Goal: Task Accomplishment & Management: Use online tool/utility

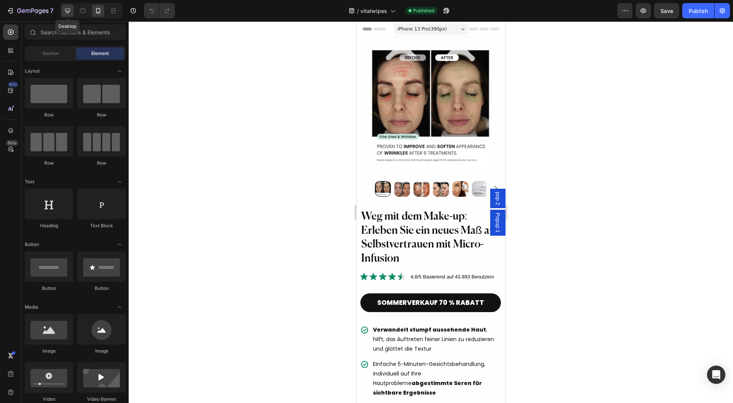
click at [64, 13] on icon at bounding box center [68, 11] width 8 height 8
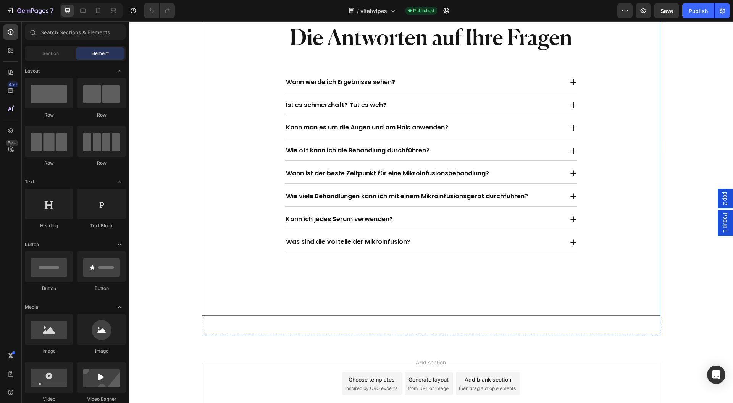
scroll to position [7407, 0]
click at [239, 203] on div "Die Antworten auf Ihre Fragen Heading Wann werde ich Ergebnisse sehen? Ist es s…" at bounding box center [431, 142] width 458 height 234
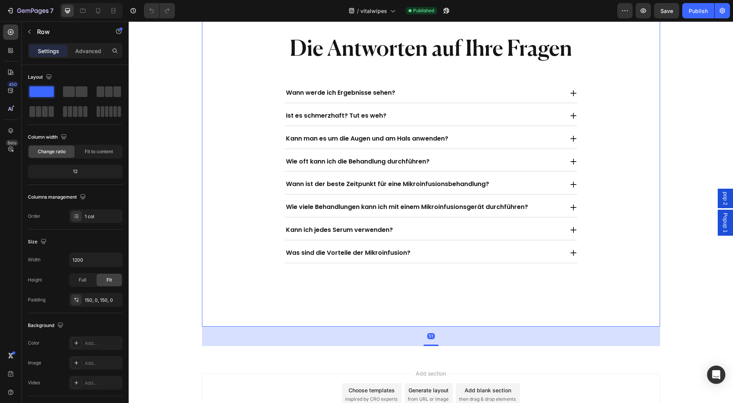
scroll to position [7306, 0]
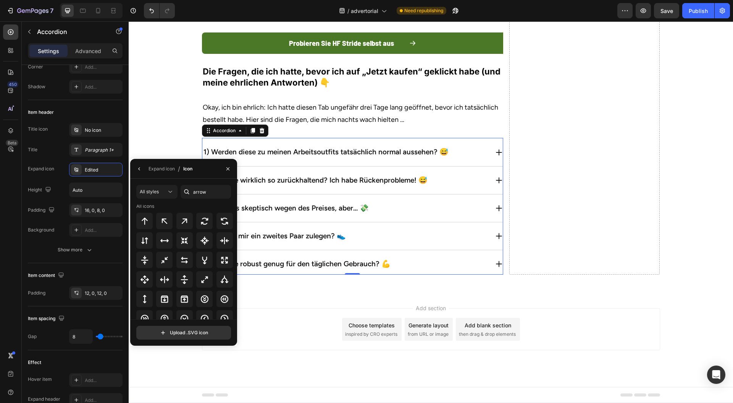
scroll to position [350, 0]
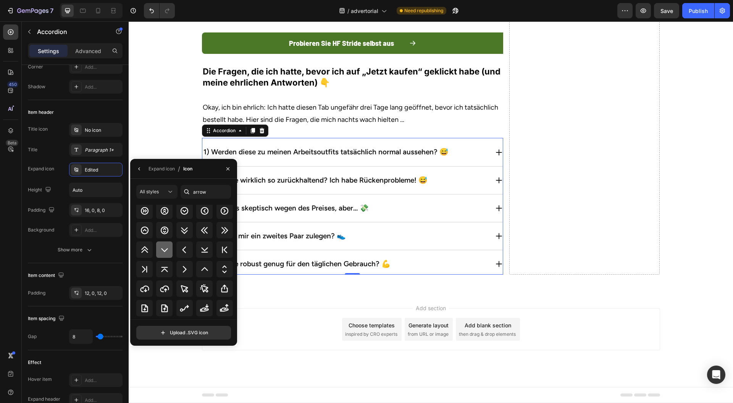
click at [165, 250] on icon at bounding box center [164, 249] width 9 height 9
click at [157, 170] on div "Expand icon" at bounding box center [162, 168] width 26 height 7
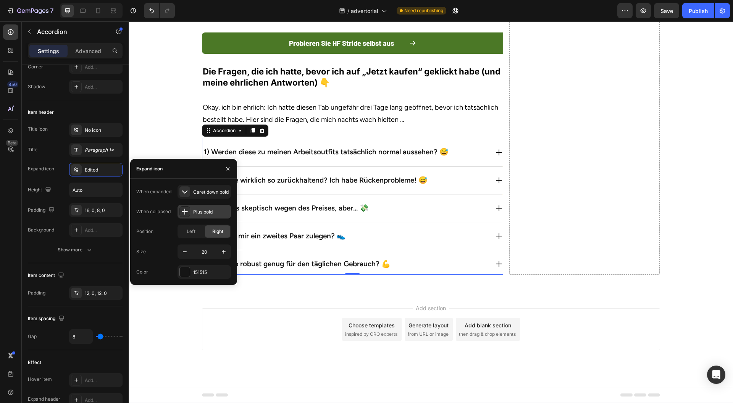
click at [213, 215] on div "Plus bold" at bounding box center [204, 212] width 53 height 14
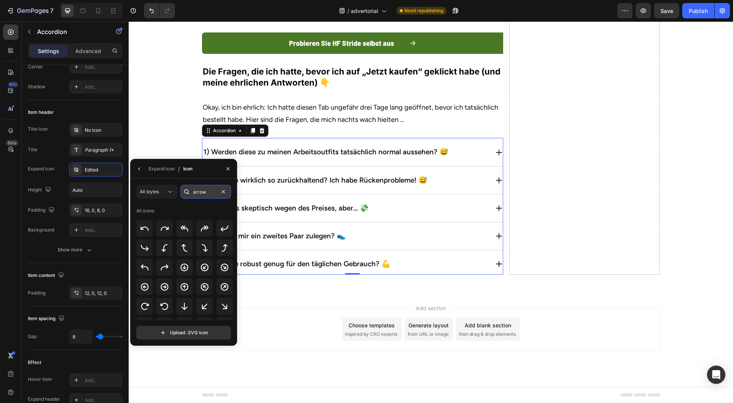
click at [210, 186] on input "arrow" at bounding box center [206, 192] width 50 height 14
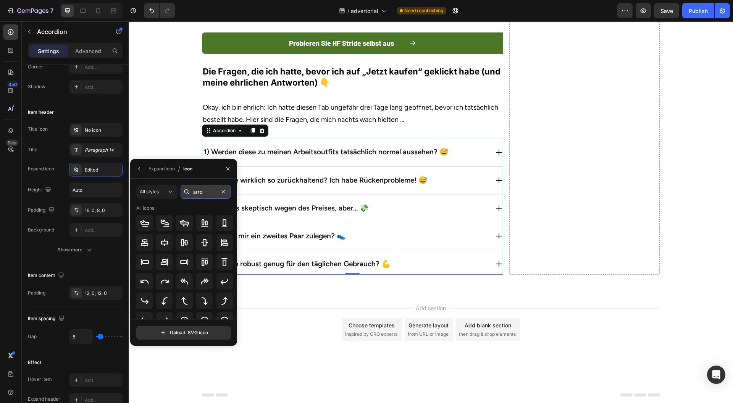
type input "arrow"
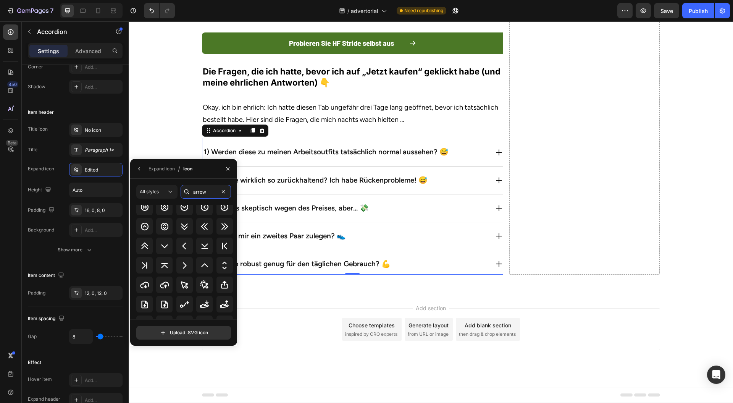
scroll to position [311, 0]
click at [159, 300] on div at bounding box center [164, 303] width 16 height 16
click at [228, 169] on icon "button" at bounding box center [228, 168] width 3 height 3
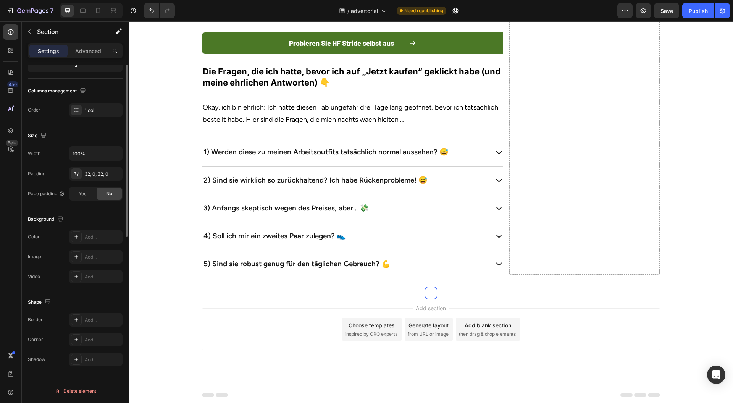
scroll to position [0, 0]
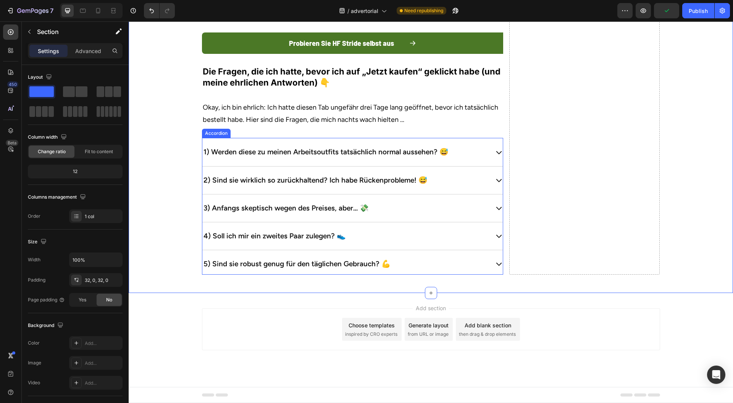
click at [439, 126] on p "Okay, ich bin ehrlich: Ich hatte diesen Tab ungefähr drei Tage lang geöffnet, b…" at bounding box center [353, 113] width 300 height 25
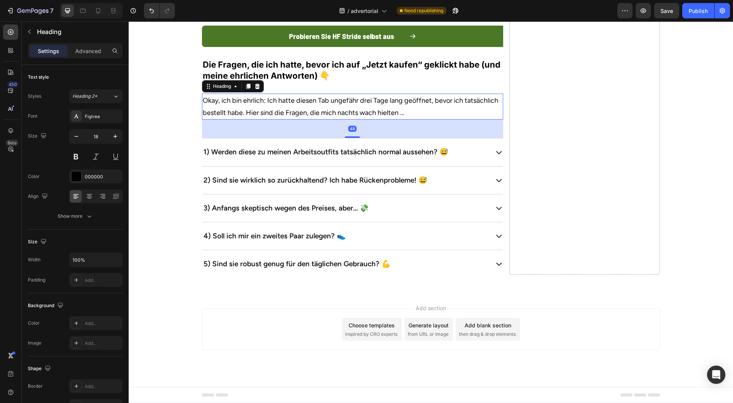
scroll to position [3215, 0]
drag, startPoint x: 350, startPoint y: 138, endPoint x: 351, endPoint y: 145, distance: 7.0
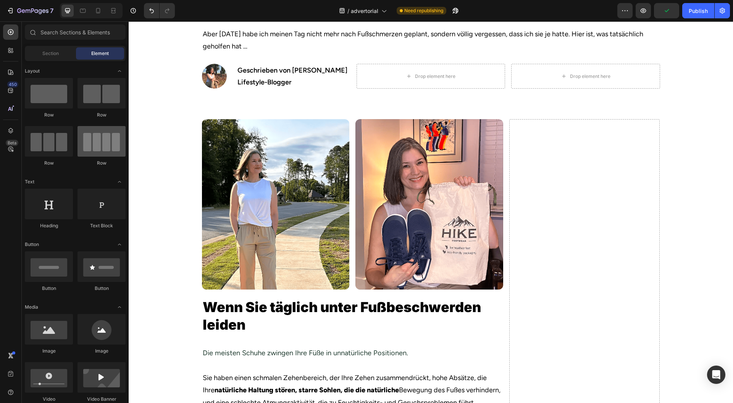
scroll to position [0, 0]
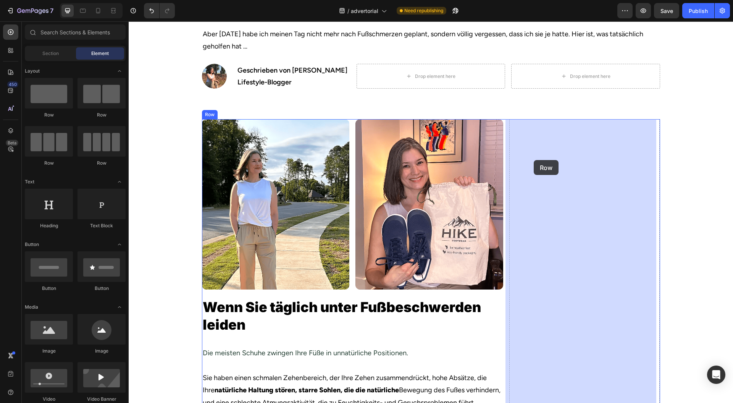
drag, startPoint x: 182, startPoint y: 121, endPoint x: 533, endPoint y: 160, distance: 353.2
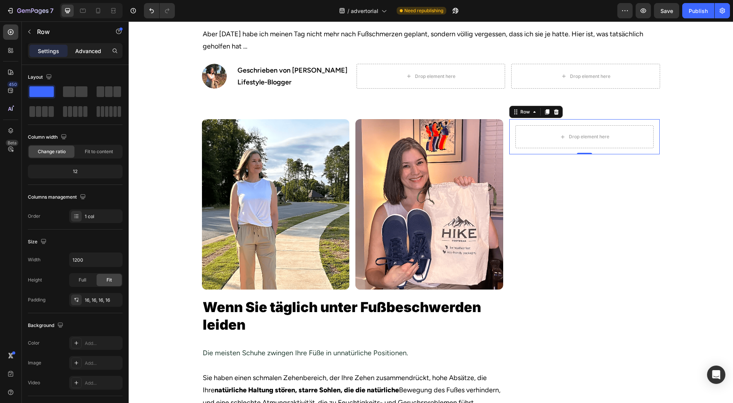
click at [89, 46] on div "Advanced" at bounding box center [88, 51] width 38 height 12
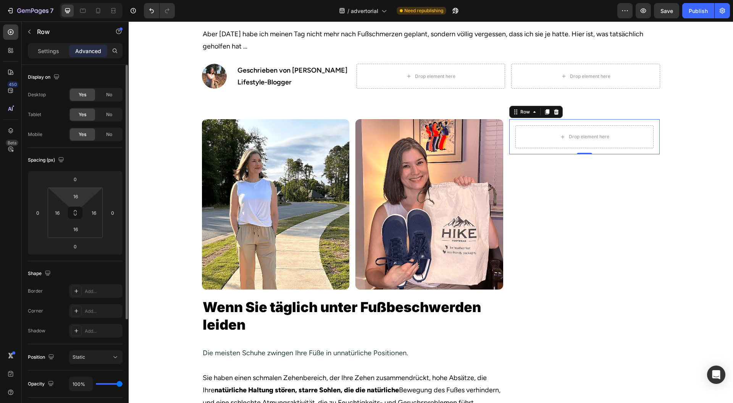
click at [76, 212] on icon at bounding box center [75, 213] width 6 height 6
click at [87, 0] on html "7 Version history / advertorial Need republishing Preview Save Publish 450 Beta…" at bounding box center [366, 0] width 733 height 0
type input "0"
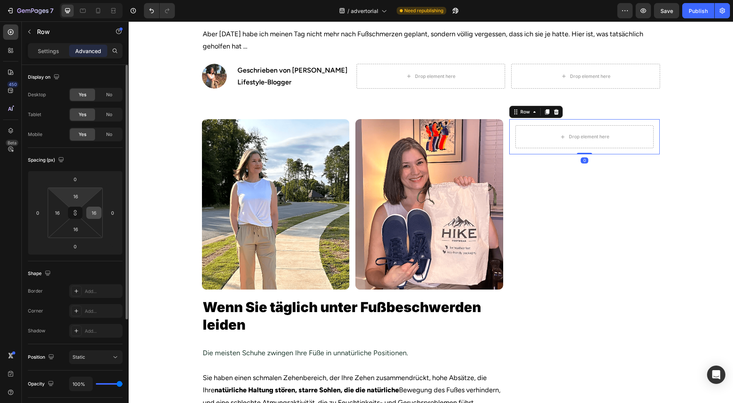
type input "0"
click at [73, 214] on icon at bounding box center [75, 213] width 6 height 6
click at [53, 49] on p "Settings" at bounding box center [48, 51] width 21 height 8
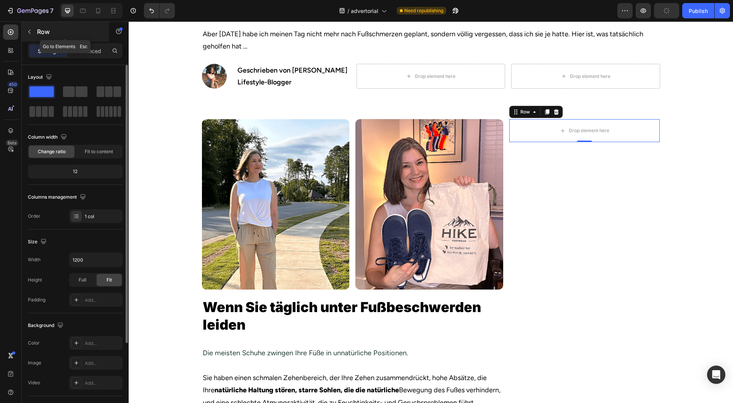
click at [75, 33] on p "Row" at bounding box center [69, 31] width 65 height 9
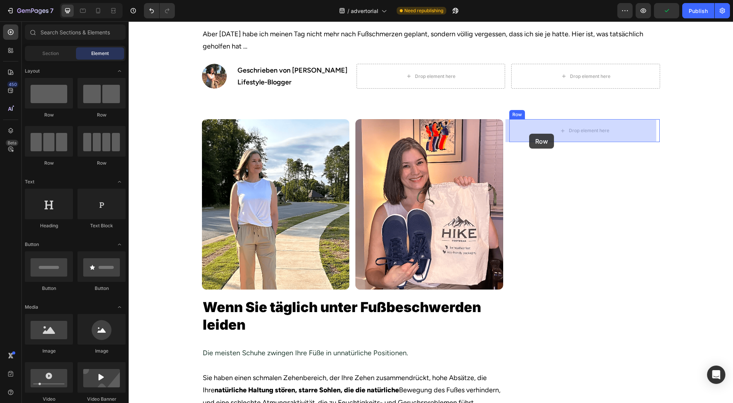
drag, startPoint x: 184, startPoint y: 128, endPoint x: 529, endPoint y: 134, distance: 345.0
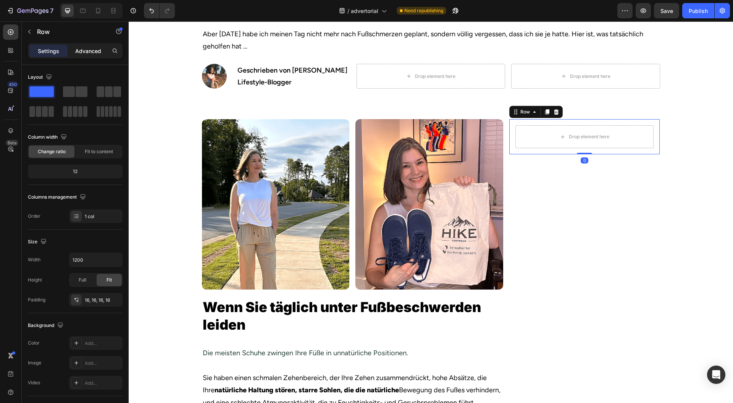
click at [90, 51] on p "Advanced" at bounding box center [88, 51] width 26 height 8
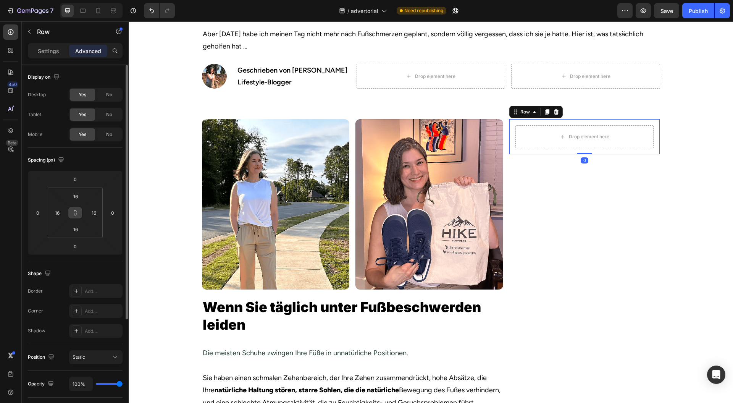
click at [76, 213] on icon at bounding box center [75, 214] width 3 height 2
drag, startPoint x: 89, startPoint y: 193, endPoint x: 77, endPoint y: 215, distance: 24.9
click at [89, 0] on html "7 Version history / advertorial Need republishing Preview Save Publish 450 Beta…" at bounding box center [366, 0] width 733 height 0
type input "0"
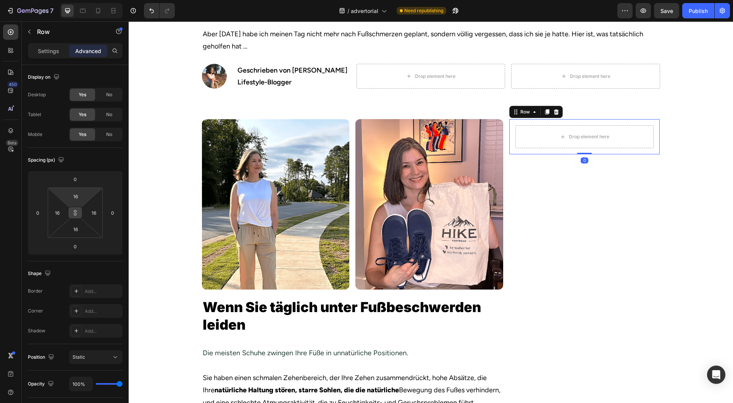
type input "0"
click at [74, 214] on icon at bounding box center [75, 213] width 6 height 6
click at [545, 111] on icon at bounding box center [547, 112] width 6 height 6
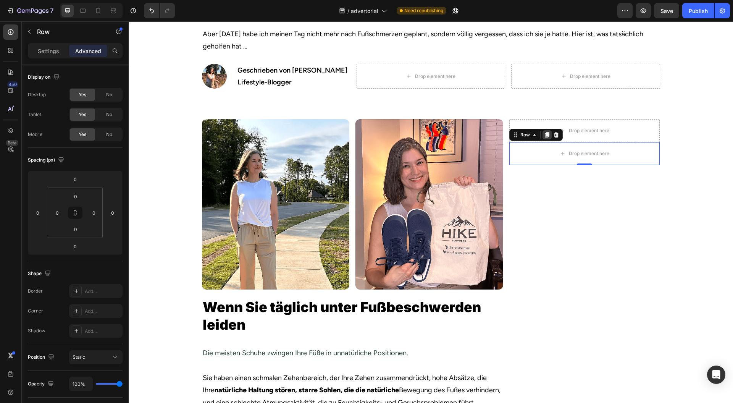
click at [544, 138] on icon at bounding box center [547, 135] width 6 height 6
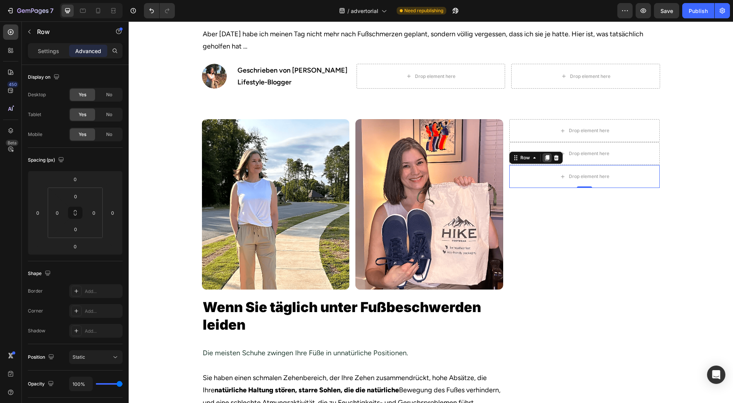
click at [545, 157] on icon at bounding box center [547, 157] width 4 height 5
click at [545, 180] on icon at bounding box center [547, 180] width 4 height 5
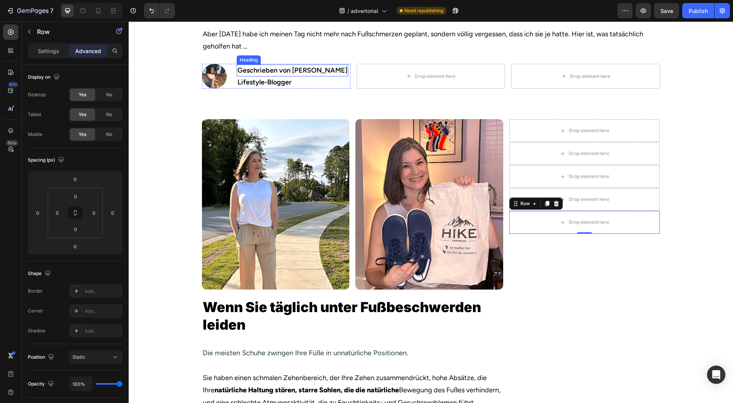
click at [298, 74] on h2 "Geschrieben von Jessica Kim" at bounding box center [293, 71] width 112 height 12
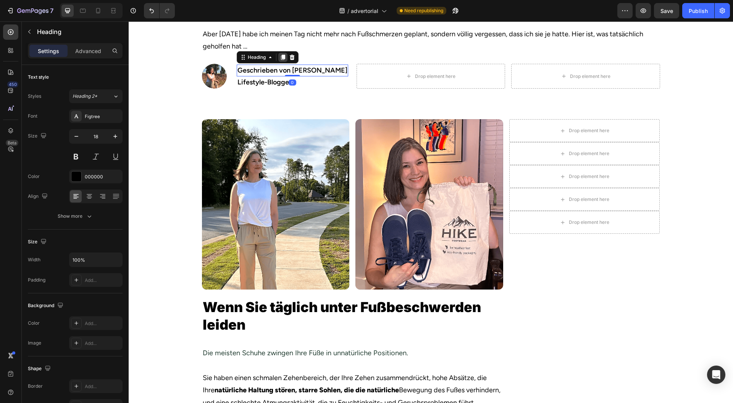
click at [280, 58] on icon at bounding box center [283, 57] width 6 height 6
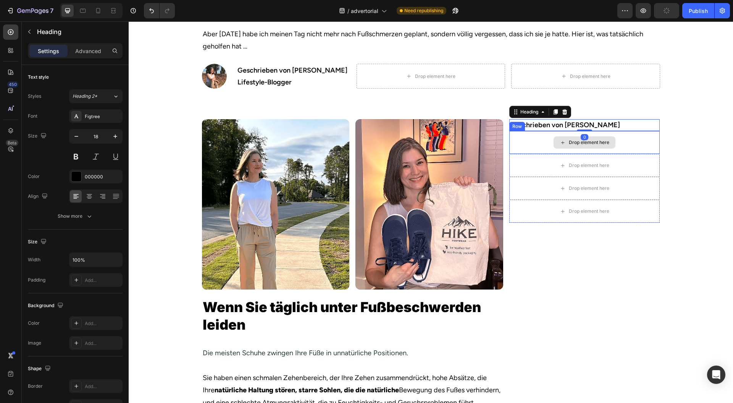
click at [597, 122] on h2 "Geschrieben von Jessica Kim" at bounding box center [585, 125] width 151 height 12
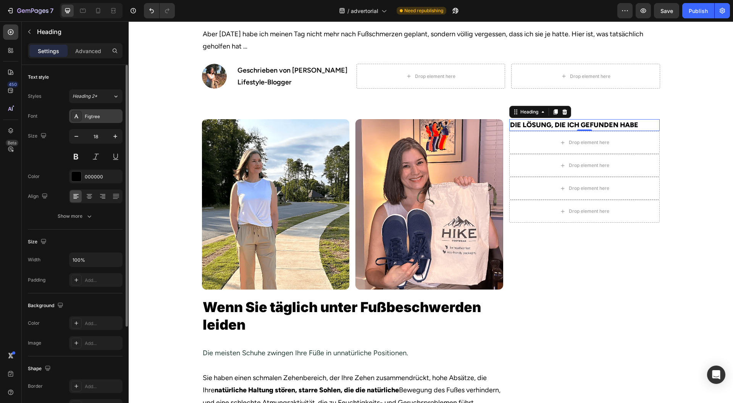
click at [99, 115] on div "Figtree" at bounding box center [103, 116] width 36 height 7
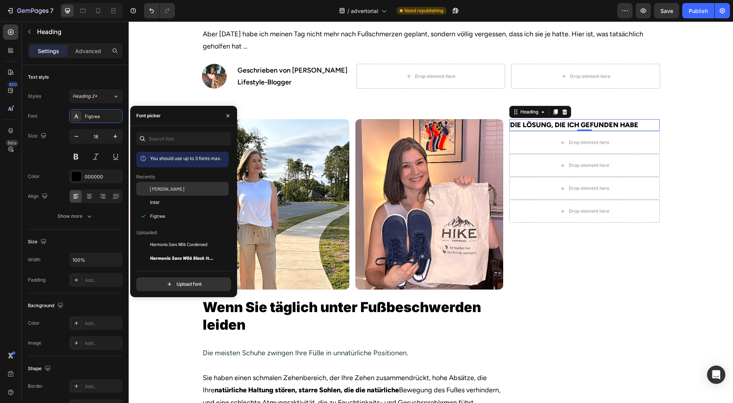
click at [158, 188] on span "[PERSON_NAME]" at bounding box center [167, 188] width 34 height 7
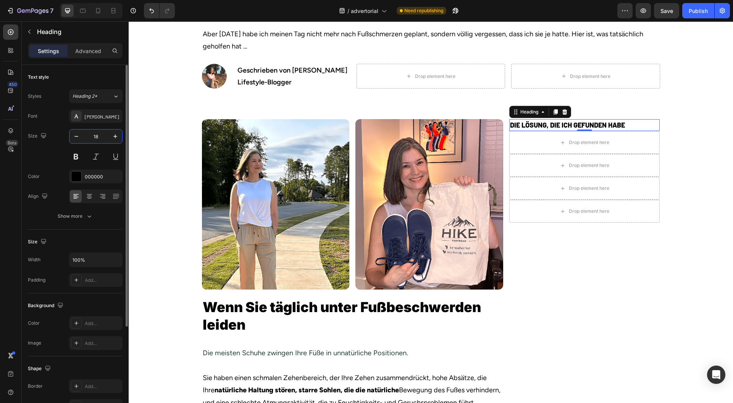
click at [103, 134] on input "18" at bounding box center [95, 136] width 25 height 14
type input "14"
click at [91, 193] on icon at bounding box center [90, 197] width 8 height 8
click at [82, 174] on div "000000" at bounding box center [95, 177] width 53 height 14
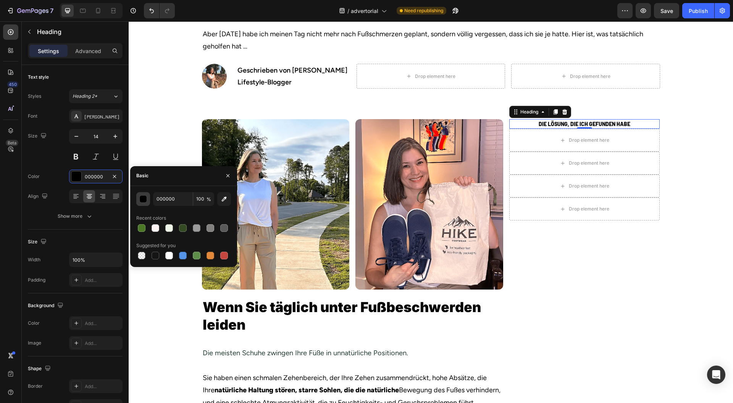
click at [145, 202] on button "button" at bounding box center [143, 199] width 14 height 14
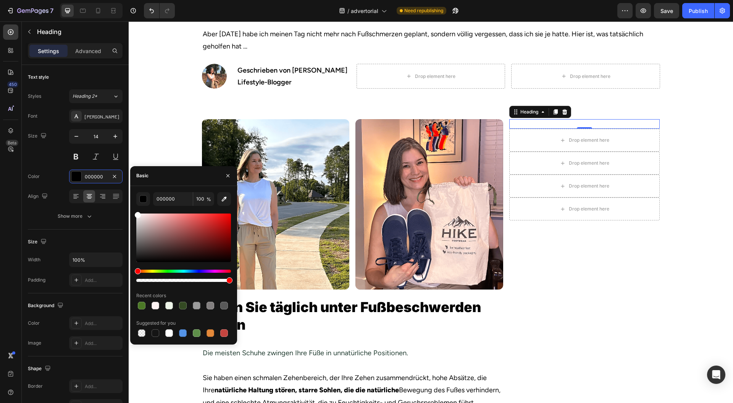
drag, startPoint x: 133, startPoint y: 207, endPoint x: 226, endPoint y: 188, distance: 95.6
click at [125, 204] on div "450 Beta Sections(18) Elements(83) Section Element Hero Section Product Detail …" at bounding box center [64, 212] width 129 height 382
click at [229, 179] on icon "button" at bounding box center [228, 176] width 6 height 6
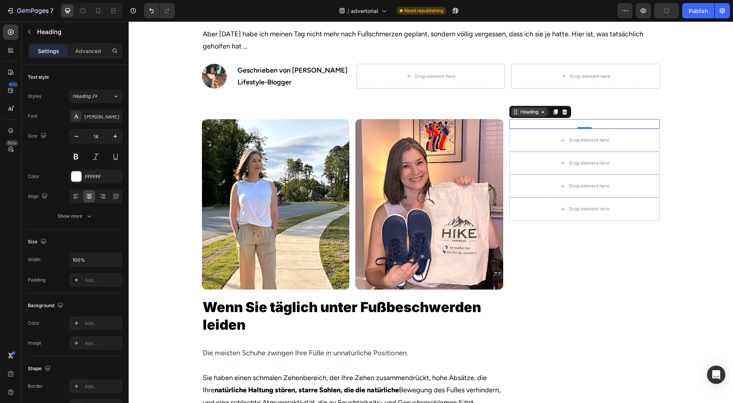
click at [523, 114] on div "Heading" at bounding box center [529, 111] width 21 height 7
click at [522, 102] on div "Row 1 col" at bounding box center [524, 98] width 29 height 12
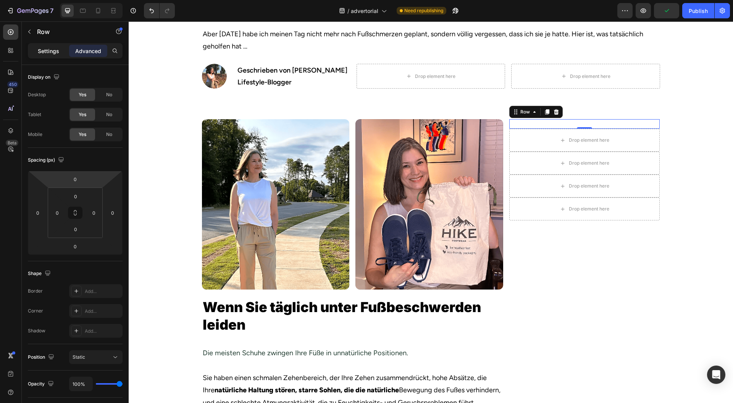
click at [51, 46] on div "Settings" at bounding box center [48, 51] width 38 height 12
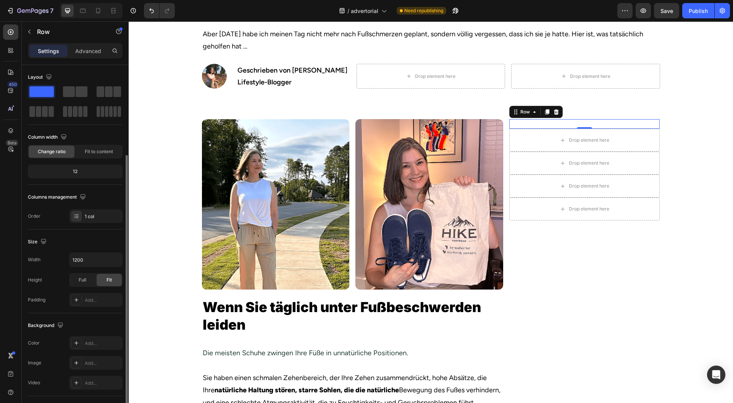
scroll to position [51, 0]
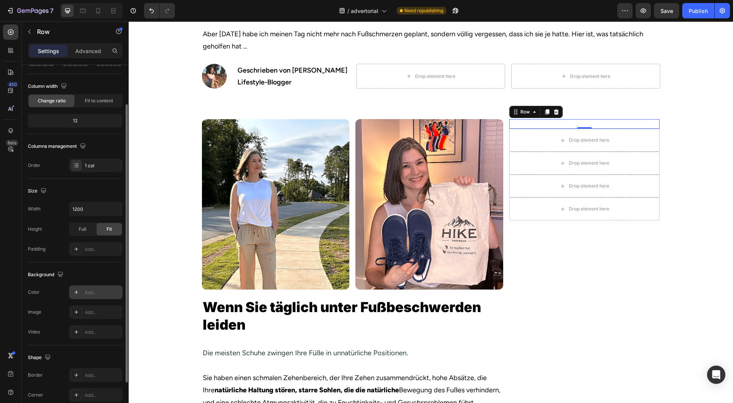
click at [98, 294] on div "Add..." at bounding box center [103, 292] width 36 height 7
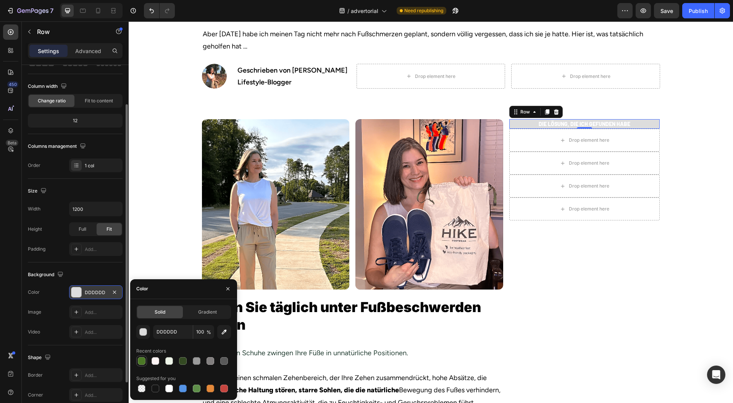
click at [147, 361] on div at bounding box center [141, 361] width 11 height 11
type input "4B7826"
click at [228, 290] on icon "button" at bounding box center [228, 288] width 3 height 3
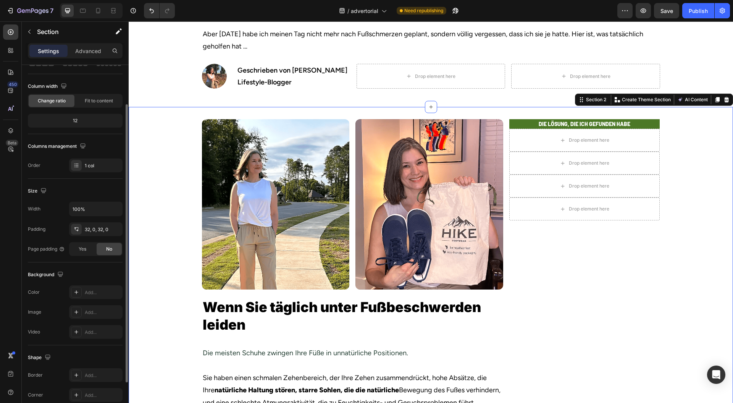
scroll to position [0, 0]
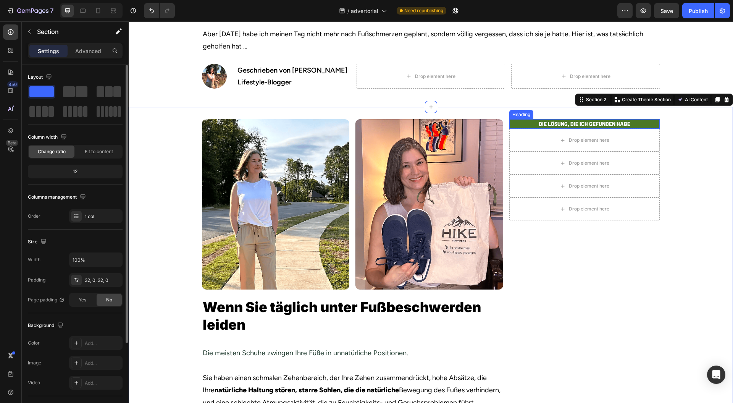
click at [520, 123] on p "⁠⁠⁠⁠⁠⁠⁠ DIE LÖSUNG, DIE ICH GEFUNDEN HABE" at bounding box center [584, 124] width 149 height 8
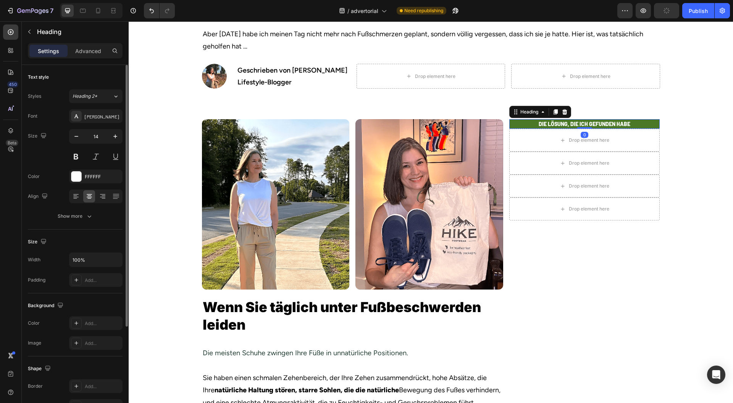
scroll to position [51, 0]
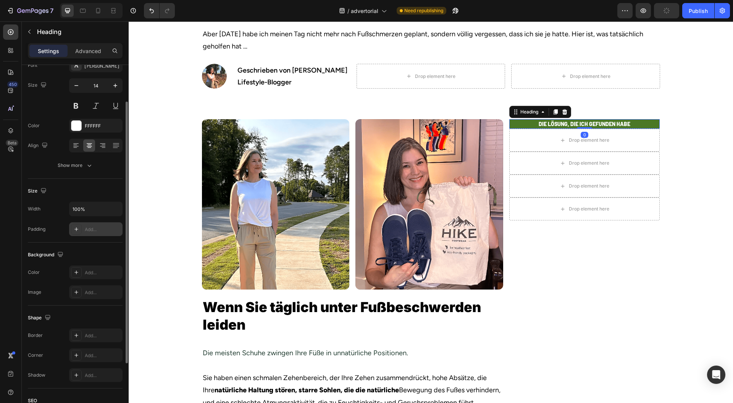
click at [93, 227] on div "Add..." at bounding box center [103, 229] width 36 height 7
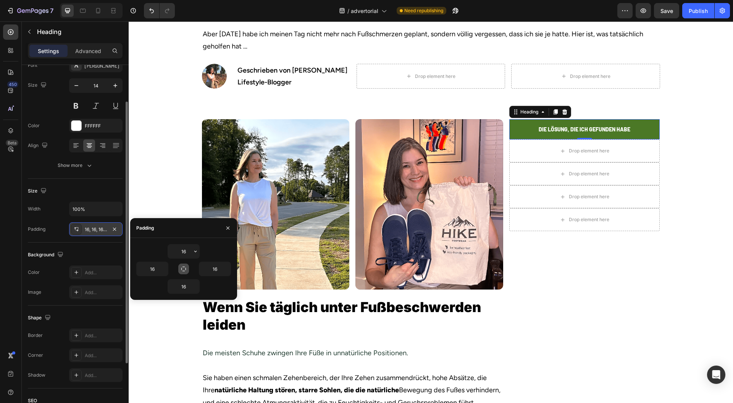
click at [185, 266] on icon "button" at bounding box center [184, 269] width 6 height 6
click at [184, 268] on icon "button" at bounding box center [184, 269] width 6 height 6
click at [184, 270] on icon "button" at bounding box center [184, 269] width 6 height 6
click at [190, 252] on input "16" at bounding box center [183, 251] width 31 height 14
drag, startPoint x: 188, startPoint y: 252, endPoint x: 176, endPoint y: 252, distance: 11.5
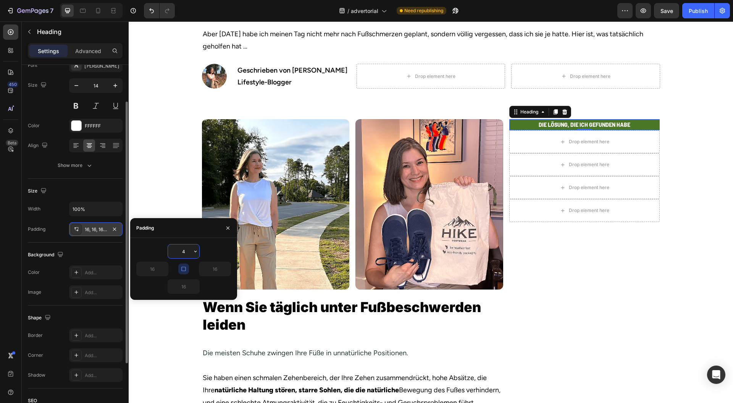
click at [176, 252] on input "4" at bounding box center [183, 251] width 31 height 14
type input "8"
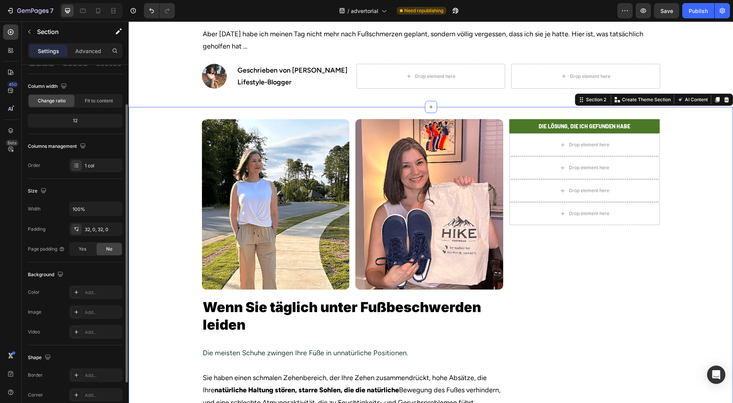
scroll to position [0, 0]
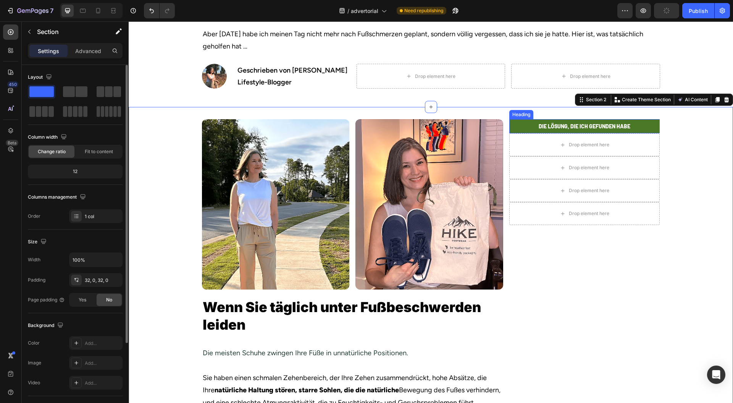
click at [655, 127] on h2 "⁠⁠⁠⁠⁠⁠⁠ DIE LÖSUNG, DIE ICH GEFUNDEN HABE" at bounding box center [585, 126] width 151 height 14
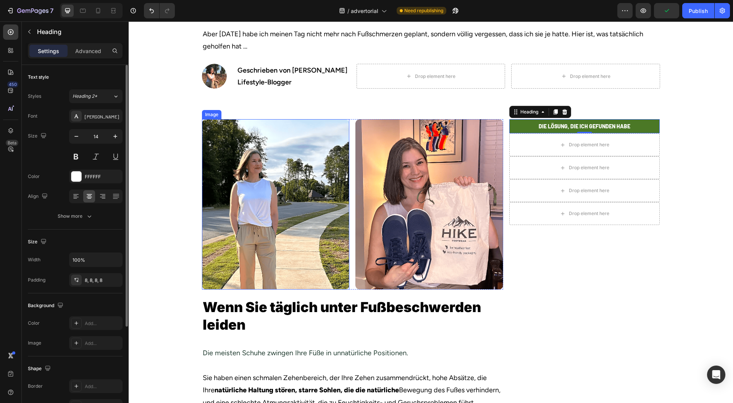
click at [252, 176] on img at bounding box center [276, 204] width 148 height 170
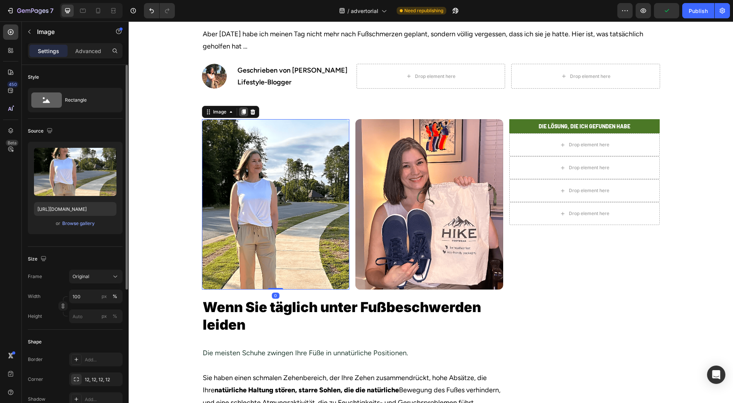
click at [241, 113] on icon at bounding box center [243, 112] width 4 height 5
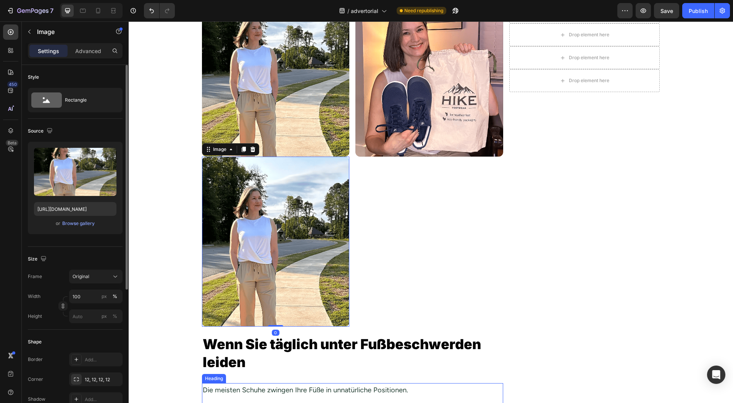
scroll to position [214, 0]
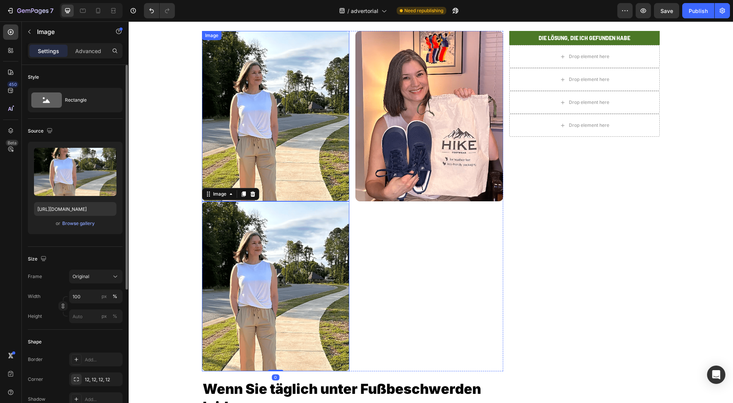
drag, startPoint x: 214, startPoint y: 193, endPoint x: 536, endPoint y: 57, distance: 349.3
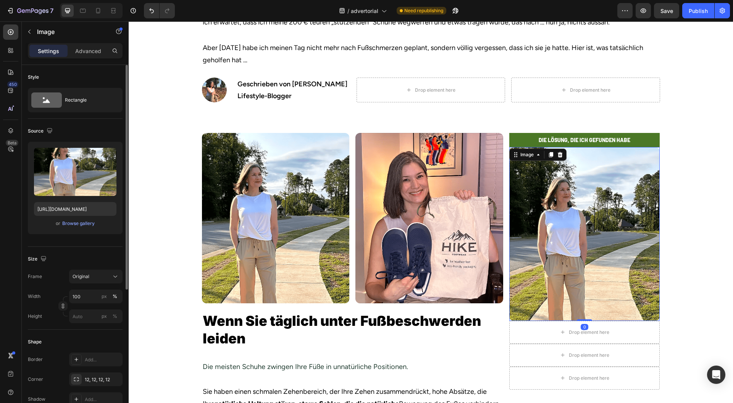
scroll to position [102, 0]
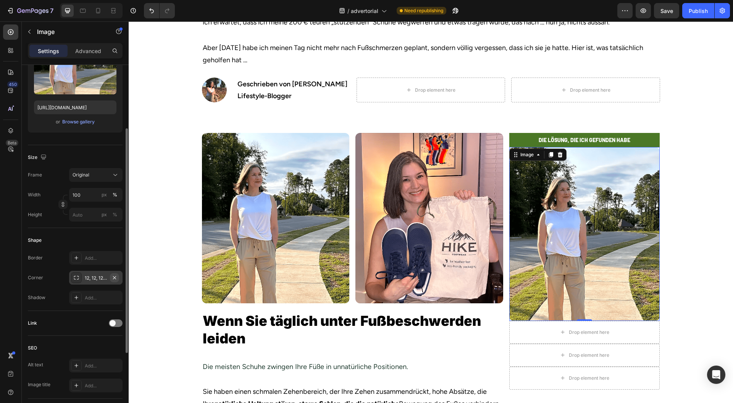
click at [113, 276] on icon "button" at bounding box center [114, 277] width 3 height 3
click at [64, 85] on input "file" at bounding box center [75, 82] width 53 height 13
type input "https://cdn.shopify.com/s/files/1/0943/4120/2244/files/gempages_578977757858366…"
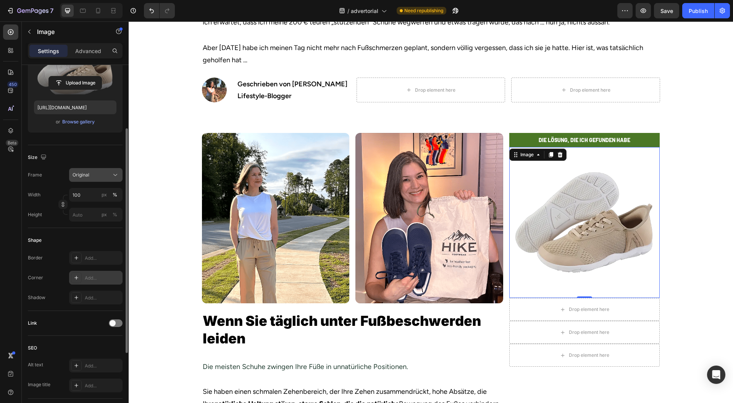
click at [92, 178] on button "Original" at bounding box center [95, 175] width 53 height 14
click at [86, 194] on input "100" at bounding box center [95, 195] width 53 height 14
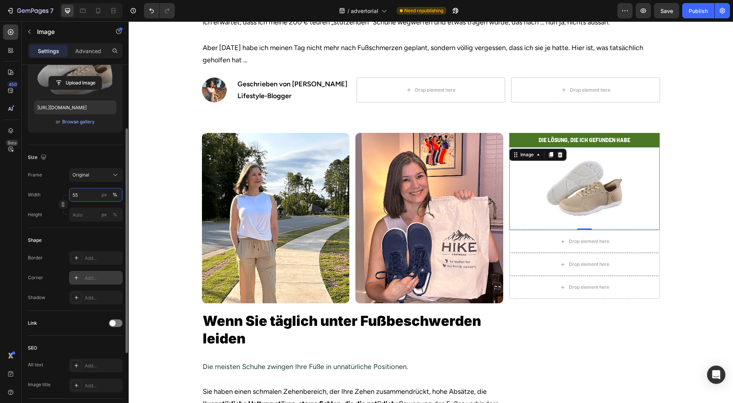
type input "55"
click at [524, 154] on div "Image" at bounding box center [527, 154] width 16 height 7
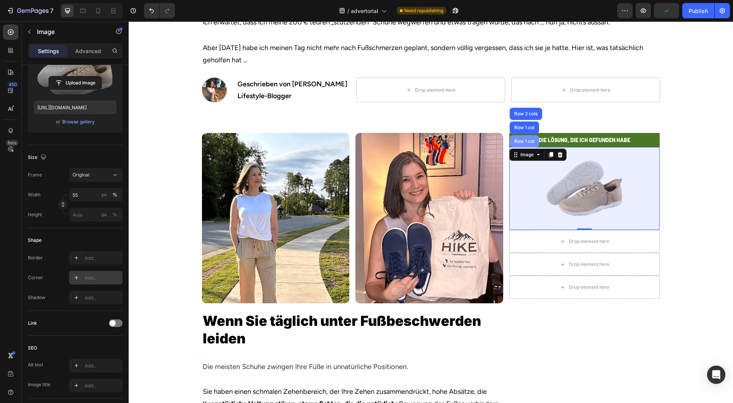
click at [523, 140] on div "Row 1 col" at bounding box center [524, 141] width 23 height 5
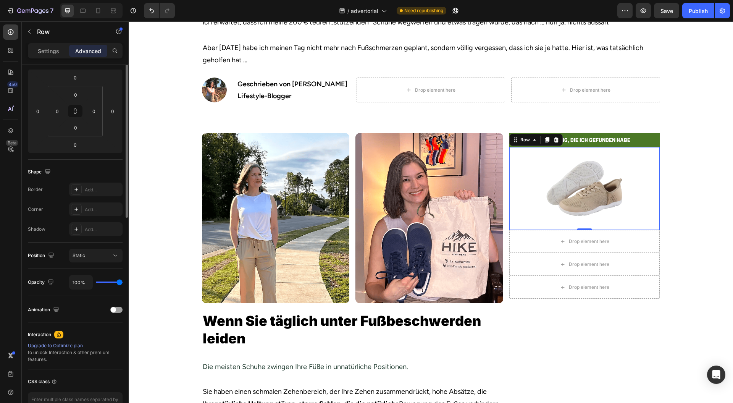
scroll to position [0, 0]
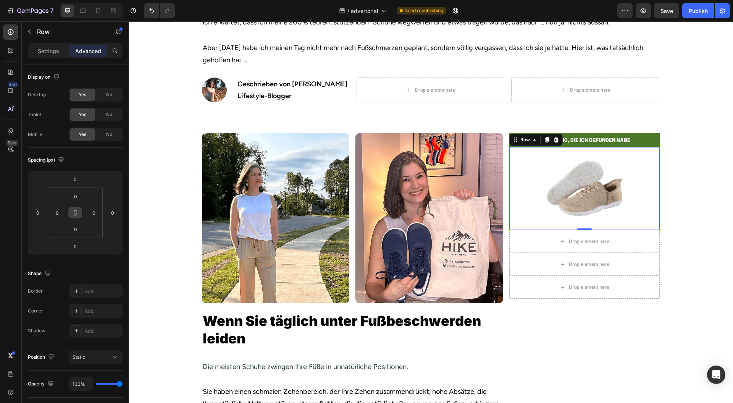
click at [75, 215] on icon at bounding box center [75, 214] width 3 height 2
click at [74, 194] on input "0" at bounding box center [75, 196] width 15 height 11
type input "12"
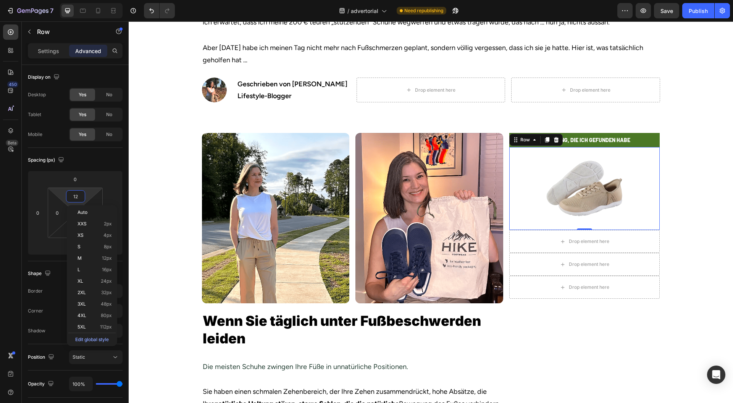
type input "12"
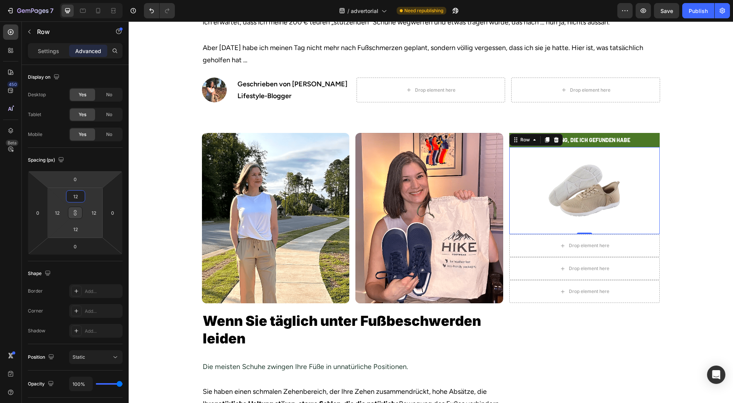
type input "12"
click at [56, 47] on p "Settings" at bounding box center [48, 51] width 21 height 8
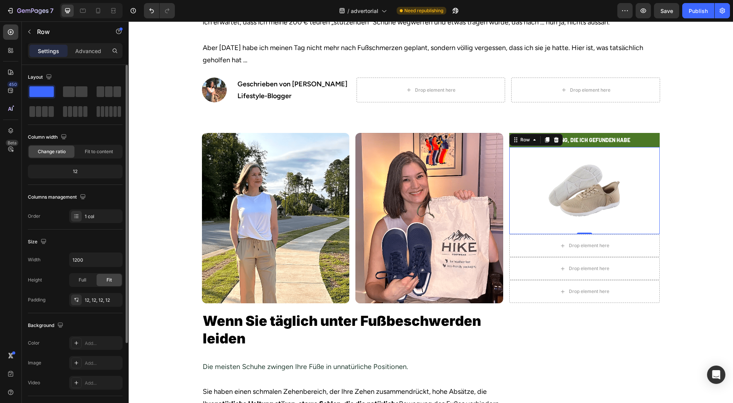
scroll to position [102, 0]
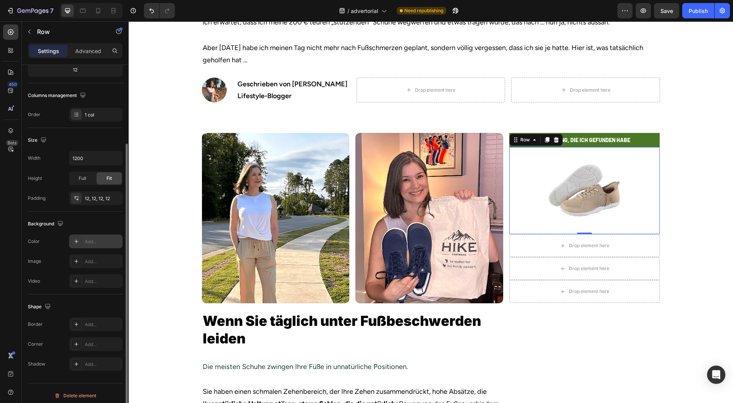
click at [88, 239] on div "Add..." at bounding box center [103, 241] width 36 height 7
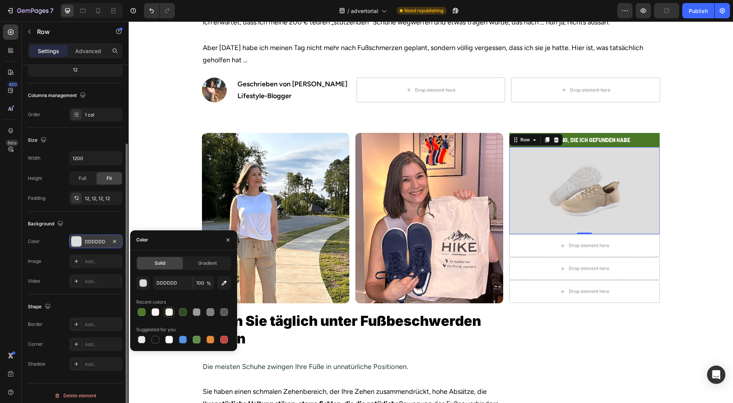
click at [165, 312] on div at bounding box center [169, 311] width 9 height 9
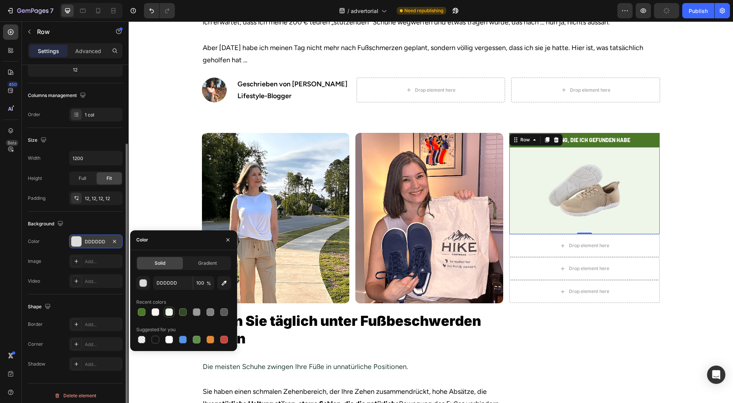
type input "EEF5E9"
click at [143, 282] on div "button" at bounding box center [144, 284] width 8 height 8
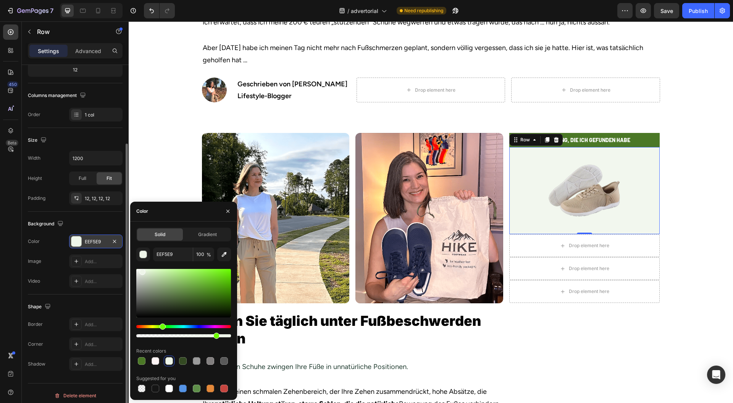
drag, startPoint x: 231, startPoint y: 337, endPoint x: 204, endPoint y: 339, distance: 26.4
click at [204, 339] on div "EEF5E9 100 % Recent colors Suggested for you" at bounding box center [183, 321] width 95 height 146
drag, startPoint x: 204, startPoint y: 339, endPoint x: 209, endPoint y: 338, distance: 5.1
click at [189, 341] on div "EEF5E9 72 % Recent colors Suggested for you" at bounding box center [183, 321] width 95 height 146
drag, startPoint x: 205, startPoint y: 336, endPoint x: 182, endPoint y: 338, distance: 23.4
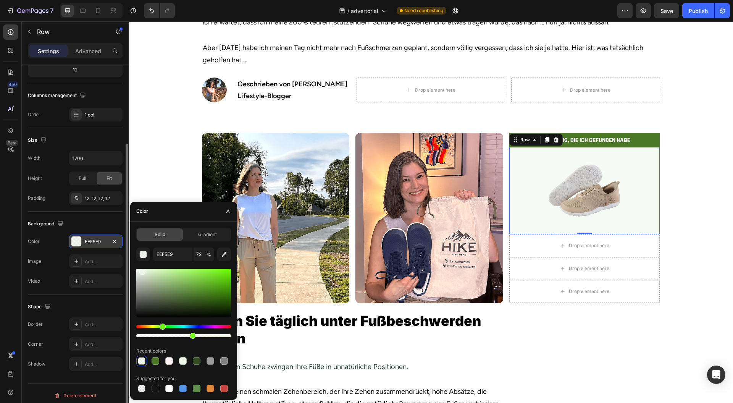
click at [182, 338] on div "EEF5E9 72 % Recent colors Suggested for you" at bounding box center [183, 321] width 95 height 146
type input "48"
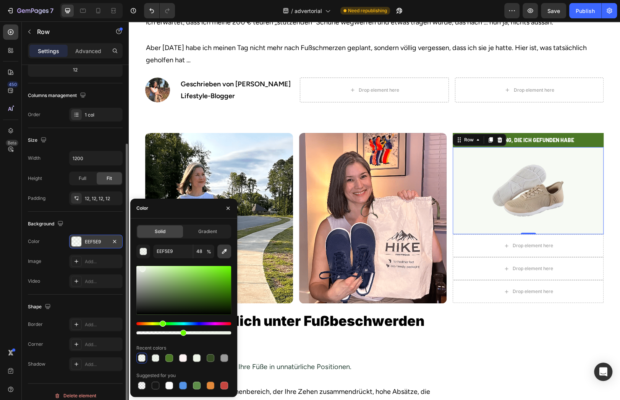
click at [226, 251] on icon "button" at bounding box center [224, 251] width 5 height 5
type input "F8FAF8"
type input "100"
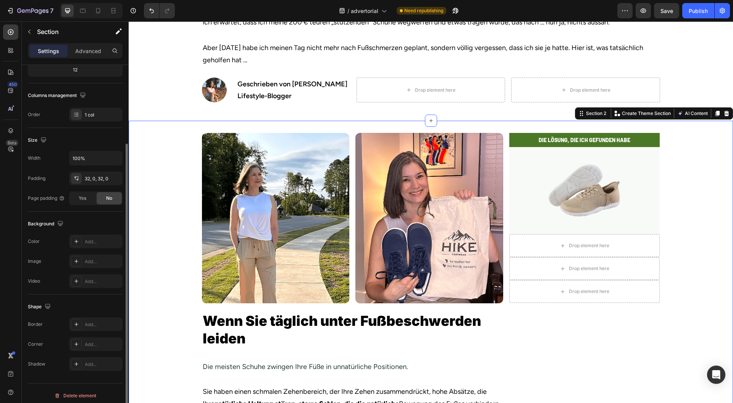
scroll to position [0, 0]
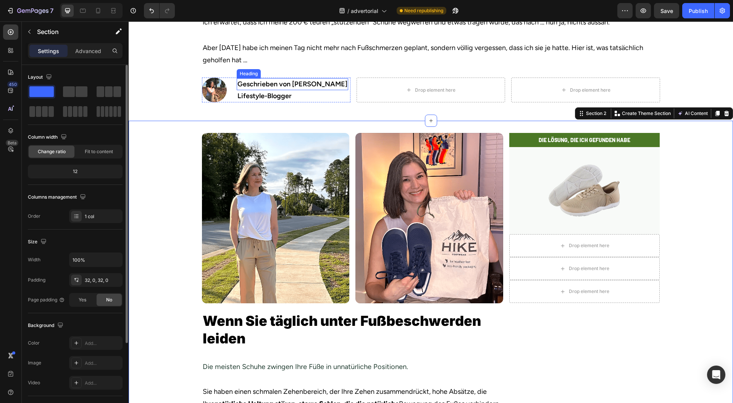
click at [290, 86] on h2 "Geschrieben von Jessica Kim" at bounding box center [293, 84] width 112 height 12
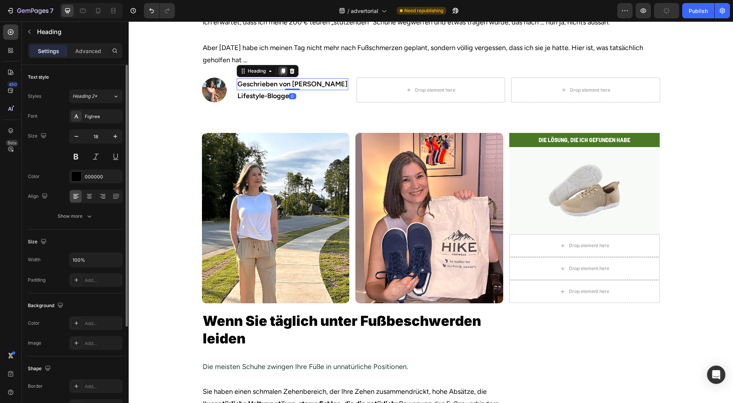
click at [281, 68] on icon at bounding box center [283, 70] width 4 height 5
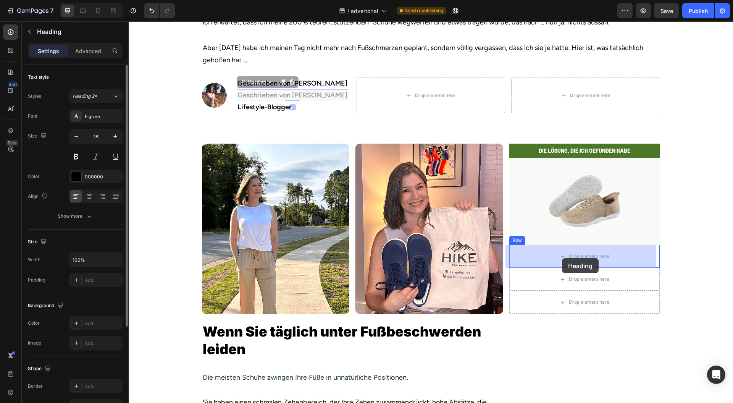
drag, startPoint x: 247, startPoint y: 80, endPoint x: 563, endPoint y: 258, distance: 362.8
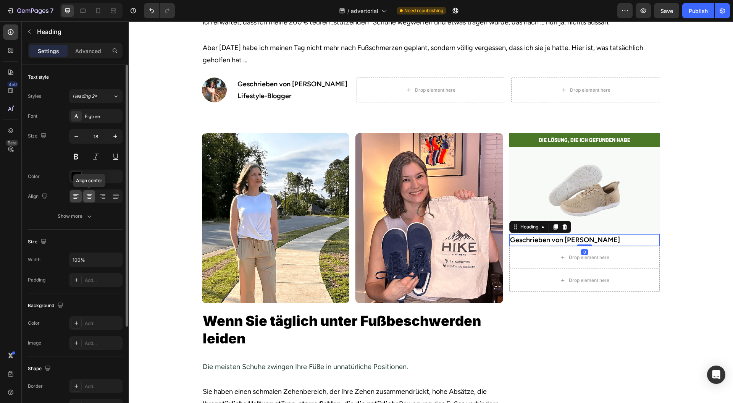
click at [89, 197] on icon at bounding box center [89, 197] width 5 height 1
click at [77, 194] on icon at bounding box center [76, 197] width 8 height 8
click at [581, 240] on h2 "Geschrieben von Jessica Kim" at bounding box center [585, 240] width 151 height 12
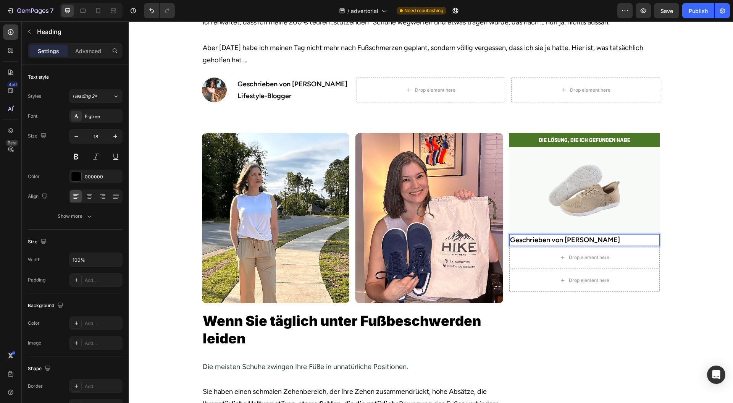
click at [581, 240] on p "Geschrieben von Jessica Kim" at bounding box center [584, 240] width 149 height 10
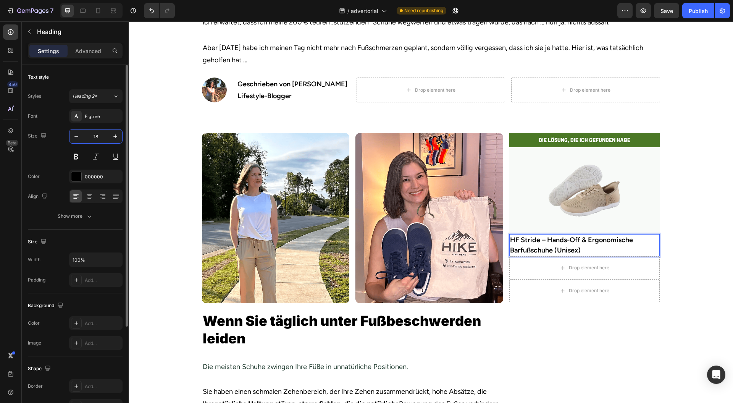
click at [102, 135] on input "18" at bounding box center [95, 136] width 25 height 14
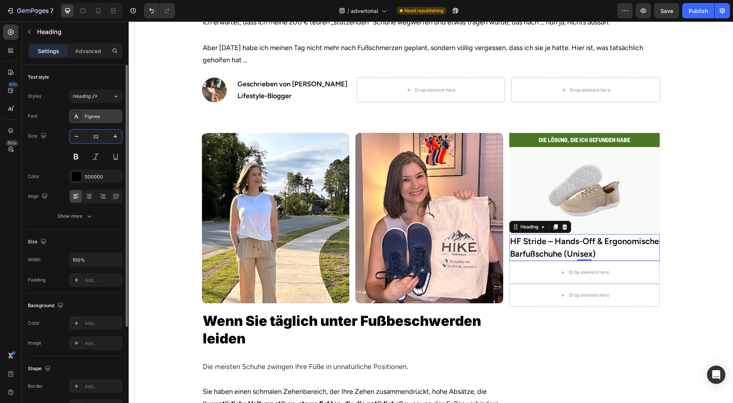
type input "22"
click at [105, 118] on div "Figtree" at bounding box center [103, 116] width 36 height 7
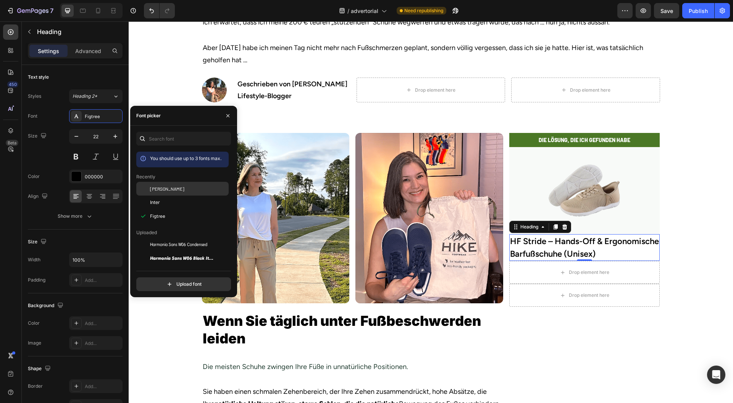
click at [163, 187] on span "[PERSON_NAME]" at bounding box center [167, 188] width 34 height 7
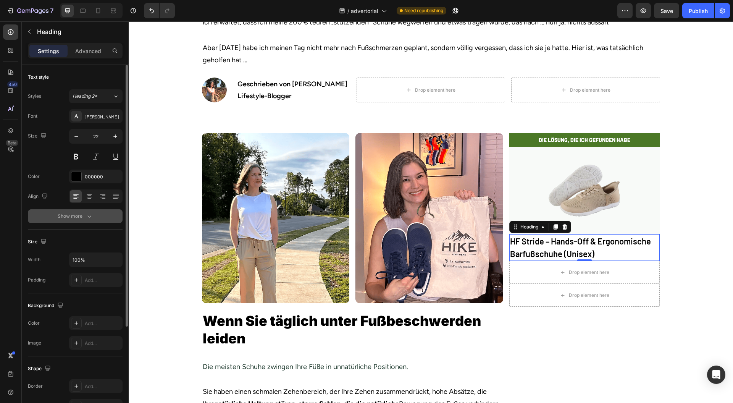
click at [77, 212] on button "Show more" at bounding box center [75, 216] width 95 height 14
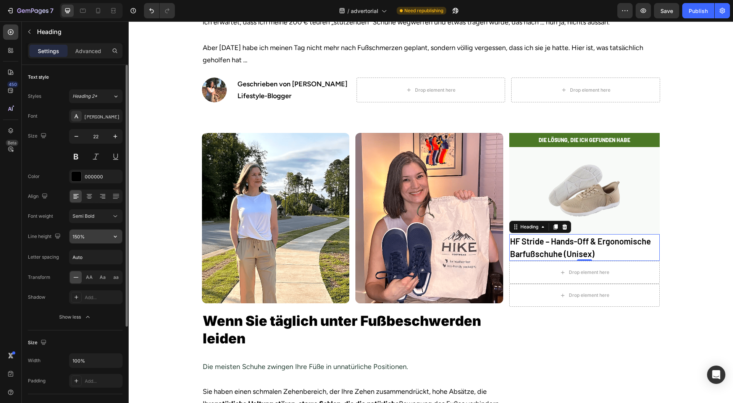
click at [102, 235] on input "150%" at bounding box center [96, 237] width 53 height 14
click at [111, 218] on div "Semi Bold" at bounding box center [92, 216] width 39 height 7
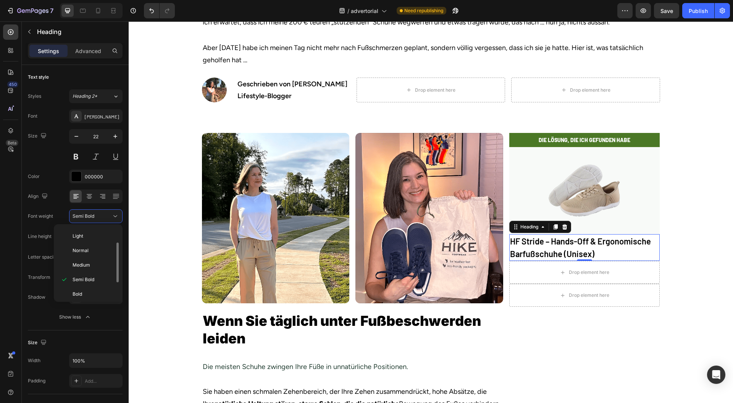
scroll to position [57, 0]
click at [91, 264] on p "Bold" at bounding box center [93, 265] width 40 height 7
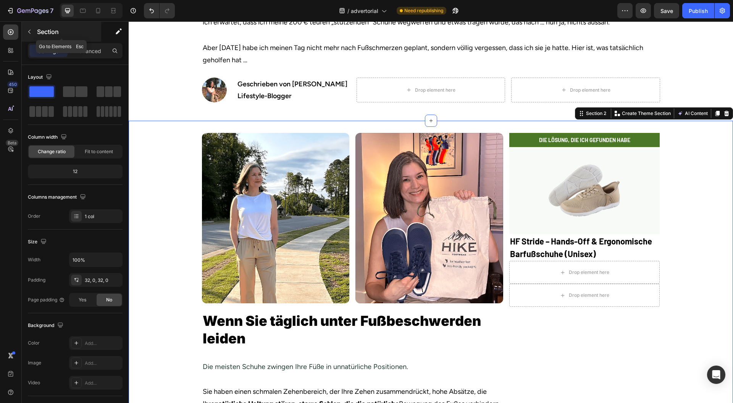
click at [44, 34] on p "Section" at bounding box center [68, 31] width 63 height 9
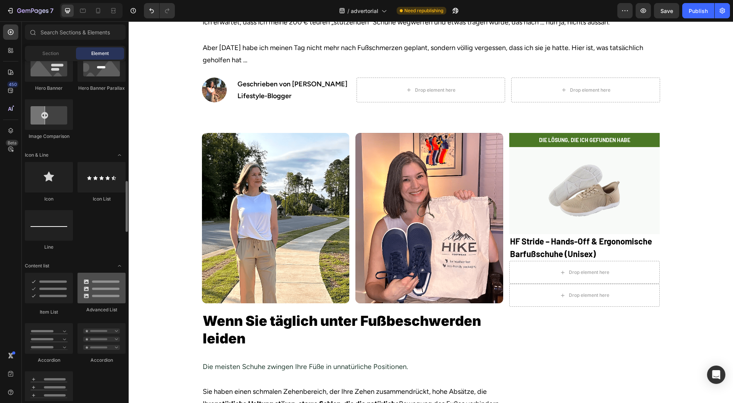
scroll to position [509, 0]
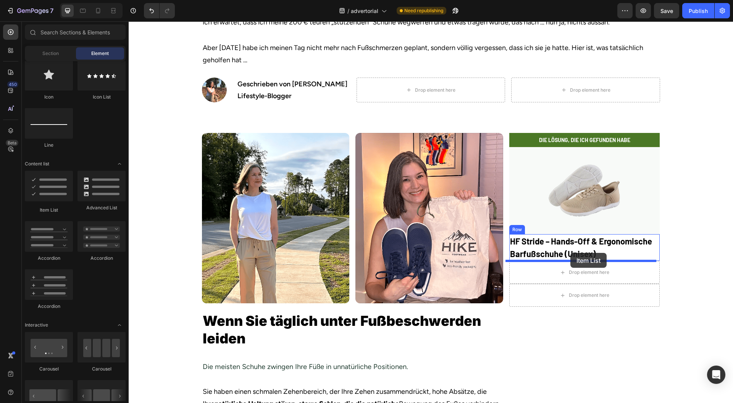
drag, startPoint x: 188, startPoint y: 206, endPoint x: 571, endPoint y: 253, distance: 385.6
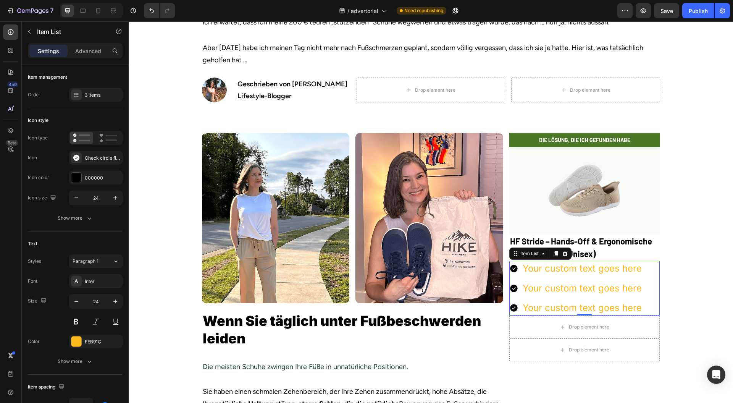
click at [588, 272] on div "Your custom text goes here" at bounding box center [582, 268] width 121 height 15
click at [588, 272] on p "Your custom text goes here" at bounding box center [582, 268] width 119 height 13
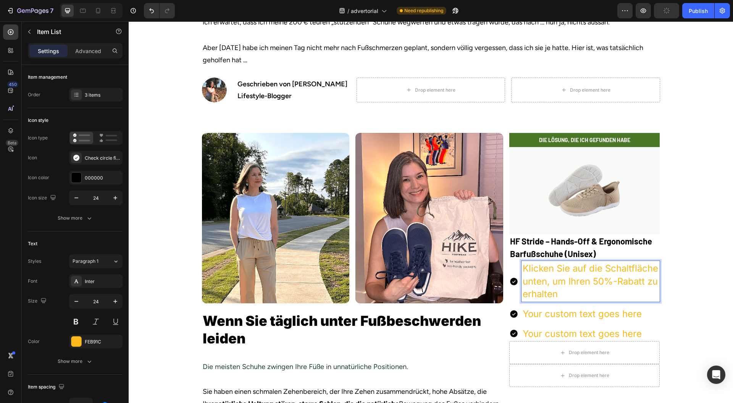
click at [575, 309] on p "Your custom text goes here" at bounding box center [591, 313] width 136 height 13
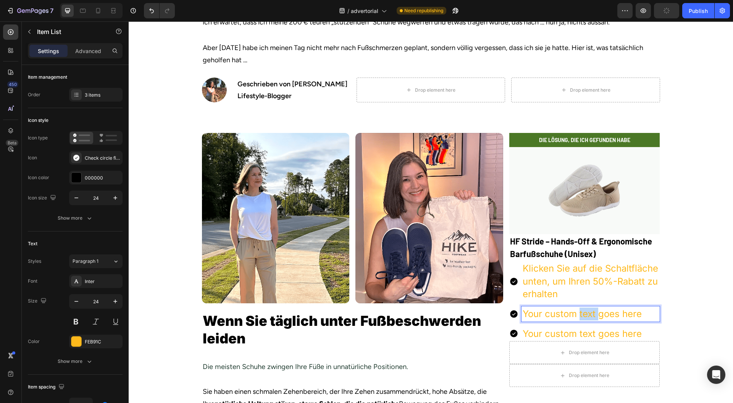
click at [575, 309] on p "Your custom text goes here" at bounding box center [591, 313] width 136 height 13
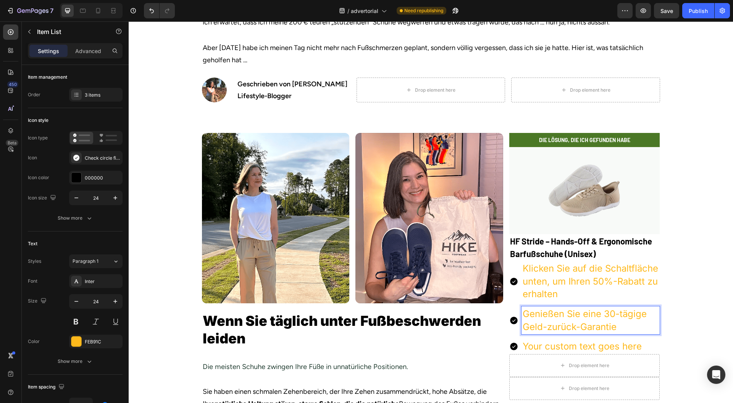
click at [581, 348] on p "Your custom text goes here" at bounding box center [591, 346] width 136 height 13
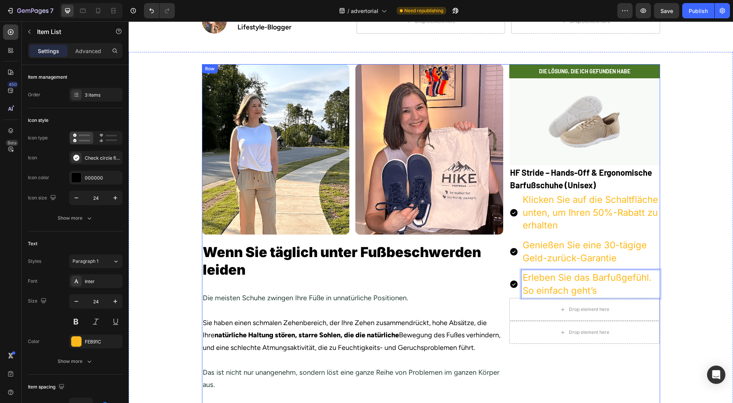
scroll to position [214, 0]
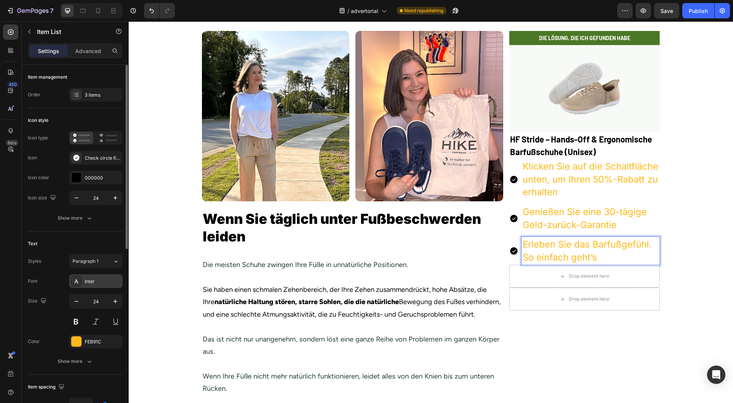
click at [95, 279] on div "Inter" at bounding box center [103, 281] width 36 height 7
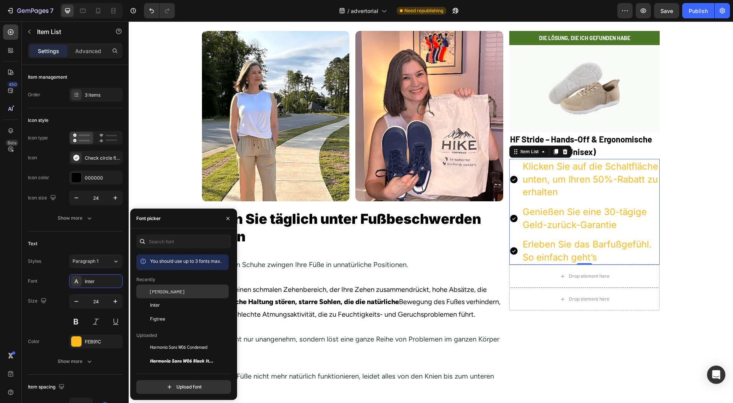
click at [176, 293] on div "[PERSON_NAME]" at bounding box center [188, 291] width 77 height 7
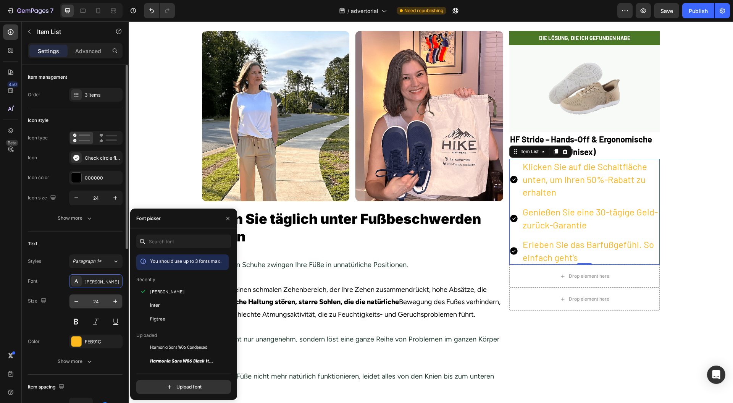
click at [102, 299] on input "24" at bounding box center [95, 302] width 25 height 14
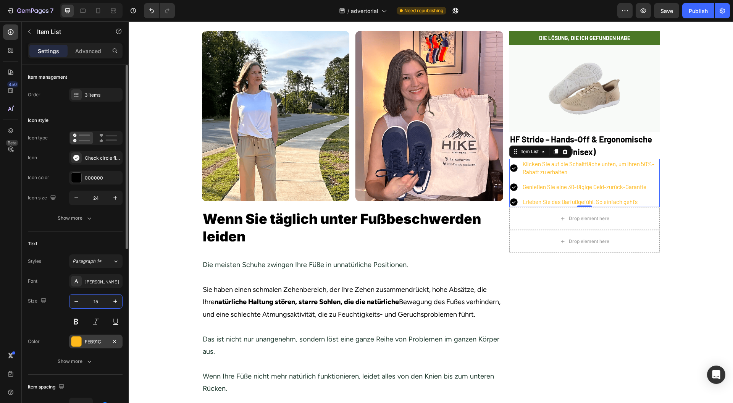
type input "15"
click at [73, 339] on div at bounding box center [76, 342] width 10 height 10
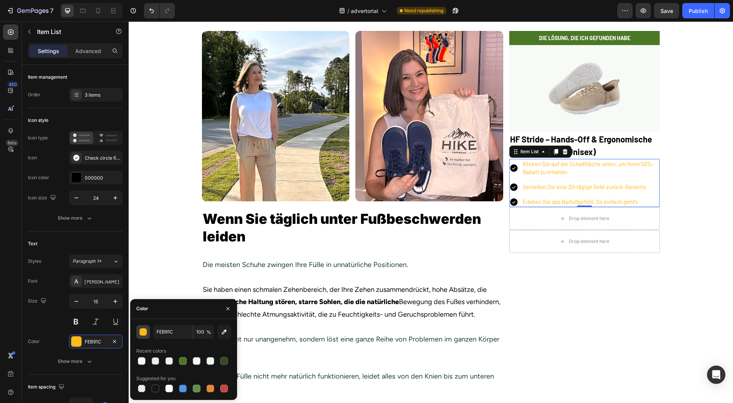
click at [138, 329] on button "button" at bounding box center [143, 332] width 14 height 14
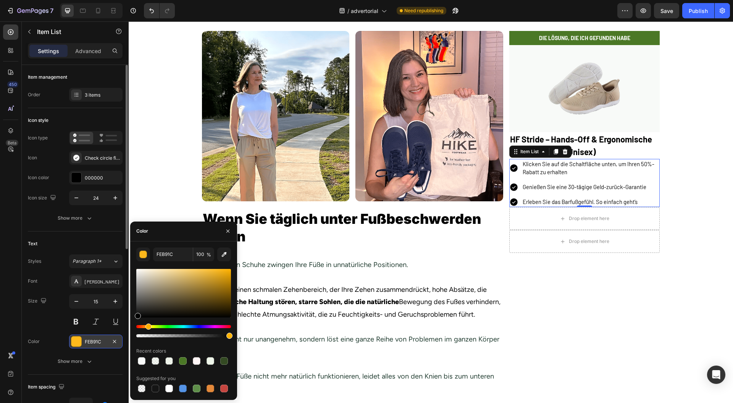
drag, startPoint x: 133, startPoint y: 266, endPoint x: 99, endPoint y: 337, distance: 78.4
click at [103, 338] on div "450 Beta Sections(18) Elements(83) Section Element Hero Section Product Detail …" at bounding box center [64, 212] width 129 height 382
type input "000000"
click at [226, 231] on icon "button" at bounding box center [228, 231] width 6 height 6
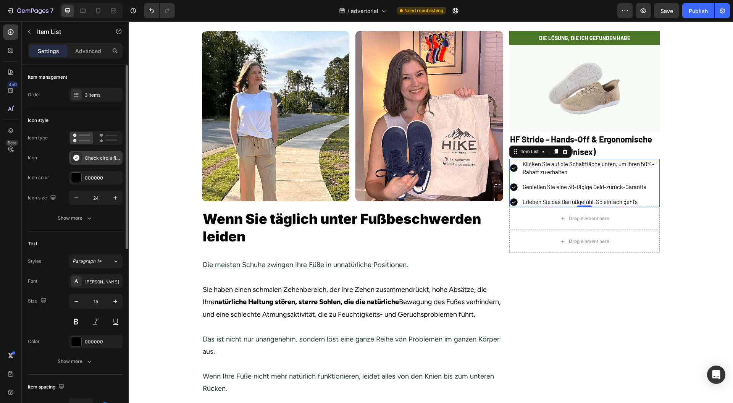
click at [92, 160] on div "Check circle filled" at bounding box center [103, 158] width 36 height 7
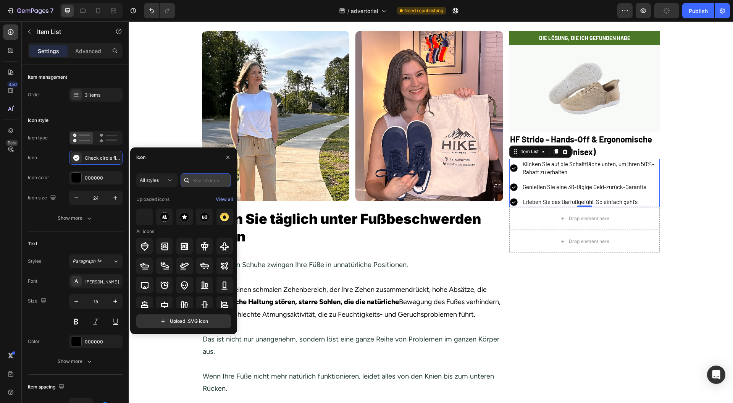
click at [209, 180] on input "text" at bounding box center [206, 180] width 50 height 14
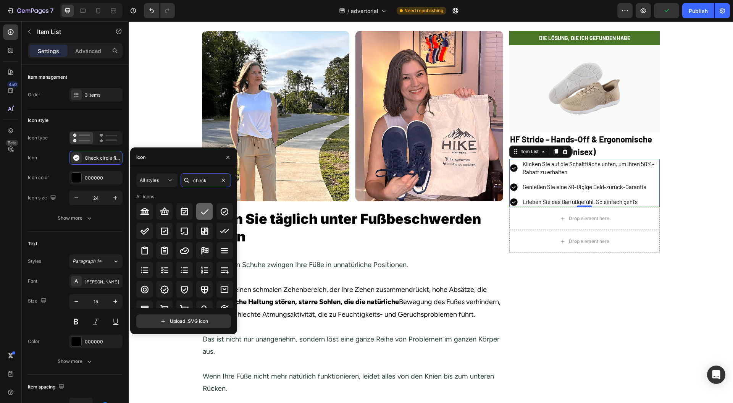
type input "check"
click at [202, 209] on icon at bounding box center [204, 211] width 9 height 9
click at [88, 179] on div "000000" at bounding box center [96, 178] width 22 height 7
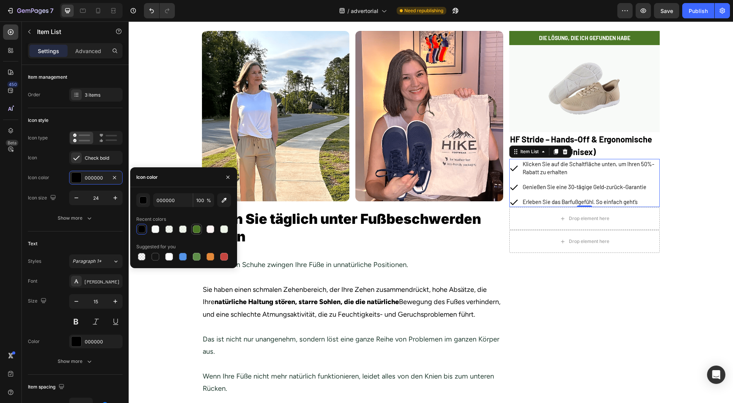
click at [199, 228] on div at bounding box center [197, 229] width 8 height 8
type input "4B7826"
click at [228, 176] on icon "button" at bounding box center [228, 176] width 3 height 3
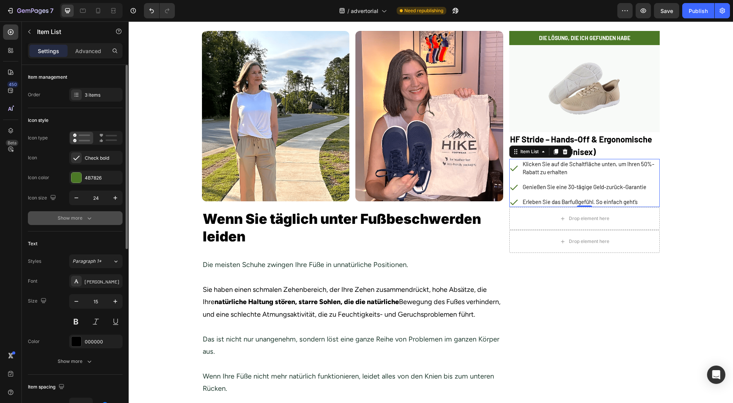
click at [103, 217] on button "Show more" at bounding box center [75, 218] width 95 height 14
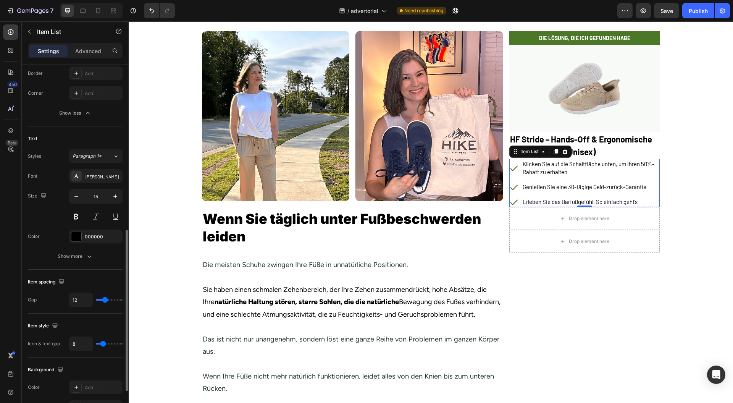
scroll to position [254, 0]
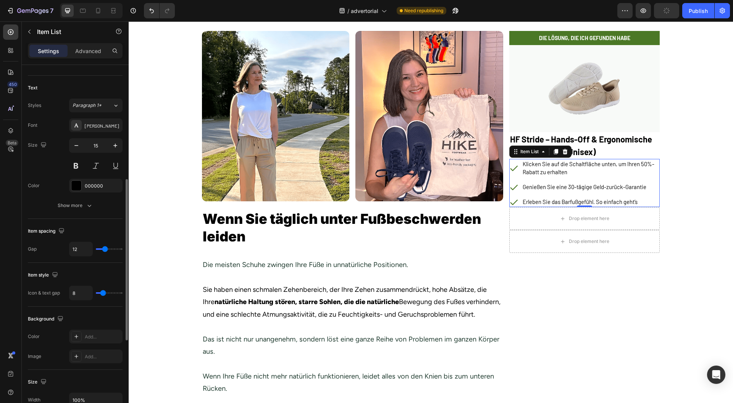
type input "13"
type input "16"
type input "18"
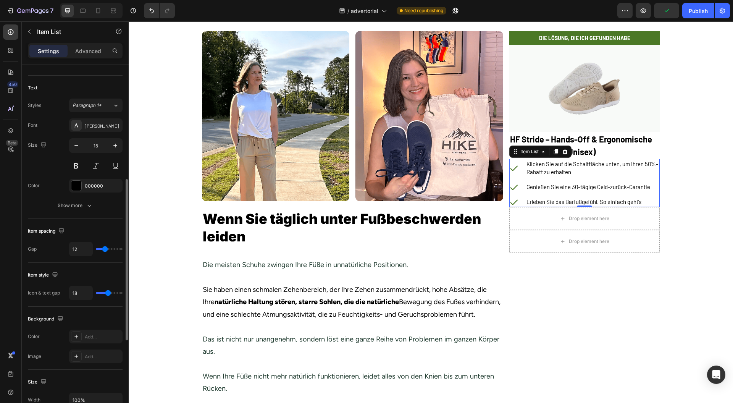
type input "18"
click at [108, 292] on input "range" at bounding box center [109, 293] width 27 height 2
type input "15"
type input "14"
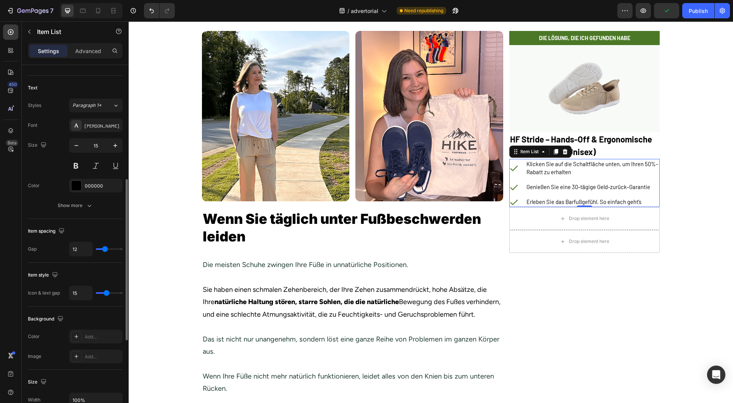
type input "14"
type input "13"
type input "12"
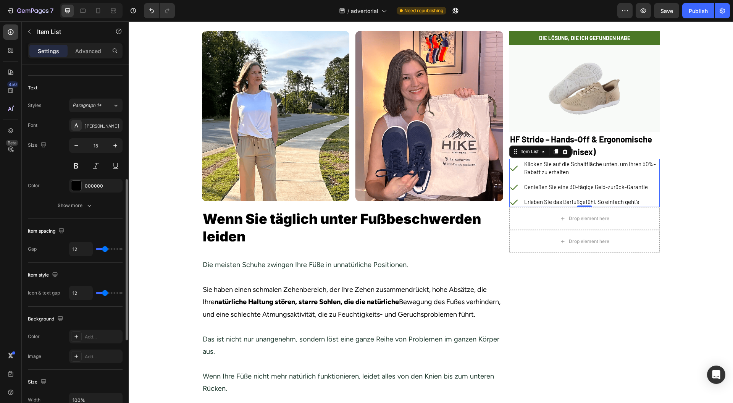
click at [105, 292] on input "range" at bounding box center [109, 293] width 27 height 2
click at [117, 147] on icon "button" at bounding box center [116, 146] width 8 height 8
type input "16"
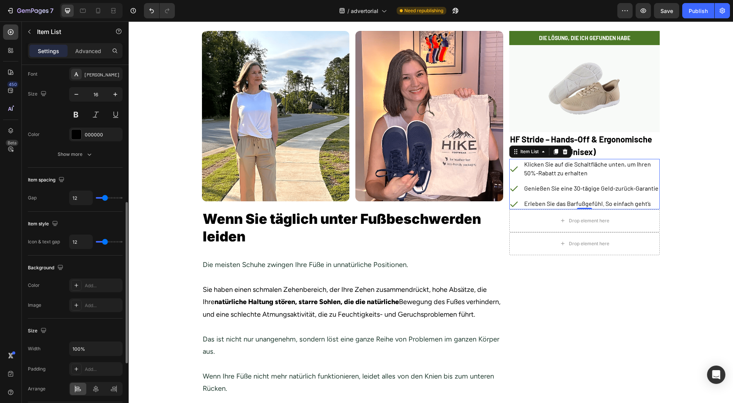
type input "14"
type input "16"
type input "18"
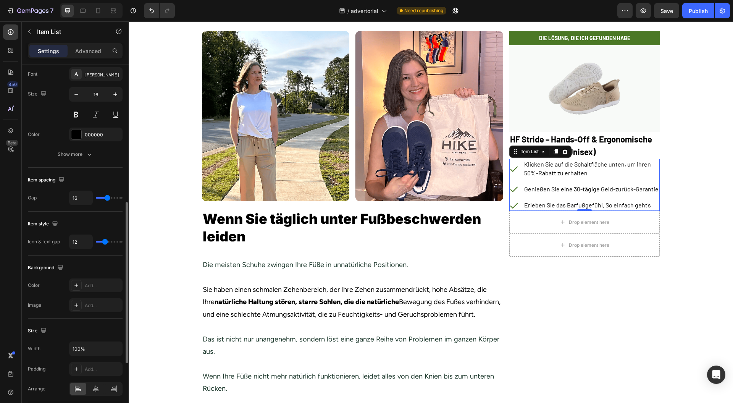
type input "18"
type input "21"
type input "22"
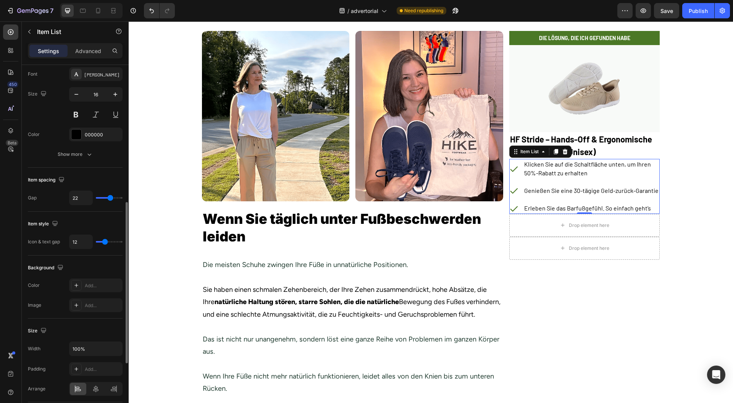
type input "20"
click at [109, 198] on input "range" at bounding box center [109, 198] width 27 height 2
click at [530, 232] on div "Drop element here" at bounding box center [585, 226] width 151 height 23
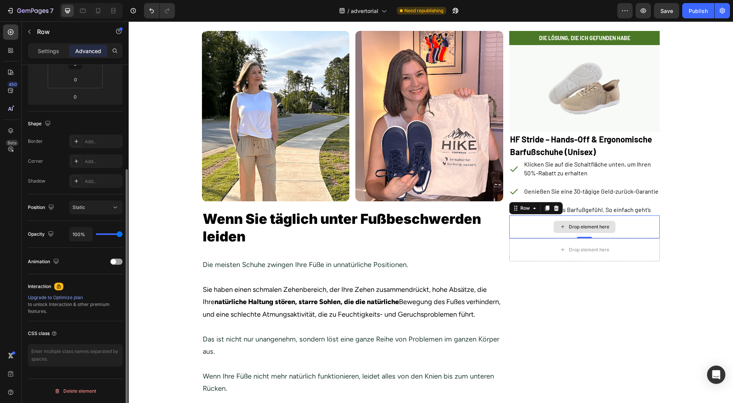
scroll to position [0, 0]
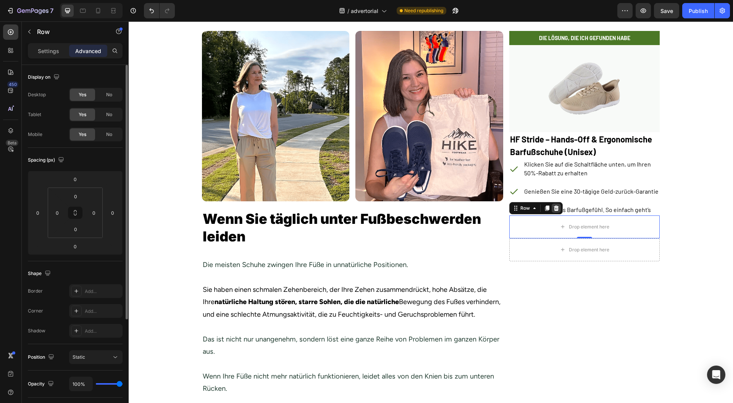
click at [554, 206] on icon at bounding box center [556, 208] width 5 height 5
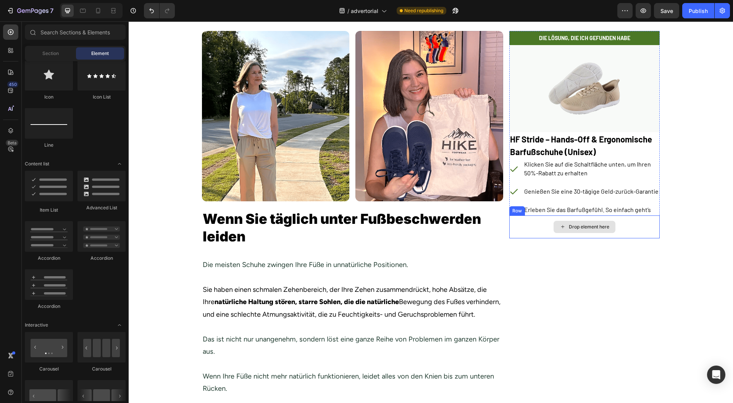
click at [533, 228] on div "Drop element here" at bounding box center [585, 226] width 151 height 23
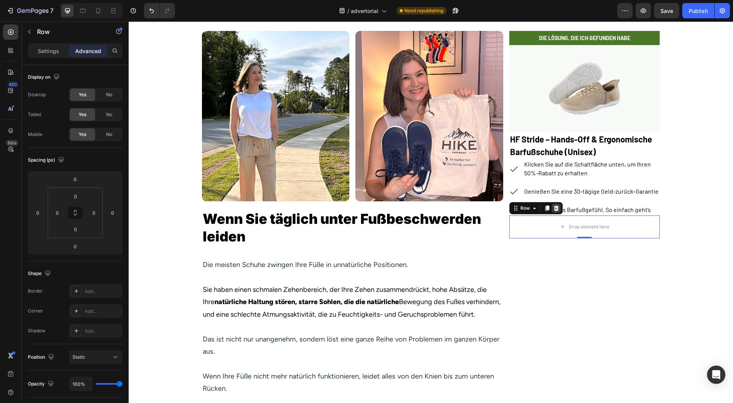
click at [553, 207] on icon at bounding box center [556, 208] width 6 height 6
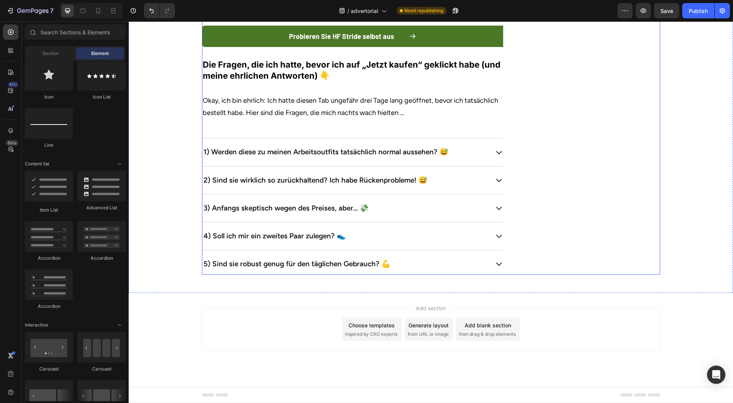
scroll to position [3117, 0]
click at [492, 47] on button "Probieren Sie HF Stride selbst aus" at bounding box center [352, 36] width 301 height 21
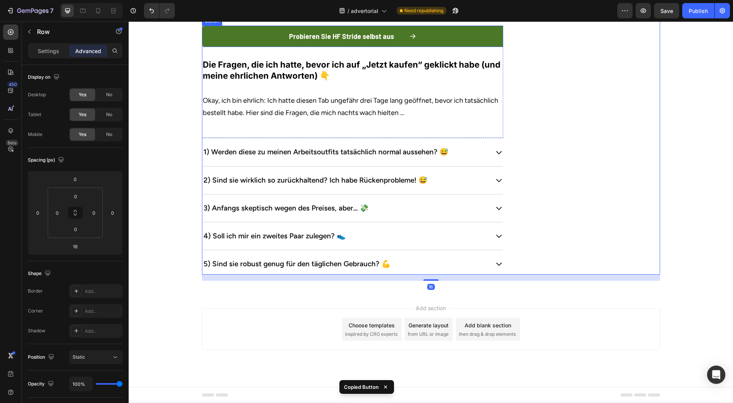
click at [485, 47] on button "Probieren Sie HF Stride selbst aus" at bounding box center [352, 36] width 301 height 21
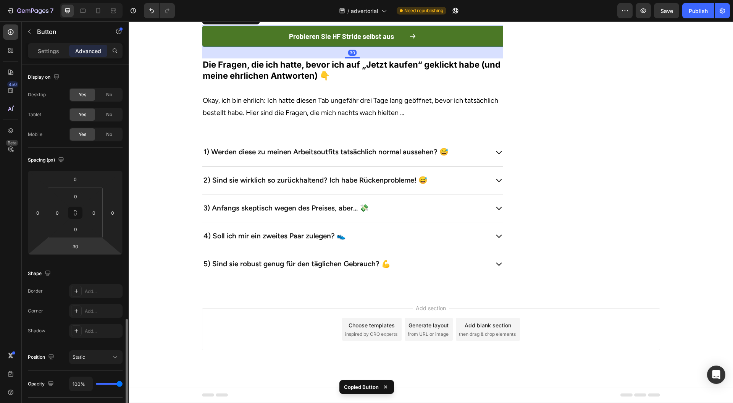
scroll to position [149, 0]
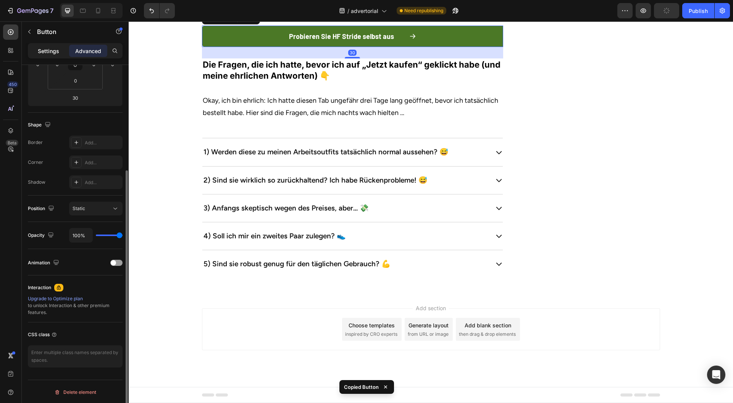
click at [53, 52] on p "Settings" at bounding box center [48, 51] width 21 height 8
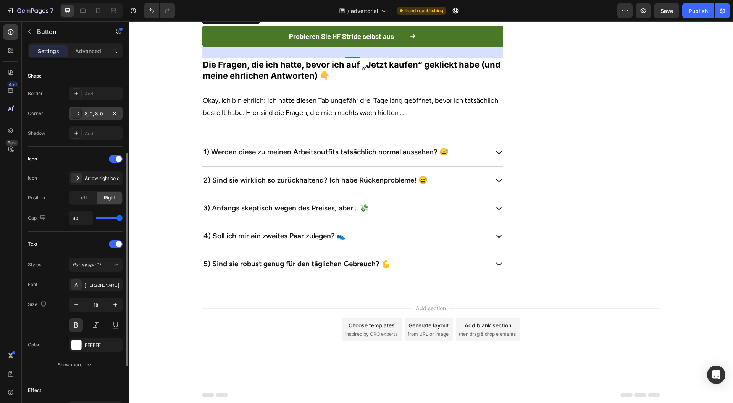
click at [94, 113] on div "8, 0, 8, 0" at bounding box center [96, 113] width 22 height 7
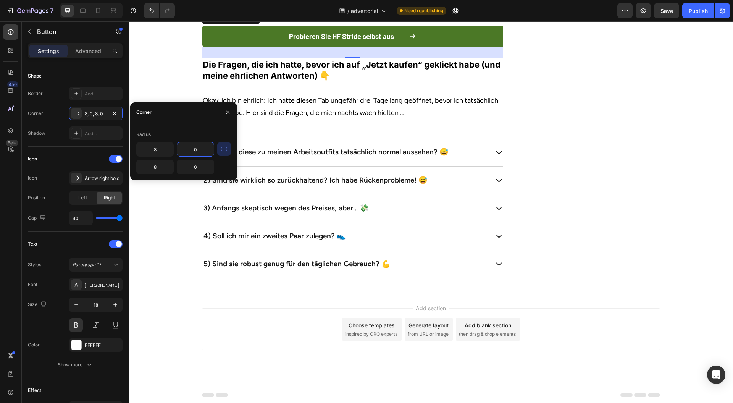
click at [188, 147] on input "0" at bounding box center [195, 149] width 37 height 14
type input "8"
click at [198, 167] on input "0" at bounding box center [195, 167] width 37 height 14
type input "8"
click at [222, 114] on button "button" at bounding box center [228, 112] width 12 height 12
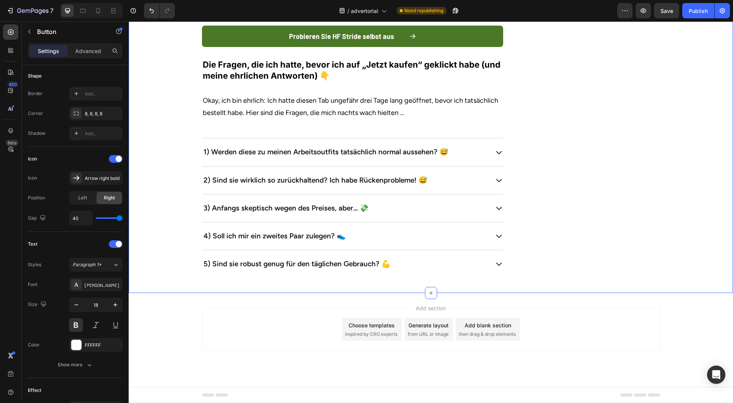
scroll to position [0, 0]
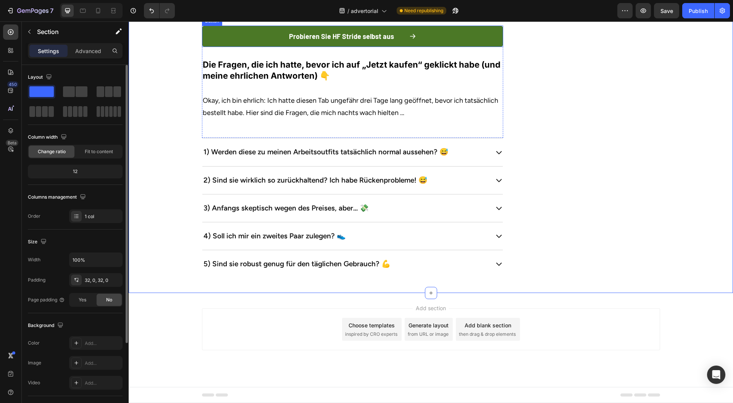
click at [207, 47] on button "Probieren Sie HF Stride selbst aus" at bounding box center [352, 36] width 301 height 21
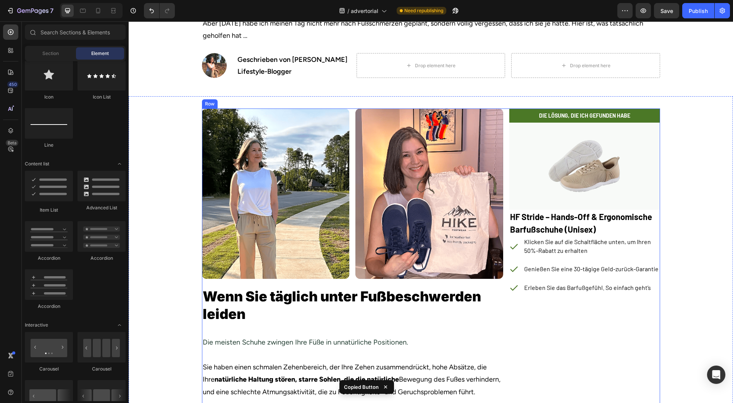
scroll to position [153, 0]
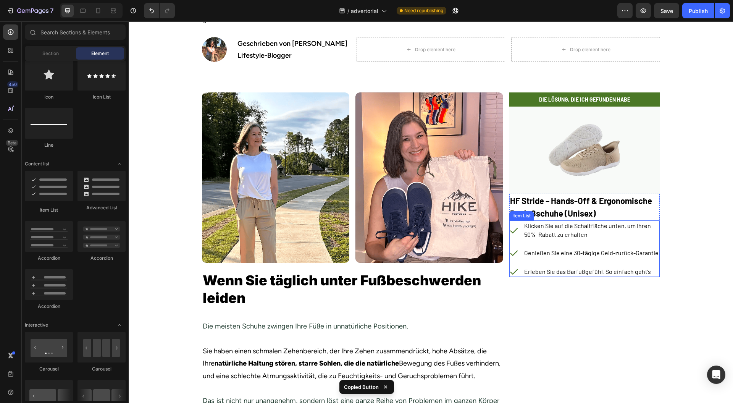
click at [650, 271] on p "Erleben Sie das Barfußgefühl. So einfach geht’s" at bounding box center [591, 271] width 135 height 8
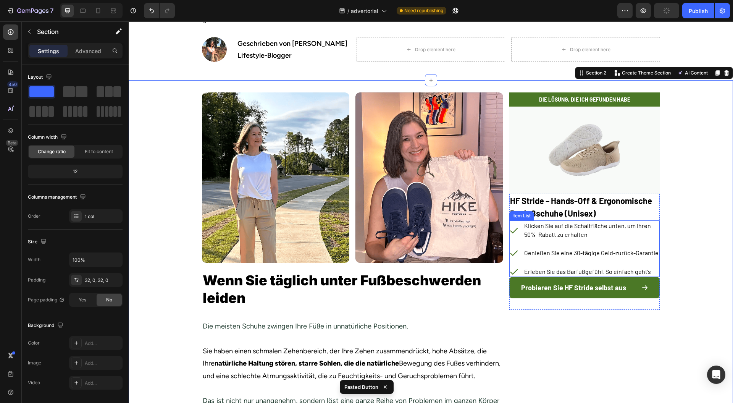
click at [516, 272] on div "Erleben Sie das Barfußgefühl. So einfach geht’s" at bounding box center [585, 271] width 151 height 11
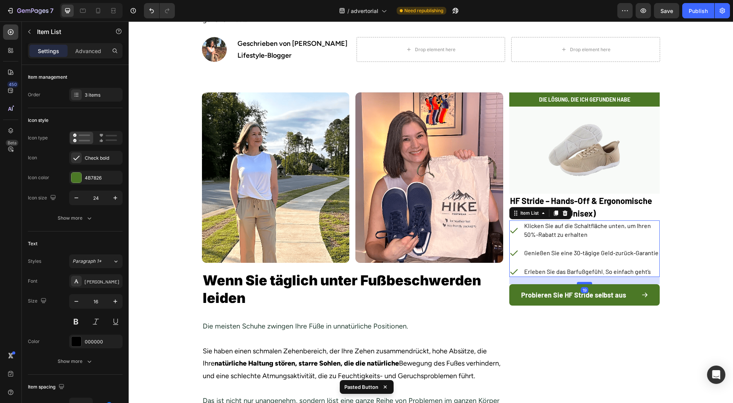
drag, startPoint x: 586, startPoint y: 275, endPoint x: 587, endPoint y: 283, distance: 8.9
click at [587, 283] on div at bounding box center [584, 283] width 15 height 2
type input "100%"
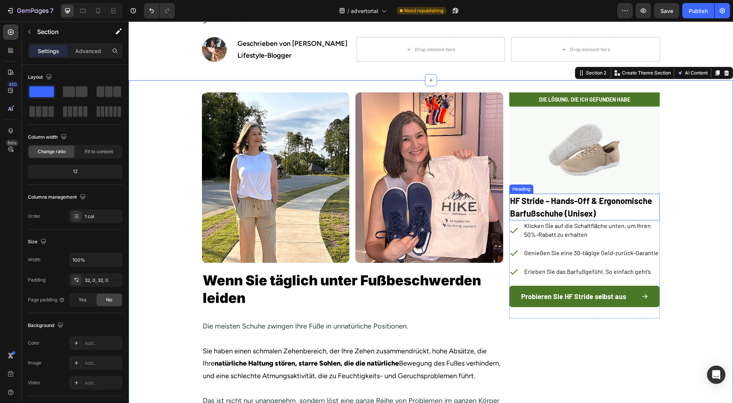
click at [633, 199] on p "HF Stride – Hands-Off & Ergonomische Barfußschuhe (Unisex)" at bounding box center [584, 206] width 149 height 25
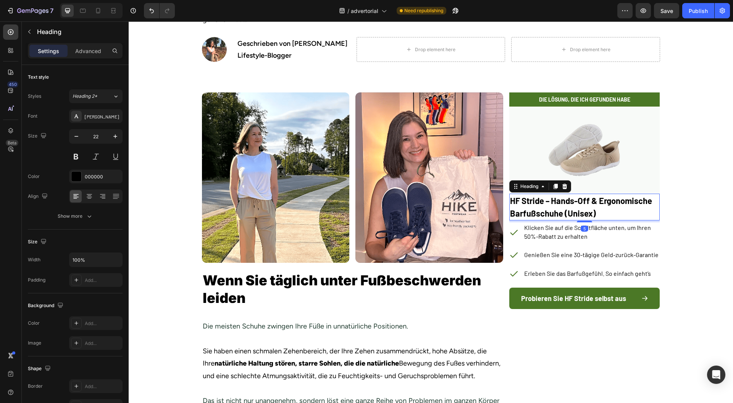
drag, startPoint x: 586, startPoint y: 219, endPoint x: 693, endPoint y: 218, distance: 107.0
click at [586, 222] on div at bounding box center [584, 222] width 15 height 2
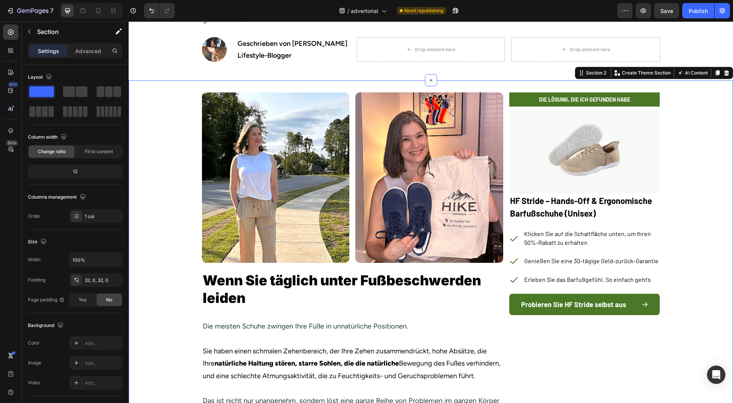
click at [614, 169] on img at bounding box center [585, 150] width 78 height 78
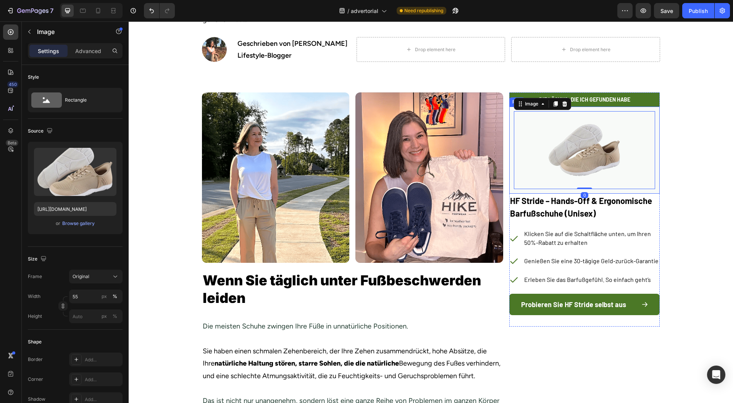
click at [604, 195] on p "HF Stride – Hands-Off & Ergonomische Barfußschuhe (Unisex)" at bounding box center [584, 206] width 149 height 25
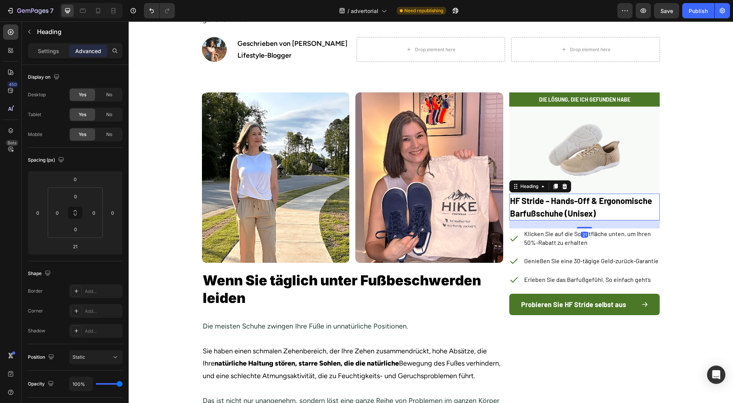
click at [592, 194] on h2 "HF Stride – Hands-Off & Ergonomische Barfußschuhe (Unisex)" at bounding box center [585, 207] width 151 height 27
click at [599, 192] on div "Image Row" at bounding box center [585, 150] width 151 height 87
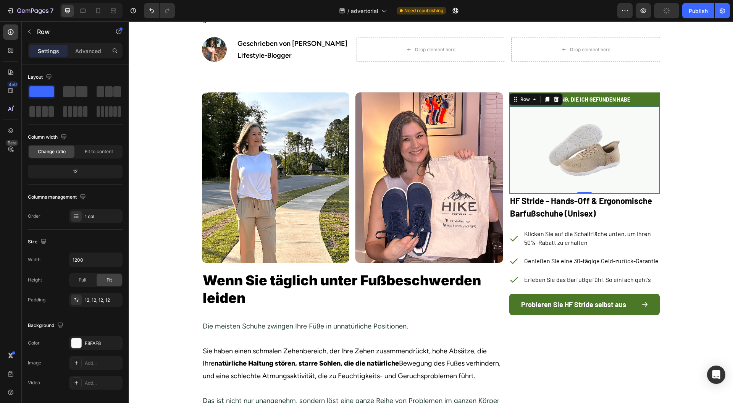
click at [603, 189] on div "Image Row 0" at bounding box center [585, 150] width 151 height 87
click at [586, 194] on h2 "HF Stride – Hands-Off & Ergonomische Barfußschuhe (Unisex)" at bounding box center [585, 207] width 151 height 27
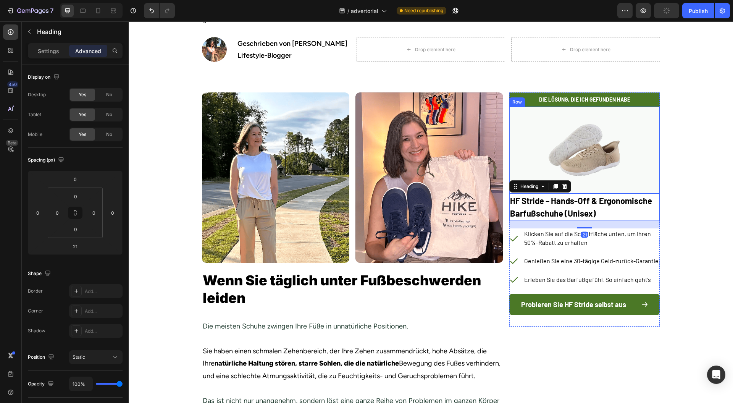
click at [588, 189] on img at bounding box center [585, 150] width 78 height 78
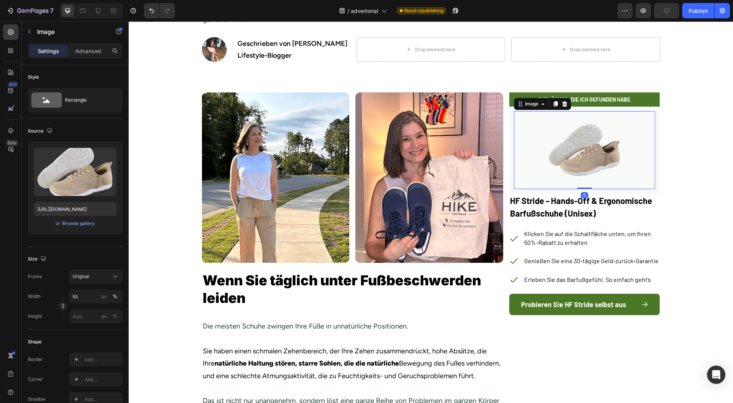
click at [595, 194] on h2 "HF Stride – Hands-Off & Ergonomische Barfußschuhe (Unisex)" at bounding box center [585, 207] width 151 height 27
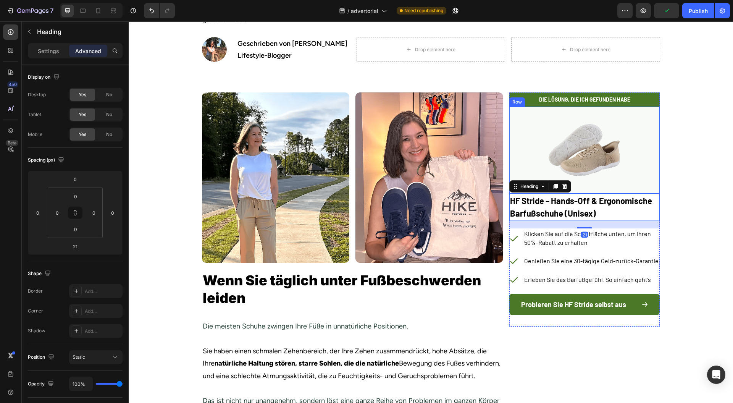
click at [584, 191] on div "Image Row" at bounding box center [585, 150] width 151 height 87
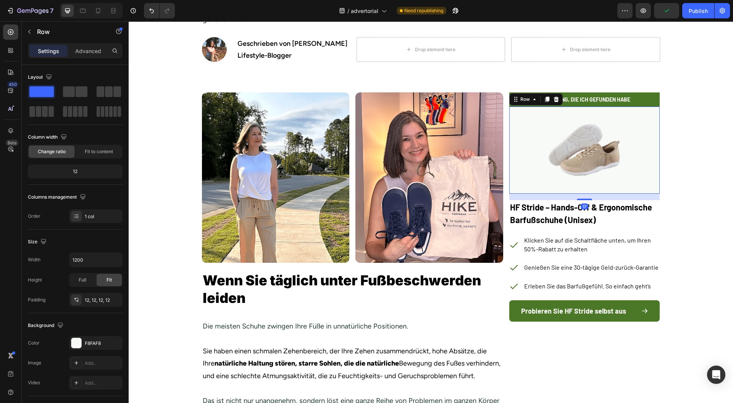
drag, startPoint x: 583, startPoint y: 193, endPoint x: 584, endPoint y: 200, distance: 7.5
click at [584, 200] on div at bounding box center [584, 200] width 15 height 2
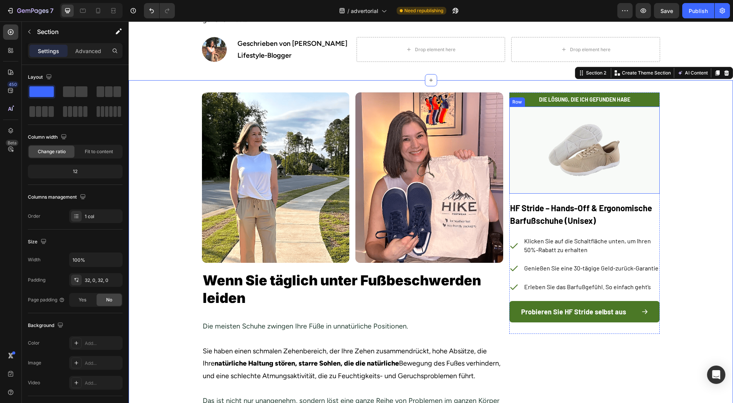
click at [603, 190] on div "Image Row" at bounding box center [585, 150] width 151 height 87
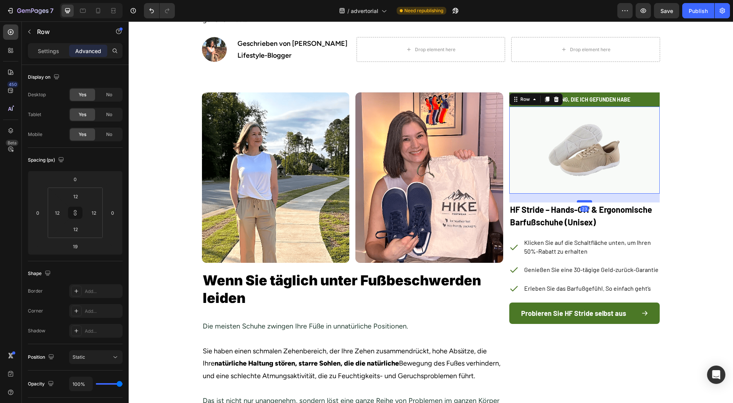
click at [579, 201] on div at bounding box center [584, 201] width 15 height 2
type input "23"
click at [592, 218] on p "HF Stride – Hands-Off & Ergonomische Barfußschuhe (Unisex)" at bounding box center [584, 215] width 149 height 25
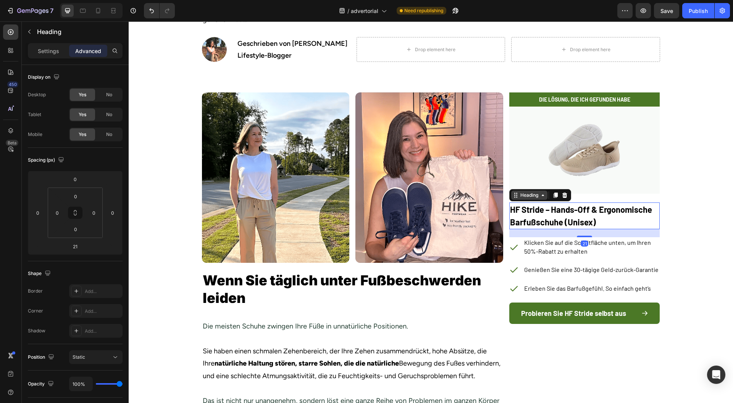
click at [536, 196] on div "Heading" at bounding box center [529, 195] width 21 height 7
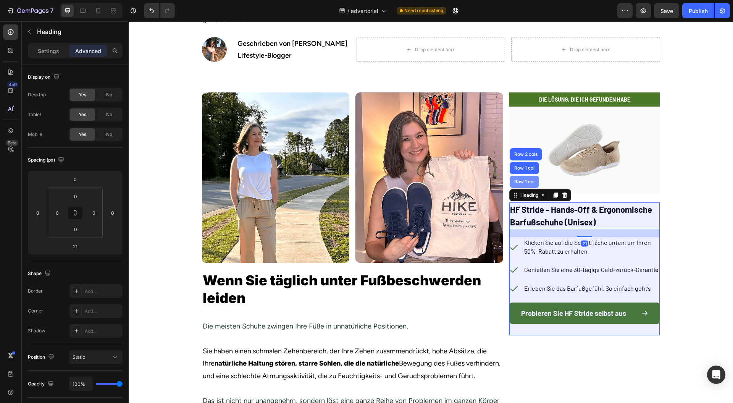
click at [525, 179] on div "Row 1 col" at bounding box center [524, 182] width 29 height 12
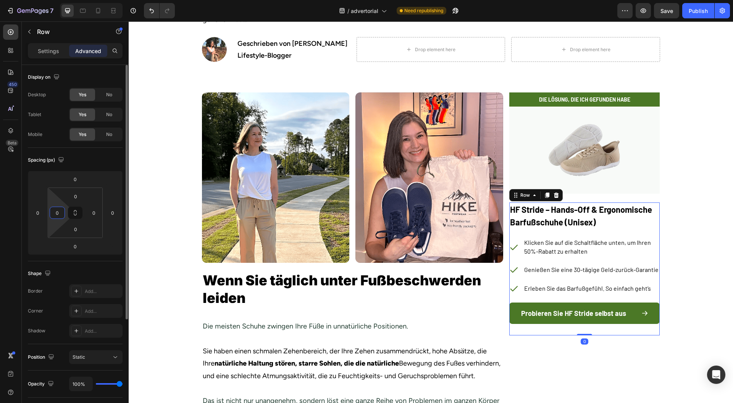
click at [63, 215] on input "0" at bounding box center [57, 212] width 11 height 11
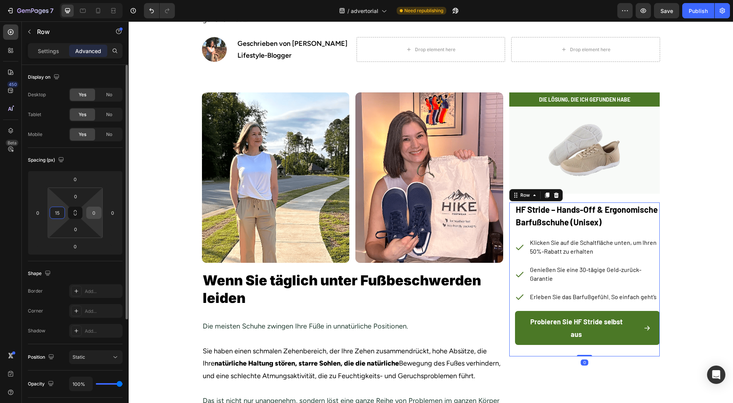
type input "15"
click at [97, 212] on input "0" at bounding box center [93, 212] width 11 height 11
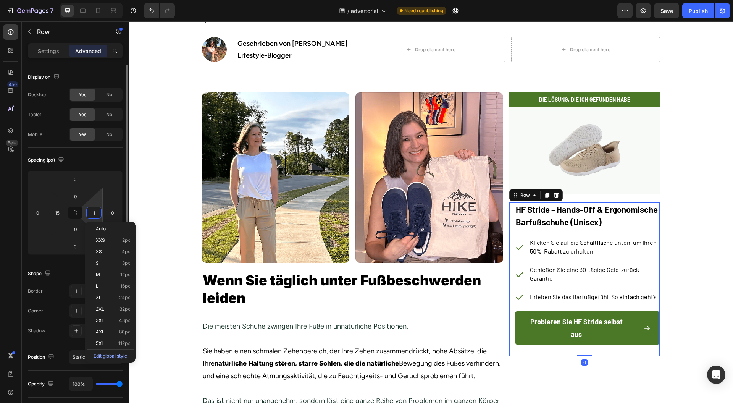
type input "15"
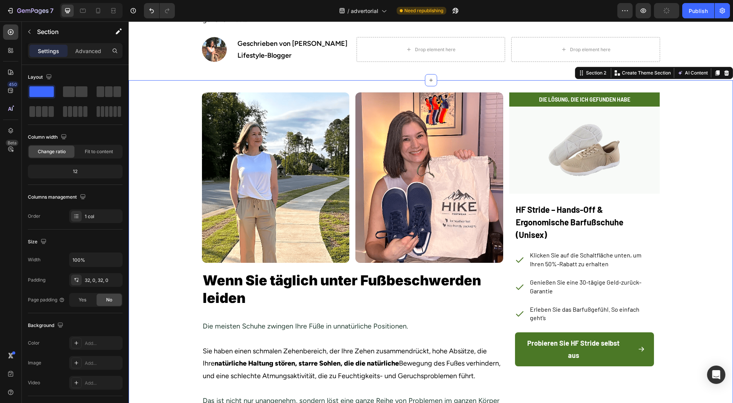
click at [566, 224] on p "HF Stride – Hands-Off & Ergonomische Barfußschuhe (Unisex)" at bounding box center [585, 222] width 138 height 38
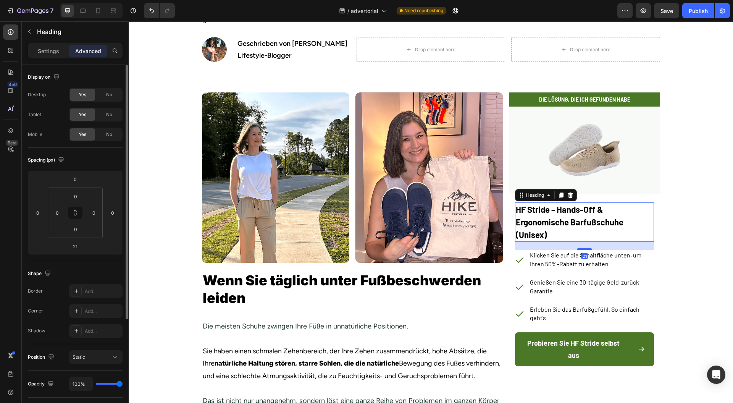
click at [42, 55] on div "Settings" at bounding box center [48, 51] width 38 height 12
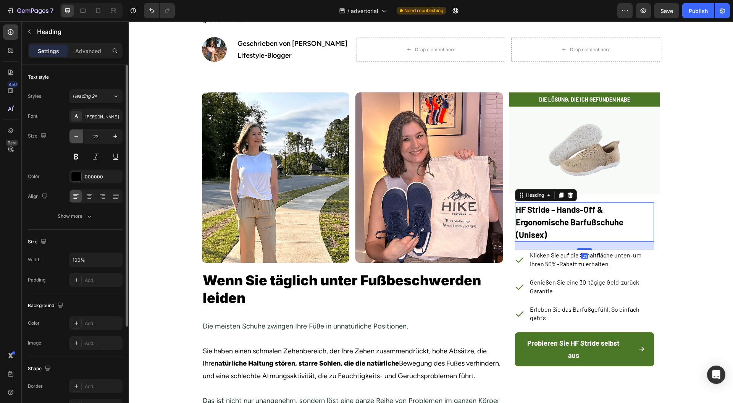
click at [75, 135] on icon "button" at bounding box center [77, 137] width 8 height 8
type input "21"
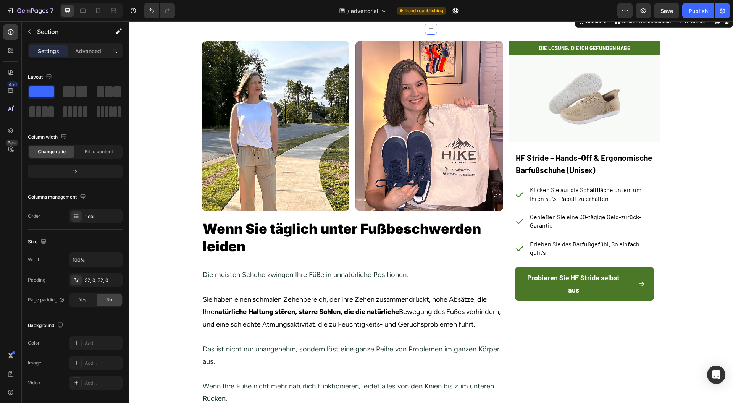
scroll to position [254, 0]
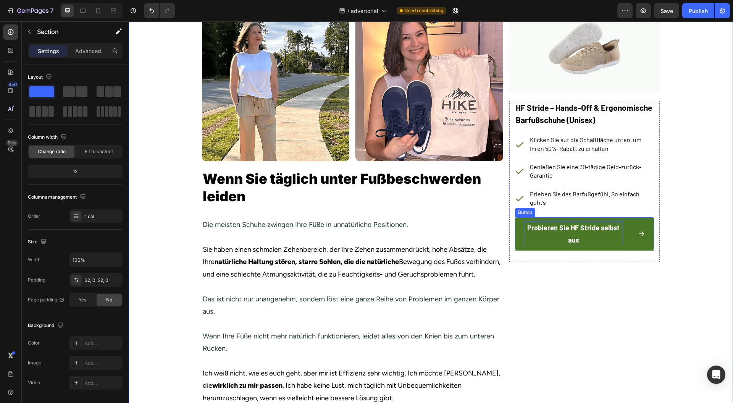
click at [566, 228] on p "Probieren Sie HF Stride selbst aus" at bounding box center [573, 234] width 99 height 25
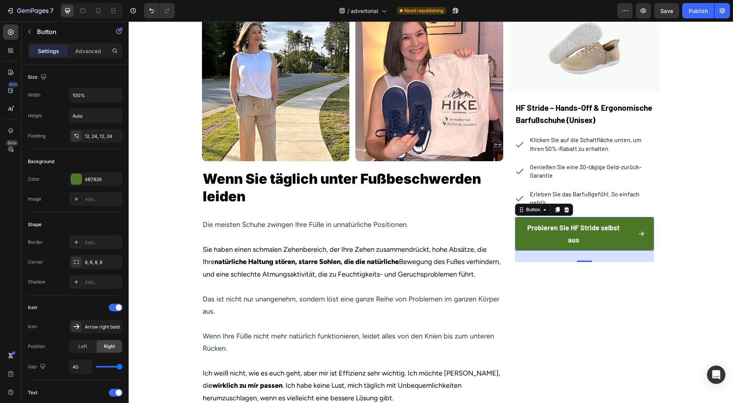
click at [628, 232] on div "Probieren Sie HF Stride selbst aus" at bounding box center [584, 234] width 121 height 25
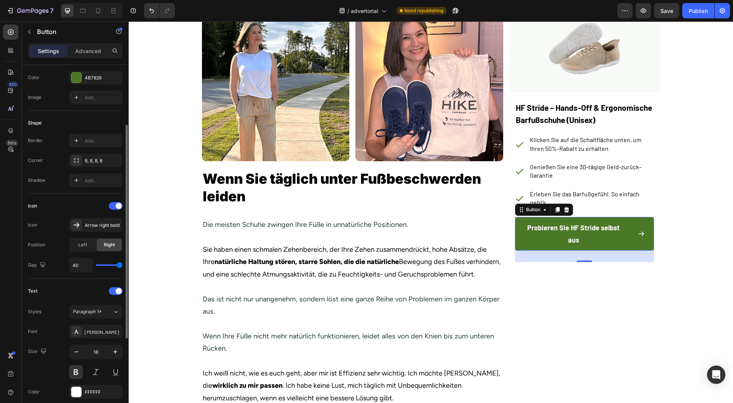
type input "37"
type input "4"
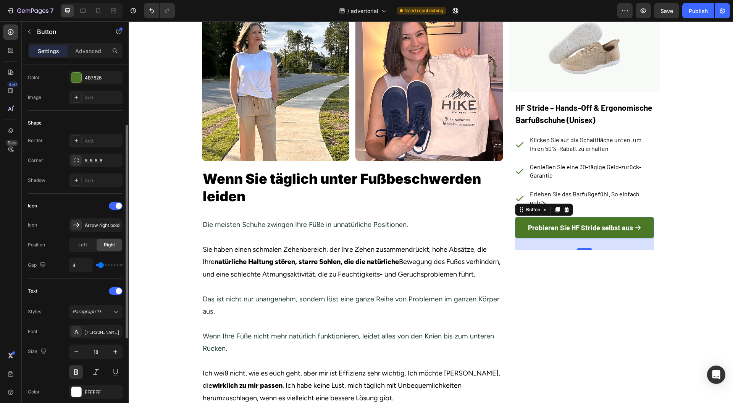
type input "16"
type input "17"
type input "19"
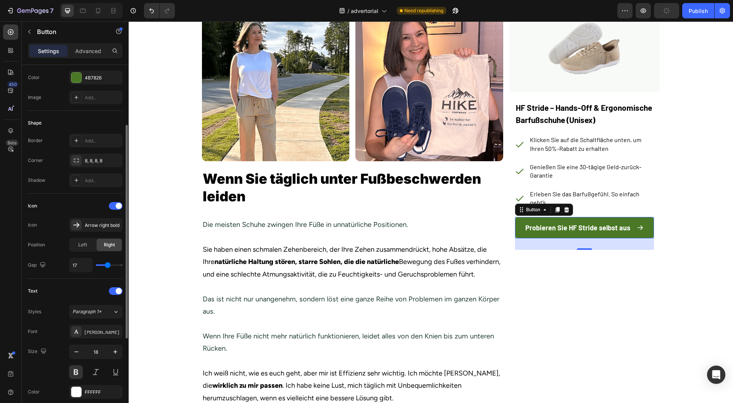
type input "19"
type input "17"
type input "16"
drag, startPoint x: 120, startPoint y: 262, endPoint x: 107, endPoint y: 264, distance: 12.7
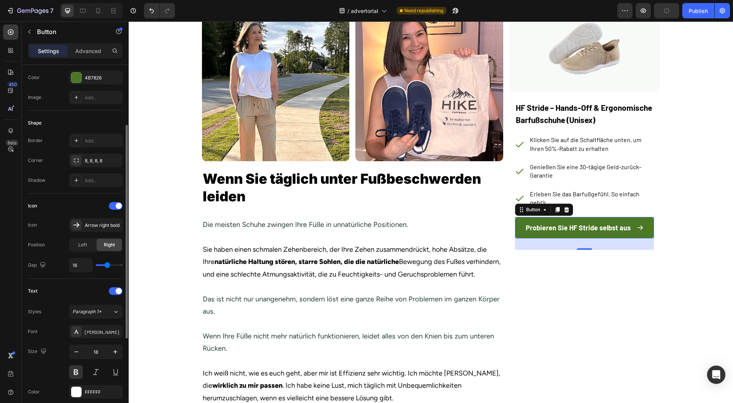
type input "16"
click at [107, 264] on input "range" at bounding box center [109, 265] width 27 height 2
drag, startPoint x: 105, startPoint y: 260, endPoint x: 95, endPoint y: 261, distance: 10.0
click at [95, 261] on div "16" at bounding box center [95, 265] width 53 height 15
type input "18"
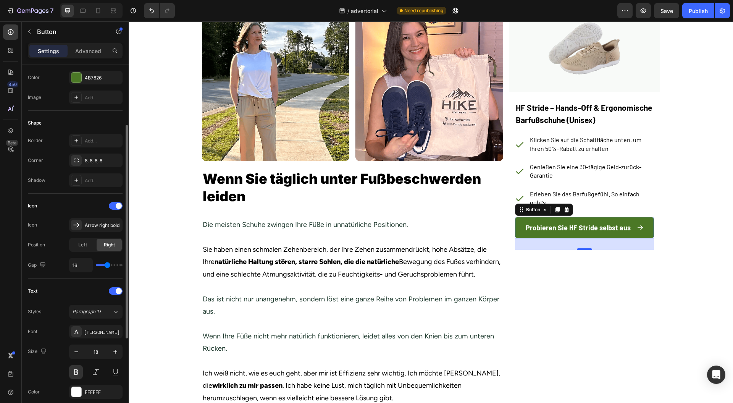
type input "18"
type input "17"
type input "16"
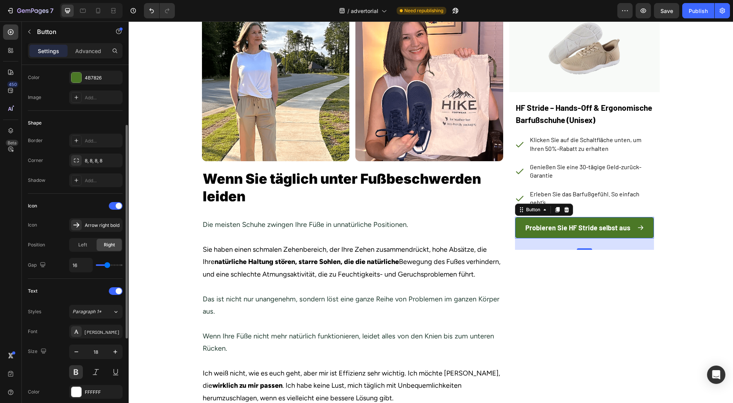
type input "15"
type input "14"
type input "0"
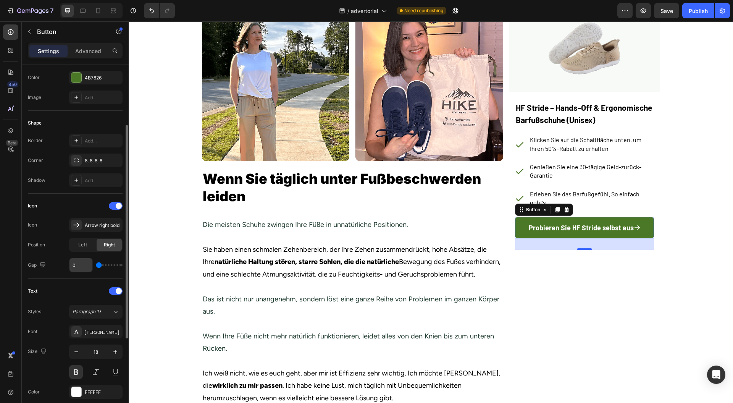
drag, startPoint x: 107, startPoint y: 263, endPoint x: 83, endPoint y: 262, distance: 23.3
type input "0"
click at [96, 264] on input "range" at bounding box center [109, 265] width 27 height 2
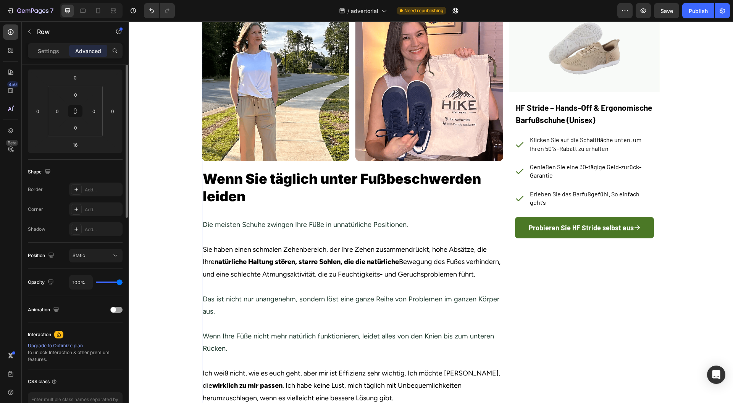
scroll to position [0, 0]
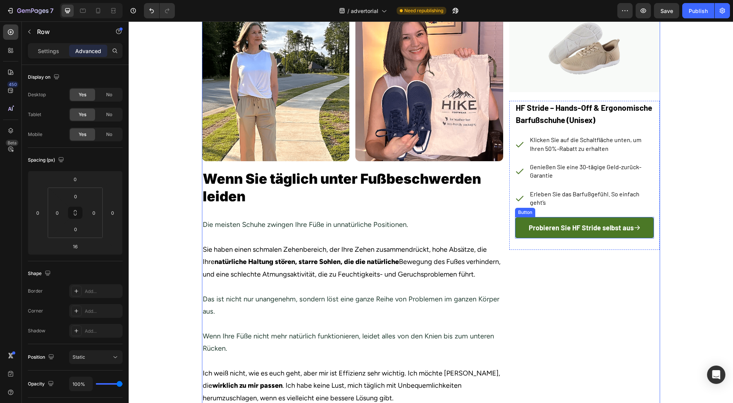
click at [541, 218] on button "Probieren Sie HF Stride selbst aus" at bounding box center [584, 227] width 139 height 21
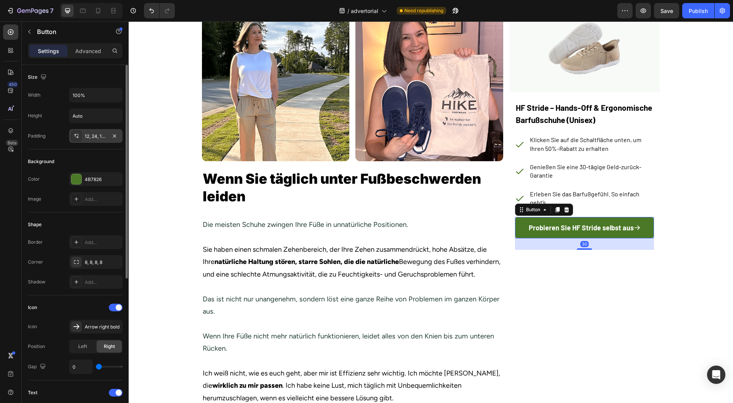
click at [97, 138] on div "12, 24, 12, 24" at bounding box center [96, 136] width 22 height 7
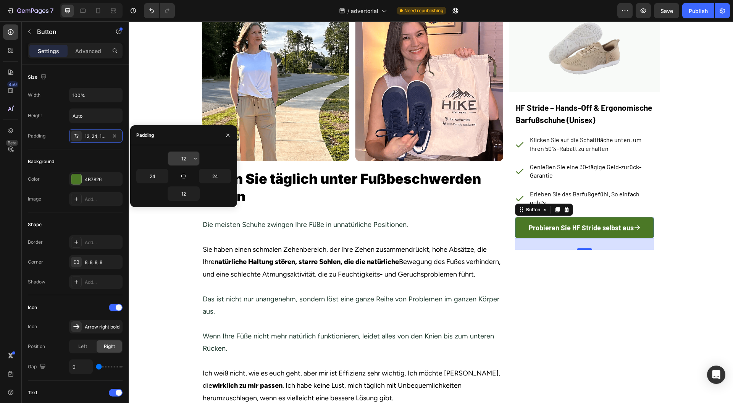
click at [191, 164] on input "12" at bounding box center [183, 159] width 31 height 14
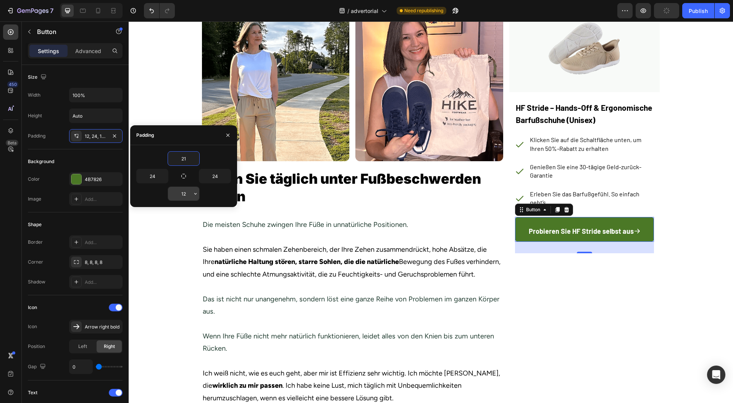
type input "21"
click at [184, 197] on input "12" at bounding box center [183, 194] width 31 height 14
type input "21"
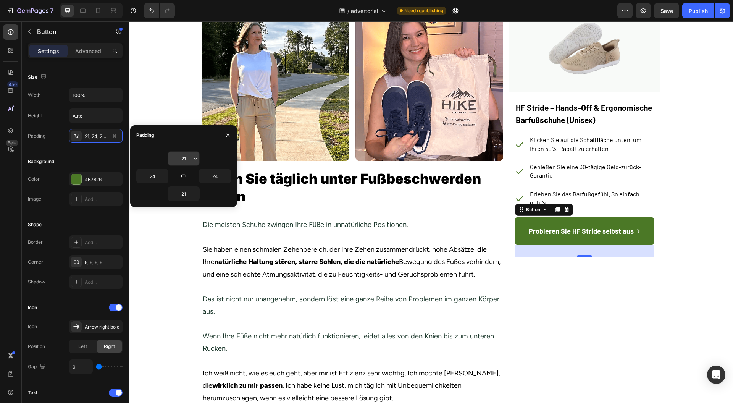
click at [183, 162] on input "21" at bounding box center [183, 159] width 31 height 14
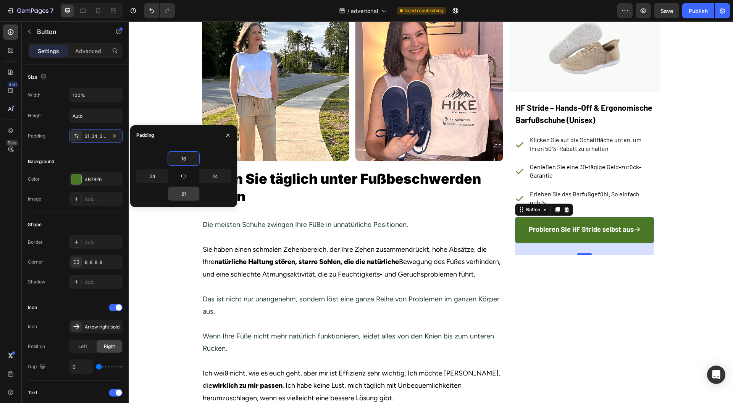
type input "16"
click at [187, 193] on input "21" at bounding box center [183, 194] width 31 height 14
type input "16"
click at [230, 137] on icon "button" at bounding box center [228, 135] width 6 height 6
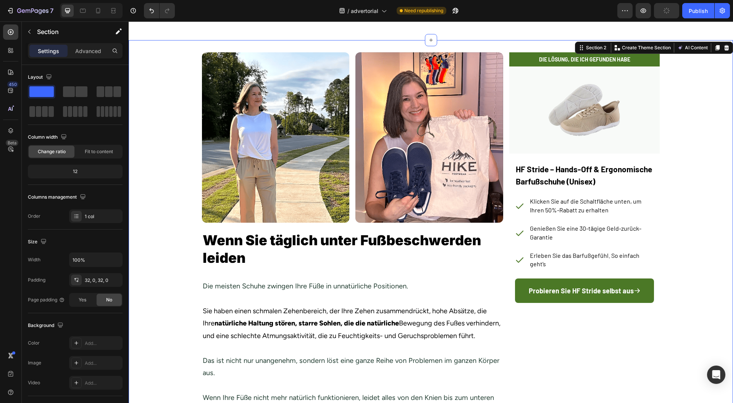
scroll to position [153, 0]
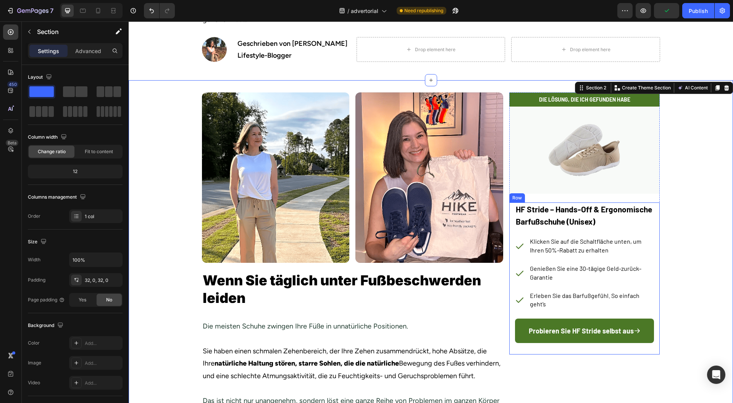
click at [655, 275] on div "HF Stride – Hands-Off & Ergonomische Barfußschuhe (Unisex) Heading Klicken Sie …" at bounding box center [585, 278] width 151 height 152
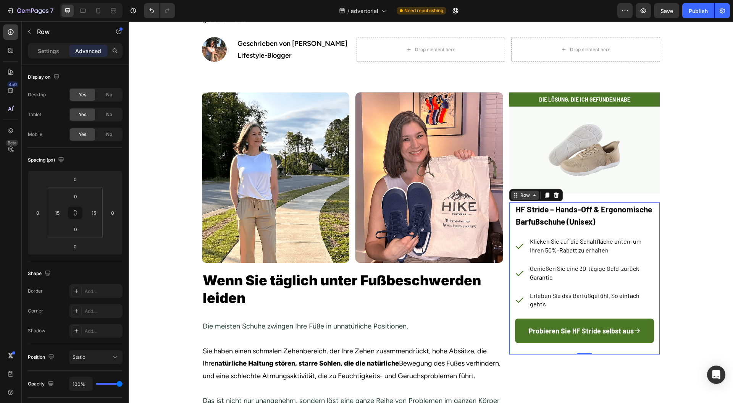
click at [532, 195] on icon at bounding box center [535, 195] width 6 height 6
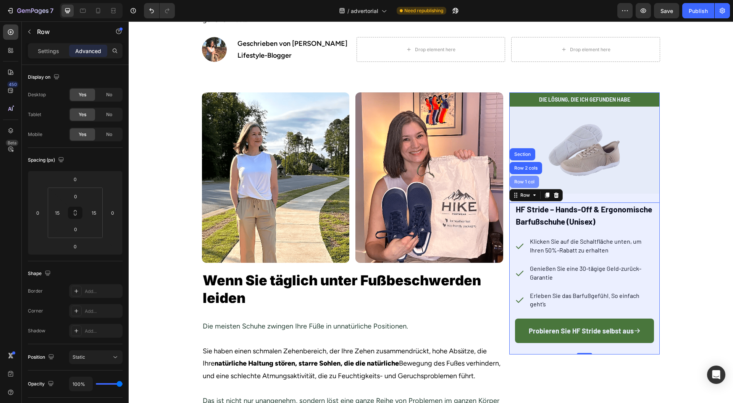
click at [521, 181] on div "Row 1 col" at bounding box center [524, 182] width 23 height 5
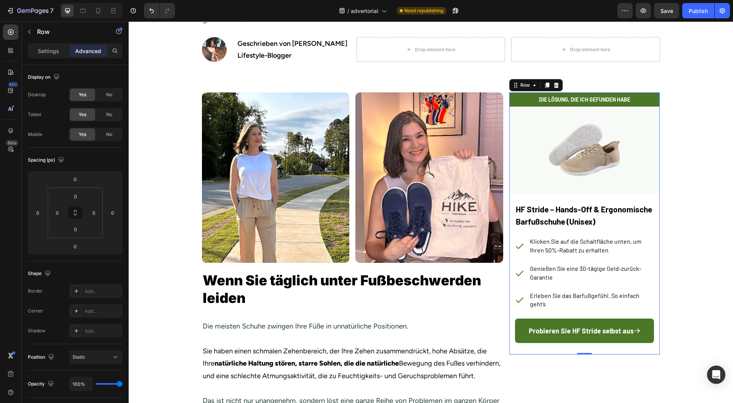
click at [40, 44] on div "Settings Advanced" at bounding box center [75, 50] width 95 height 15
click at [93, 309] on div "Add..." at bounding box center [103, 311] width 36 height 7
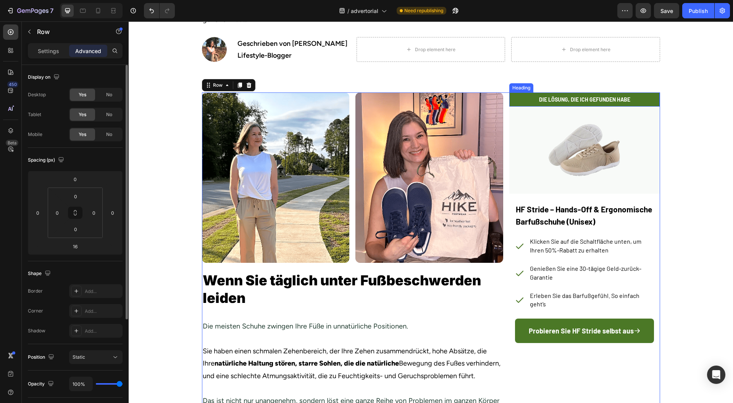
click at [513, 97] on p "⁠⁠⁠⁠⁠⁠⁠ DIE LÖSUNG, DIE ICH GEFUNDEN HABE" at bounding box center [585, 99] width 145 height 8
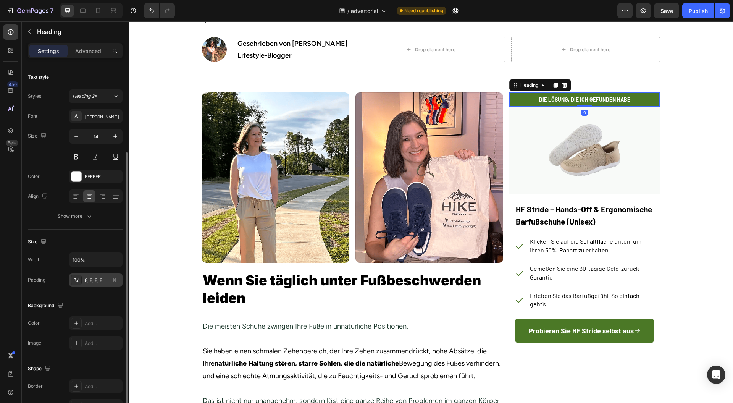
scroll to position [102, 0]
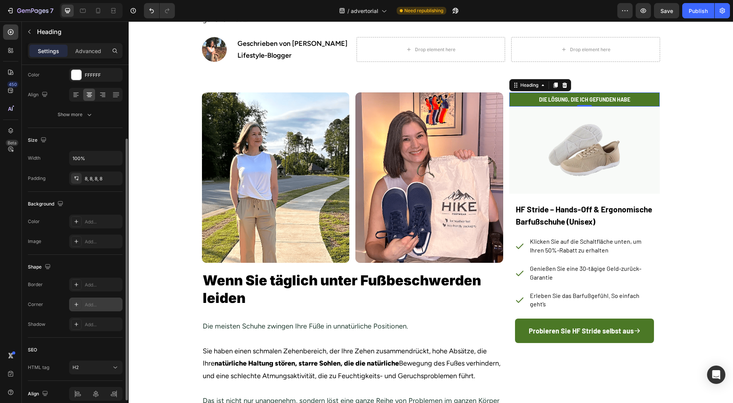
click at [96, 304] on div "Add..." at bounding box center [103, 304] width 36 height 7
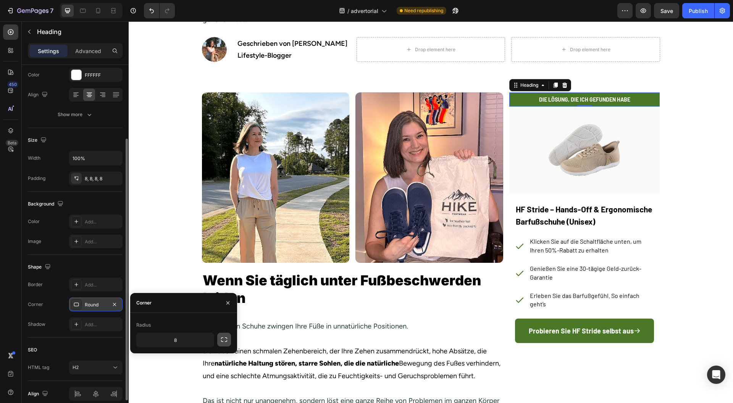
click at [226, 343] on icon "button" at bounding box center [224, 340] width 8 height 8
click at [199, 359] on input "8" at bounding box center [195, 358] width 37 height 14
type input "0"
click at [158, 358] on input "8" at bounding box center [155, 358] width 37 height 14
type input "0"
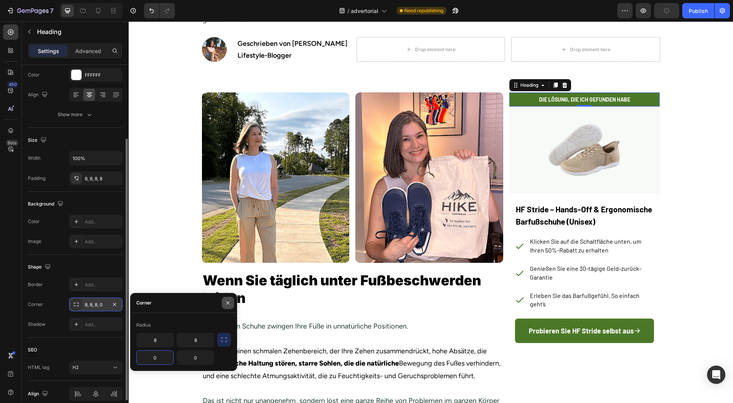
click at [229, 299] on button "button" at bounding box center [228, 303] width 12 height 12
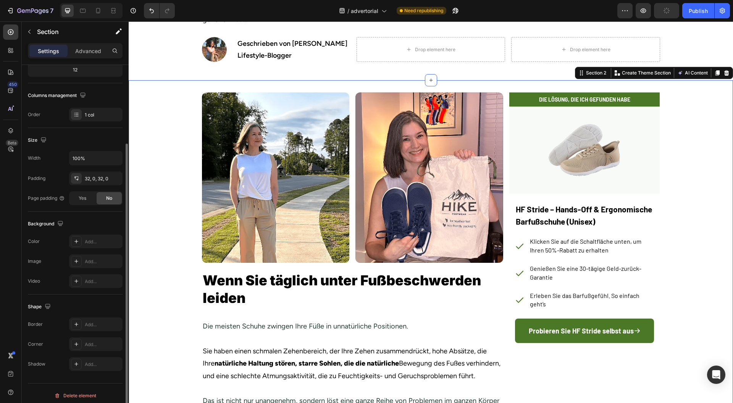
scroll to position [0, 0]
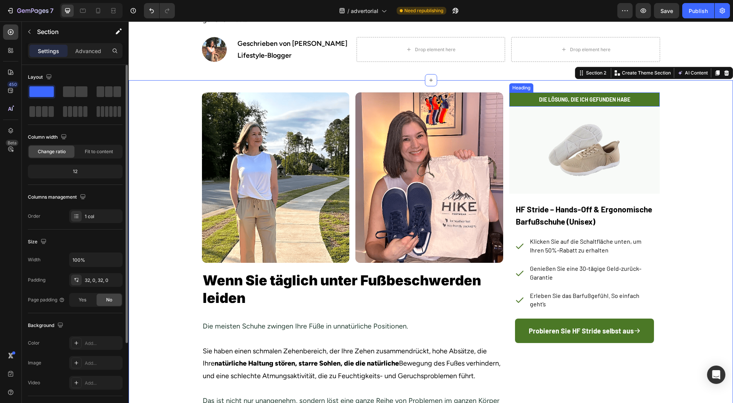
click at [510, 100] on h2 "⁠⁠⁠⁠⁠⁠⁠ DIE LÖSUNG, DIE ICH GEFUNDEN HABE" at bounding box center [585, 99] width 151 height 14
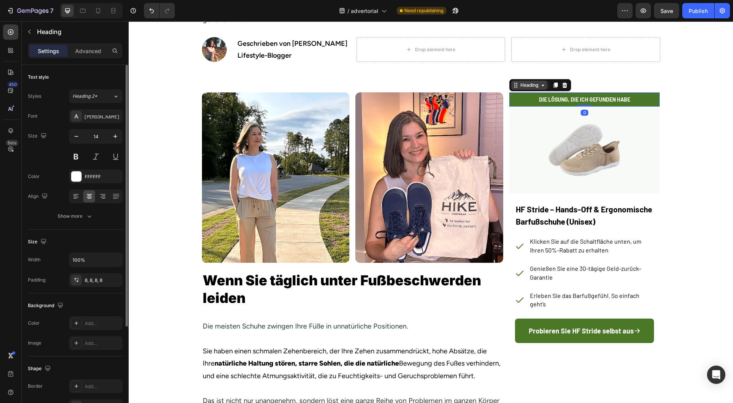
click at [516, 87] on icon at bounding box center [516, 87] width 1 height 1
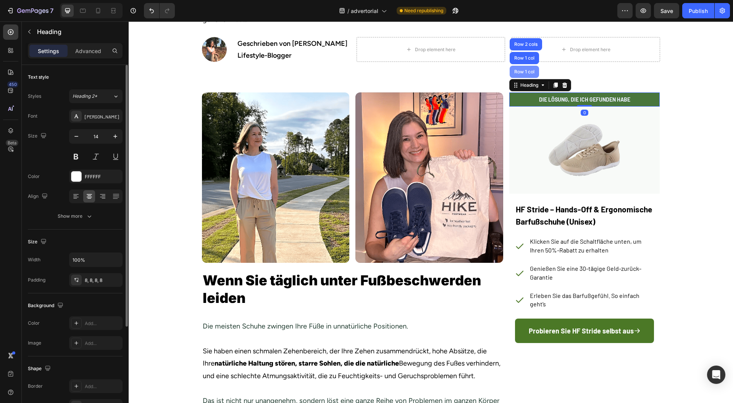
click at [519, 74] on div "Row 1 col" at bounding box center [524, 72] width 23 height 5
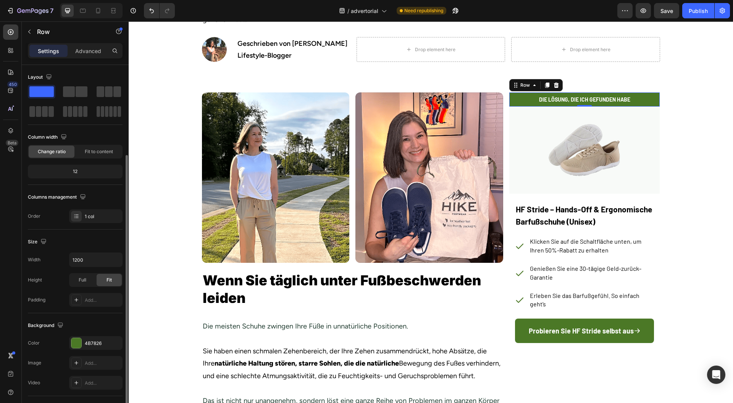
scroll to position [102, 0]
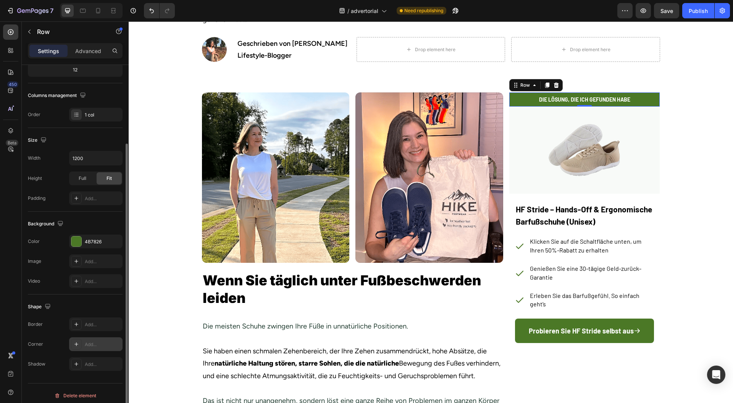
click at [87, 342] on div "Add..." at bounding box center [103, 344] width 36 height 7
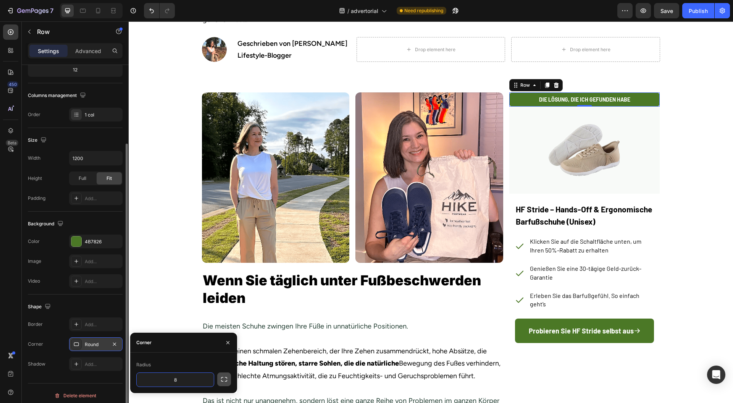
click at [220, 380] on icon "button" at bounding box center [224, 379] width 8 height 8
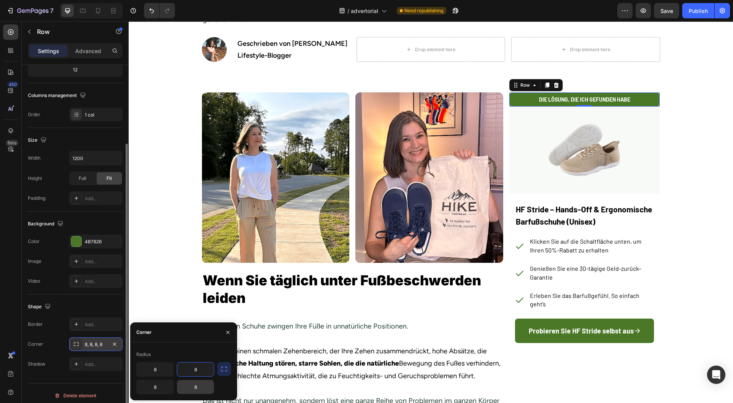
drag, startPoint x: 195, startPoint y: 369, endPoint x: 196, endPoint y: 384, distance: 15.0
click at [195, 369] on input "8" at bounding box center [195, 370] width 37 height 14
type input "0"
click at [163, 388] on input "8" at bounding box center [155, 387] width 37 height 14
type input "0"
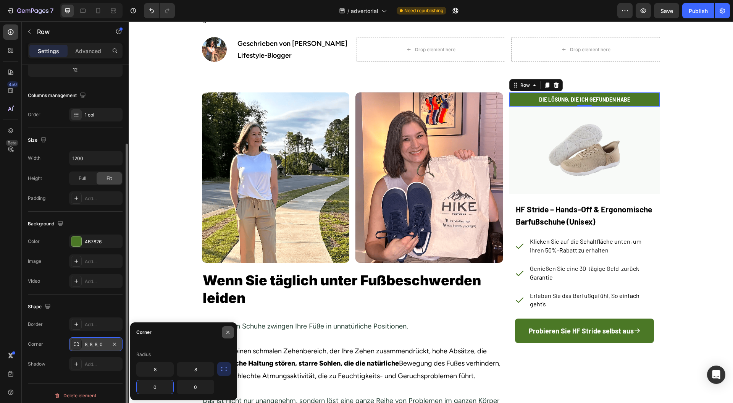
click at [230, 330] on icon "button" at bounding box center [228, 332] width 6 height 6
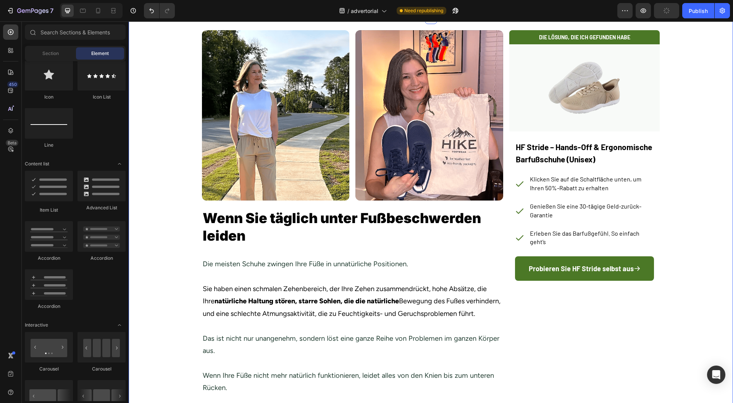
scroll to position [130, 0]
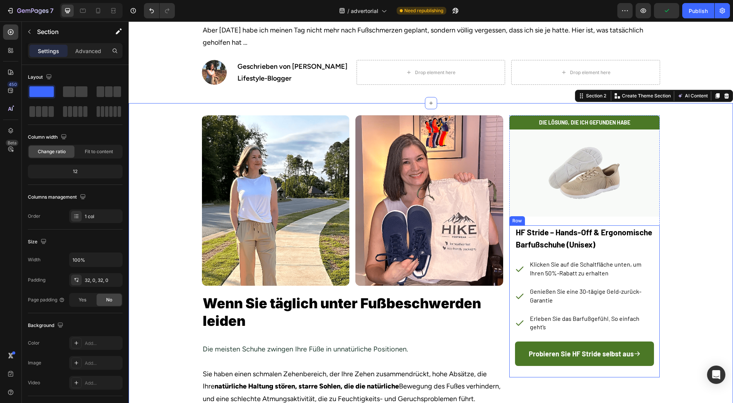
click at [652, 234] on div "HF Stride – Hands-Off & Ergonomische Barfußschuhe (Unisex) Heading Klicken Sie …" at bounding box center [585, 301] width 151 height 152
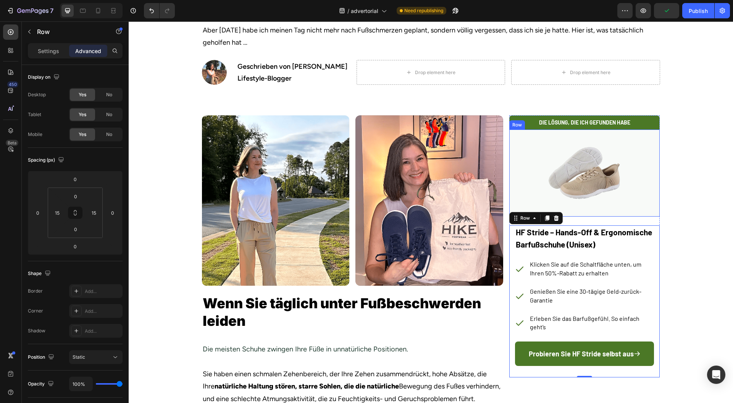
click at [510, 211] on div "Image Row" at bounding box center [585, 172] width 151 height 87
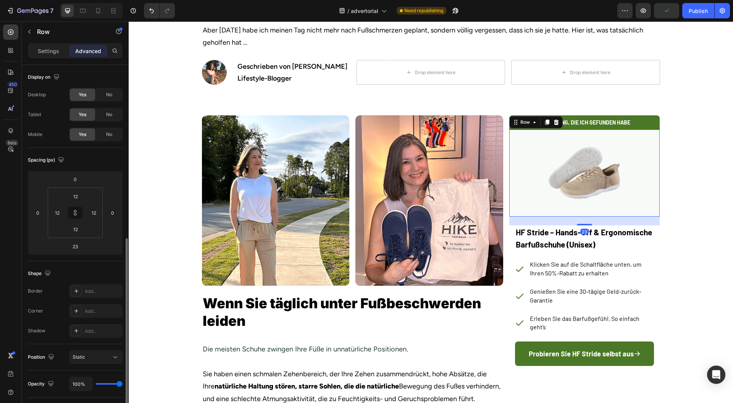
scroll to position [102, 0]
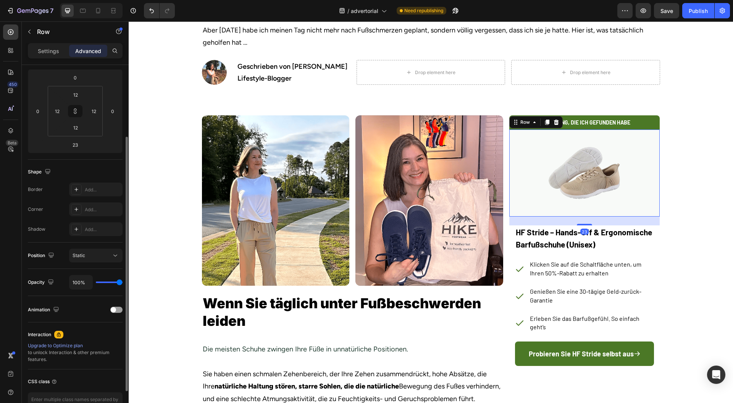
click at [513, 220] on div "23" at bounding box center [585, 221] width 151 height 9
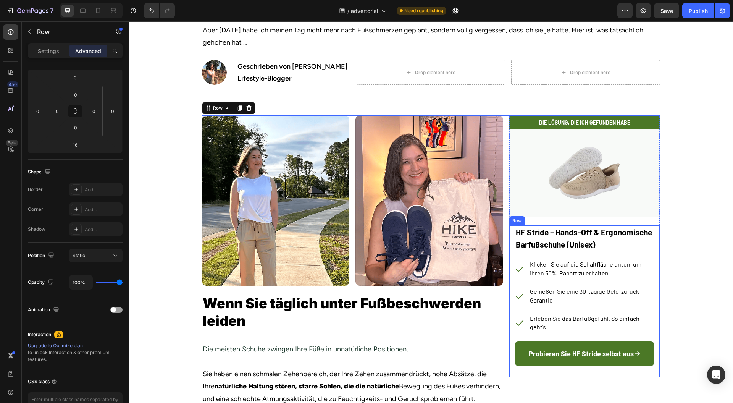
click at [516, 236] on p "HF Stride – Hands-Off & Ergonomische Barfußschuhe (Unisex)" at bounding box center [585, 238] width 138 height 24
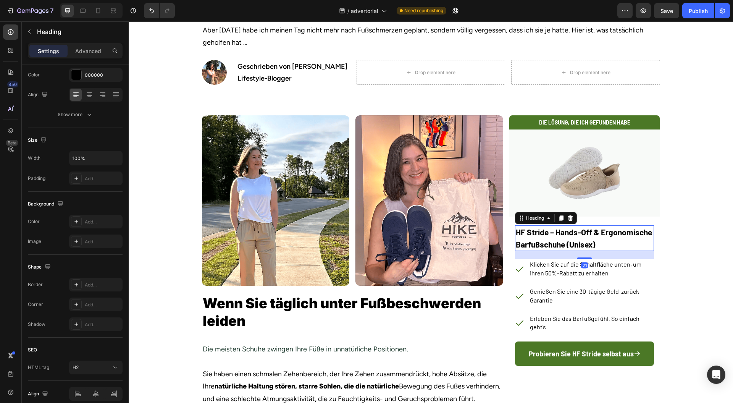
scroll to position [0, 0]
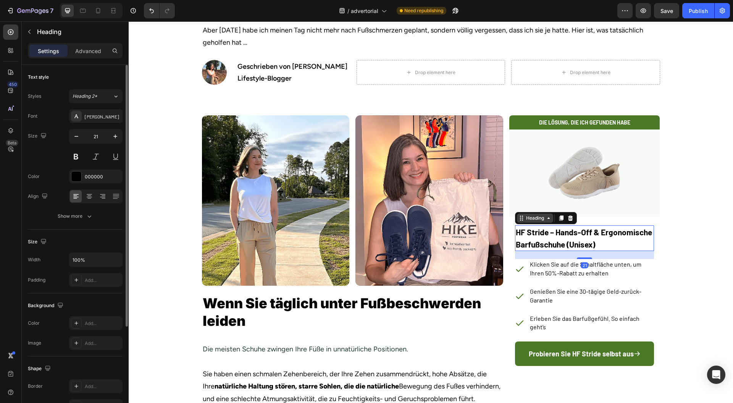
click at [528, 216] on div "Heading" at bounding box center [535, 218] width 21 height 7
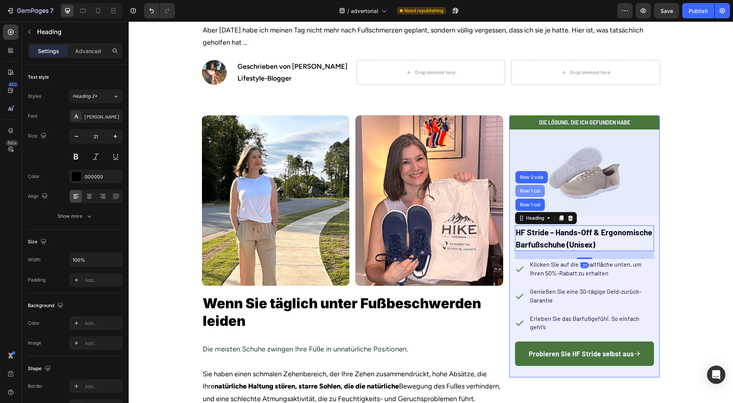
click at [525, 189] on div "Row 1 col" at bounding box center [530, 191] width 23 height 5
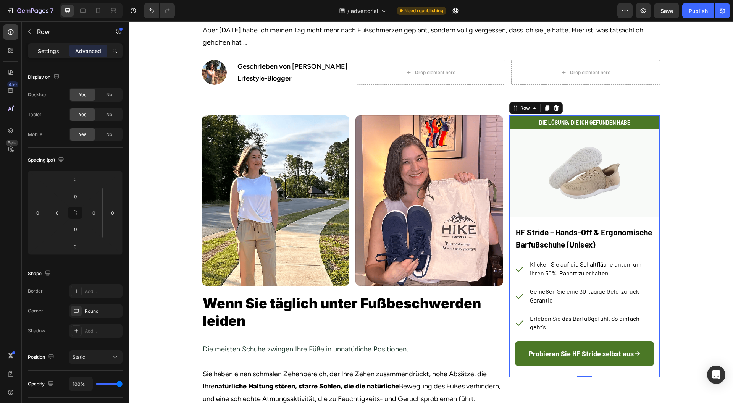
click at [55, 45] on div "Settings" at bounding box center [48, 51] width 38 height 12
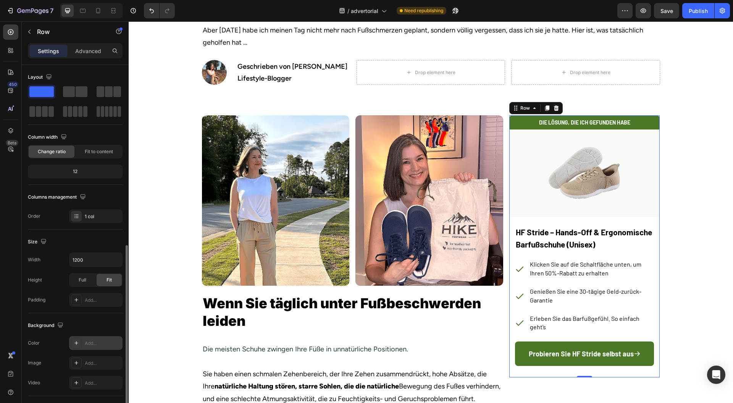
scroll to position [102, 0]
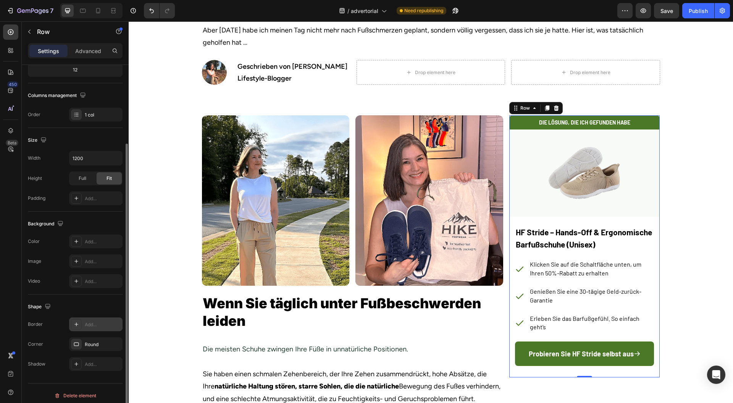
click at [93, 323] on div "Add..." at bounding box center [103, 324] width 36 height 7
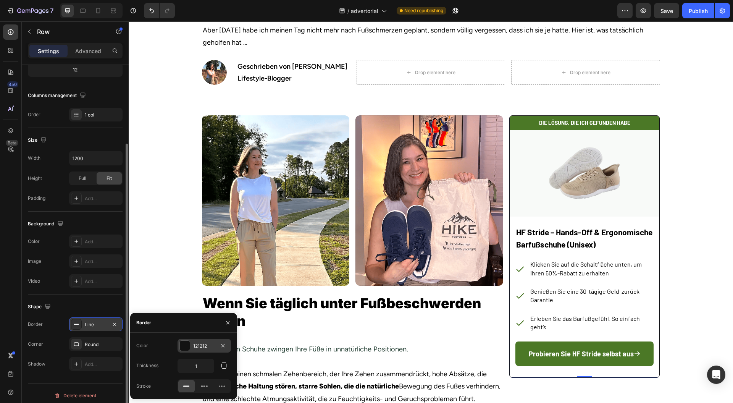
click at [185, 345] on div at bounding box center [185, 346] width 10 height 10
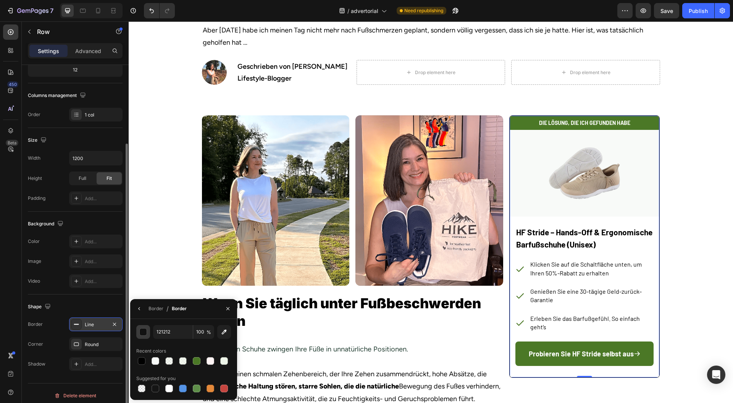
click at [143, 334] on div "button" at bounding box center [144, 333] width 8 height 8
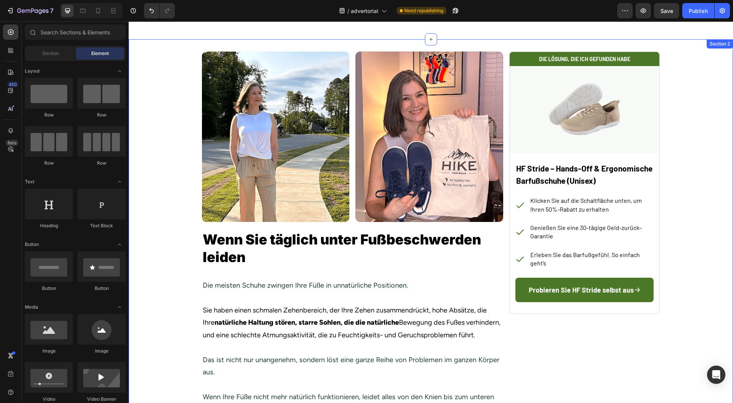
scroll to position [158, 0]
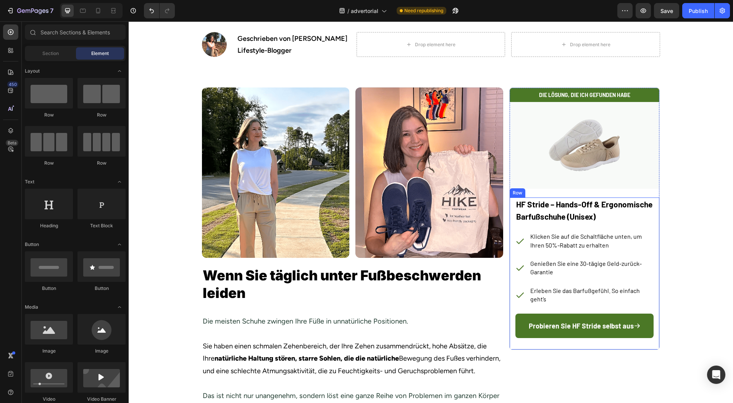
click at [655, 239] on div "HF Stride – Hands-Off & Ergonomische Barfußschuhe (Unisex) Heading Klicken Sie …" at bounding box center [585, 273] width 150 height 152
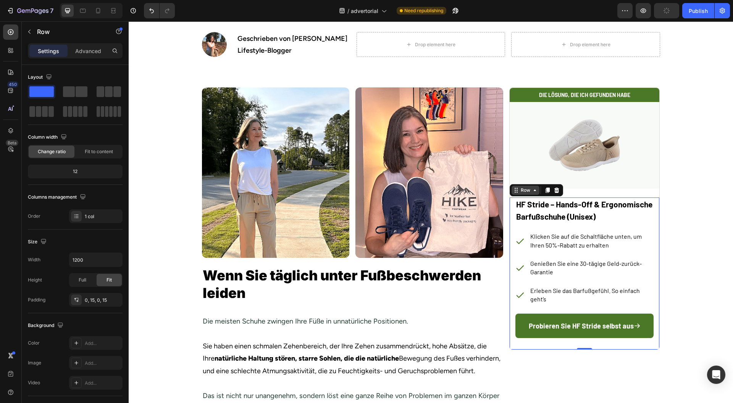
click at [519, 188] on div "Row" at bounding box center [525, 190] width 13 height 7
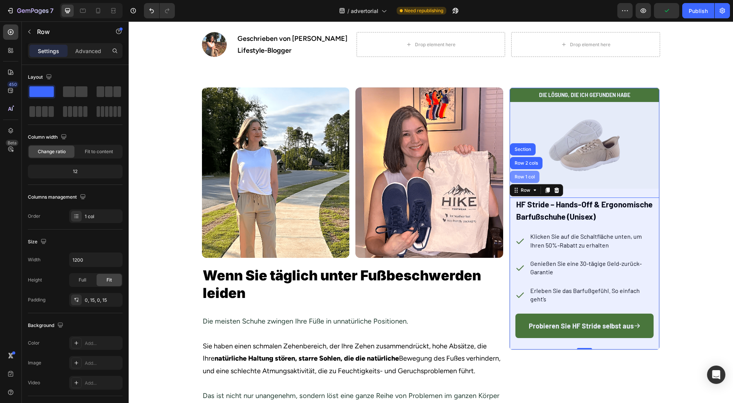
click at [521, 172] on div "Row 1 col" at bounding box center [524, 177] width 29 height 12
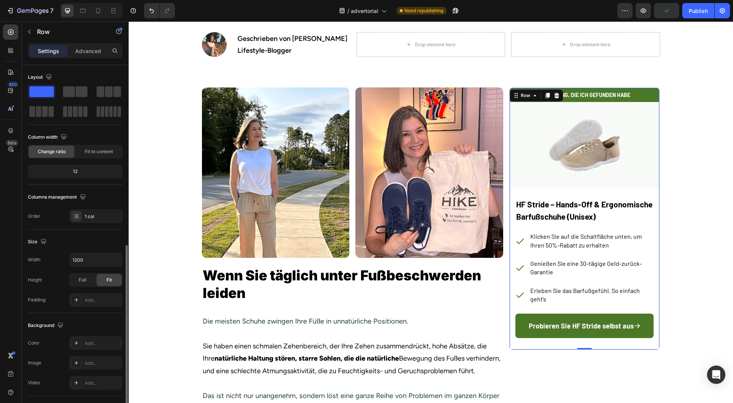
scroll to position [102, 0]
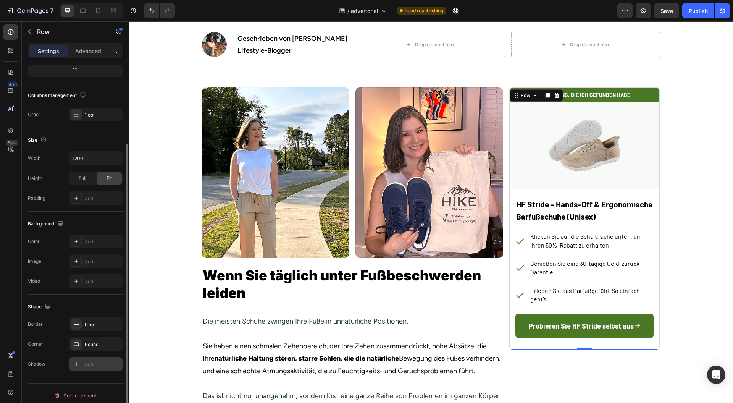
click at [98, 364] on div "Add..." at bounding box center [103, 364] width 36 height 7
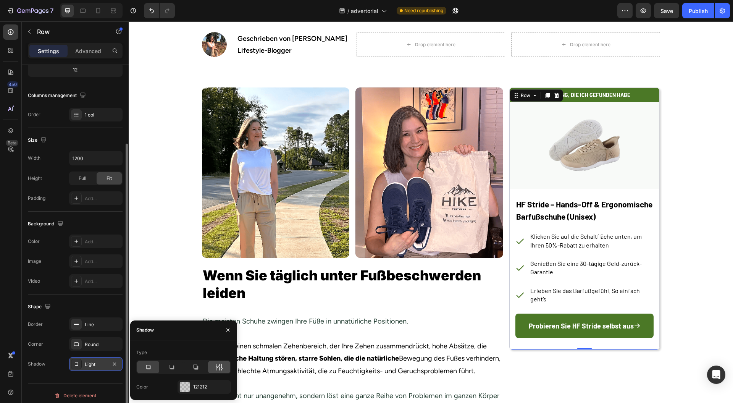
click at [220, 368] on icon at bounding box center [219, 367] width 8 height 8
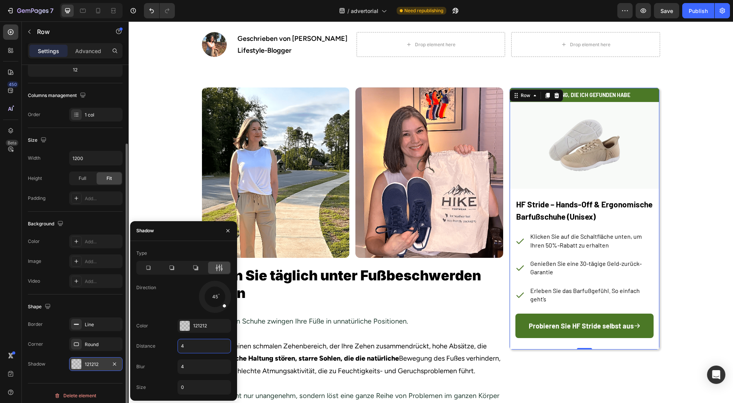
click at [196, 345] on input "4" at bounding box center [204, 346] width 53 height 14
type input "0"
click at [193, 386] on input "0" at bounding box center [204, 387] width 53 height 14
type input "4"
click at [190, 365] on input "4" at bounding box center [204, 367] width 53 height 14
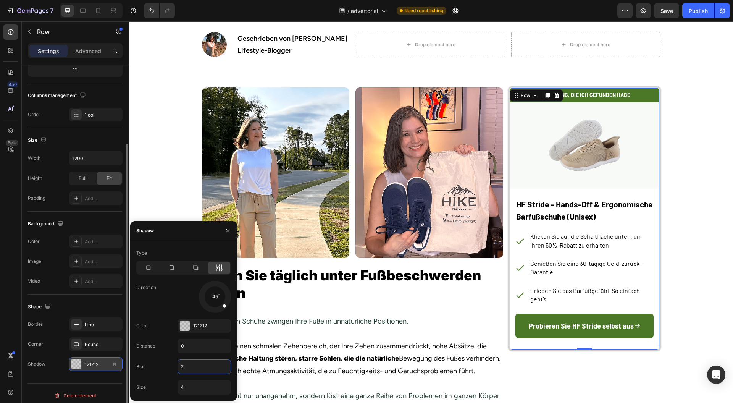
drag, startPoint x: 196, startPoint y: 365, endPoint x: 176, endPoint y: 364, distance: 20.7
click at [176, 380] on div "Blur 2" at bounding box center [183, 387] width 95 height 15
type input "8"
click at [194, 389] on input "4" at bounding box center [204, 387] width 53 height 14
type input "2"
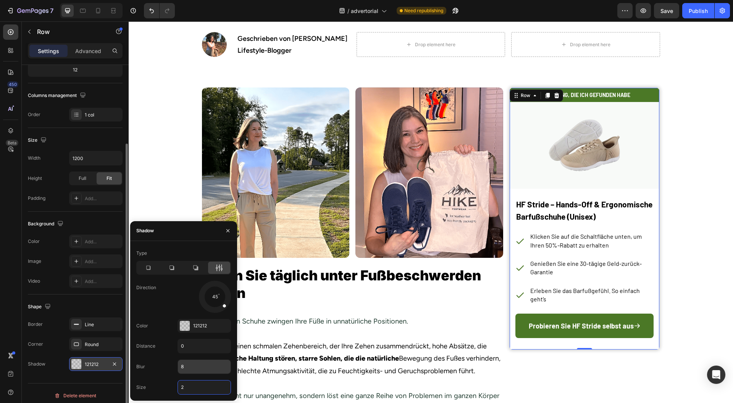
click at [193, 364] on input "8" at bounding box center [204, 367] width 53 height 14
type input "12"
click at [196, 393] on input "2" at bounding box center [204, 387] width 53 height 14
type input "0"
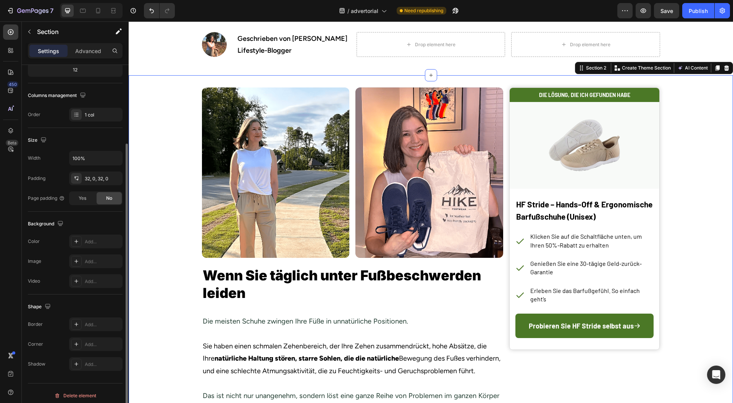
scroll to position [0, 0]
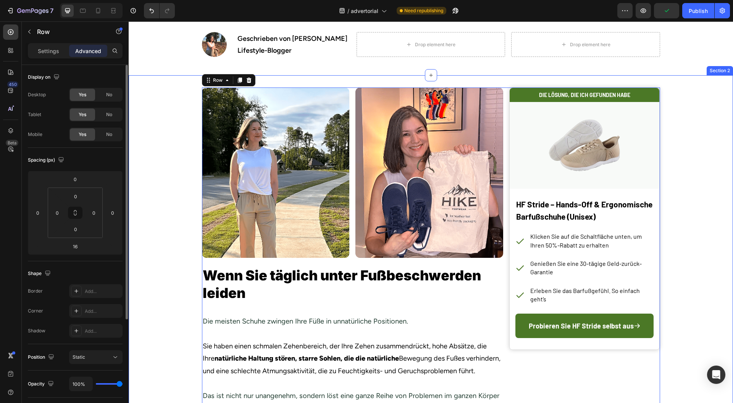
click at [654, 94] on h2 "⁠⁠⁠⁠⁠⁠⁠ DIE LÖSUNG, DIE ICH GEFUNDEN HABE" at bounding box center [585, 95] width 150 height 14
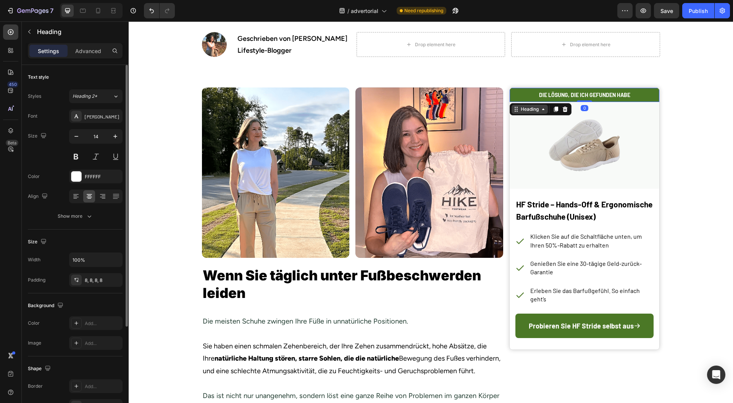
click at [515, 106] on icon at bounding box center [516, 109] width 6 height 6
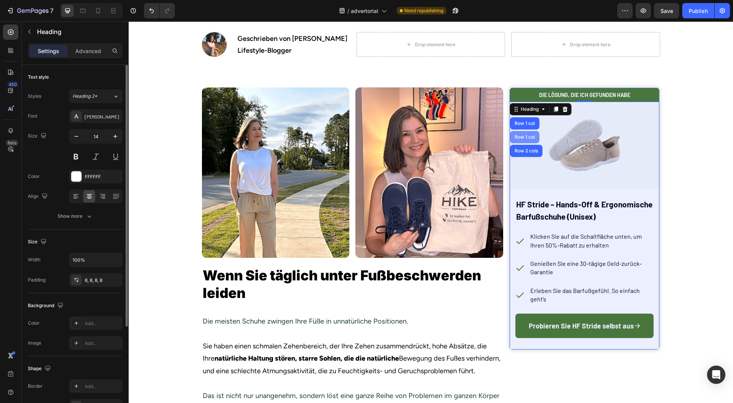
click at [518, 135] on div "Row 1 col" at bounding box center [524, 137] width 23 height 5
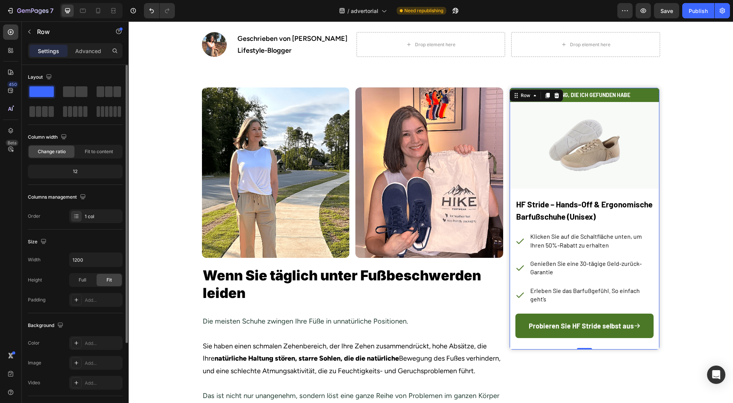
click at [89, 53] on p "Advanced" at bounding box center [88, 51] width 26 height 8
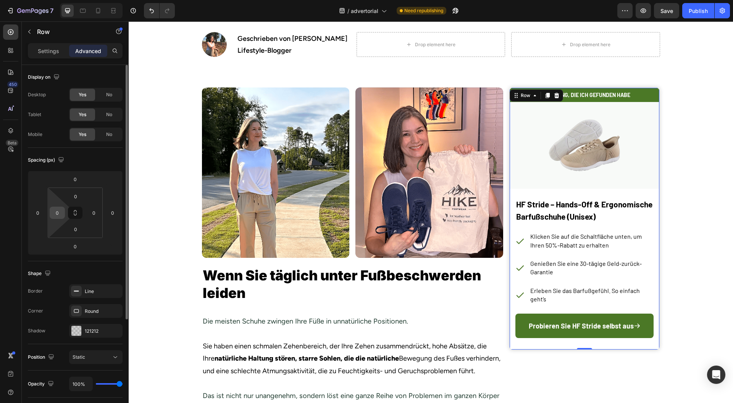
click at [59, 214] on input "0" at bounding box center [57, 212] width 11 height 11
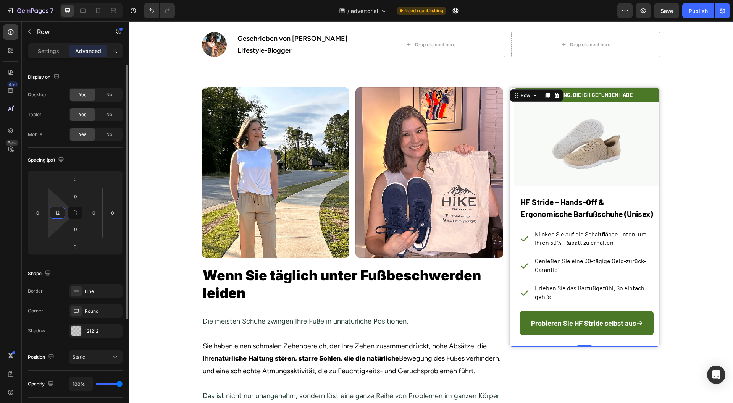
type input "0"
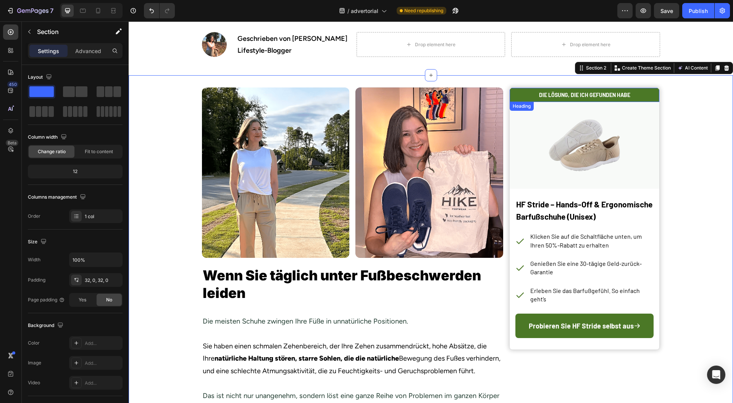
click at [654, 94] on h2 "⁠⁠⁠⁠⁠⁠⁠ DIE LÖSUNG, DIE ICH GEFUNDEN HABE" at bounding box center [585, 95] width 150 height 14
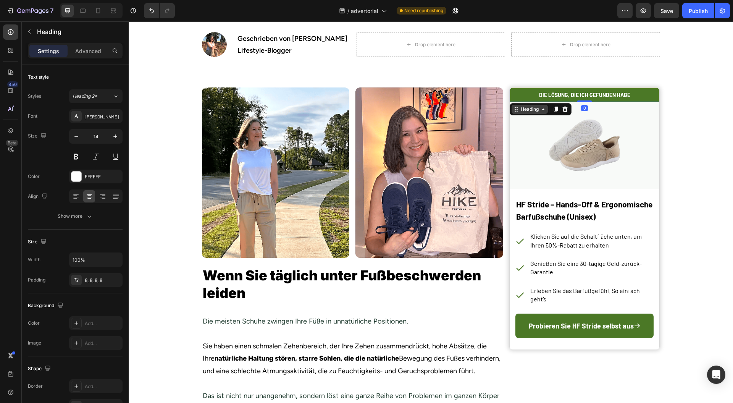
click at [526, 112] on div "Heading" at bounding box center [529, 109] width 21 height 7
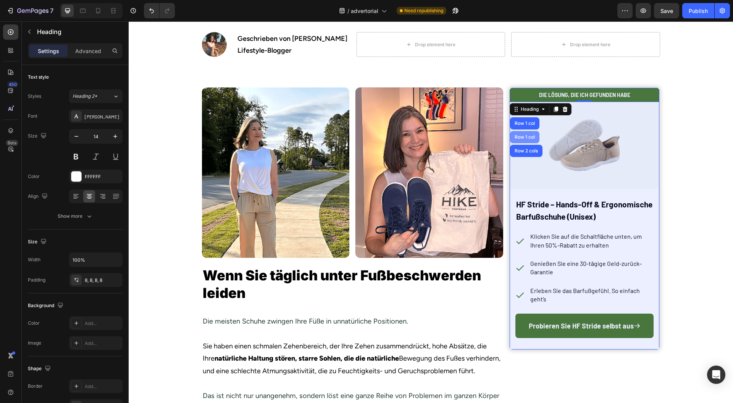
click at [528, 136] on div "Row 1 col" at bounding box center [524, 137] width 23 height 5
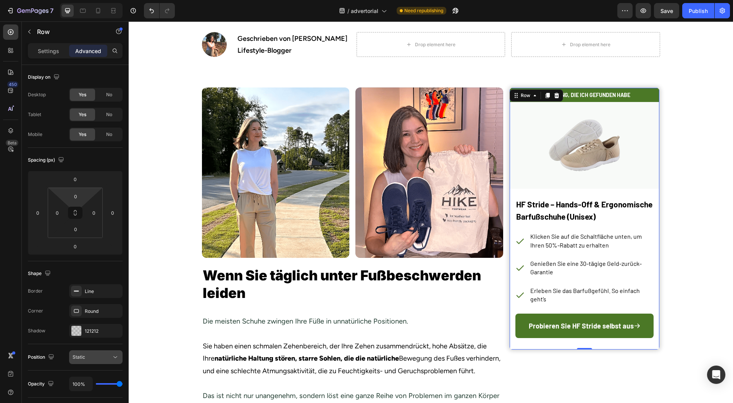
scroll to position [149, 0]
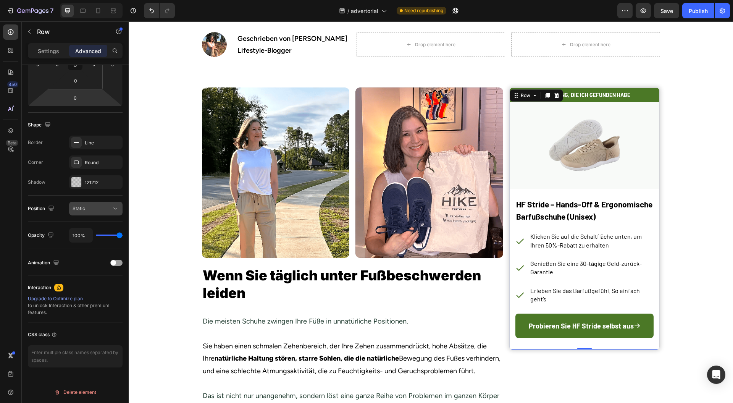
click at [107, 209] on div "Static" at bounding box center [92, 208] width 39 height 7
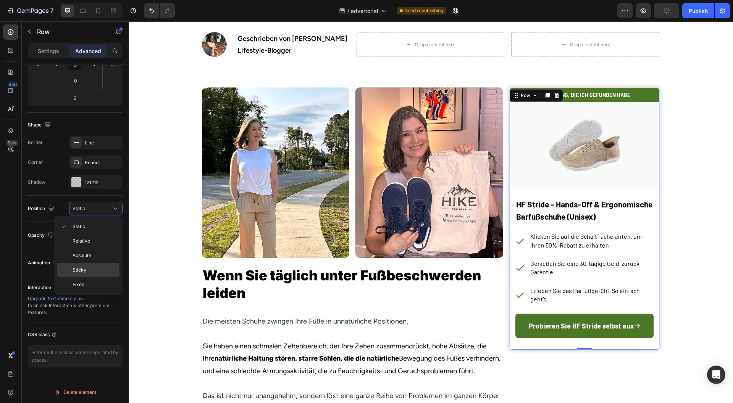
click at [88, 268] on p "Sticky" at bounding box center [95, 270] width 44 height 7
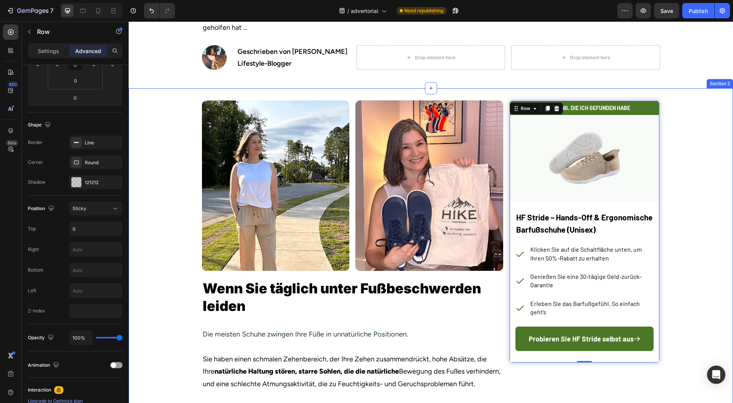
scroll to position [158, 0]
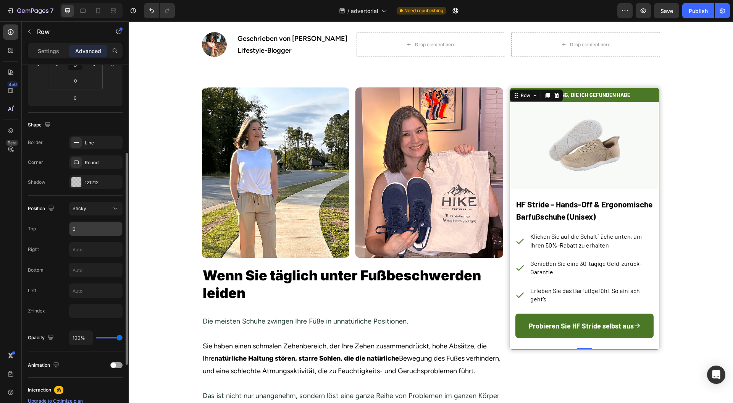
click at [95, 228] on input "0" at bounding box center [96, 229] width 53 height 14
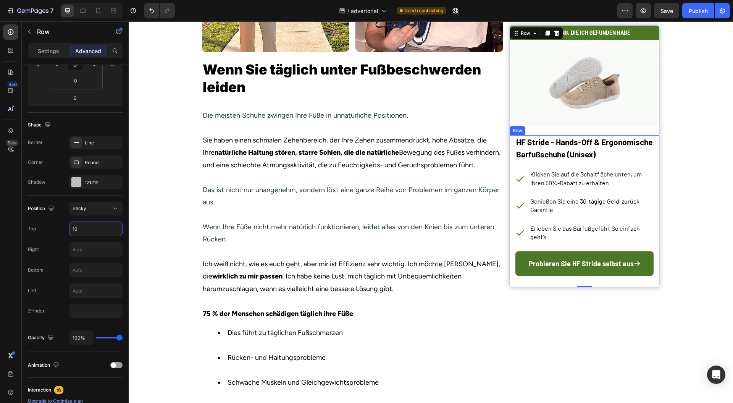
scroll to position [463, 0]
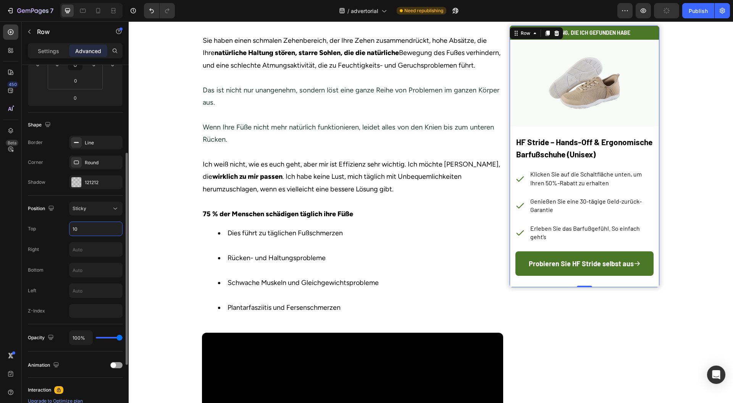
drag, startPoint x: 87, startPoint y: 227, endPoint x: 63, endPoint y: 226, distance: 24.5
click at [63, 226] on div "Top 10" at bounding box center [75, 229] width 95 height 15
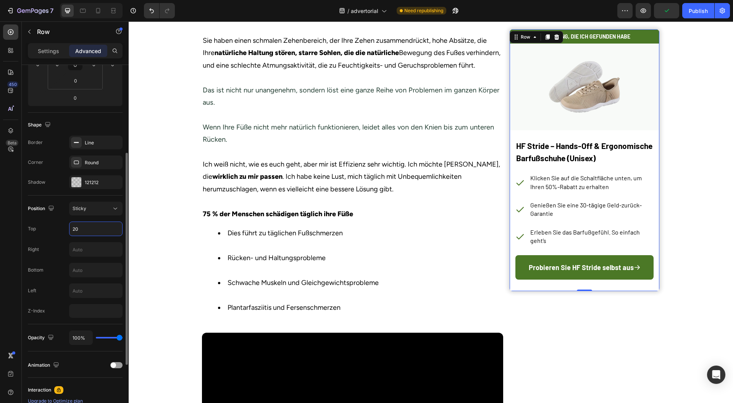
type input "2"
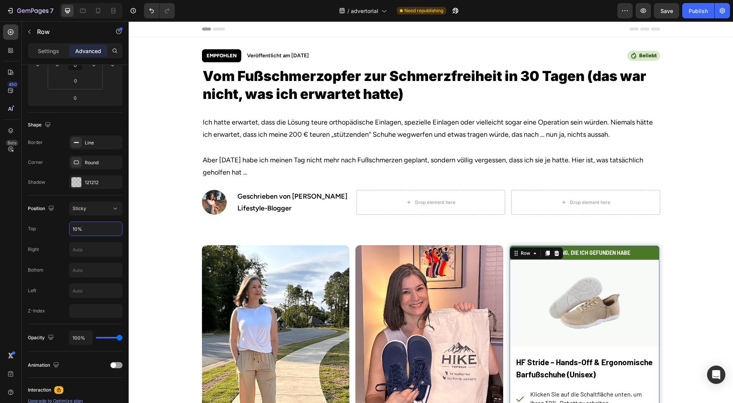
scroll to position [204, 0]
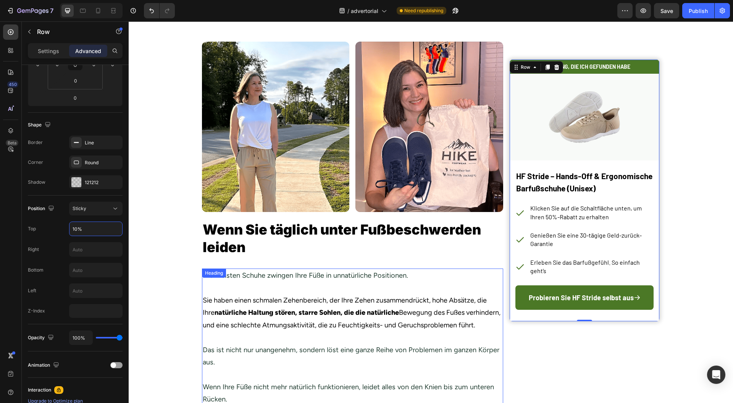
type input "10%"
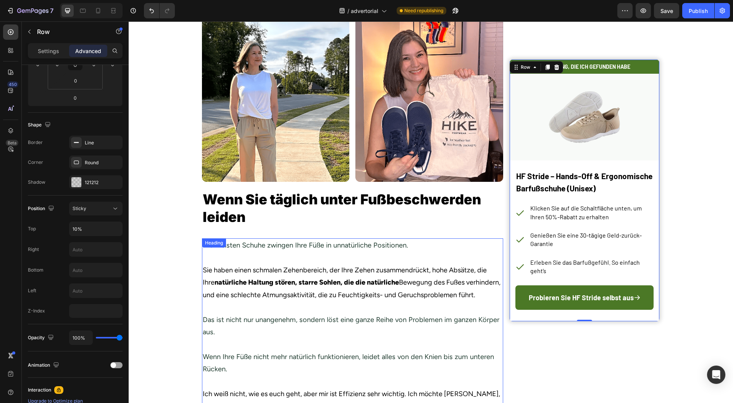
scroll to position [102, 0]
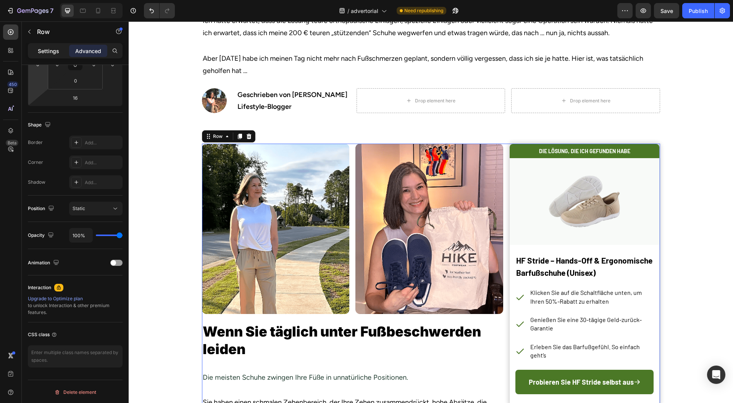
click at [37, 55] on div "Settings" at bounding box center [48, 51] width 38 height 12
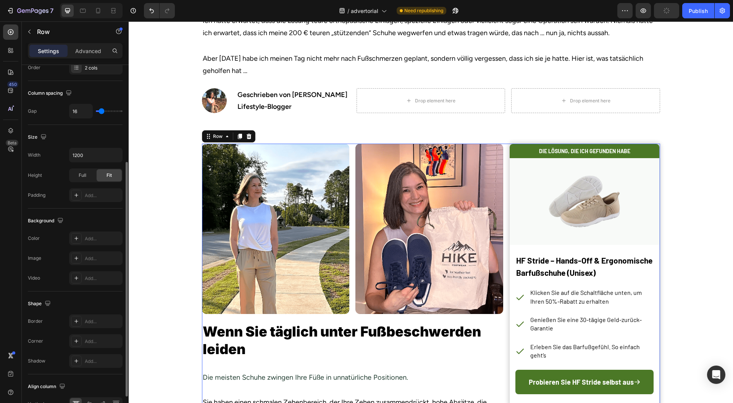
scroll to position [0, 0]
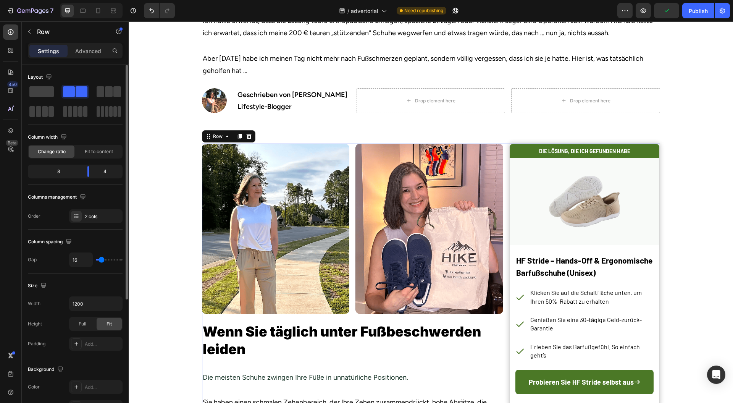
type input "64"
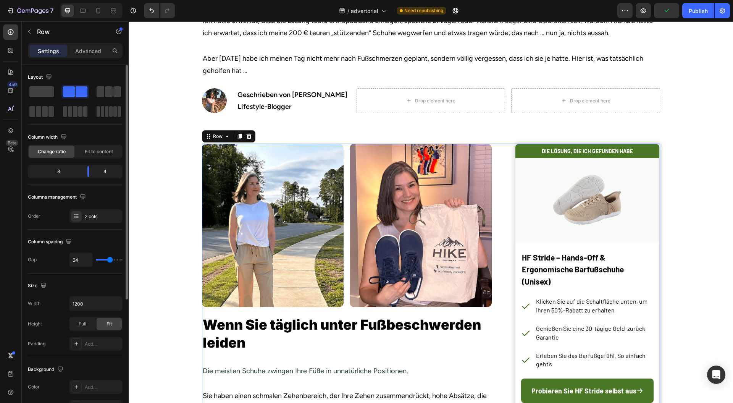
type input "61"
type input "57"
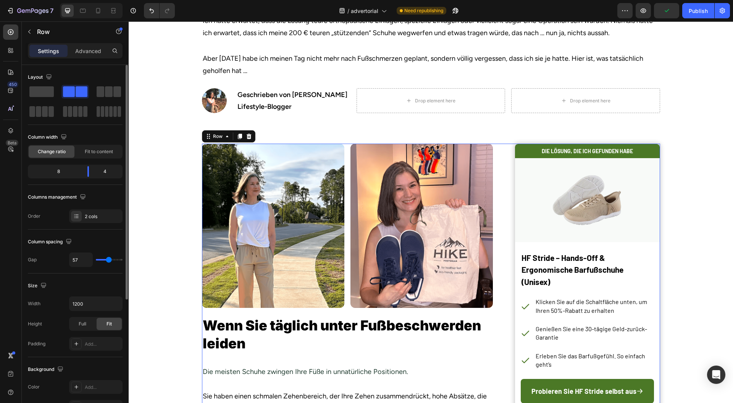
type input "66"
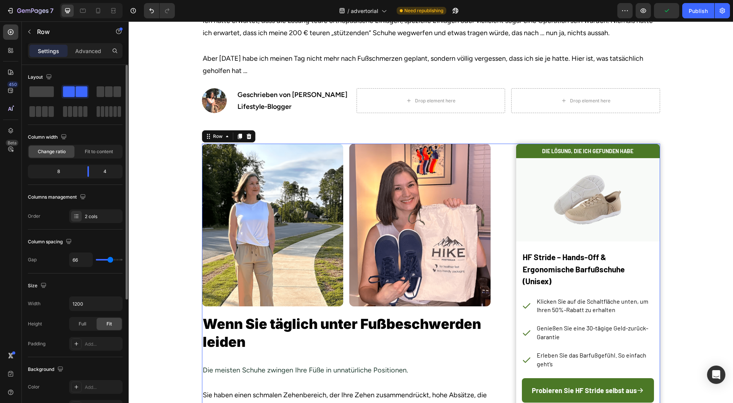
type input "61"
type input "53"
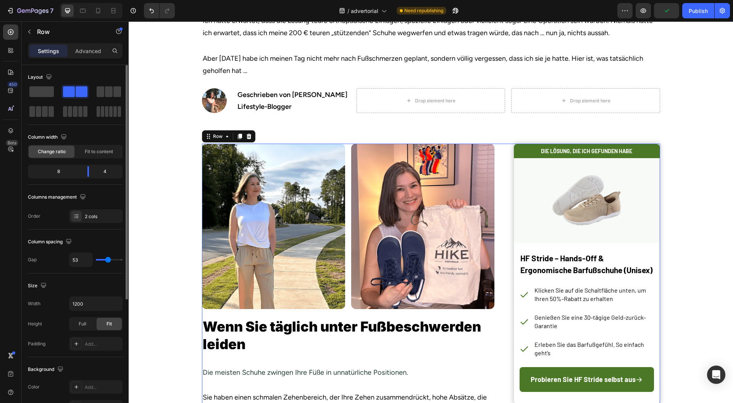
type input "50"
type input "45"
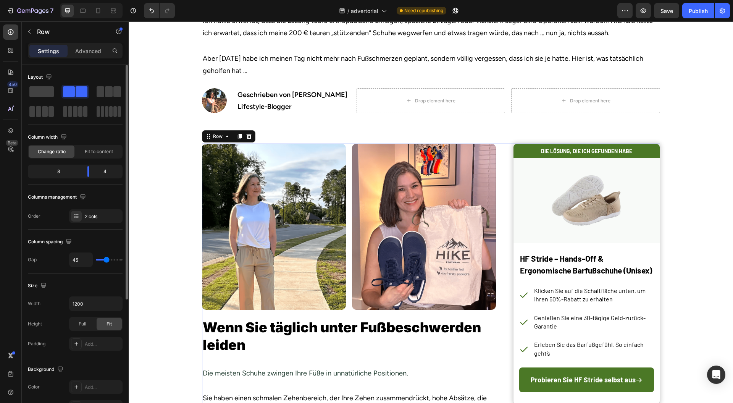
drag, startPoint x: 102, startPoint y: 260, endPoint x: 107, endPoint y: 261, distance: 4.4
type input "45"
click at [107, 261] on input "range" at bounding box center [109, 260] width 27 height 2
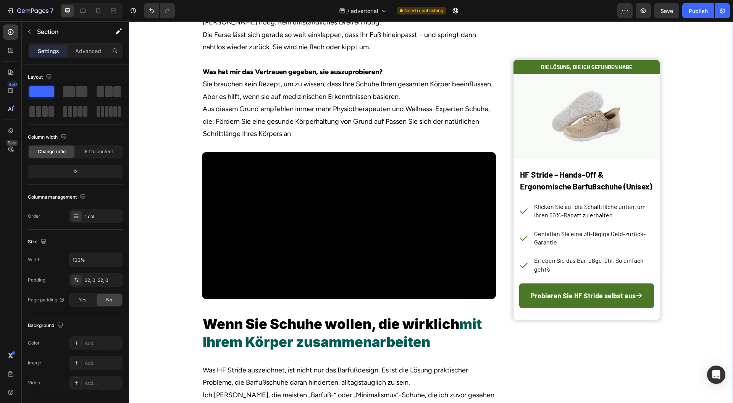
scroll to position [1222, 0]
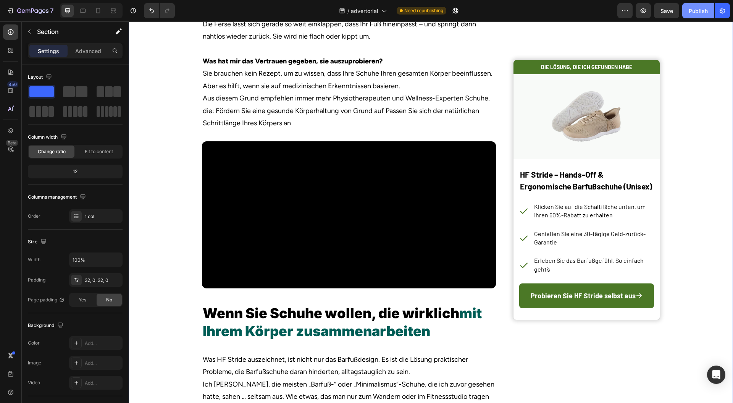
click at [701, 10] on div "Publish" at bounding box center [698, 11] width 19 height 8
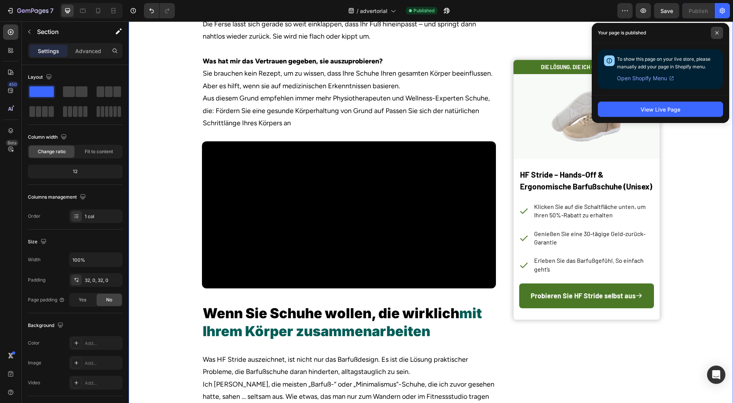
click at [718, 32] on icon at bounding box center [717, 32] width 3 height 3
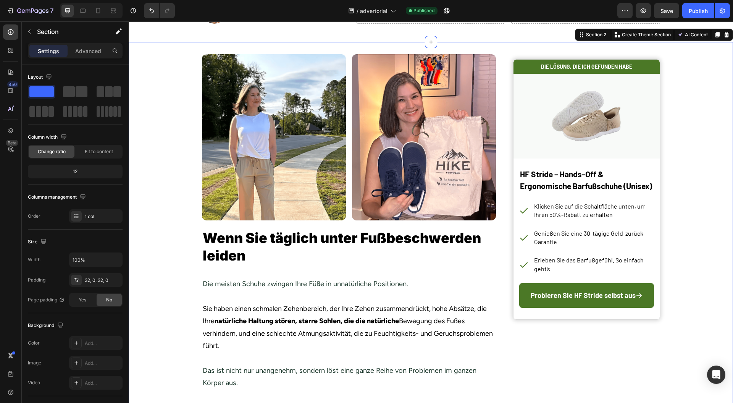
scroll to position [0, 0]
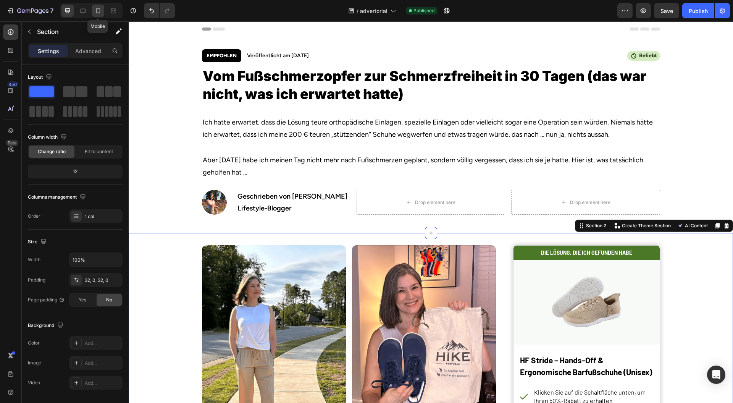
click at [93, 8] on div at bounding box center [98, 11] width 12 height 12
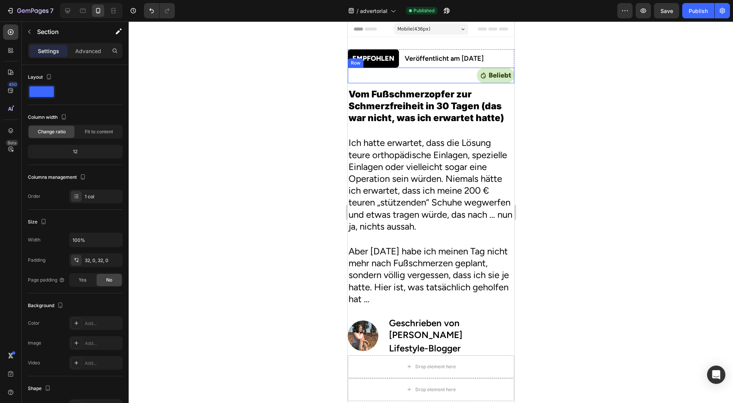
click at [438, 76] on div "Icon Beliebt Text Block Row Row" at bounding box center [431, 75] width 167 height 15
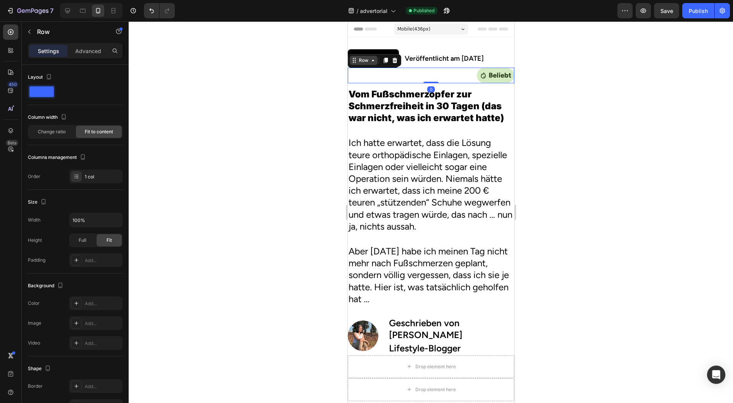
click at [364, 58] on div "Row" at bounding box center [363, 60] width 13 height 7
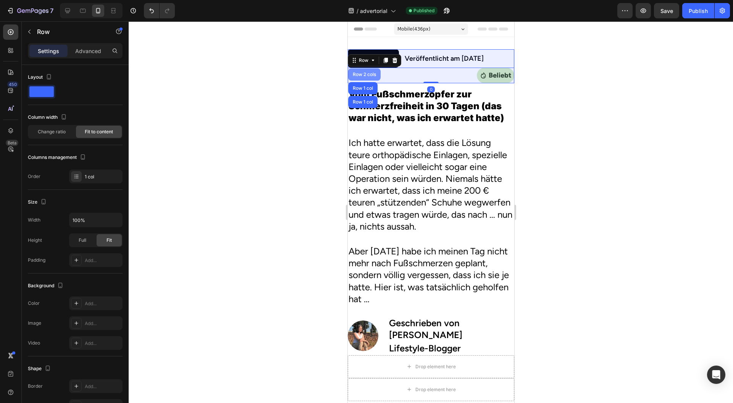
click at [367, 73] on div "Row 2 cols" at bounding box center [364, 74] width 26 height 5
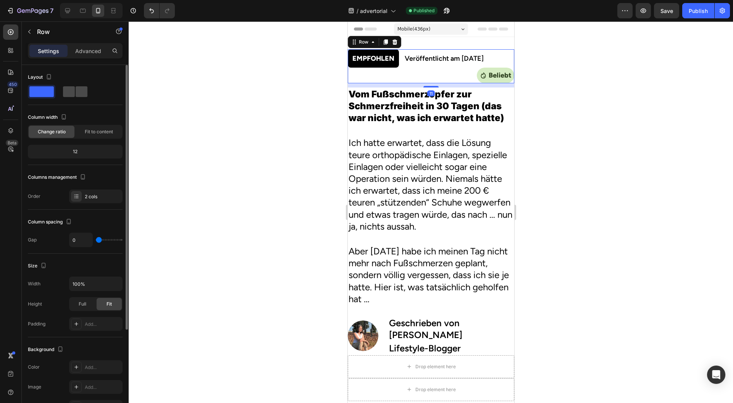
click at [77, 94] on span at bounding box center [82, 91] width 12 height 11
type input "16"
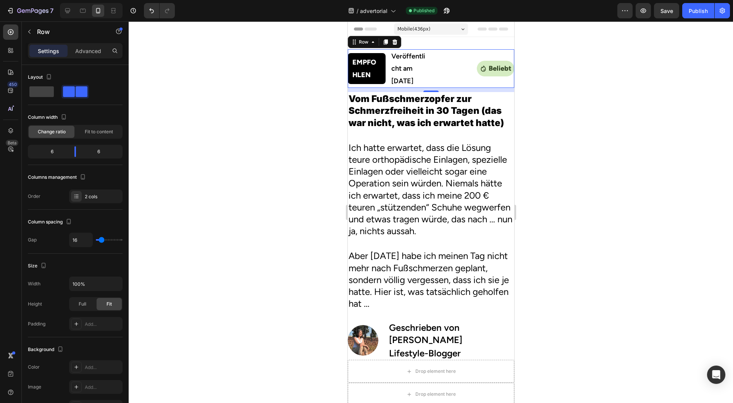
click at [242, 88] on div at bounding box center [431, 212] width 605 height 382
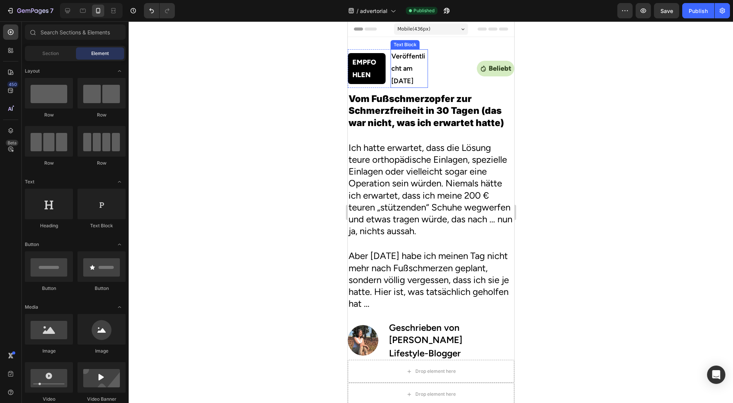
click at [372, 72] on p "EMPFOHLEN" at bounding box center [366, 68] width 29 height 25
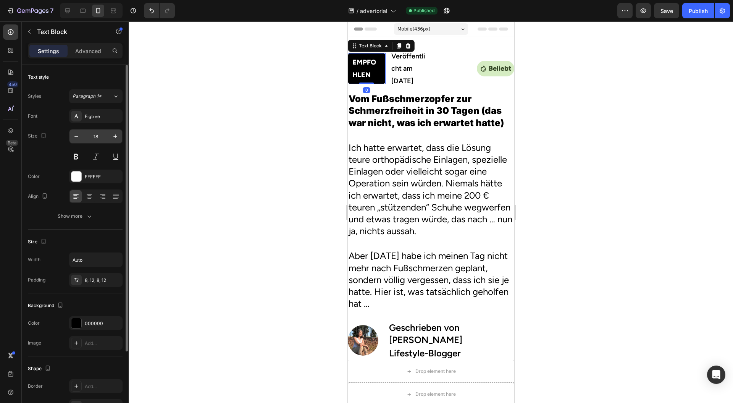
click at [98, 139] on input "18" at bounding box center [95, 136] width 25 height 14
type input "11"
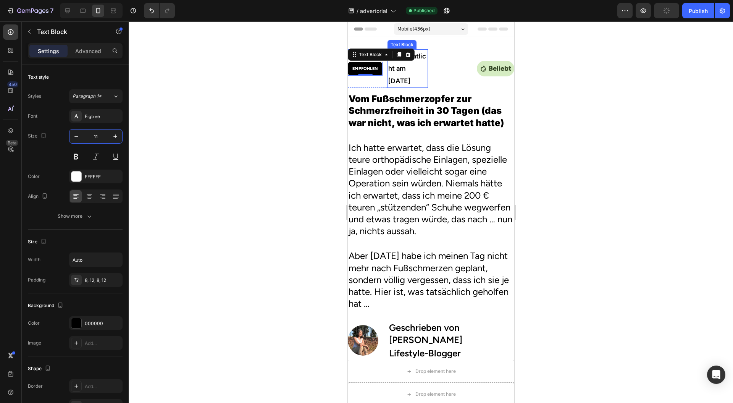
click at [397, 72] on p "Veröffentlicht am 1. Sept 2025" at bounding box center [407, 68] width 39 height 37
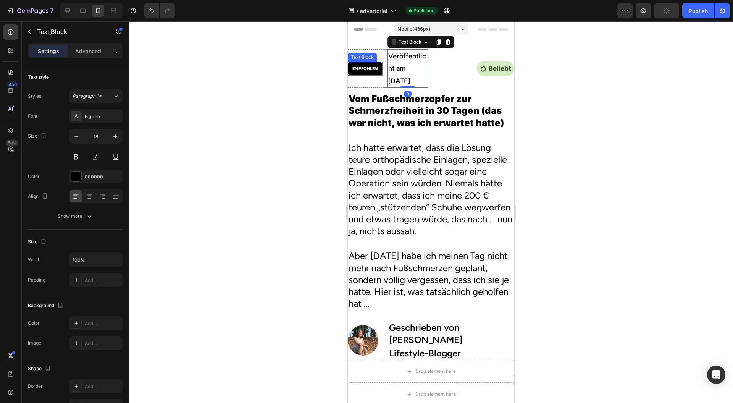
click at [367, 66] on p "EMPFOHLEN" at bounding box center [365, 69] width 26 height 8
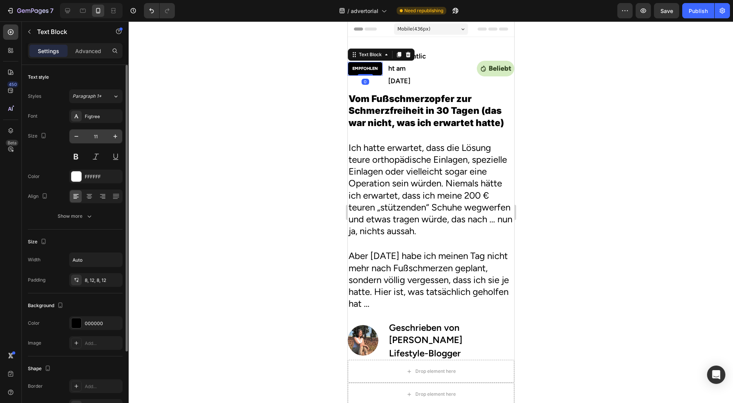
click at [96, 136] on input "11" at bounding box center [95, 136] width 25 height 14
type input "11"
click at [367, 54] on div "Text Block" at bounding box center [370, 54] width 26 height 7
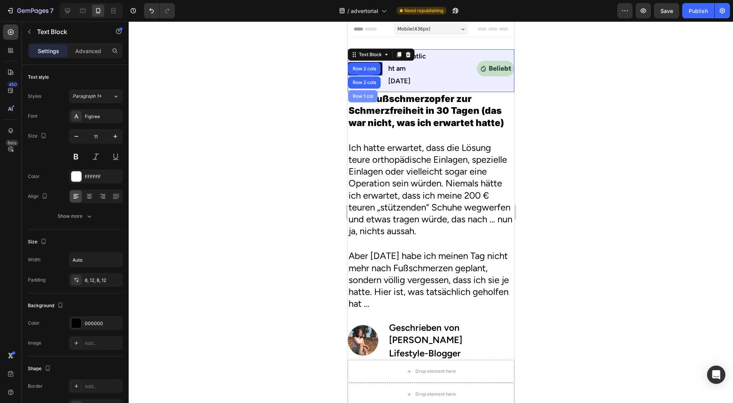
click at [366, 94] on div "Row 1 col" at bounding box center [362, 96] width 23 height 5
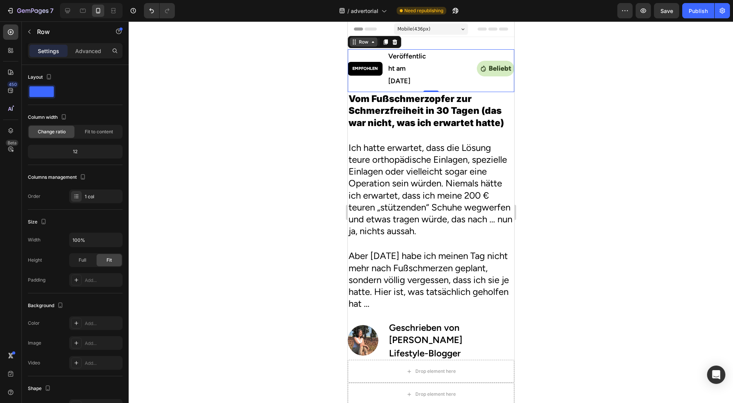
click at [360, 41] on div "Row" at bounding box center [363, 42] width 13 height 7
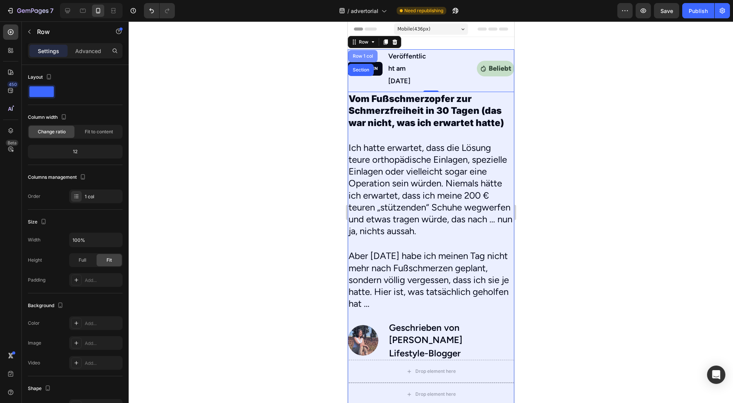
click at [362, 55] on div "Row 1 col" at bounding box center [362, 56] width 23 height 5
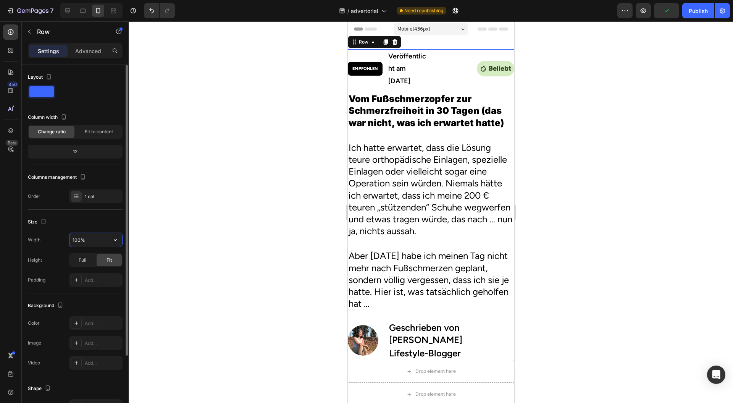
click at [92, 238] on input "100%" at bounding box center [96, 240] width 53 height 14
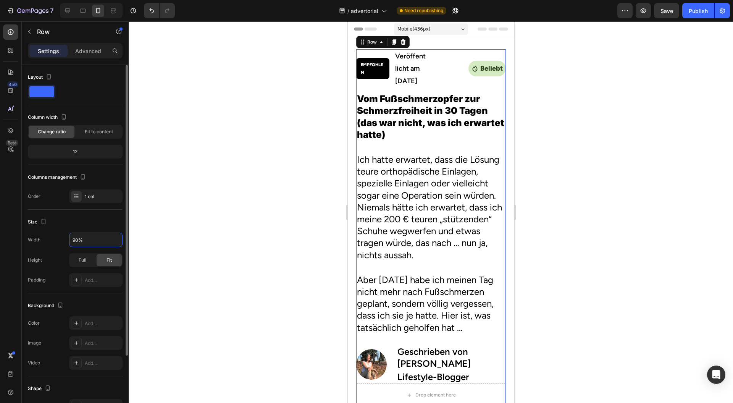
drag, startPoint x: 87, startPoint y: 242, endPoint x: 65, endPoint y: 241, distance: 22.6
click at [65, 241] on div "Width 90%" at bounding box center [75, 240] width 95 height 15
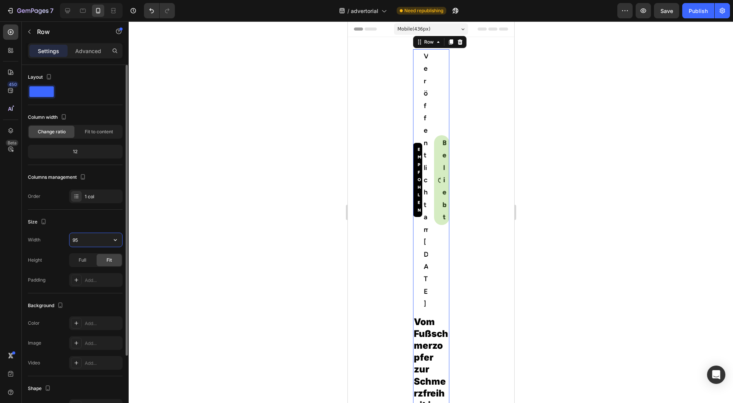
type input "95%"
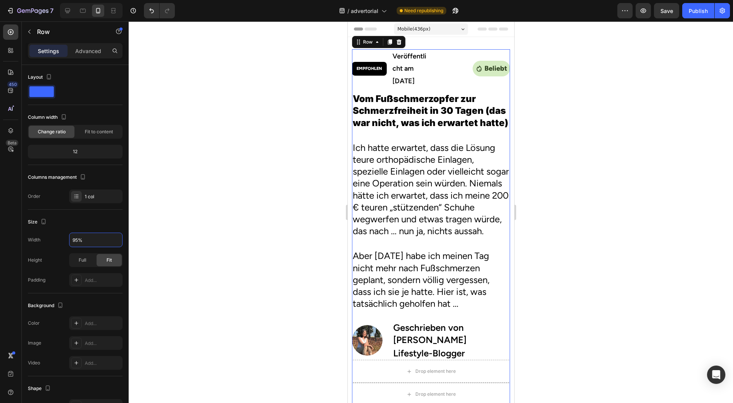
click at [249, 214] on div at bounding box center [431, 212] width 605 height 382
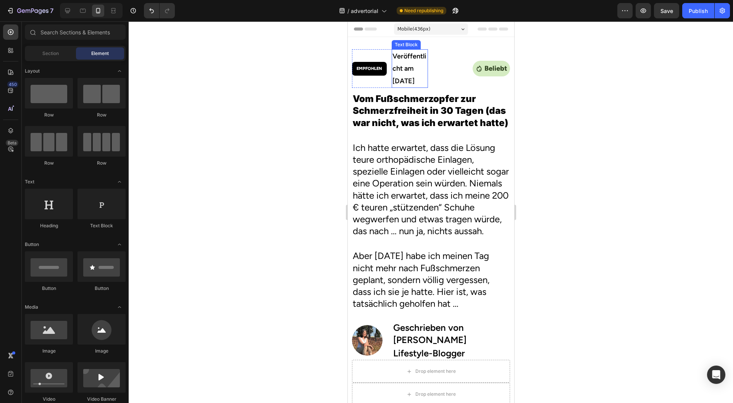
click at [410, 76] on p "Veröffentlicht am 1. Sept 2025" at bounding box center [409, 68] width 35 height 37
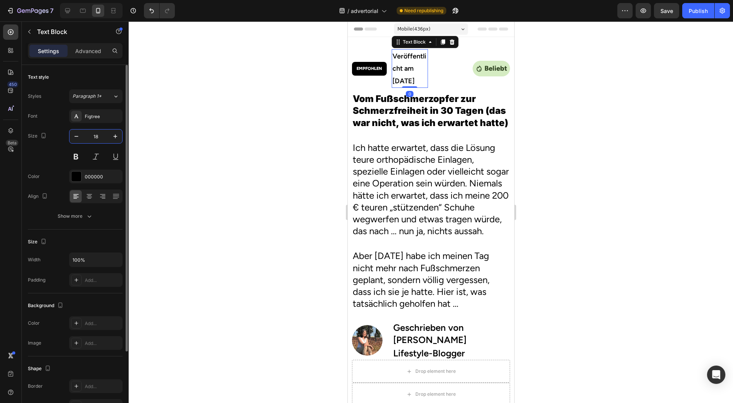
click at [105, 138] on input "18" at bounding box center [95, 136] width 25 height 14
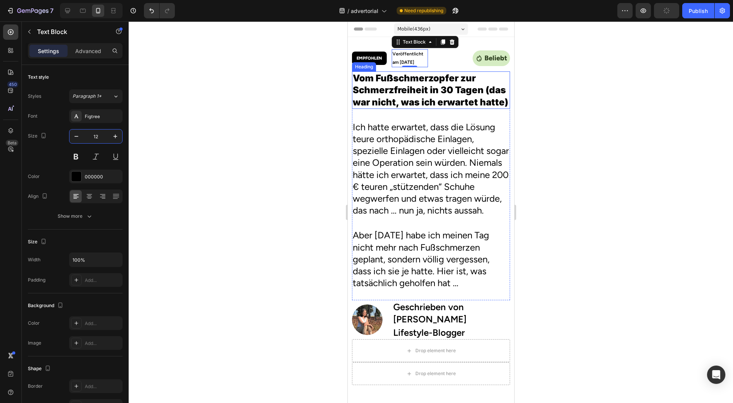
type input "12"
click at [427, 65] on div "EMPFOHLEN Text Block Veröffentlicht am 1. Sept 2025 Text Block 0 Row Icon Belie…" at bounding box center [431, 58] width 158 height 18
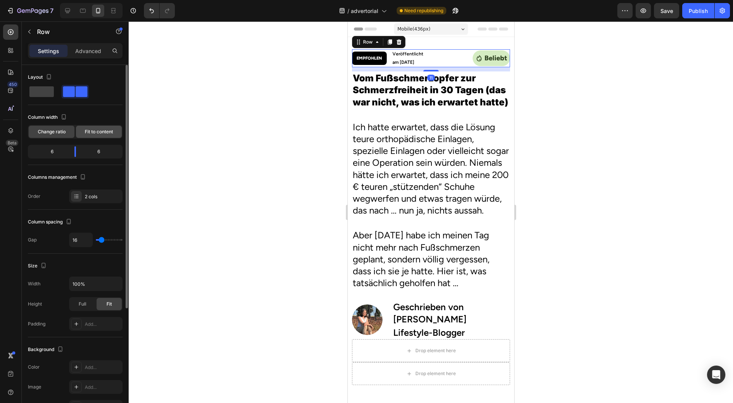
click at [92, 127] on div "Fit to content" at bounding box center [99, 132] width 46 height 12
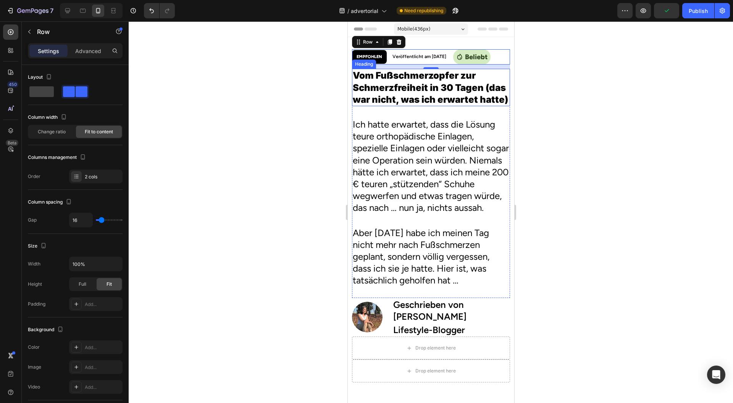
click at [337, 86] on div at bounding box center [431, 212] width 605 height 382
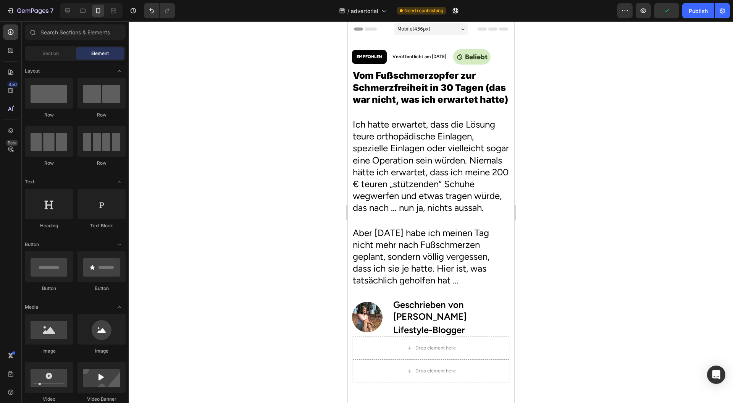
click at [487, 55] on p "Beliebt" at bounding box center [476, 57] width 23 height 12
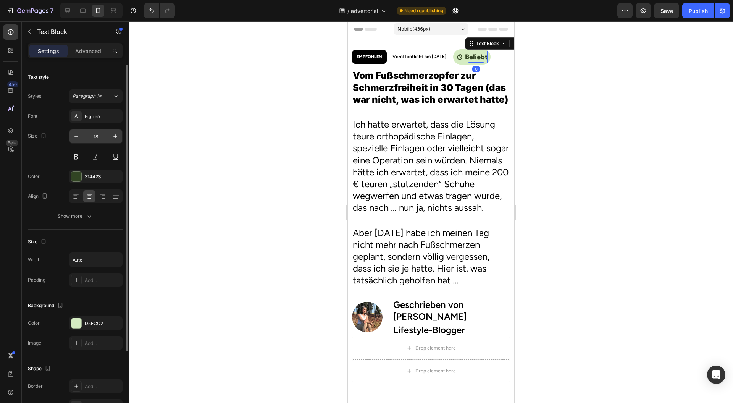
click at [101, 134] on input "18" at bounding box center [95, 136] width 25 height 14
type input "12"
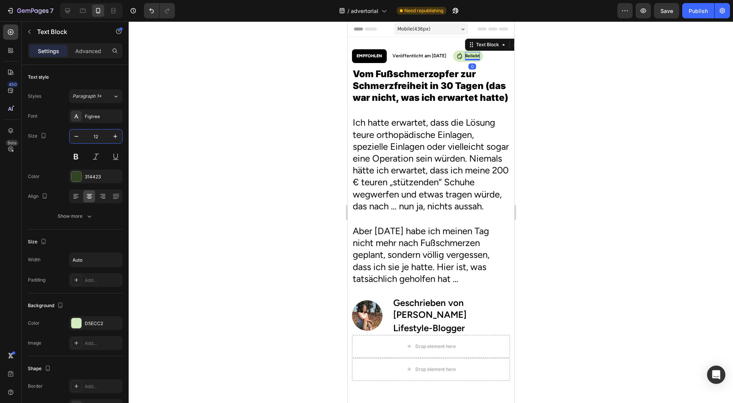
click at [215, 139] on div at bounding box center [431, 212] width 605 height 382
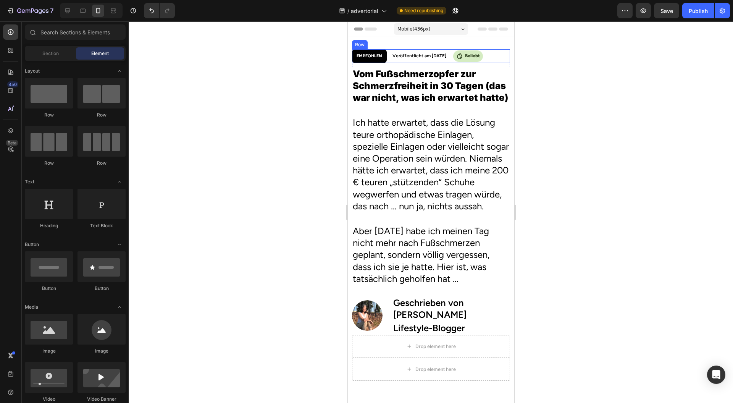
click at [459, 59] on div "EMPFOHLEN Text Block Veröffentlicht am 1. Sept 2025 Text Block Row Icon Beliebt…" at bounding box center [431, 56] width 158 height 14
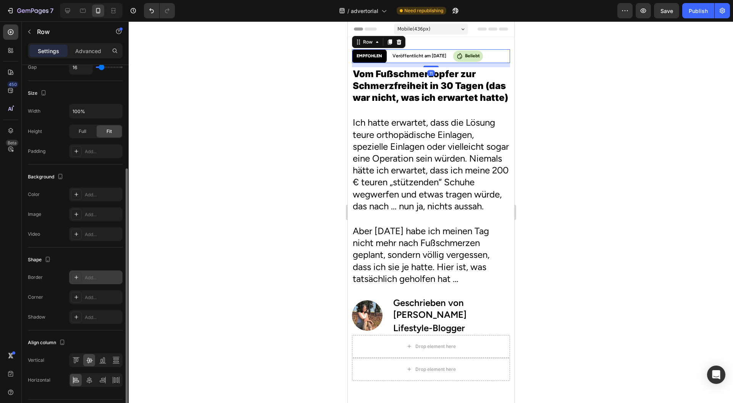
scroll to position [172, 0]
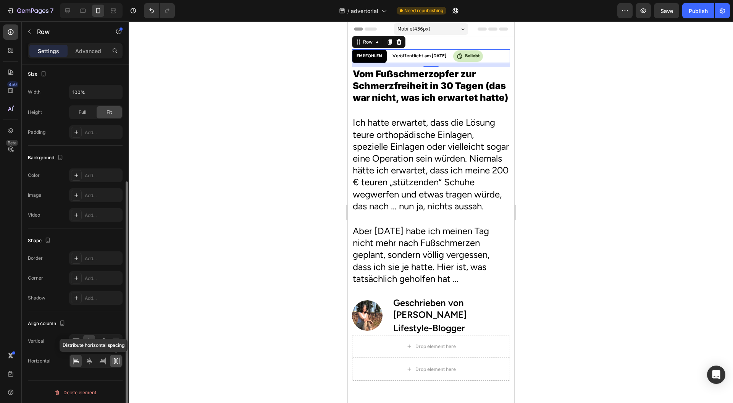
click at [115, 359] on icon at bounding box center [115, 360] width 2 height 5
click at [173, 256] on div at bounding box center [431, 212] width 605 height 382
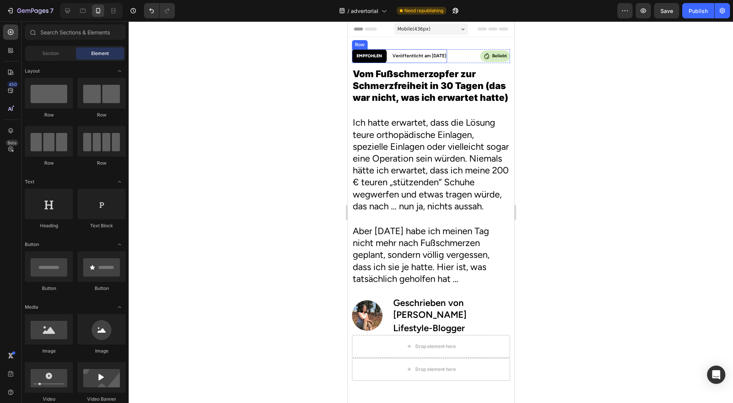
click at [435, 50] on div "Veröffentlicht am 1. Sept 2025 Text Block" at bounding box center [419, 56] width 55 height 14
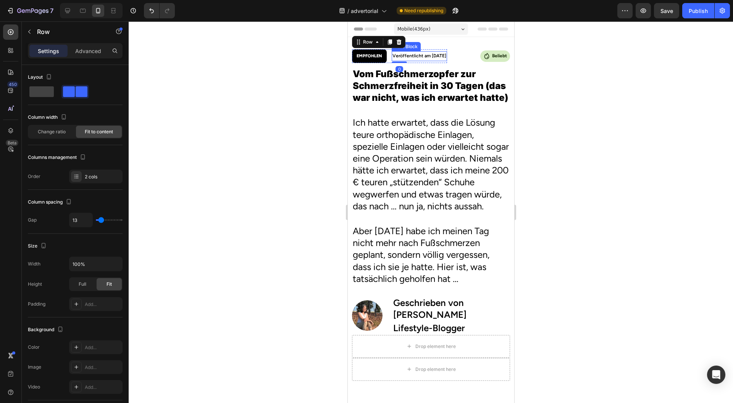
click at [430, 54] on p "Veröffentlicht am 1. Sept 2025" at bounding box center [419, 56] width 54 height 8
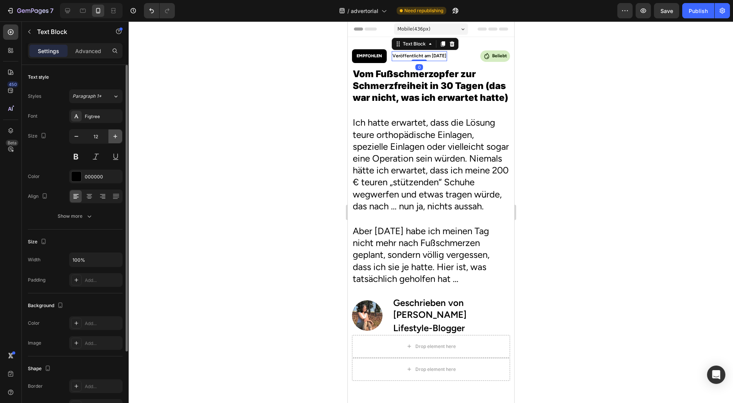
click at [110, 138] on button "button" at bounding box center [115, 136] width 14 height 14
type input "13"
click at [387, 57] on div "EMPFOHLEN Text Block Veröffentlicht am 1. Sept 2025 Text Block 0 Row" at bounding box center [400, 56] width 97 height 14
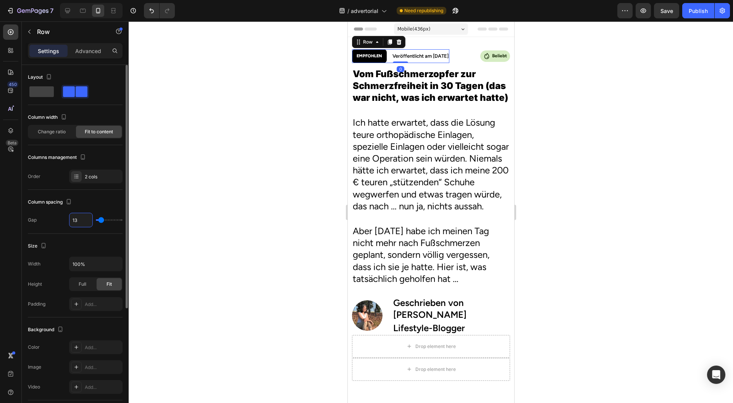
click at [82, 221] on input "13" at bounding box center [81, 220] width 23 height 14
type input "12"
type input "11"
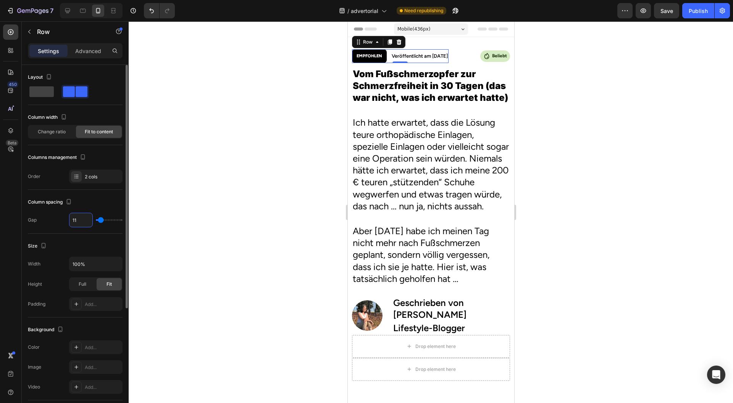
type input "10"
type input "9"
type input "8"
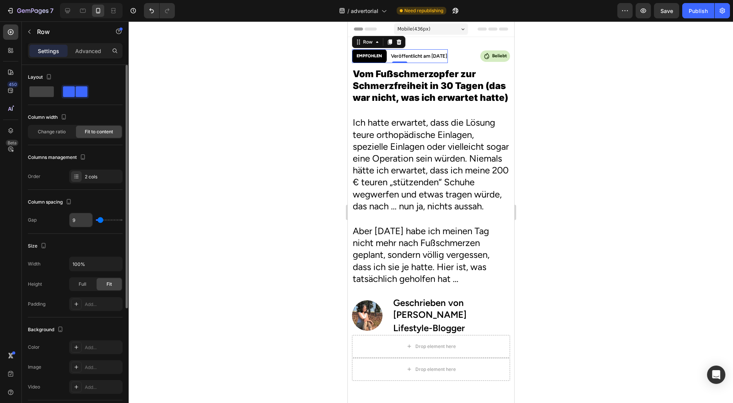
type input "8"
click at [228, 154] on div at bounding box center [431, 212] width 605 height 382
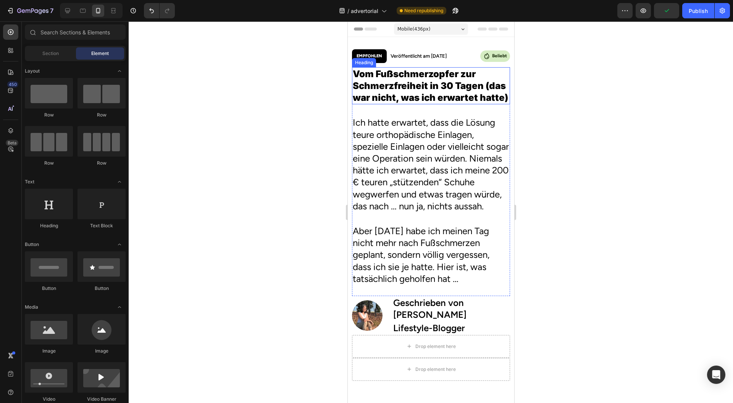
click at [413, 89] on h2 "Vom Fußschmerzopfer zur Schmerzfreiheit in 30 Tagen (das war nicht, was ich erw…" at bounding box center [431, 85] width 158 height 37
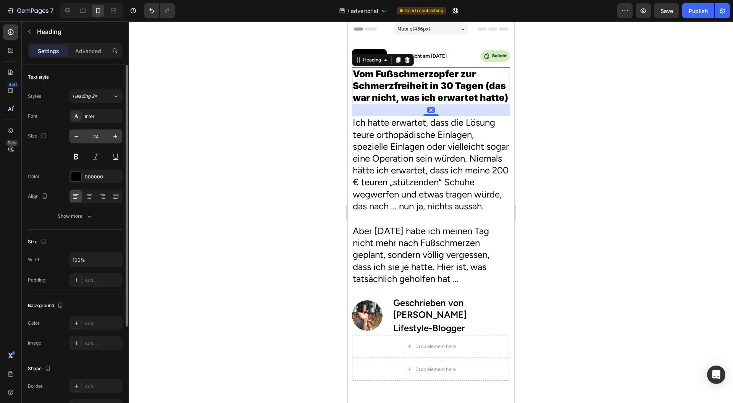
click at [101, 135] on input "24" at bounding box center [95, 136] width 25 height 14
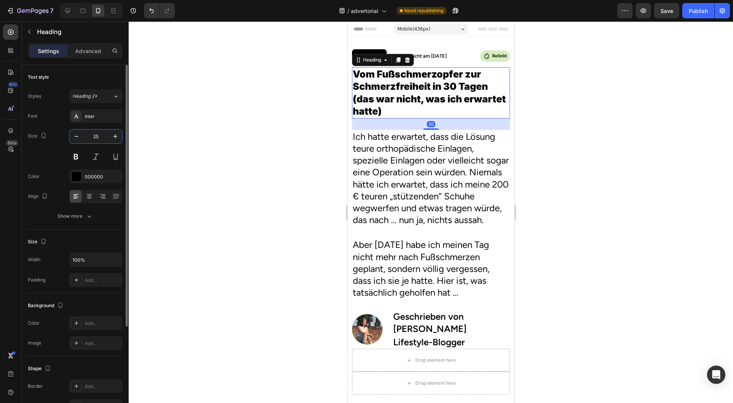
type input "25"
drag, startPoint x: 377, startPoint y: 183, endPoint x: 370, endPoint y: 183, distance: 7.6
click at [377, 183] on h2 "Ich hatte erwartet, dass die Lösung teure orthopädische Einlagen, spezielle Ein…" at bounding box center [431, 178] width 158 height 97
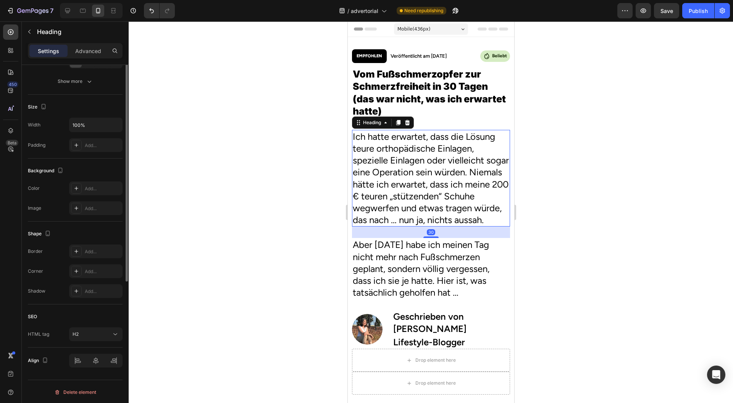
scroll to position [0, 0]
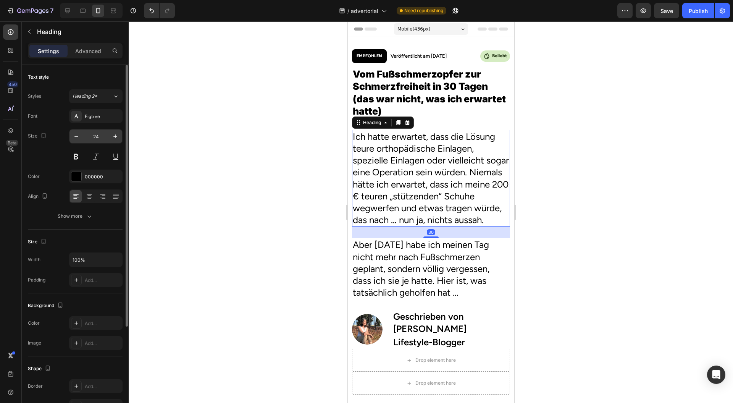
click at [93, 133] on input "24" at bounding box center [95, 136] width 25 height 14
type input "17"
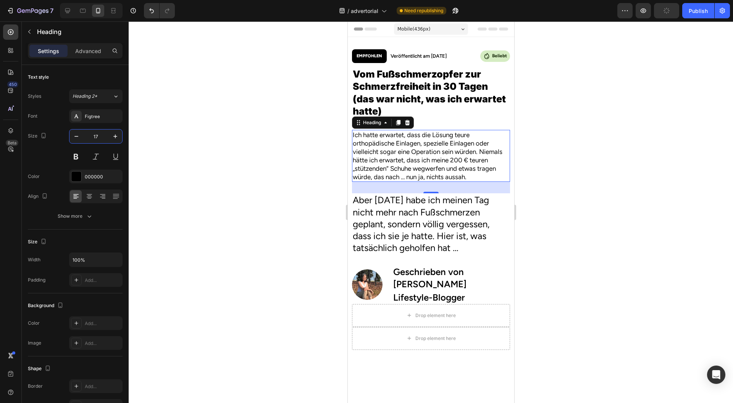
click at [251, 162] on div at bounding box center [431, 212] width 605 height 382
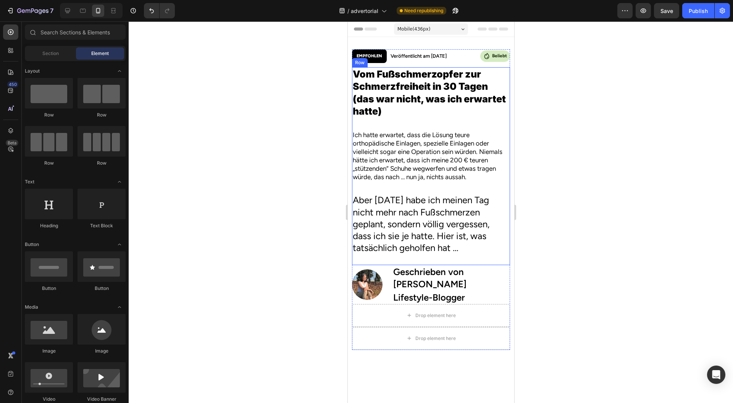
click at [416, 139] on h2 "Ich hatte erwartet, dass die Lösung teure orthopädische Einlagen, spezielle Ein…" at bounding box center [431, 156] width 158 height 52
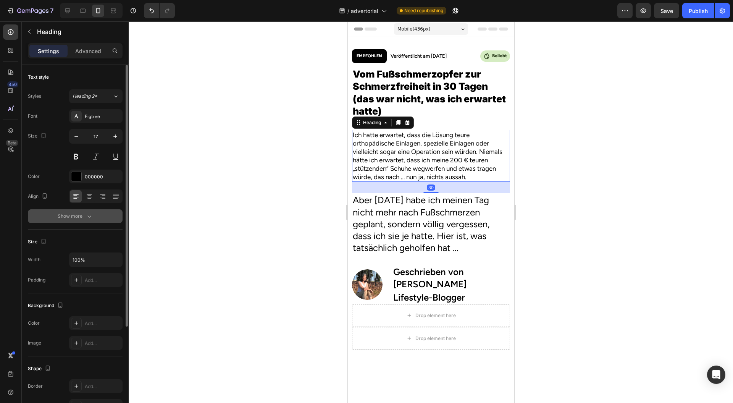
click at [84, 213] on div "Show more" at bounding box center [76, 216] width 36 height 8
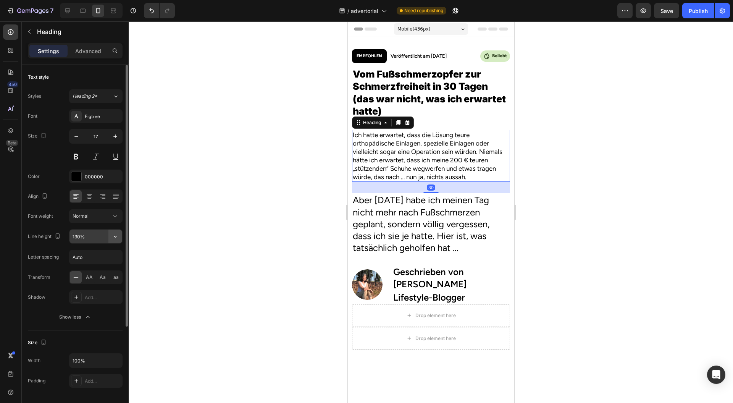
click at [115, 235] on icon "button" at bounding box center [116, 237] width 8 height 8
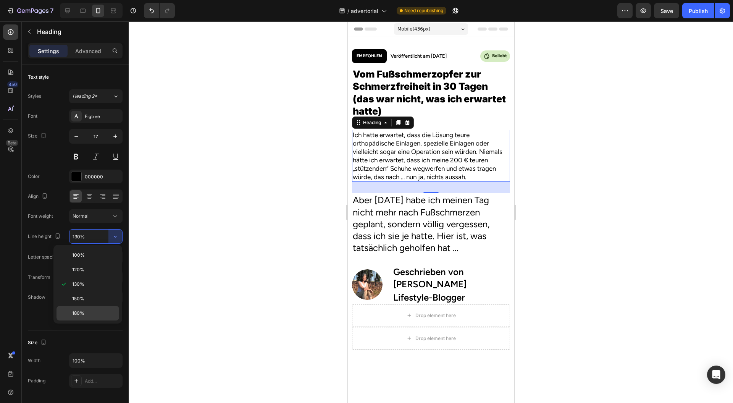
click at [94, 312] on p "180%" at bounding box center [94, 313] width 44 height 7
type input "180%"
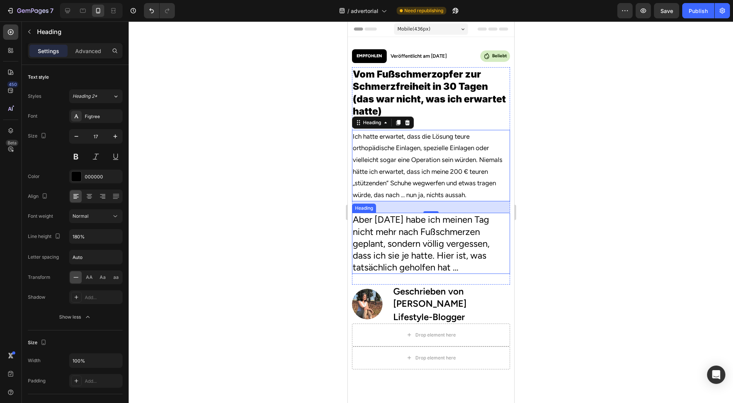
click at [392, 251] on h2 "Aber nach 30 Tagen habe ich meinen Tag nicht mehr nach Fußschmerzen geplant, so…" at bounding box center [431, 243] width 158 height 61
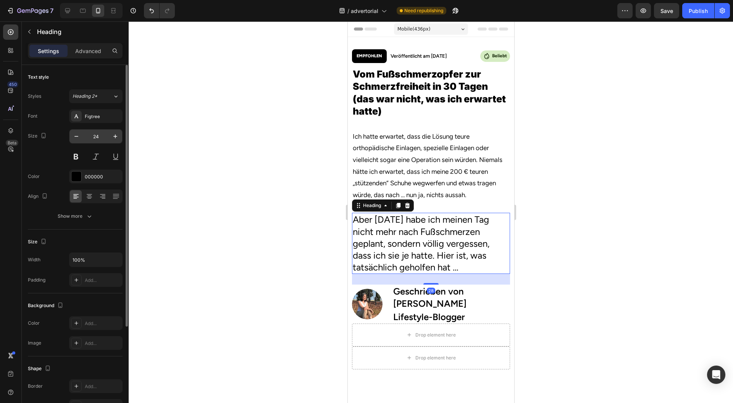
click at [105, 141] on input "24" at bounding box center [95, 136] width 25 height 14
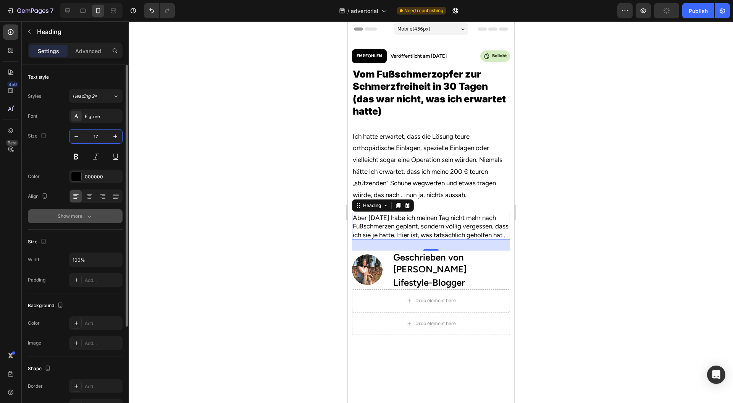
type input "17"
click at [92, 220] on button "Show more" at bounding box center [75, 216] width 95 height 14
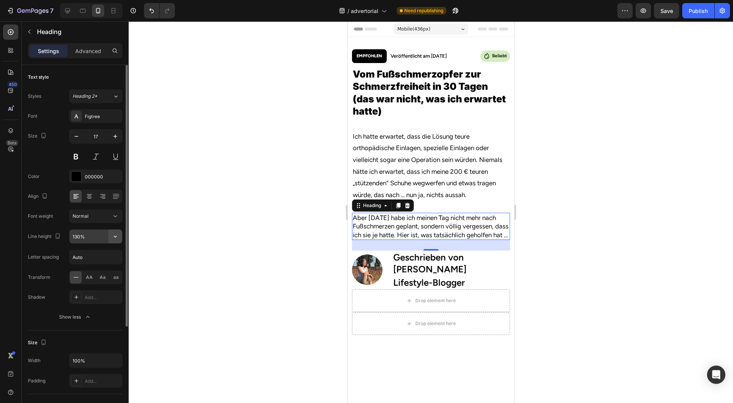
click at [115, 240] on button "button" at bounding box center [115, 237] width 14 height 14
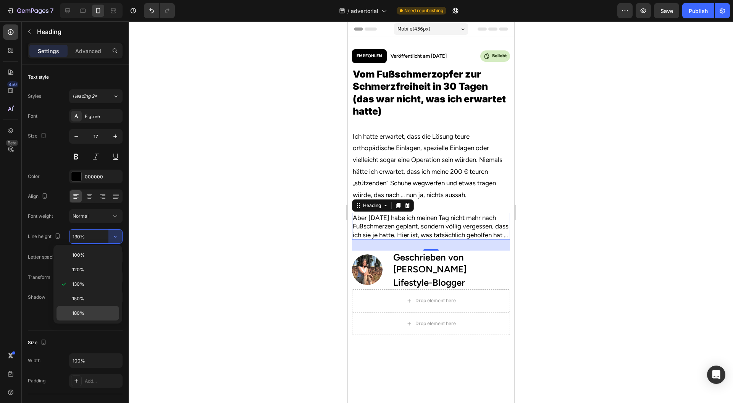
click at [92, 313] on p "180%" at bounding box center [94, 313] width 44 height 7
type input "180%"
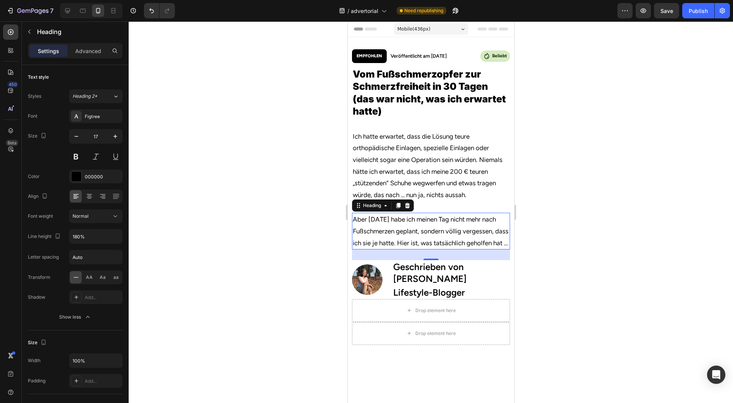
click at [267, 218] on div at bounding box center [431, 212] width 605 height 382
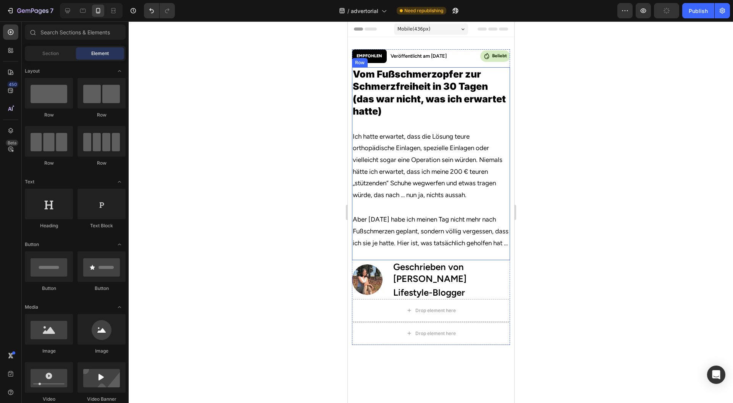
drag, startPoint x: 408, startPoint y: 280, endPoint x: 373, endPoint y: 262, distance: 38.8
click at [408, 280] on h2 "Geschrieben von Jessica Kim" at bounding box center [451, 272] width 118 height 25
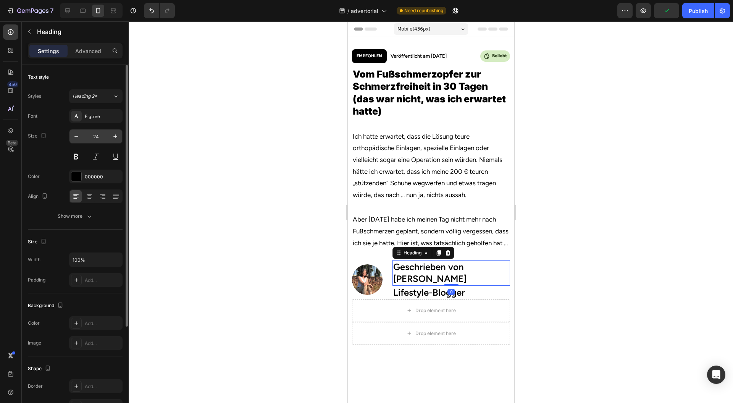
click at [100, 138] on input "24" at bounding box center [95, 136] width 25 height 14
type input "16"
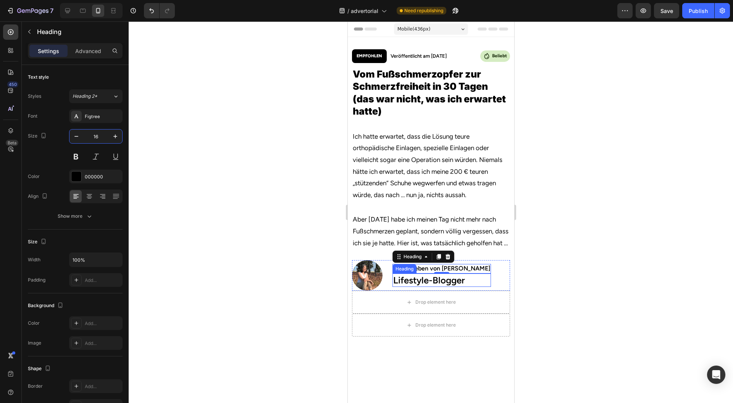
click at [442, 287] on h2 "Lifestyle-Blogger" at bounding box center [441, 280] width 99 height 13
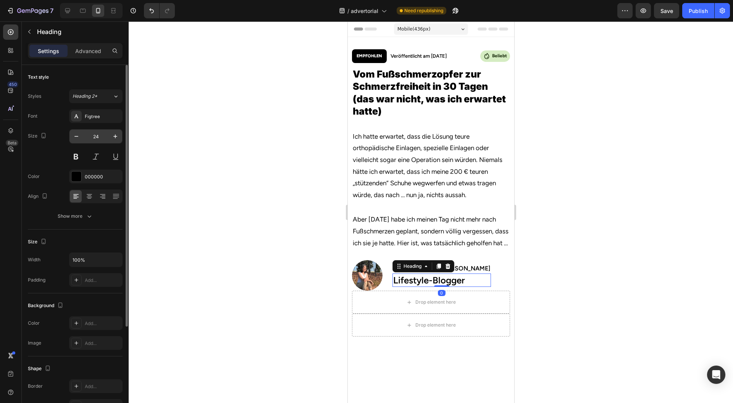
click at [105, 133] on input "24" at bounding box center [95, 136] width 25 height 14
type input "16"
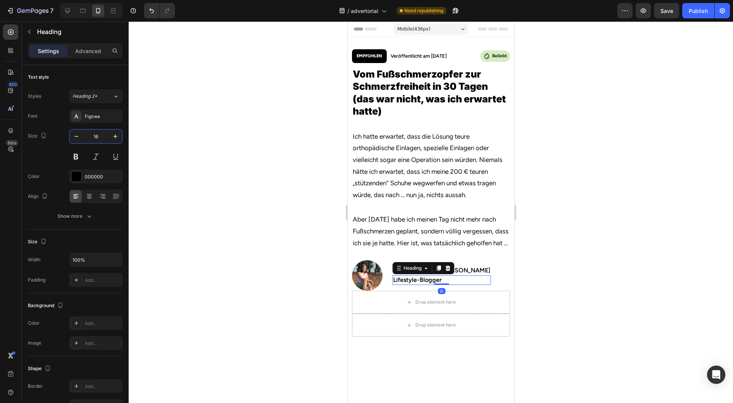
click at [270, 162] on div at bounding box center [431, 212] width 605 height 382
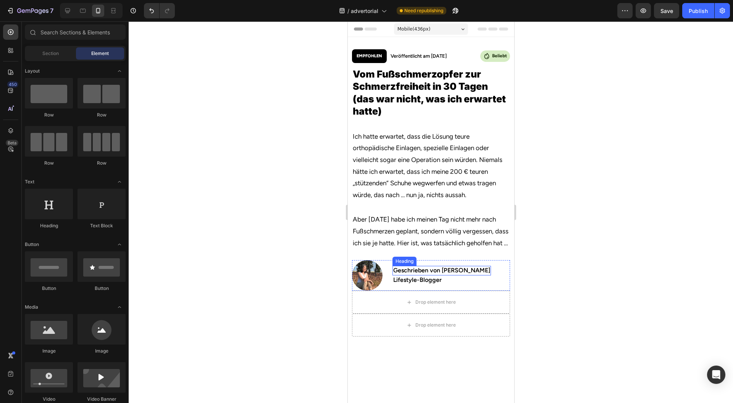
click at [442, 275] on h2 "Geschrieben von Jessica Kim" at bounding box center [441, 271] width 99 height 10
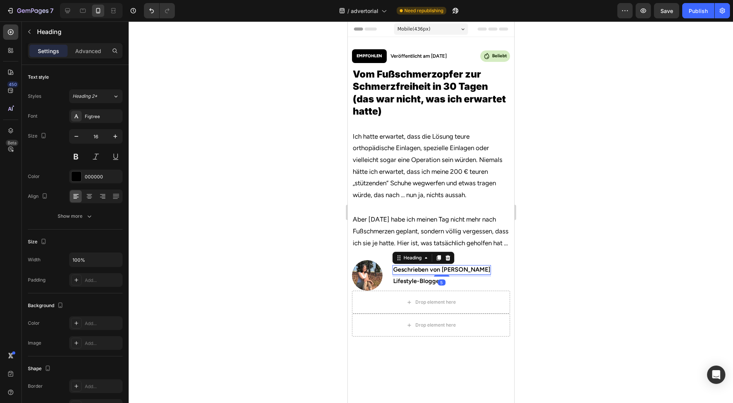
click at [430, 288] on div "Geschrieben von Jessica Kim Heading 5 Lifestyle-Blogger Heading" at bounding box center [441, 275] width 99 height 31
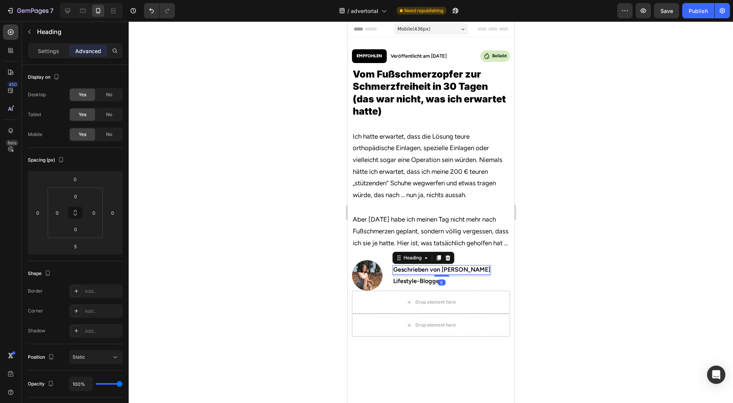
click at [590, 236] on div at bounding box center [431, 212] width 605 height 382
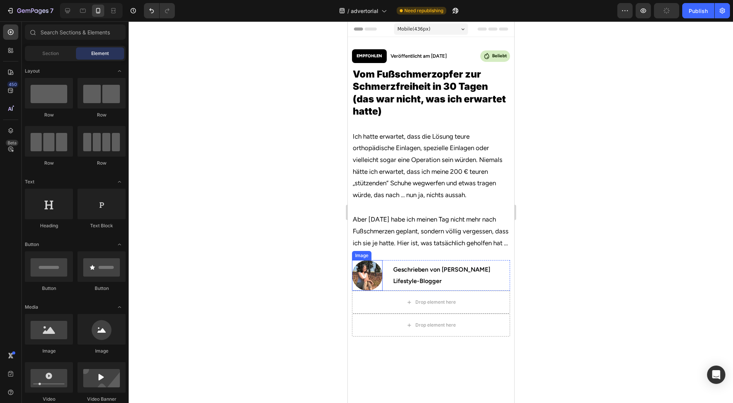
click at [382, 291] on div "Image Geschrieben von Jessica Kim Heading Lifestyle-Blogger Heading Row" at bounding box center [431, 275] width 158 height 31
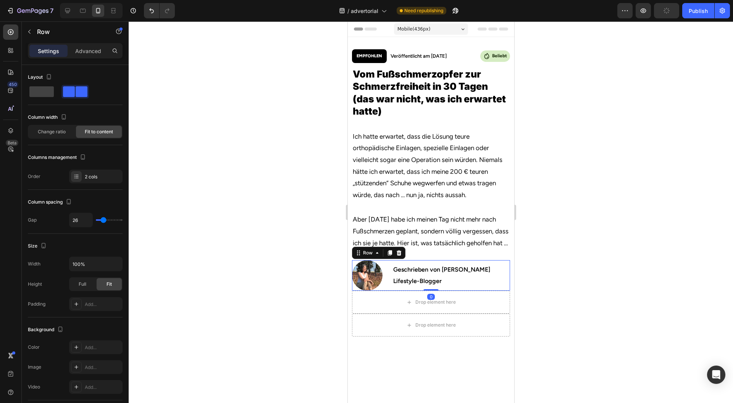
click at [366, 287] on img at bounding box center [367, 275] width 31 height 31
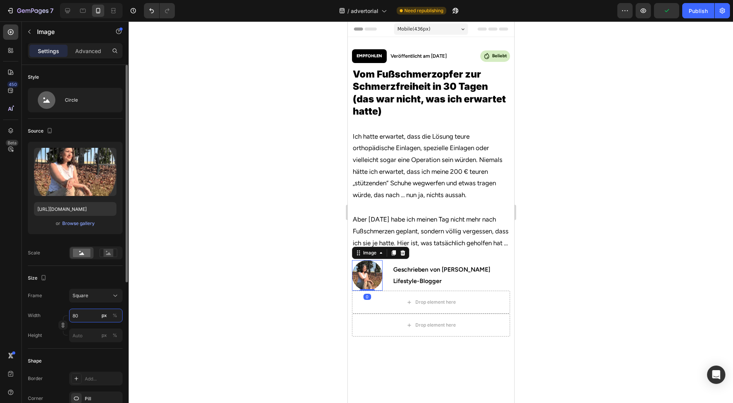
click at [91, 314] on input "80" at bounding box center [95, 316] width 53 height 14
type input "6"
type input "65"
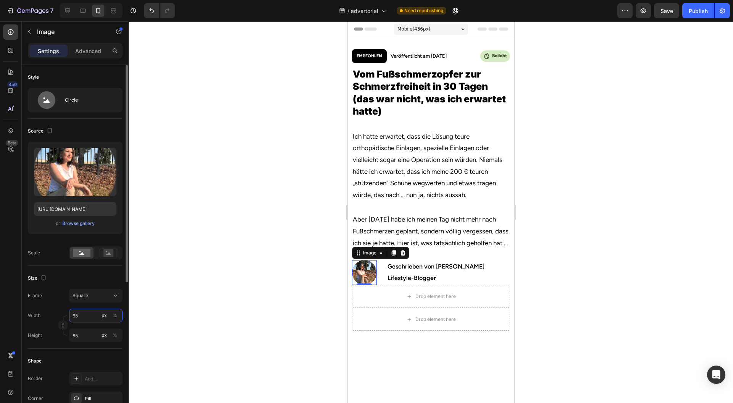
type input "6"
type input "7"
type input "75"
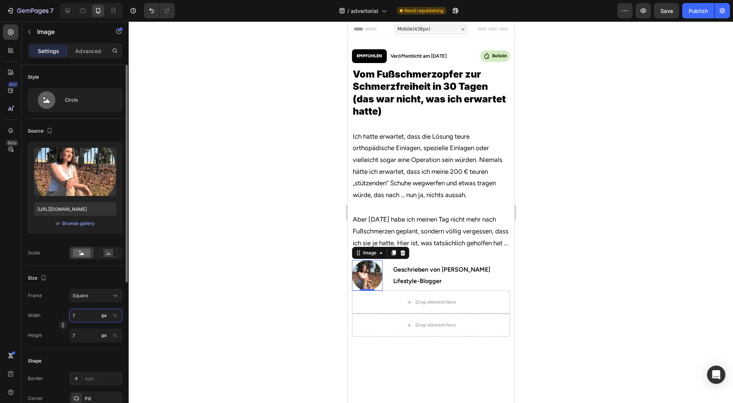
type input "75"
click at [220, 322] on div at bounding box center [431, 212] width 605 height 382
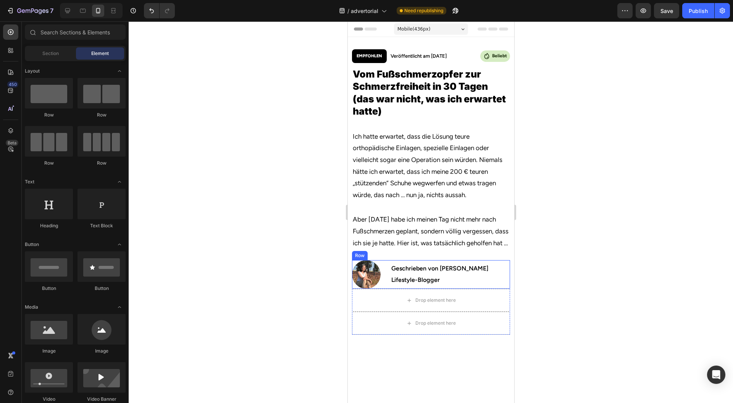
click at [382, 287] on div "Image Geschrieben von Jessica Kim Heading Lifestyle-Blogger Heading Row" at bounding box center [431, 274] width 158 height 29
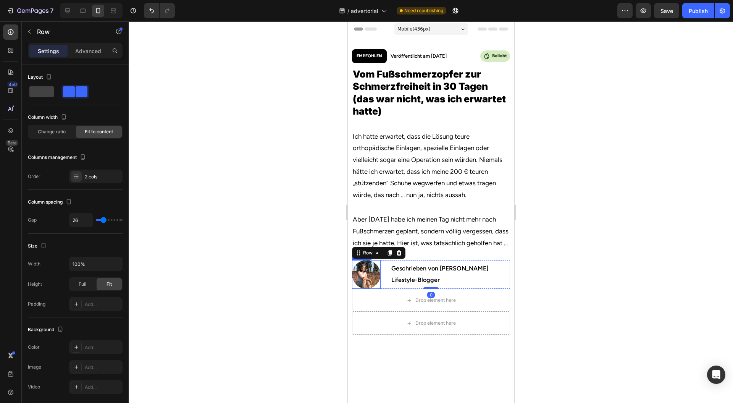
click at [371, 287] on img at bounding box center [366, 274] width 29 height 29
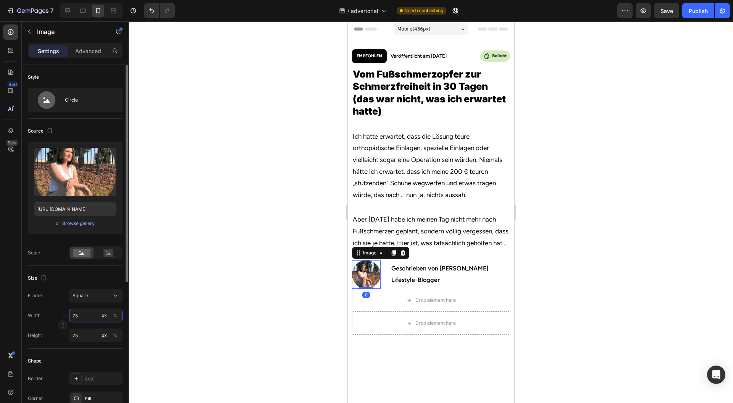
click at [84, 313] on input "75" at bounding box center [95, 316] width 53 height 14
type input "6"
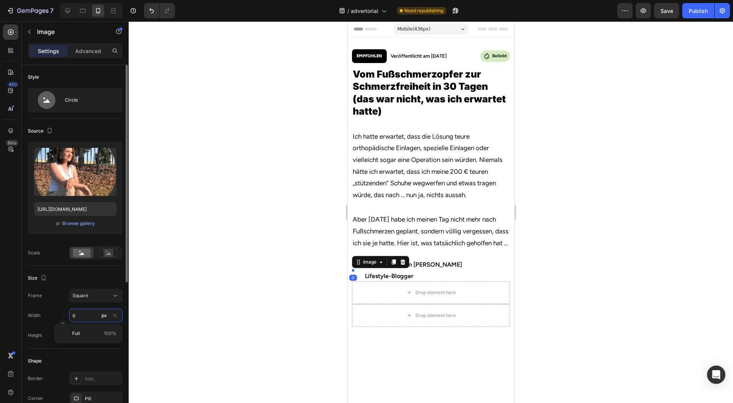
type input "65"
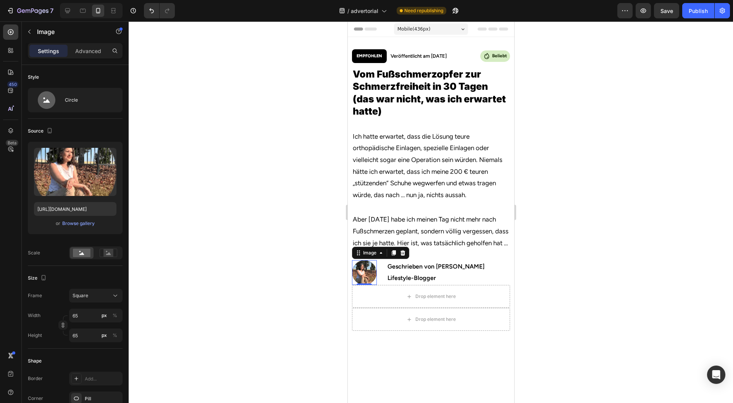
click at [255, 319] on div at bounding box center [431, 212] width 605 height 382
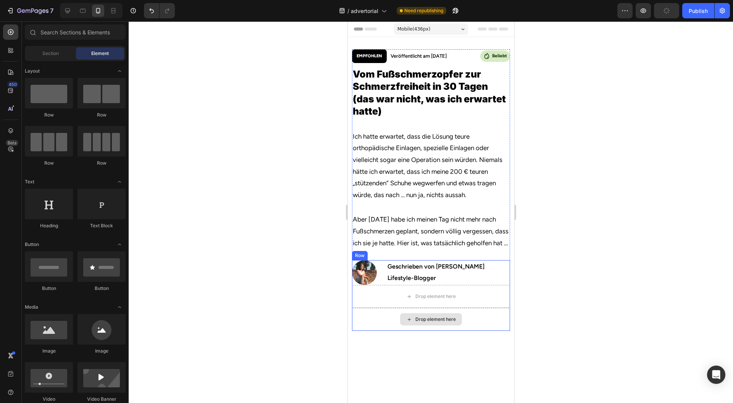
click at [385, 260] on div "Image Geschrieben von Jessica Kim Heading Lifestyle-Blogger Heading Row" at bounding box center [431, 272] width 158 height 25
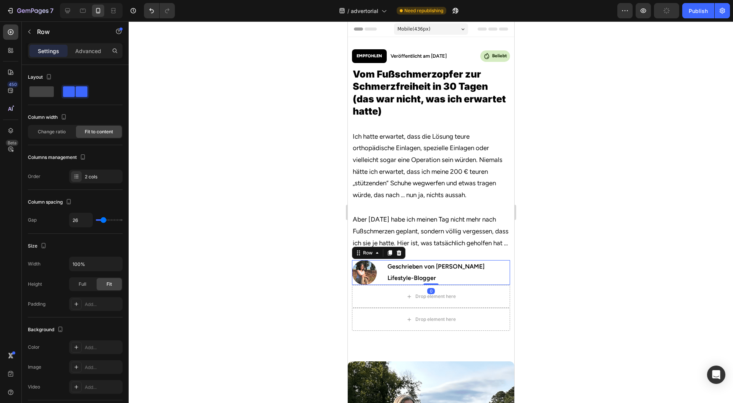
scroll to position [55, 0]
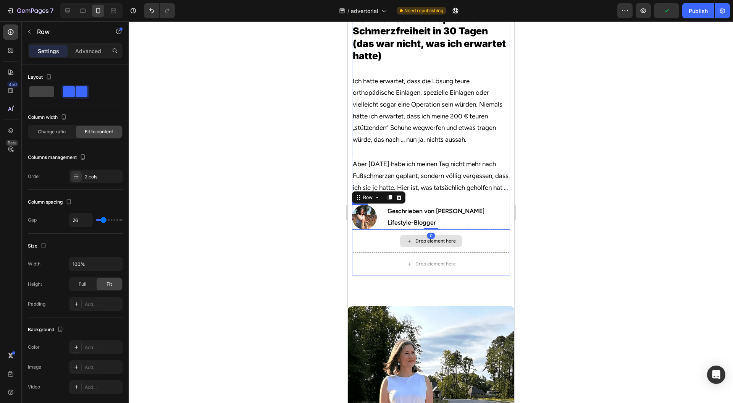
click at [374, 252] on div "Drop element here" at bounding box center [431, 241] width 158 height 23
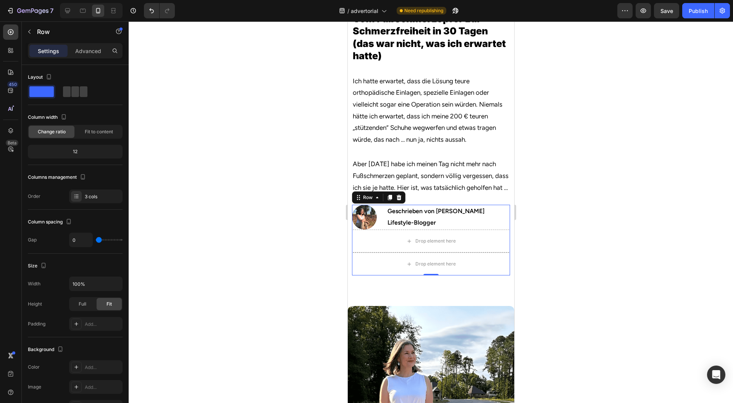
click at [313, 264] on div at bounding box center [431, 212] width 605 height 382
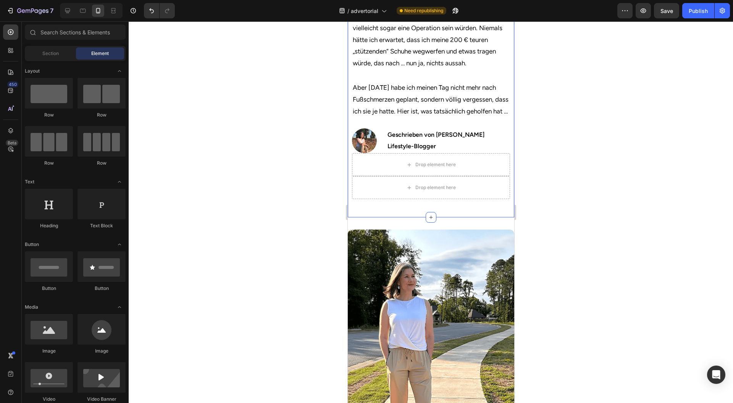
scroll to position [132, 0]
click at [416, 267] on img at bounding box center [431, 325] width 167 height 192
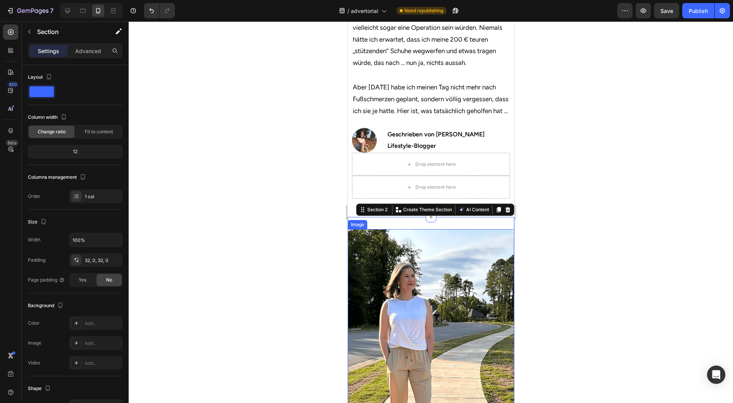
click at [384, 251] on img at bounding box center [431, 325] width 167 height 192
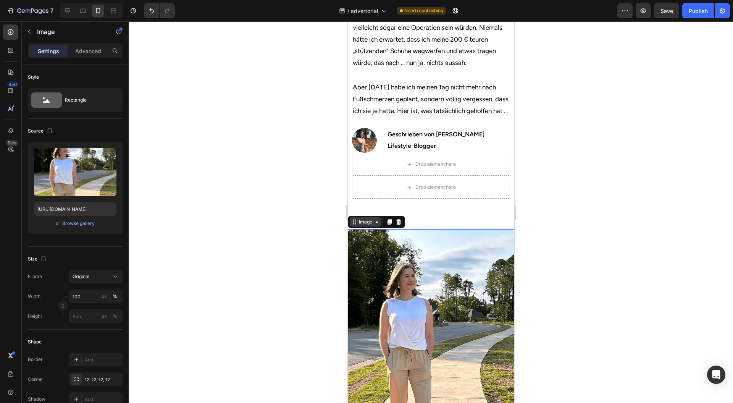
click at [364, 225] on div "Image" at bounding box center [365, 221] width 16 height 7
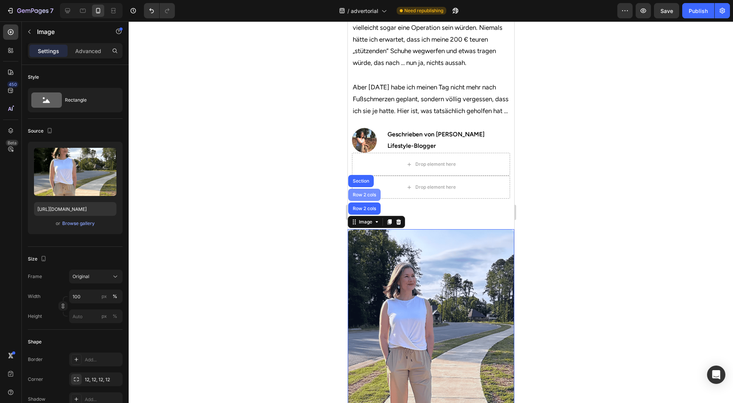
click at [367, 201] on div "Row 2 cols" at bounding box center [364, 195] width 32 height 12
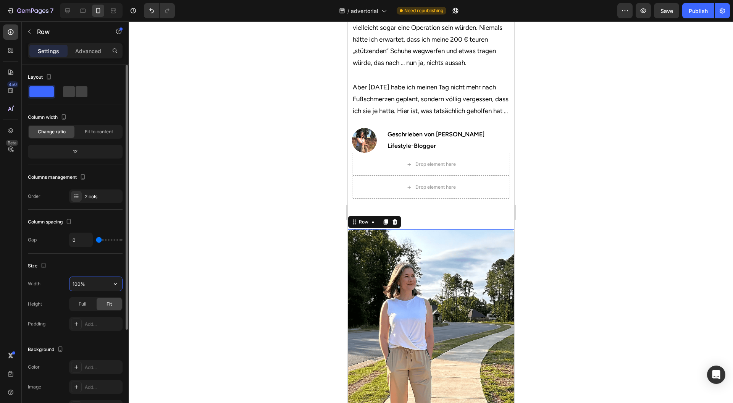
click at [85, 280] on input "100%" at bounding box center [96, 284] width 53 height 14
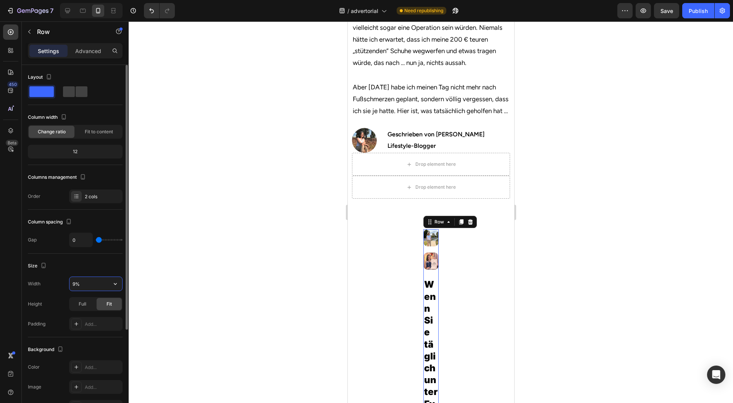
type input "95%"
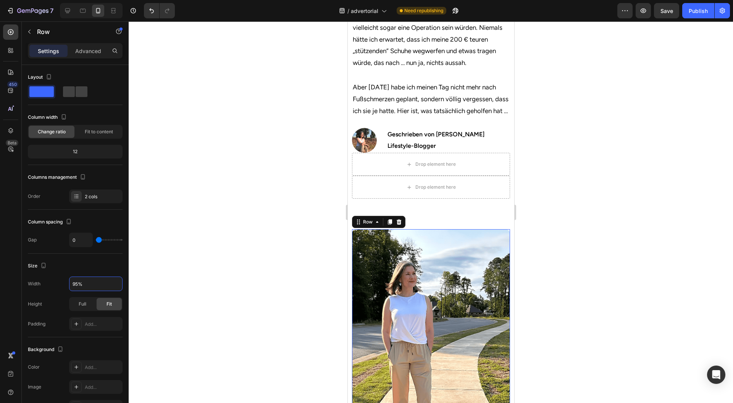
click at [288, 278] on div at bounding box center [431, 212] width 605 height 382
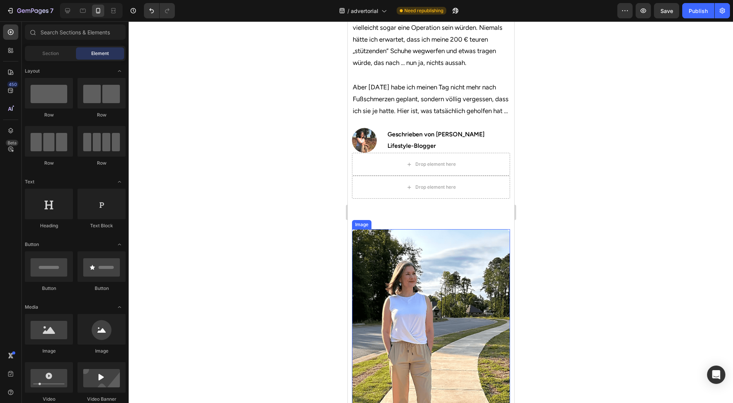
click at [421, 292] on img at bounding box center [431, 320] width 158 height 182
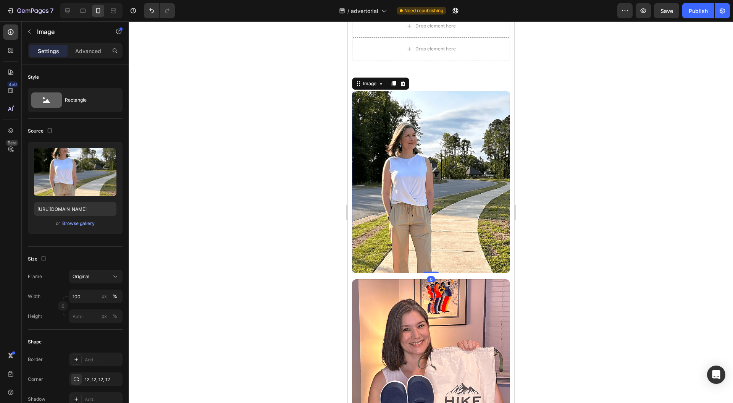
scroll to position [272, 0]
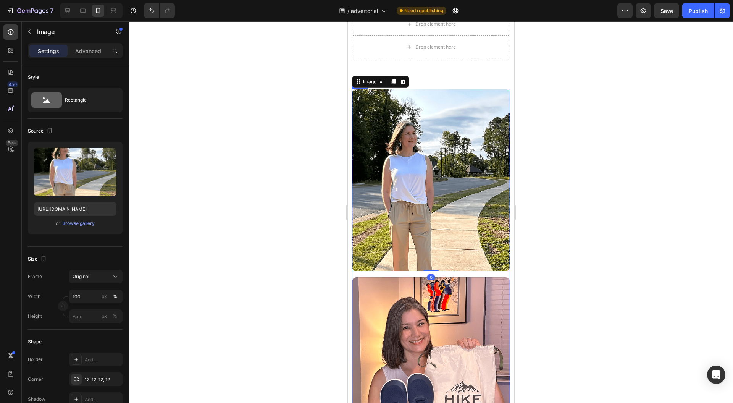
click at [412, 277] on div "Image 0 Image Row" at bounding box center [431, 274] width 158 height 371
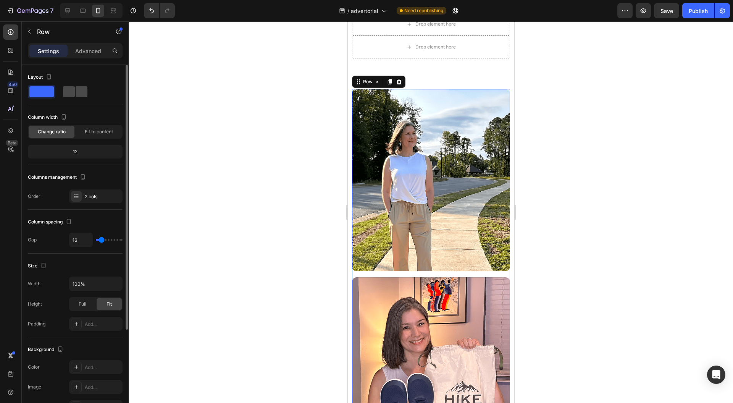
click at [76, 90] on span at bounding box center [82, 91] width 12 height 11
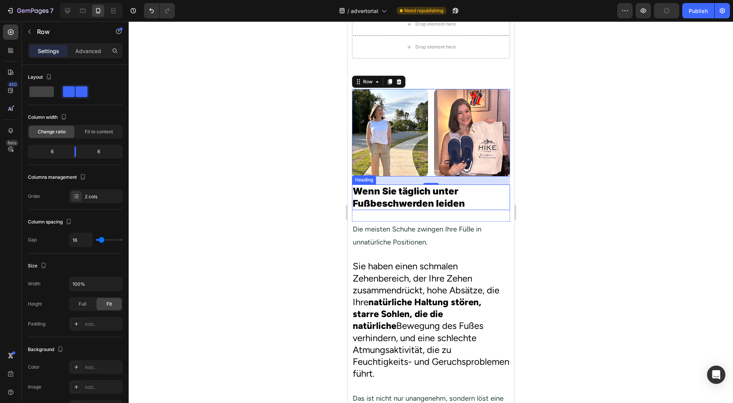
click at [382, 205] on h2 "Wenn Sie täglich unter Fußbeschwerden leiden" at bounding box center [431, 196] width 158 height 25
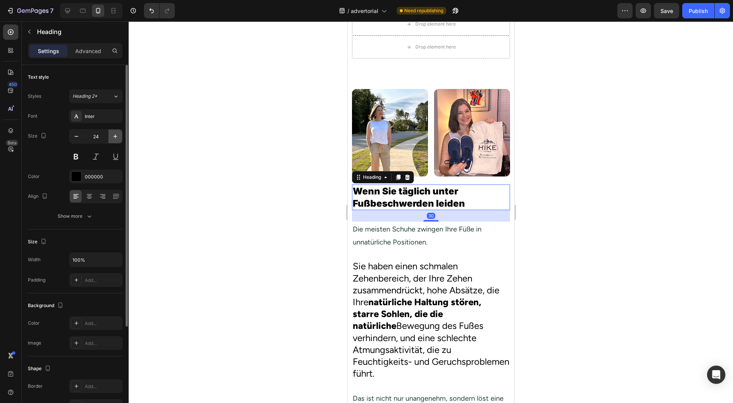
click at [113, 134] on icon "button" at bounding box center [116, 137] width 8 height 8
type input "25"
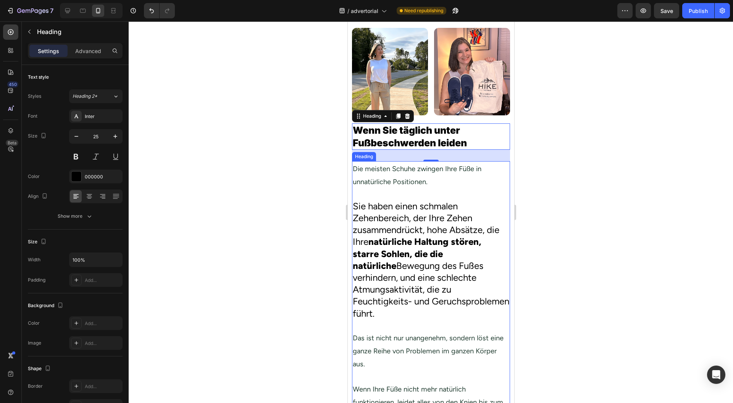
scroll to position [345, 0]
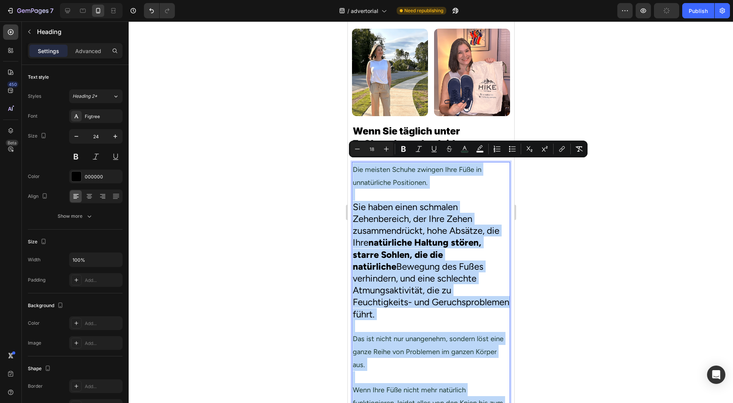
copy h2 "Die meisten Schuhe zwingen Ihre Füße in unnatürliche Positionen. Sie haben eine…"
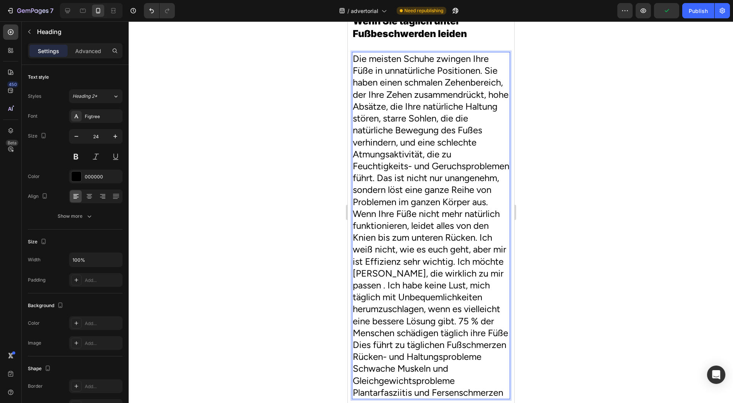
scroll to position [500, 0]
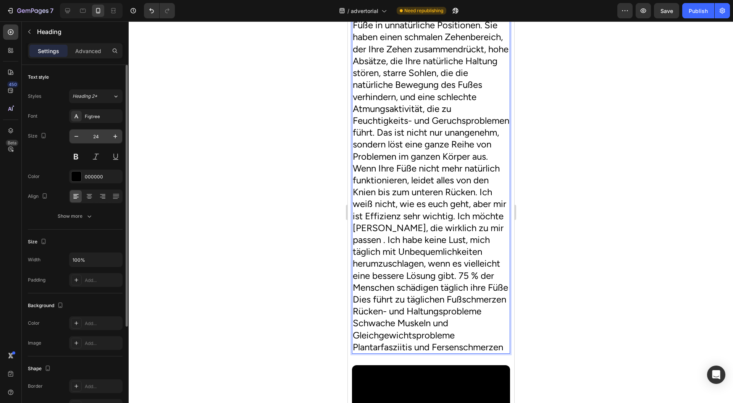
click at [106, 136] on input "24" at bounding box center [95, 136] width 25 height 14
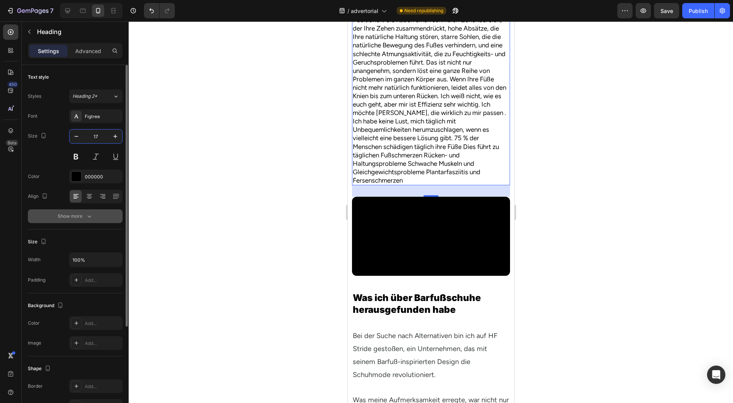
type input "17"
click at [100, 219] on button "Show more" at bounding box center [75, 216] width 95 height 14
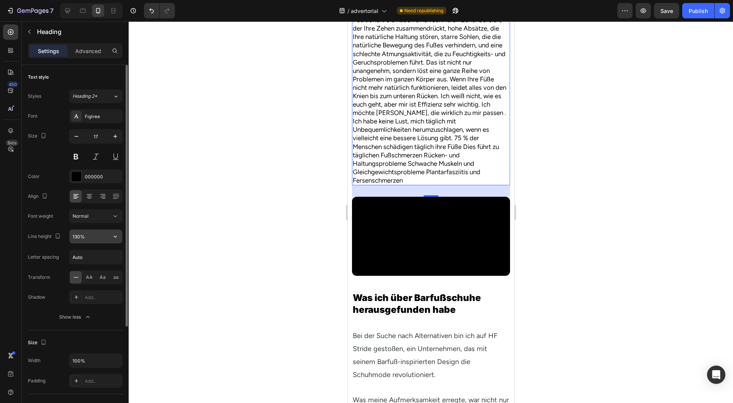
click at [116, 231] on button "button" at bounding box center [115, 237] width 14 height 14
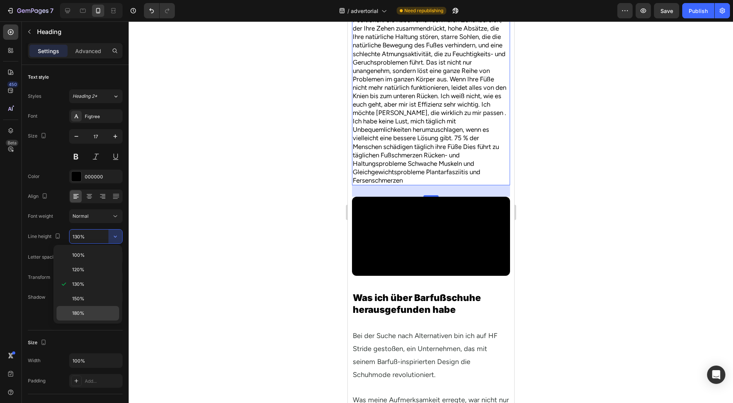
click at [97, 306] on div "180%" at bounding box center [88, 313] width 63 height 15
type input "180%"
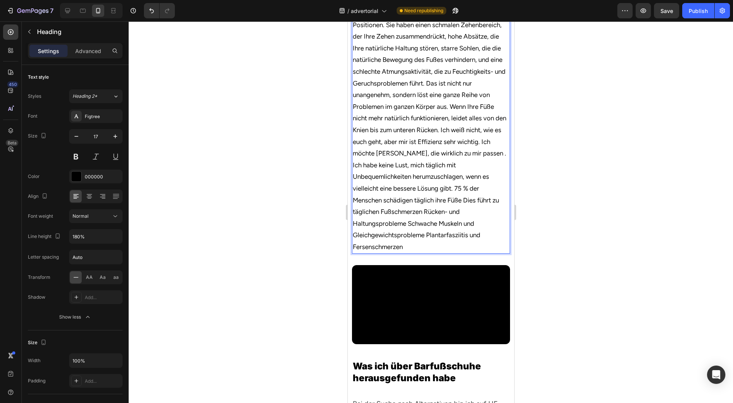
click at [281, 215] on div at bounding box center [431, 212] width 605 height 382
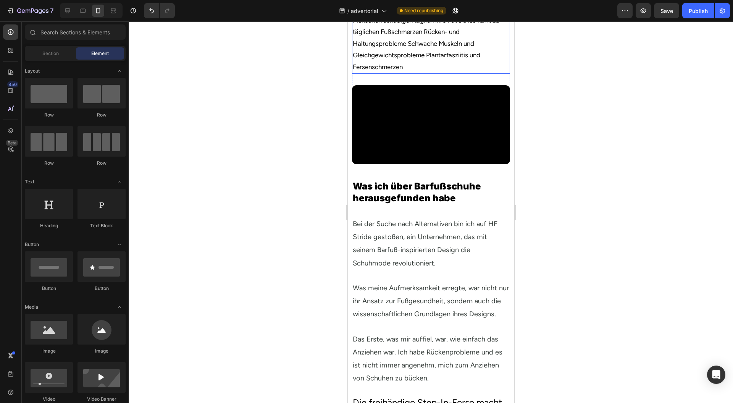
scroll to position [697, 0]
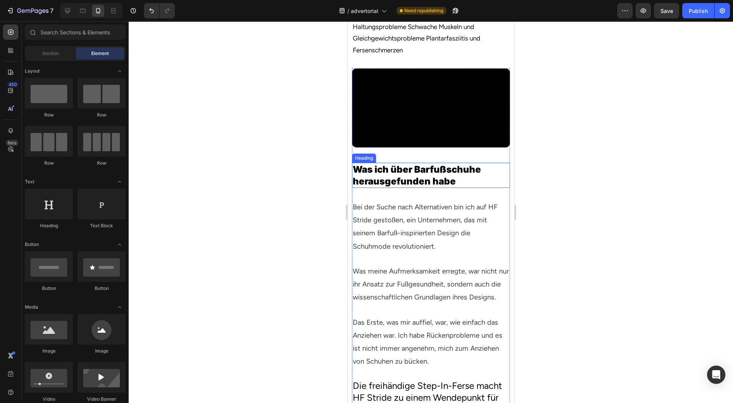
click at [430, 188] on h2 "Was ich über Barfußschuhe herausgefunden habe" at bounding box center [431, 175] width 158 height 25
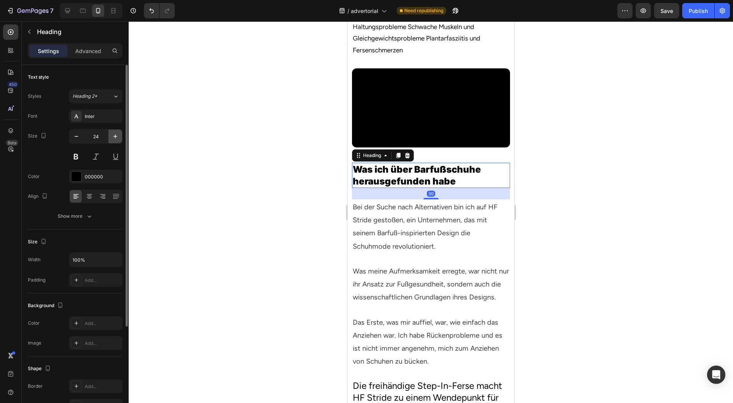
click at [115, 137] on icon "button" at bounding box center [116, 137] width 8 height 8
type input "25"
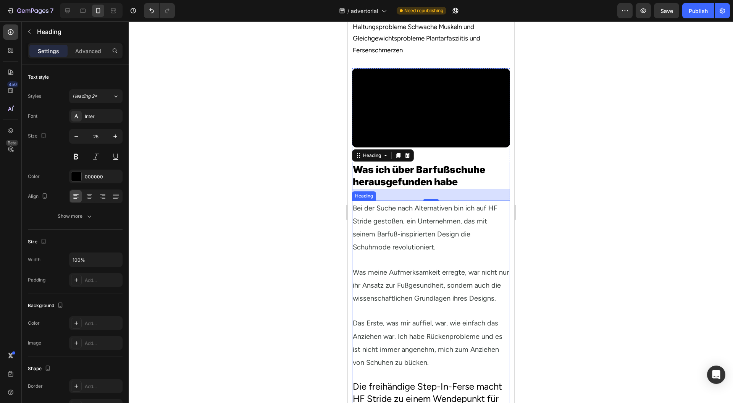
click at [390, 252] on span "Bei der Suche nach Alternativen bin ich auf HF Stride gestoßen, ein Unternehmen…" at bounding box center [425, 228] width 145 height 48
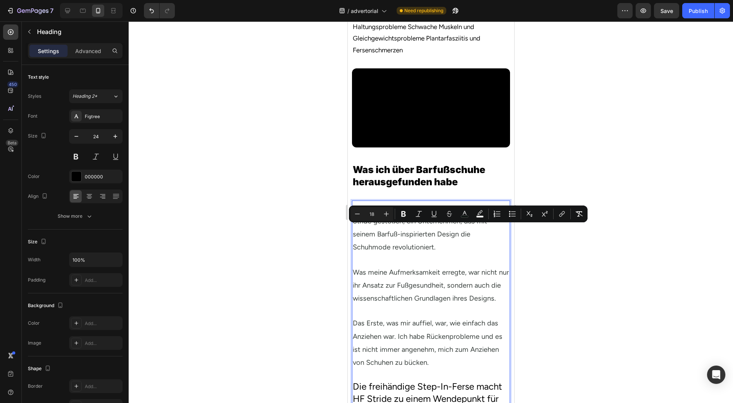
copy h2 "Bei der Suche nach Alternativen bin ich auf HF Stride gestoßen, ein Unternehmen…"
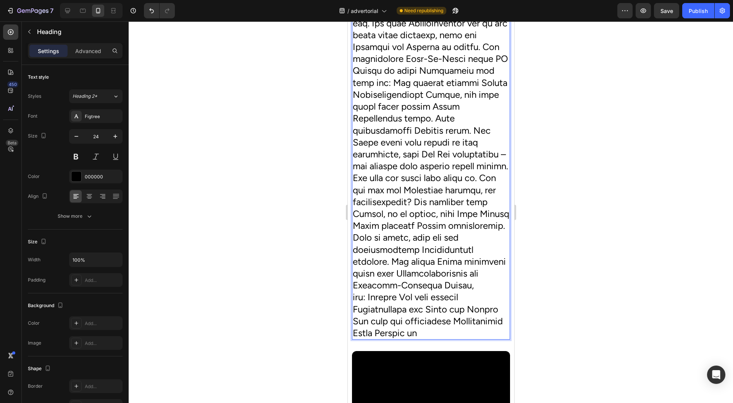
scroll to position [1000, 0]
click at [99, 136] on input "24" at bounding box center [95, 136] width 25 height 14
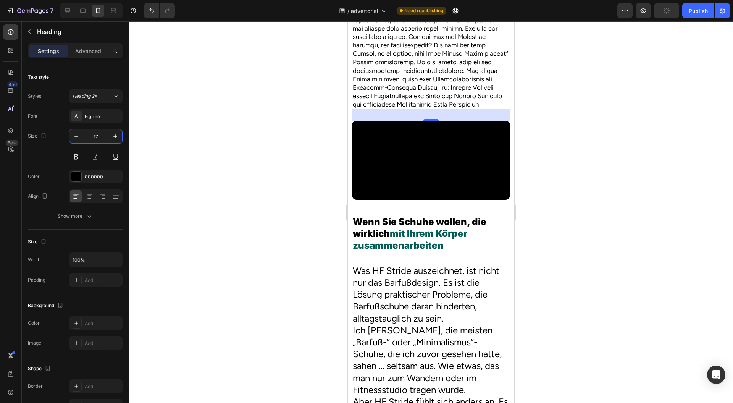
type input "17"
click at [105, 209] on button "Show more" at bounding box center [75, 216] width 95 height 14
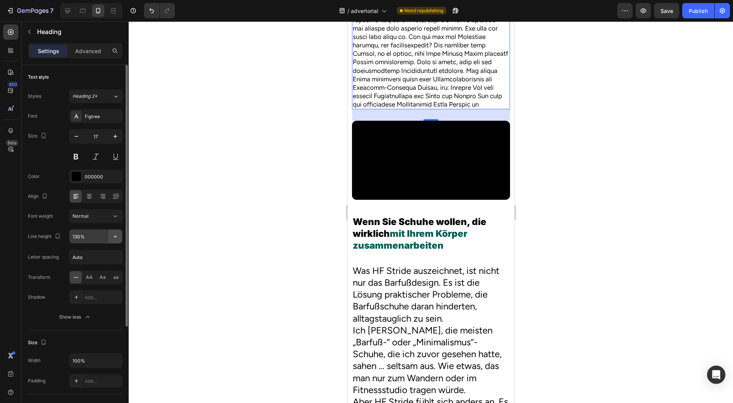
click at [118, 235] on icon "button" at bounding box center [116, 237] width 8 height 8
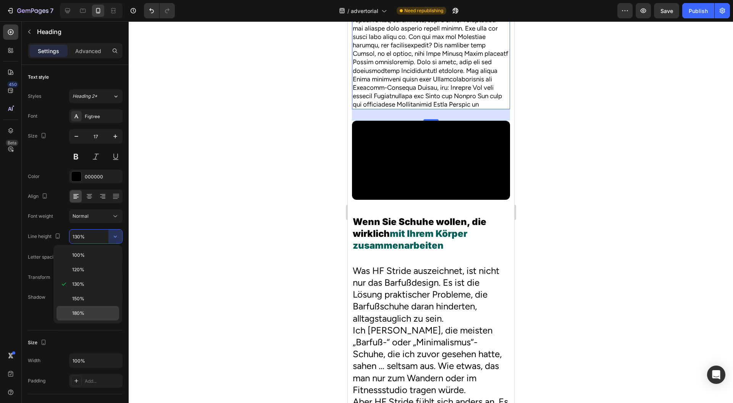
click at [89, 310] on p "180%" at bounding box center [94, 313] width 44 height 7
type input "180%"
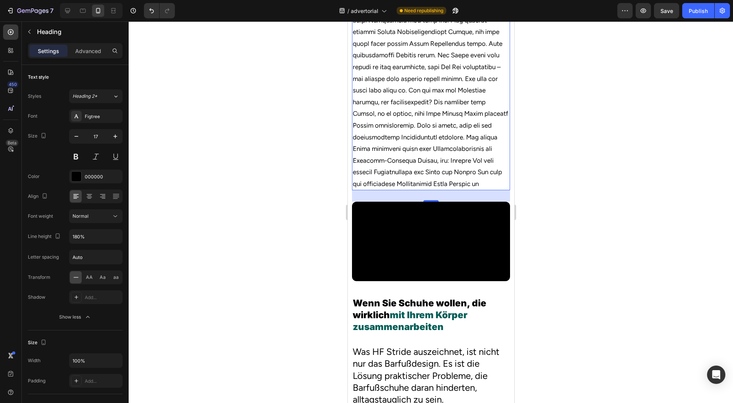
click at [246, 259] on div at bounding box center [431, 212] width 605 height 382
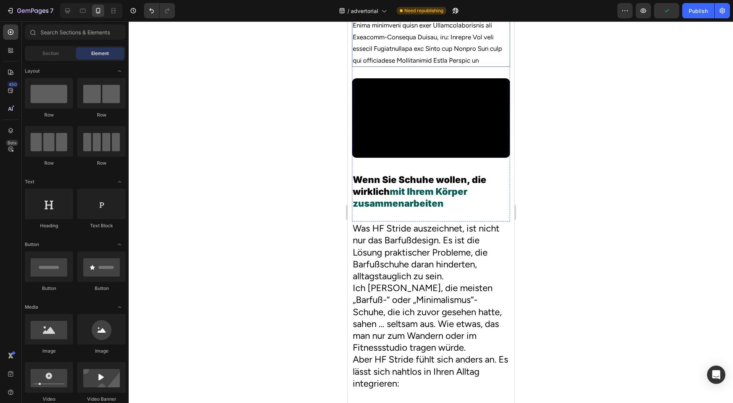
scroll to position [1125, 0]
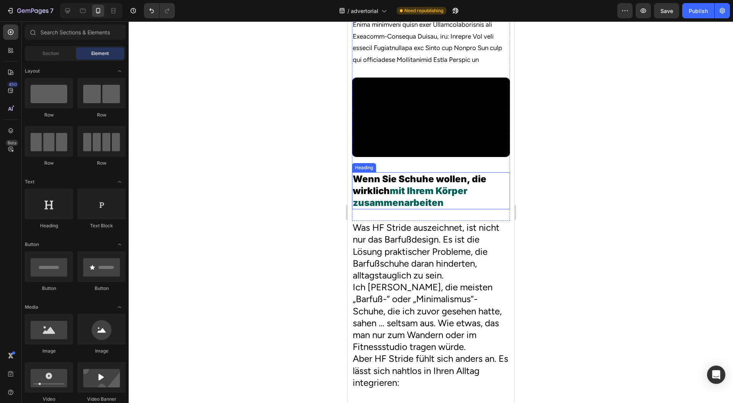
click at [407, 208] on span "mit Ihrem Körper zusammenarbeiten" at bounding box center [410, 196] width 115 height 23
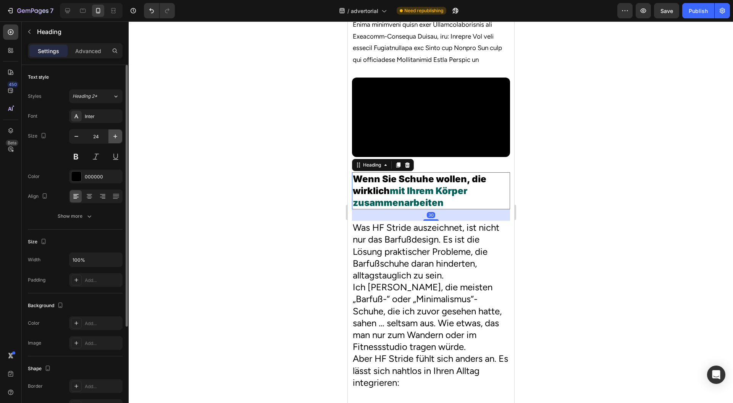
click at [115, 133] on icon "button" at bounding box center [116, 137] width 8 height 8
type input "25"
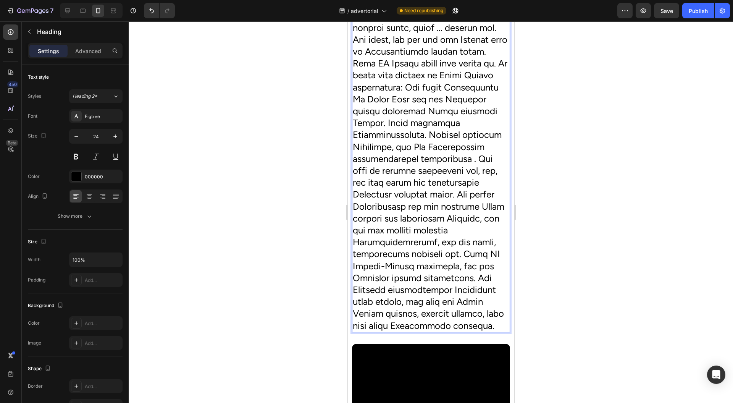
scroll to position [1410, 0]
click at [103, 131] on input "24" at bounding box center [95, 136] width 25 height 14
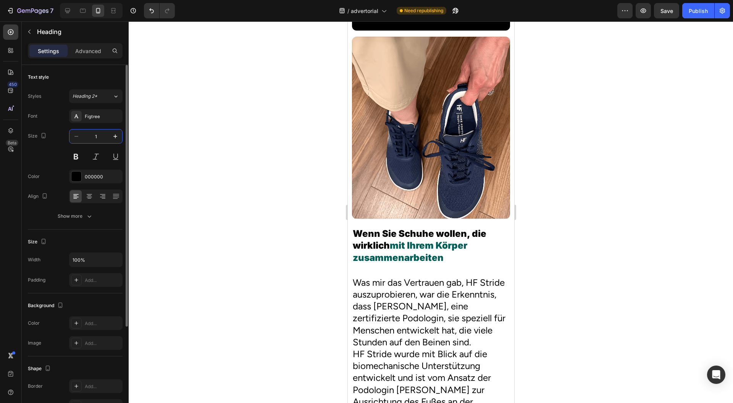
type input "17"
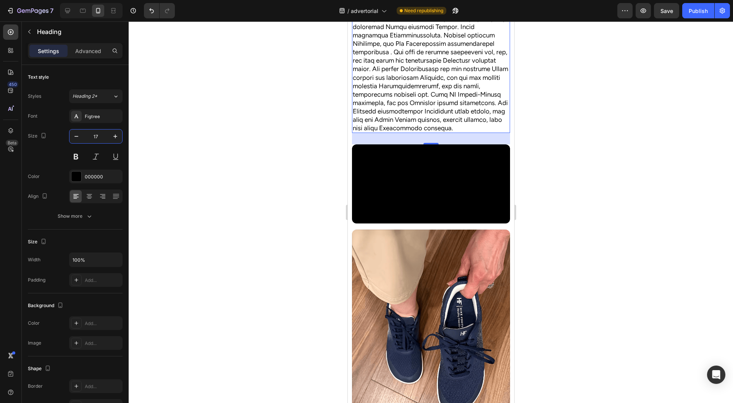
click at [326, 186] on div at bounding box center [431, 212] width 605 height 382
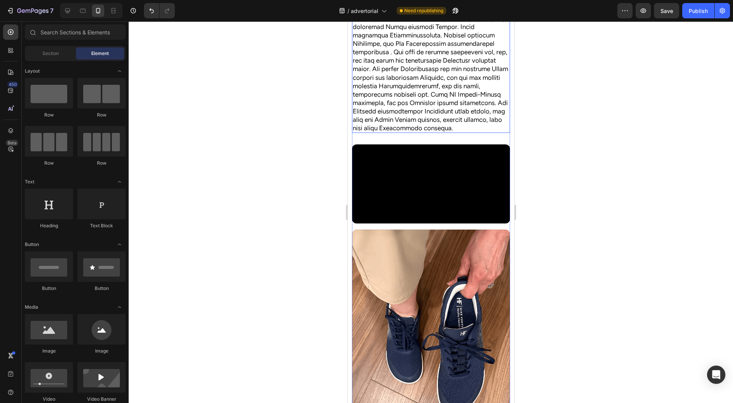
click at [401, 132] on p "Rich Text Editor. Editing area: main" at bounding box center [431, 35] width 157 height 194
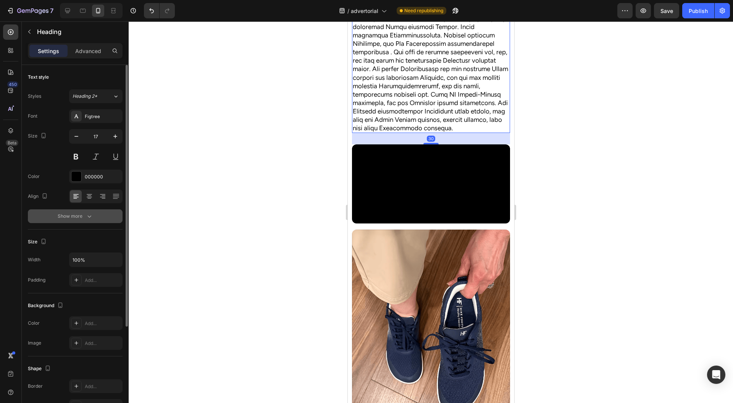
click at [106, 218] on button "Show more" at bounding box center [75, 216] width 95 height 14
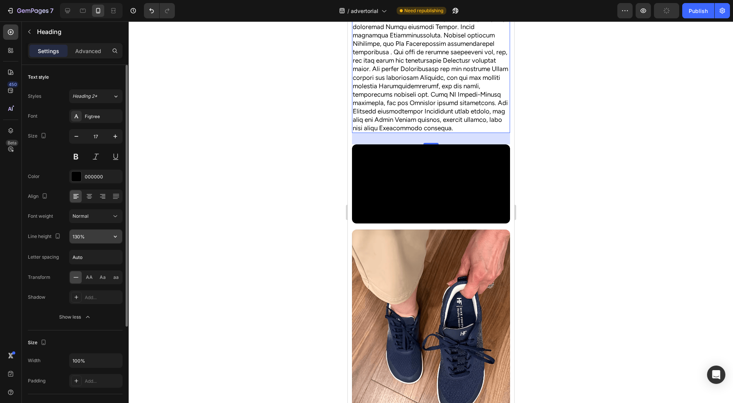
click at [120, 239] on button "button" at bounding box center [115, 237] width 14 height 14
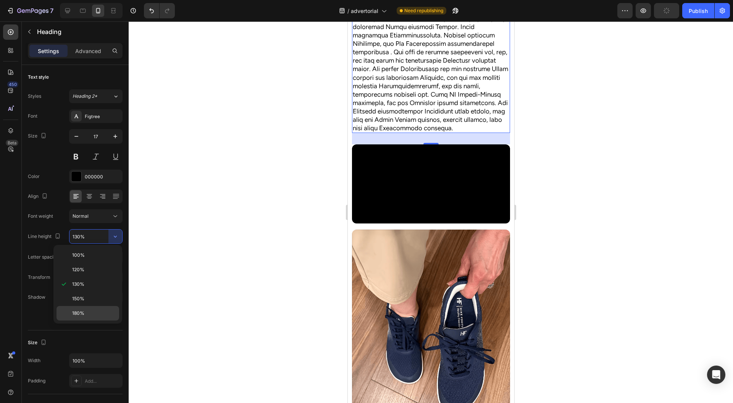
click at [83, 310] on span "180%" at bounding box center [78, 313] width 12 height 7
type input "180%"
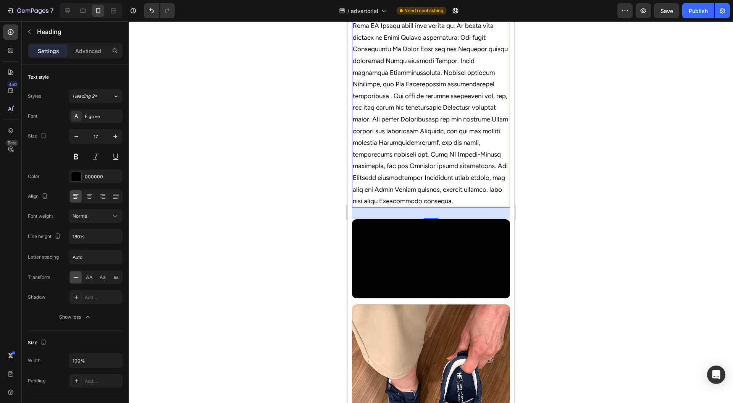
click at [285, 227] on div at bounding box center [431, 212] width 605 height 382
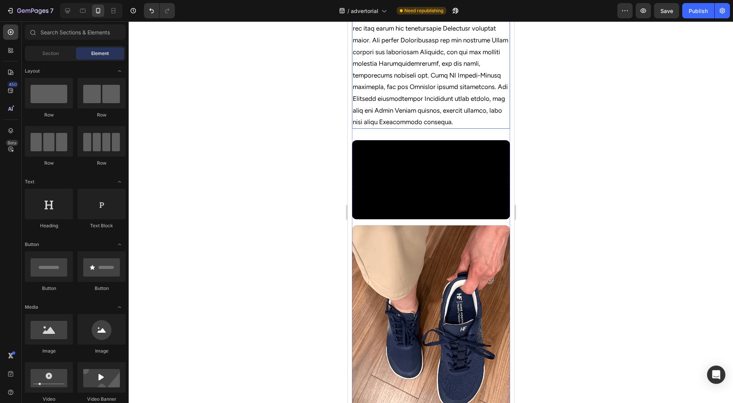
scroll to position [1490, 0]
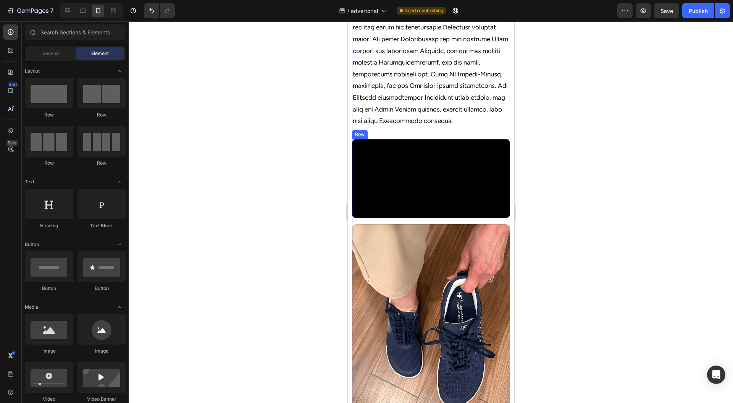
click at [388, 367] on div "Video Image Row" at bounding box center [431, 273] width 158 height 268
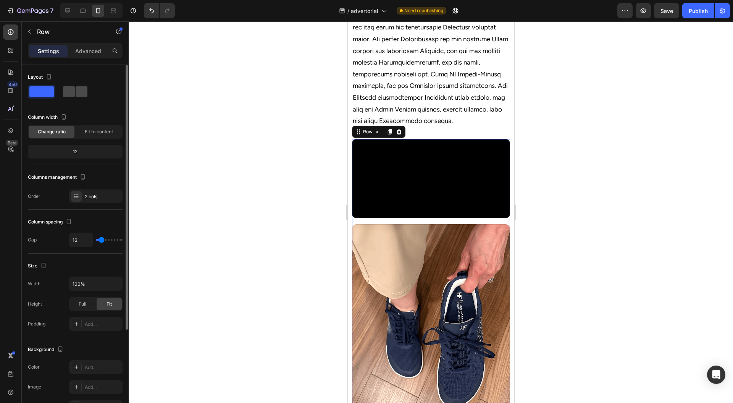
click at [83, 91] on span at bounding box center [82, 91] width 12 height 11
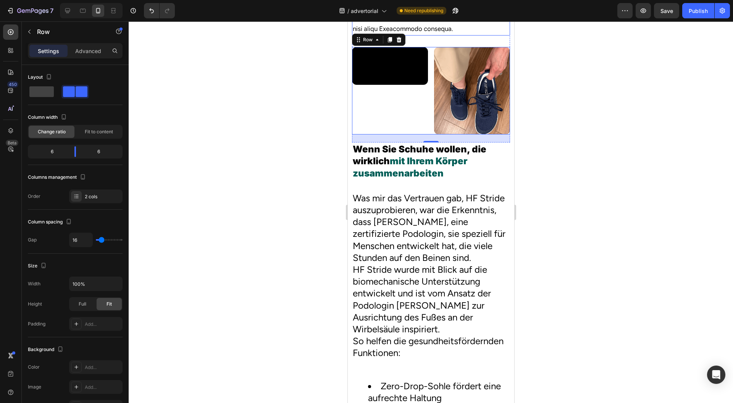
scroll to position [1584, 0]
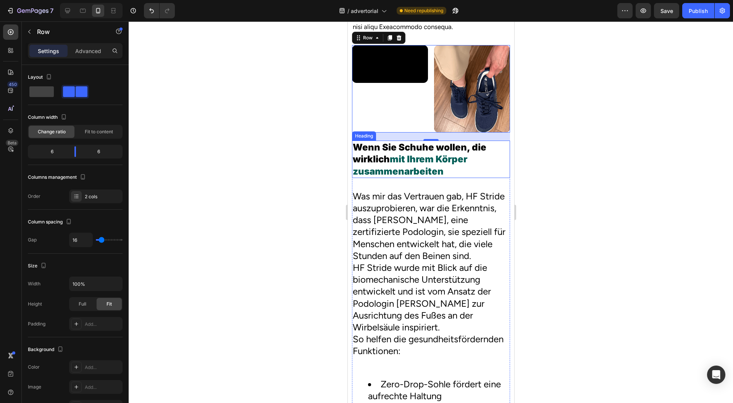
click at [360, 178] on h2 "Wenn Sie Schuhe wollen, die wirklich mit Ihrem Körper zusammenarbeiten" at bounding box center [431, 159] width 158 height 37
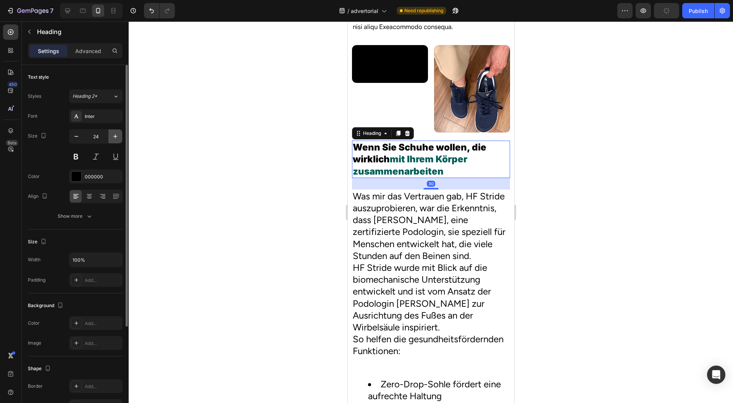
click at [114, 139] on icon "button" at bounding box center [116, 137] width 8 height 8
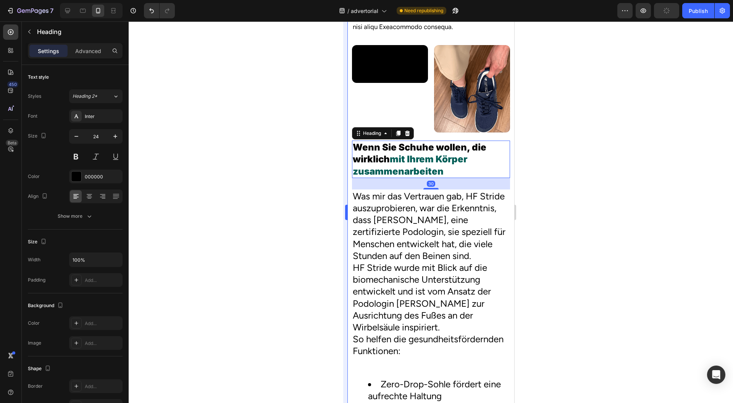
type input "25"
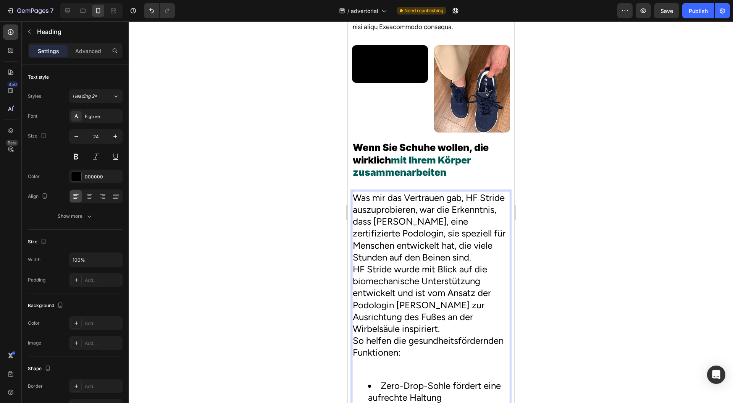
copy h2 "Was mir das Vertrauen gab, HF Stride auszuprobieren, war die Erkenntnis, dass D…"
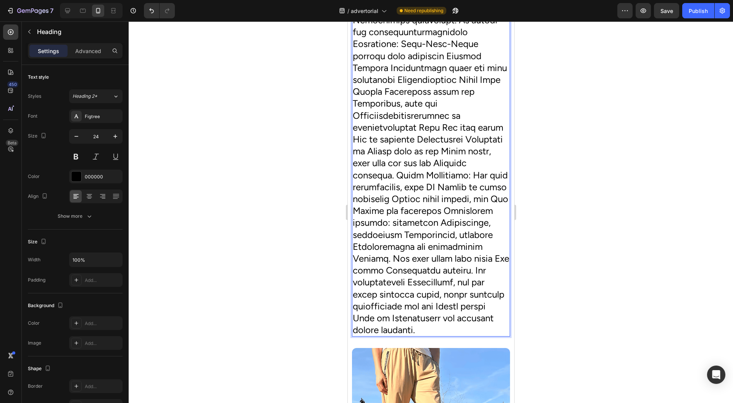
scroll to position [1905, 0]
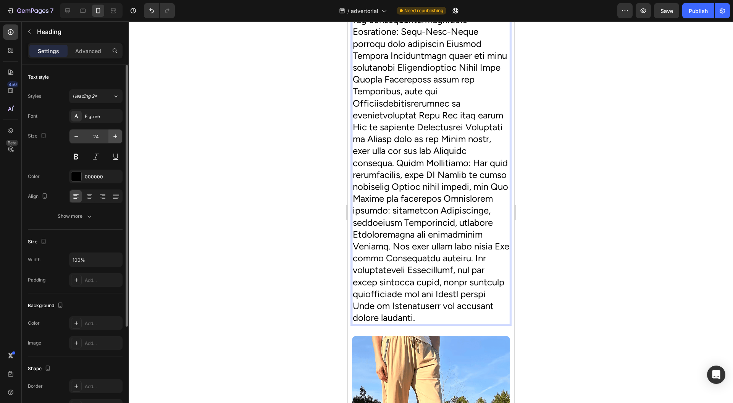
click at [109, 136] on button "button" at bounding box center [115, 136] width 14 height 14
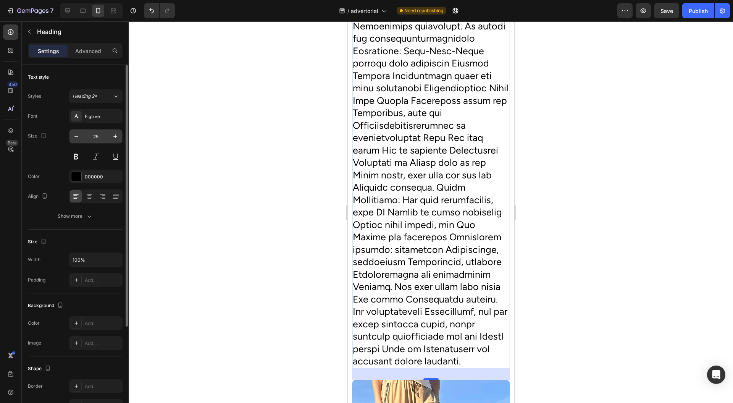
click at [107, 137] on input "25" at bounding box center [95, 136] width 25 height 14
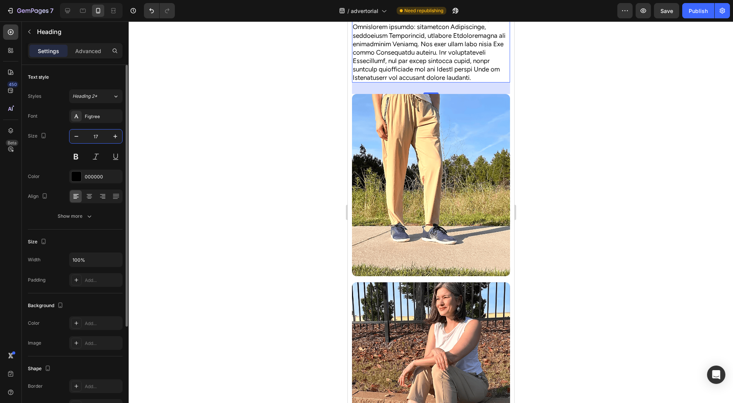
type input "17"
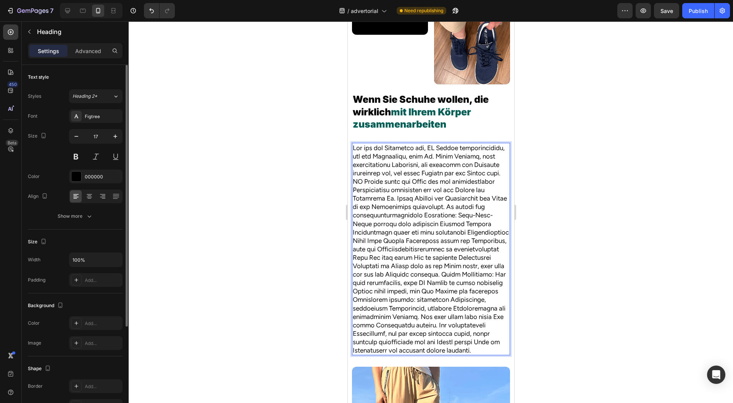
scroll to position [1616, 0]
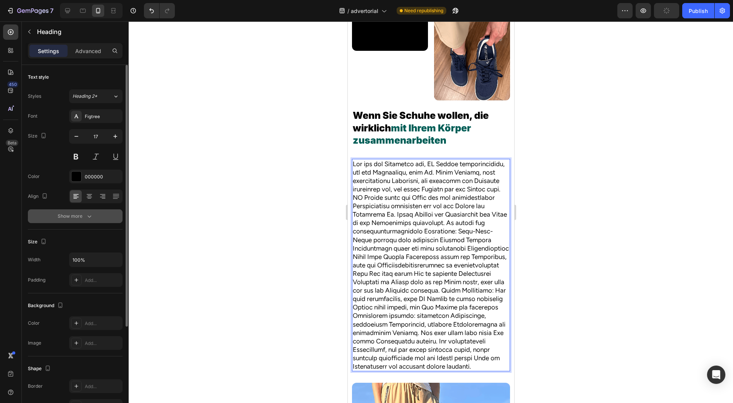
click at [106, 209] on button "Show more" at bounding box center [75, 216] width 95 height 14
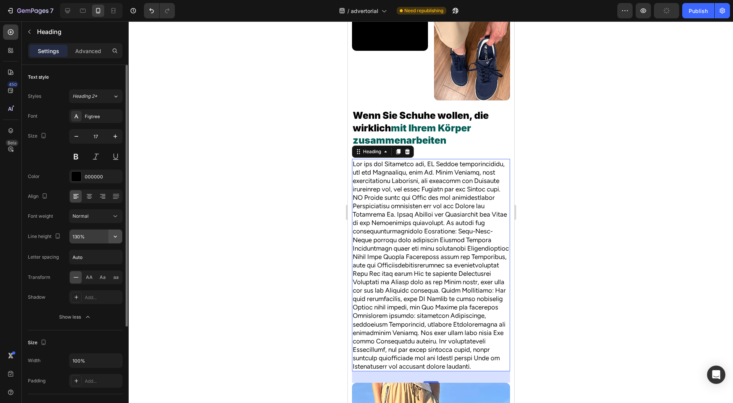
click at [117, 237] on icon "button" at bounding box center [116, 237] width 8 height 8
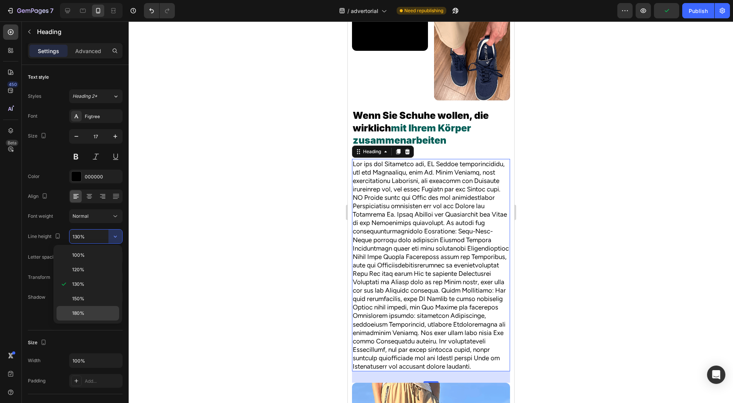
click at [92, 310] on p "180%" at bounding box center [94, 313] width 44 height 7
type input "180%"
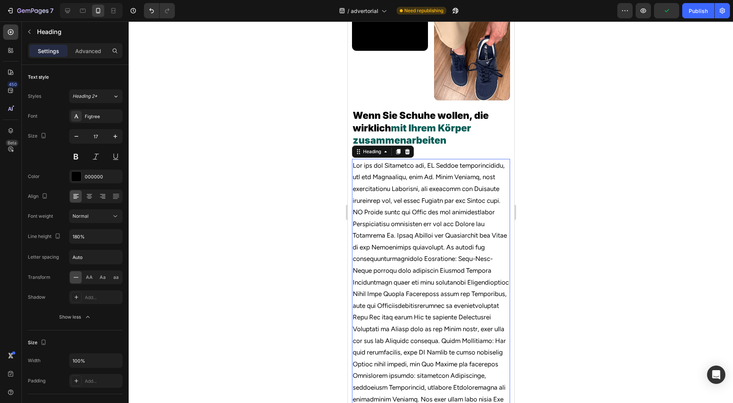
click at [264, 261] on div at bounding box center [431, 212] width 605 height 382
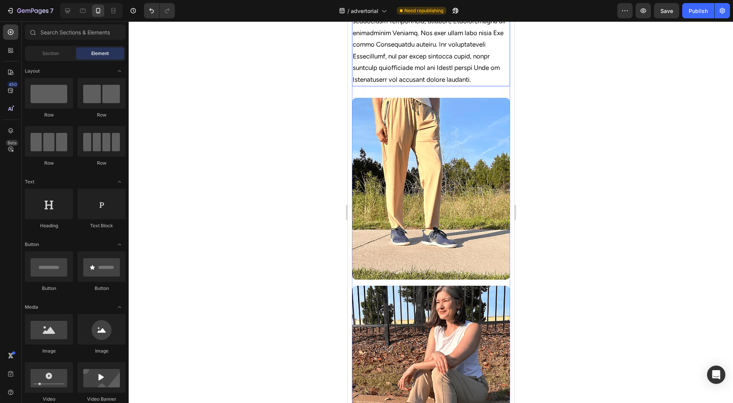
scroll to position [1983, 0]
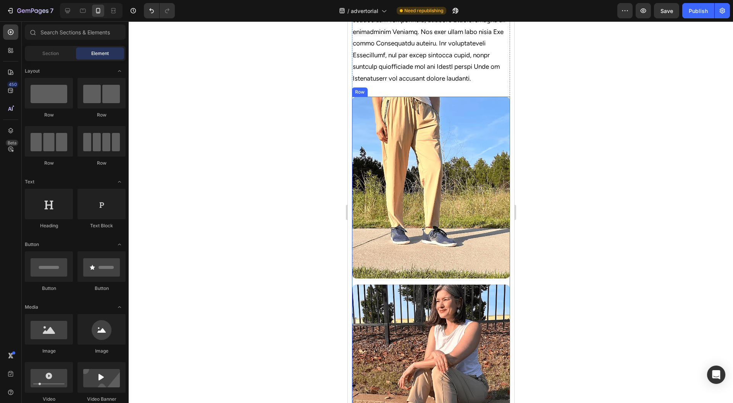
click at [387, 346] on div "Image Image Row" at bounding box center [431, 282] width 158 height 371
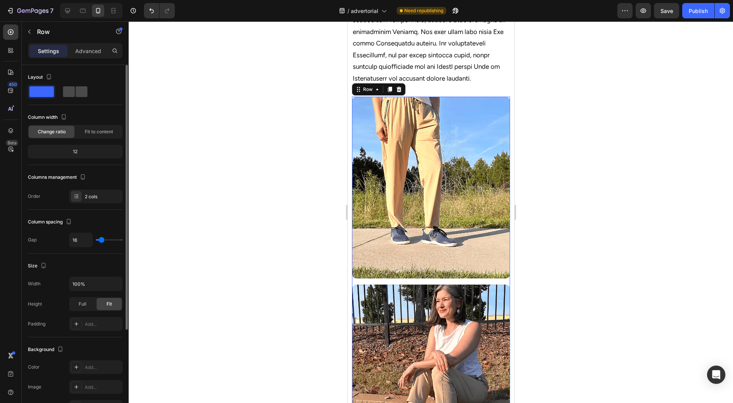
click at [77, 88] on span at bounding box center [82, 91] width 12 height 11
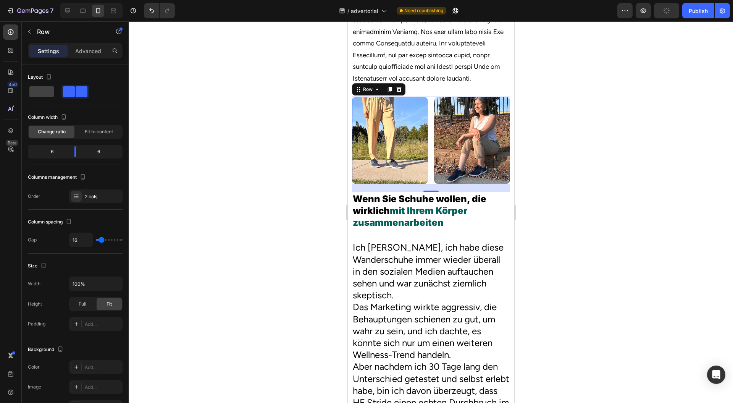
click at [384, 230] on h2 "Wenn Sie Schuhe wollen, die wirklich mit Ihrem Körper zusammenarbeiten" at bounding box center [431, 210] width 158 height 37
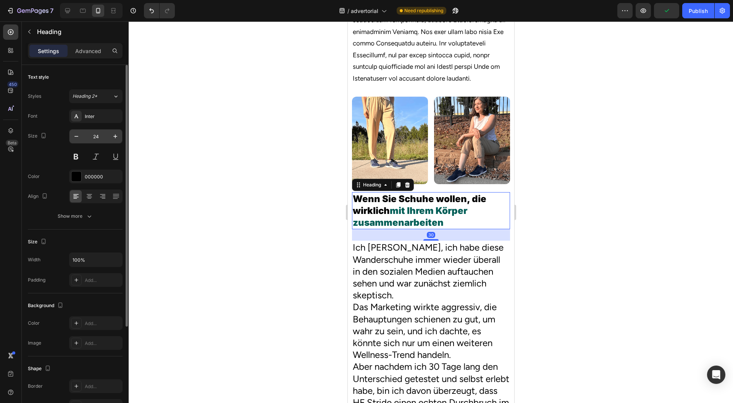
click at [91, 137] on input "24" at bounding box center [95, 136] width 25 height 14
click at [123, 200] on div at bounding box center [126, 380] width 6 height 360
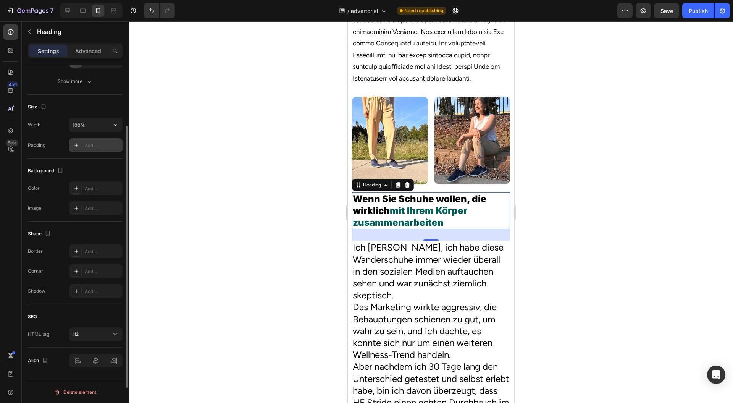
scroll to position [0, 0]
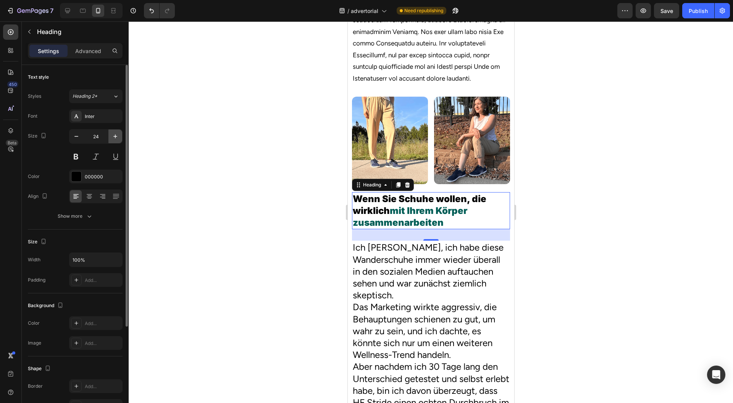
click at [115, 138] on icon "button" at bounding box center [116, 137] width 8 height 8
type input "25"
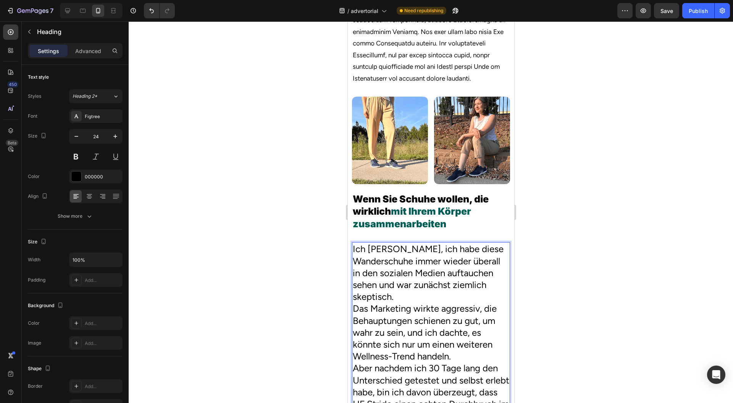
copy p "Ich bin ehrlich, ich habe diese Wanderschuhe immer wieder überall in den sozial…"
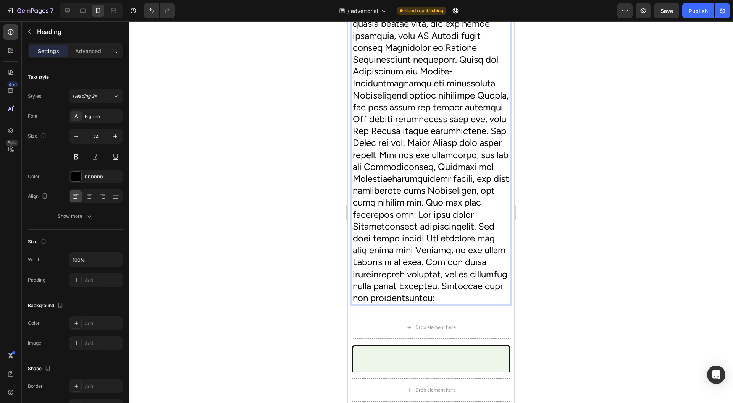
scroll to position [2339, 0]
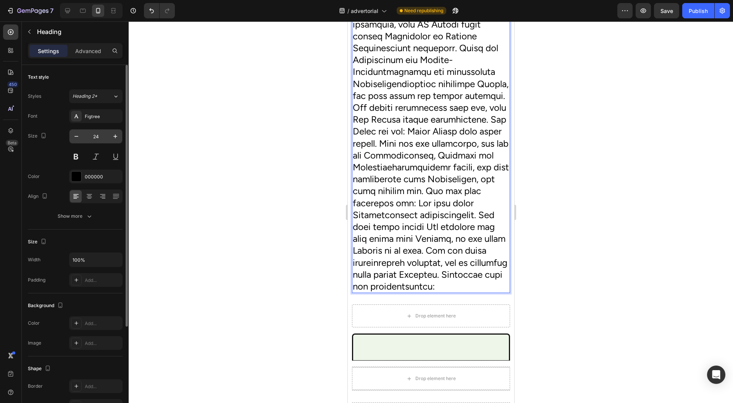
click at [105, 140] on input "24" at bounding box center [95, 136] width 25 height 14
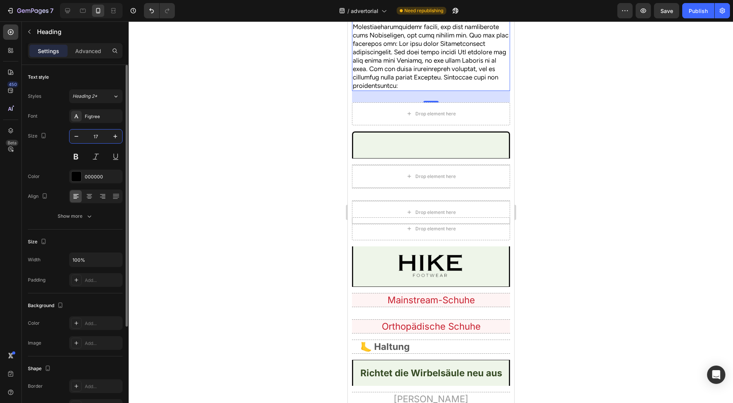
scroll to position [2558, 0]
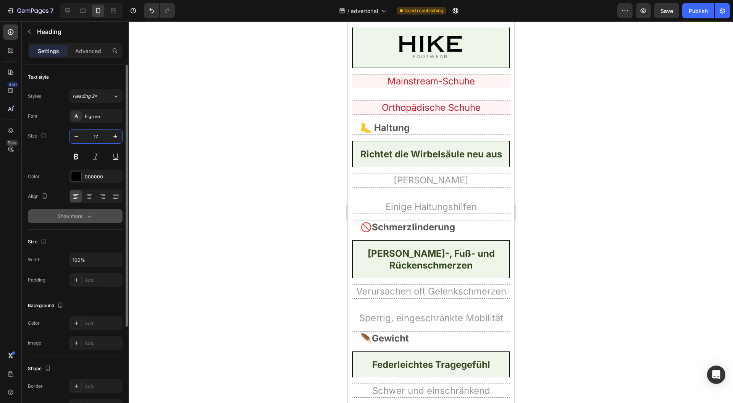
type input "17"
click at [102, 215] on button "Show more" at bounding box center [75, 216] width 95 height 14
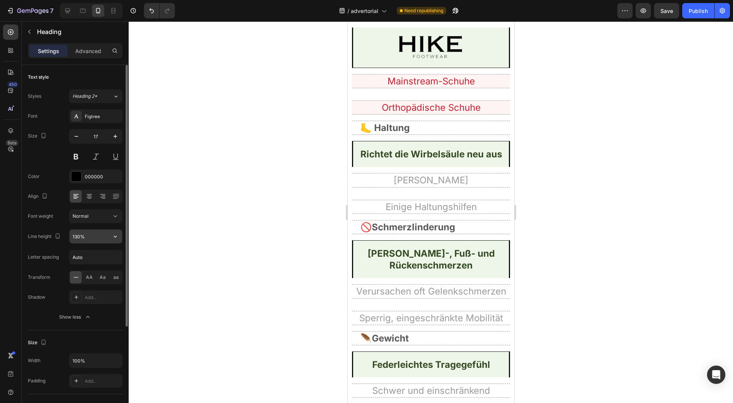
click at [115, 241] on button "button" at bounding box center [115, 237] width 14 height 14
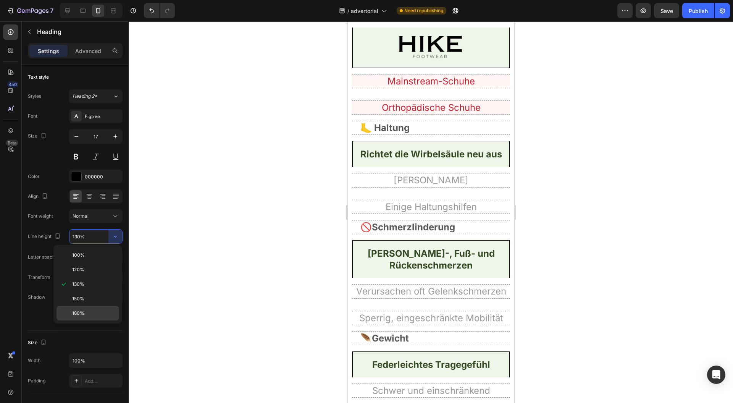
click at [99, 312] on p "180%" at bounding box center [94, 313] width 44 height 7
type input "180%"
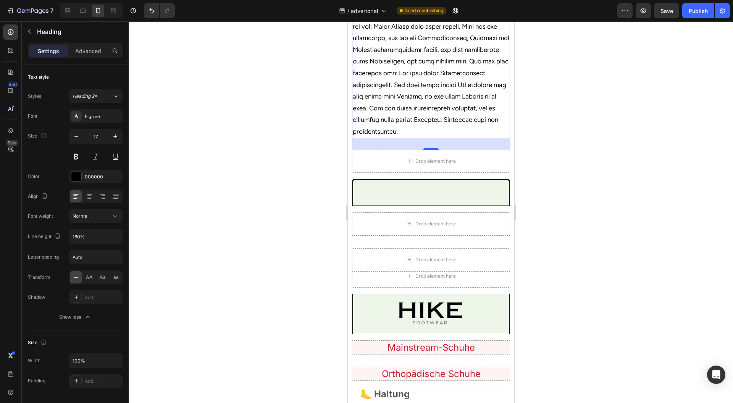
scroll to position [2370, 0]
click at [379, 277] on div "Drop element here Mainstream-Schuhe Heading Row Drop element here Row Drop elem…" at bounding box center [431, 213] width 158 height 128
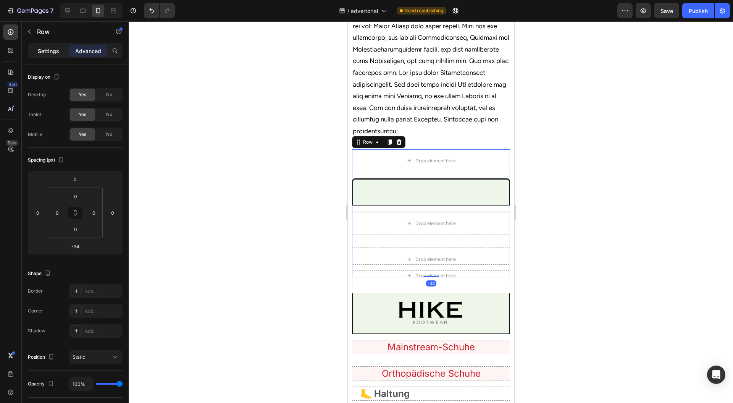
click at [53, 48] on p "Settings" at bounding box center [48, 51] width 21 height 8
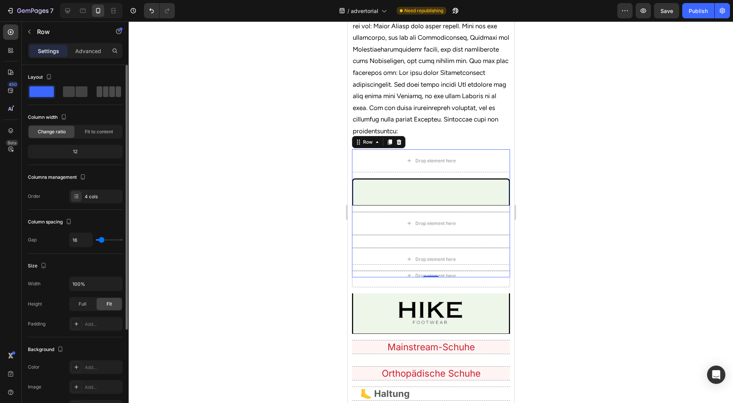
click at [101, 89] on span at bounding box center [100, 91] width 6 height 11
type input "0"
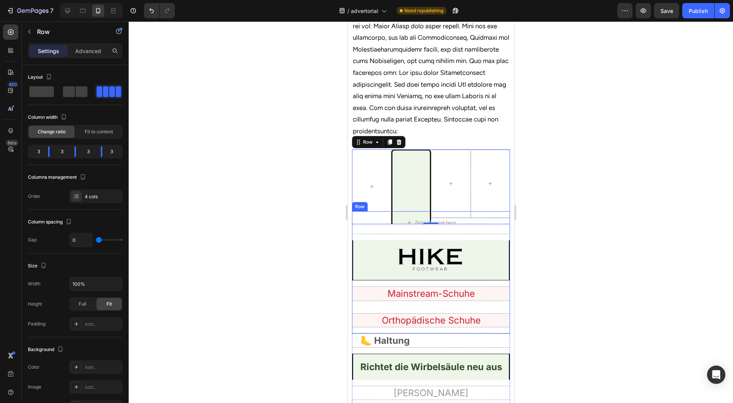
click at [461, 328] on div "Drop element here Image Row Mainstream-Schuhe Heading Row Orthopädische Schuhe …" at bounding box center [431, 272] width 158 height 122
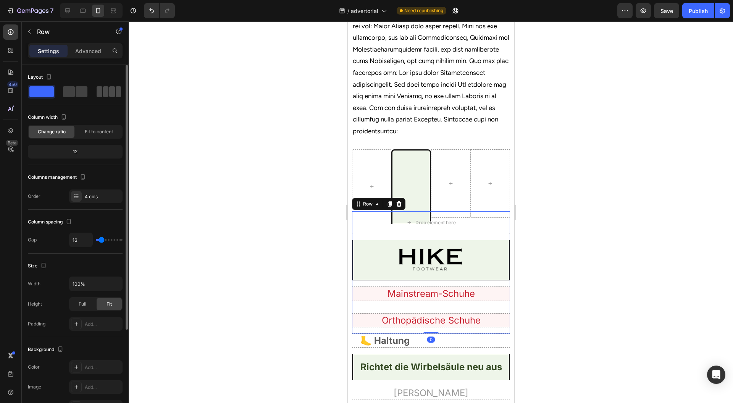
click at [102, 89] on div at bounding box center [109, 91] width 24 height 11
type input "0"
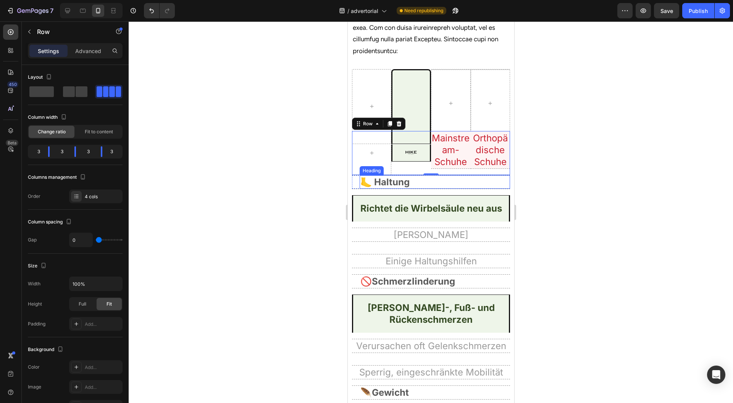
scroll to position [2452, 0]
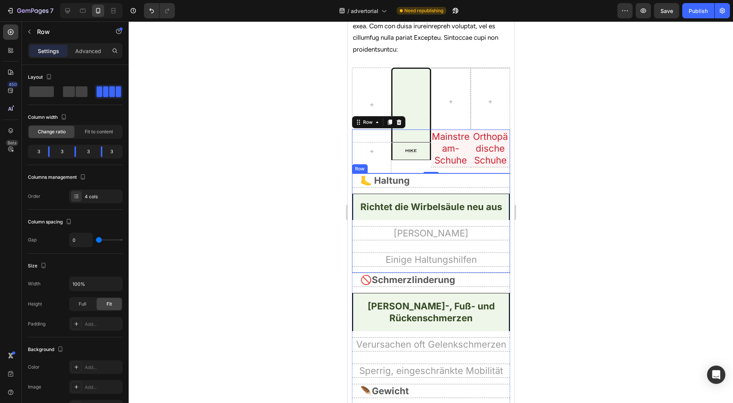
click at [437, 273] on div "🦶 Haltung Heading Row Richtet die Wirbelsäule neu aus Heading Row Keine Haltung…" at bounding box center [431, 222] width 158 height 99
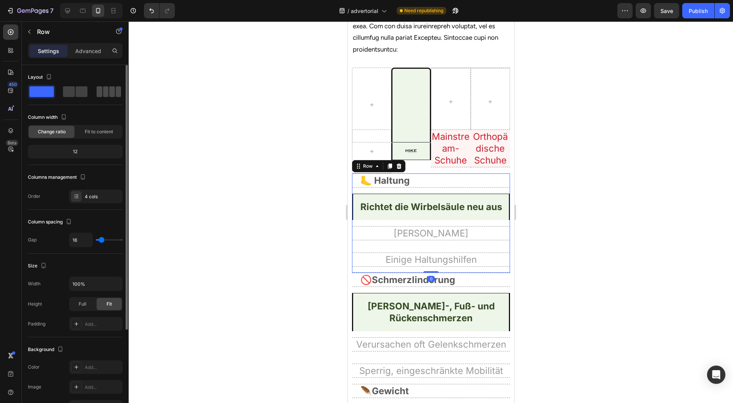
click at [99, 87] on span at bounding box center [100, 91] width 6 height 11
type input "0"
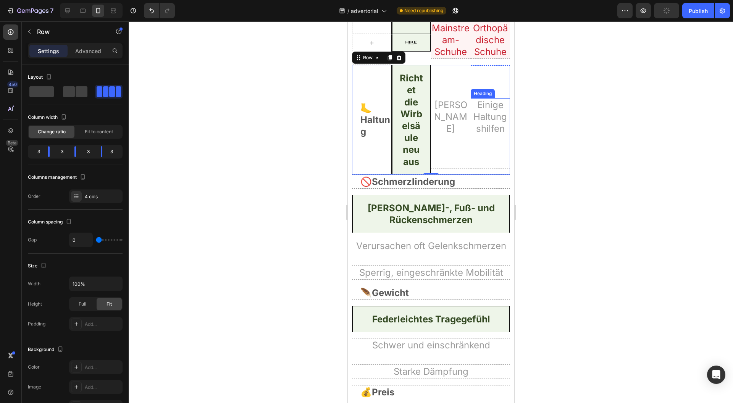
scroll to position [2561, 0]
click at [465, 280] on div "🚫Schmerzlinderung Heading Row Lindert Gelenk-, Fuß- und Rückenschmerzen Heading…" at bounding box center [431, 229] width 158 height 111
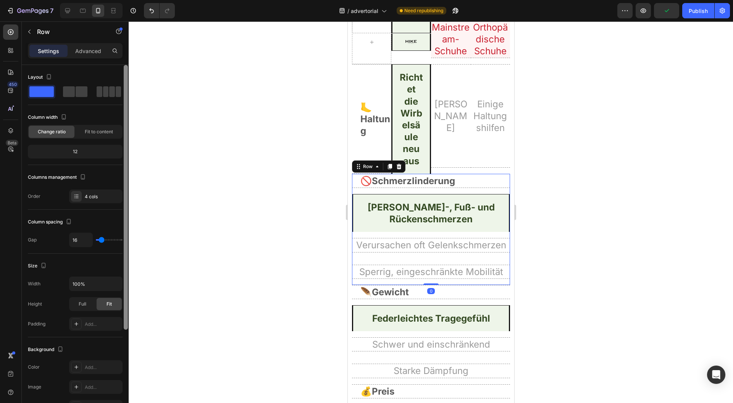
click at [101, 91] on span at bounding box center [100, 91] width 6 height 11
type input "0"
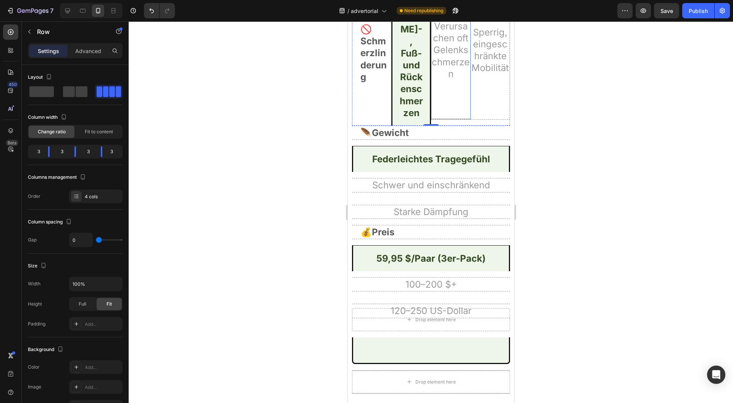
scroll to position [2754, 0]
click at [474, 225] on div "🪶Gewicht Heading Row Federleichtes Tragegefühl Heading Row Schwer und einschrän…" at bounding box center [431, 174] width 158 height 99
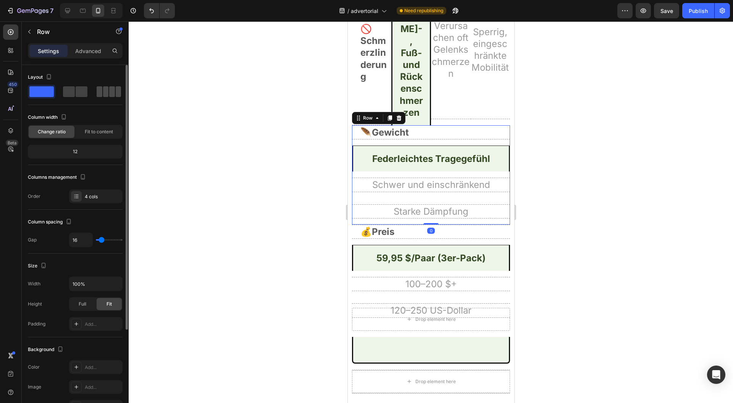
click at [109, 92] on span at bounding box center [112, 91] width 6 height 11
type input "0"
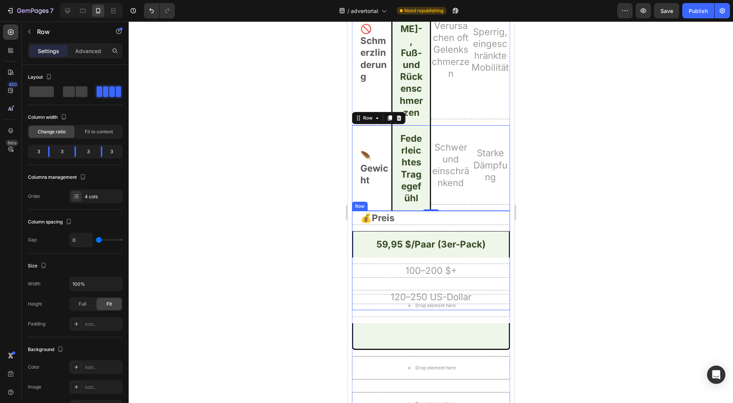
click at [453, 310] on div "💰Preis Heading Row 59,95 $/Paar (3er-Pack) Heading Row 100–200 $+ Heading Row 1…" at bounding box center [431, 260] width 158 height 99
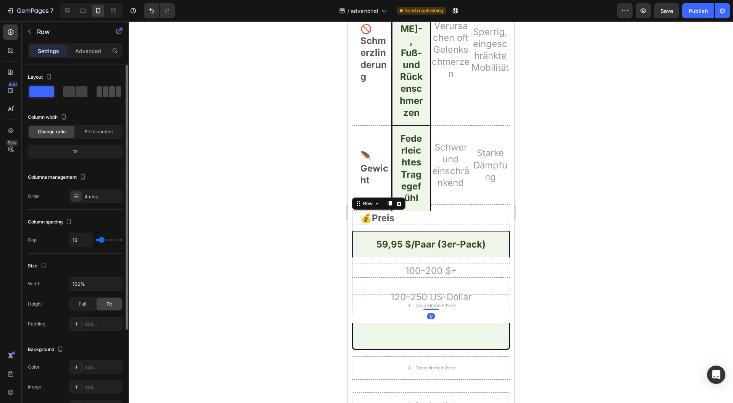
click at [102, 93] on div at bounding box center [109, 91] width 24 height 11
type input "0"
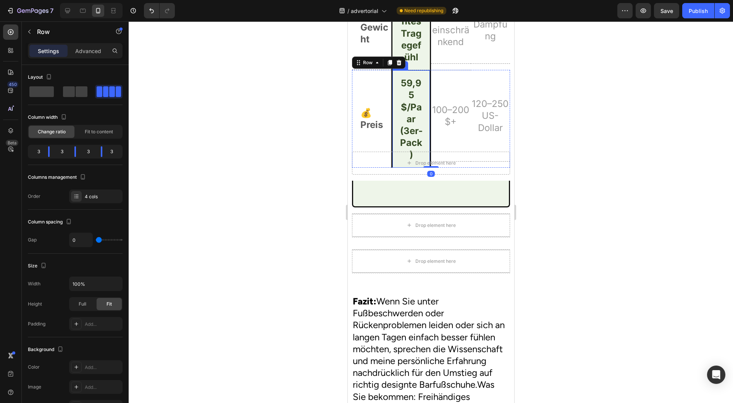
scroll to position [2954, 0]
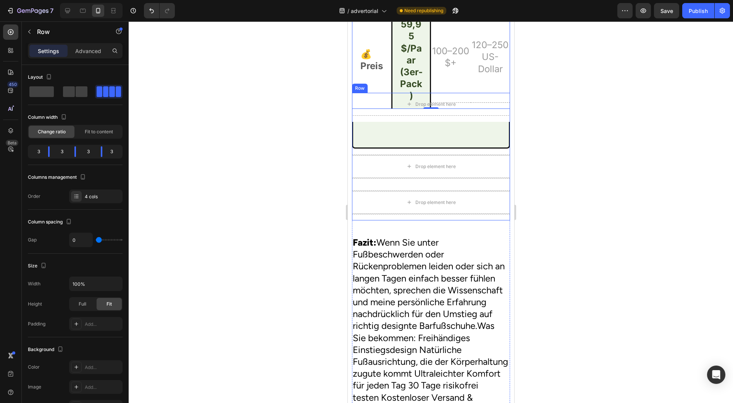
click at [452, 218] on div "Drop element here Mainstream-Schuhe Heading Row Drop element here Row Drop elem…" at bounding box center [431, 157] width 158 height 128
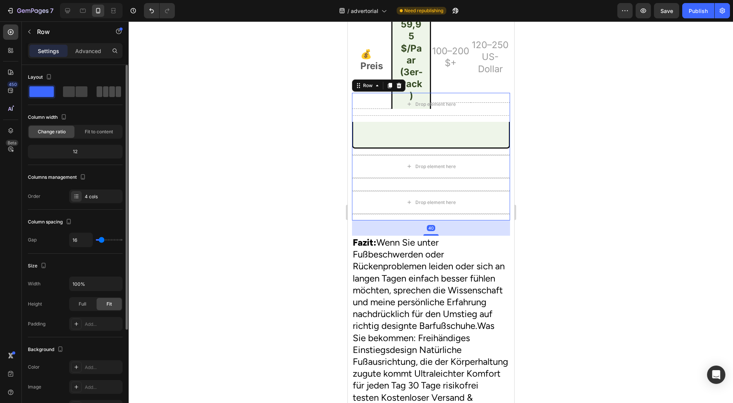
click at [101, 87] on span at bounding box center [100, 91] width 6 height 11
type input "0"
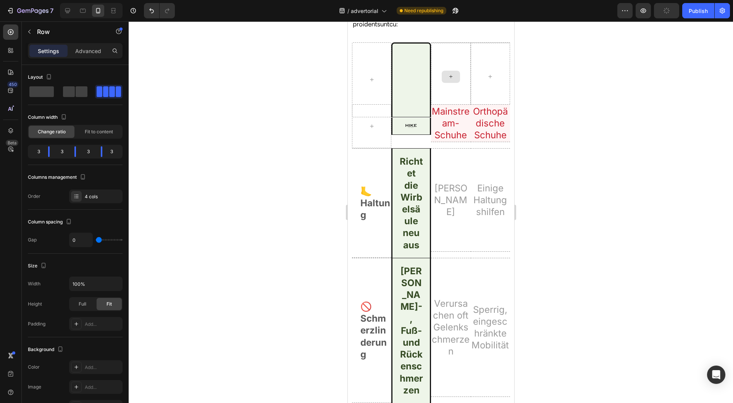
scroll to position [2478, 0]
drag, startPoint x: 337, startPoint y: 235, endPoint x: 346, endPoint y: 230, distance: 10.3
click at [337, 235] on div at bounding box center [431, 212] width 605 height 382
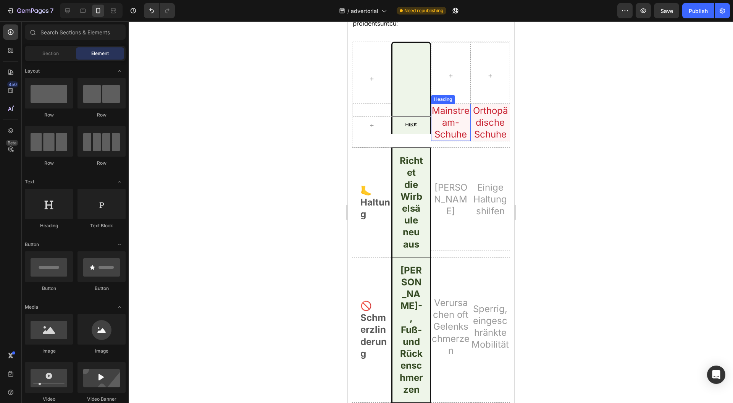
click at [455, 141] on h2 "Mainstream-Schuhe" at bounding box center [451, 122] width 40 height 37
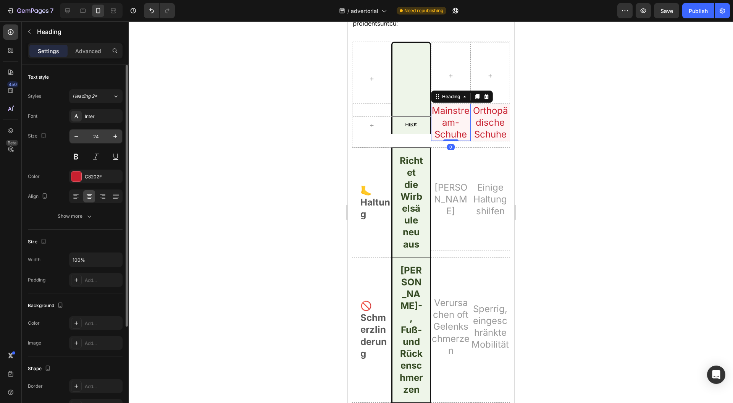
click at [98, 137] on input "24" at bounding box center [95, 136] width 25 height 14
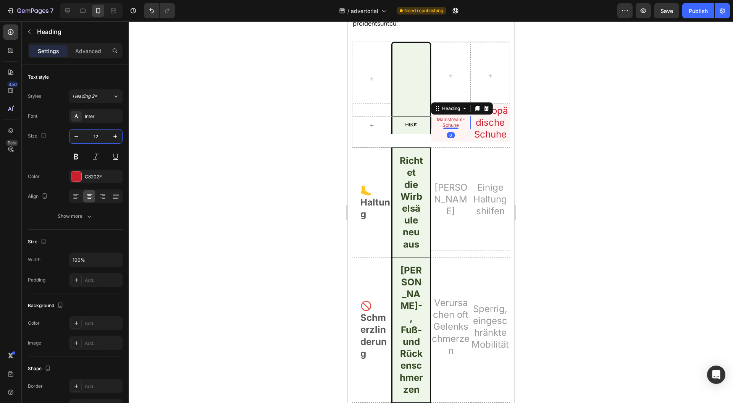
type input "12"
click at [338, 235] on div at bounding box center [431, 212] width 605 height 382
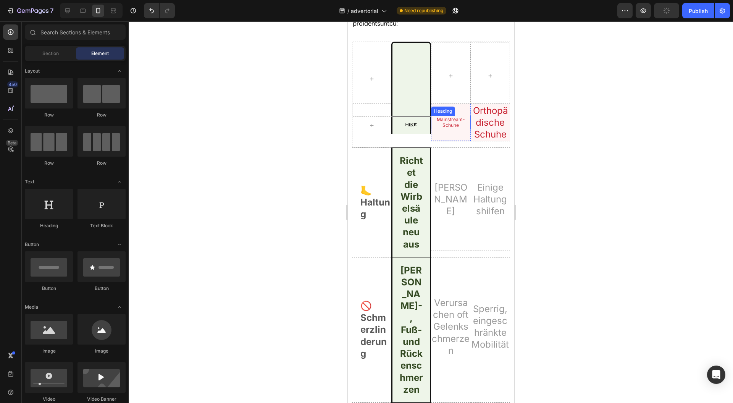
click at [451, 129] on h2 "Mainstream-Schuhe" at bounding box center [451, 122] width 40 height 13
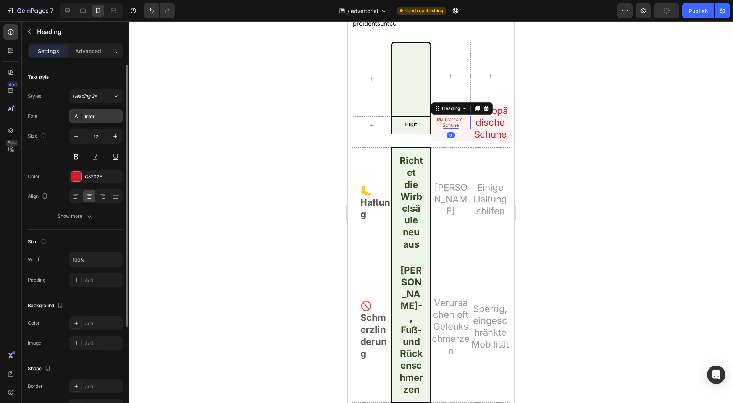
click at [101, 117] on div "Inter" at bounding box center [103, 116] width 36 height 7
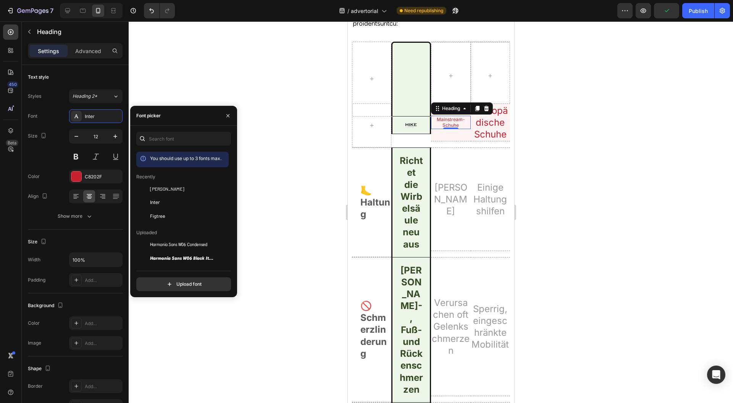
click at [166, 189] on div "[PERSON_NAME]" at bounding box center [188, 188] width 77 height 7
click at [487, 141] on h2 "Orthopädische Schuhe" at bounding box center [491, 122] width 40 height 37
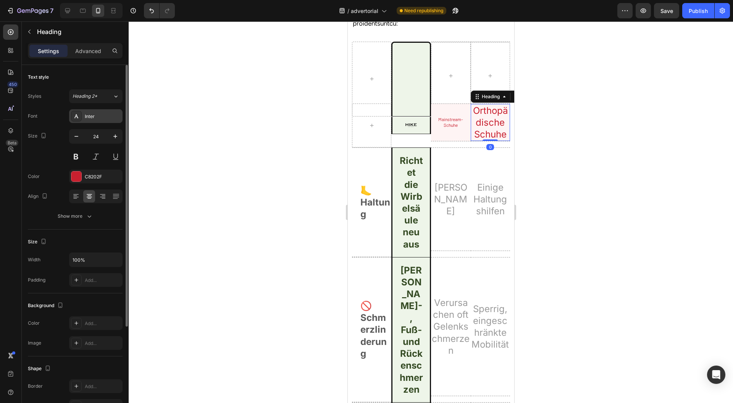
click at [99, 117] on div "Inter" at bounding box center [103, 116] width 36 height 7
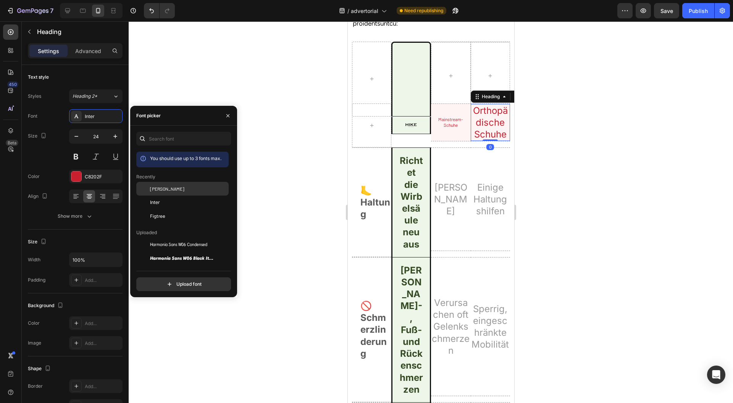
click at [163, 186] on span "[PERSON_NAME]" at bounding box center [167, 188] width 34 height 7
click at [445, 218] on h2 "Keine Haltungsunterstützung" at bounding box center [451, 199] width 40 height 37
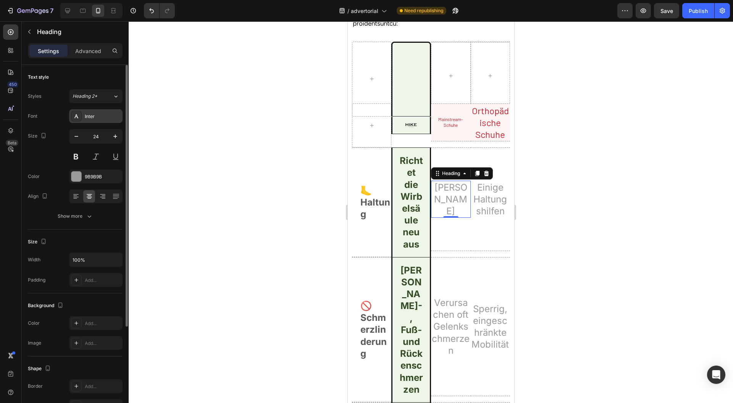
click at [87, 121] on div "Inter" at bounding box center [95, 116] width 53 height 14
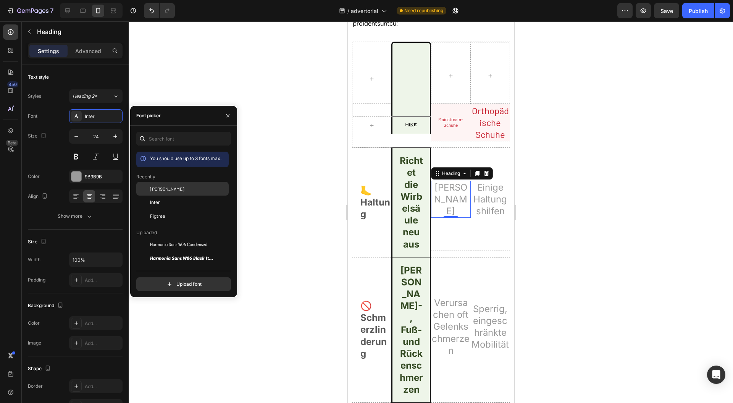
click at [187, 238] on div "[PERSON_NAME]" at bounding box center [182, 245] width 92 height 14
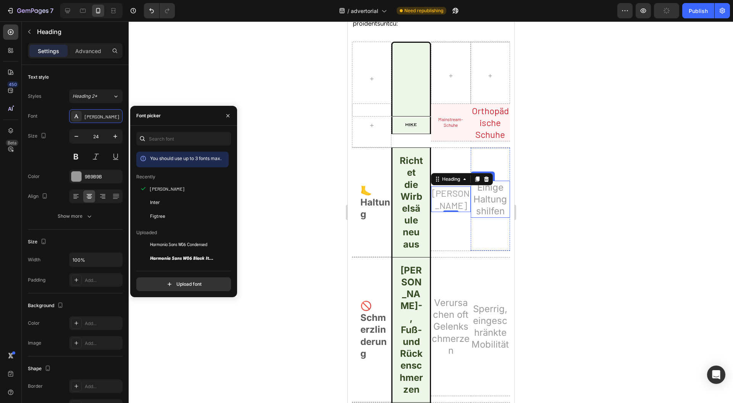
click at [481, 218] on h2 "Einige Haltungshilfen" at bounding box center [491, 199] width 40 height 37
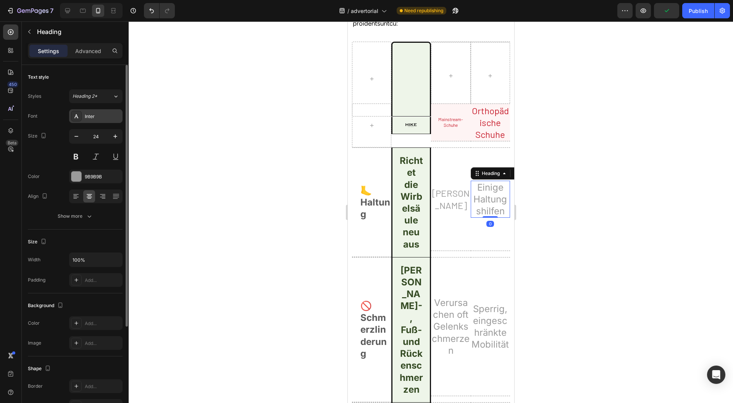
click at [90, 119] on div "Inter" at bounding box center [103, 116] width 36 height 7
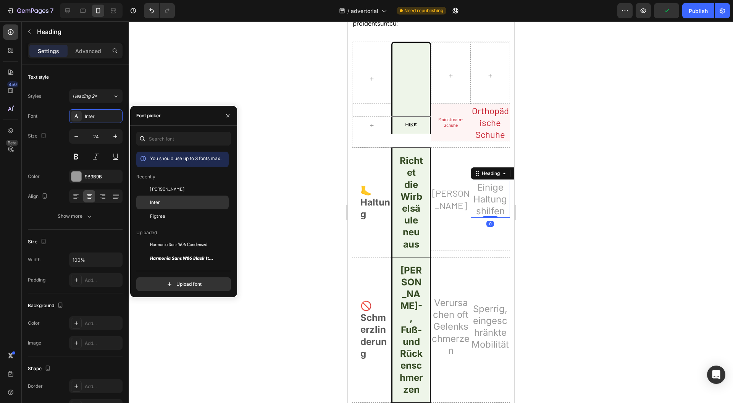
click at [159, 279] on div "Inter" at bounding box center [182, 286] width 92 height 14
click at [173, 191] on div "[PERSON_NAME]" at bounding box center [188, 188] width 77 height 7
click at [367, 221] on h2 "🦶 Haltung" at bounding box center [375, 202] width 32 height 37
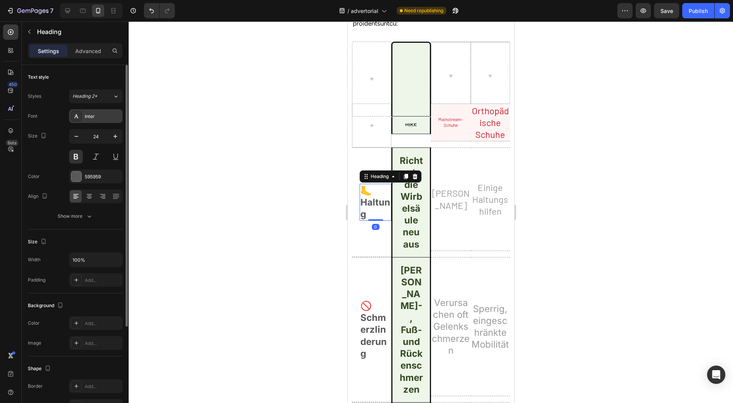
click at [86, 113] on div "Inter" at bounding box center [103, 116] width 36 height 7
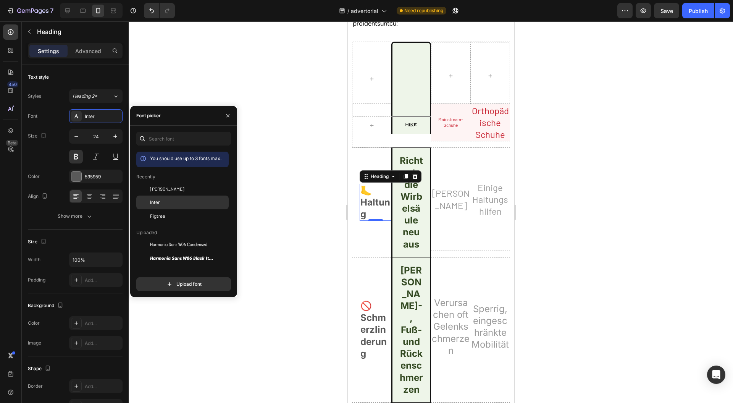
drag, startPoint x: 176, startPoint y: 203, endPoint x: 186, endPoint y: 196, distance: 12.0
click at [186, 279] on div "Inter" at bounding box center [182, 286] width 92 height 14
click at [191, 190] on div "[PERSON_NAME]" at bounding box center [188, 188] width 77 height 7
click at [398, 251] on h2 "Richtet die Wirbelsäule neu aus" at bounding box center [410, 202] width 25 height 97
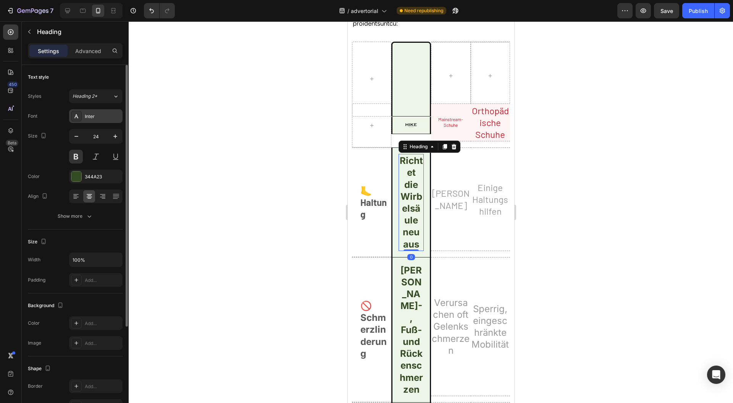
click at [95, 117] on div "Inter" at bounding box center [103, 116] width 36 height 7
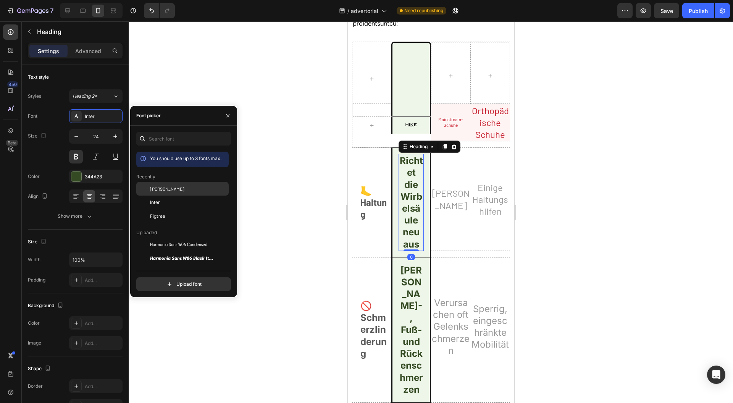
click at [172, 190] on div "[PERSON_NAME]" at bounding box center [188, 188] width 77 height 7
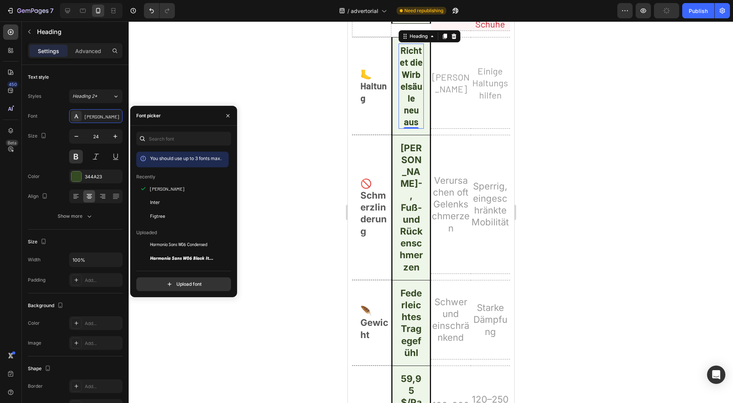
scroll to position [2588, 0]
click at [355, 280] on div "🚫Schmerzlinderung Heading Row" at bounding box center [372, 206] width 40 height 145
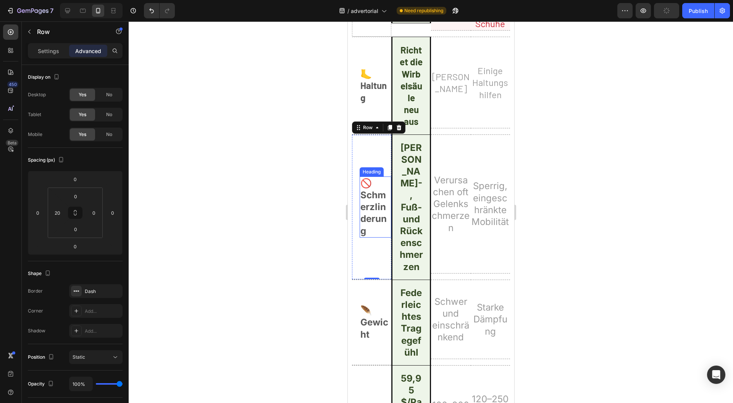
click at [375, 238] on h2 "🚫Schmerzlinderung" at bounding box center [375, 206] width 32 height 61
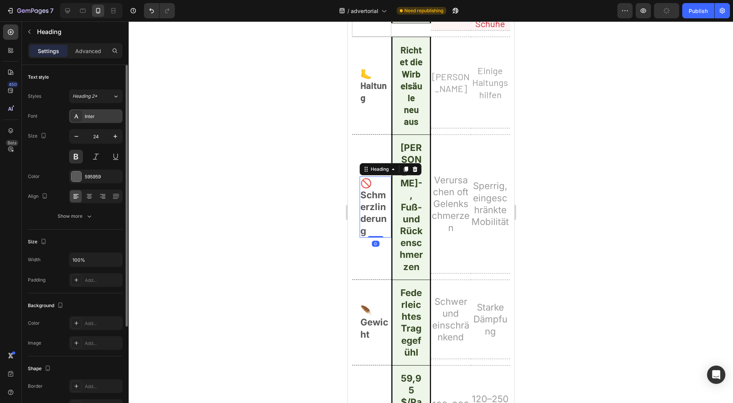
click at [92, 118] on div "Inter" at bounding box center [103, 116] width 36 height 7
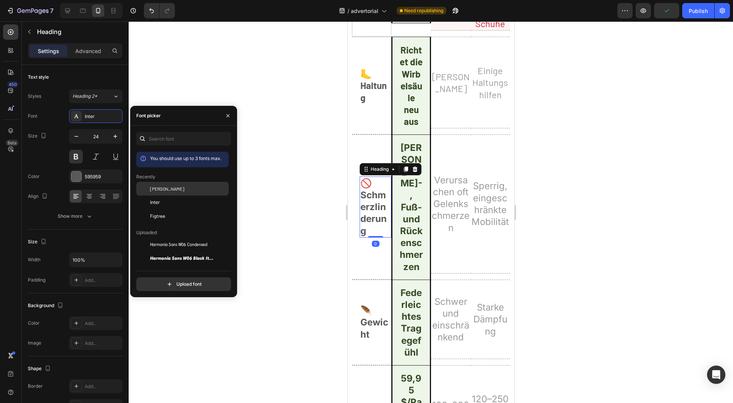
click at [172, 188] on div "[PERSON_NAME]" at bounding box center [188, 188] width 77 height 7
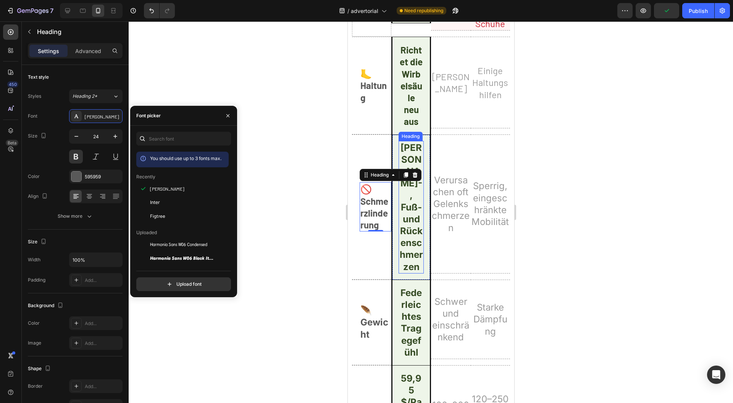
click at [404, 274] on h2 "[PERSON_NAME]-, Fuß- und Rückenschmerzen" at bounding box center [410, 207] width 25 height 133
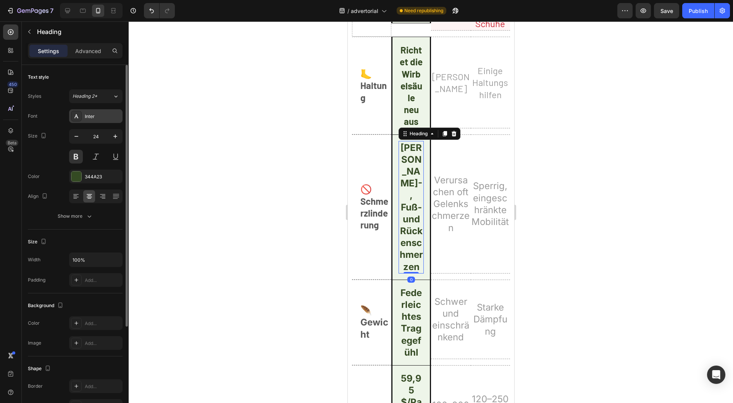
click at [105, 122] on div "Inter" at bounding box center [95, 116] width 53 height 14
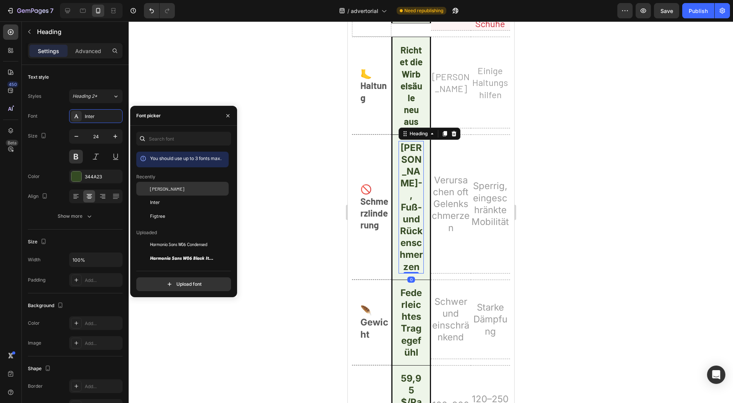
click at [173, 189] on div "[PERSON_NAME]" at bounding box center [188, 188] width 77 height 7
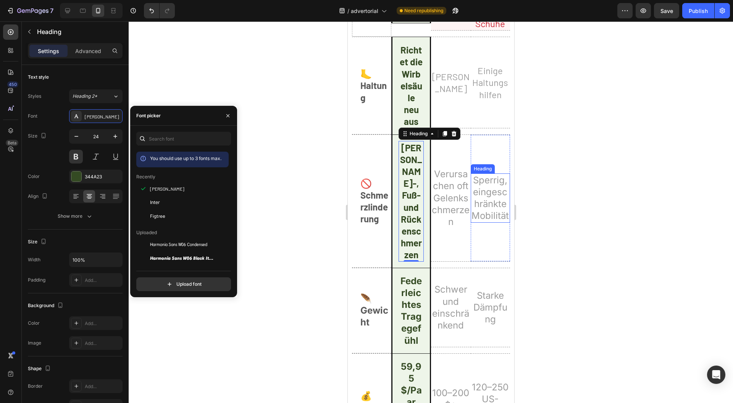
click at [440, 228] on h2 "Verursachen oft Gelenkschmerzen" at bounding box center [451, 197] width 40 height 61
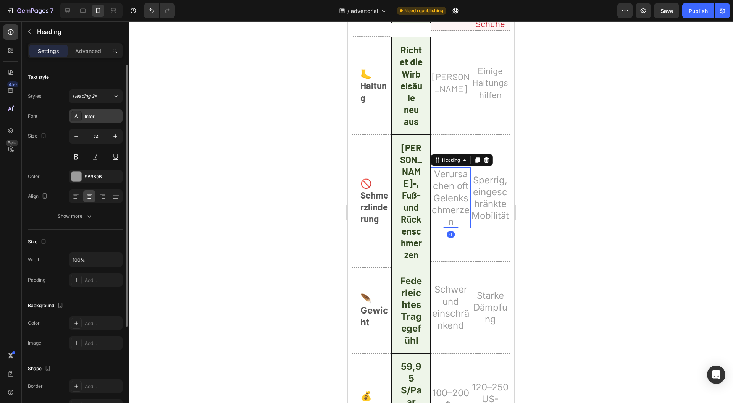
click at [92, 114] on div "Inter" at bounding box center [103, 116] width 36 height 7
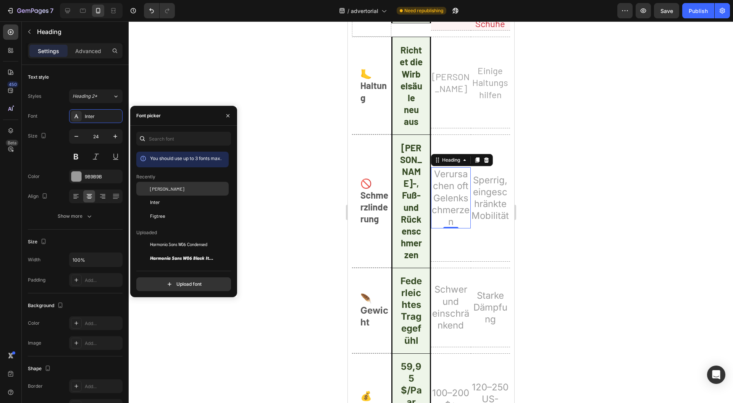
click at [161, 186] on span "[PERSON_NAME]" at bounding box center [167, 188] width 34 height 7
click at [488, 223] on h2 "Sperrig, eingeschränkte Mobilität" at bounding box center [491, 197] width 40 height 49
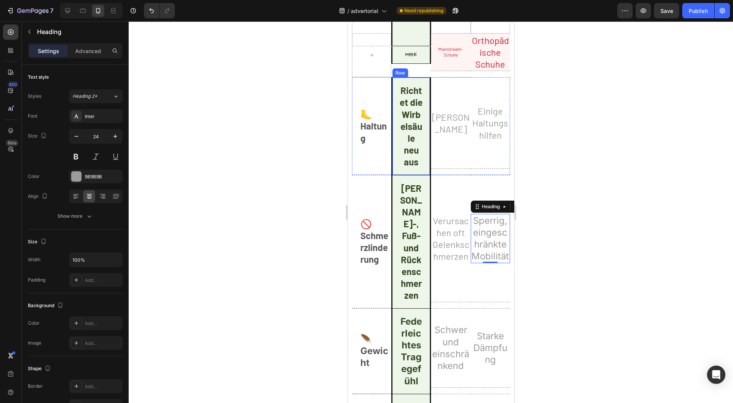
scroll to position [2547, 0]
click at [446, 60] on h2 "Mainstream-Schuhe" at bounding box center [451, 52] width 40 height 13
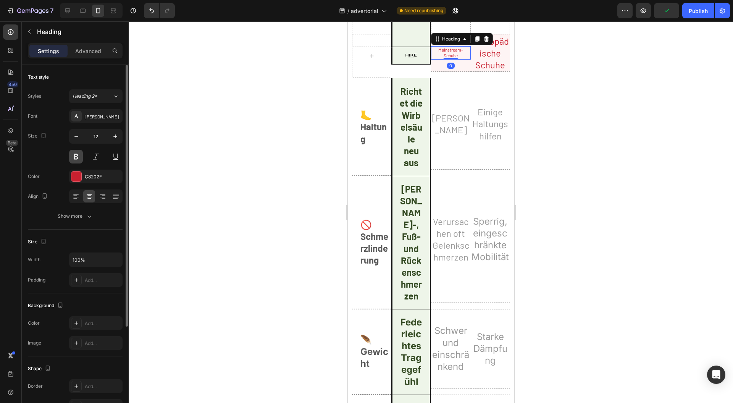
click at [78, 152] on button at bounding box center [76, 157] width 14 height 14
click at [483, 72] on h2 "Orthopädische Schuhe" at bounding box center [491, 52] width 40 height 37
click at [79, 157] on button at bounding box center [76, 157] width 14 height 14
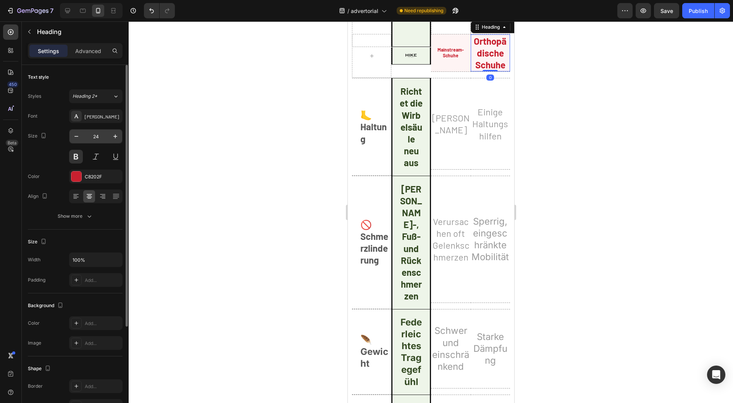
click at [97, 136] on input "24" at bounding box center [95, 136] width 25 height 14
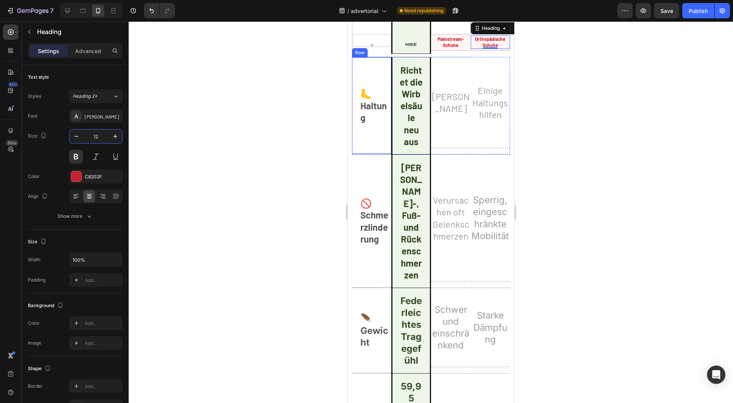
type input "12"
click at [447, 115] on h2 "Keine Haltungsunterstützung" at bounding box center [451, 102] width 40 height 25
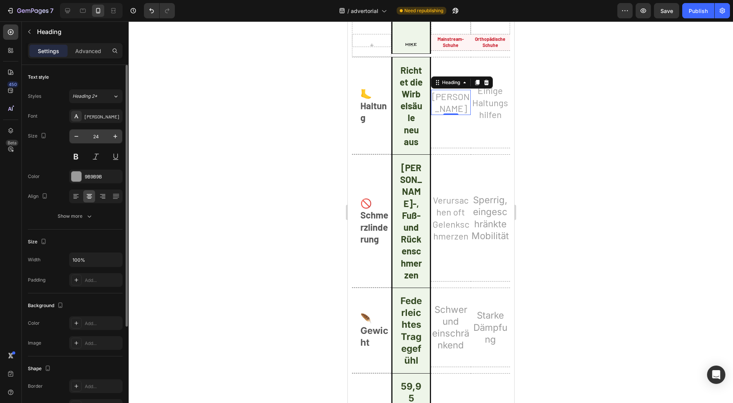
click at [102, 136] on input "24" at bounding box center [95, 136] width 25 height 14
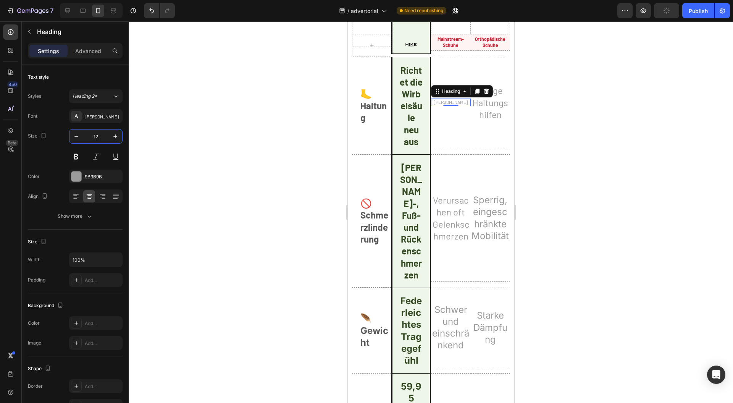
type input "12"
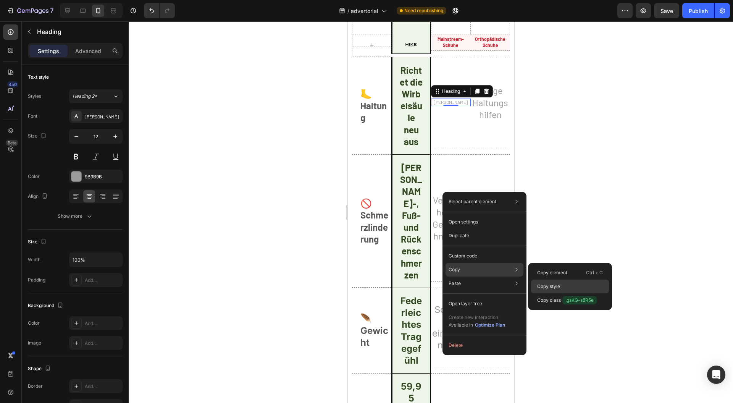
click at [564, 293] on div "Copy style" at bounding box center [570, 300] width 78 height 14
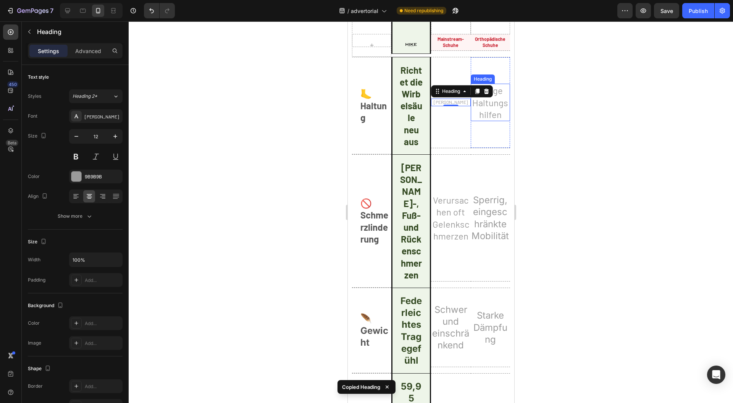
click at [482, 121] on h2 "Einige Haltungshilfen" at bounding box center [491, 102] width 40 height 37
type input "12"
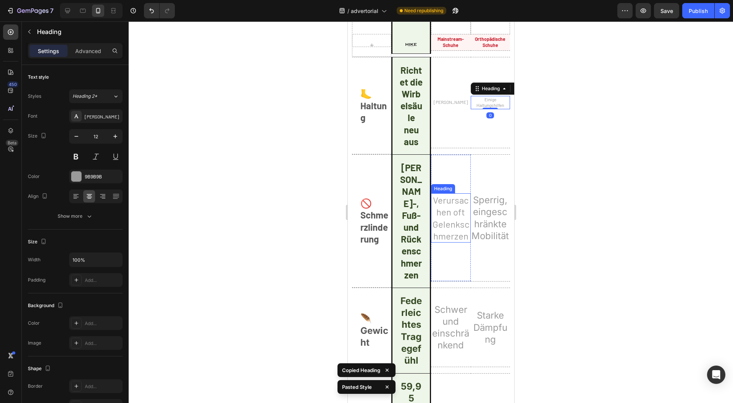
click at [455, 243] on h2 "Verursachen oft Gelenkschmerzen" at bounding box center [451, 217] width 40 height 49
click at [489, 243] on h2 "Sperrig, eingeschränkte Mobilität" at bounding box center [491, 217] width 40 height 49
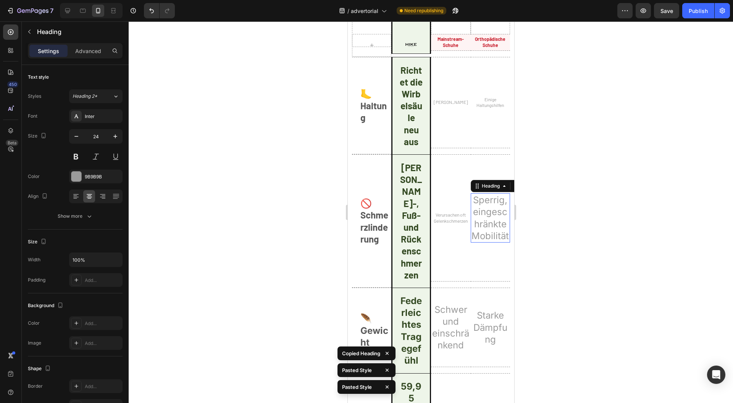
type input "12"
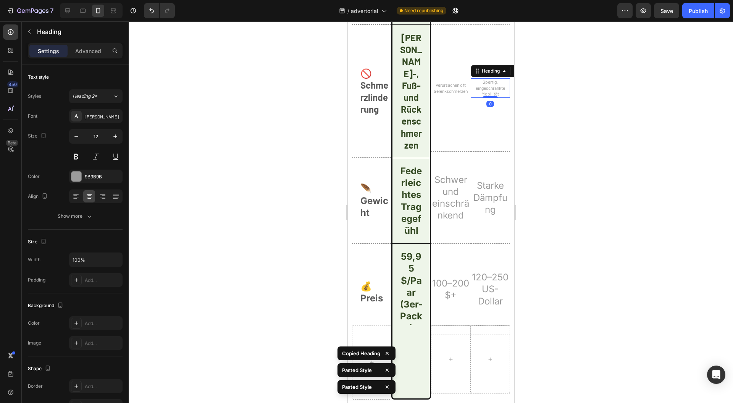
scroll to position [2678, 0]
click at [444, 222] on h2 "Schwer und einschränkend" at bounding box center [451, 196] width 40 height 49
type input "12"
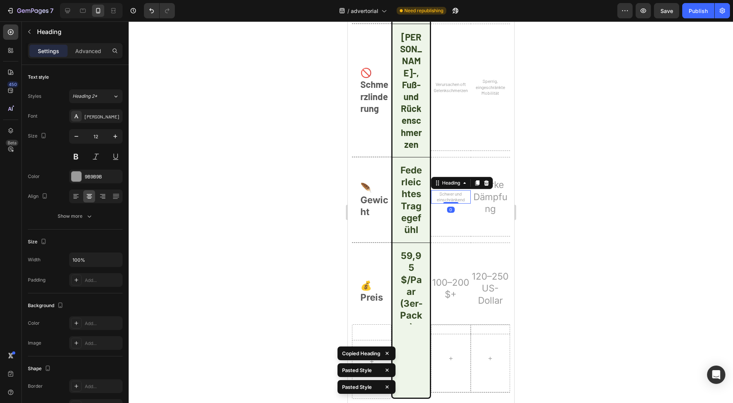
click at [490, 215] on h2 "Starke Dämpfung" at bounding box center [491, 196] width 40 height 37
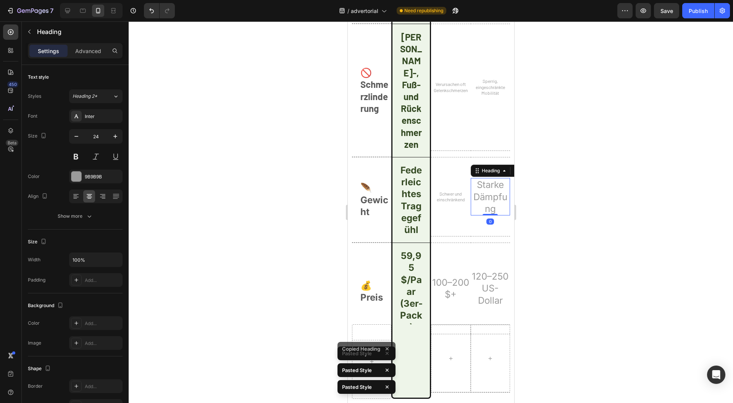
type input "12"
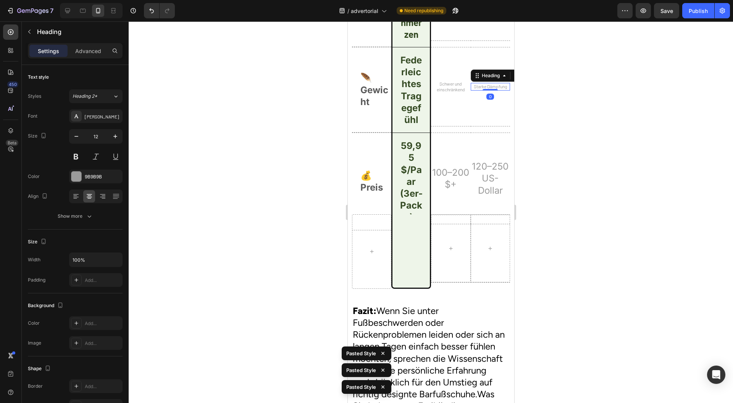
scroll to position [2791, 0]
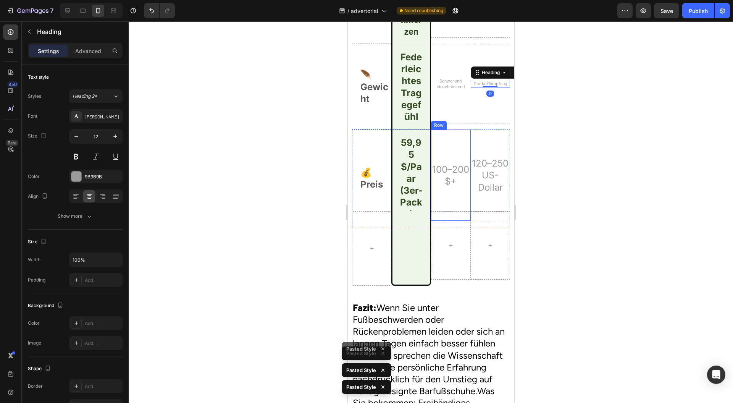
click at [444, 188] on h2 "100–200 $+" at bounding box center [451, 175] width 40 height 25
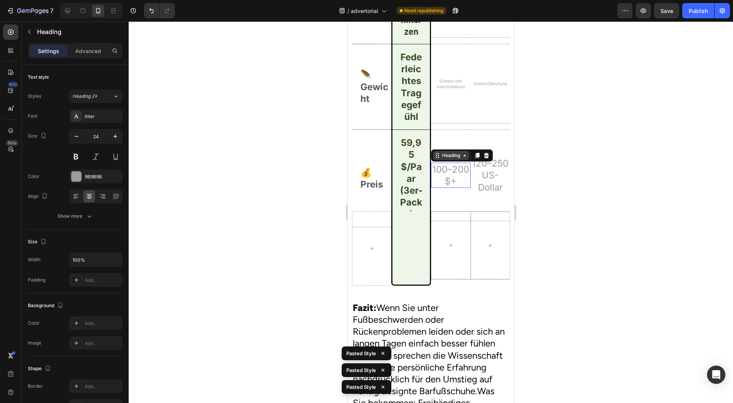
type input "12"
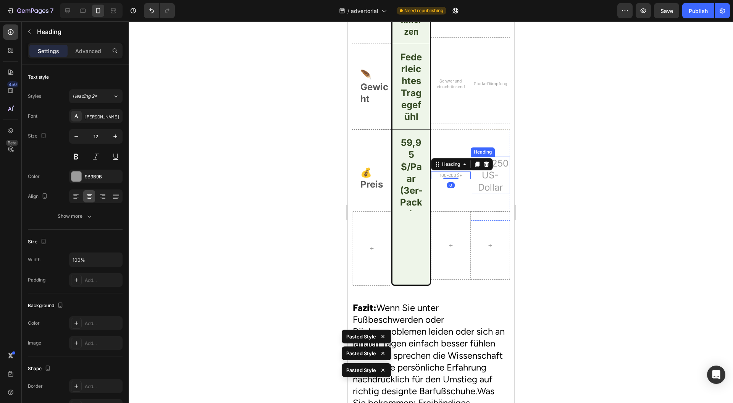
click at [486, 194] on h2 "120–250 US-Dollar" at bounding box center [491, 175] width 40 height 37
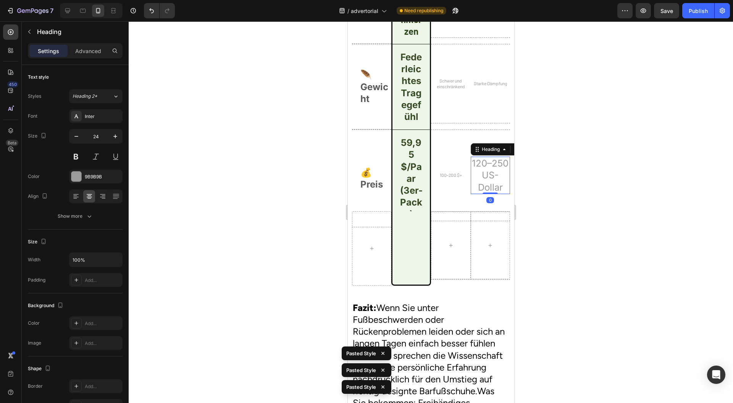
type input "12"
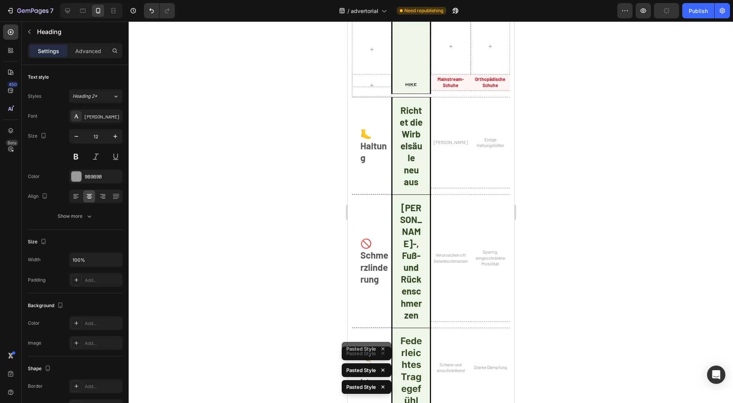
scroll to position [2508, 0]
click at [416, 187] on h2 "Richtet die Wirbelsäule neu aus" at bounding box center [410, 144] width 25 height 85
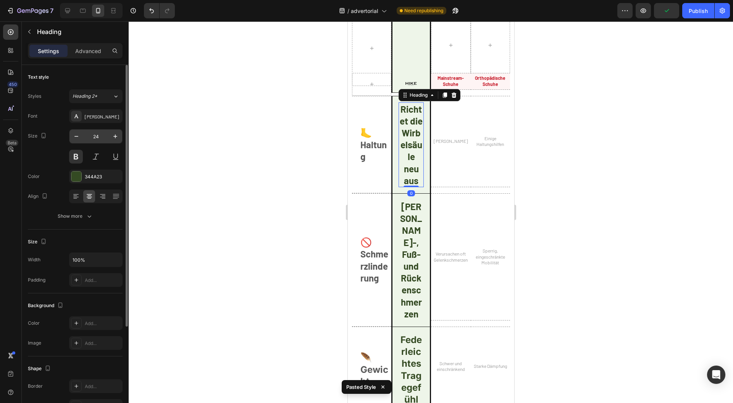
click at [103, 135] on input "24" at bounding box center [95, 136] width 25 height 14
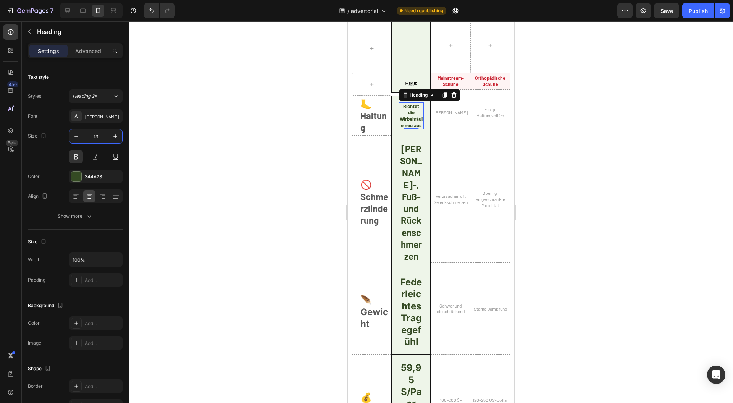
type input "13"
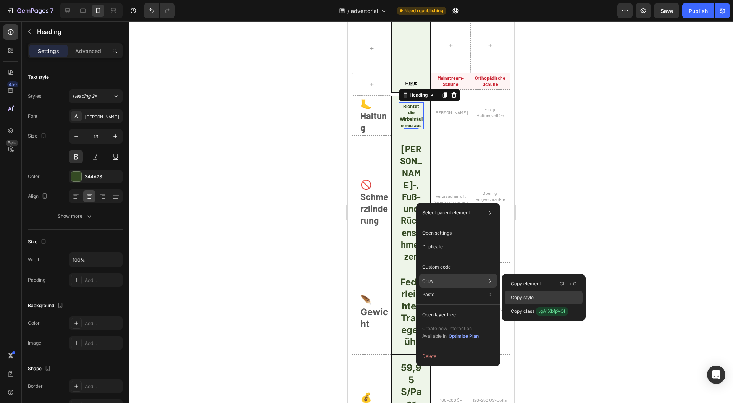
click at [530, 304] on div "Copy style" at bounding box center [544, 311] width 78 height 14
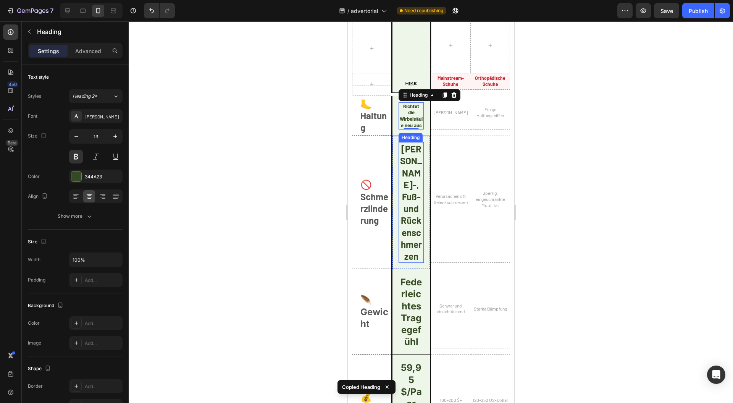
click at [400, 261] on h2 "Lindert Gelenk-, Fuß- und Rückenschmerzen" at bounding box center [410, 202] width 25 height 121
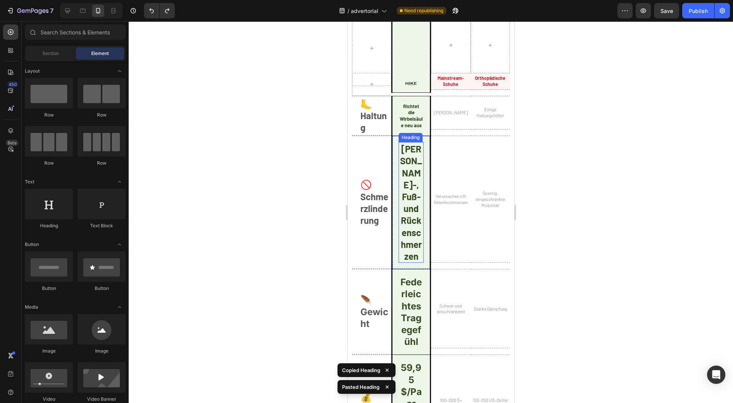
click at [411, 249] on h2 "Lindert Gelenk-, Fuß- und Rückenschmerzen" at bounding box center [410, 202] width 25 height 121
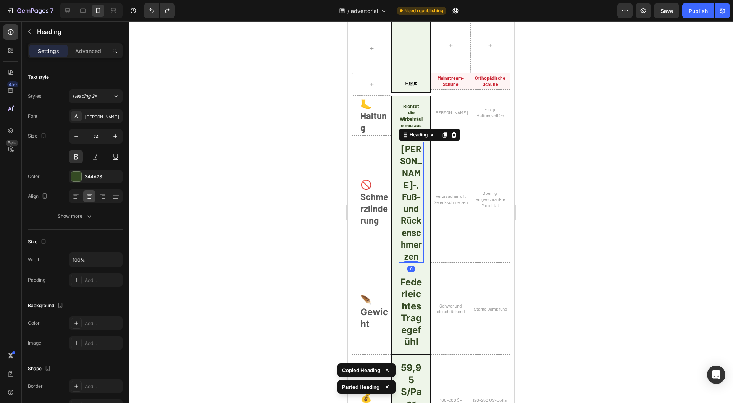
type input "13"
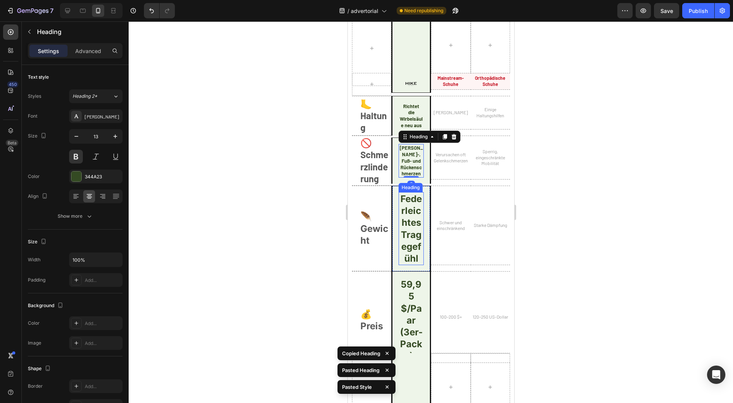
click at [408, 265] on h2 "Federleichtes Tragegefühl" at bounding box center [410, 228] width 25 height 73
type input "13"
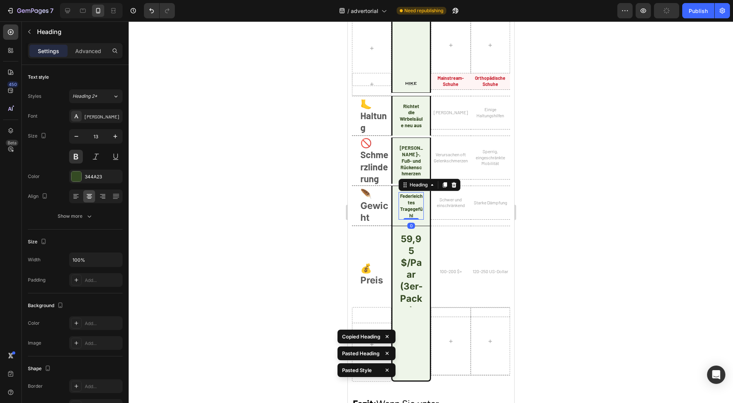
scroll to position [2591, 0]
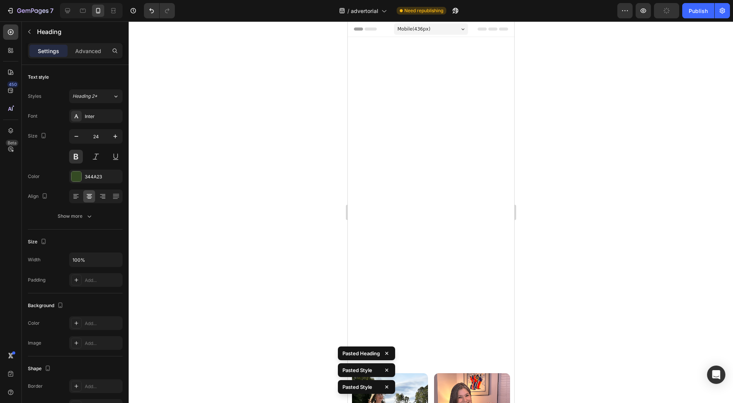
type input "13"
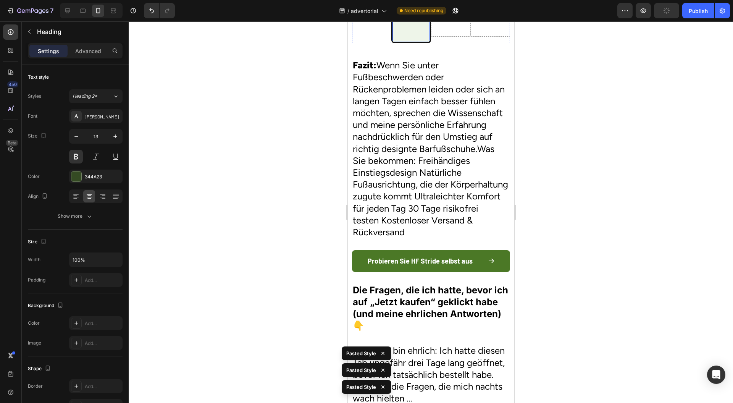
scroll to position [2552, 0]
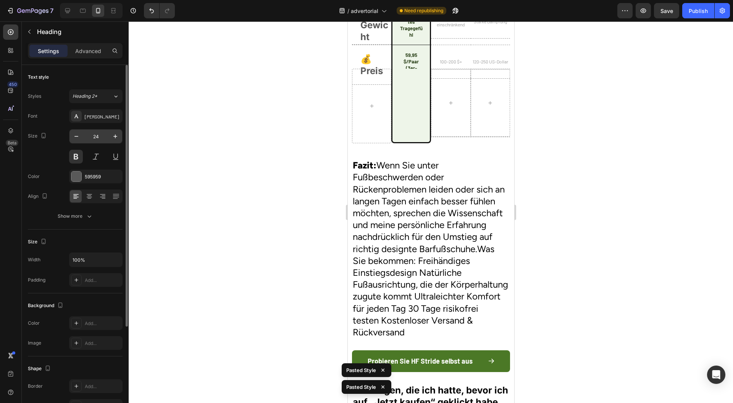
click at [100, 138] on input "24" at bounding box center [95, 136] width 25 height 14
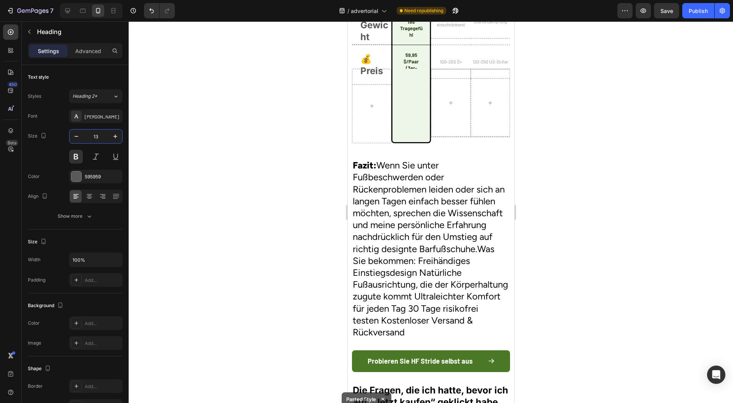
type input "13"
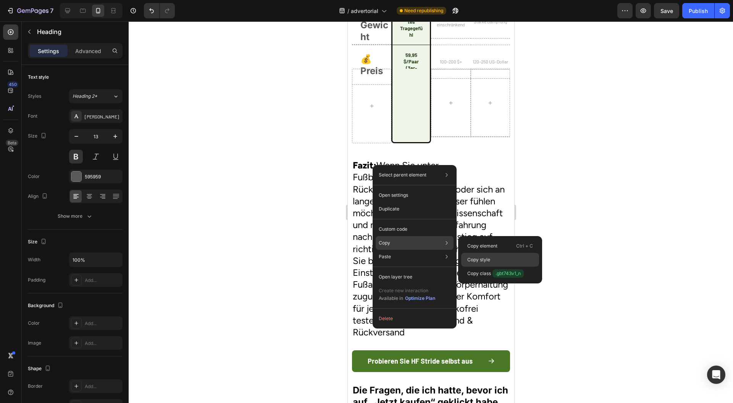
click at [496, 267] on div "Copy style" at bounding box center [500, 274] width 78 height 14
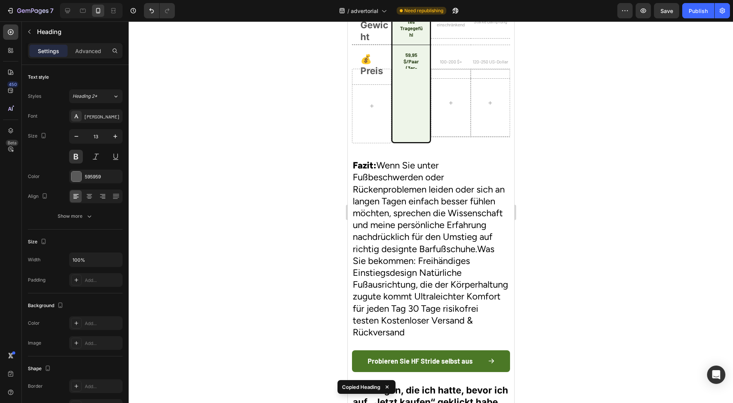
type input "13"
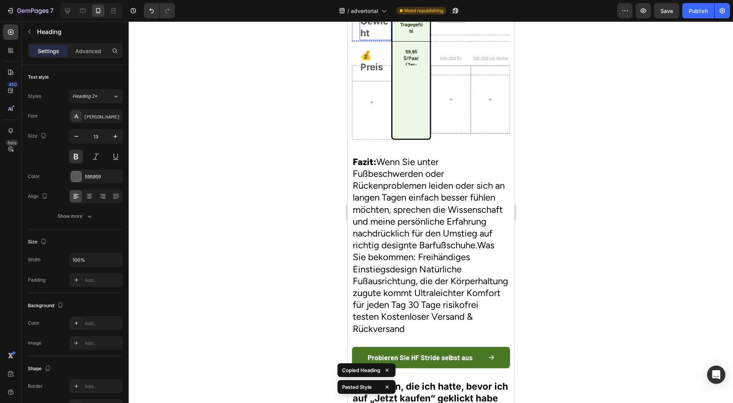
click at [371, 40] on h2 "🪶Gewicht" at bounding box center [375, 21] width 32 height 37
type input "13"
click at [372, 140] on div at bounding box center [372, 102] width 40 height 74
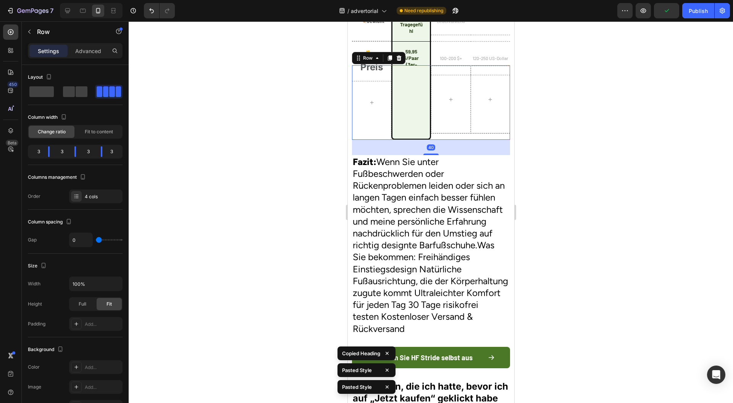
click at [291, 279] on div at bounding box center [431, 212] width 605 height 382
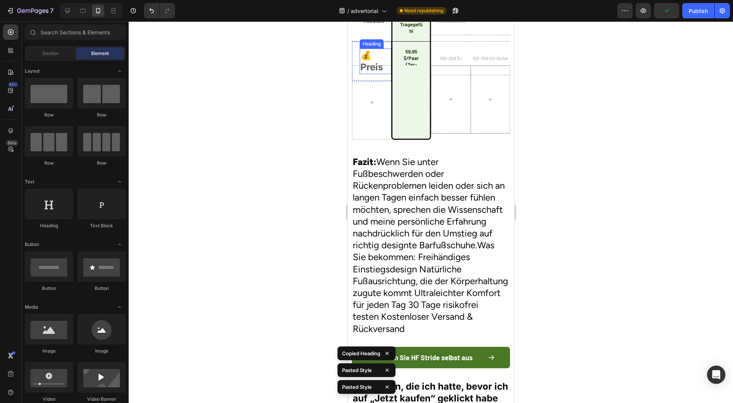
click at [365, 74] on h2 "💰Preis" at bounding box center [375, 61] width 32 height 25
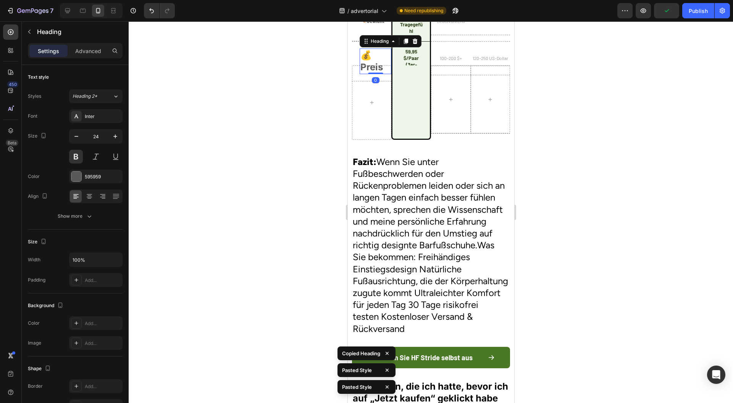
type input "13"
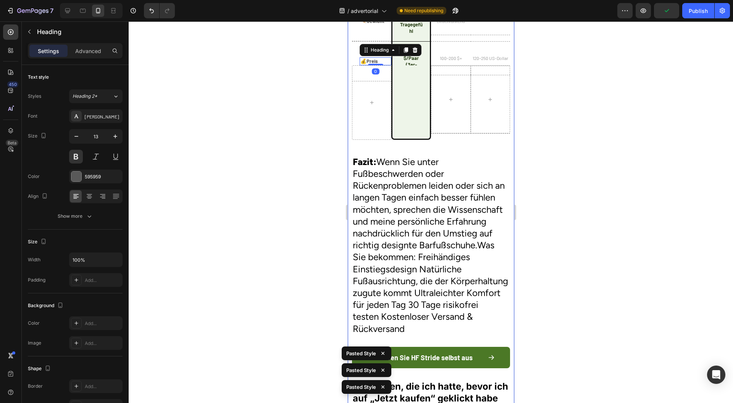
click at [295, 280] on div at bounding box center [431, 212] width 605 height 382
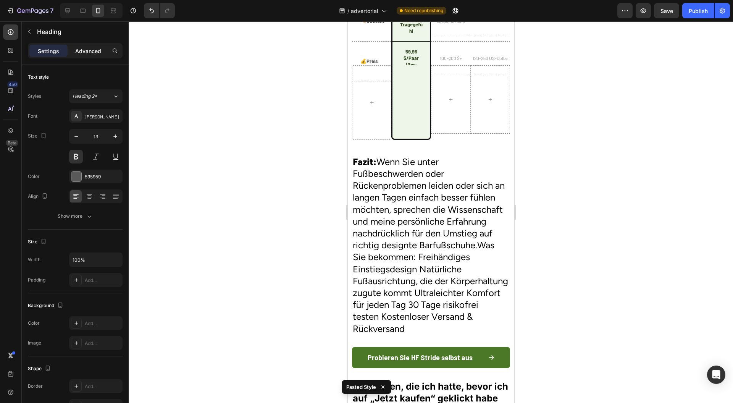
click at [84, 51] on p "Advanced" at bounding box center [88, 51] width 26 height 8
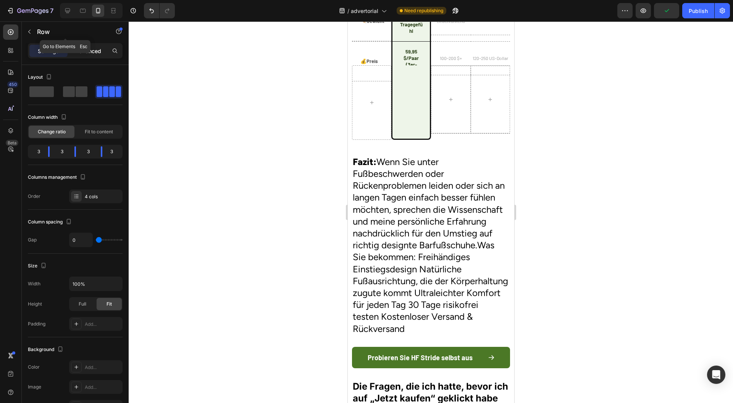
click at [89, 52] on p "Advanced" at bounding box center [88, 51] width 26 height 8
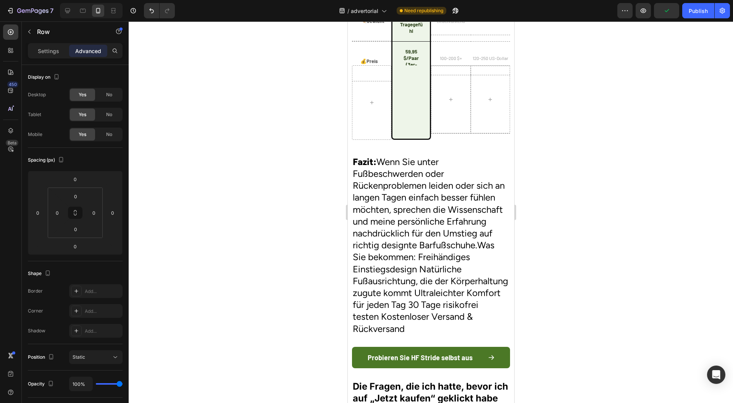
click at [62, 207] on input "20" at bounding box center [57, 212] width 11 height 11
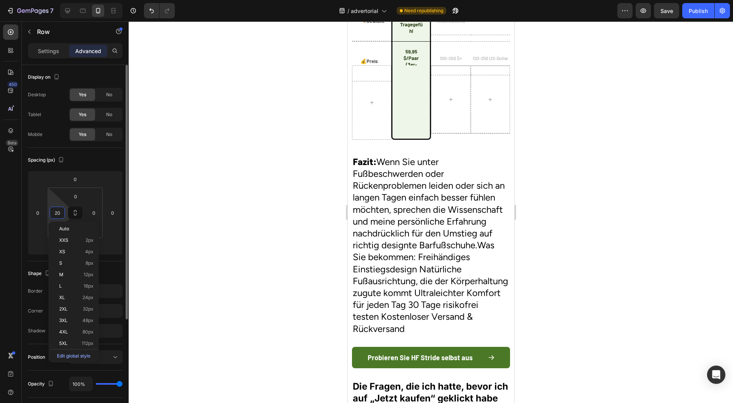
type input "0"
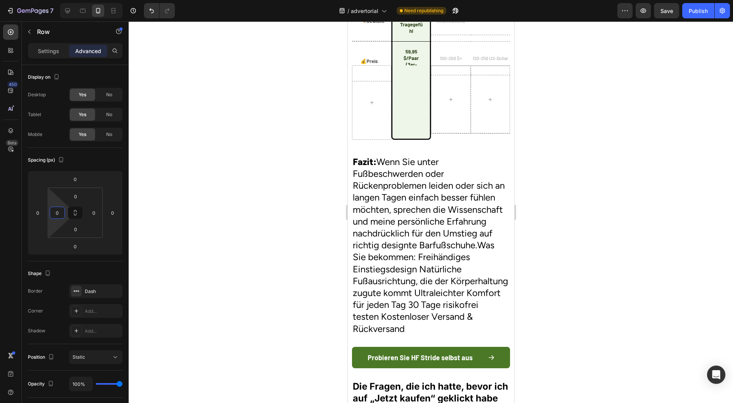
click at [325, 170] on div at bounding box center [431, 212] width 605 height 382
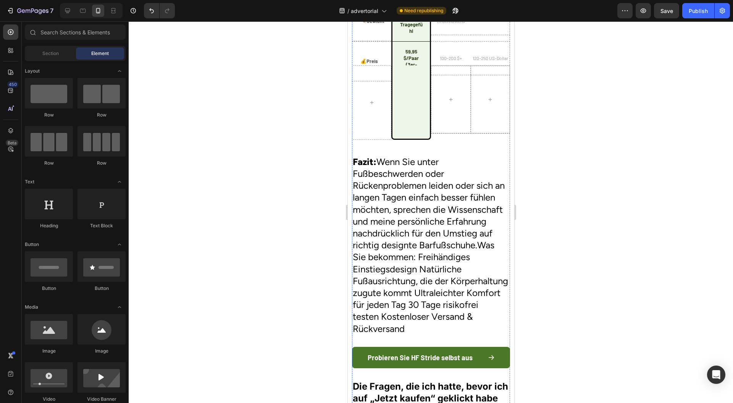
drag, startPoint x: 670, startPoint y: 163, endPoint x: 387, endPoint y: 134, distance: 284.2
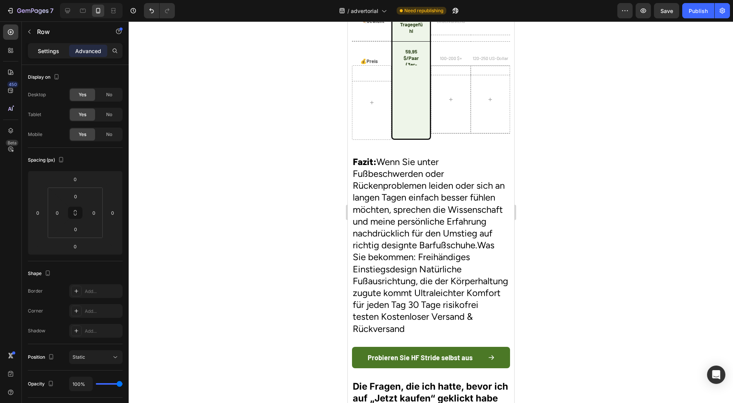
click at [41, 46] on div "Settings" at bounding box center [48, 51] width 38 height 12
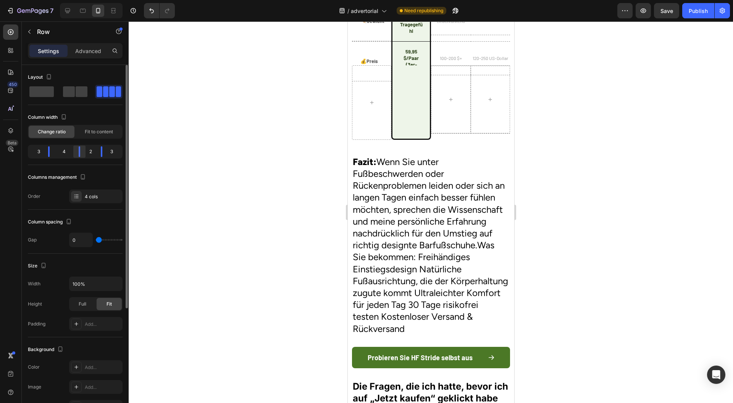
drag, startPoint x: 71, startPoint y: 149, endPoint x: 81, endPoint y: 149, distance: 9.5
click at [81, 149] on div at bounding box center [80, 151] width 14 height 11
click at [74, 152] on div at bounding box center [75, 151] width 14 height 11
click at [69, 152] on div at bounding box center [76, 151] width 14 height 11
click at [68, 152] on div at bounding box center [75, 151] width 14 height 11
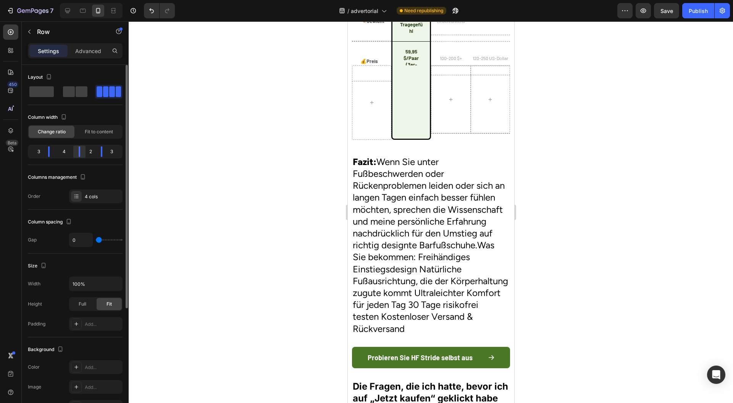
drag, startPoint x: 72, startPoint y: 151, endPoint x: 82, endPoint y: 151, distance: 9.9
click at [82, 151] on div at bounding box center [80, 151] width 14 height 11
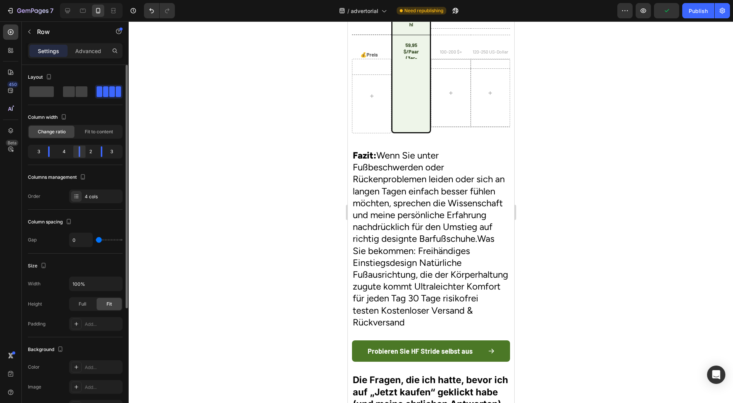
drag, startPoint x: 76, startPoint y: 154, endPoint x: 82, endPoint y: 155, distance: 6.2
click at [82, 155] on div at bounding box center [80, 151] width 14 height 11
click at [305, 140] on div at bounding box center [431, 212] width 605 height 382
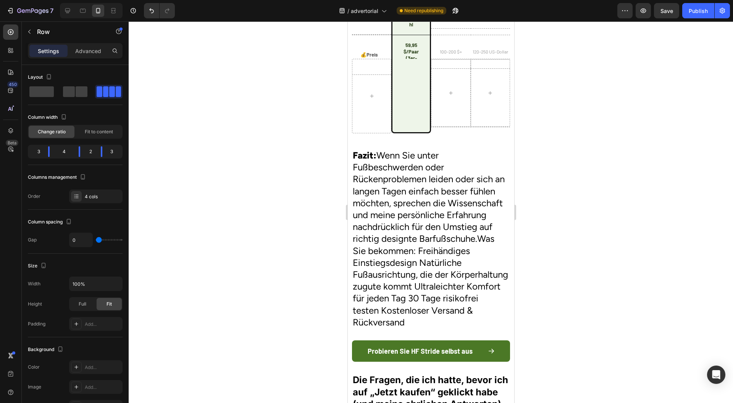
click at [575, 128] on div at bounding box center [431, 212] width 605 height 382
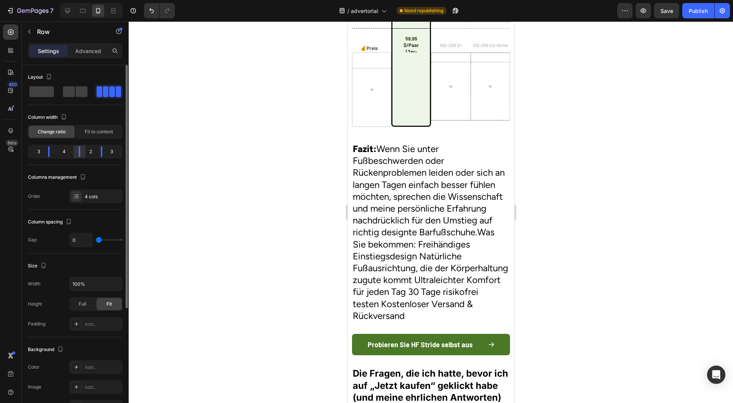
drag, startPoint x: 76, startPoint y: 151, endPoint x: 81, endPoint y: 151, distance: 5.3
click at [81, 151] on div at bounding box center [80, 151] width 14 height 11
click at [431, 29] on div "Schwer und einschränkend Heading Row" at bounding box center [451, 9] width 40 height 40
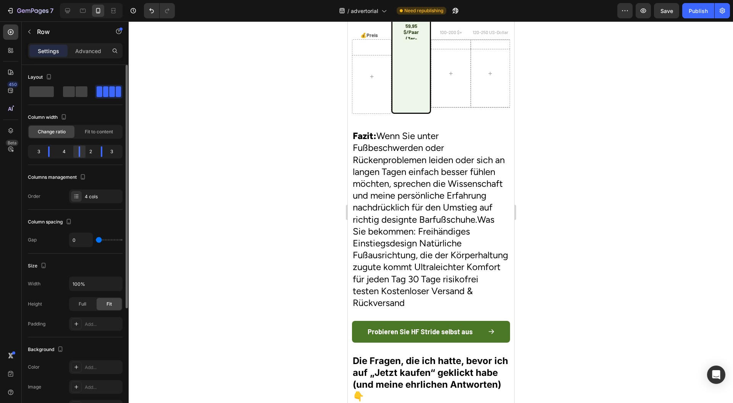
drag, startPoint x: 74, startPoint y: 149, endPoint x: 81, endPoint y: 151, distance: 8.0
click at [81, 151] on div at bounding box center [80, 151] width 14 height 11
click at [431, 36] on h2 "100–200 $+" at bounding box center [451, 33] width 40 height 8
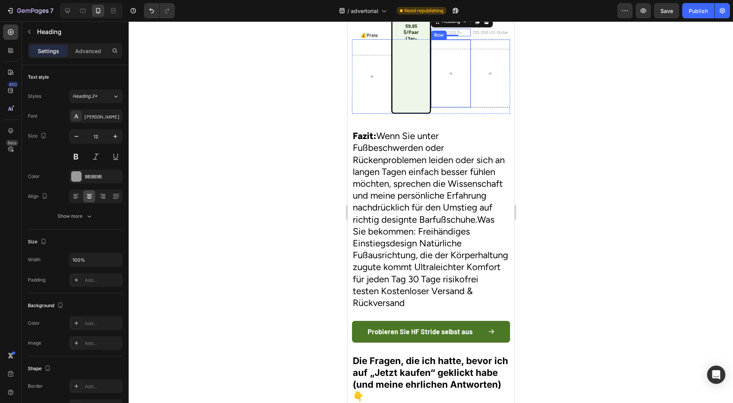
click at [431, 108] on div "Row" at bounding box center [451, 73] width 40 height 68
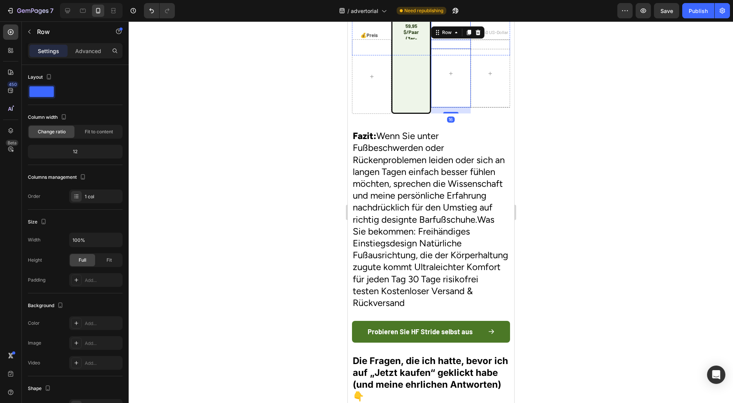
click at [431, 49] on div "100–200 $+ Heading" at bounding box center [451, 32] width 40 height 33
click at [445, 12] on div "Row" at bounding box center [446, 8] width 13 height 7
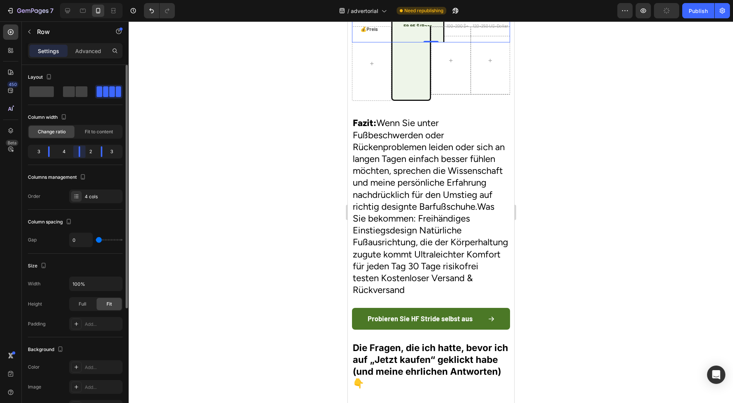
drag, startPoint x: 79, startPoint y: 154, endPoint x: 87, endPoint y: 154, distance: 8.4
click at [87, 154] on div "3 4 2 3" at bounding box center [75, 152] width 95 height 14
click at [432, 94] on div at bounding box center [451, 61] width 40 height 68
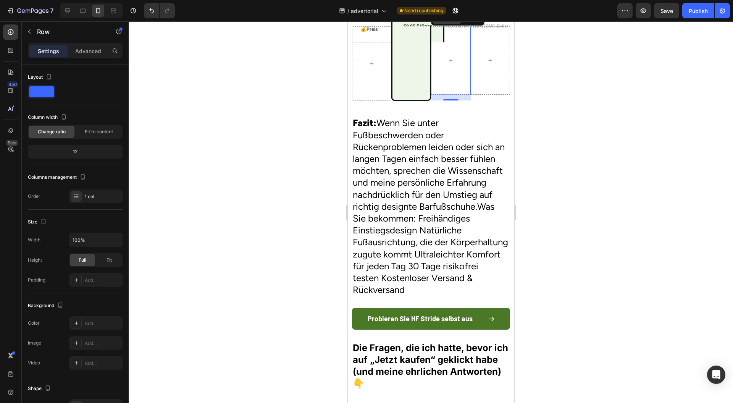
click at [445, 23] on div "Row" at bounding box center [446, 19] width 13 height 7
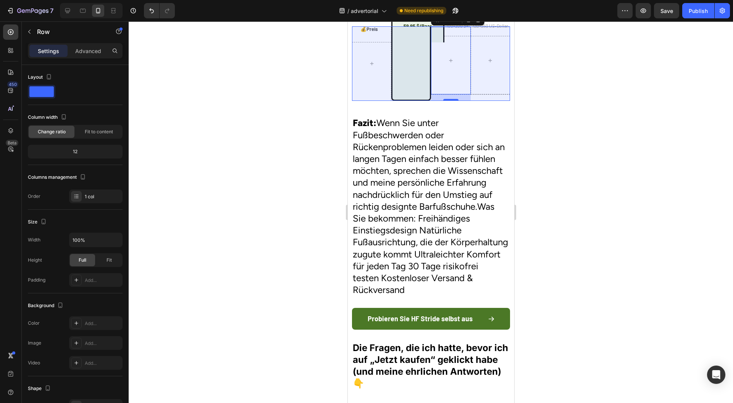
click at [441, 8] on div "Row 4 cols" at bounding box center [447, 6] width 27 height 5
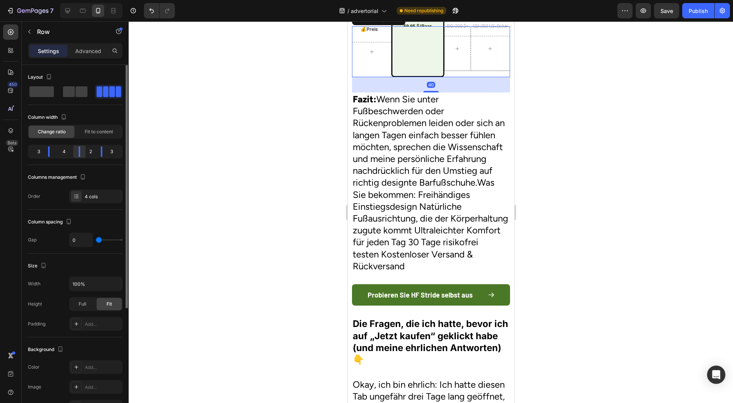
drag, startPoint x: 73, startPoint y: 150, endPoint x: 81, endPoint y: 150, distance: 7.3
click at [81, 150] on div at bounding box center [80, 151] width 14 height 11
click at [444, 36] on div "100–200 $+ Heading" at bounding box center [457, 26] width 26 height 20
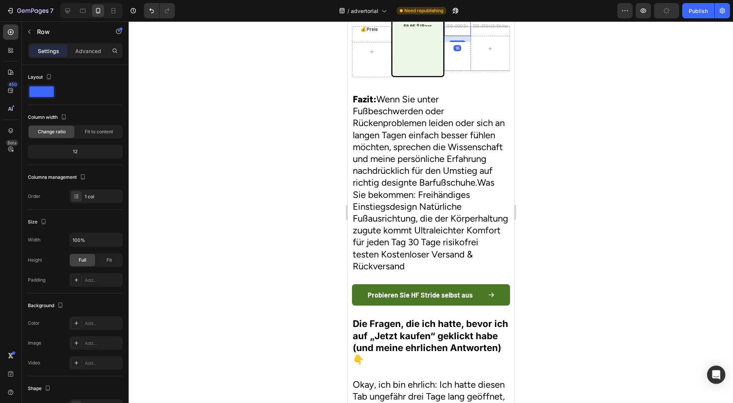
click at [454, 12] on div "Row" at bounding box center [460, 8] width 13 height 7
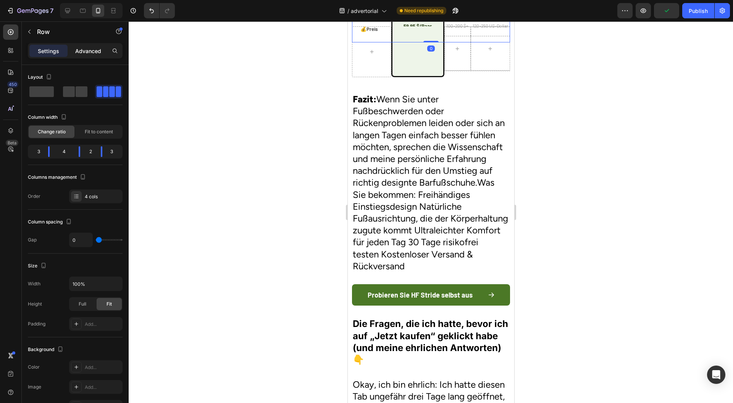
click at [84, 46] on div "Advanced" at bounding box center [88, 51] width 38 height 12
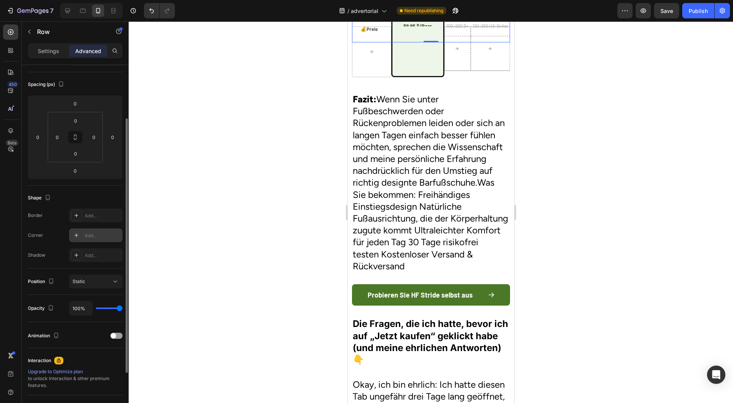
scroll to position [76, 0]
click at [88, 274] on button "Static" at bounding box center [95, 281] width 53 height 14
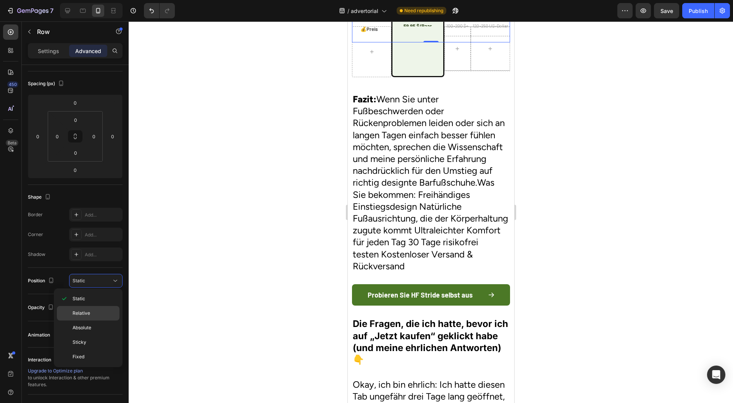
click at [89, 320] on div "Relative" at bounding box center [88, 327] width 63 height 15
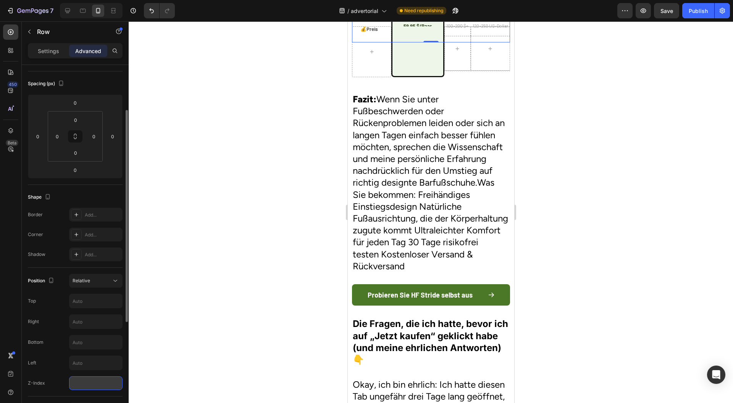
click at [85, 386] on input "number" at bounding box center [95, 383] width 53 height 14
type input "1"
click at [231, 257] on div at bounding box center [431, 212] width 605 height 382
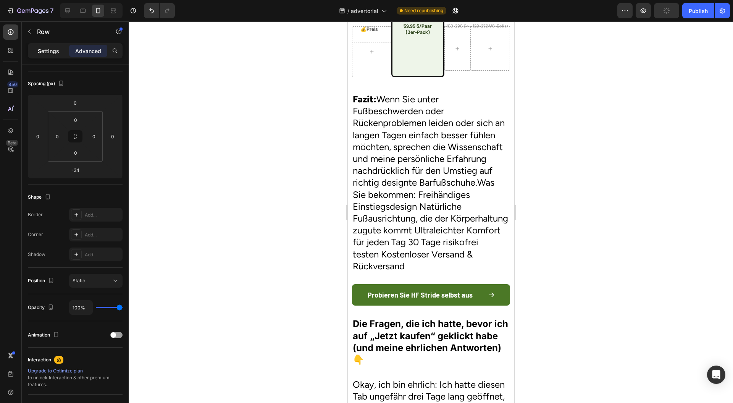
click at [52, 54] on p "Settings" at bounding box center [48, 51] width 21 height 8
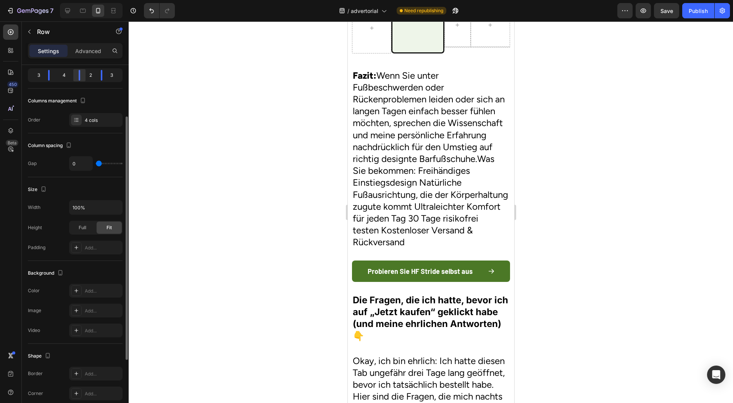
drag, startPoint x: 77, startPoint y: 78, endPoint x: 82, endPoint y: 77, distance: 5.4
click at [82, 77] on div at bounding box center [80, 75] width 14 height 11
click at [258, 106] on div at bounding box center [431, 212] width 605 height 382
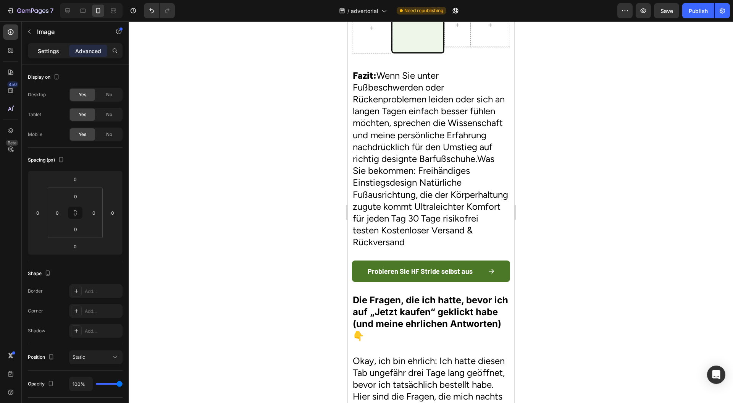
click at [41, 47] on p "Settings" at bounding box center [48, 51] width 21 height 8
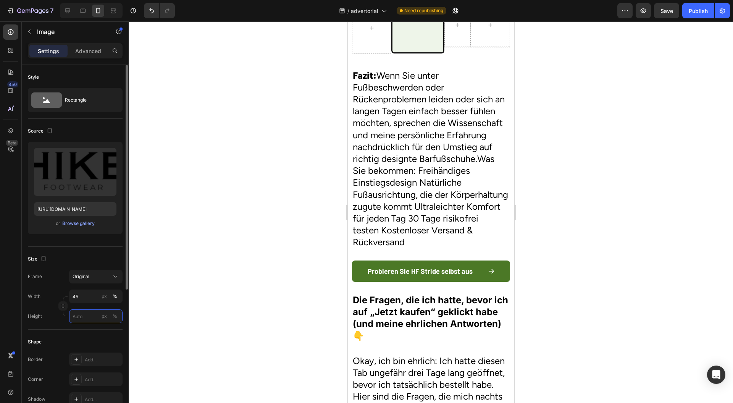
click at [99, 318] on input "px %" at bounding box center [95, 316] width 53 height 14
click at [90, 332] on p "Full 100%" at bounding box center [94, 334] width 44 height 7
type input "100"
click at [96, 318] on input "45" at bounding box center [95, 316] width 53 height 14
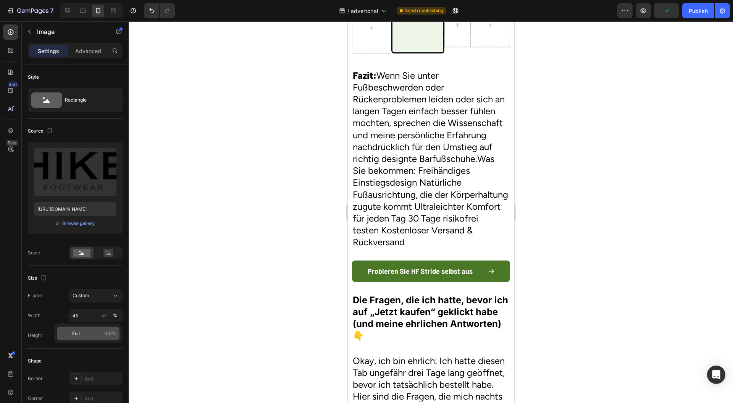
click at [92, 327] on div "Full 100%" at bounding box center [88, 334] width 63 height 14
type input "100"
click at [176, 257] on div at bounding box center [431, 212] width 605 height 382
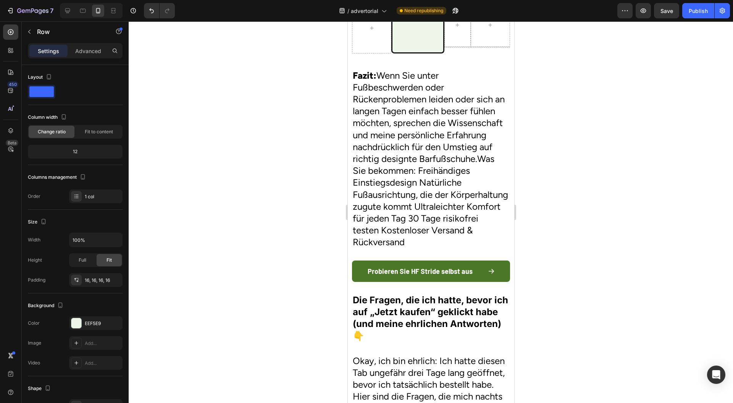
click at [563, 132] on div at bounding box center [431, 212] width 605 height 382
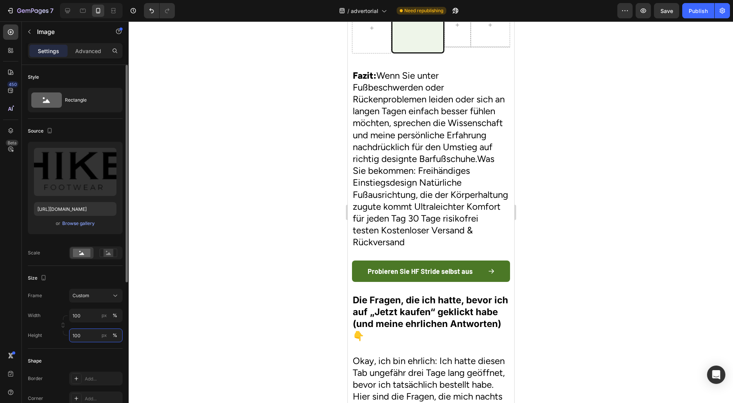
click at [85, 338] on input "100" at bounding box center [95, 336] width 53 height 14
click at [90, 299] on button "Custom" at bounding box center [95, 296] width 53 height 14
click at [93, 354] on div "Original" at bounding box center [94, 357] width 44 height 7
click at [210, 320] on div at bounding box center [431, 212] width 605 height 382
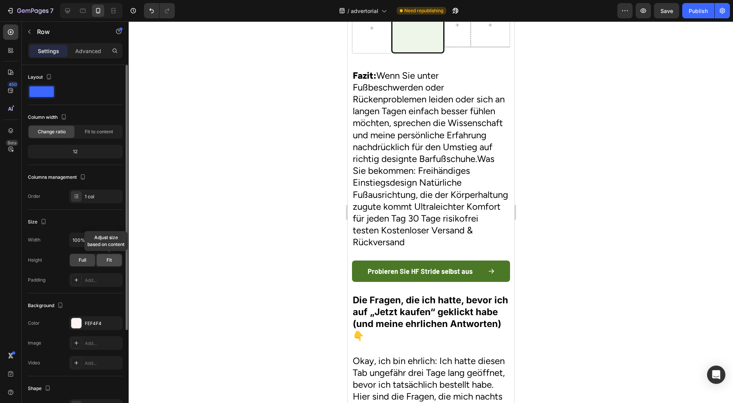
click at [105, 261] on div "Fit" at bounding box center [109, 260] width 25 height 12
click at [83, 260] on span "Full" at bounding box center [83, 260] width 8 height 7
drag, startPoint x: 450, startPoint y: 118, endPoint x: 455, endPoint y: 98, distance: 20.4
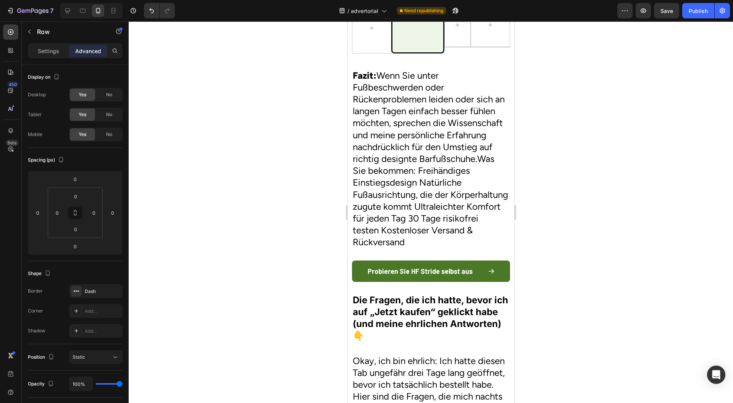
click at [590, 67] on div at bounding box center [431, 212] width 605 height 382
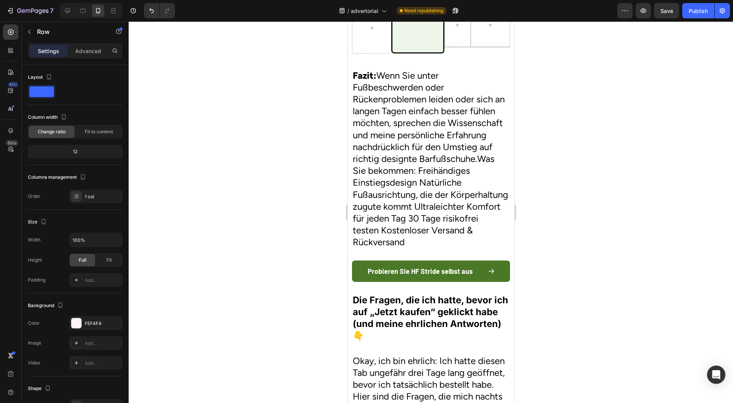
drag, startPoint x: 483, startPoint y: 118, endPoint x: 490, endPoint y: 91, distance: 27.8
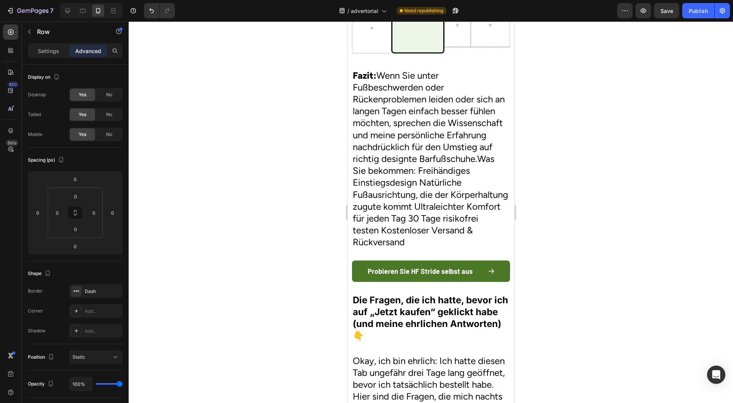
click at [604, 101] on div at bounding box center [431, 212] width 605 height 382
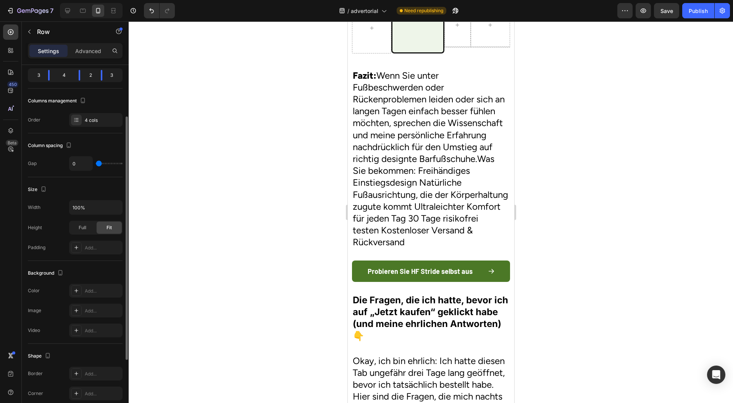
click at [581, 111] on div at bounding box center [431, 212] width 605 height 382
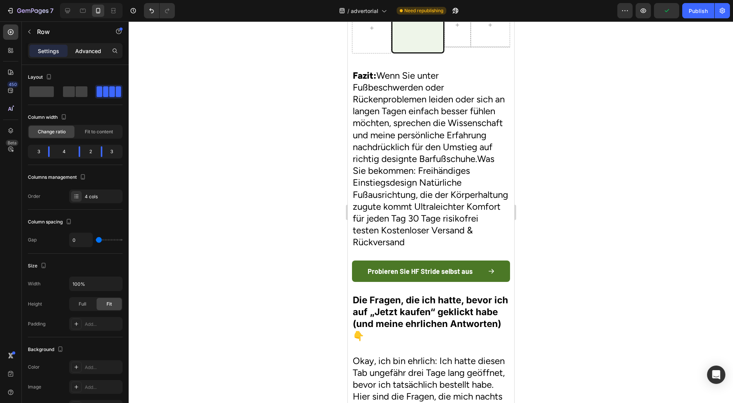
click at [86, 50] on p "Advanced" at bounding box center [88, 51] width 26 height 8
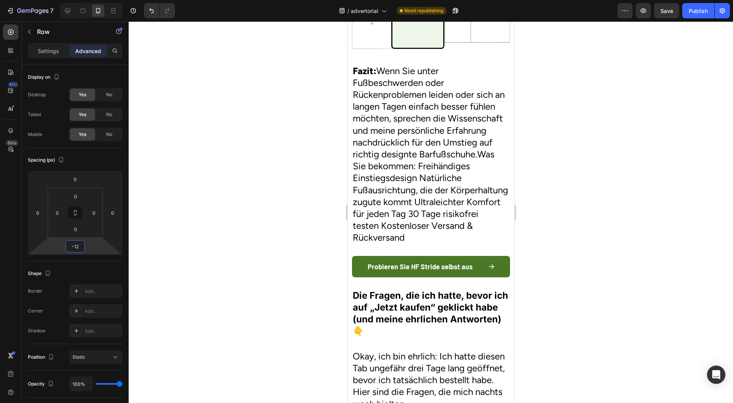
type input "-10"
click at [94, 0] on html "7 Version history / advertorial Need republishing Preview Save Publish 450 Beta…" at bounding box center [366, 0] width 733 height 0
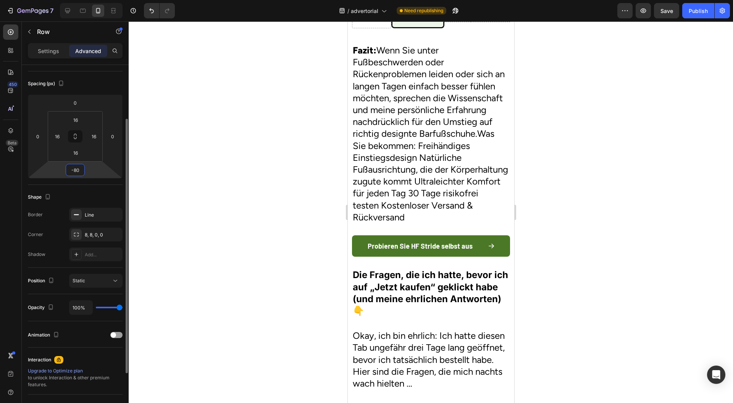
drag, startPoint x: 109, startPoint y: 170, endPoint x: 106, endPoint y: 192, distance: 22.0
click at [106, 0] on html "7 Version history / advertorial Need republishing Preview Save Publish 450 Beta…" at bounding box center [366, 0] width 733 height 0
type input "-84"
click at [228, 194] on div at bounding box center [431, 212] width 605 height 382
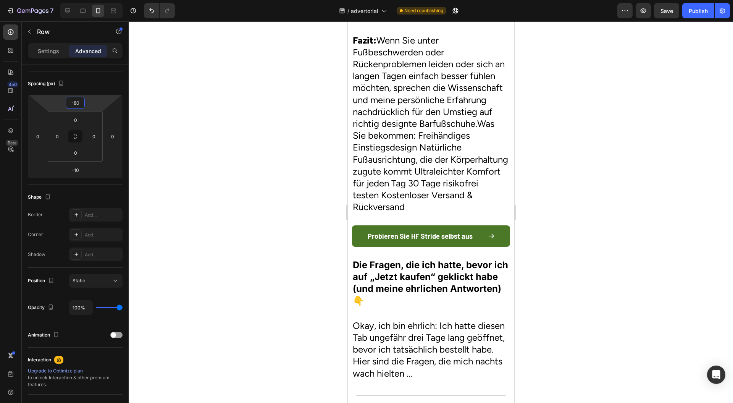
type input "-82"
drag, startPoint x: 92, startPoint y: 110, endPoint x: 90, endPoint y: 131, distance: 20.8
click at [90, 0] on html "7 Version history / advertorial Need republishing Preview Save Publish 450 Beta…" at bounding box center [366, 0] width 733 height 0
click at [216, 133] on div at bounding box center [431, 212] width 605 height 382
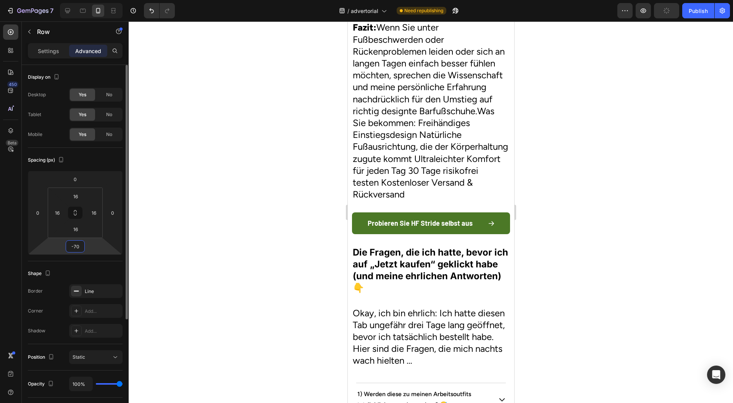
drag, startPoint x: 106, startPoint y: 248, endPoint x: 103, endPoint y: 265, distance: 18.2
click at [103, 0] on html "7 Version history / advertorial Need republishing Preview Publish 450 Beta Sect…" at bounding box center [366, 0] width 733 height 0
type input "0"
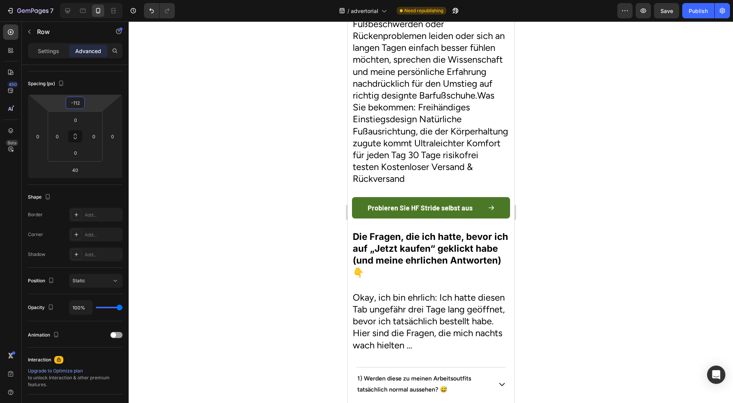
type input "-110"
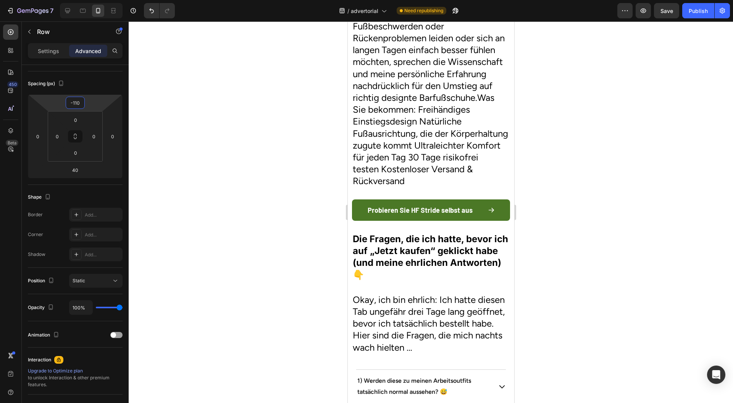
drag, startPoint x: 100, startPoint y: 103, endPoint x: 97, endPoint y: 120, distance: 17.4
click at [97, 0] on html "7 Version history / advertorial Need republishing Preview Save Publish 450 Beta…" at bounding box center [366, 0] width 733 height 0
click at [273, 158] on div at bounding box center [431, 212] width 605 height 382
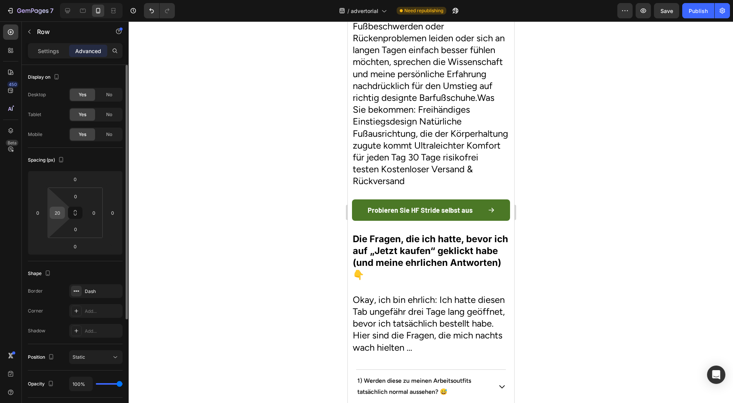
click at [60, 213] on input "20" at bounding box center [57, 212] width 11 height 11
type input "0"
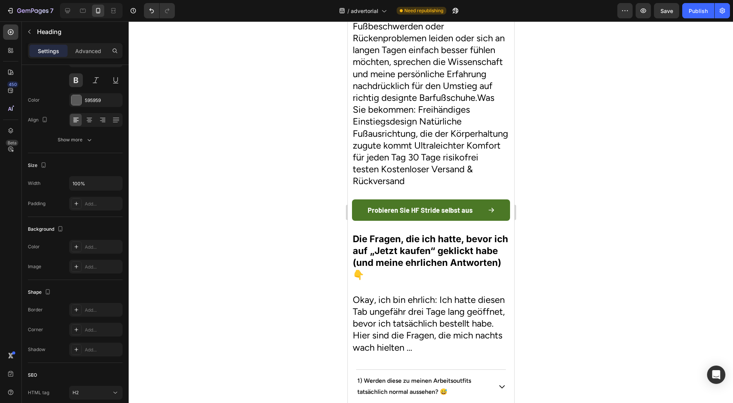
scroll to position [0, 0]
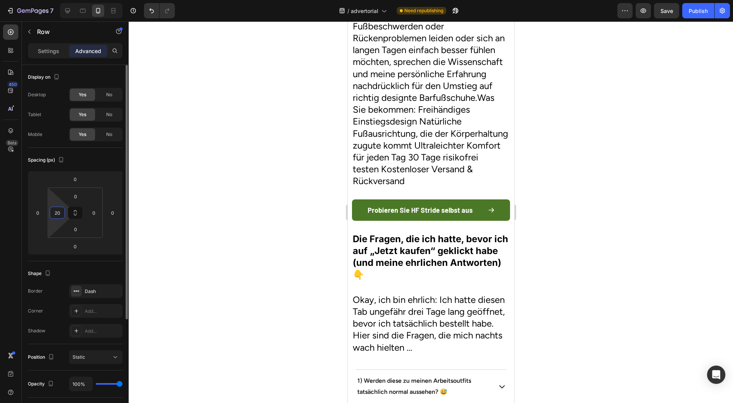
click at [60, 215] on input "20" at bounding box center [57, 212] width 11 height 11
type input "0"
click at [56, 214] on input "20" at bounding box center [57, 212] width 11 height 11
type input "0"
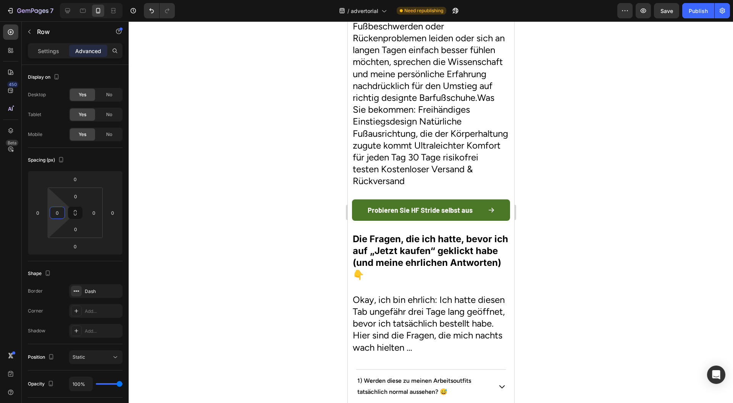
click at [211, 164] on div at bounding box center [431, 212] width 605 height 382
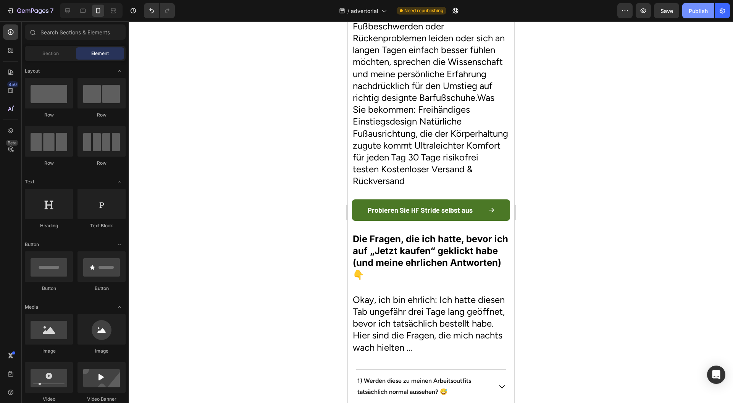
click at [696, 13] on div "Publish" at bounding box center [698, 11] width 19 height 8
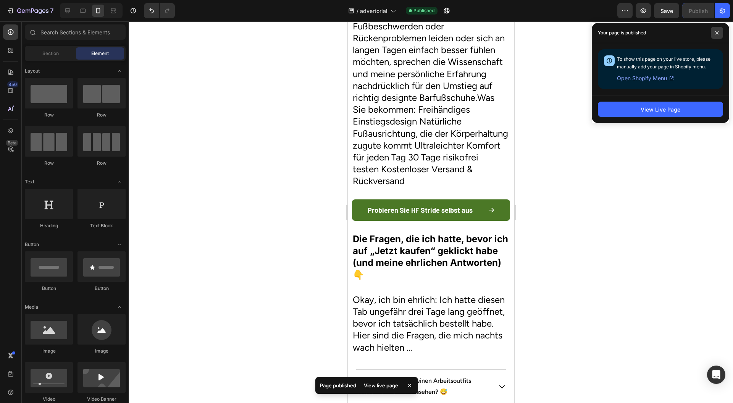
click at [718, 34] on icon at bounding box center [717, 33] width 4 height 4
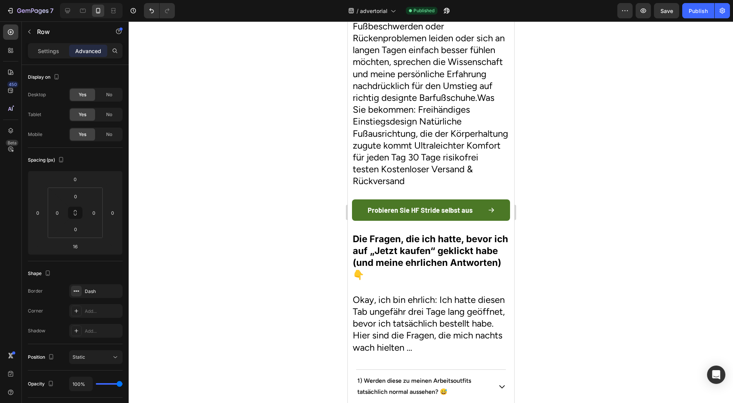
drag, startPoint x: 454, startPoint y: 115, endPoint x: 457, endPoint y: 105, distance: 9.8
drag, startPoint x: 455, startPoint y: 115, endPoint x: 462, endPoint y: 98, distance: 18.4
type input "0"
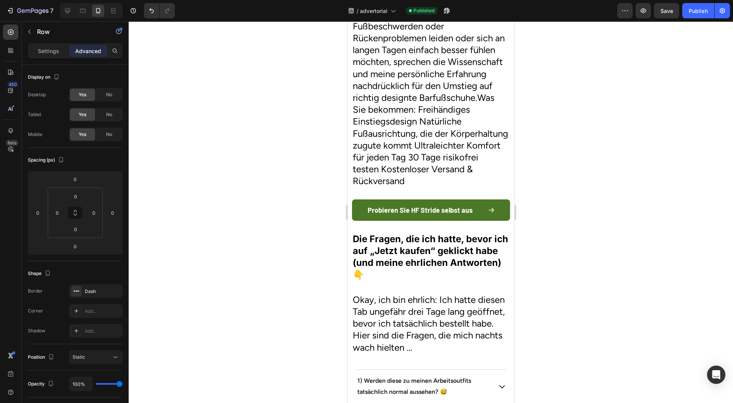
drag, startPoint x: 484, startPoint y: 115, endPoint x: 485, endPoint y: 90, distance: 25.2
type input "0"
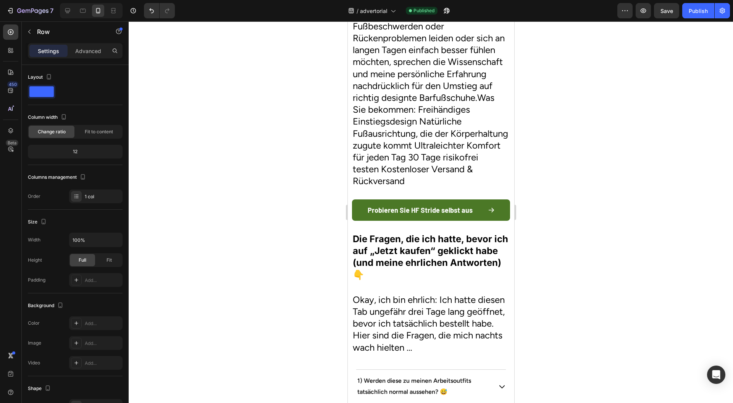
click at [315, 142] on div at bounding box center [431, 212] width 605 height 382
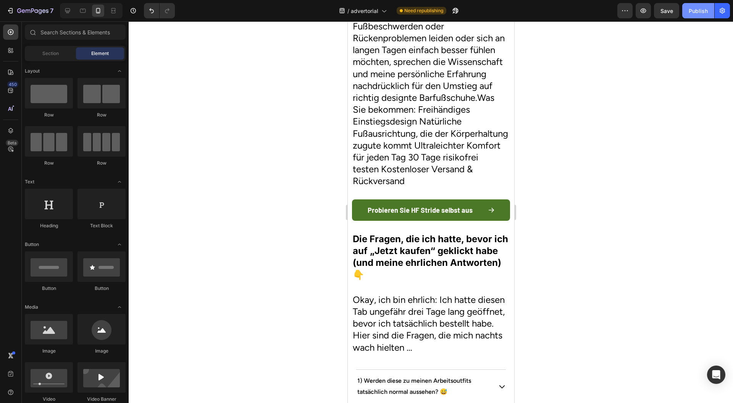
click at [703, 15] on button "Publish" at bounding box center [699, 10] width 32 height 15
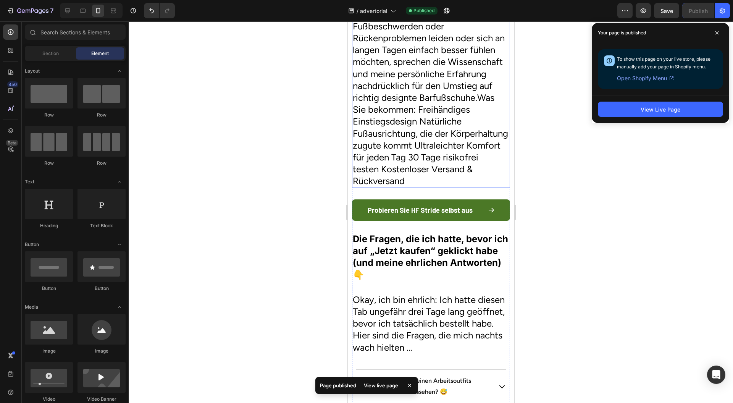
click at [378, 188] on h2 "Fazit: Wenn Sie unter Fußbeschwerden oder Rückenproblemen leiden oder sich an l…" at bounding box center [431, 98] width 158 height 180
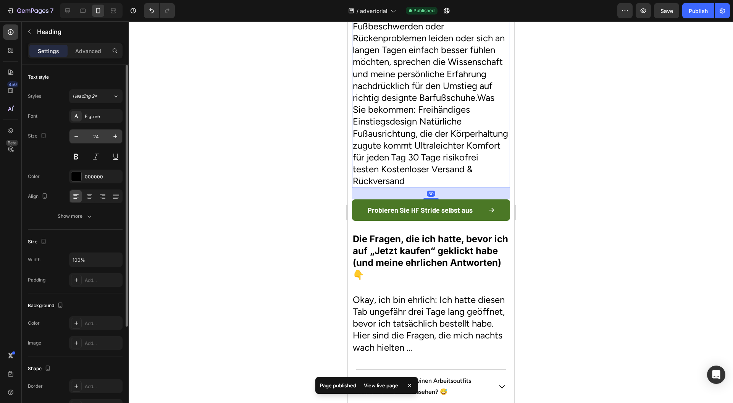
click at [97, 135] on input "24" at bounding box center [95, 136] width 25 height 14
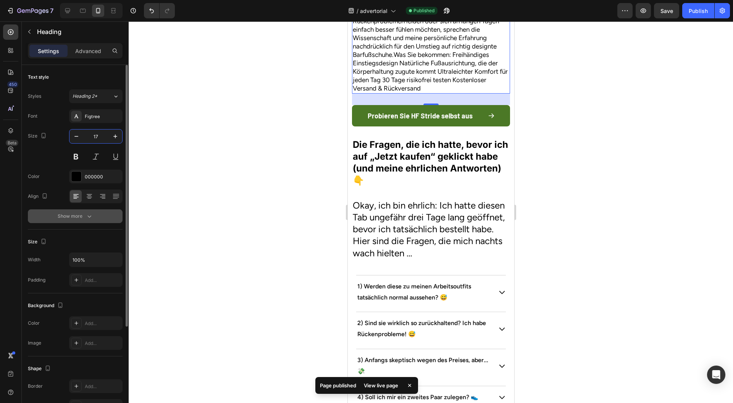
type input "17"
click at [100, 214] on button "Show more" at bounding box center [75, 216] width 95 height 14
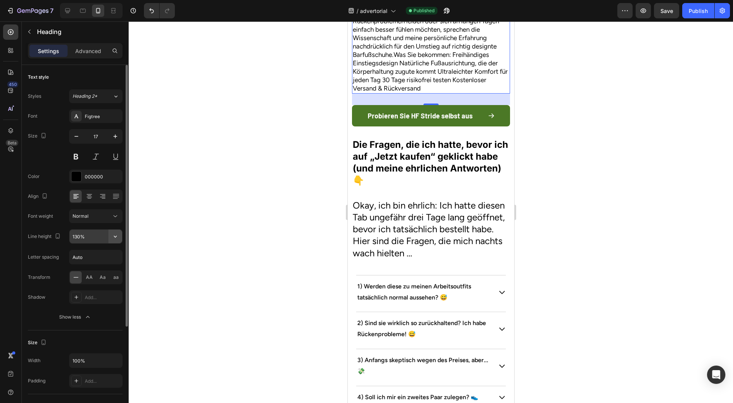
click at [112, 231] on button "button" at bounding box center [115, 237] width 14 height 14
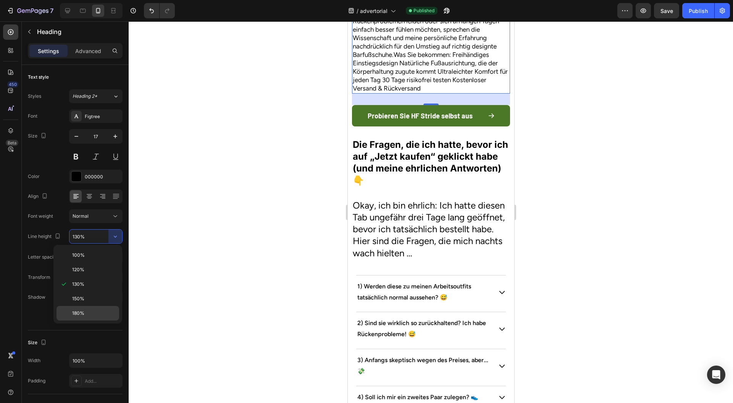
click at [90, 318] on div "180%" at bounding box center [88, 313] width 63 height 15
type input "180%"
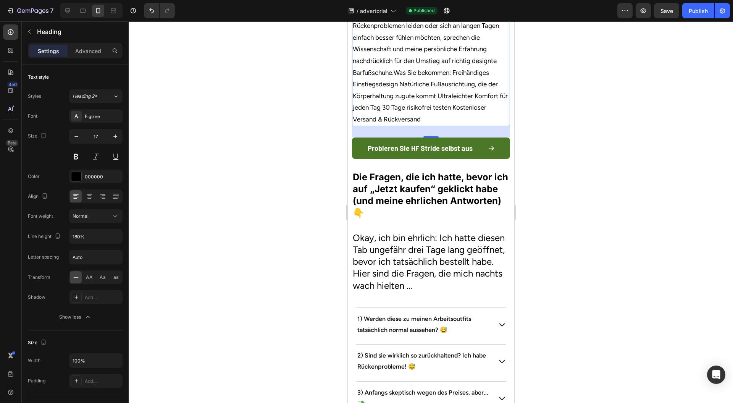
click at [414, 126] on h2 "Fazit: Wenn Sie unter Fußbeschwerden oder Rückenproblemen leiden oder sich an l…" at bounding box center [431, 67] width 158 height 118
click at [414, 125] on p "Fazit: Wenn Sie unter Fußbeschwerden oder Rückenproblemen leiden oder sich an l…" at bounding box center [431, 66] width 157 height 117
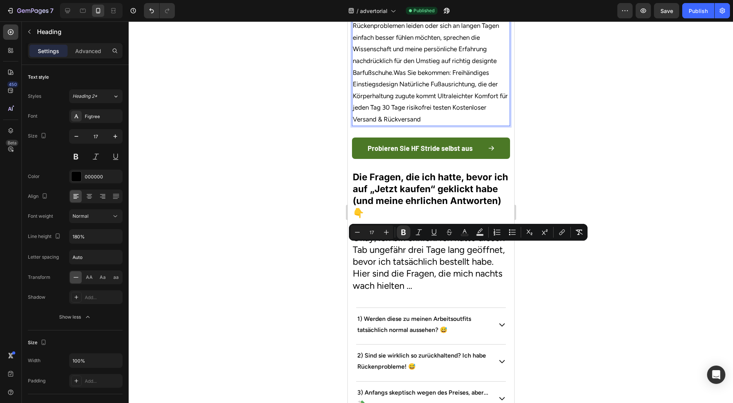
copy p "Fazit: Wenn Sie unter Fußbeschwerden oder Rückenproblemen leiden oder sich an l…"
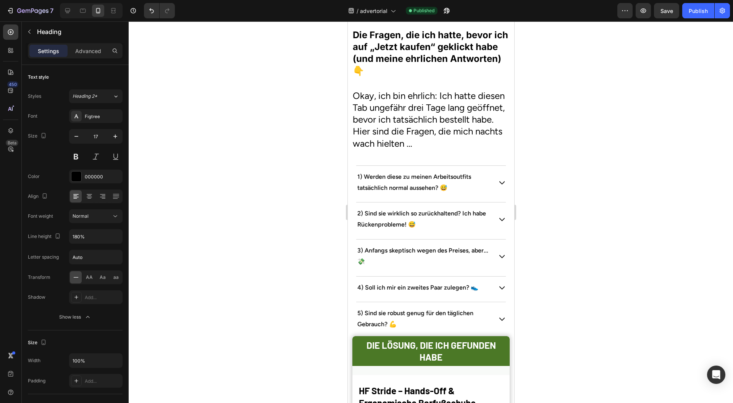
scroll to position [2695, 0]
click at [353, 16] on button "Probieren Sie HF Stride selbst aus" at bounding box center [431, 5] width 158 height 21
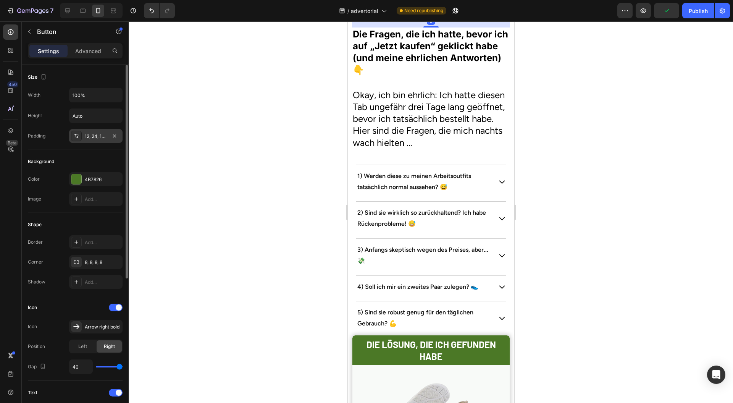
click at [97, 140] on div "12, 24, 12, 24" at bounding box center [95, 136] width 53 height 14
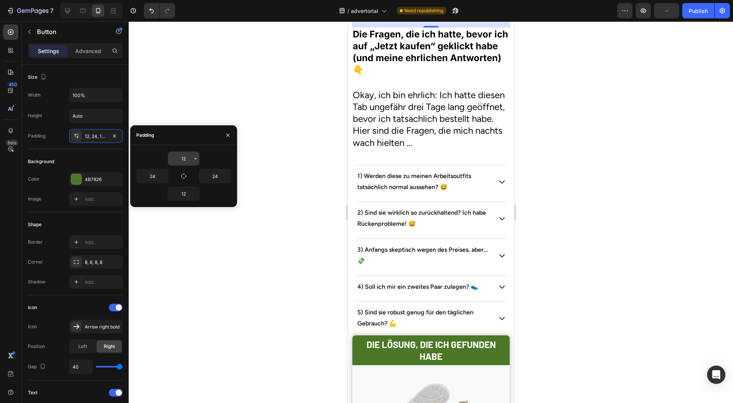
click at [183, 153] on input "12" at bounding box center [183, 159] width 31 height 14
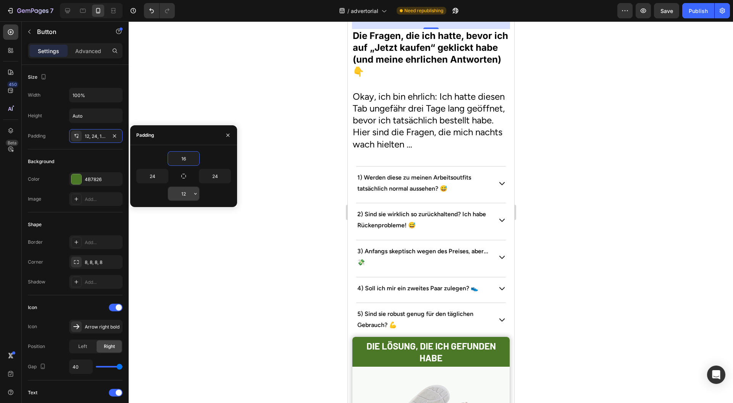
type input "16"
click at [188, 189] on input "12" at bounding box center [183, 194] width 31 height 14
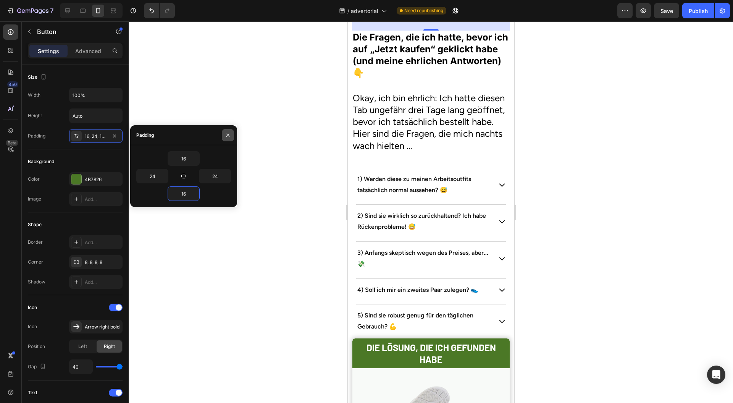
type input "16"
click at [231, 132] on button "button" at bounding box center [228, 135] width 12 height 12
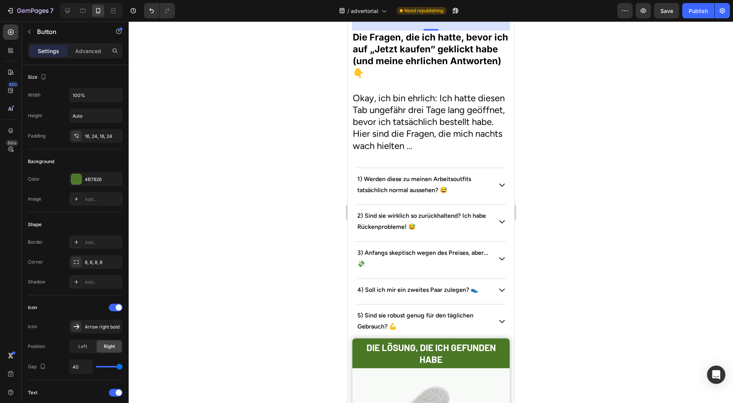
click at [263, 167] on div at bounding box center [431, 212] width 605 height 382
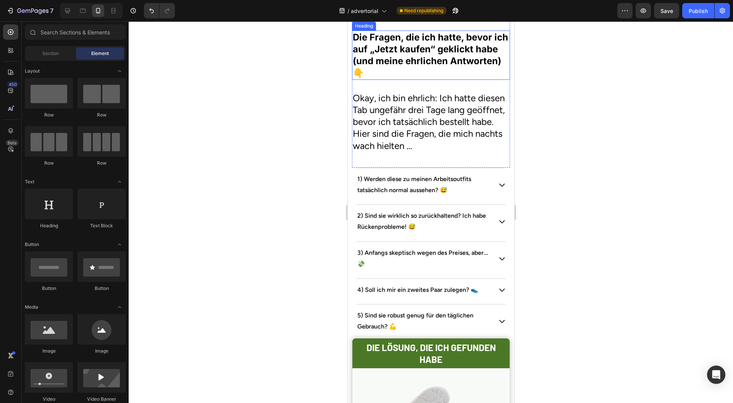
drag, startPoint x: 379, startPoint y: 286, endPoint x: 357, endPoint y: 277, distance: 23.5
click at [379, 79] on strong "Die Fragen, die ich hatte, bevor ich auf „Jetzt kaufen“ geklickt habe (und mein…" at bounding box center [430, 55] width 155 height 47
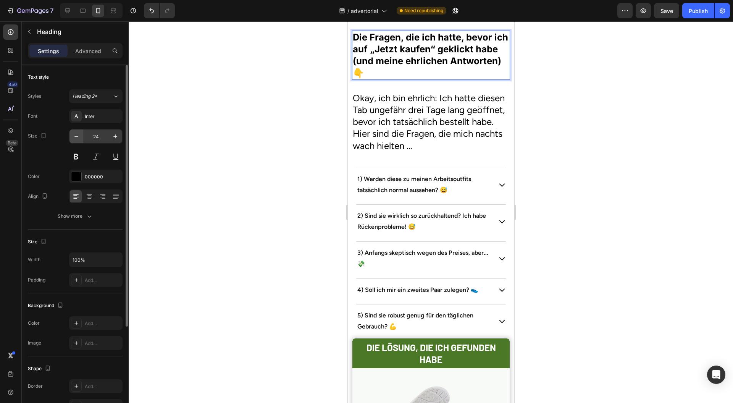
click at [78, 135] on icon "button" at bounding box center [77, 137] width 8 height 8
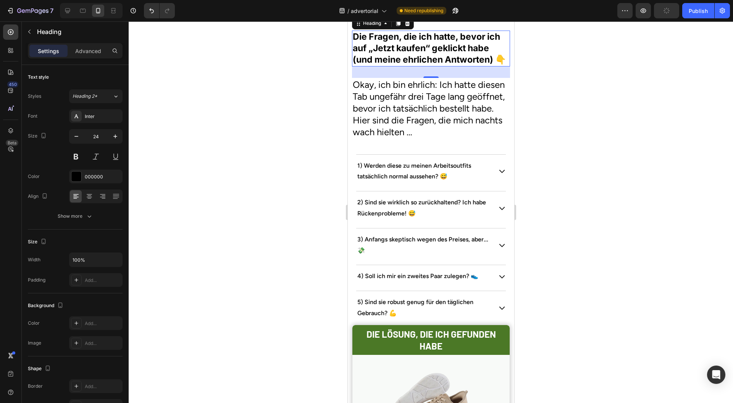
type input "23"
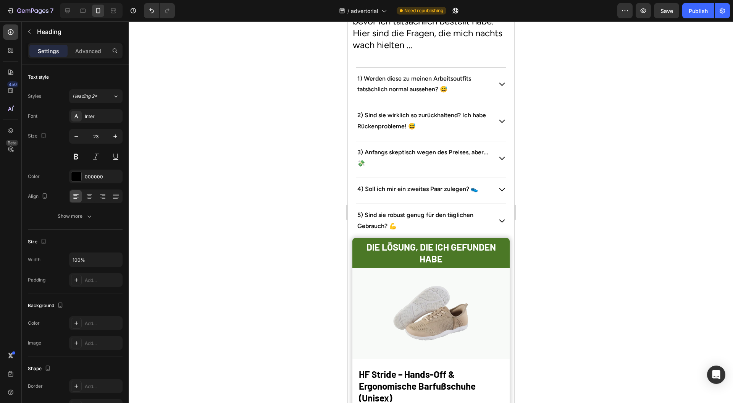
click at [390, 52] on h2 "Okay, ich bin ehrlich: Ich hatte diesen Tab ungefähr drei Tage lang geöffnet, b…" at bounding box center [431, 21] width 158 height 61
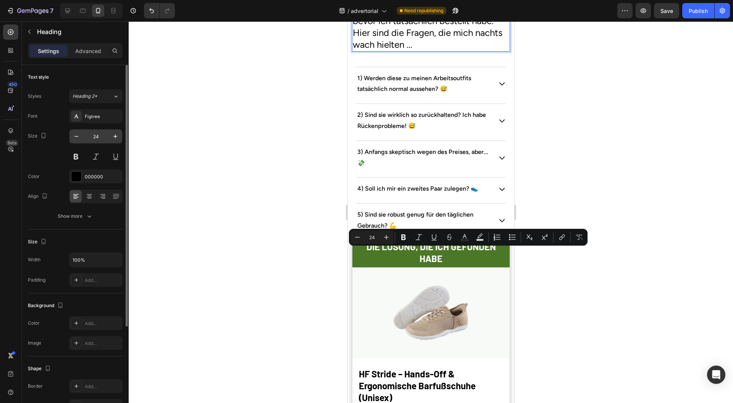
click at [105, 139] on input "24" at bounding box center [95, 136] width 25 height 14
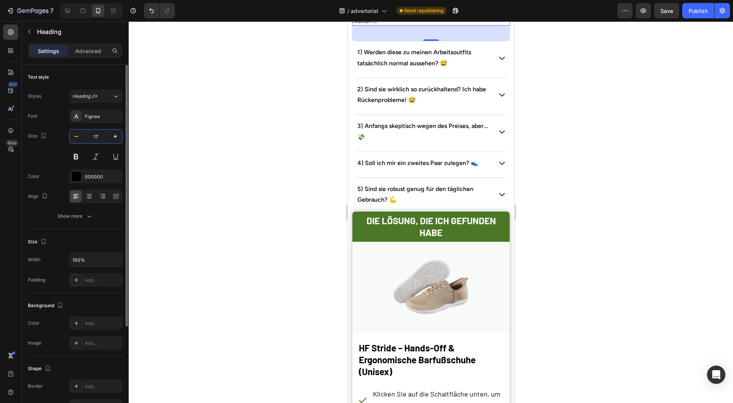
type input "17"
click at [89, 209] on div "Font Figtree Size 17 Color 000000 Align Show more" at bounding box center [75, 166] width 95 height 114
click at [91, 220] on button "Show more" at bounding box center [75, 216] width 95 height 14
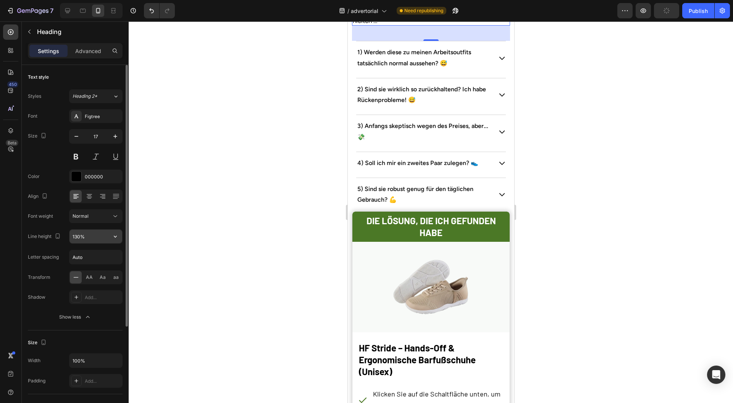
click at [117, 235] on icon "button" at bounding box center [116, 237] width 8 height 8
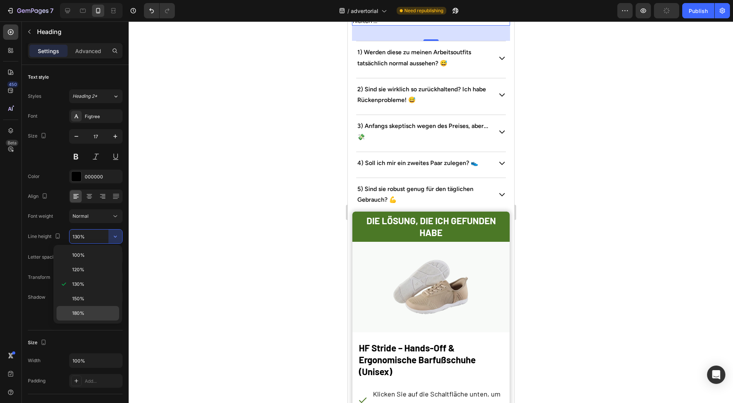
click at [99, 311] on p "180%" at bounding box center [94, 313] width 44 height 7
type input "180%"
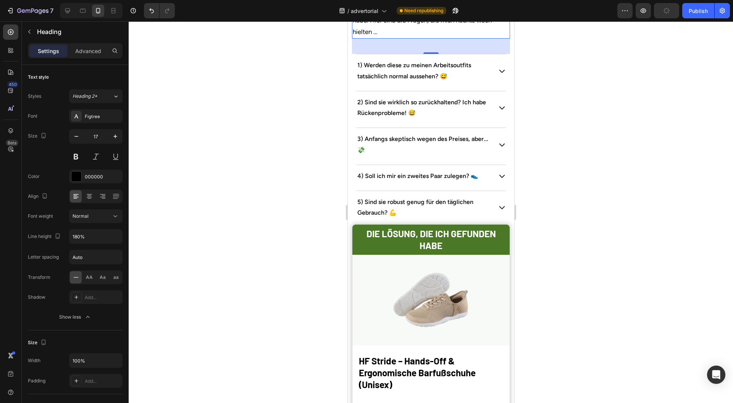
click at [206, 267] on div at bounding box center [431, 212] width 605 height 382
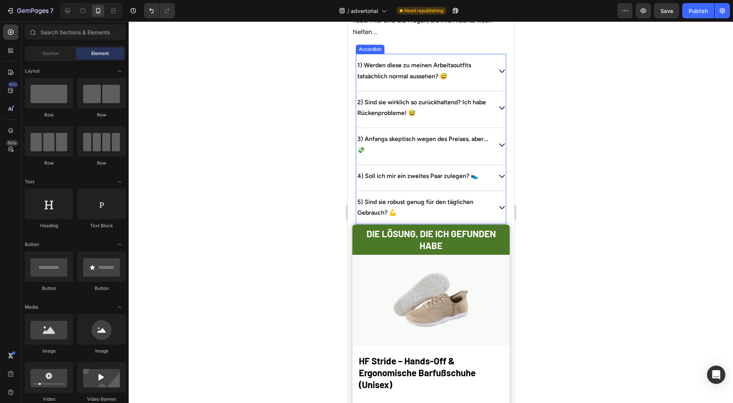
click at [387, 82] on p "1) Werden diese zu meinen Arbeitsoutfits tatsächlich normal aussehen? 😅" at bounding box center [423, 71] width 133 height 22
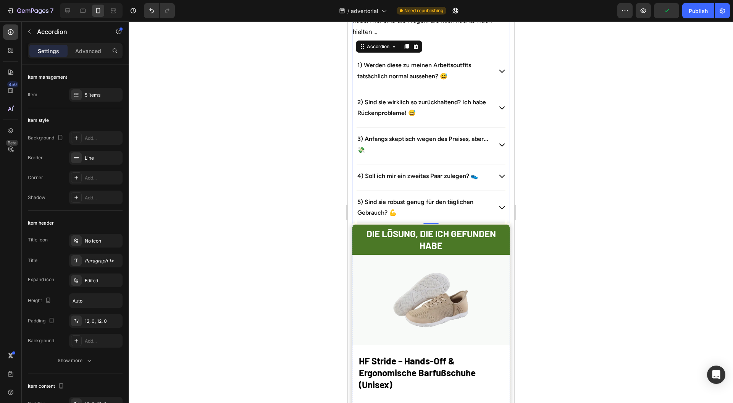
click at [324, 303] on div at bounding box center [431, 212] width 605 height 382
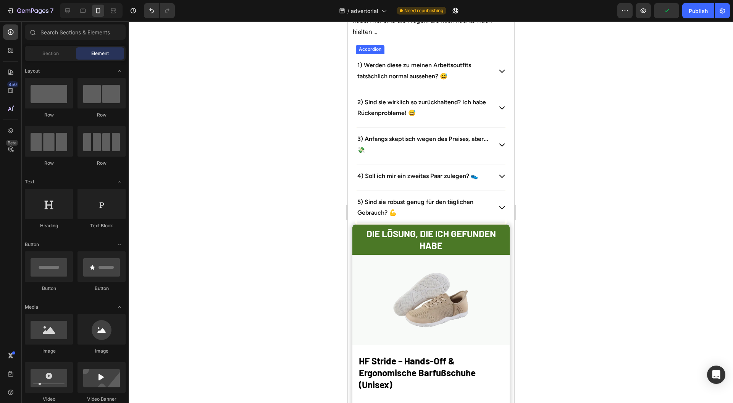
click at [382, 82] on p "1) Werden diese zu meinen Arbeitsoutfits tatsächlich normal aussehen? 😅" at bounding box center [423, 71] width 133 height 22
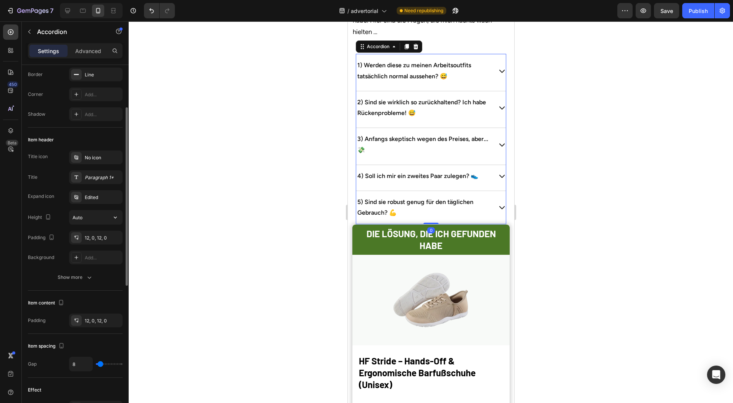
scroll to position [84, 0]
click at [92, 178] on div "Paragraph 1*" at bounding box center [103, 176] width 36 height 7
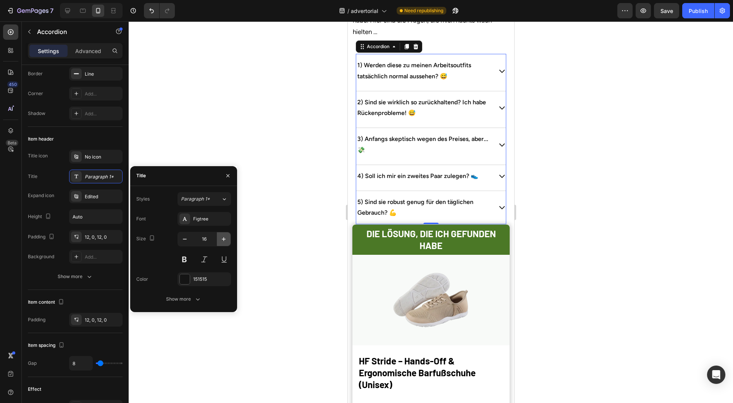
click at [225, 238] on icon "button" at bounding box center [224, 239] width 8 height 8
type input "17"
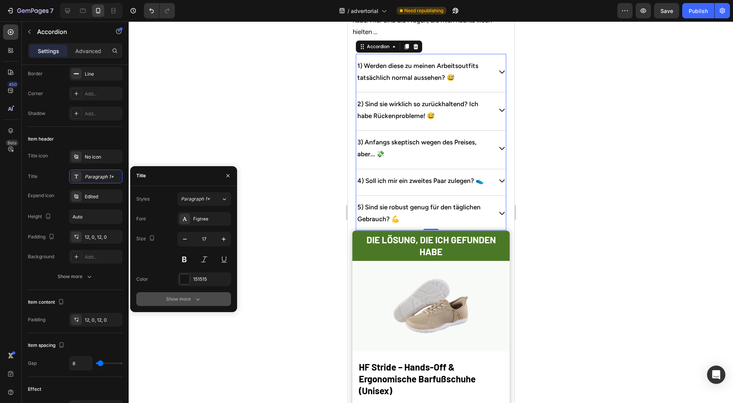
click at [188, 296] on div "Show more" at bounding box center [184, 299] width 36 height 8
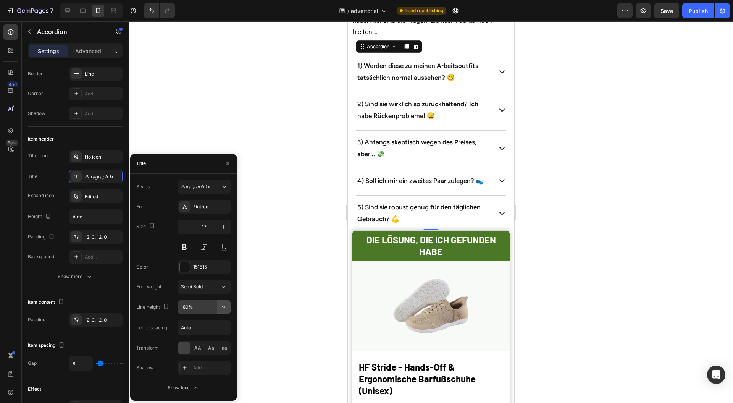
click at [225, 307] on icon "button" at bounding box center [224, 307] width 8 height 8
click at [194, 364] on div "150%" at bounding box center [196, 370] width 63 height 15
type input "150%"
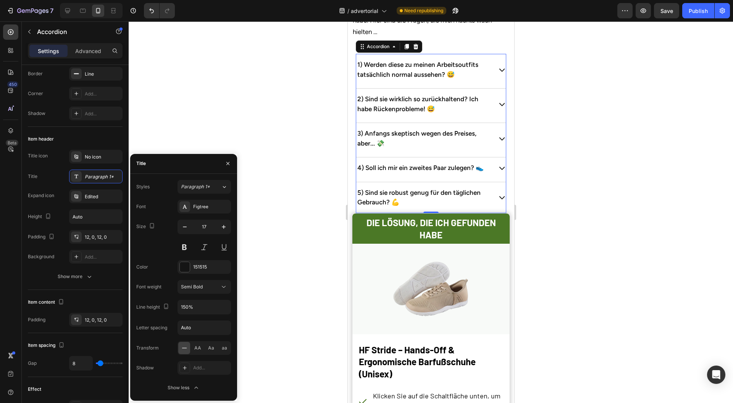
click at [286, 332] on div at bounding box center [431, 212] width 605 height 382
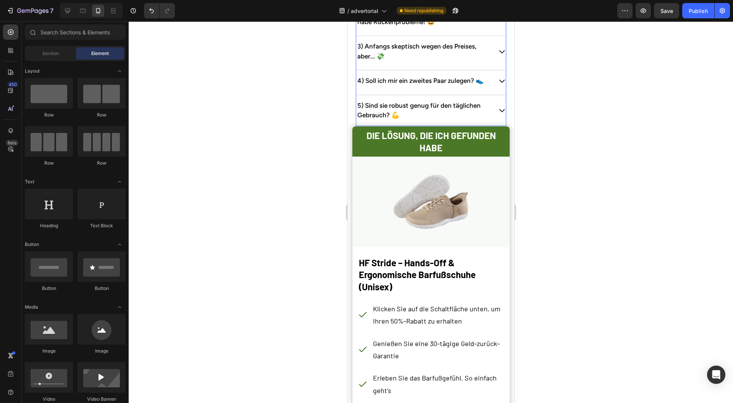
scroll to position [2871, 0]
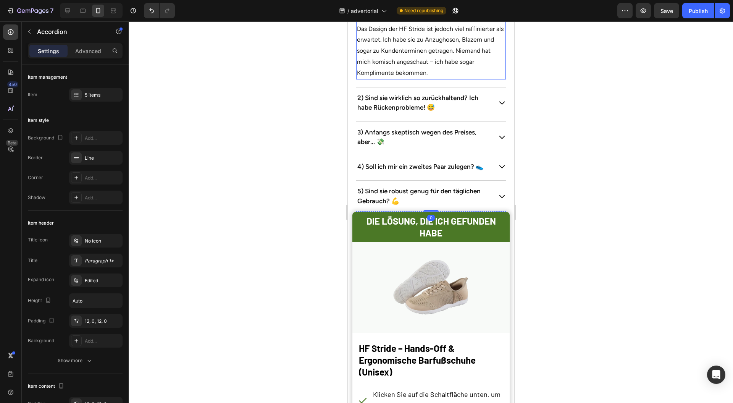
click at [439, 79] on p "Das war meine größte Angst. Ich arbeite im Büro und kann nicht so aussehen, als…" at bounding box center [431, 40] width 148 height 77
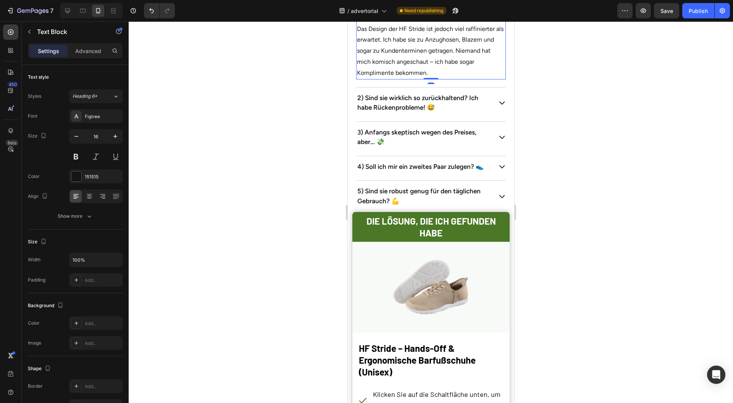
click at [276, 232] on div at bounding box center [431, 212] width 605 height 382
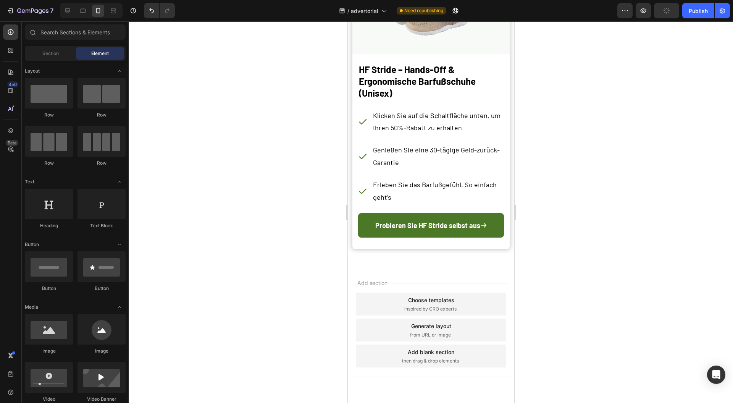
scroll to position [3151, 0]
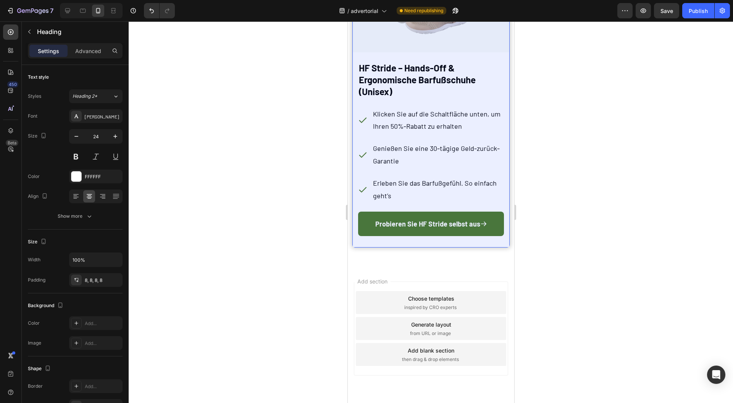
drag, startPoint x: 365, startPoint y: 221, endPoint x: 632, endPoint y: 214, distance: 266.7
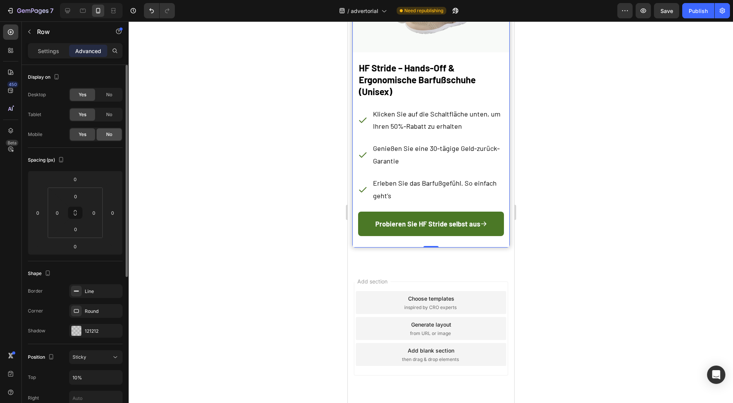
click at [106, 134] on span "No" at bounding box center [109, 134] width 6 height 7
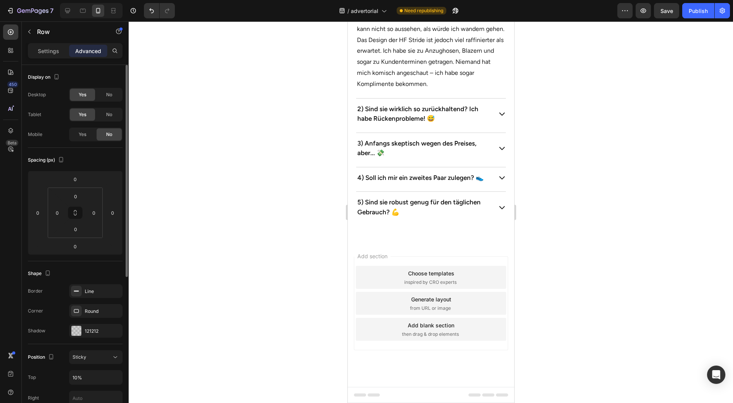
scroll to position [3113, 0]
click at [703, 5] on button "Publish" at bounding box center [699, 10] width 32 height 15
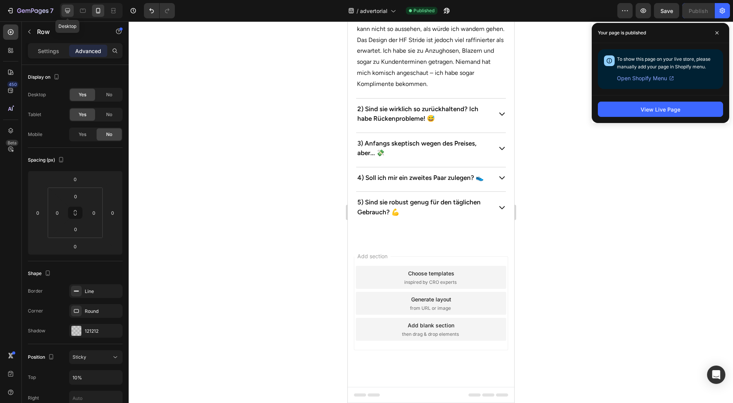
click at [68, 11] on icon at bounding box center [68, 11] width 8 height 8
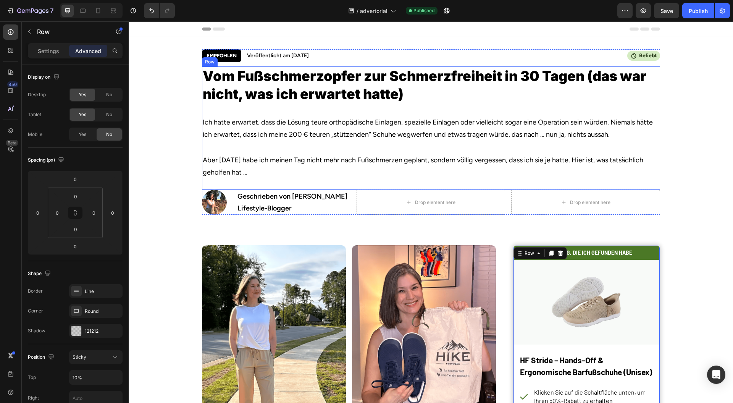
click at [412, 91] on h2 "Vom Fußschmerzopfer zur Schmerzfreiheit in 30 Tagen (das war nicht, was ich erw…" at bounding box center [431, 84] width 458 height 37
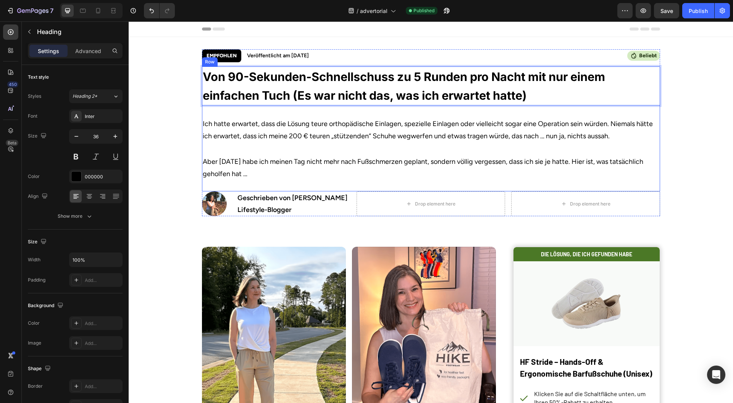
click at [332, 121] on h2 "Ich hatte erwartet, dass die Lösung teure orthopädische Einlagen, spezielle Ein…" at bounding box center [431, 130] width 458 height 26
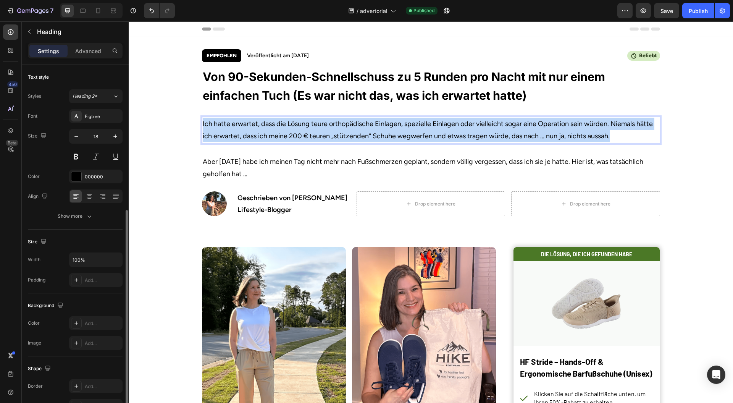
scroll to position [84, 0]
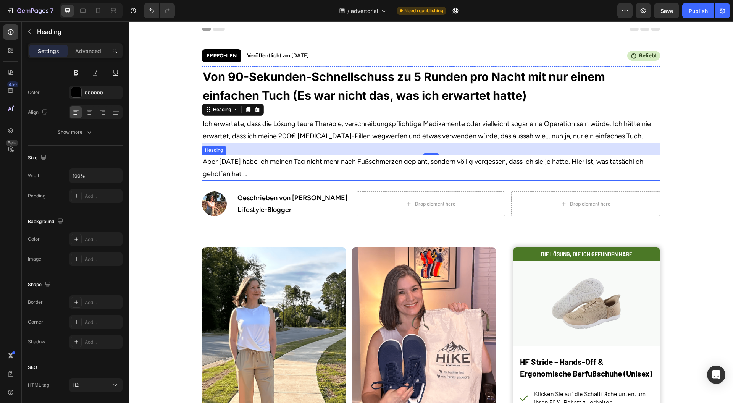
click at [504, 158] on h2 "Aber nach 30 Tagen habe ich meinen Tag nicht mehr nach Fußschmerzen geplant, so…" at bounding box center [431, 168] width 458 height 26
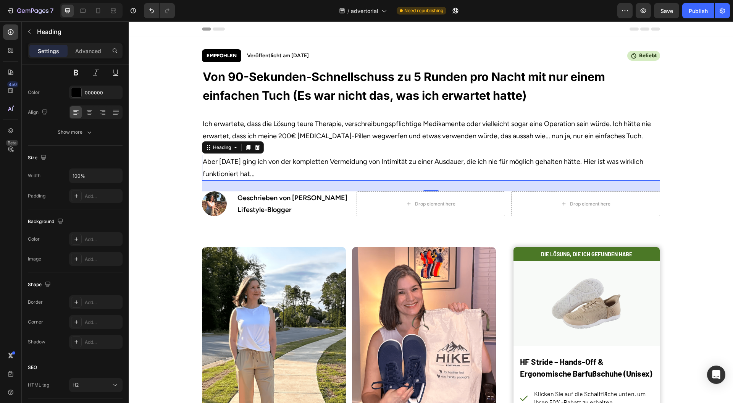
click at [369, 170] on p "Aber nach 30 Tagen ging ich von der kompletten Vermeidung von Intimität zu eine…" at bounding box center [431, 167] width 457 height 25
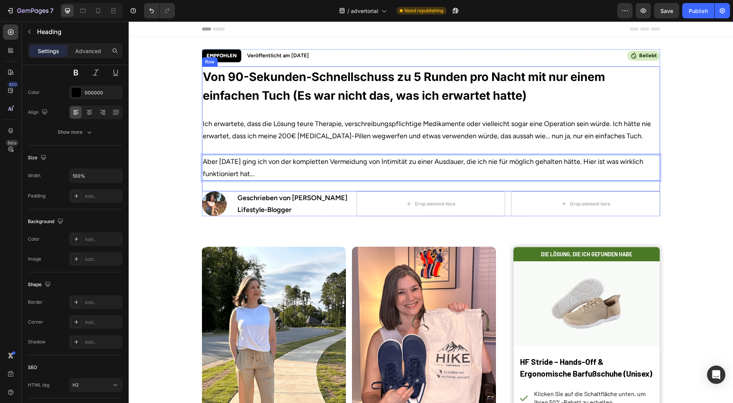
click at [301, 194] on h2 "Geschrieben von Jessica Kim" at bounding box center [293, 198] width 112 height 12
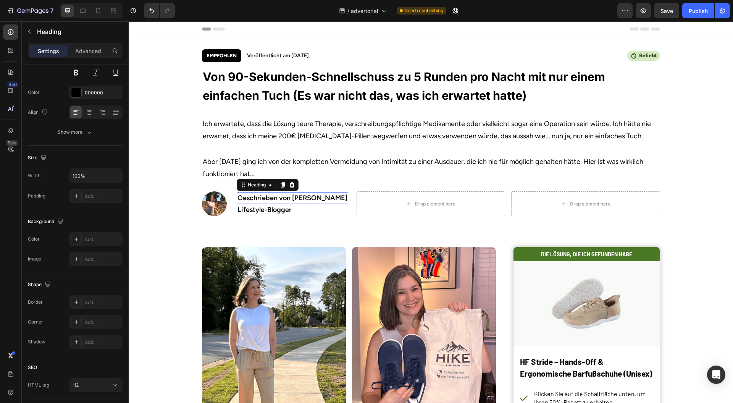
click at [301, 194] on h2 "Geschrieben von Jessica Kim" at bounding box center [293, 198] width 112 height 12
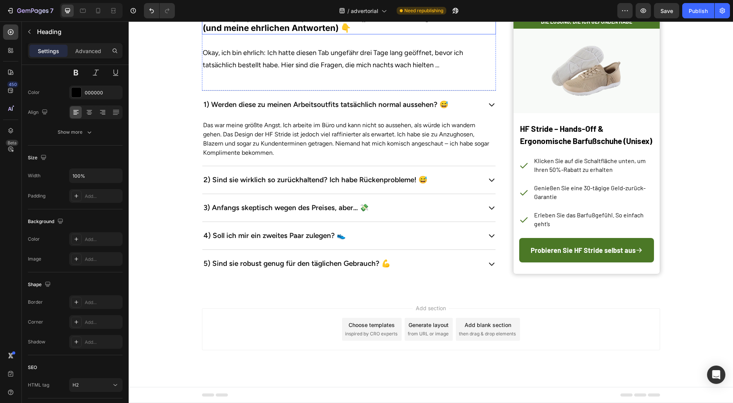
scroll to position [2320, 0]
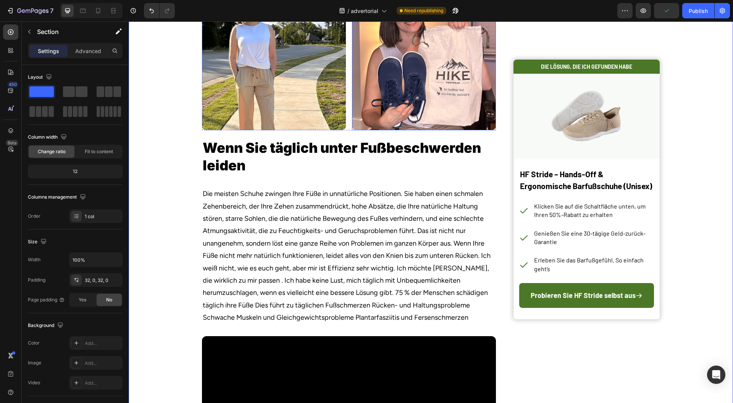
scroll to position [0, 0]
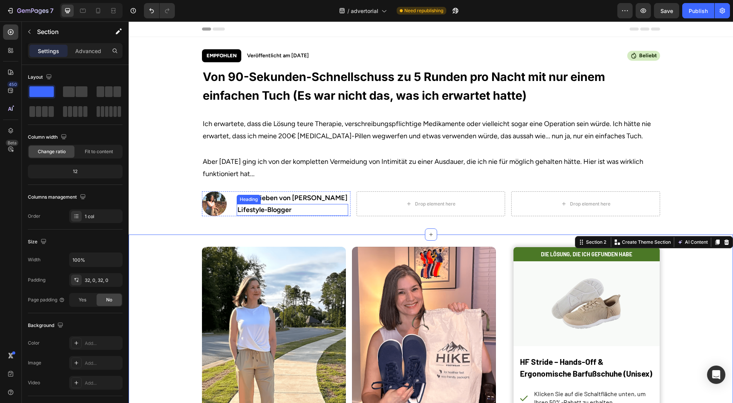
click at [342, 209] on h2 "Lifestyle-Blogger" at bounding box center [293, 210] width 112 height 12
click at [343, 207] on h2 "Lifestyle-Blogger" at bounding box center [293, 210] width 112 height 12
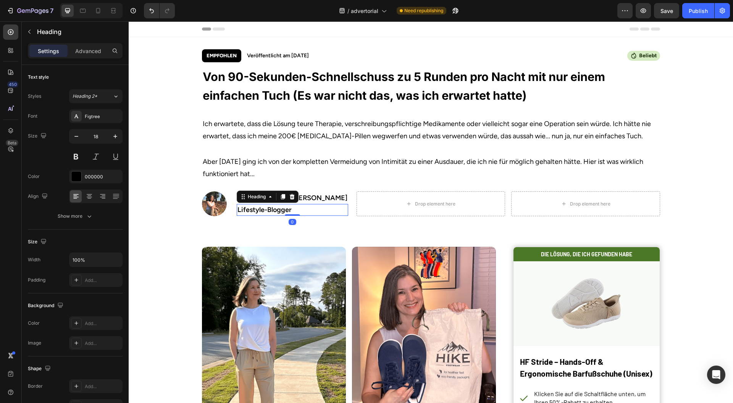
click at [343, 207] on p "Lifestyle-Blogger" at bounding box center [293, 210] width 110 height 10
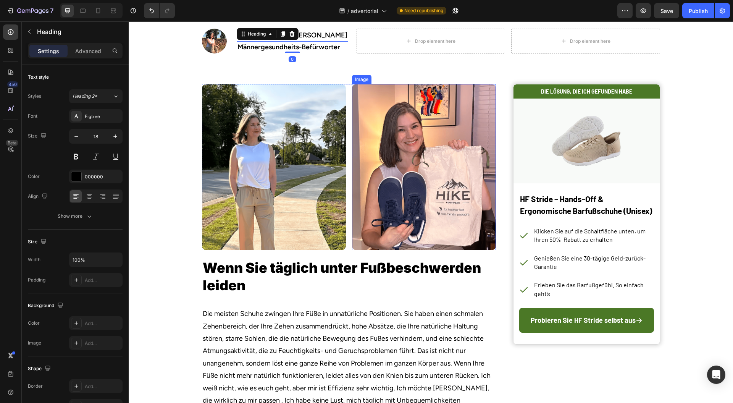
scroll to position [204, 0]
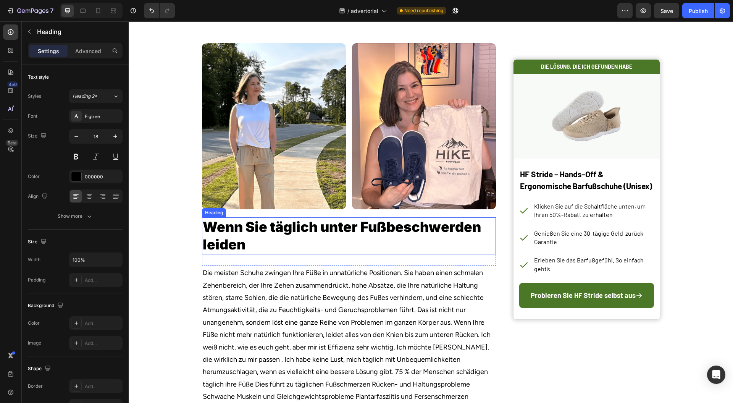
click at [361, 229] on h2 "Wenn Sie täglich unter Fußbeschwerden leiden" at bounding box center [349, 235] width 294 height 37
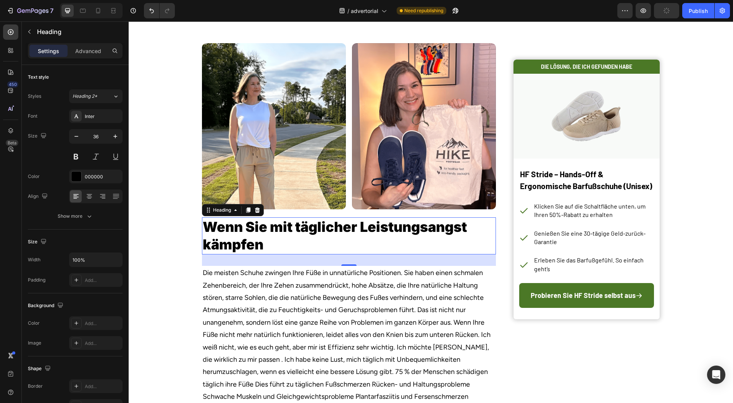
click at [342, 299] on p "Die meisten Schuhe zwingen Ihre Füße in unnatürliche Positionen. Sie haben eine…" at bounding box center [349, 335] width 293 height 136
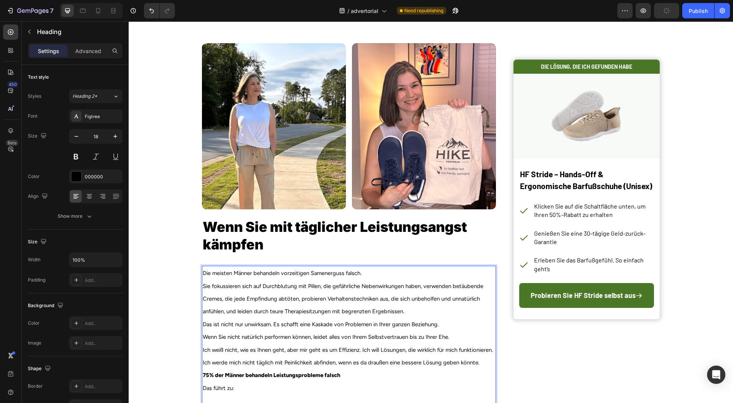
scroll to position [258, 0]
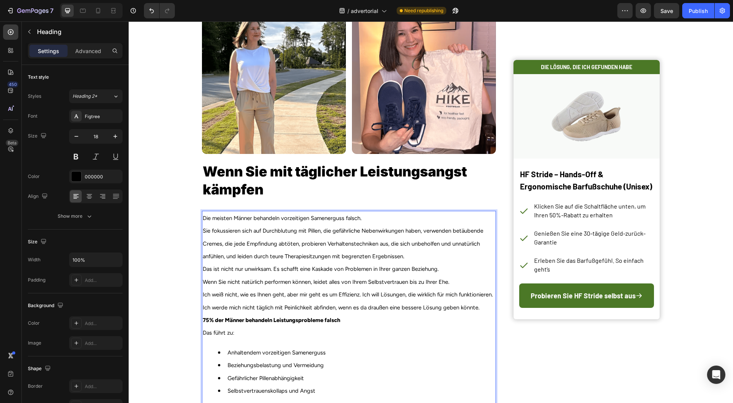
click at [301, 279] on span "Wenn Sie nicht natürlich performen können, leidet alles von Ihrem Selbstvertrau…" at bounding box center [326, 281] width 247 height 7
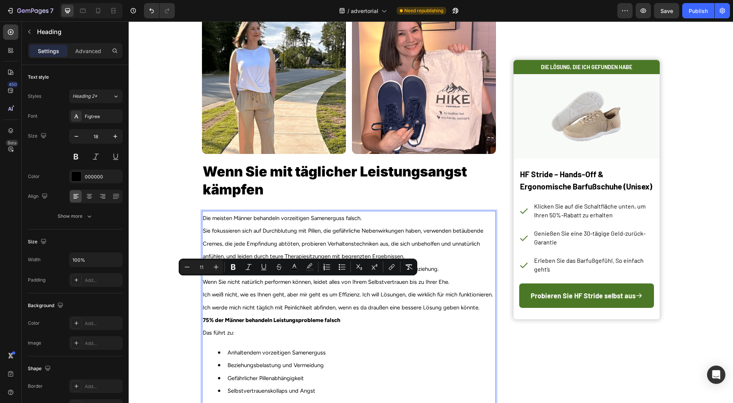
click at [372, 325] on p "75% der Männer behandeln Leistungsprobleme falsch" at bounding box center [349, 320] width 293 height 13
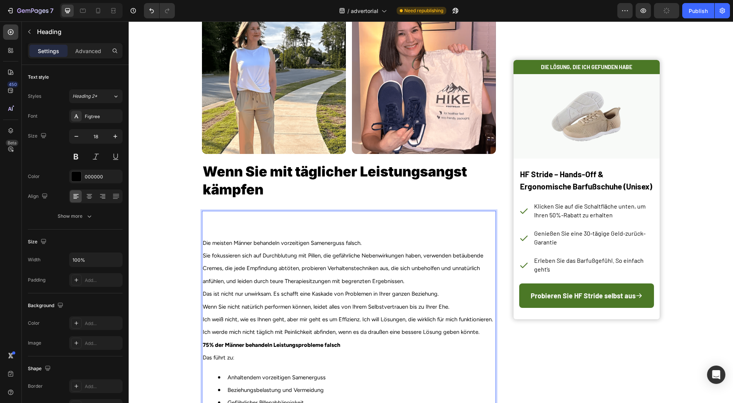
click at [208, 218] on p "Die meisten Männer behandeln vorzeitigen Samenerguss falsch." at bounding box center [349, 230] width 293 height 37
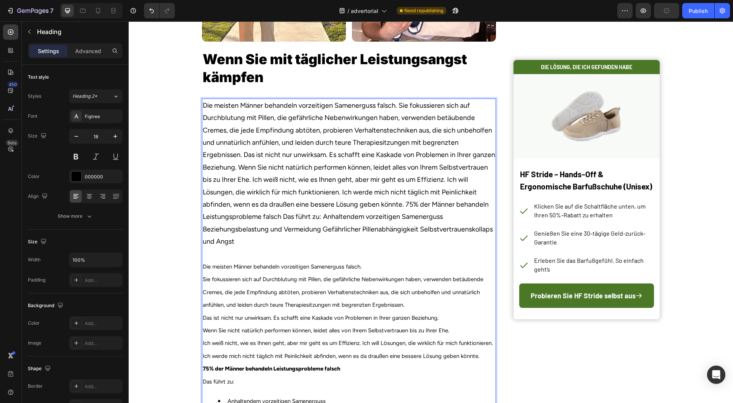
scroll to position [411, 0]
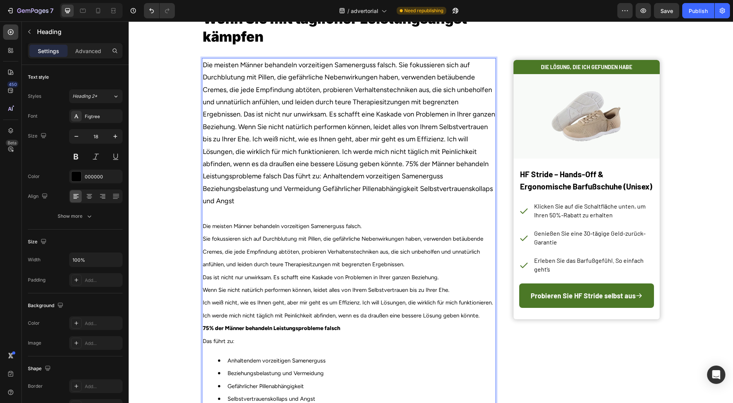
click at [397, 65] on p "⁠⁠⁠⁠⁠⁠⁠Die meisten Männer behandeln vorzeitigen Samenerguss falsch. Sie fokussi…" at bounding box center [349, 146] width 293 height 174
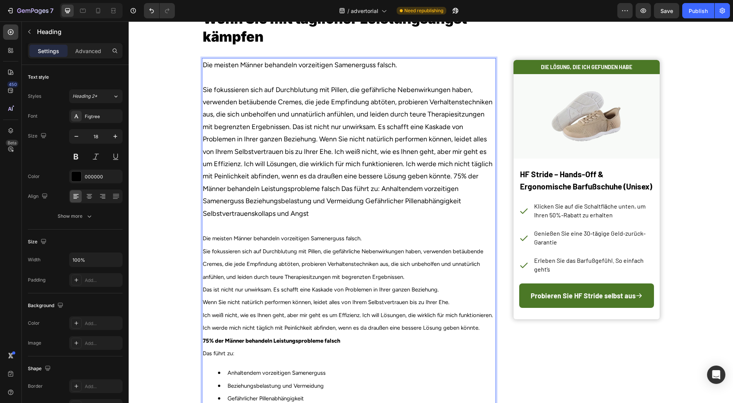
click at [471, 200] on p "Die meisten Männer behandeln vorzeitigen Samenerguss falsch. Sie fokussieren si…" at bounding box center [349, 152] width 293 height 186
click at [375, 125] on p "Die meisten Männer behandeln vorzeitigen Samenerguss falsch. Sie fokussieren si…" at bounding box center [349, 152] width 293 height 186
click at [289, 127] on p "Die meisten Männer behandeln vorzeitigen Samenerguss falsch. Sie fokussieren si…" at bounding box center [349, 152] width 293 height 186
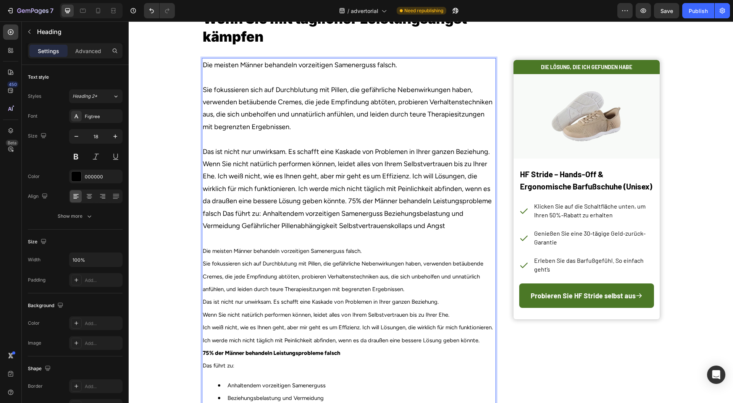
click at [203, 163] on p "Die meisten Männer behandeln vorzeitigen Samenerguss falsch. Sie fokussieren si…" at bounding box center [349, 158] width 293 height 199
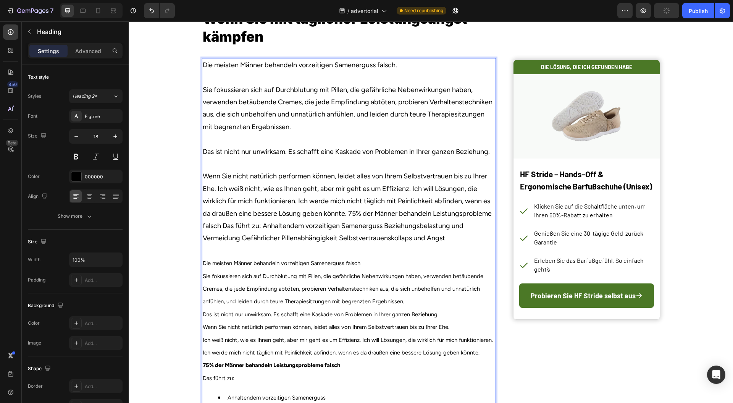
click at [215, 189] on p "Die meisten Männer behandeln vorzeitigen Samenerguss falsch. Sie fokussieren si…" at bounding box center [349, 164] width 293 height 211
click at [214, 190] on p "Die meisten Männer behandeln vorzeitigen Samenerguss falsch. Sie fokussieren si…" at bounding box center [349, 164] width 293 height 211
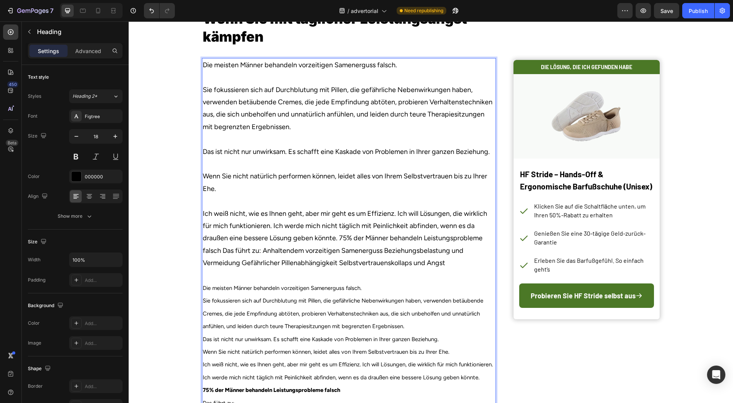
click at [338, 238] on p "Die meisten Männer behandeln vorzeitigen Samenerguss falsch. Sie fokussieren si…" at bounding box center [349, 177] width 293 height 236
click at [335, 238] on p "Die meisten Männer behandeln vorzeitigen Samenerguss falsch. Sie fokussieren si…" at bounding box center [349, 177] width 293 height 236
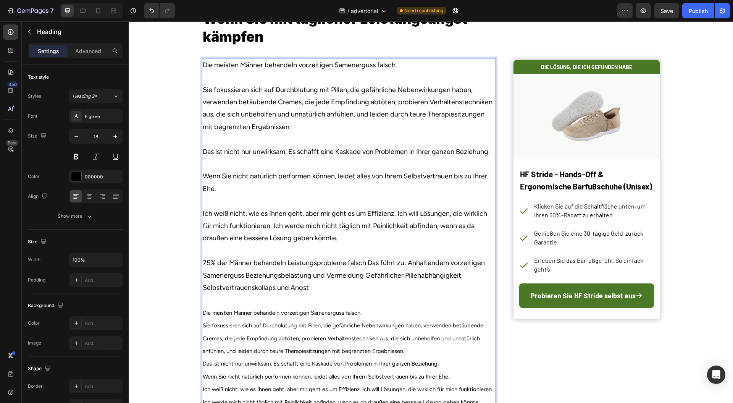
click at [406, 264] on p "Die meisten Männer behandeln vorzeitigen Samenerguss falsch. Sie fokussieren si…" at bounding box center [349, 189] width 293 height 261
click at [365, 263] on p "Die meisten Männer behandeln vorzeitigen Samenerguss falsch. Sie fokussieren si…" at bounding box center [349, 189] width 293 height 261
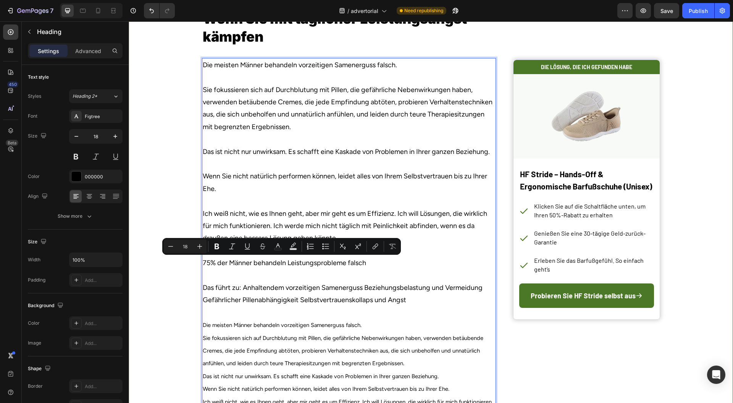
drag, startPoint x: 369, startPoint y: 261, endPoint x: 183, endPoint y: 248, distance: 186.5
click at [213, 245] on icon "Editor contextual toolbar" at bounding box center [217, 247] width 8 height 8
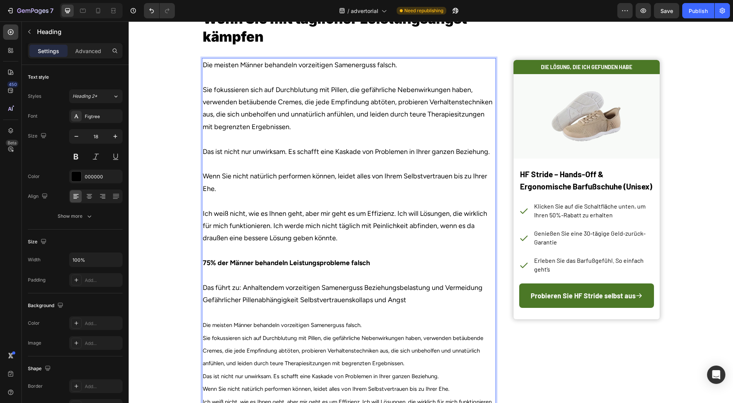
click at [431, 273] on p "Die meisten Männer behandeln vorzeitigen Samenerguss falsch. Sie fokussieren si…" at bounding box center [349, 195] width 293 height 273
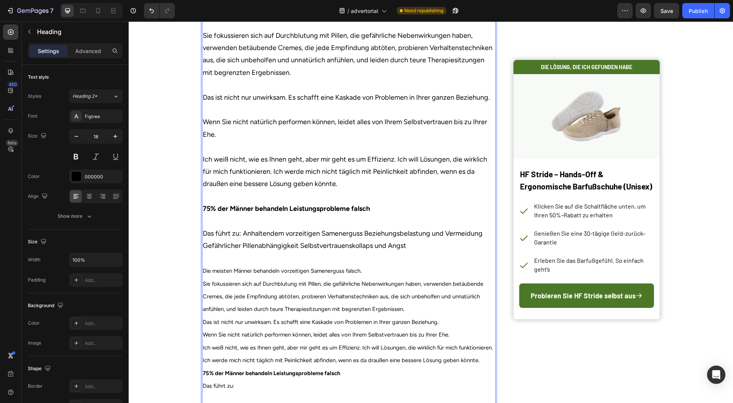
scroll to position [513, 0]
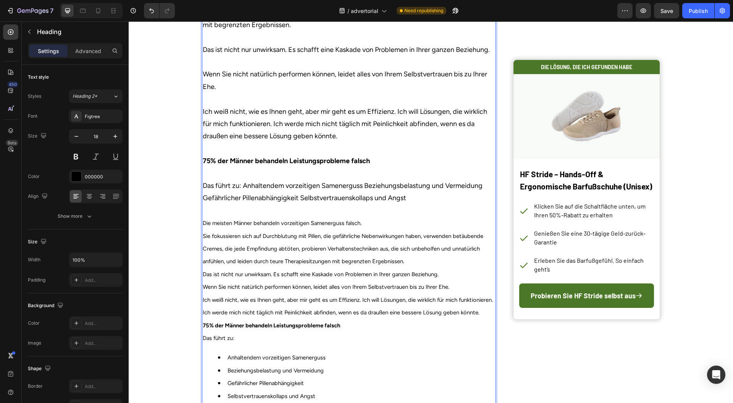
click at [241, 186] on p "Die meisten Männer behandeln vorzeitigen Samenerguss falsch. Sie fokussieren si…" at bounding box center [349, 93] width 293 height 273
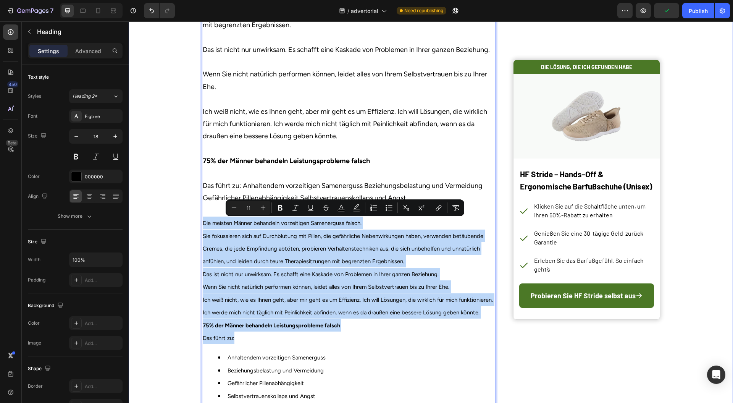
drag, startPoint x: 234, startPoint y: 341, endPoint x: 188, endPoint y: 225, distance: 125.4
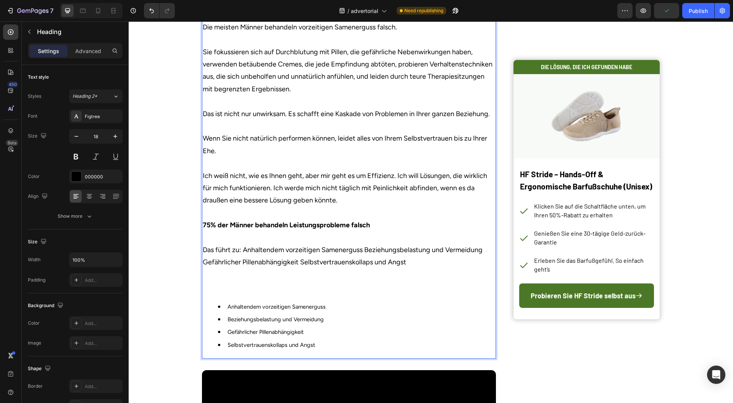
scroll to position [440, 0]
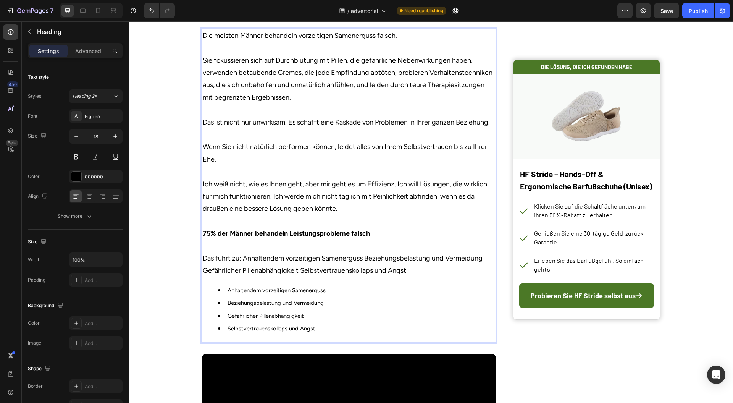
click at [245, 259] on p "Die meisten Männer behandeln vorzeitigen Samenerguss falsch. Sie fokussieren si…" at bounding box center [349, 153] width 293 height 248
drag, startPoint x: 245, startPoint y: 259, endPoint x: 329, endPoint y: 256, distance: 83.7
click at [329, 256] on p "Die meisten Männer behandeln vorzeitigen Samenerguss falsch. Sie fokussieren si…" at bounding box center [349, 153] width 293 height 248
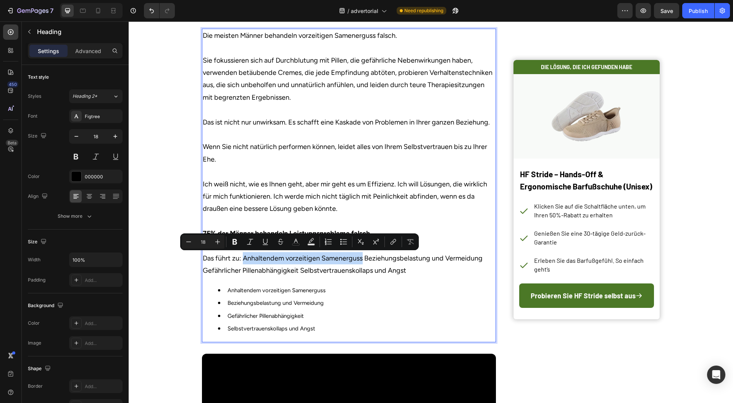
copy p "Anhaltendem vorzeitigen Samenerguss"
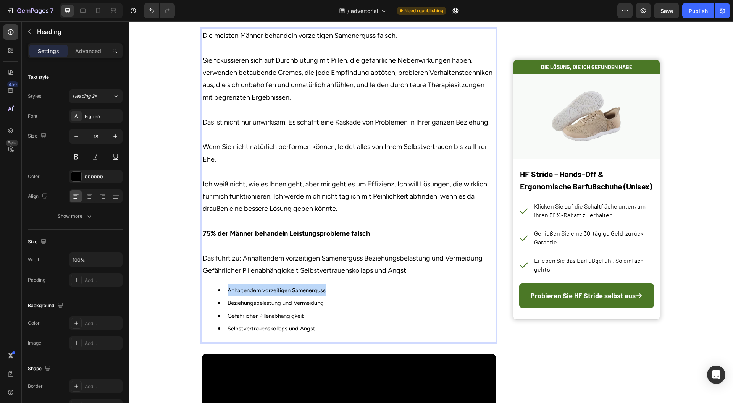
drag, startPoint x: 325, startPoint y: 290, endPoint x: 220, endPoint y: 290, distance: 105.0
click at [220, 290] on li "Anhaltendem vorzeitigen Samenerguss" at bounding box center [356, 290] width 277 height 13
click at [380, 257] on p "Die meisten Männer behandeln vorzeitigen Samenerguss falsch. Sie fokussieren si…" at bounding box center [349, 153] width 293 height 248
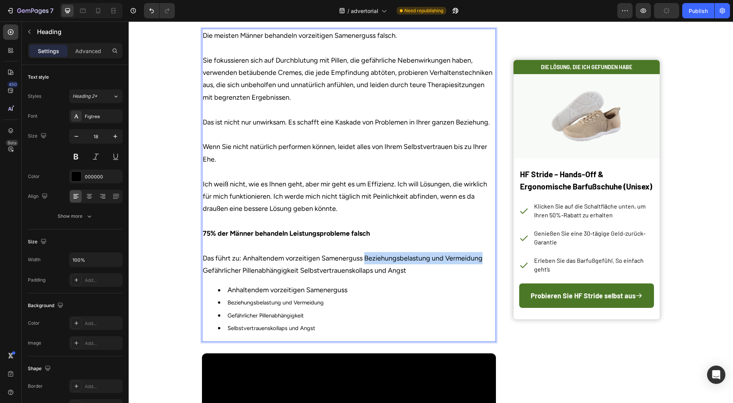
drag, startPoint x: 379, startPoint y: 257, endPoint x: 456, endPoint y: 256, distance: 76.8
click at [456, 256] on p "Die meisten Männer behandeln vorzeitigen Samenerguss falsch. Sie fokussieren si…" at bounding box center [349, 153] width 293 height 248
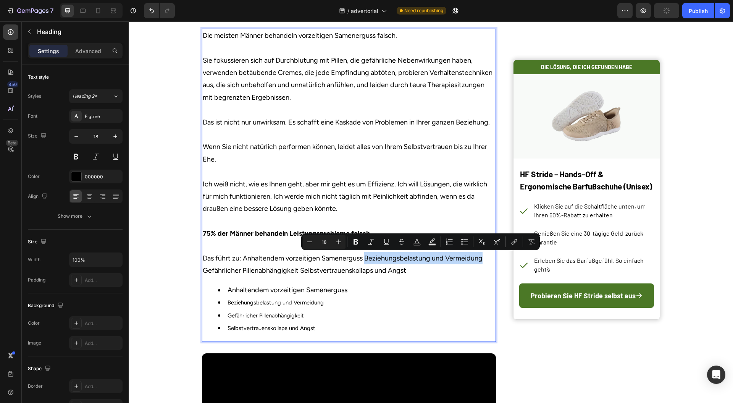
copy p "Beziehungsbelastung und Vermeidung"
click at [309, 304] on span "Beziehungsbelastung und Vermeidung" at bounding box center [276, 302] width 96 height 7
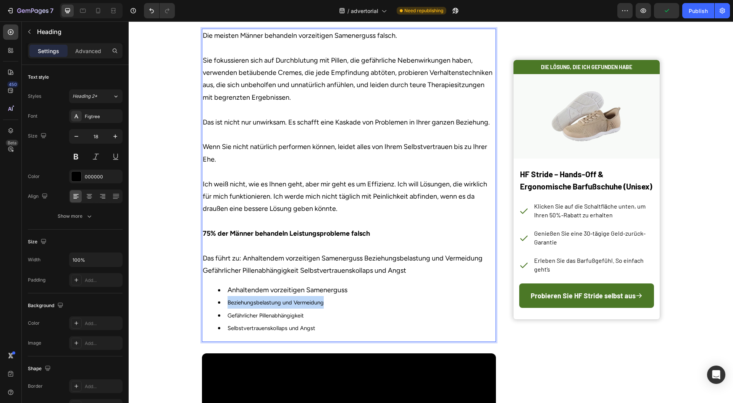
drag, startPoint x: 309, startPoint y: 304, endPoint x: 245, endPoint y: 304, distance: 63.8
click at [246, 304] on span "Beziehungsbelastung und Vermeidung" at bounding box center [276, 302] width 96 height 7
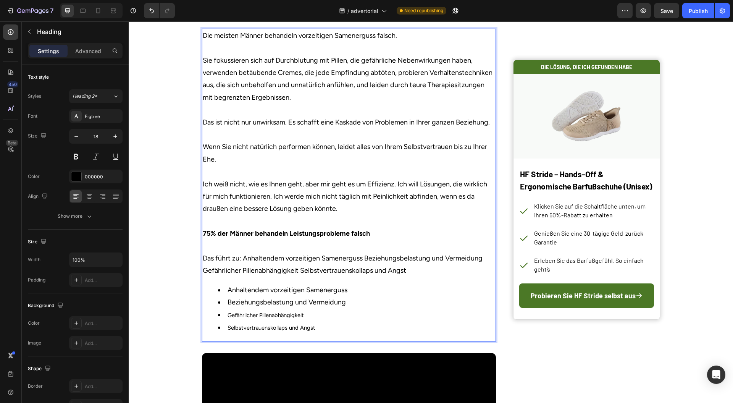
click at [212, 270] on p "Die meisten Männer behandeln vorzeitigen Samenerguss falsch. Sie fokussieren si…" at bounding box center [349, 153] width 293 height 248
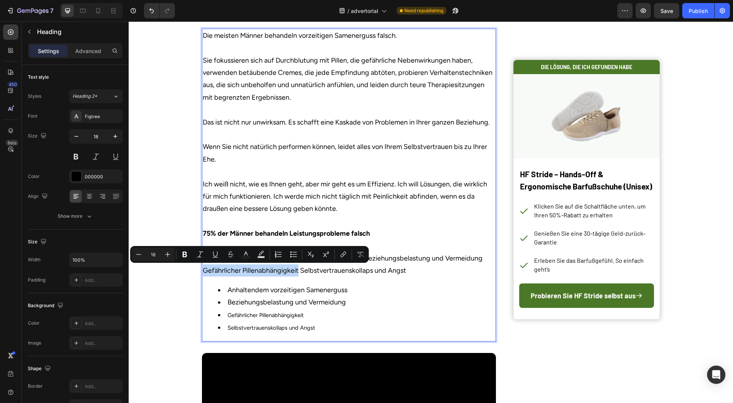
drag, startPoint x: 212, startPoint y: 270, endPoint x: 269, endPoint y: 276, distance: 56.8
click at [269, 276] on p "Die meisten Männer behandeln vorzeitigen Samenerguss falsch. Sie fokussieren si…" at bounding box center [349, 153] width 293 height 248
copy p "Gefährlicher Pillenabhängigkeit"
click at [236, 317] on span "Gefährlicher Pillenabhängigkeit" at bounding box center [266, 315] width 76 height 7
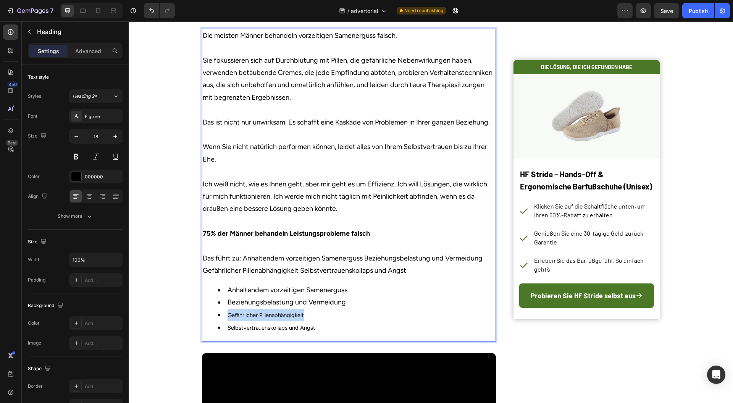
drag, startPoint x: 236, startPoint y: 317, endPoint x: 271, endPoint y: 317, distance: 35.1
click at [271, 317] on span "Gefährlicher Pillenabhängigkeit" at bounding box center [266, 315] width 76 height 7
click at [311, 269] on p "Die meisten Männer behandeln vorzeitigen Samenerguss falsch. Sie fokussieren si…" at bounding box center [349, 153] width 293 height 248
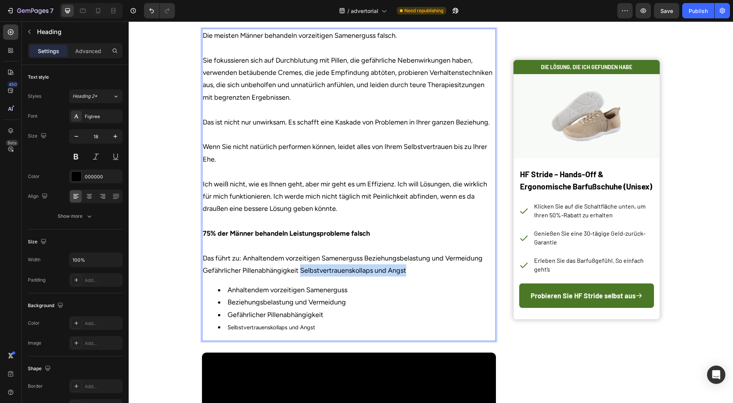
drag, startPoint x: 311, startPoint y: 269, endPoint x: 384, endPoint y: 268, distance: 73.3
click at [384, 268] on p "Die meisten Männer behandeln vorzeitigen Samenerguss falsch. Sie fokussieren si…" at bounding box center [349, 153] width 293 height 248
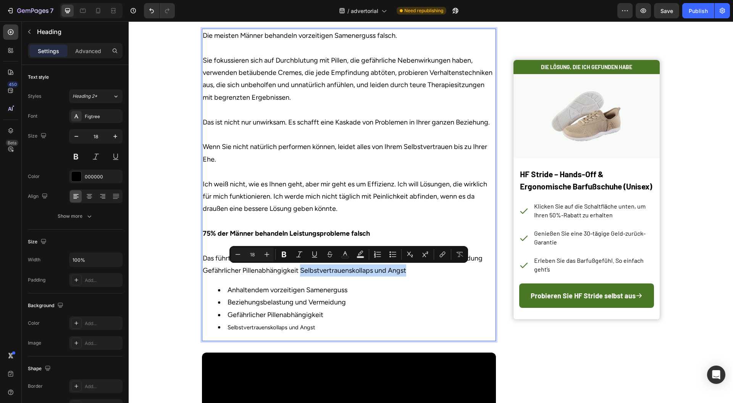
copy p "Selbstvertrauenskollaps und Angst"
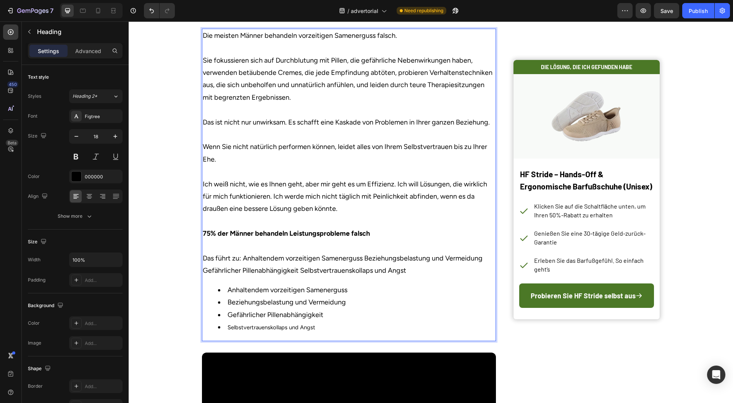
click at [309, 323] on li "Selbstvertrauenskollaps und Angst" at bounding box center [356, 327] width 277 height 13
drag, startPoint x: 309, startPoint y: 323, endPoint x: 230, endPoint y: 325, distance: 78.7
click at [230, 325] on li "Selbstvertrauenskollaps und Angst" at bounding box center [356, 327] width 277 height 13
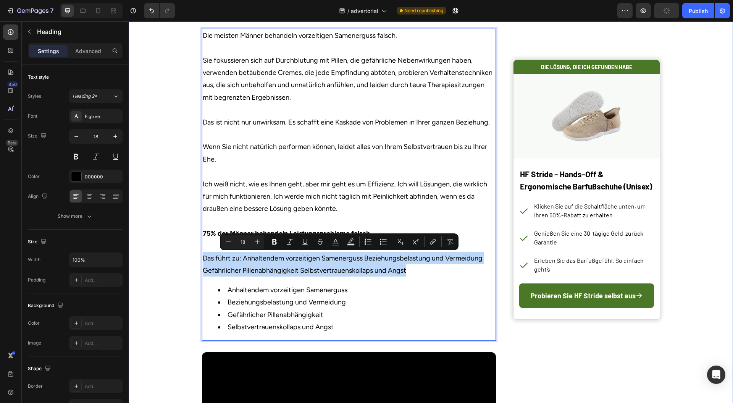
drag, startPoint x: 408, startPoint y: 267, endPoint x: 185, endPoint y: 256, distance: 223.4
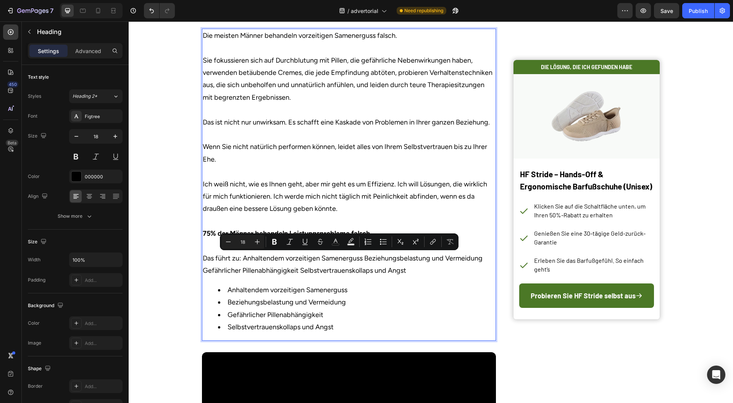
click at [417, 263] on p "Die meisten Männer behandeln vorzeitigen Samenerguss falsch. Sie fokussieren si…" at bounding box center [349, 153] width 293 height 248
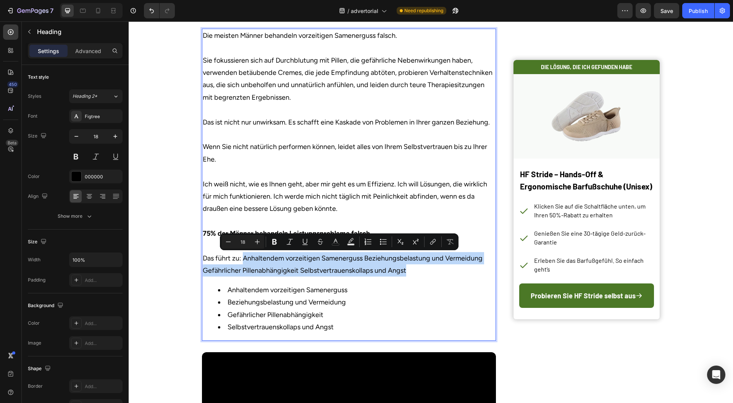
drag, startPoint x: 432, startPoint y: 267, endPoint x: 239, endPoint y: 257, distance: 193.9
click at [239, 257] on p "Die meisten Männer behandeln vorzeitigen Samenerguss falsch. Sie fokussieren si…" at bounding box center [349, 153] width 293 height 248
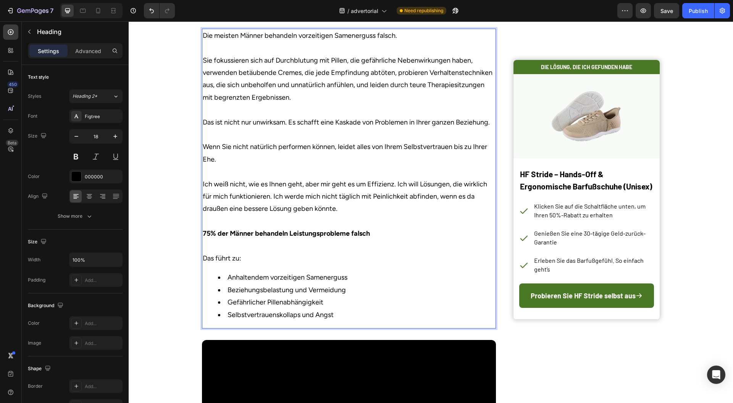
click at [429, 251] on p "Die meisten Männer behandeln vorzeitigen Samenerguss falsch. Sie fokussieren si…" at bounding box center [349, 146] width 293 height 235
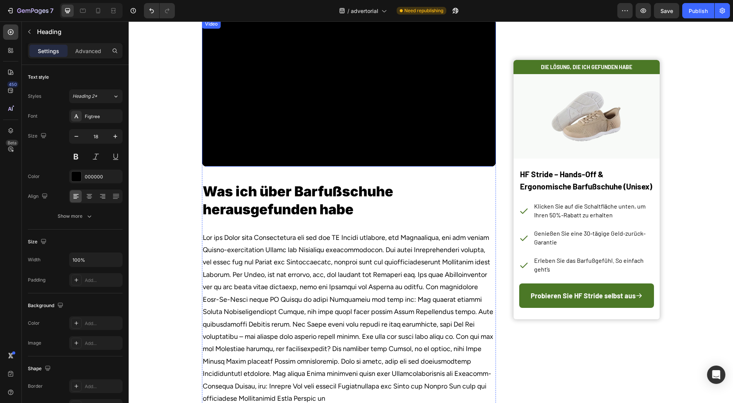
scroll to position [797, 0]
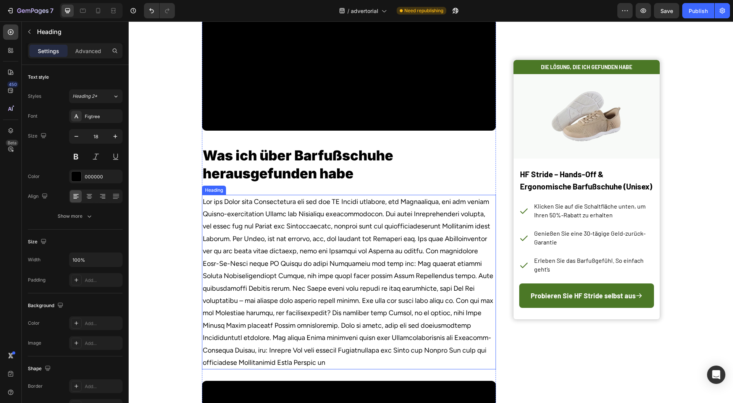
click at [369, 241] on p "Rich Text Editor. Editing area: main" at bounding box center [349, 282] width 293 height 173
click at [376, 183] on h2 "Was ich über Barfußschuhe herausgefunden habe" at bounding box center [349, 164] width 294 height 37
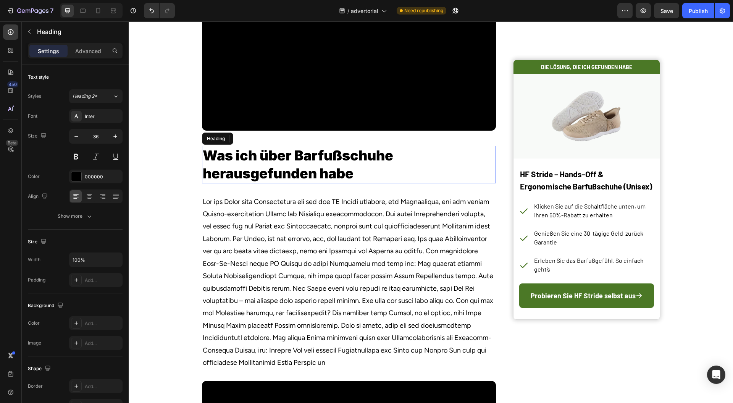
click at [376, 183] on h2 "Was ich über Barfußschuhe herausgefunden habe" at bounding box center [349, 164] width 294 height 37
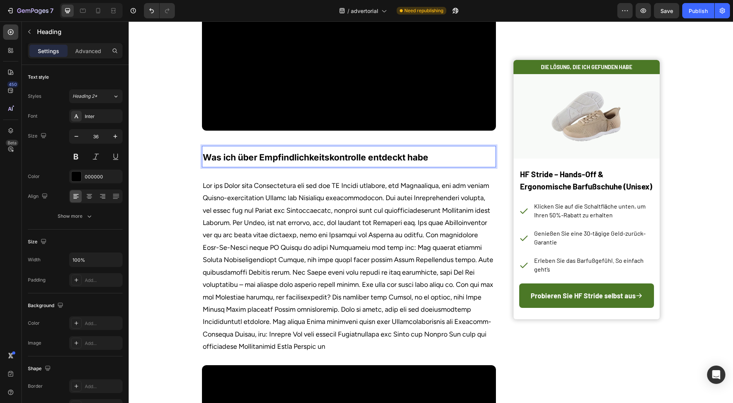
click at [396, 162] on strong "Was ich über Empfindlichkeitskontrolle entdeckt habe" at bounding box center [316, 157] width 226 height 10
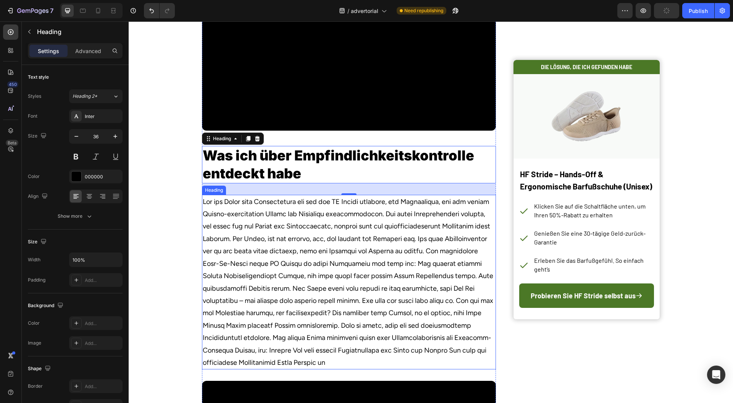
click at [379, 267] on p "Rich Text Editor. Editing area: main" at bounding box center [349, 282] width 293 height 173
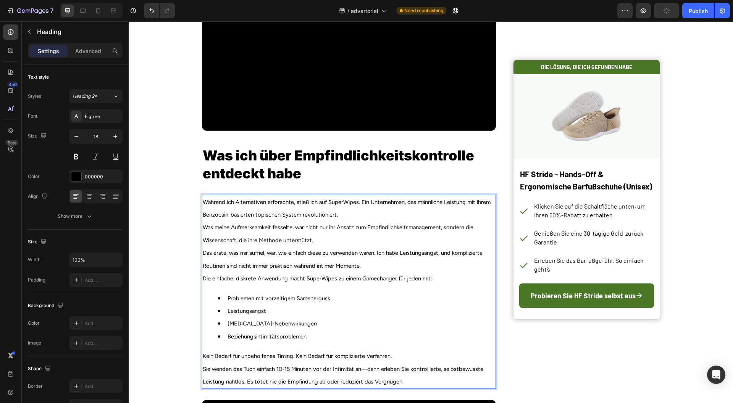
scroll to position [823, 0]
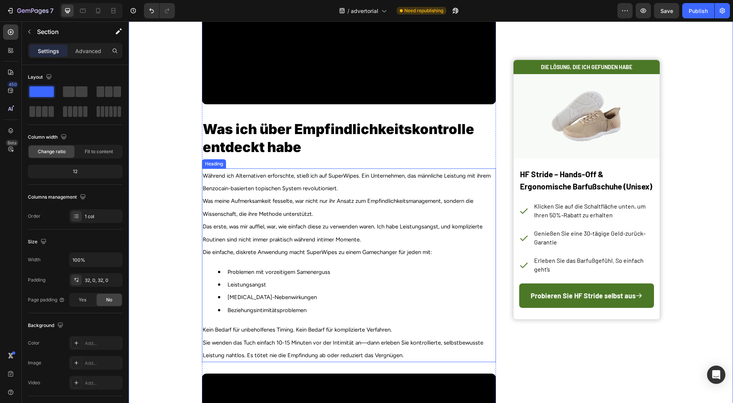
click at [203, 192] on span "Während ich Alternativen erforschte, stieß ich auf SuperWipes. Ein Unternehmen,…" at bounding box center [347, 181] width 288 height 19
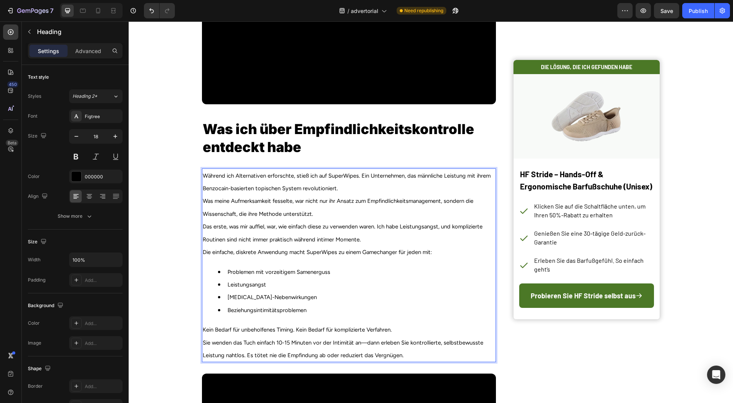
click at [203, 192] on span "Während ich Alternativen erforschte, stieß ich auf SuperWipes. Ein Unternehmen,…" at bounding box center [347, 181] width 288 height 19
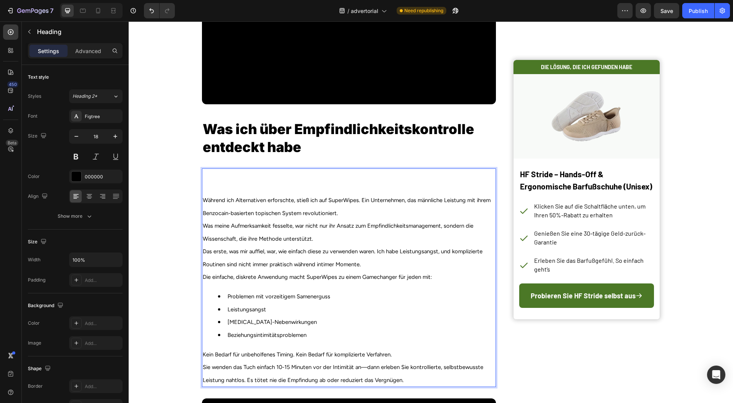
click at [203, 212] on p "Während ich Alternativen erforschte, stieß ich auf SuperWipes. Ein Unternehmen,…" at bounding box center [349, 226] width 293 height 114
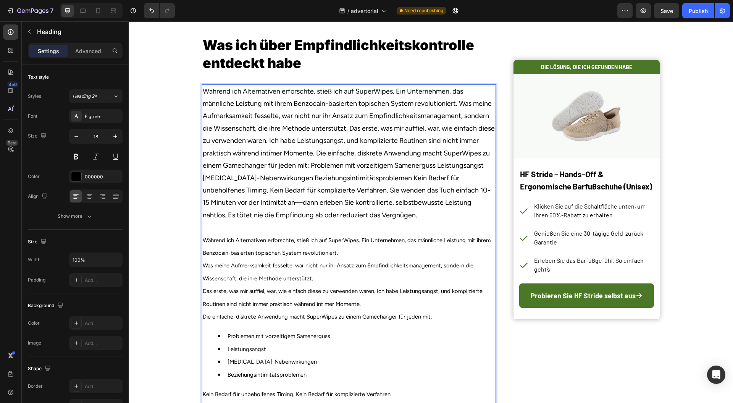
scroll to position [925, 0]
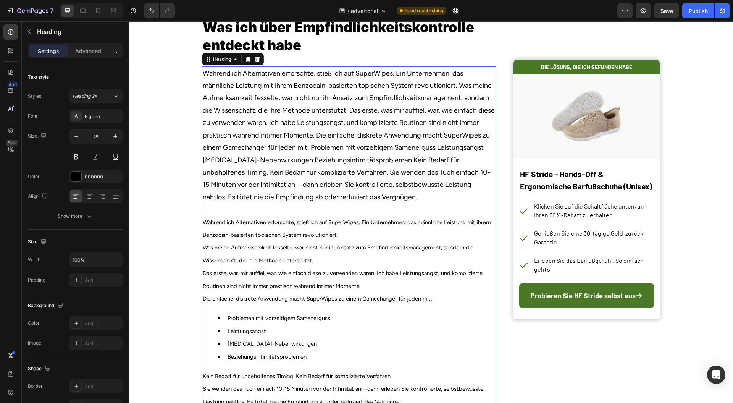
click at [414, 168] on p "⁠⁠⁠⁠⁠⁠⁠Während ich Alternativen erforschte, stieß ich auf SuperWipes. Ein Unter…" at bounding box center [349, 186] width 293 height 238
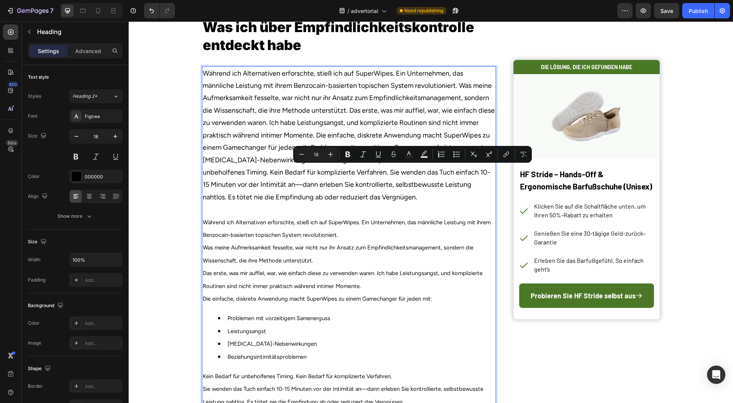
click at [458, 121] on p "Während ich Alternativen erforschte, stieß ich auf SuperWipes. Ein Unternehmen,…" at bounding box center [349, 186] width 293 height 238
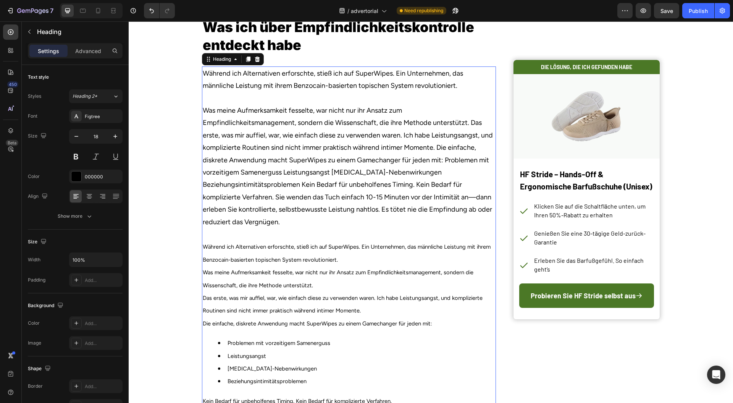
click at [420, 181] on p "Während ich Alternativen erforschte, stieß ich auf SuperWipes. Ein Unternehmen,…" at bounding box center [349, 198] width 293 height 263
click at [468, 161] on p "Während ich Alternativen erforschte, stieß ich auf SuperWipes. Ein Unternehmen,…" at bounding box center [349, 198] width 293 height 263
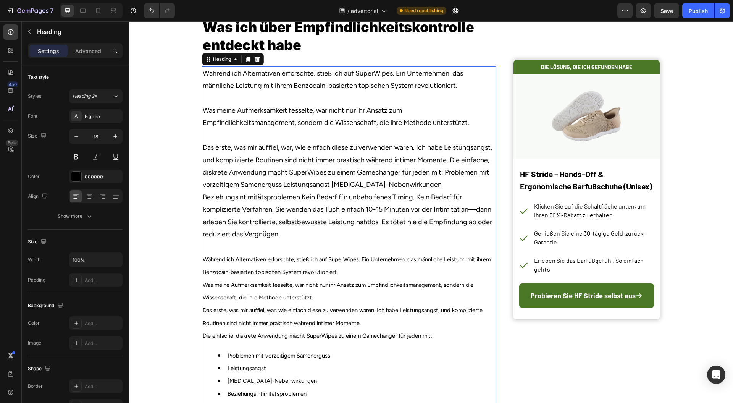
click at [425, 220] on p "Während ich Alternativen erforschte, stieß ich auf SuperWipes. Ein Unternehmen,…" at bounding box center [349, 204] width 293 height 275
click at [450, 196] on p "Während ich Alternativen erforschte, stieß ich auf SuperWipes. Ein Unternehmen,…" at bounding box center [349, 204] width 293 height 275
click at [446, 196] on p "Während ich Alternativen erforschte, stieß ich auf SuperWipes. Ein Unternehmen,…" at bounding box center [349, 204] width 293 height 275
click at [450, 196] on p "Während ich Alternativen erforschte, stieß ich auf SuperWipes. Ein Unternehmen,…" at bounding box center [349, 204] width 293 height 275
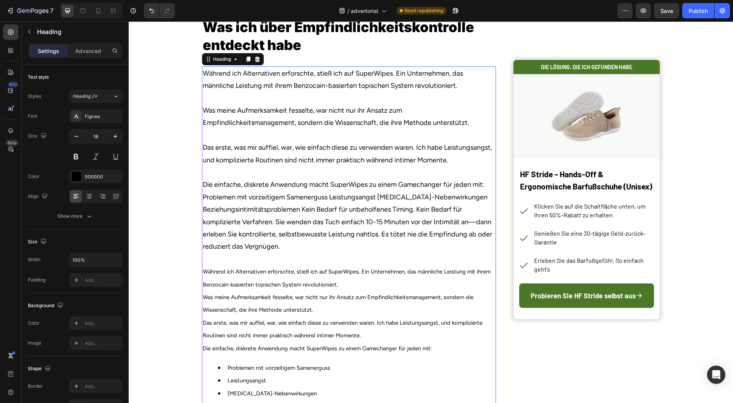
click at [405, 277] on p "Während ich Alternativen erforschte, stieß ich auf SuperWipes. Ein Unternehmen,…" at bounding box center [349, 210] width 293 height 287
click at [482, 221] on p "Während ich Alternativen erforschte, stieß ich auf SuperWipes. Ein Unternehmen,…" at bounding box center [349, 210] width 293 height 287
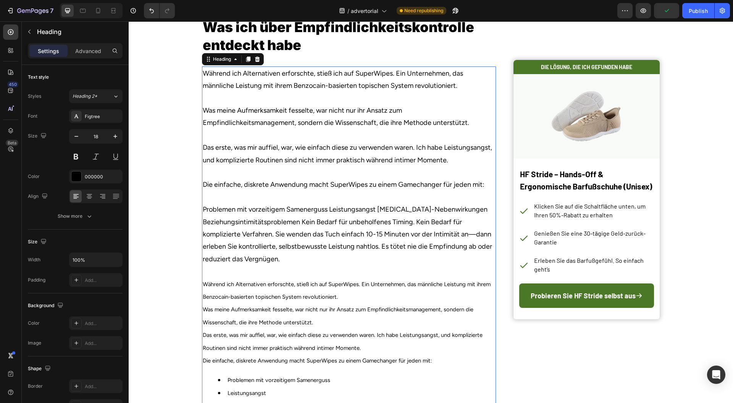
click at [425, 314] on p "Während ich Alternativen erforschte, stieß ich auf SuperWipes. Ein Unternehmen,…" at bounding box center [349, 217] width 293 height 300
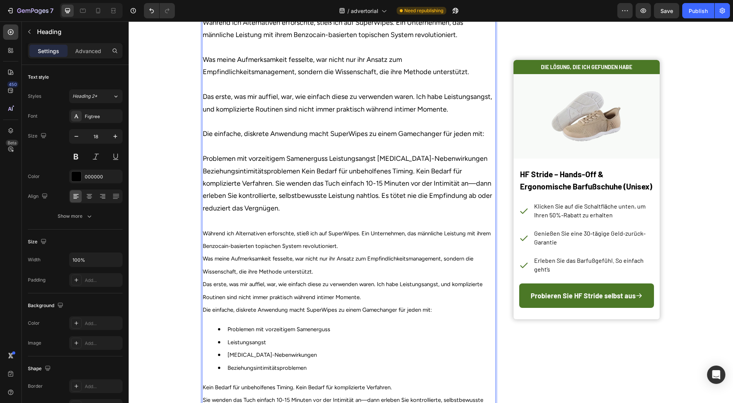
click at [413, 207] on p "Während ich Alternativen erforschte, stieß ich auf SuperWipes. Ein Unternehmen,…" at bounding box center [349, 166] width 293 height 300
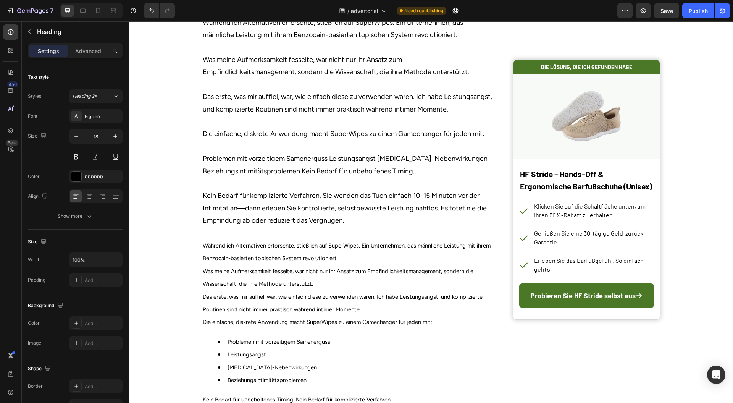
click at [481, 233] on p "Während ich Alternativen erforschte, stieß ich auf SuperWipes. Ein Unternehmen,…" at bounding box center [349, 172] width 293 height 312
click at [404, 262] on p "Während ich Alternativen erforschte, stieß ich auf SuperWipes. Ein Unternehmen,…" at bounding box center [349, 172] width 293 height 312
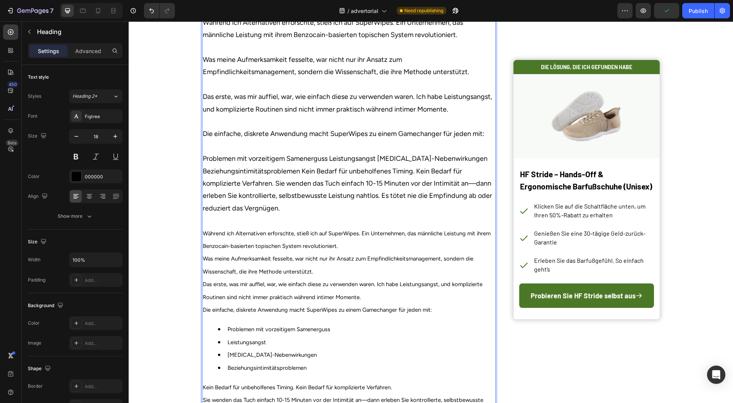
click at [301, 207] on p "Während ich Alternativen erforschte, stieß ich auf SuperWipes. Ein Unternehmen,…" at bounding box center [349, 166] width 293 height 300
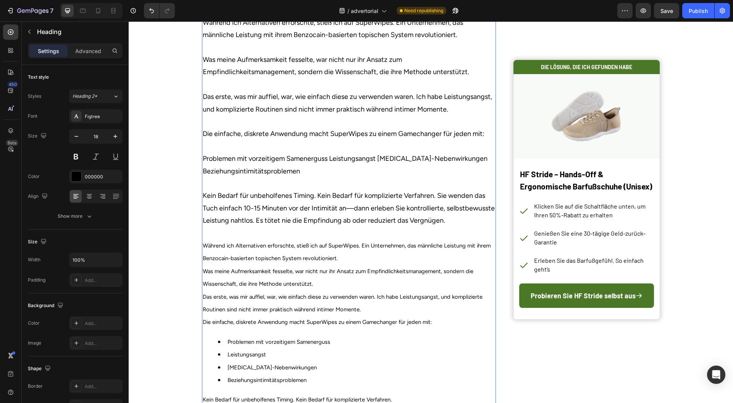
click at [413, 282] on p "Während ich Alternativen erforschte, stieß ich auf SuperWipes. Ein Unternehmen,…" at bounding box center [349, 172] width 293 height 312
click at [448, 239] on p "Während ich Alternativen erforschte, stieß ich auf SuperWipes. Ein Unternehmen,…" at bounding box center [349, 172] width 293 height 312
click at [435, 231] on p "Während ich Alternativen erforschte, stieß ich auf SuperWipes. Ein Unternehmen,…" at bounding box center [349, 172] width 293 height 312
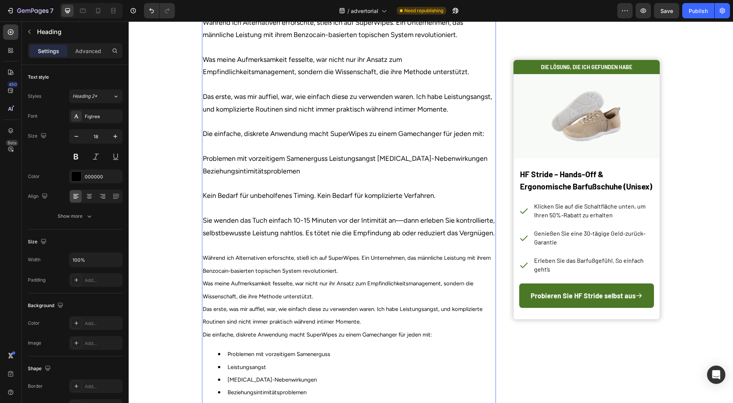
click at [406, 287] on p "Während ich Alternativen erforschte, stieß ich auf SuperWipes. Ein Unternehmen,…" at bounding box center [349, 178] width 293 height 325
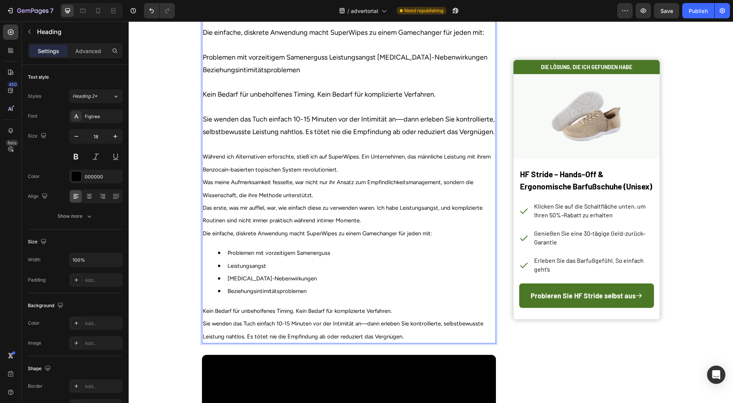
scroll to position [1078, 0]
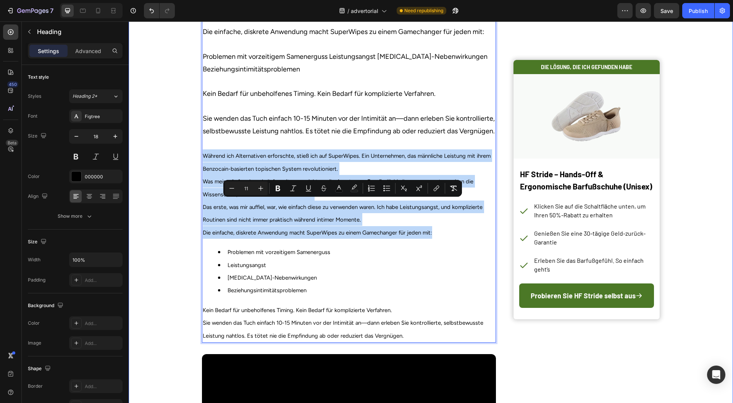
drag, startPoint x: 445, startPoint y: 281, endPoint x: 195, endPoint y: 200, distance: 262.5
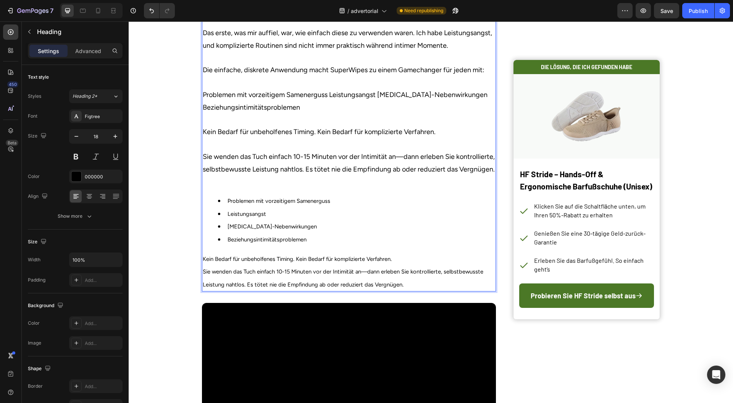
scroll to position [1049, 0]
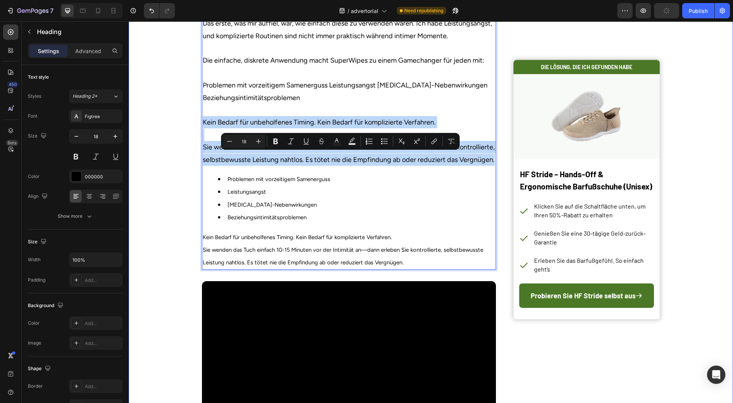
drag, startPoint x: 198, startPoint y: 173, endPoint x: 194, endPoint y: 160, distance: 14.0
copy p "Kein Bedarf für unbeholfenes Timing. Kein Bedarf für komplizierte Verfahren. Si…"
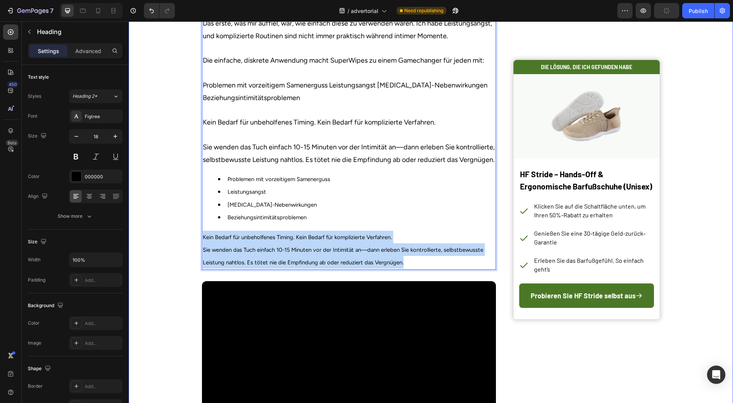
drag, startPoint x: 400, startPoint y: 310, endPoint x: 185, endPoint y: 276, distance: 217.8
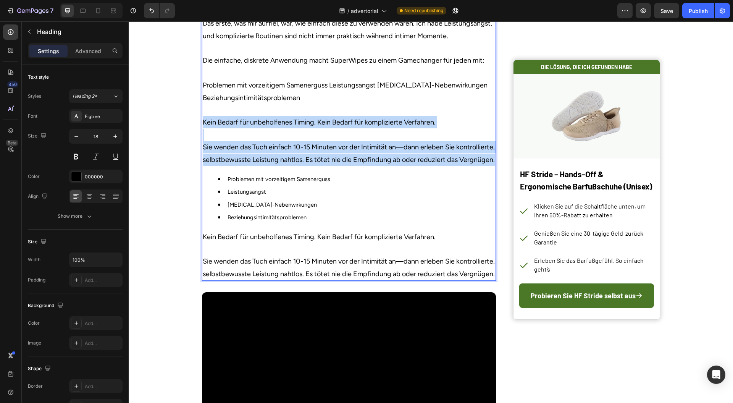
drag, startPoint x: 244, startPoint y: 205, endPoint x: 198, endPoint y: 157, distance: 66.7
click at [202, 157] on h2 "Während ich Alternativen erforschte, stieß ich auf SuperWipes. Ein Unternehmen,…" at bounding box center [349, 111] width 294 height 339
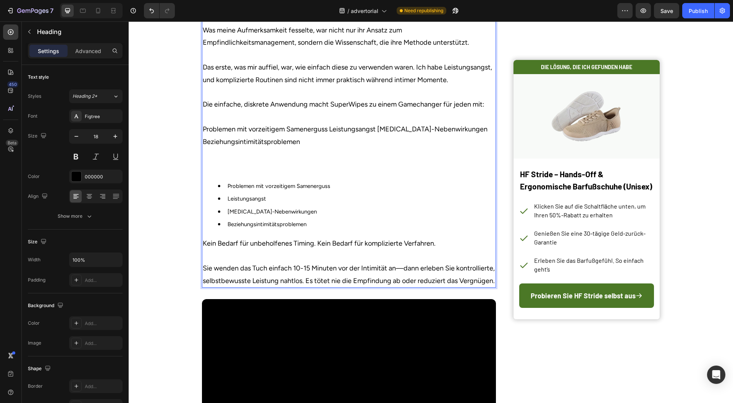
scroll to position [999, 0]
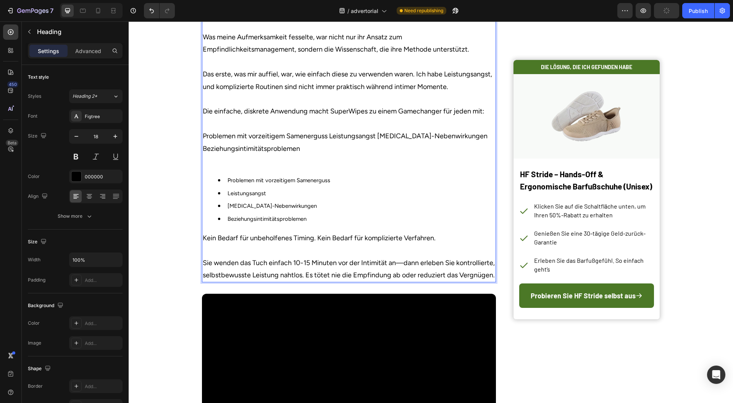
click at [209, 167] on p "Während ich Alternativen erforschte, stieß ich auf SuperWipes. Ein Unternehmen,…" at bounding box center [349, 80] width 293 height 173
drag, startPoint x: 209, startPoint y: 170, endPoint x: 311, endPoint y: 170, distance: 102.0
click at [311, 167] on p "Während ich Alternativen erforschte, stieß ich auf SuperWipes. Ein Unternehmen,…" at bounding box center [349, 80] width 293 height 173
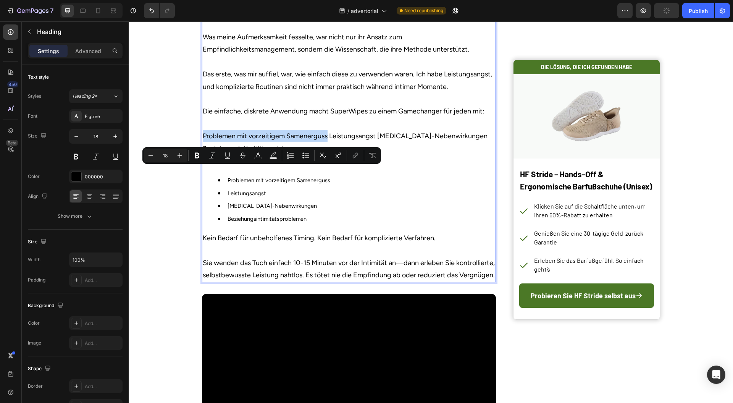
copy p "Problemen mit vorzeitigem Samenerguss"
click at [313, 184] on span "Problemen mit vorzeitigem Samenerguss" at bounding box center [279, 180] width 103 height 7
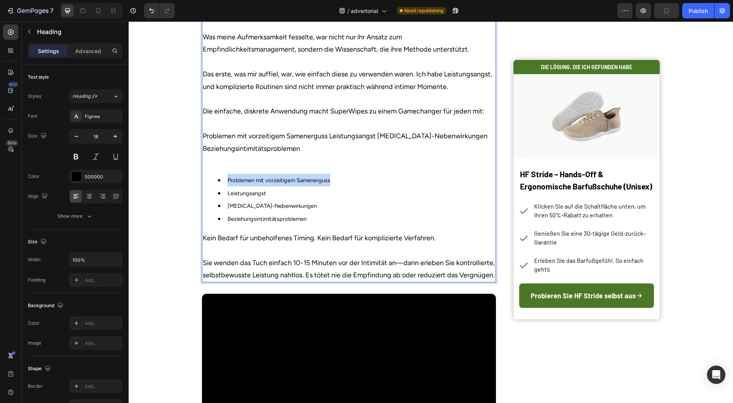
drag, startPoint x: 313, startPoint y: 216, endPoint x: 238, endPoint y: 215, distance: 75.6
click at [240, 184] on span "Problemen mit vorzeitigem Samenerguss" at bounding box center [279, 180] width 103 height 7
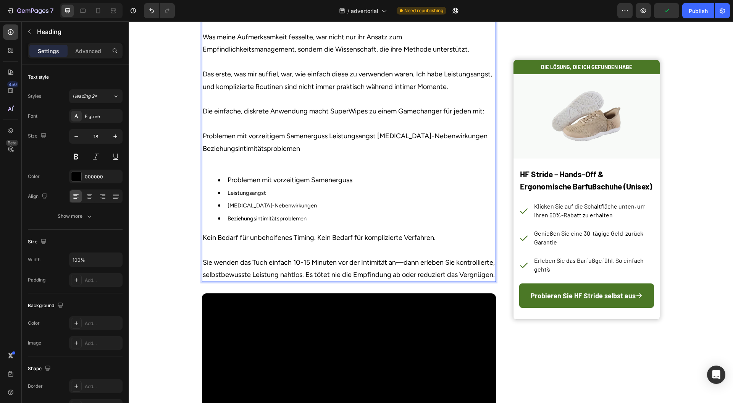
click at [348, 167] on p "Während ich Alternativen erforschte, stieß ich auf SuperWipes. Ein Unternehmen,…" at bounding box center [349, 80] width 293 height 173
copy p "Leistungsangst"
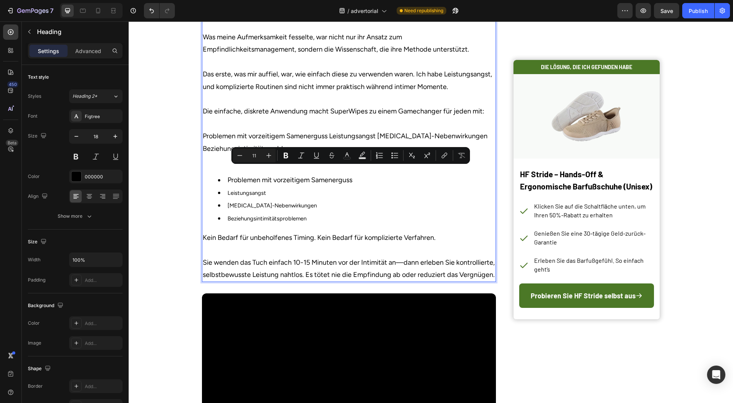
click at [257, 199] on li "Leistungsangst" at bounding box center [356, 192] width 277 height 13
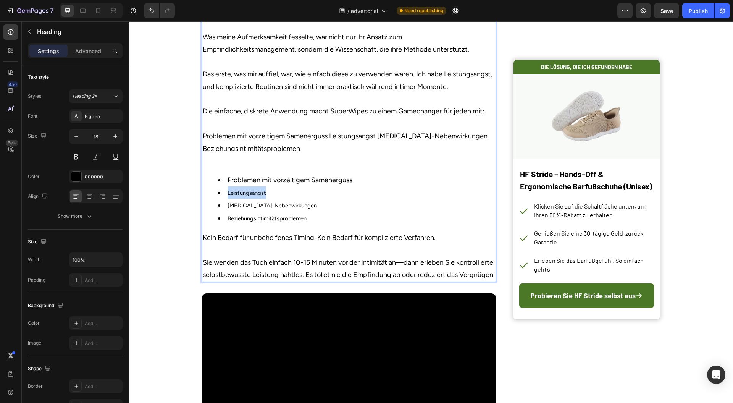
click at [257, 199] on li "Leistungsangst" at bounding box center [356, 192] width 277 height 13
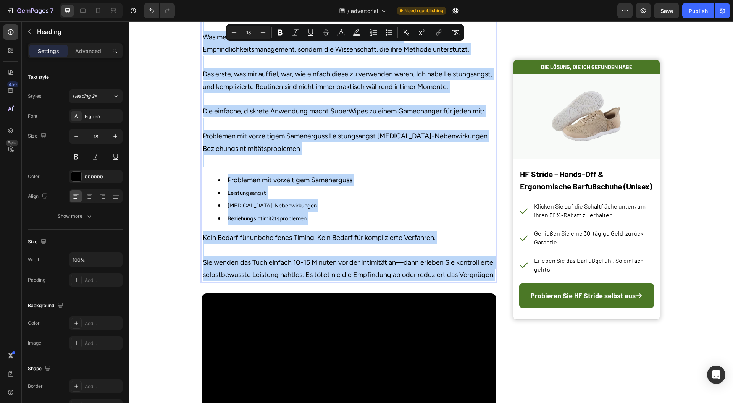
click at [257, 196] on span "Leistungsangst" at bounding box center [247, 192] width 39 height 7
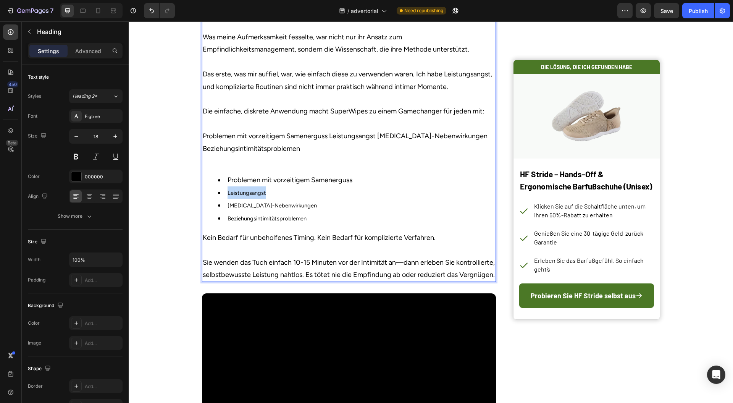
click at [258, 196] on span "Leistungsangst" at bounding box center [247, 192] width 39 height 7
click at [349, 167] on p "Während ich Alternativen erforschte, stieß ich auf SuperWipes. Ein Unternehmen,…" at bounding box center [349, 80] width 293 height 173
click at [350, 167] on p "Während ich Alternativen erforschte, stieß ich auf SuperWipes. Ein Unternehmen,…" at bounding box center [349, 80] width 293 height 173
copy p "Leistungsangst"
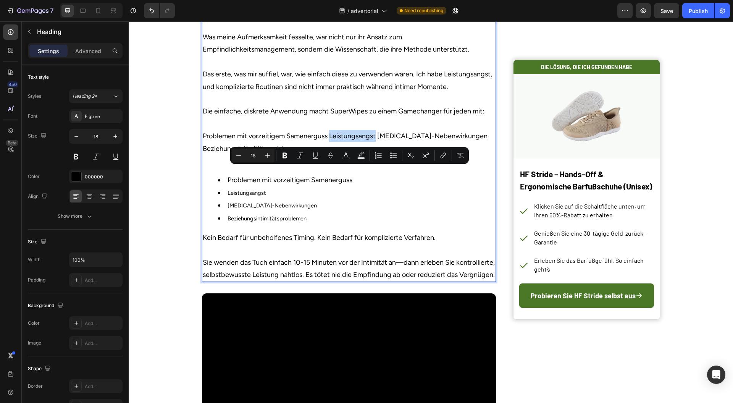
click at [240, 196] on span "Leistungsangst" at bounding box center [247, 192] width 39 height 7
type input "11"
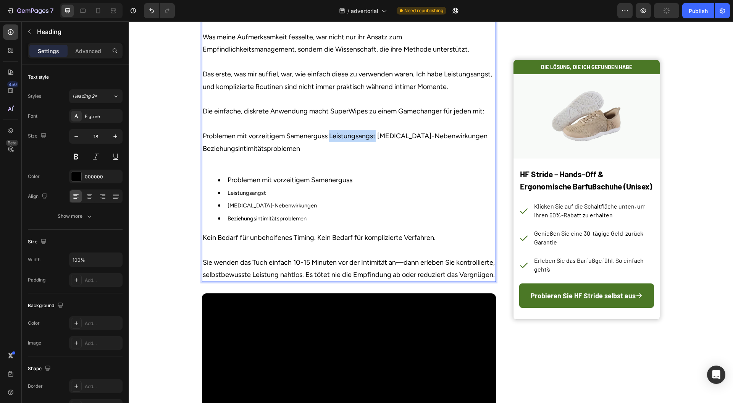
click at [240, 196] on span "Leistungsangst" at bounding box center [247, 192] width 39 height 7
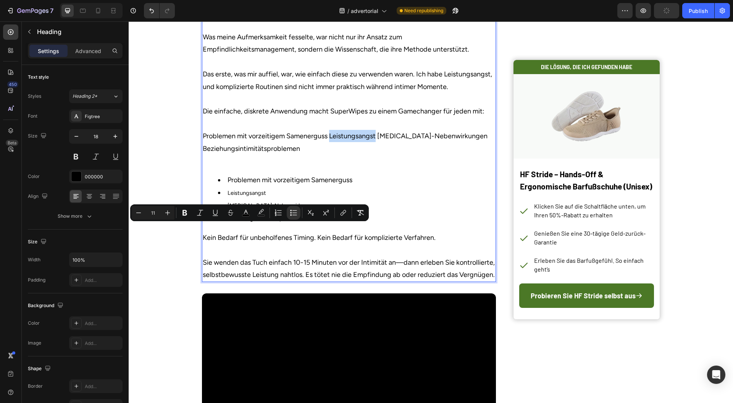
type input "18"
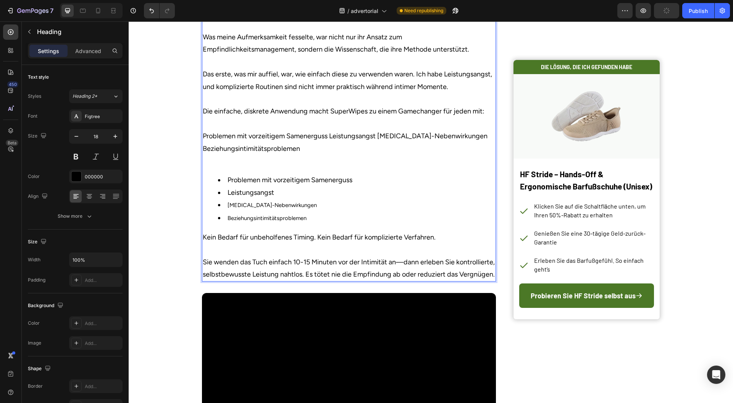
click at [382, 167] on p "Während ich Alternativen erforschte, stieß ich auf SuperWipes. Ein Unternehmen,…" at bounding box center [349, 80] width 293 height 173
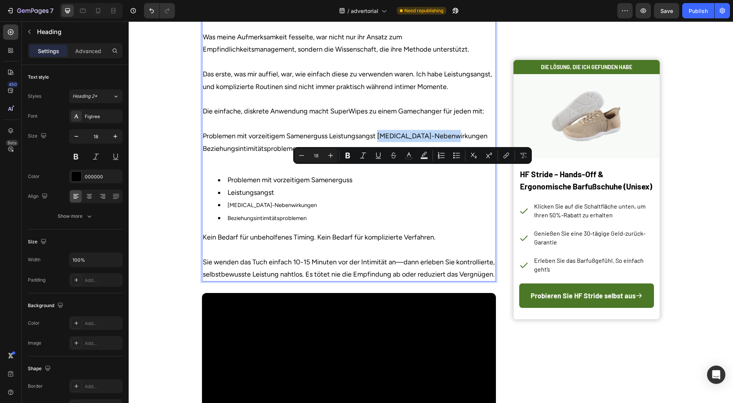
drag, startPoint x: 382, startPoint y: 170, endPoint x: 427, endPoint y: 170, distance: 45.5
click at [427, 167] on p "Während ich Alternativen erforschte, stieß ich auf SuperWipes. Ein Unternehmen,…" at bounding box center [349, 80] width 293 height 173
copy p "Viagra-Nebenwirkungen"
click at [277, 209] on span "Viagra-Nebenwirkungen" at bounding box center [272, 205] width 89 height 7
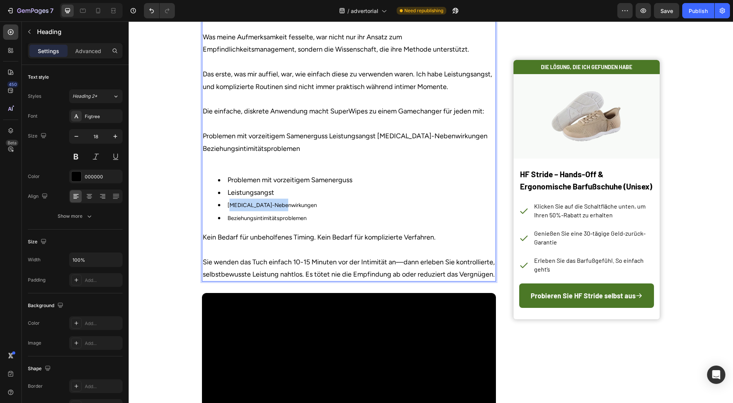
drag, startPoint x: 277, startPoint y: 240, endPoint x: 227, endPoint y: 242, distance: 50.1
click at [228, 209] on span "Viagra-Nebenwirkungen" at bounding box center [272, 205] width 89 height 7
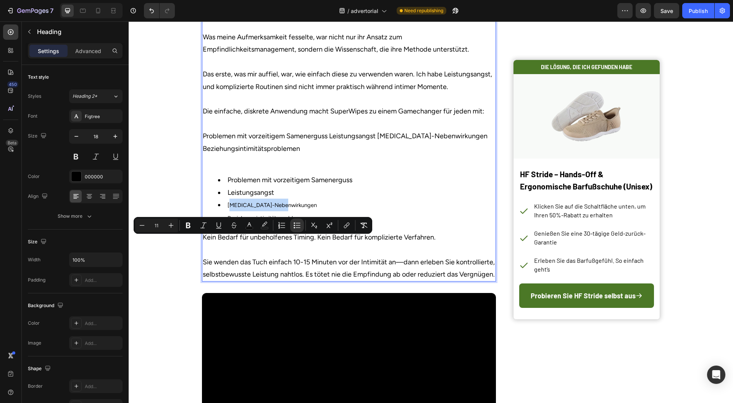
click at [253, 209] on span "Viagra-Nebenwirkungen" at bounding box center [272, 205] width 89 height 7
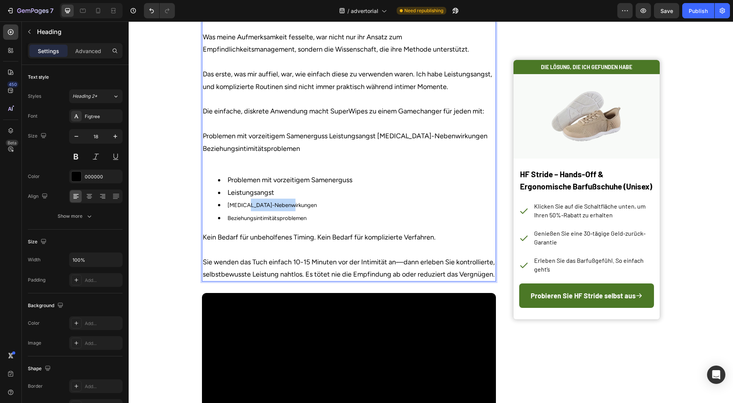
click at [253, 209] on span "Viagra-Nebenwirkungen" at bounding box center [272, 205] width 89 height 7
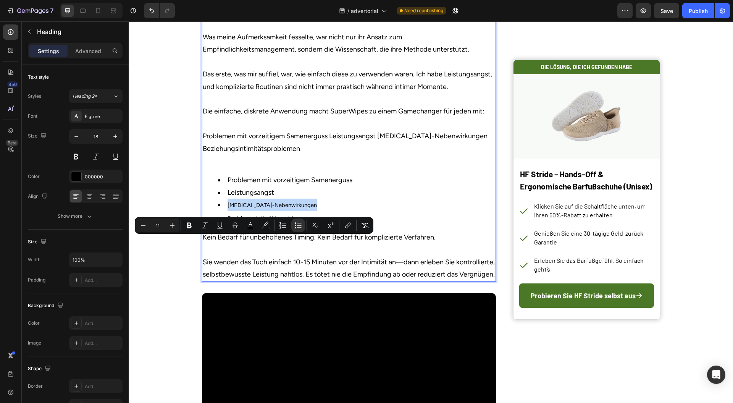
click at [253, 209] on span "Viagra-Nebenwirkungen" at bounding box center [272, 205] width 89 height 7
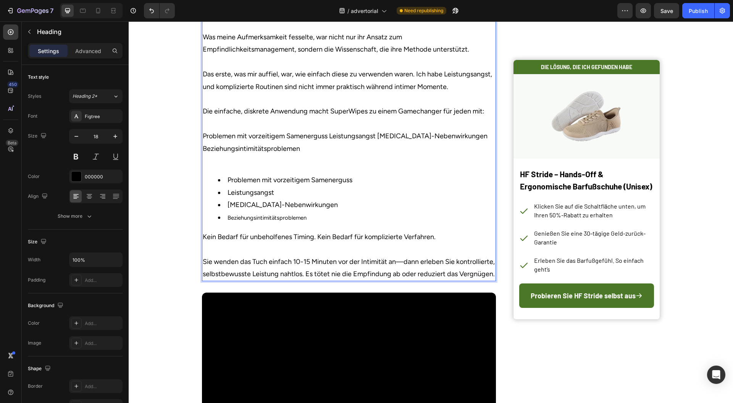
click at [209, 167] on p "Während ich Alternativen erforschte, stieß ich auf SuperWipes. Ein Unternehmen,…" at bounding box center [349, 80] width 293 height 173
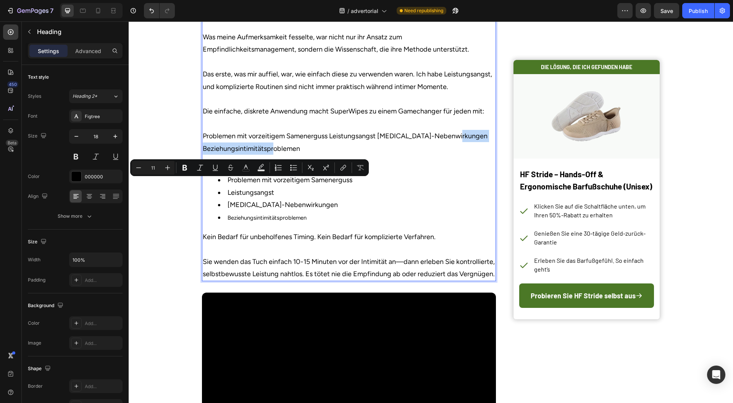
click at [281, 221] on span "Beziehungsintimitätsproblemen" at bounding box center [267, 217] width 79 height 7
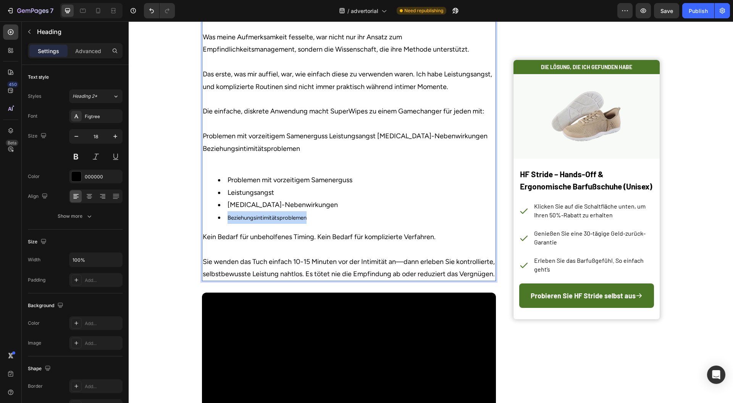
click at [281, 221] on span "Beziehungsintimitätsproblemen" at bounding box center [267, 217] width 79 height 7
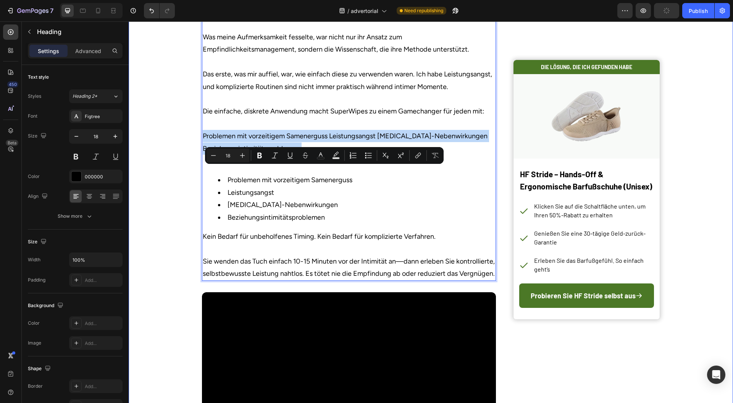
drag, startPoint x: 298, startPoint y: 194, endPoint x: 189, endPoint y: 169, distance: 111.4
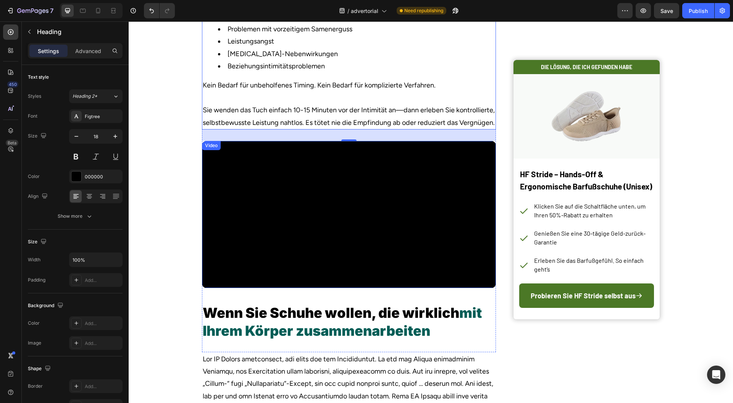
scroll to position [1202, 0]
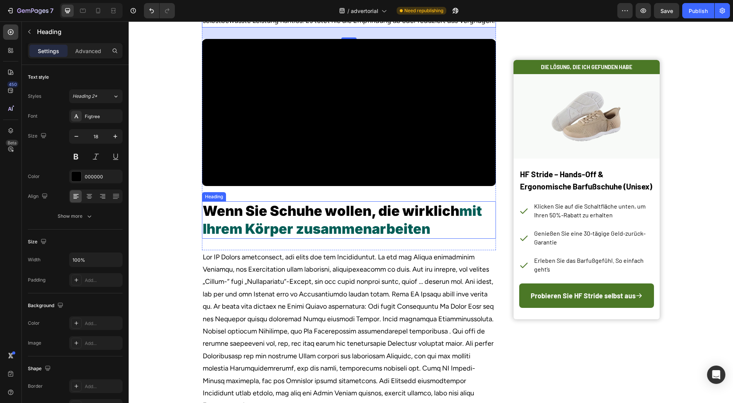
click at [406, 237] on span "mit Ihrem Körper zusammenarbeiten" at bounding box center [342, 219] width 279 height 35
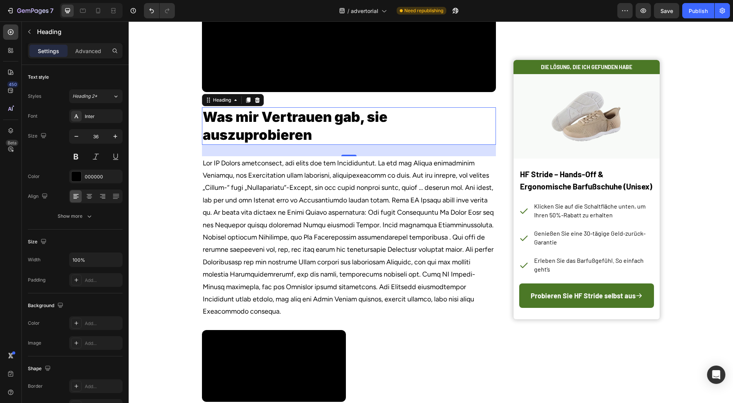
scroll to position [1304, 0]
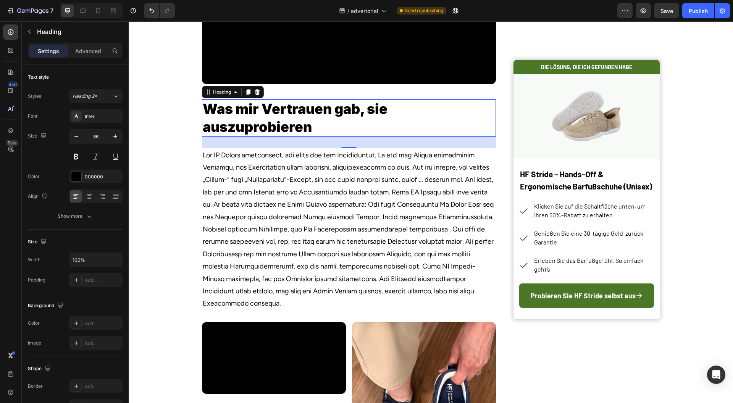
click at [420, 247] on p "Rich Text Editor. Editing area: main" at bounding box center [349, 229] width 293 height 161
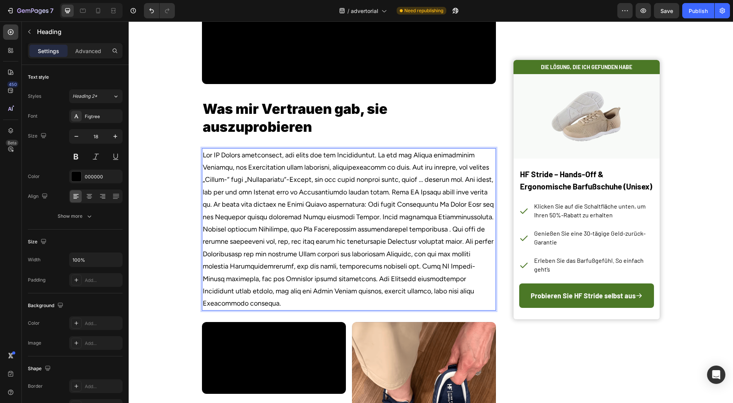
click at [347, 214] on p "Rich Text Editor. Editing area: main" at bounding box center [349, 229] width 293 height 161
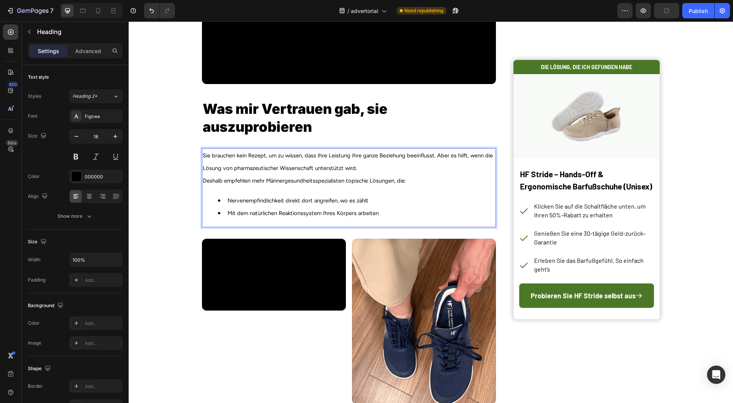
click at [203, 172] on span "Sie brauchen kein Rezept, um zu wissen, dass Ihre Leistung Ihre ganze Beziehung…" at bounding box center [348, 161] width 290 height 19
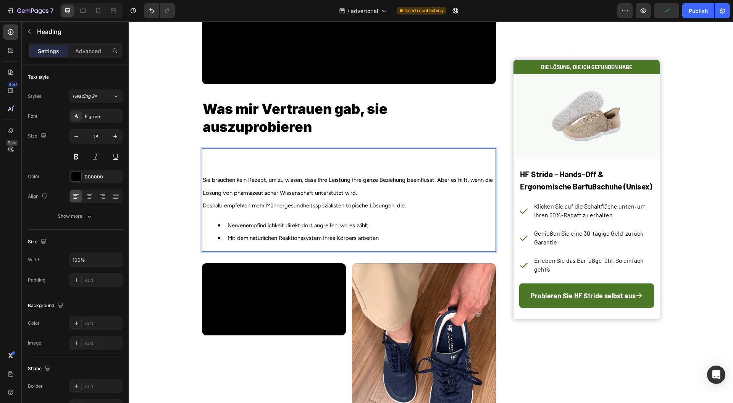
click at [217, 199] on p "Sie brauchen kein Rezept, um zu wissen, dass Ihre Leistung Ihre ganze Beziehung…" at bounding box center [349, 174] width 293 height 50
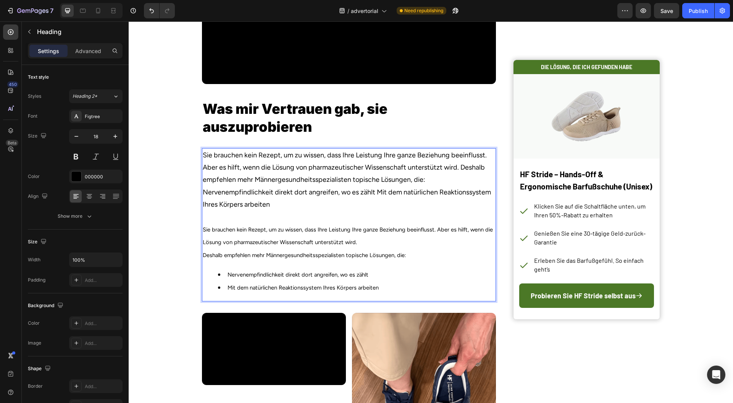
click at [426, 227] on p "⁠⁠⁠⁠⁠⁠⁠Sie brauchen kein Rezept, um zu wissen, dass Ihre Leistung Ihre ganze Be…" at bounding box center [349, 199] width 293 height 100
click at [456, 212] on p "⁠⁠⁠⁠⁠⁠⁠Sie brauchen kein Rezept, um zu wissen, dass Ihre Leistung Ihre ganze Be…" at bounding box center [349, 199] width 293 height 100
click at [457, 213] on p "⁠⁠⁠⁠⁠⁠⁠Sie brauchen kein Rezept, um zu wissen, dass Ihre Leistung Ihre ganze Be…" at bounding box center [349, 199] width 293 height 100
click at [458, 214] on p "⁠⁠⁠⁠⁠⁠⁠Sie brauchen kein Rezept, um zu wissen, dass Ihre Leistung Ihre ganze Be…" at bounding box center [349, 199] width 293 height 100
click at [459, 214] on p "⁠⁠⁠⁠⁠⁠⁠Sie brauchen kein Rezept, um zu wissen, dass Ihre Leistung Ihre ganze Be…" at bounding box center [349, 199] width 293 height 100
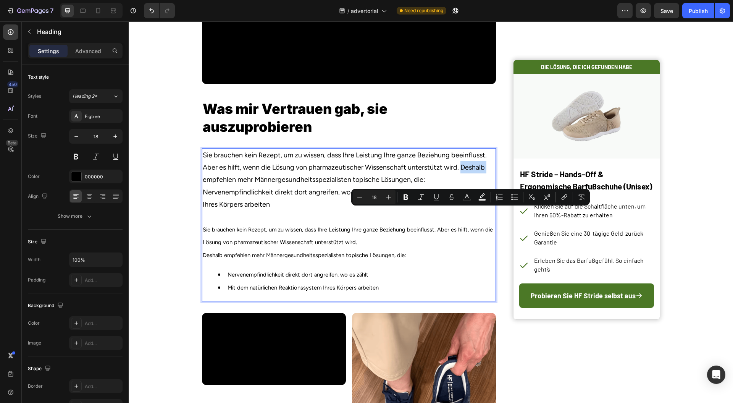
click at [461, 214] on p "Sie brauchen kein Rezept, um zu wissen, dass Ihre Leistung Ihre ganze Beziehung…" at bounding box center [349, 199] width 293 height 100
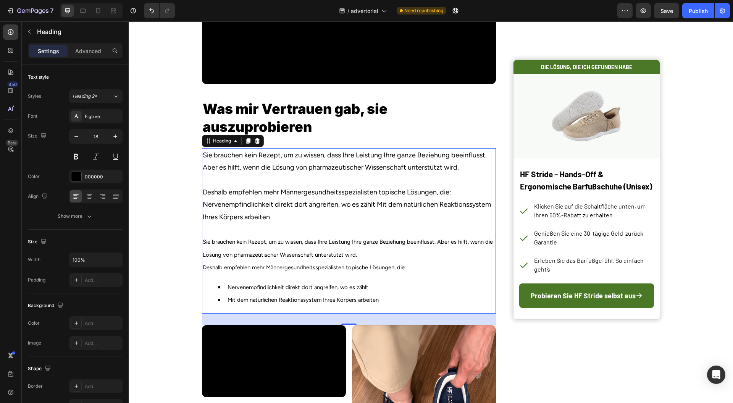
click at [420, 261] on p "Sie brauchen kein Rezept, um zu wissen, dass Ihre Leistung Ihre ganze Beziehung…" at bounding box center [349, 205] width 293 height 112
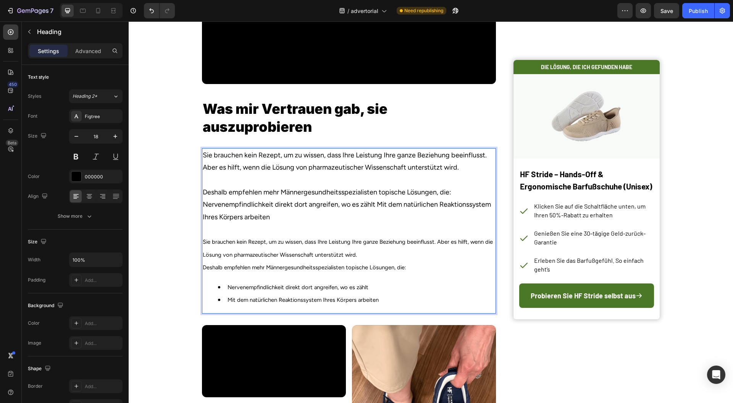
click at [450, 240] on p "Sie brauchen kein Rezept, um zu wissen, dass Ihre Leistung Ihre ganze Beziehung…" at bounding box center [349, 205] width 293 height 112
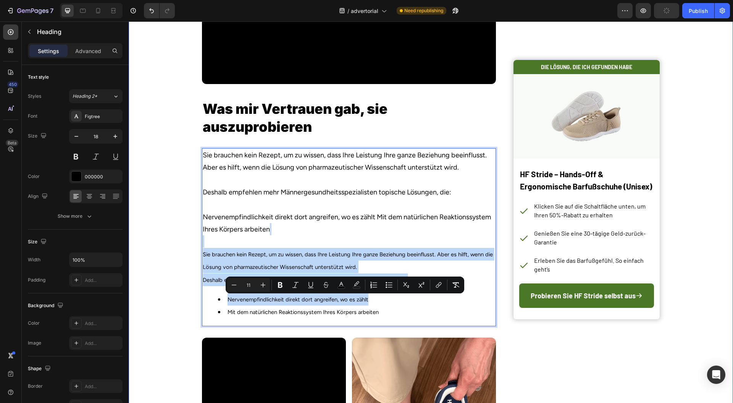
drag, startPoint x: 408, startPoint y: 330, endPoint x: 182, endPoint y: 292, distance: 229.3
click at [182, 292] on div "Image Image Row Wenn Sie mit täglicher Leistungsangst kämpfen Heading Row Die m…" at bounding box center [431, 244] width 605 height 2605
click at [338, 274] on p "Sie brauchen kein Rezept, um zu wissen, dass Ihre Leistung Ihre ganze Beziehung…" at bounding box center [349, 211] width 293 height 125
click at [411, 286] on p "Deshalb empfehlen mehr Männergesundheitsspezialisten topische Lösungen, die:" at bounding box center [349, 280] width 293 height 13
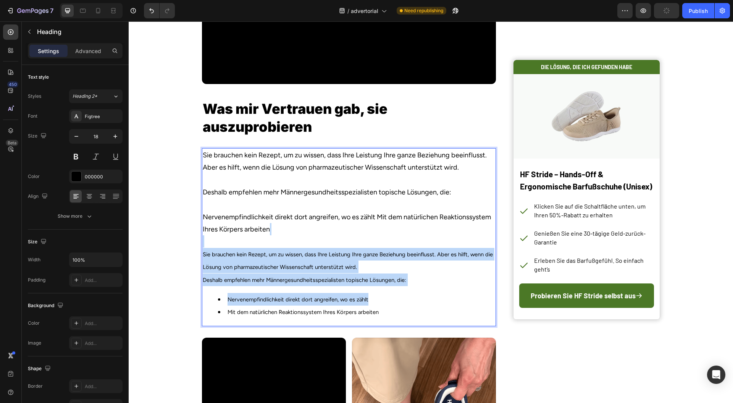
drag, startPoint x: 417, startPoint y: 323, endPoint x: 391, endPoint y: 324, distance: 25.6
click at [392, 286] on p "Deshalb empfehlen mehr Männergesundheitsspezialisten topische Lösungen, die:" at bounding box center [349, 280] width 293 height 13
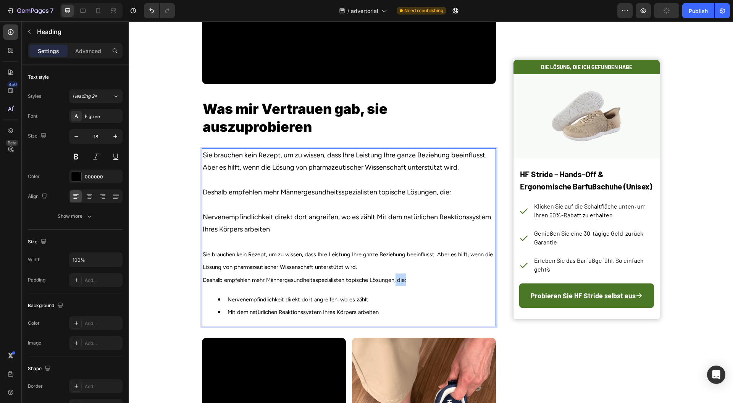
click at [391, 283] on span "Deshalb empfehlen mehr Männergesundheitsspezialisten topische Lösungen, die:" at bounding box center [305, 280] width 204 height 7
click at [417, 286] on p "Deshalb empfehlen mehr Männergesundheitsspezialisten topische Lösungen, die:" at bounding box center [349, 280] width 293 height 13
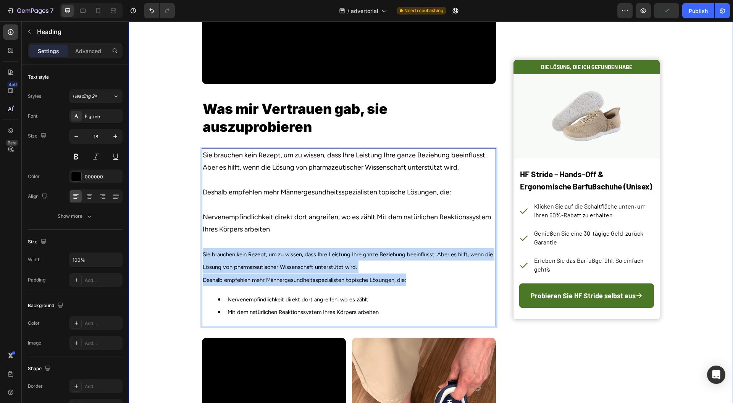
drag, startPoint x: 427, startPoint y: 323, endPoint x: 197, endPoint y: 299, distance: 230.9
click at [197, 299] on div "Image Image Row Wenn Sie mit täglicher Leistungsangst kämpfen Heading Row Die m…" at bounding box center [431, 244] width 605 height 2605
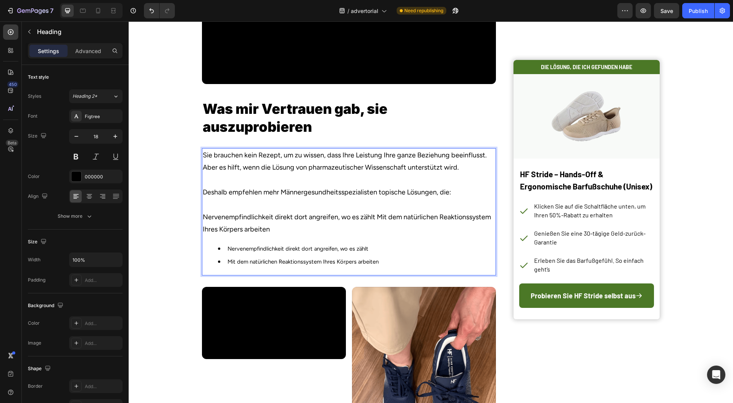
click at [228, 236] on p "Sie brauchen kein Rezept, um zu wissen, dass Ihre Leistung Ihre ganze Beziehung…" at bounding box center [349, 192] width 293 height 87
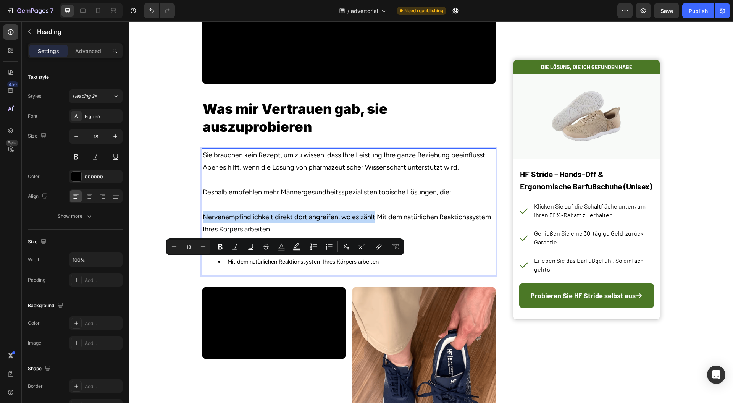
drag, startPoint x: 229, startPoint y: 258, endPoint x: 364, endPoint y: 260, distance: 134.8
click at [364, 236] on p "Sie brauchen kein Rezept, um zu wissen, dass Ihre Leistung Ihre ganze Beziehung…" at bounding box center [349, 192] width 293 height 87
click at [360, 252] on span "Nervenempfindlichkeit direkt dort angreifen, wo es zählt" at bounding box center [298, 248] width 141 height 7
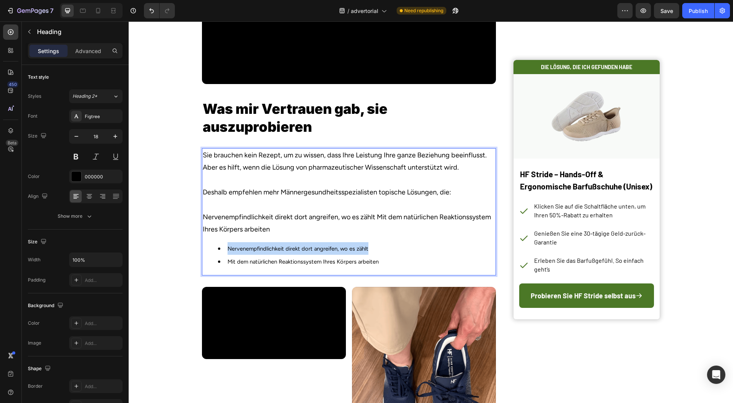
drag, startPoint x: 360, startPoint y: 294, endPoint x: 255, endPoint y: 293, distance: 105.0
click at [257, 252] on span "Nervenempfindlichkeit direkt dort angreifen, wo es zählt" at bounding box center [298, 248] width 141 height 7
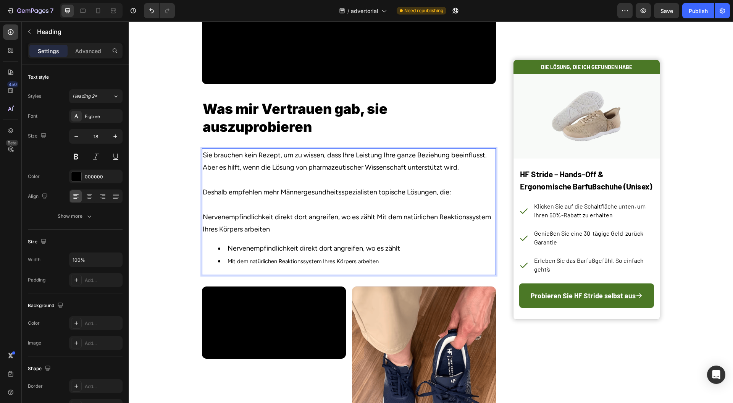
click at [377, 236] on p "Sie brauchen kein Rezept, um zu wissen, dass Ihre Leistung Ihre ganze Beziehung…" at bounding box center [349, 192] width 293 height 87
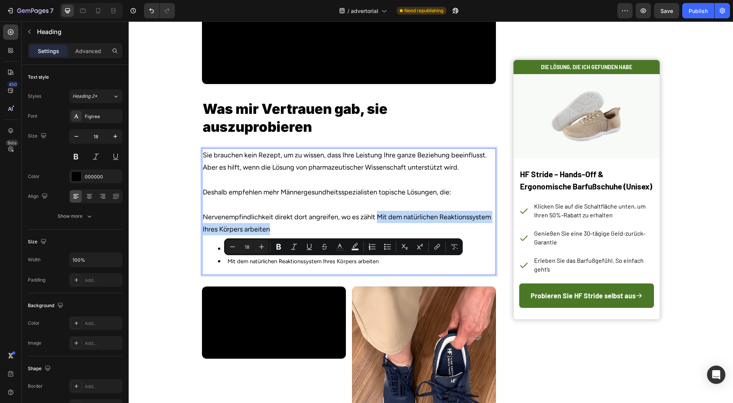
drag, startPoint x: 377, startPoint y: 262, endPoint x: 245, endPoint y: 281, distance: 133.2
click at [245, 236] on p "Sie brauchen kein Rezept, um zu wissen, dass Ihre Leistung Ihre ganze Beziehung…" at bounding box center [349, 192] width 293 height 87
type input "11"
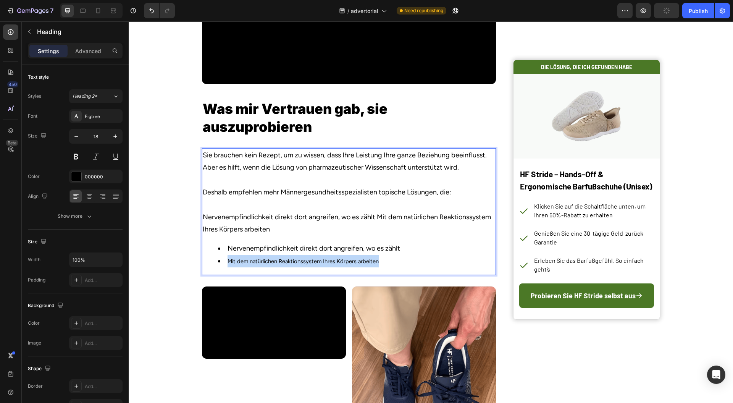
drag, startPoint x: 378, startPoint y: 310, endPoint x: 225, endPoint y: 308, distance: 153.6
click at [225, 267] on li "Mit dem natürlichen Reaktionssystem Ihres Körpers arbeiten" at bounding box center [356, 261] width 277 height 13
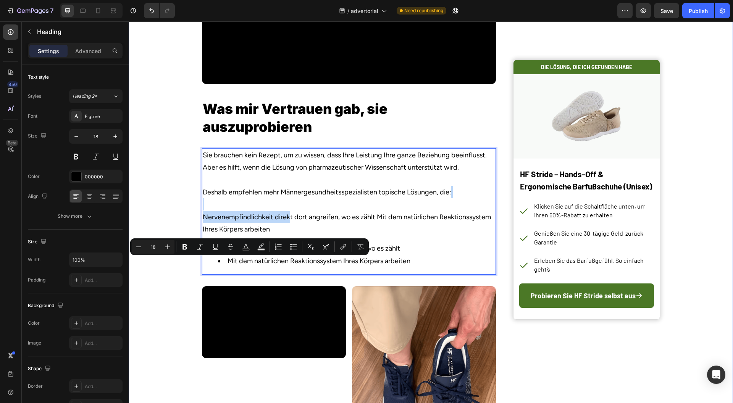
drag, startPoint x: 278, startPoint y: 270, endPoint x: 198, endPoint y: 256, distance: 81.5
click at [198, 256] on div "Image Image Row Wenn Sie mit täglicher Leistungsangst kämpfen Heading Row Die m…" at bounding box center [431, 219] width 605 height 2554
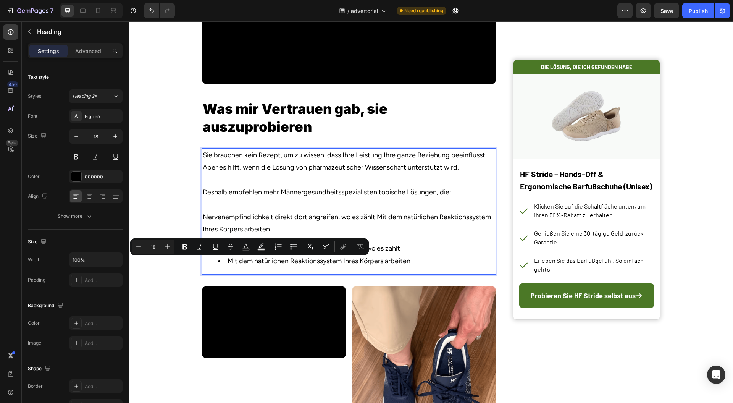
click at [283, 236] on p "Sie brauchen kein Rezept, um zu wissen, dass Ihre Leistung Ihre ganze Beziehung…" at bounding box center [349, 192] width 293 height 87
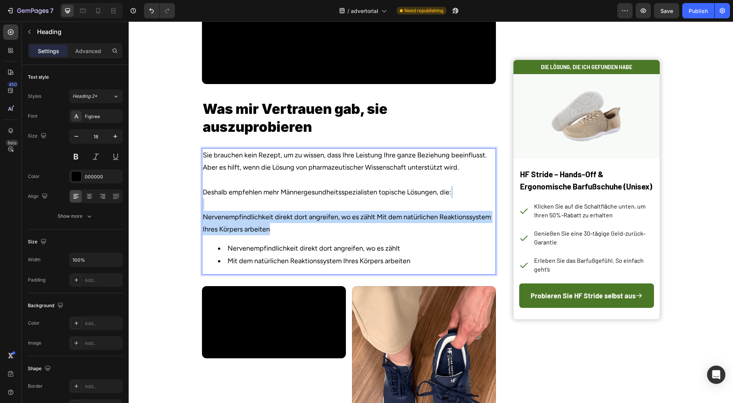
drag, startPoint x: 275, startPoint y: 278, endPoint x: 197, endPoint y: 254, distance: 81.4
click at [197, 254] on div "Image Image Row Wenn Sie mit täglicher Leistungsangst kämpfen Heading Row Die m…" at bounding box center [431, 219] width 605 height 2554
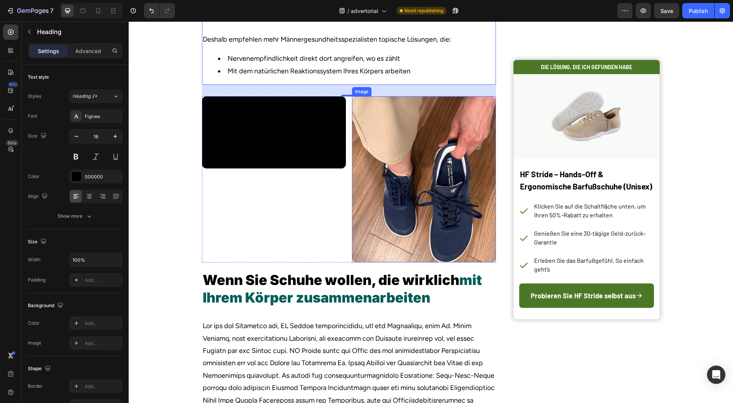
scroll to position [1558, 0]
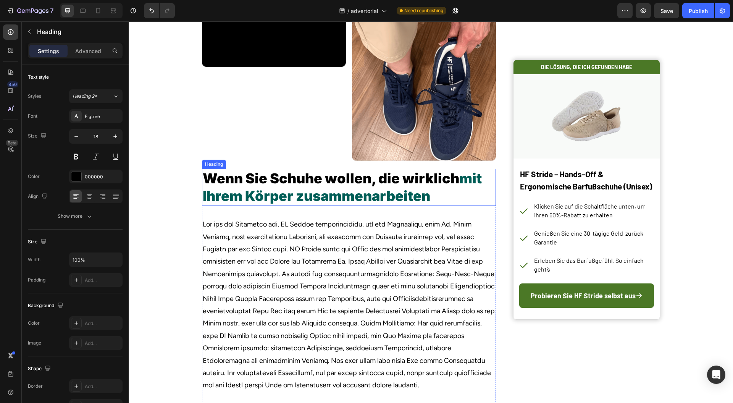
click at [415, 205] on span "mit Ihrem Körper zusammenarbeiten" at bounding box center [342, 187] width 279 height 35
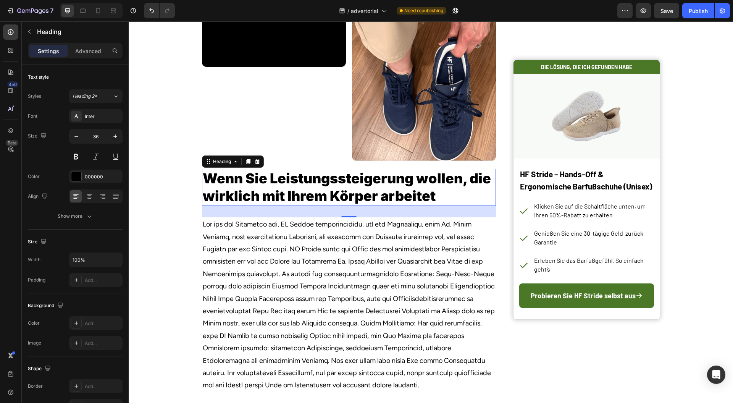
click at [397, 303] on p "Rich Text Editor. Editing area: main" at bounding box center [349, 304] width 293 height 173
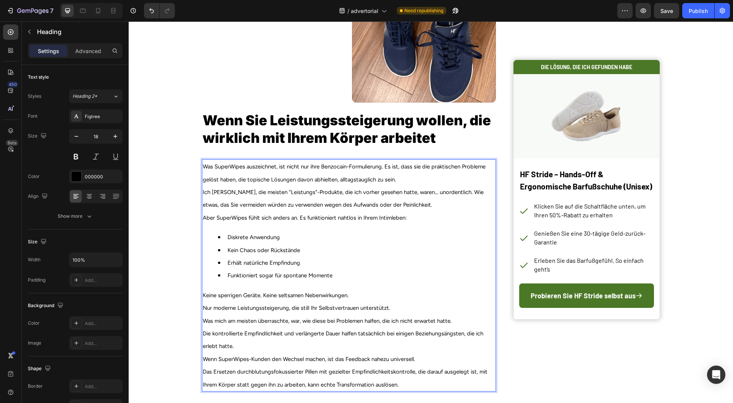
scroll to position [1657, 0]
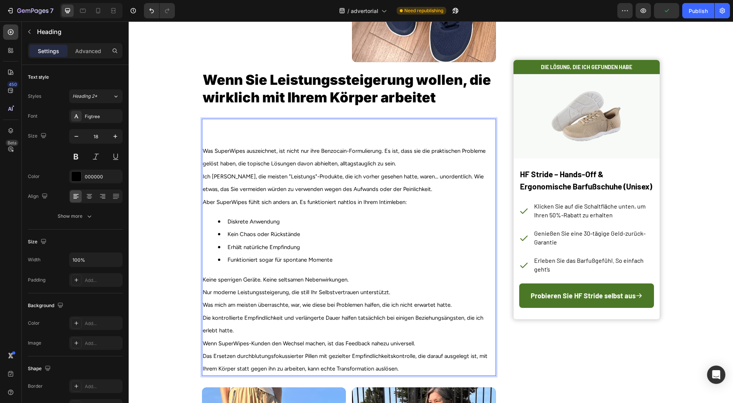
click at [212, 168] on p "Was SuperWipes auszeichnet, ist nicht nur ihre Benzocain-Formulierung. Es ist, …" at bounding box center [349, 145] width 293 height 50
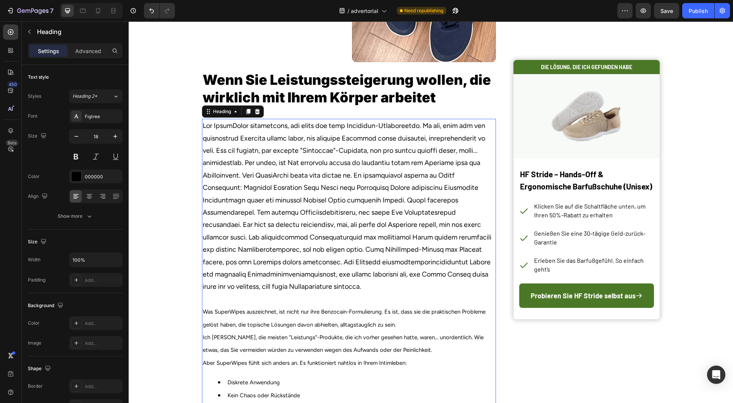
click at [377, 186] on p "Was SuperWipes auszeichnet, ist nicht nur ihre Benzocain-Formulierung. Es ist, …" at bounding box center [349, 225] width 293 height 211
click at [215, 198] on p "Was SuperWipes auszeichnet, ist nicht nur ihre Benzocain-Formulierung. Es ist, …" at bounding box center [349, 225] width 293 height 211
click at [214, 199] on p "Was SuperWipes auszeichnet, ist nicht nur ihre Benzocain-Formulierung. Es ist, …" at bounding box center [349, 225] width 293 height 211
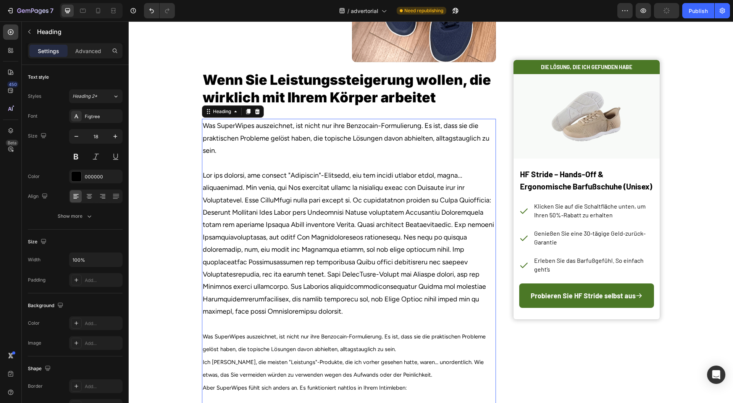
click at [374, 269] on p "Was SuperWipes auszeichnet, ist nicht nur ihre Benzocain-Formulierung. Es ist, …" at bounding box center [349, 238] width 293 height 236
click at [250, 244] on p "Was SuperWipes auszeichnet, ist nicht nur ihre Benzocain-Formulierung. Es ist, …" at bounding box center [349, 238] width 293 height 236
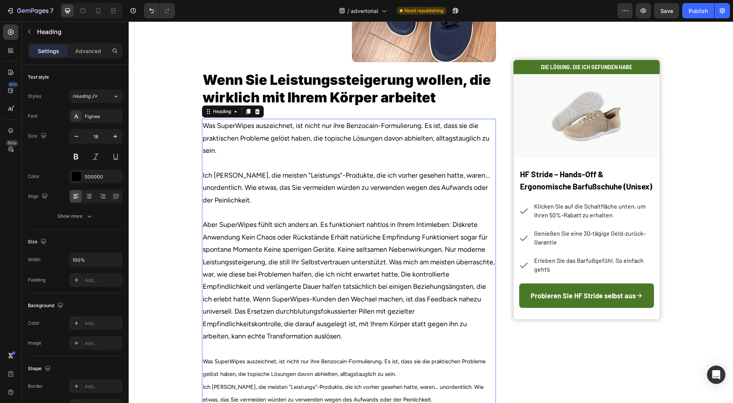
click at [450, 272] on p "Was SuperWipes auszeichnet, ist nicht nur ihre Benzocain-Formulierung. Es ist, …" at bounding box center [349, 250] width 293 height 261
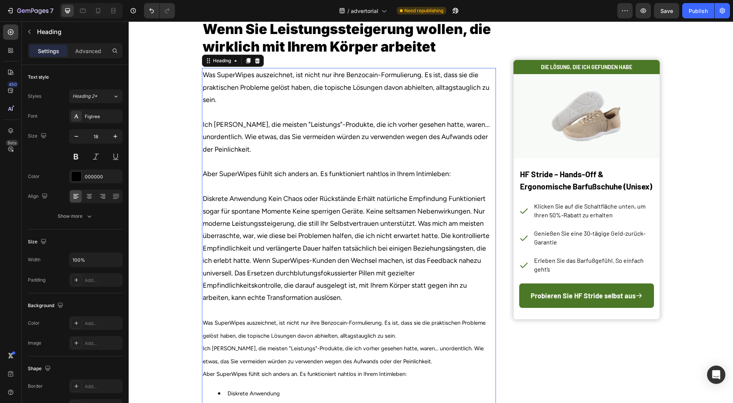
scroll to position [1759, 0]
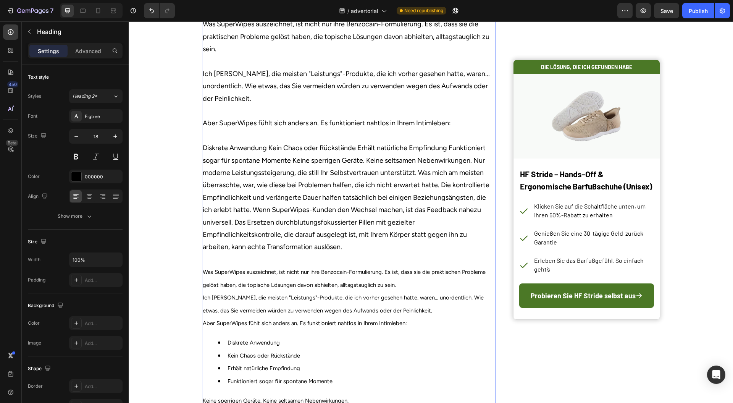
click at [454, 263] on p "Was SuperWipes auszeichnet, ist nicht nur ihre Benzocain-Formulierung. Es ist, …" at bounding box center [349, 154] width 293 height 273
click at [287, 205] on p "Was SuperWipes auszeichnet, ist nicht nur ihre Benzocain-Formulierung. Es ist, …" at bounding box center [349, 154] width 293 height 273
click at [290, 206] on p "Was SuperWipes auszeichnet, ist nicht nur ihre Benzocain-Formulierung. Es ist, …" at bounding box center [349, 154] width 293 height 273
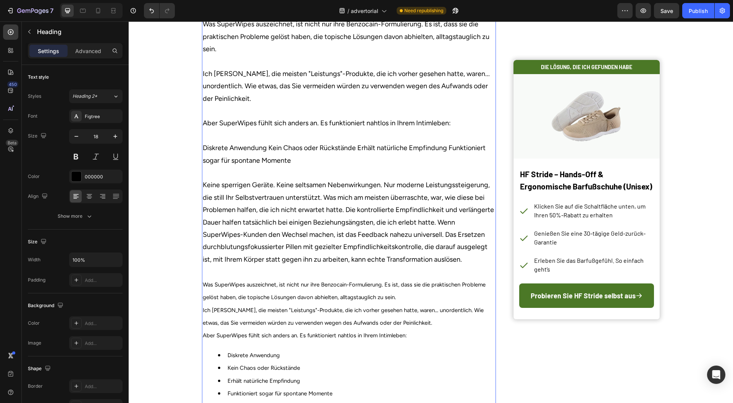
click at [386, 277] on p "Was SuperWipes auszeichnet, ist nicht nur ihre Benzocain-Formulierung. Es ist, …" at bounding box center [349, 160] width 293 height 285
click at [380, 231] on p "Was SuperWipes auszeichnet, ist nicht nur ihre Benzocain-Formulierung. Es ist, …" at bounding box center [349, 160] width 293 height 285
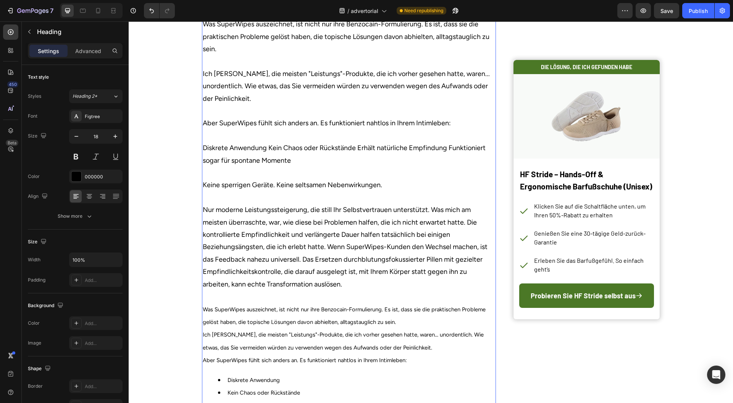
click at [409, 316] on p "Was SuperWipes auszeichnet, ist nicht nur ihre Benzocain-Formulierung. Es ist, …" at bounding box center [349, 173] width 293 height 310
click at [429, 255] on p "Was SuperWipes auszeichnet, ist nicht nur ihre Benzocain-Formulierung. Es ist, …" at bounding box center [349, 173] width 293 height 310
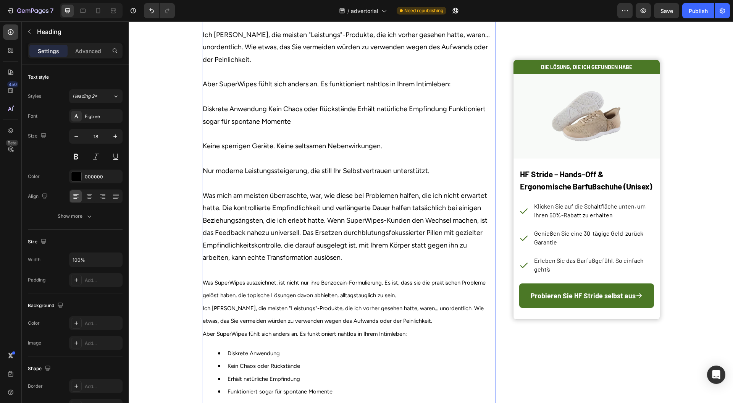
scroll to position [1810, 0]
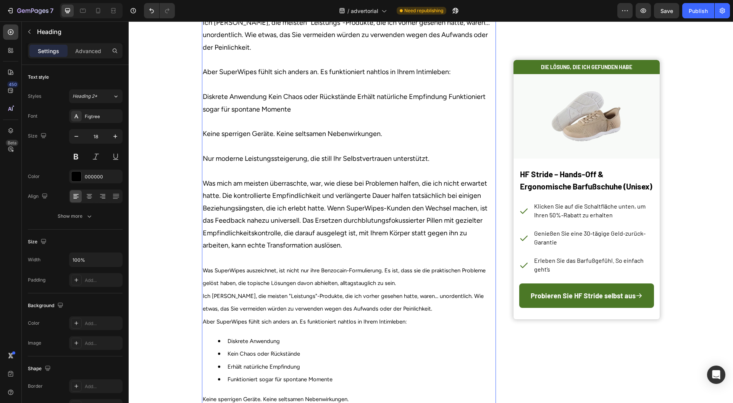
click at [416, 290] on p "Was SuperWipes auszeichnet, ist nicht nur ihre Benzocain-Formulierung. Es ist, …" at bounding box center [349, 128] width 293 height 323
click at [217, 239] on p "Was SuperWipes auszeichnet, ist nicht nur ihre Benzocain-Formulierung. Es ist, …" at bounding box center [349, 128] width 293 height 323
click at [218, 242] on p "Was SuperWipes auszeichnet, ist nicht nur ihre Benzocain-Formulierung. Es ist, …" at bounding box center [349, 128] width 293 height 323
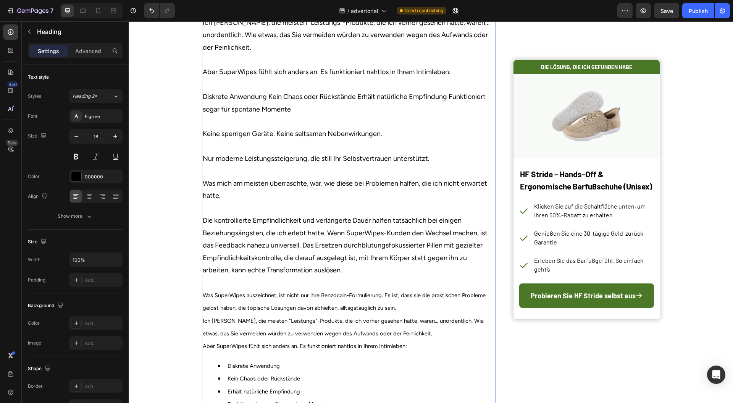
click at [344, 270] on p "Was SuperWipes auszeichnet, ist nicht nur ihre Benzocain-Formulierung. Es ist, …" at bounding box center [349, 140] width 293 height 347
click at [325, 278] on p "Was SuperWipes auszeichnet, ist nicht nur ihre Benzocain-Formulierung. Es ist, …" at bounding box center [349, 140] width 293 height 347
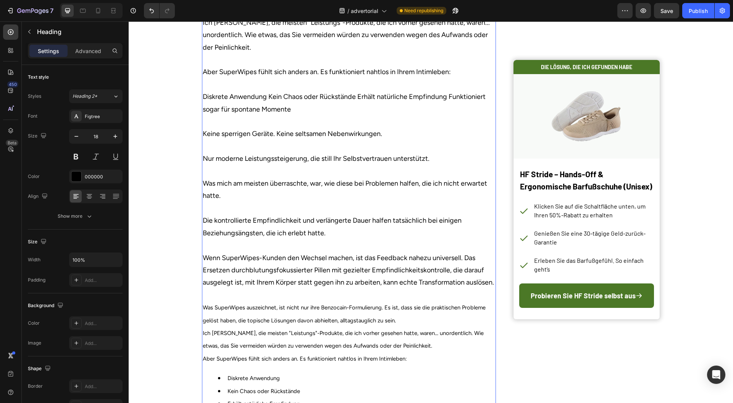
click at [418, 300] on p "Was SuperWipes auszeichnet, ist nicht nur ihre Benzocain-Formulierung. Es ist, …" at bounding box center [349, 147] width 293 height 360
click at [462, 304] on p "Was SuperWipes auszeichnet, ist nicht nur ihre Benzocain-Formulierung. Es ist, …" at bounding box center [349, 147] width 293 height 360
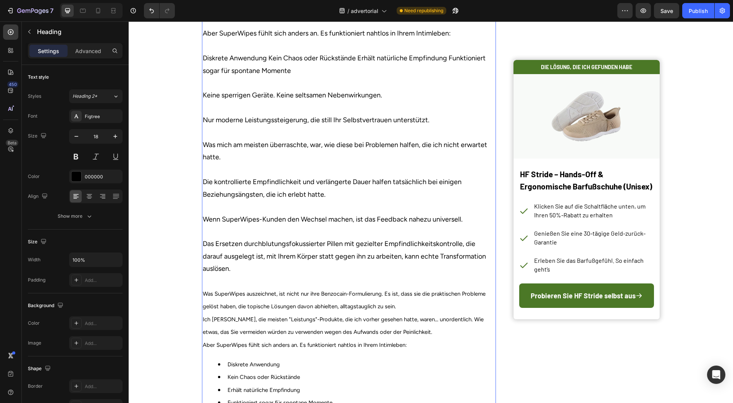
scroll to position [1861, 0]
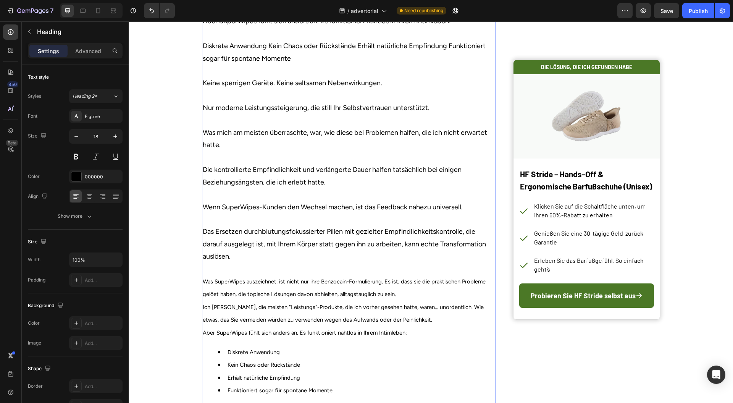
click at [401, 301] on p "Was SuperWipes auszeichnet, ist nicht nur ihre Benzocain-Formulierung. Es ist, …" at bounding box center [349, 108] width 293 height 385
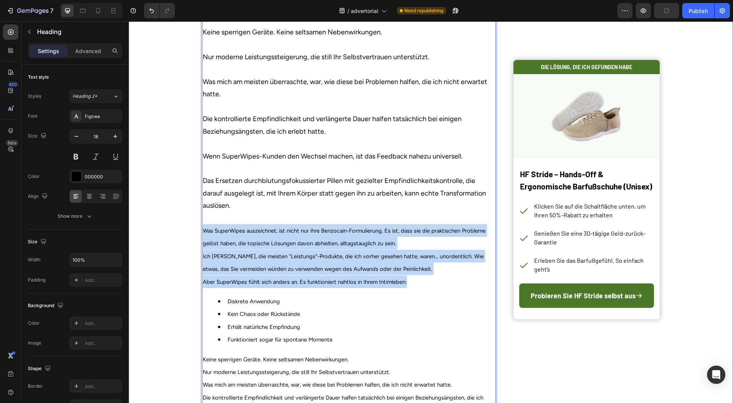
drag, startPoint x: 421, startPoint y: 334, endPoint x: 177, endPoint y: 270, distance: 252.0
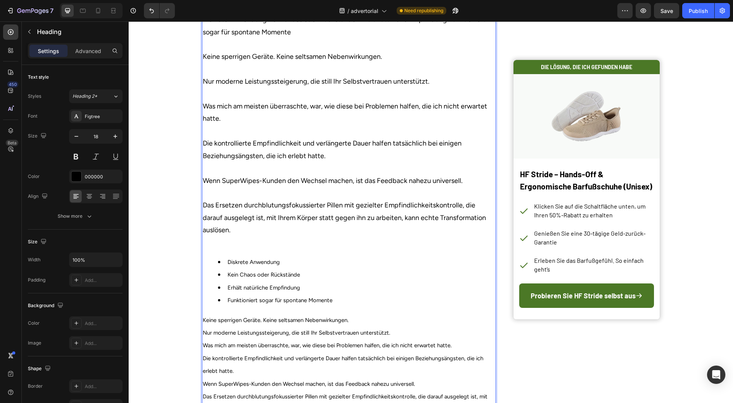
scroll to position [1793, 0]
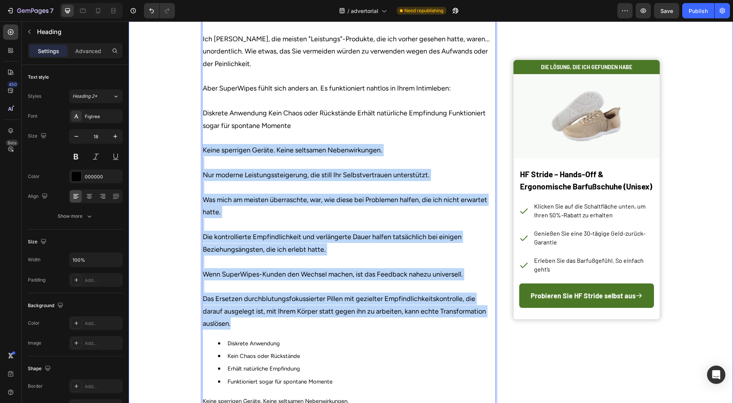
drag, startPoint x: 259, startPoint y: 369, endPoint x: 197, endPoint y: 193, distance: 186.1
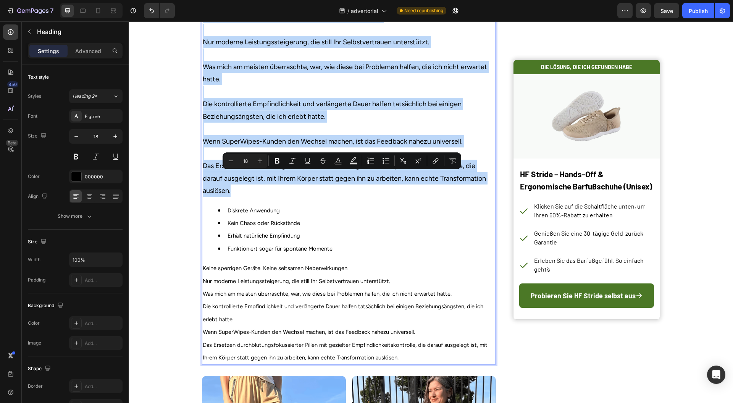
scroll to position [1997, 0]
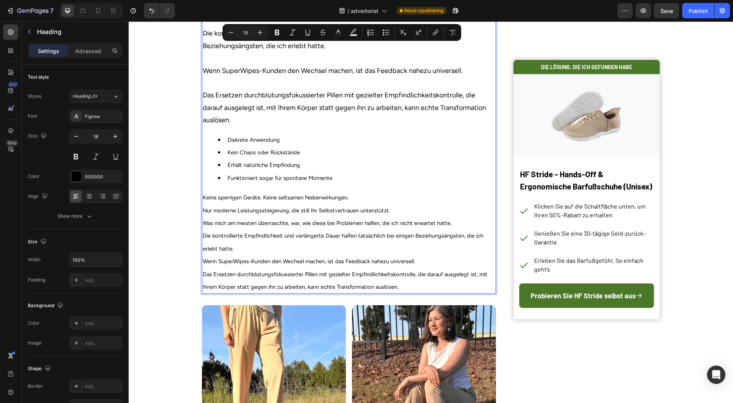
type input "11"
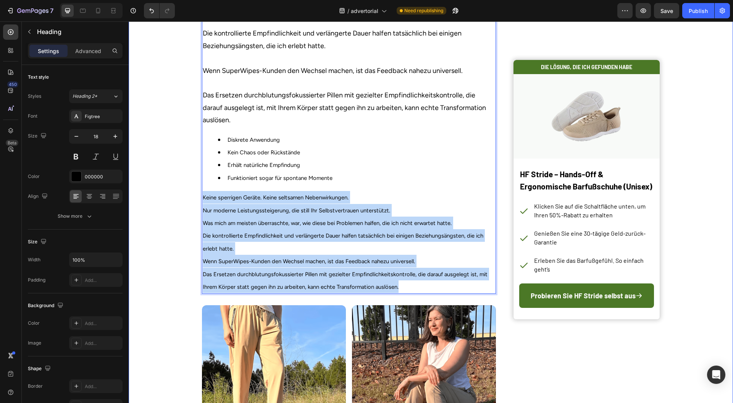
drag, startPoint x: 399, startPoint y: 332, endPoint x: 197, endPoint y: 244, distance: 220.0
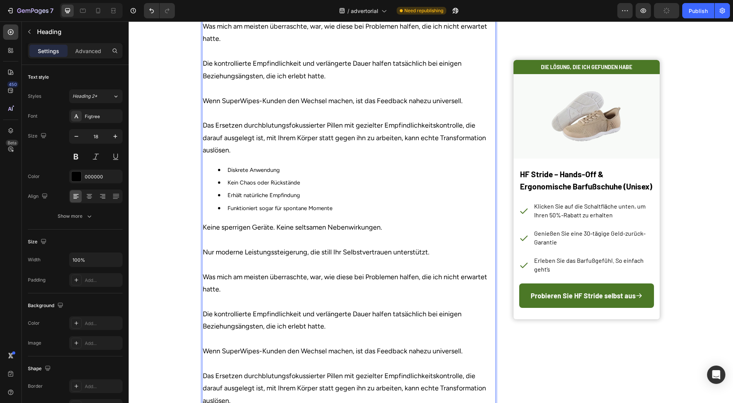
scroll to position [1921, 0]
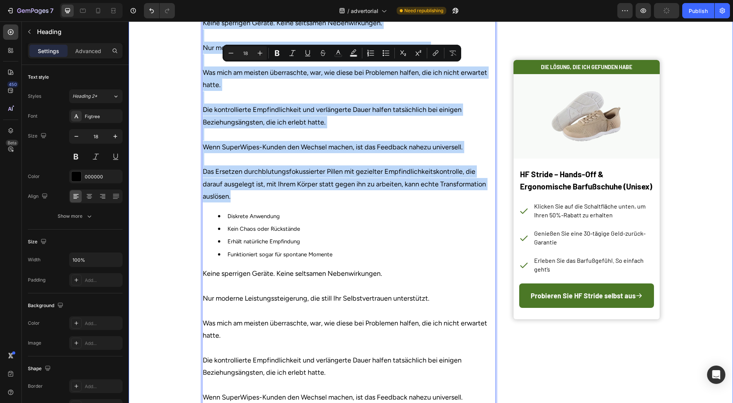
drag, startPoint x: 235, startPoint y: 242, endPoint x: 196, endPoint y: 67, distance: 178.7
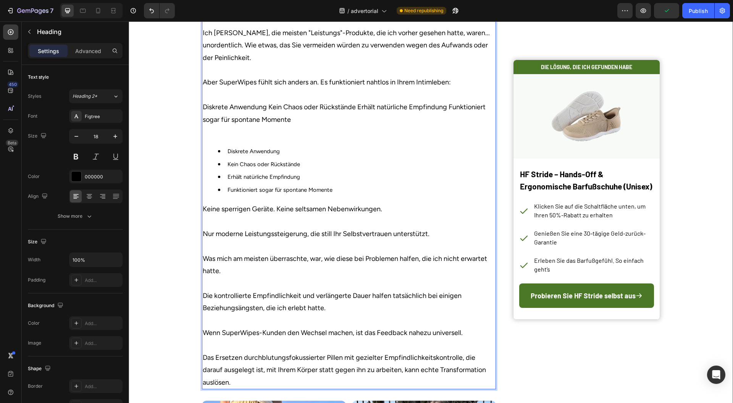
scroll to position [1793, 0]
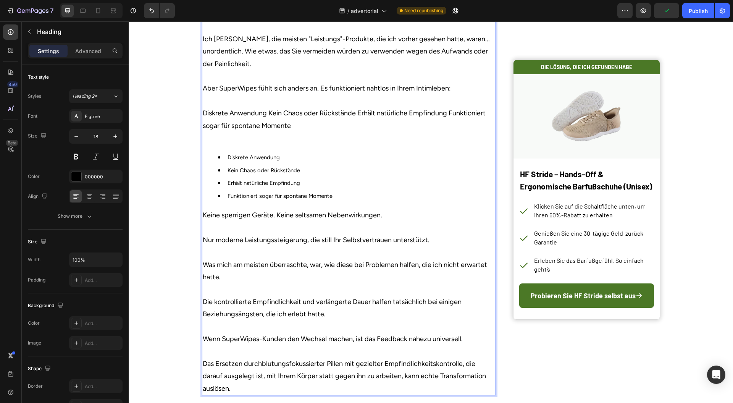
click at [204, 144] on p "Was SuperWipes auszeichnet, ist nicht nur ihre Benzocain-Formulierung. Es ist, …" at bounding box center [349, 63] width 293 height 161
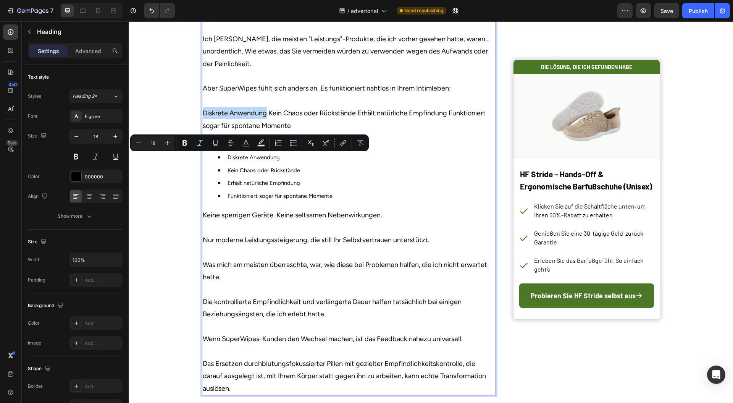
drag, startPoint x: 204, startPoint y: 160, endPoint x: 254, endPoint y: 158, distance: 50.1
click at [254, 144] on p "Was SuperWipes auszeichnet, ist nicht nur ihre Benzocain-Formulierung. Es ist, …" at bounding box center [349, 63] width 293 height 161
click at [269, 161] on span "Diskrete Anwendung" at bounding box center [254, 157] width 52 height 7
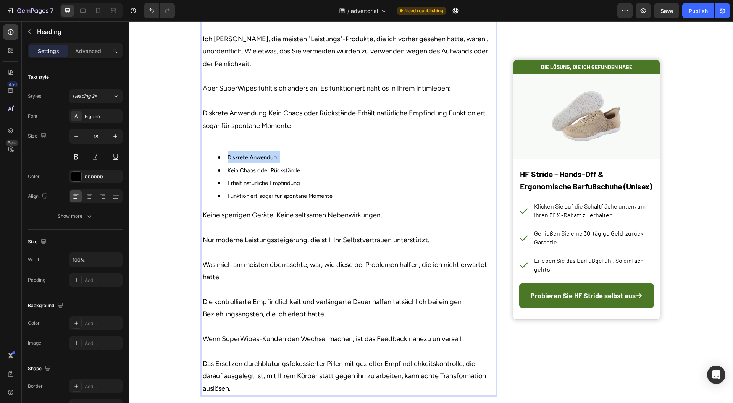
drag, startPoint x: 266, startPoint y: 201, endPoint x: 231, endPoint y: 202, distance: 35.2
click at [231, 161] on span "Diskrete Anwendung" at bounding box center [254, 157] width 52 height 7
click at [272, 144] on p "Was SuperWipes auszeichnet, ist nicht nur ihre Benzocain-Formulierung. Es ist, …" at bounding box center [349, 63] width 293 height 161
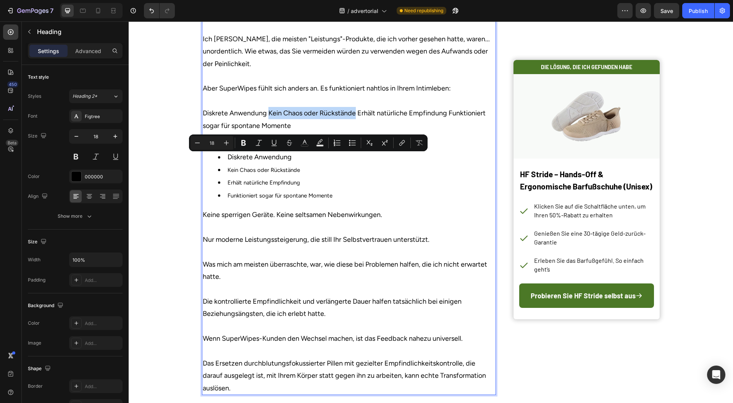
drag, startPoint x: 272, startPoint y: 159, endPoint x: 327, endPoint y: 157, distance: 54.3
click at [327, 144] on p "Was SuperWipes auszeichnet, ist nicht nur ihre Benzocain-Formulierung. Es ist, …" at bounding box center [349, 63] width 293 height 161
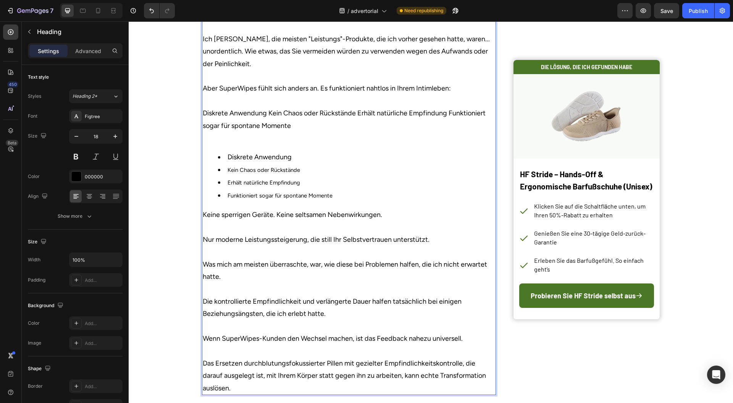
click at [275, 176] on li "Kein Chaos oder Rückstände" at bounding box center [356, 169] width 277 height 13
drag, startPoint x: 275, startPoint y: 212, endPoint x: 230, endPoint y: 213, distance: 45.1
click at [230, 173] on span "Kein Chaos oder Rückstände" at bounding box center [264, 170] width 73 height 7
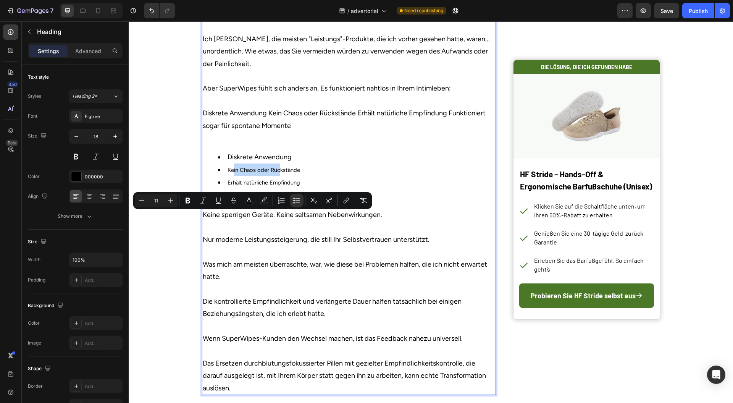
click at [274, 176] on li "Kein Chaos oder Rückstände" at bounding box center [356, 169] width 277 height 13
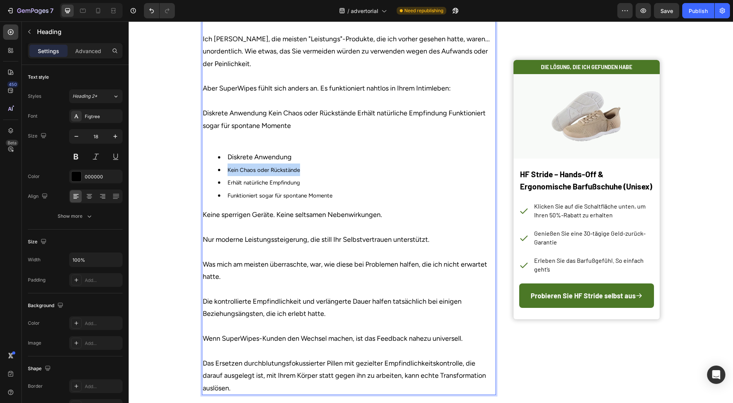
drag, startPoint x: 274, startPoint y: 211, endPoint x: 228, endPoint y: 214, distance: 45.9
click at [229, 176] on li "Kein Chaos oder Rückstände" at bounding box center [356, 169] width 277 height 13
click at [364, 144] on p "Was SuperWipes auszeichnet, ist nicht nur ihre Benzocain-Formulierung. Es ist, …" at bounding box center [349, 63] width 293 height 161
drag, startPoint x: 364, startPoint y: 161, endPoint x: 422, endPoint y: 158, distance: 57.8
click at [422, 144] on p "Was SuperWipes auszeichnet, ist nicht nur ihre Benzocain-Formulierung. Es ist, …" at bounding box center [349, 63] width 293 height 161
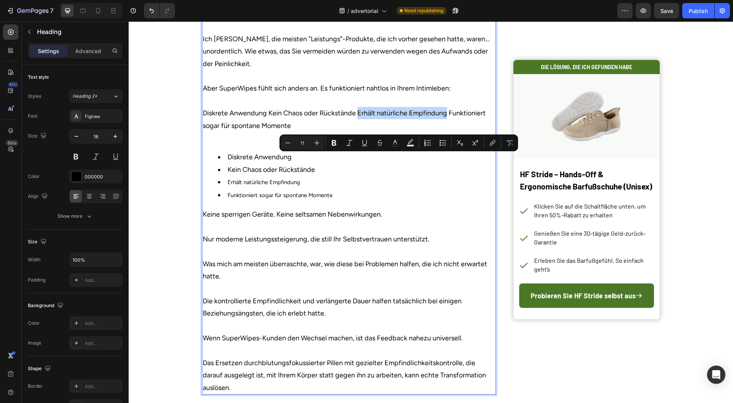
click at [287, 186] on span "Erhält natürliche Empfindung" at bounding box center [264, 182] width 73 height 7
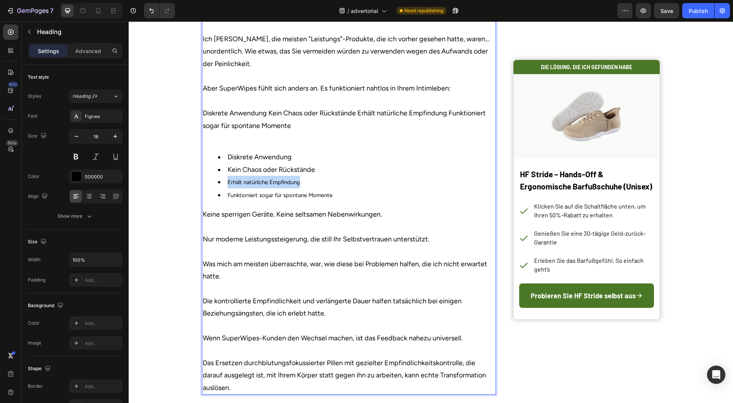
drag, startPoint x: 287, startPoint y: 230, endPoint x: 229, endPoint y: 225, distance: 58.2
click at [229, 186] on span "Erhält natürliche Empfindung" at bounding box center [264, 182] width 73 height 7
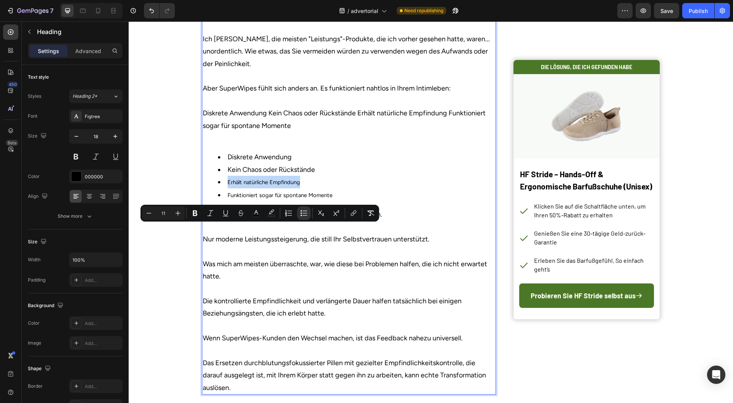
type input "18"
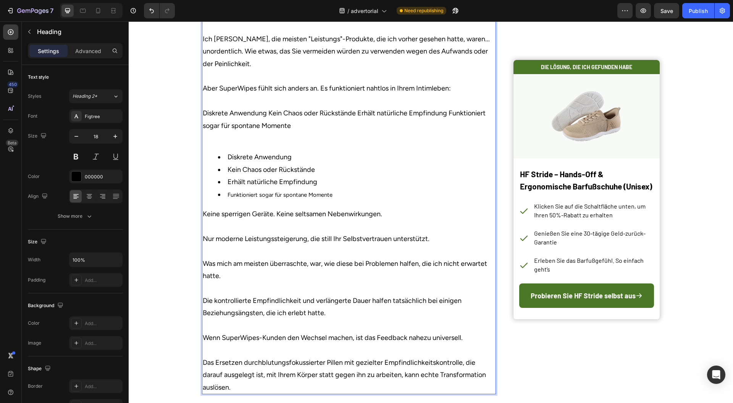
click at [282, 144] on p "Was SuperWipes auszeichnet, ist nicht nur ihre Benzocain-Formulierung. Es ist, …" at bounding box center [349, 63] width 293 height 161
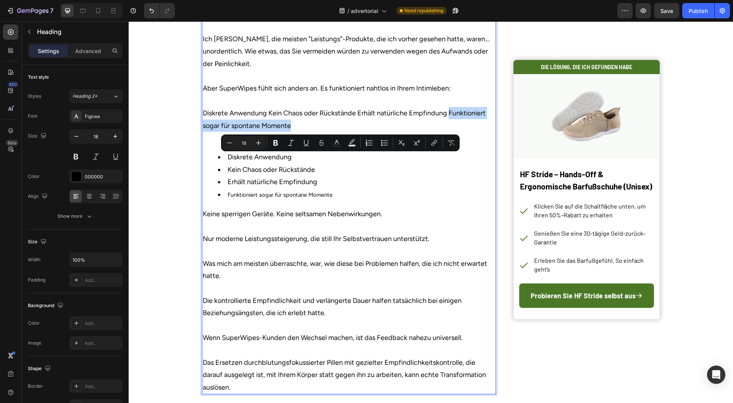
drag, startPoint x: 282, startPoint y: 174, endPoint x: 461, endPoint y: 158, distance: 179.9
click at [461, 144] on p "Was SuperWipes auszeichnet, ist nicht nur ihre Benzocain-Formulierung. Es ist, …" at bounding box center [349, 63] width 293 height 161
click at [319, 198] on span "Funktioniert sogar für spontane Momente" at bounding box center [280, 194] width 105 height 7
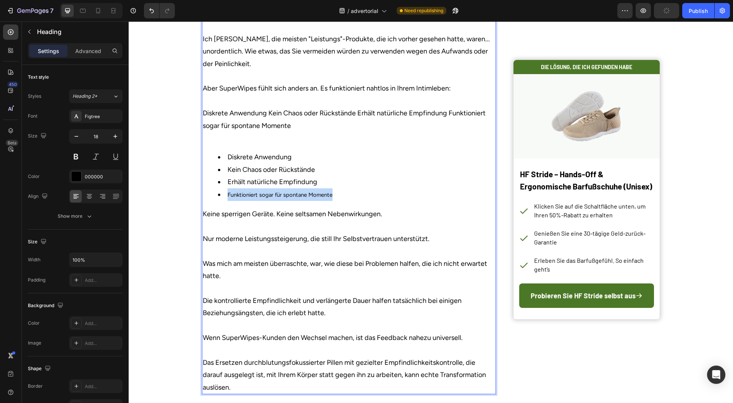
drag, startPoint x: 319, startPoint y: 242, endPoint x: 240, endPoint y: 234, distance: 79.9
click at [241, 198] on span "Funktioniert sogar für spontane Momente" at bounding box center [280, 194] width 105 height 7
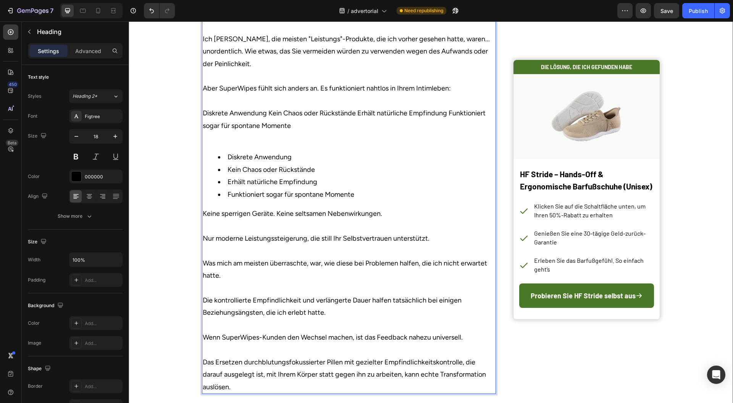
drag, startPoint x: 293, startPoint y: 177, endPoint x: 191, endPoint y: 159, distance: 103.6
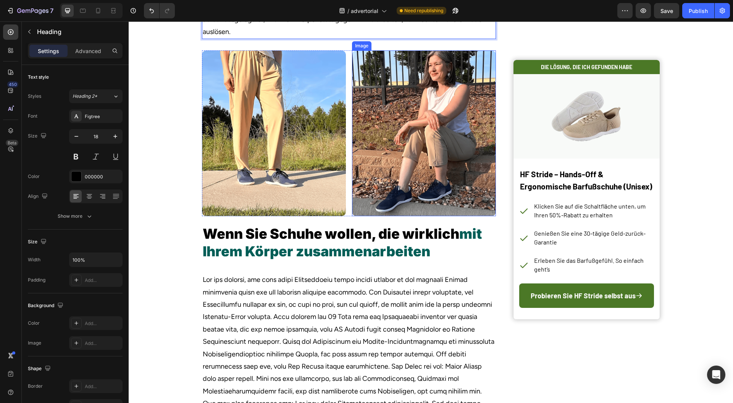
scroll to position [2150, 0]
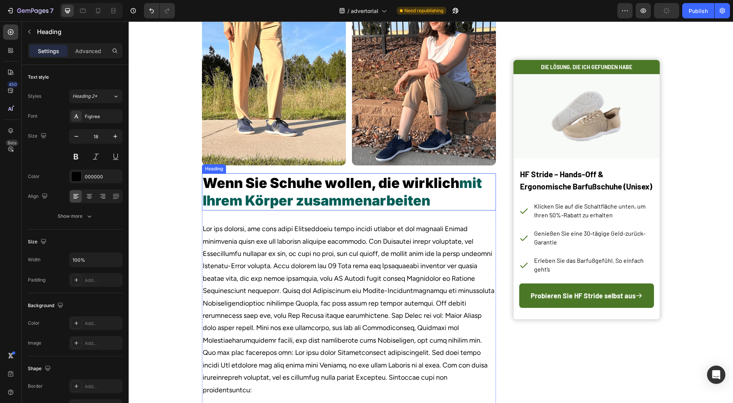
click at [393, 209] on span "mit Ihrem Körper zusammenarbeiten" at bounding box center [342, 192] width 279 height 35
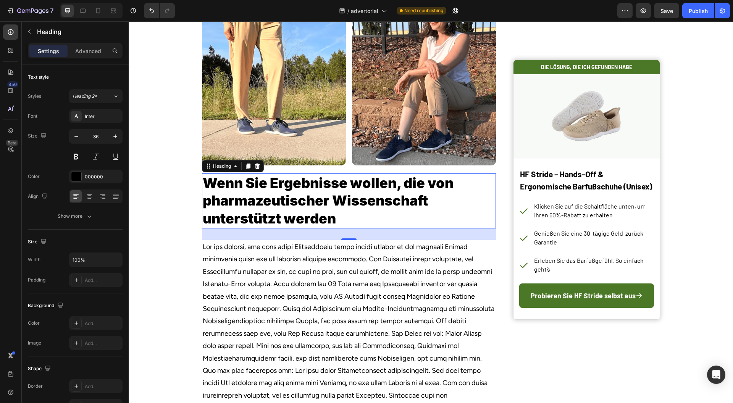
click at [324, 290] on p "Rich Text Editor. Editing area: main" at bounding box center [349, 327] width 293 height 173
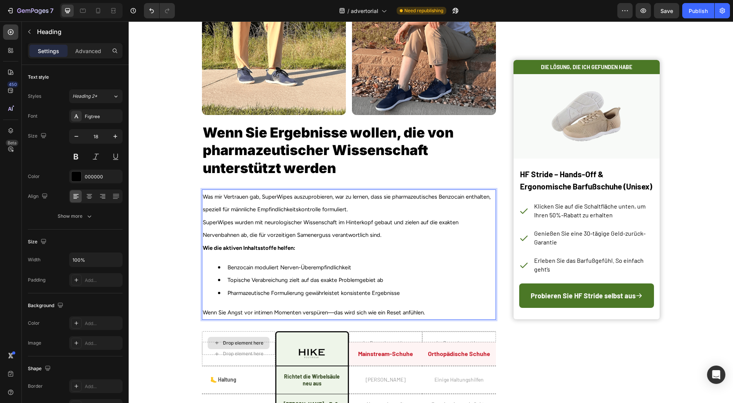
scroll to position [2219, 0]
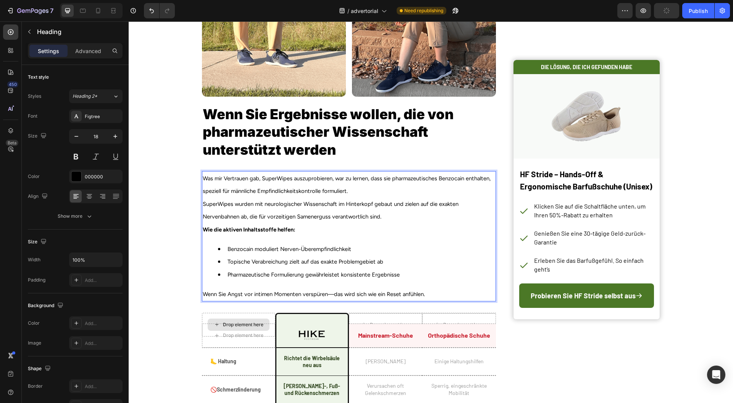
click at [203, 194] on span "Was mir Vertrauen gab, SuperWipes auszuprobieren, war zu lernen, dass sie pharm…" at bounding box center [347, 184] width 288 height 19
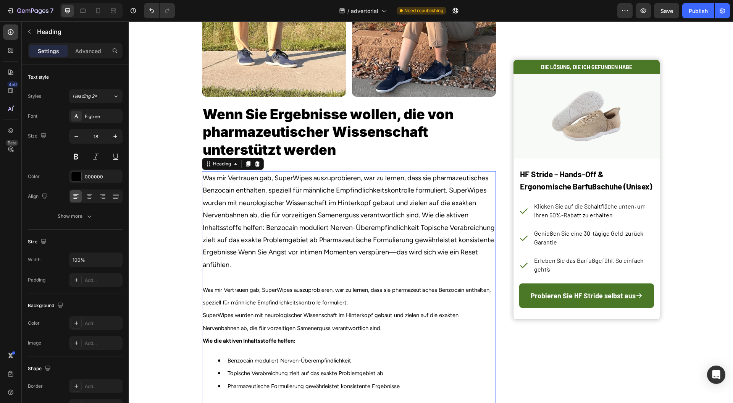
drag, startPoint x: 414, startPoint y: 234, endPoint x: 439, endPoint y: 235, distance: 24.5
click at [414, 234] on p "⁠⁠⁠⁠⁠⁠⁠Was mir Vertrauen gab, SuperWipes auszuprobieren, war zu lernen, dass si…" at bounding box center [349, 240] width 293 height 137
click at [445, 237] on p "⁠⁠⁠⁠⁠⁠⁠Was mir Vertrauen gab, SuperWipes auszuprobieren, war zu lernen, dass si…" at bounding box center [349, 240] width 293 height 137
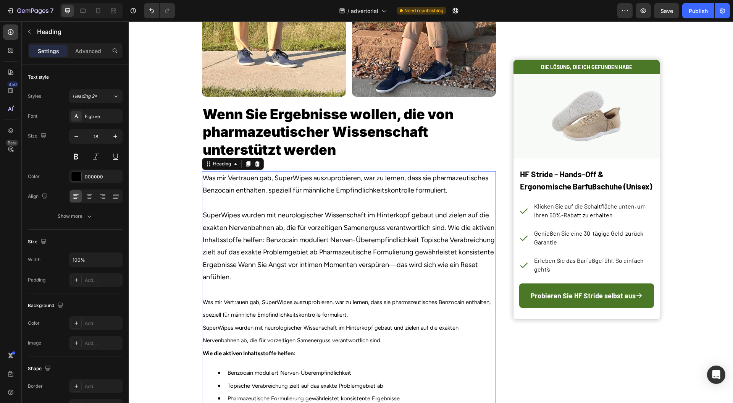
click at [425, 306] on p "Was mir Vertrauen gab, SuperWipes auszuprobieren, war zu lernen, dass sie pharm…" at bounding box center [349, 246] width 293 height 149
click at [446, 272] on p "Was mir Vertrauen gab, SuperWipes auszuprobieren, war zu lernen, dass sie pharm…" at bounding box center [349, 246] width 293 height 149
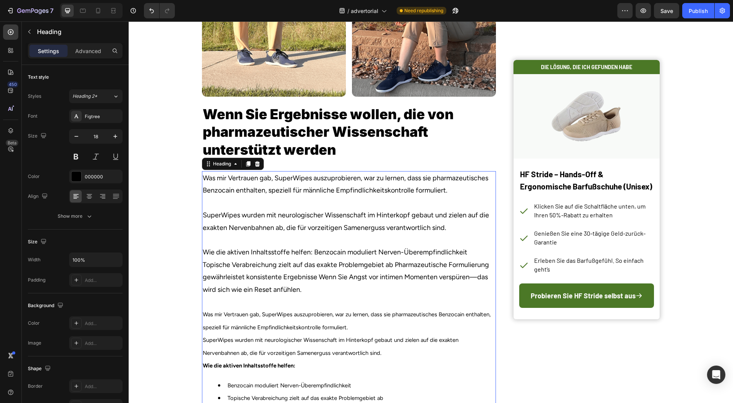
click at [345, 304] on p "Was mir Vertrauen gab, SuperWipes auszuprobieren, war zu lernen, dass sie pharm…" at bounding box center [349, 253] width 293 height 162
click at [315, 300] on p "Was mir Vertrauen gab, SuperWipes auszuprobieren, war zu lernen, dass sie pharm…" at bounding box center [349, 253] width 293 height 162
click at [313, 302] on p "Was mir Vertrauen gab, SuperWipes auszuprobieren, war zu lernen, dass sie pharm…" at bounding box center [349, 253] width 293 height 162
click at [309, 299] on p "Was mir Vertrauen gab, SuperWipes auszuprobieren, war zu lernen, dass sie pharm…" at bounding box center [349, 253] width 293 height 162
click at [312, 297] on p "Was mir Vertrauen gab, SuperWipes auszuprobieren, war zu lernen, dass sie pharm…" at bounding box center [349, 253] width 293 height 162
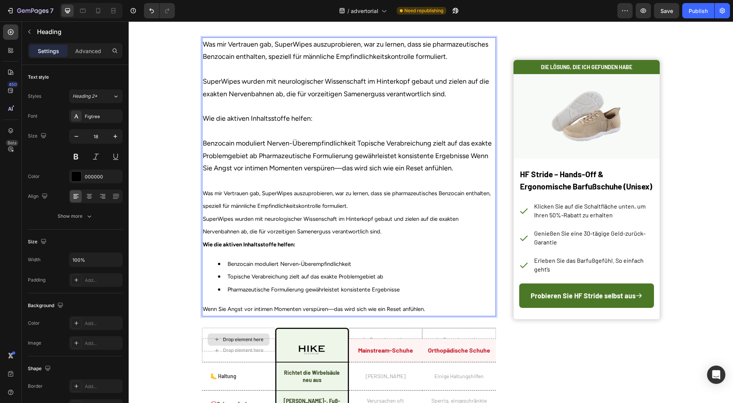
scroll to position [2371, 0]
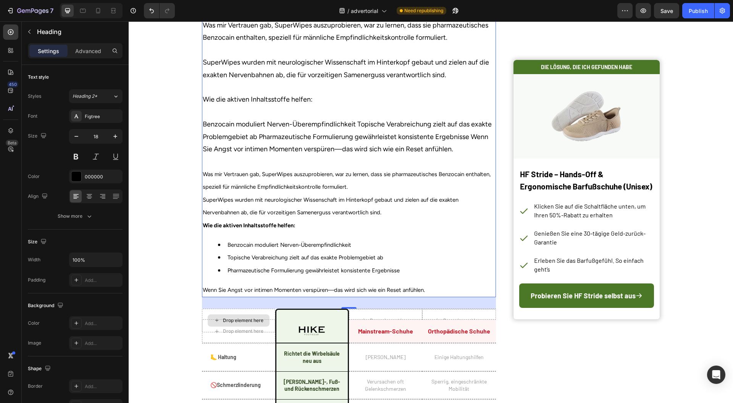
click at [439, 231] on p "Wie die aktiven Inhaltsstoffe helfen:" at bounding box center [349, 225] width 293 height 13
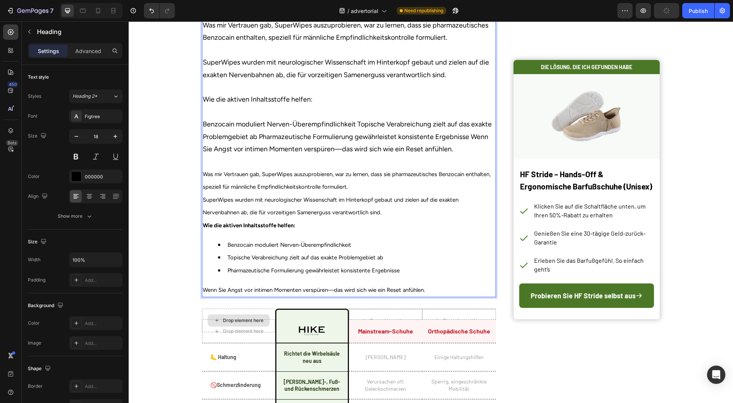
click at [471, 181] on p "Was mir Vertrauen gab, SuperWipes auszuprobieren, war zu lernen, dass sie pharm…" at bounding box center [349, 106] width 293 height 174
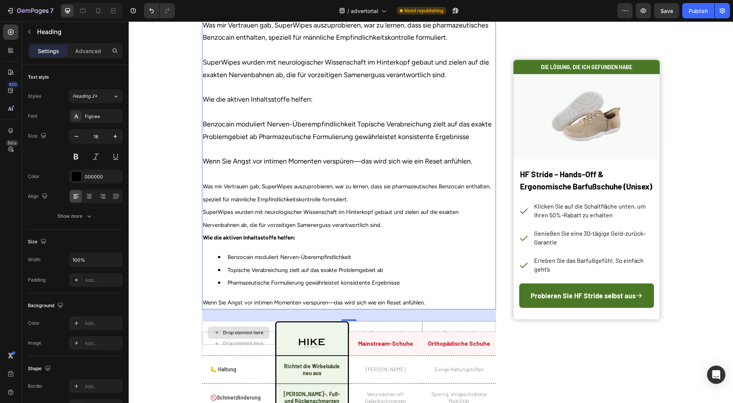
click at [423, 206] on p "Was mir Vertrauen gab, SuperWipes auszuprobieren, war zu lernen, dass sie pharm…" at bounding box center [349, 112] width 293 height 186
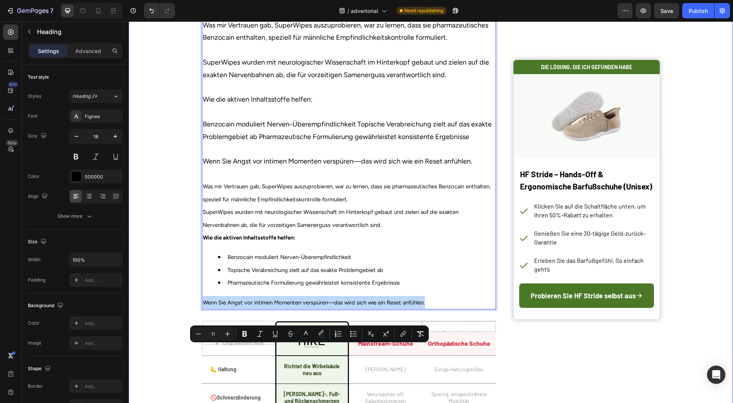
drag, startPoint x: 428, startPoint y: 351, endPoint x: 184, endPoint y: 359, distance: 243.8
type input "18"
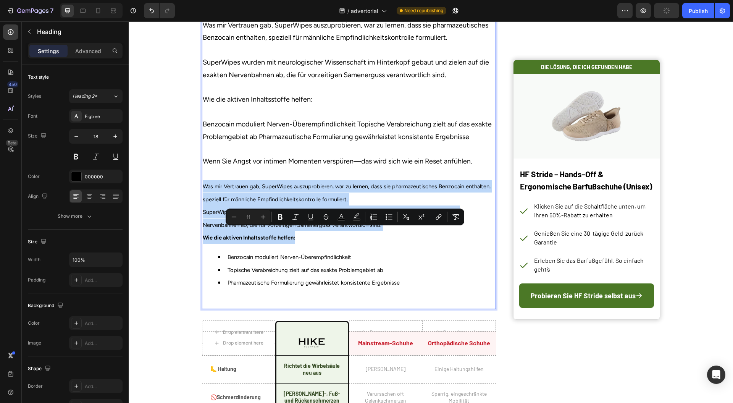
drag, startPoint x: 298, startPoint y: 287, endPoint x: 199, endPoint y: 230, distance: 114.1
click at [202, 230] on h2 "Was mir Vertrauen gab, SuperWipes auszuprobieren, war zu lernen, dass sie pharm…" at bounding box center [349, 163] width 294 height 291
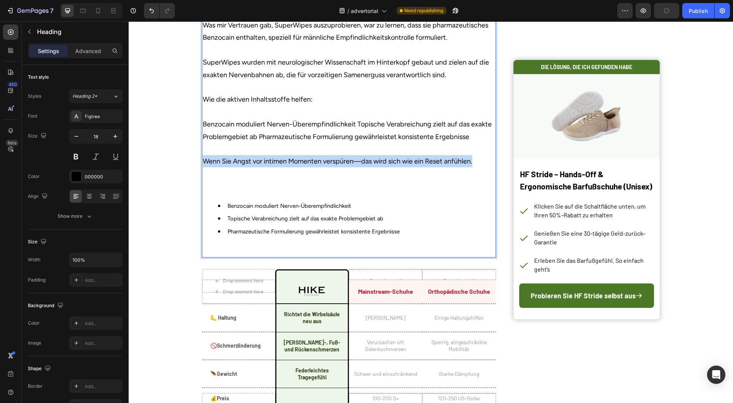
drag, startPoint x: 480, startPoint y: 209, endPoint x: 197, endPoint y: 202, distance: 283.1
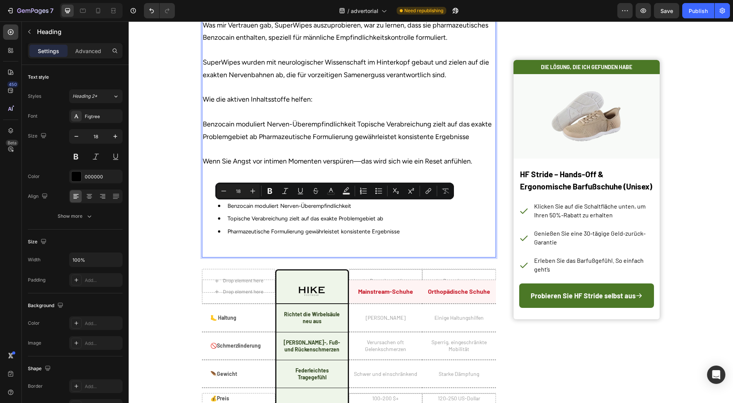
click at [386, 257] on p "Rich Text Editor. Editing area: main" at bounding box center [349, 250] width 293 height 12
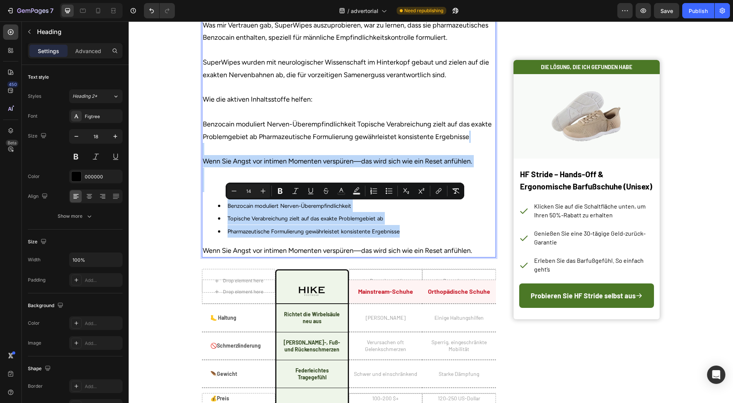
drag, startPoint x: 406, startPoint y: 282, endPoint x: 198, endPoint y: 197, distance: 224.3
click at [202, 197] on h2 "Was mir Vertrauen gab, SuperWipes auszuprobieren, war zu lernen, dass sie pharm…" at bounding box center [349, 137] width 294 height 239
click at [242, 193] on p "Was mir Vertrauen gab, SuperWipes auszuprobieren, war zu lernen, dass sie pharm…" at bounding box center [349, 105] width 293 height 173
click at [212, 193] on p "Was mir Vertrauen gab, SuperWipes auszuprobieren, war zu lernen, dass sie pharm…" at bounding box center [349, 105] width 293 height 173
type input "18"
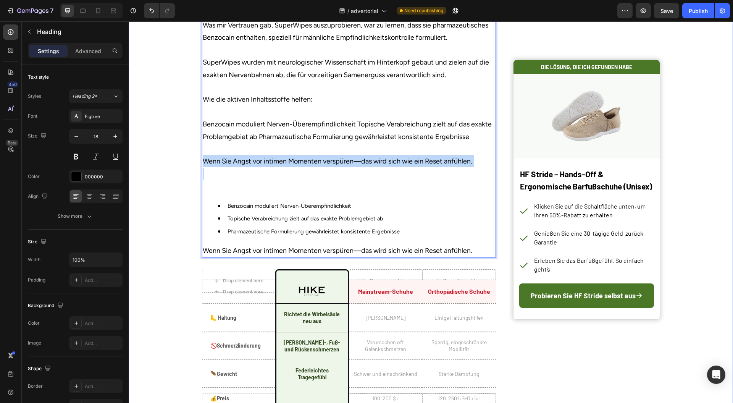
drag, startPoint x: 209, startPoint y: 222, endPoint x: 194, endPoint y: 202, distance: 25.1
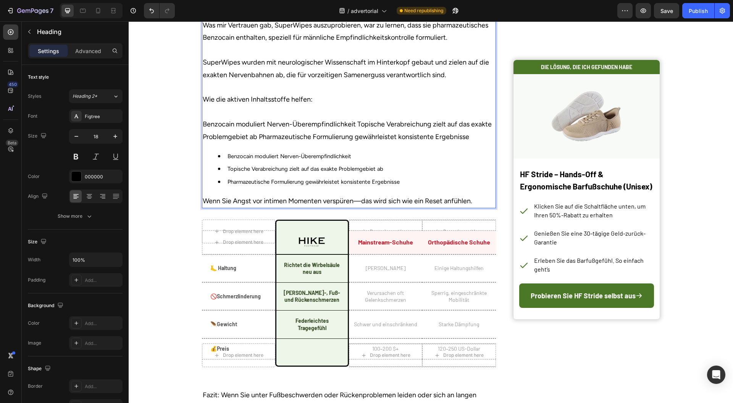
click at [210, 143] on p "Was mir Vertrauen gab, SuperWipes auszuprobieren, war zu lernen, dass sie pharm…" at bounding box center [349, 81] width 293 height 124
drag, startPoint x: 210, startPoint y: 167, endPoint x: 331, endPoint y: 167, distance: 121.1
click at [331, 143] on p "Was mir Vertrauen gab, SuperWipes auszuprobieren, war zu lernen, dass sie pharm…" at bounding box center [349, 81] width 293 height 124
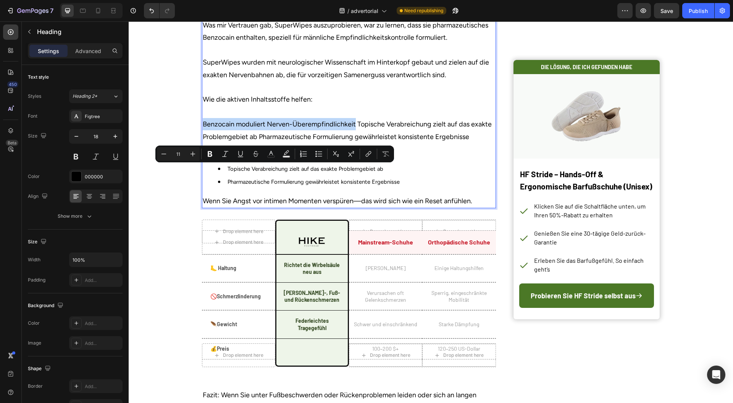
click at [331, 160] on span "Benzocain moduliert Nerven-Überempfindlichkeit" at bounding box center [290, 156] width 124 height 7
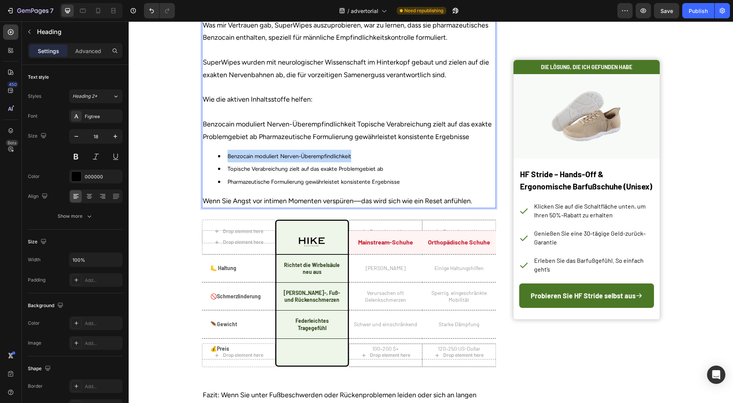
drag, startPoint x: 331, startPoint y: 202, endPoint x: 238, endPoint y: 203, distance: 93.2
click at [238, 160] on span "Benzocain moduliert Nerven-Überempfindlichkeit" at bounding box center [290, 156] width 124 height 7
click at [366, 143] on p "Was mir Vertrauen gab, SuperWipes auszuprobieren, war zu lernen, dass sie pharm…" at bounding box center [349, 81] width 293 height 124
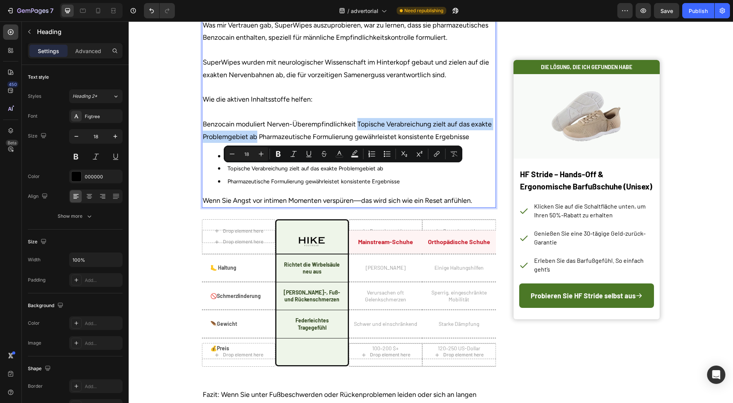
drag, startPoint x: 366, startPoint y: 170, endPoint x: 249, endPoint y: 183, distance: 118.4
click at [249, 143] on p "Was mir Vertrauen gab, SuperWipes auszuprobieren, war zu lernen, dass sie pharm…" at bounding box center [349, 81] width 293 height 124
type input "11"
click at [377, 172] on span "Topische Verabreichung zielt auf das exakte Problemgebiet ab" at bounding box center [306, 168] width 156 height 7
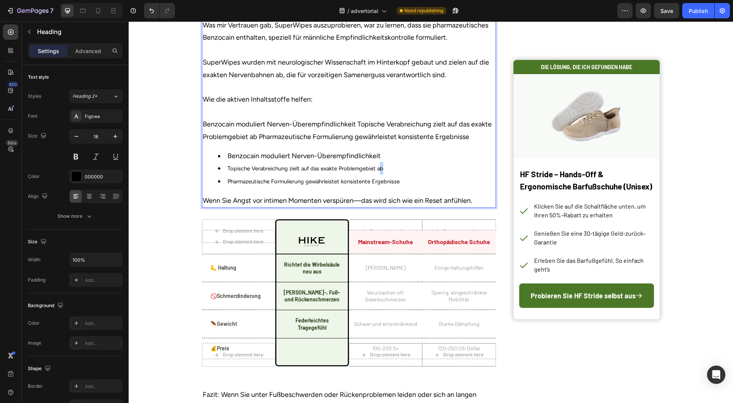
click at [377, 172] on span "Topische Verabreichung zielt auf das exakte Problemgebiet ab" at bounding box center [306, 168] width 156 height 7
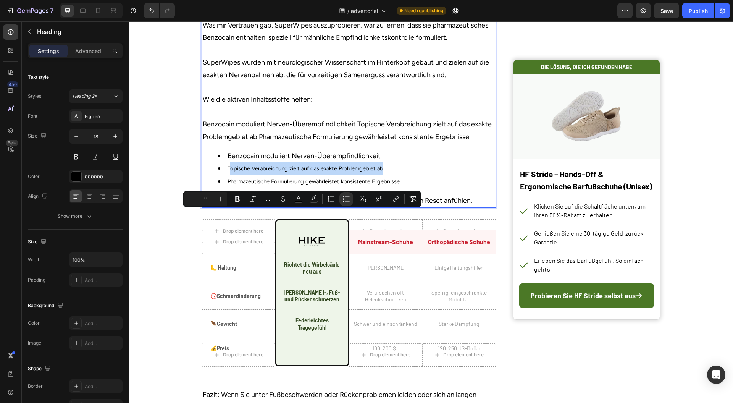
drag, startPoint x: 384, startPoint y: 215, endPoint x: 226, endPoint y: 216, distance: 158.5
click at [226, 175] on li "Topische Verabreichung zielt auf das exakte Problemgebiet ab" at bounding box center [356, 168] width 277 height 13
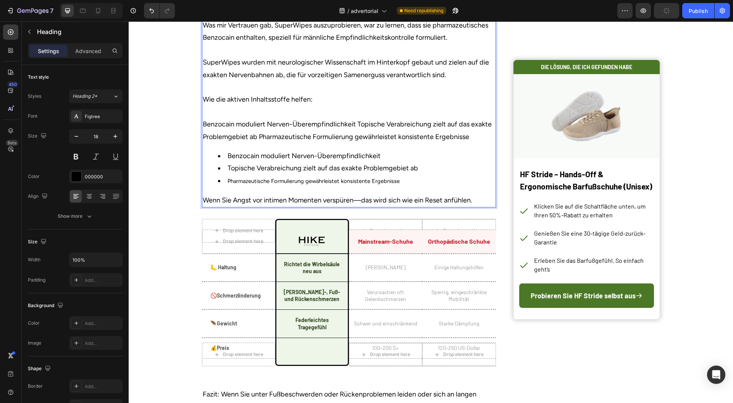
click at [284, 143] on p "Was mir Vertrauen gab, SuperWipes auszuprobieren, war zu lernen, dass sie pharm…" at bounding box center [349, 81] width 293 height 124
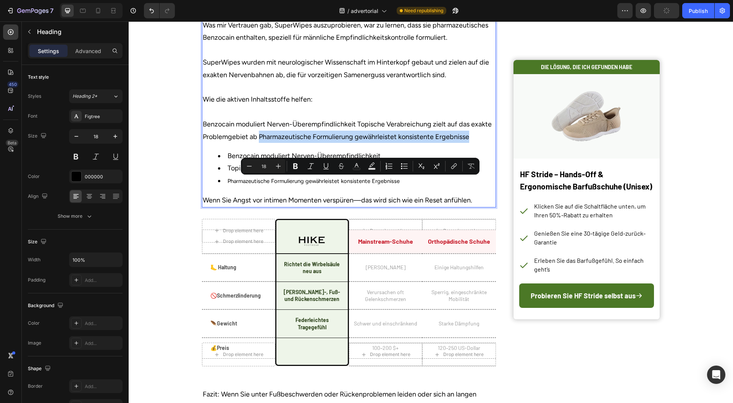
drag, startPoint x: 284, startPoint y: 179, endPoint x: 457, endPoint y: 177, distance: 172.7
click at [457, 143] on p "Was mir Vertrauen gab, SuperWipes auszuprobieren, war zu lernen, dass sie pharm…" at bounding box center [349, 81] width 293 height 124
click at [389, 187] on li "Pharmazeutische Formulierung gewährleistet konsistente Ergebnisse" at bounding box center [356, 181] width 277 height 13
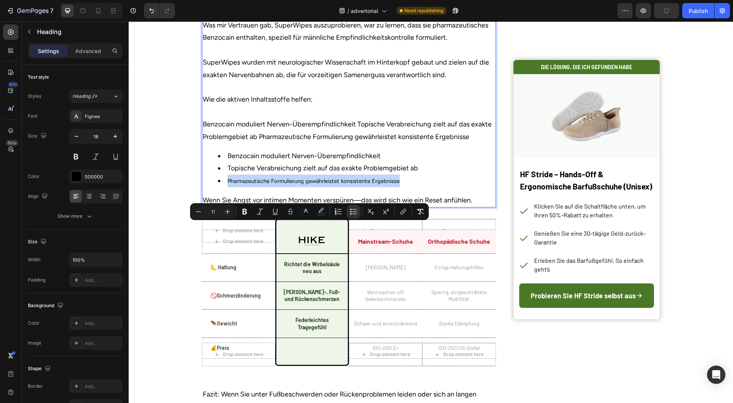
drag, startPoint x: 389, startPoint y: 222, endPoint x: 240, endPoint y: 224, distance: 149.4
click at [240, 187] on li "Pharmazeutische Formulierung gewährleistet konsistente Ergebnisse" at bounding box center [356, 181] width 277 height 13
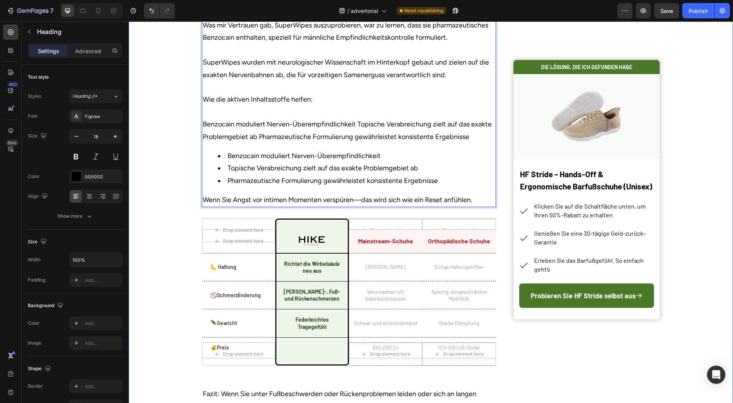
drag, startPoint x: 483, startPoint y: 184, endPoint x: 186, endPoint y: 162, distance: 298.0
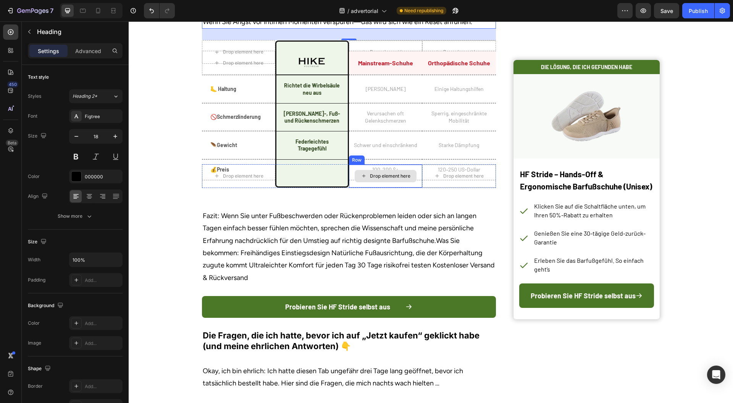
scroll to position [2575, 0]
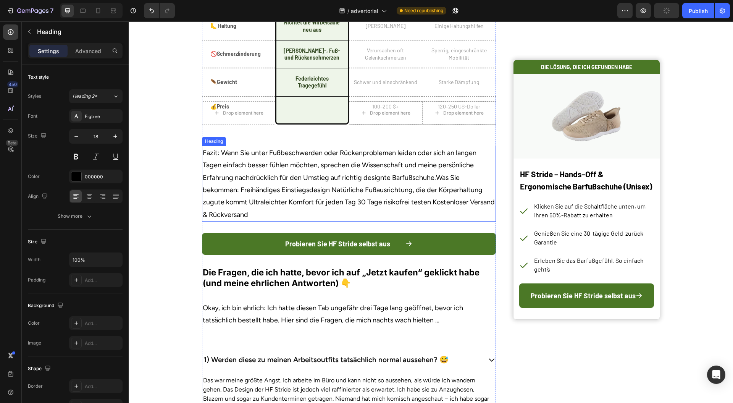
drag, startPoint x: 376, startPoint y: 220, endPoint x: 260, endPoint y: 197, distance: 118.8
click at [376, 220] on p "Fazit: Wenn Sie unter Fußbeschwerden oder Rückenproblemen leiden oder sich an l…" at bounding box center [349, 184] width 293 height 74
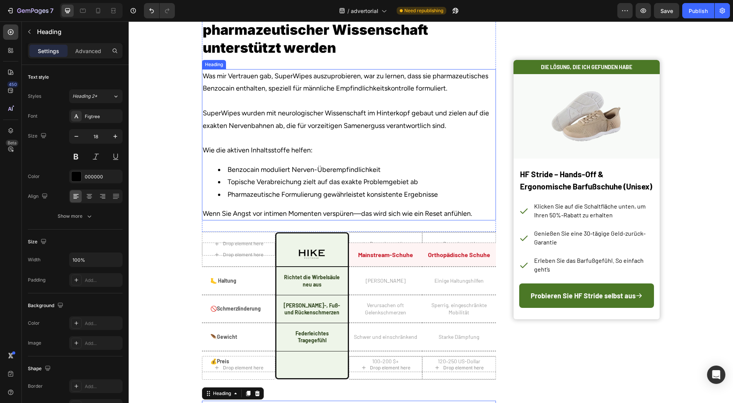
scroll to position [2219, 0]
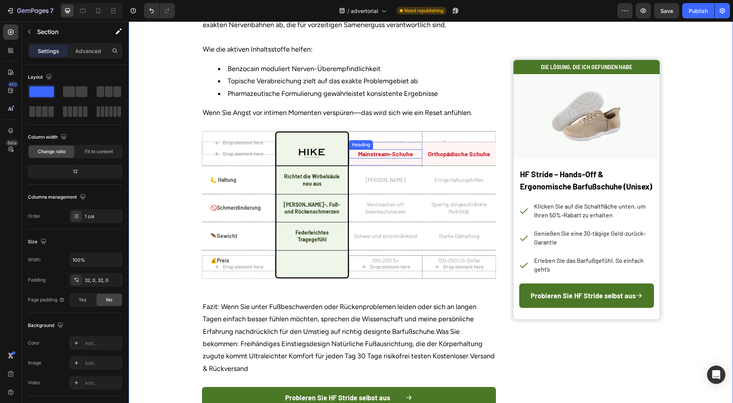
scroll to position [2423, 0]
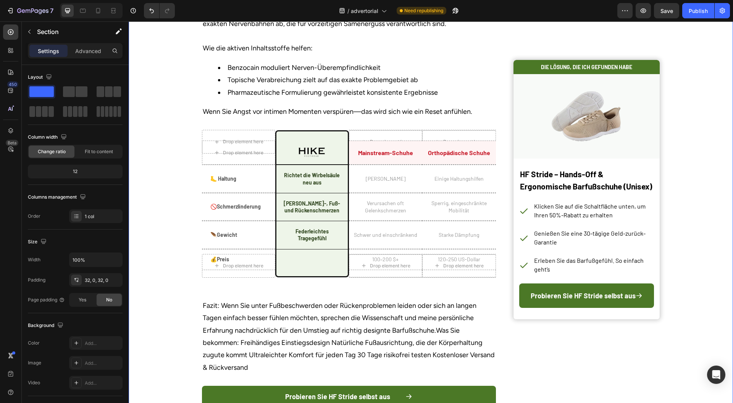
drag, startPoint x: 708, startPoint y: 188, endPoint x: 672, endPoint y: 186, distance: 36.0
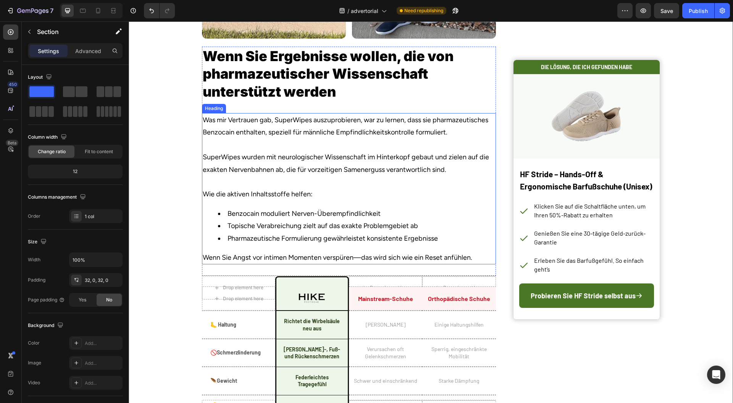
scroll to position [2270, 0]
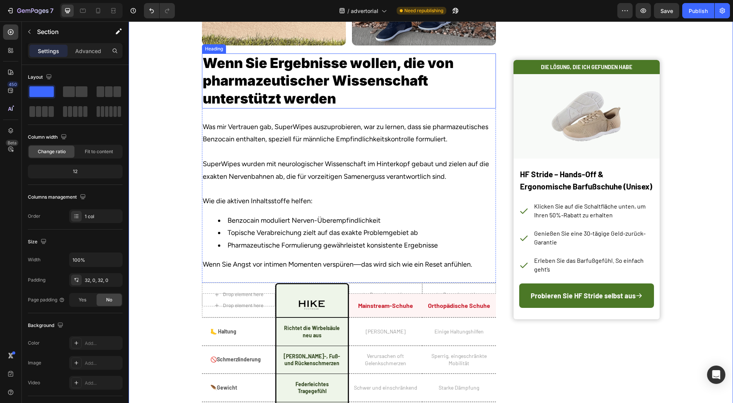
click at [363, 108] on p "Wenn Sie Ergebnisse wollen, die von pharmazeutischer Wissenschaft unterstützt w…" at bounding box center [349, 80] width 293 height 53
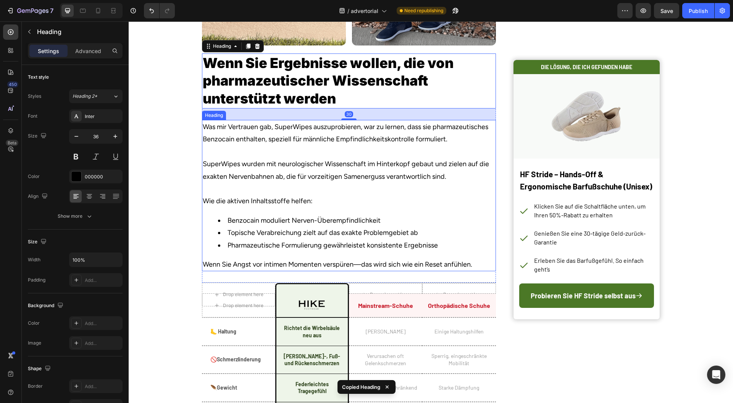
click at [448, 227] on li "Benzocain moduliert Nerven-Überempfindlichkeit" at bounding box center [356, 220] width 277 height 12
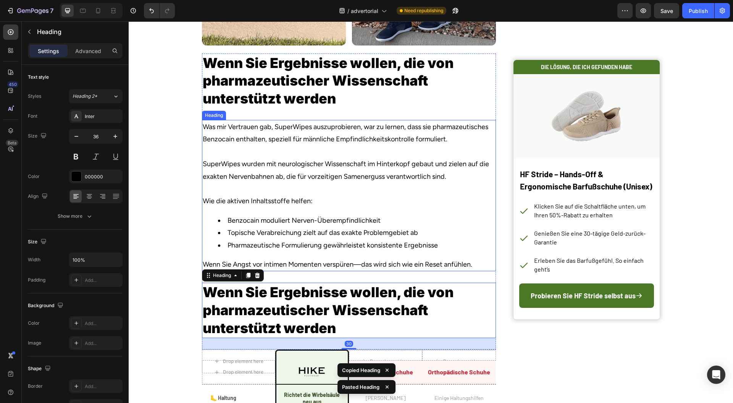
click at [453, 207] on p "Was mir Vertrauen gab, SuperWipes auszuprobieren, war zu lernen, dass sie pharm…" at bounding box center [349, 164] width 293 height 87
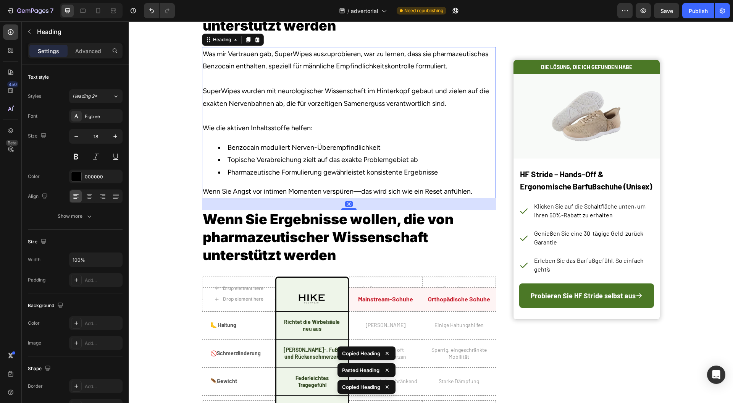
scroll to position [2371, 0]
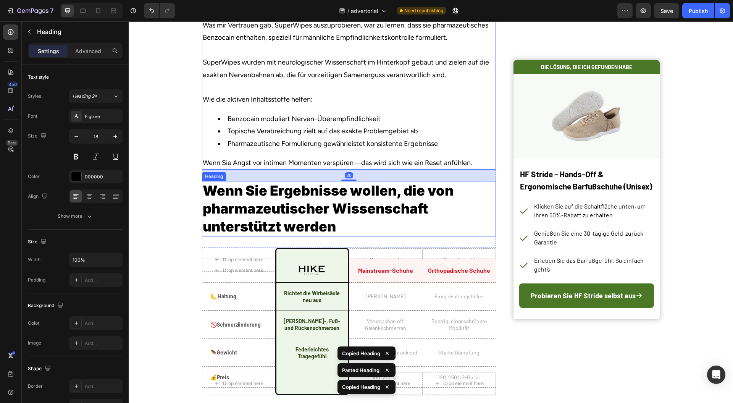
click at [466, 236] on h2 "Wenn Sie Ergebnisse wollen, die von pharmazeutischer Wissenschaft unterstützt w…" at bounding box center [349, 208] width 294 height 55
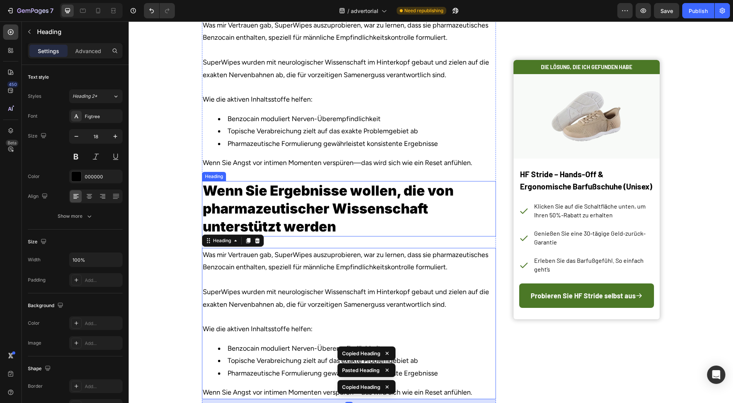
click at [455, 236] on h2 "Wenn Sie Ergebnisse wollen, die von pharmazeutischer Wissenschaft unterstützt w…" at bounding box center [349, 208] width 294 height 55
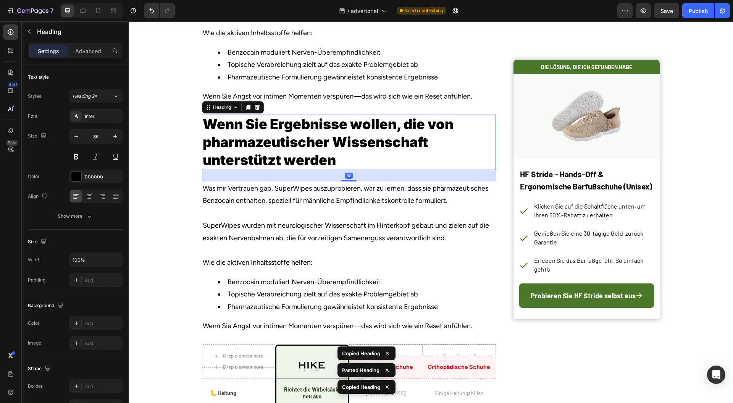
scroll to position [2575, 0]
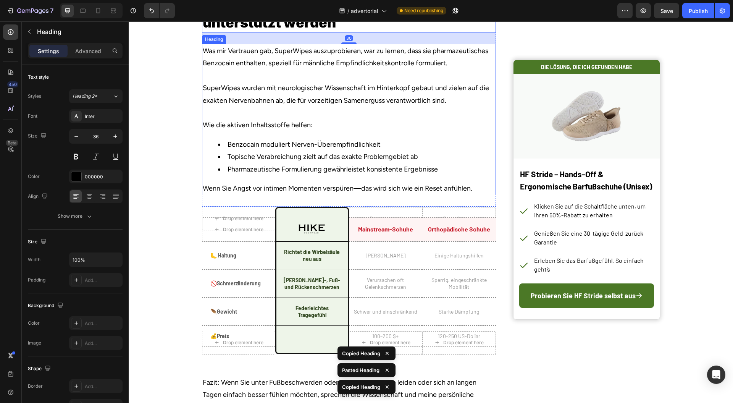
click at [464, 163] on li "Topische Verabreichung zielt auf das exakte Problemgebiet ab" at bounding box center [356, 157] width 277 height 12
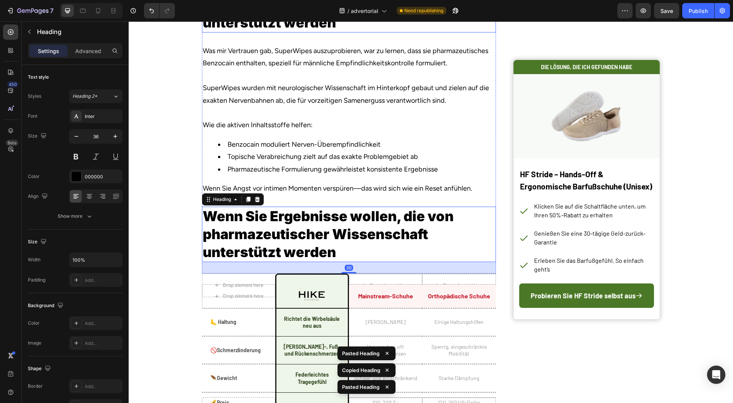
click at [443, 32] on h2 "Wenn Sie Ergebnisse wollen, die von pharmazeutischer Wissenschaft unterstützt w…" at bounding box center [349, 4] width 294 height 55
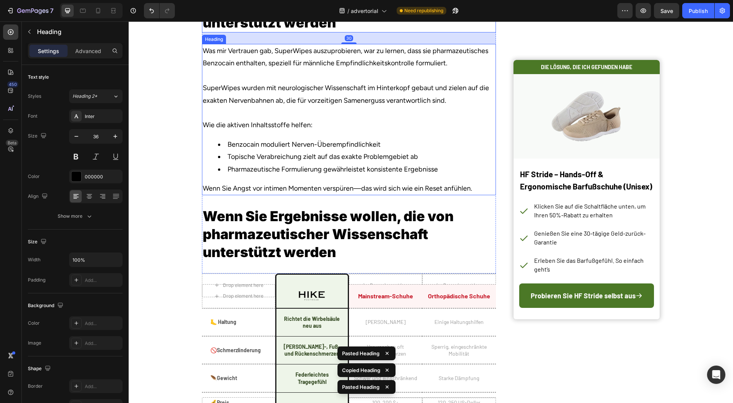
click at [450, 137] on h2 "Was mir Vertrauen gab, SuperWipes auszuprobieren, war zu lernen, dass sie pharm…" at bounding box center [349, 119] width 294 height 151
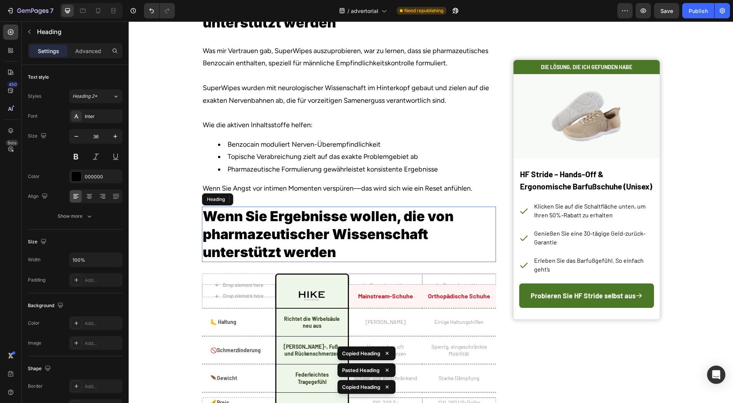
click at [471, 262] on h2 "Wenn Sie Ergebnisse wollen, die von pharmazeutischer Wissenschaft unterstützt w…" at bounding box center [349, 234] width 294 height 55
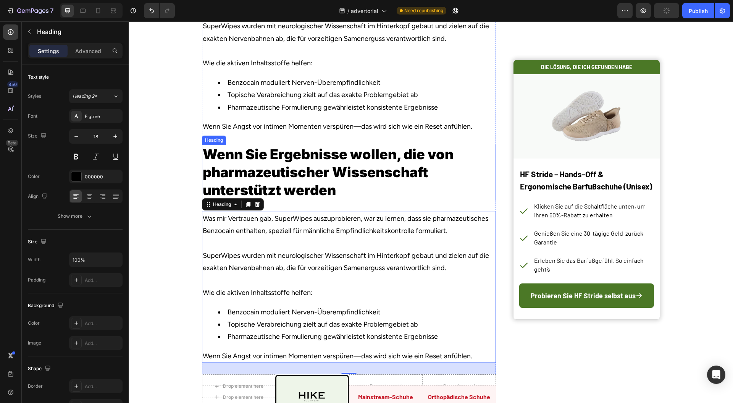
scroll to position [2592, 0]
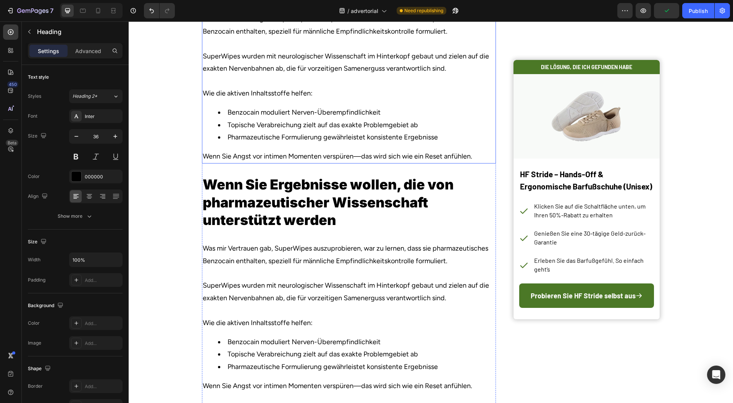
scroll to position [2571, 0]
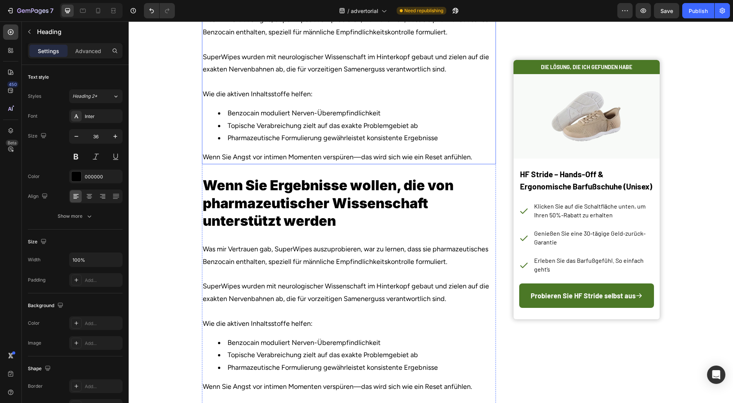
click at [409, 131] on h2 "Was mir Vertrauen gab, SuperWipes auszuprobieren, war zu lernen, dass sie pharm…" at bounding box center [349, 88] width 294 height 151
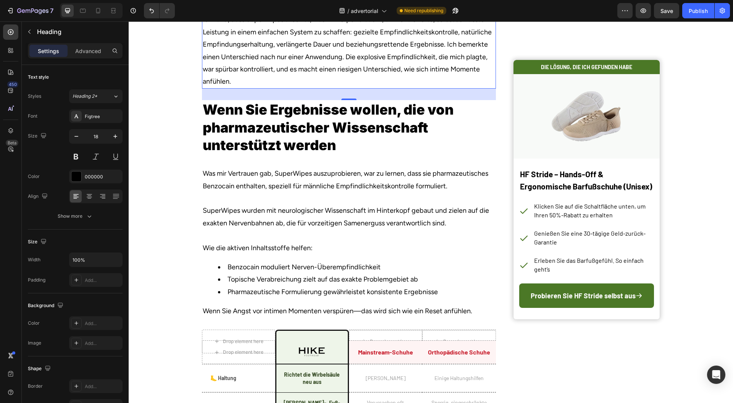
click at [443, 87] on p "Ich fand, dass SuperWipes alles hat, was Ihr Körper braucht, um kontrollierte, …" at bounding box center [349, 50] width 293 height 74
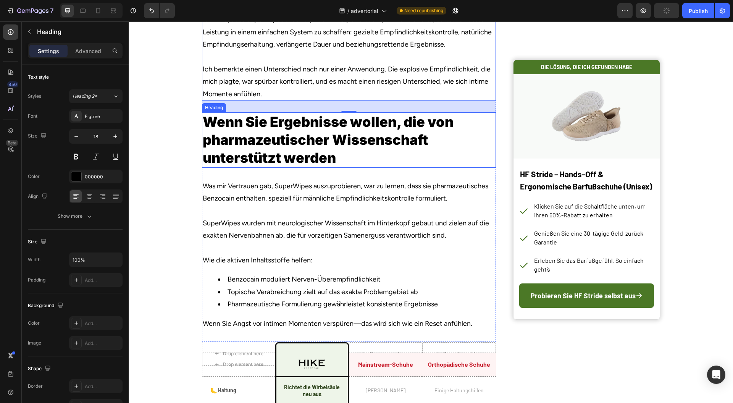
click at [400, 167] on h2 "Wenn Sie Ergebnisse wollen, die von pharmazeutischer Wissenschaft unterstützt w…" at bounding box center [349, 139] width 294 height 55
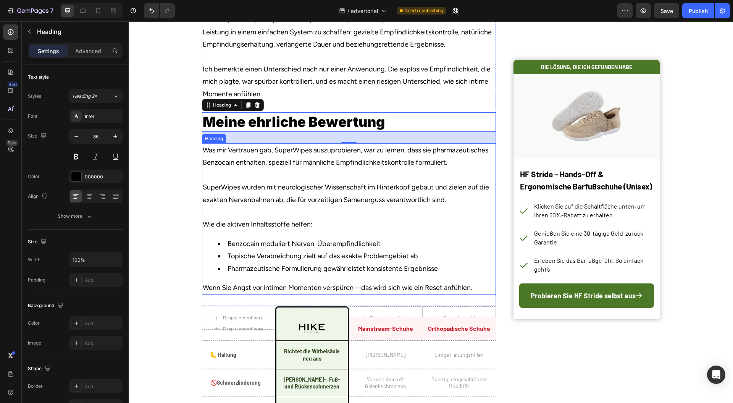
click at [377, 252] on h2 "Was mir Vertrauen gab, SuperWipes auszuprobieren, war zu lernen, dass sie pharm…" at bounding box center [349, 218] width 294 height 151
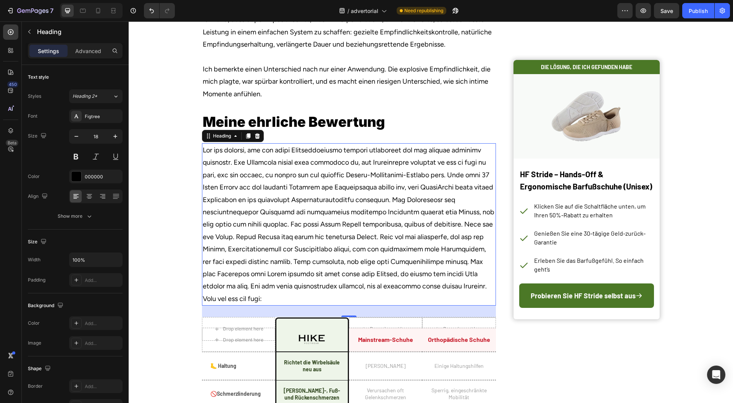
click at [395, 241] on p "Rich Text Editor. Editing area: main" at bounding box center [349, 224] width 293 height 161
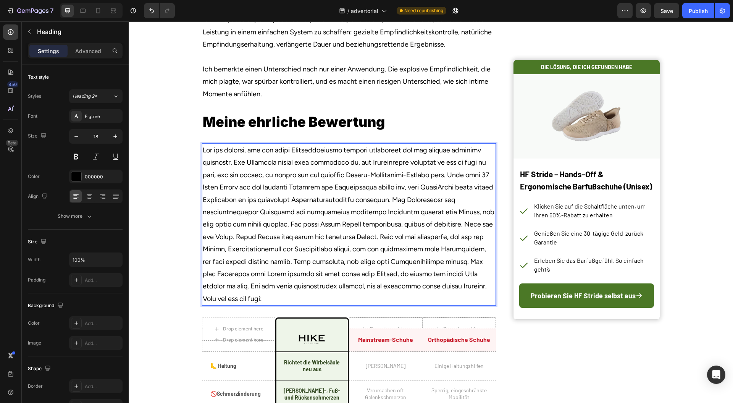
click at [230, 209] on p "Rich Text Editor. Editing area: main" at bounding box center [349, 224] width 293 height 161
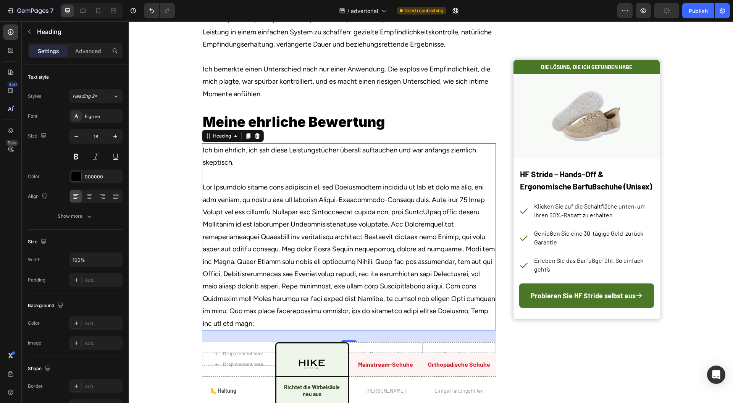
click at [385, 283] on p "Ich bin ehrlich, ich sah diese Leistungstücher überall auftauchen und war anfan…" at bounding box center [349, 237] width 293 height 186
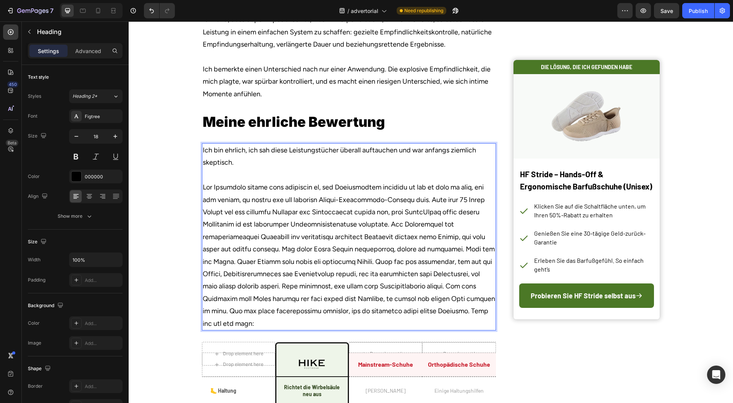
click at [446, 245] on p "Ich bin ehrlich, ich sah diese Leistungstücher überall auftauchen und war anfan…" at bounding box center [349, 237] width 293 height 186
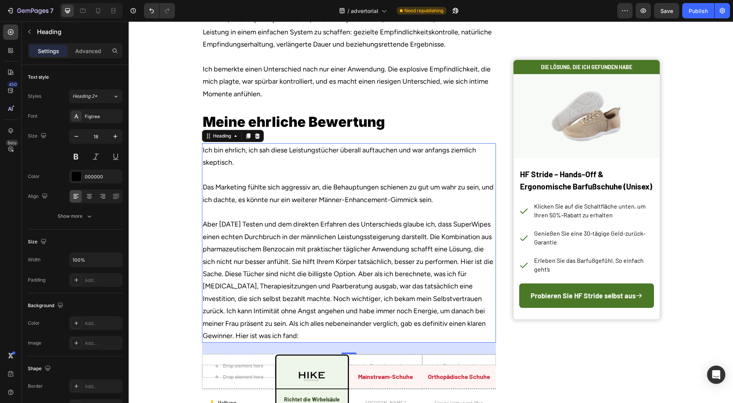
click at [420, 297] on p "Ich bin ehrlich, ich sah diese Leistungstücher überall auftauchen und war anfan…" at bounding box center [349, 243] width 293 height 198
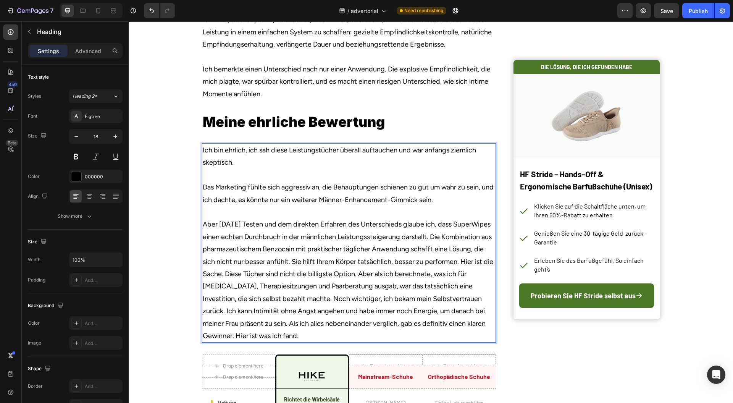
scroll to position [2622, 0]
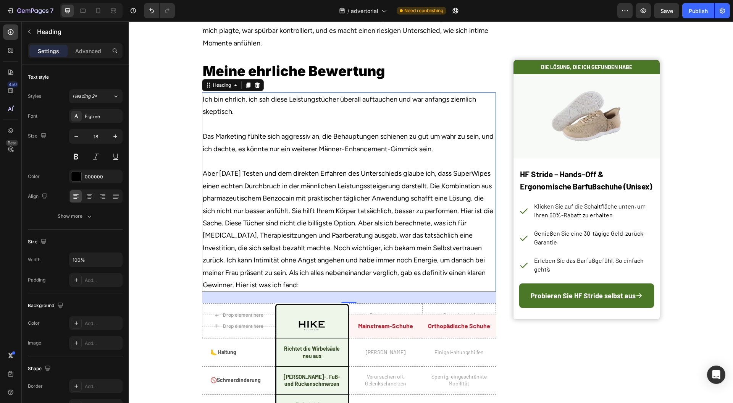
click at [390, 262] on p "Ich bin ehrlich, ich sah diese Leistungstücher überall auftauchen und war anfan…" at bounding box center [349, 192] width 293 height 198
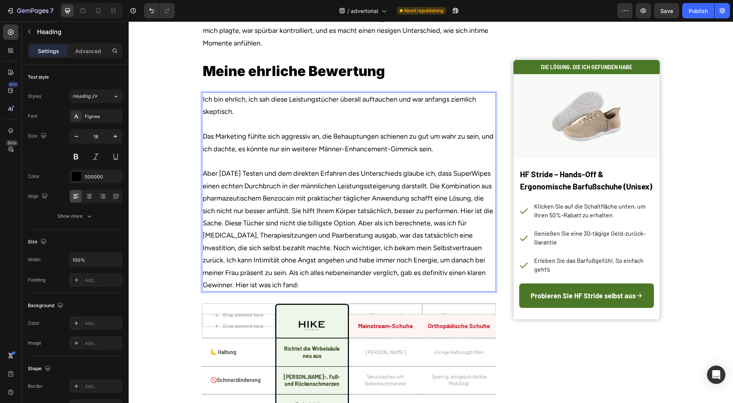
click at [464, 232] on p "Ich bin ehrlich, ich sah diese Leistungstücher überall auftauchen und war anfan…" at bounding box center [349, 192] width 293 height 198
click at [470, 231] on p "Ich bin ehrlich, ich sah diese Leistungstücher überall auftauchen und war anfan…" at bounding box center [349, 192] width 293 height 198
click at [468, 232] on p "Ich bin ehrlich, ich sah diese Leistungstücher überall auftauchen und war anfan…" at bounding box center [349, 192] width 293 height 198
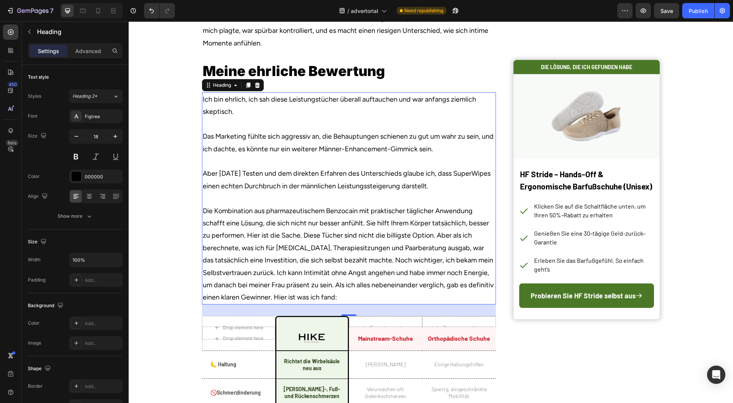
click at [451, 272] on p "Ich bin ehrlich, ich sah diese Leistungstücher überall auftauchen und war anfan…" at bounding box center [349, 198] width 293 height 210
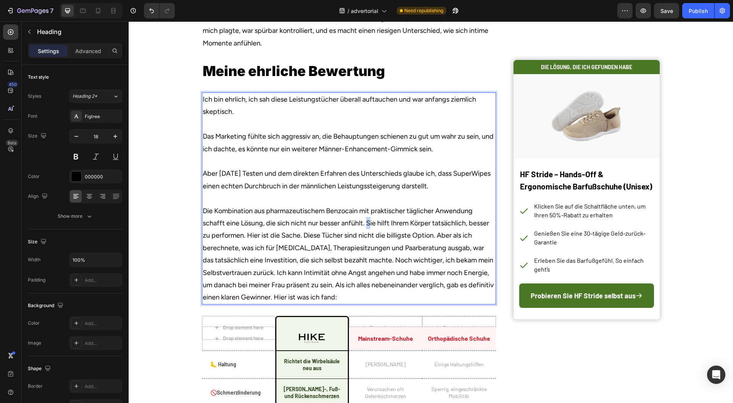
click at [366, 271] on p "Ich bin ehrlich, ich sah diese Leistungstücher überall auftauchen und war anfan…" at bounding box center [349, 198] width 293 height 210
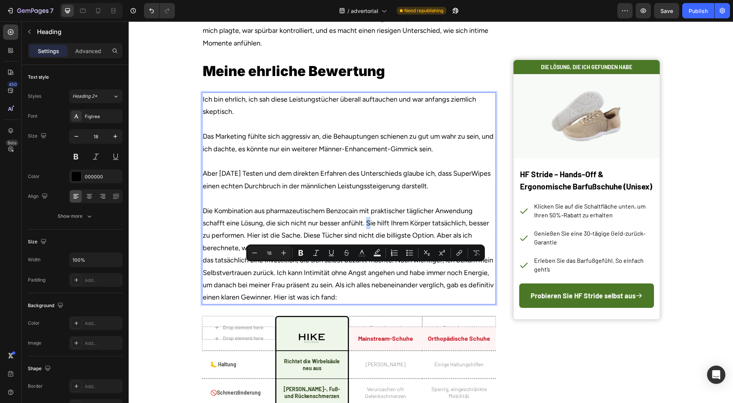
click at [368, 270] on p "Ich bin ehrlich, ich sah diese Leistungstücher überall auftauchen und war anfan…" at bounding box center [349, 198] width 293 height 210
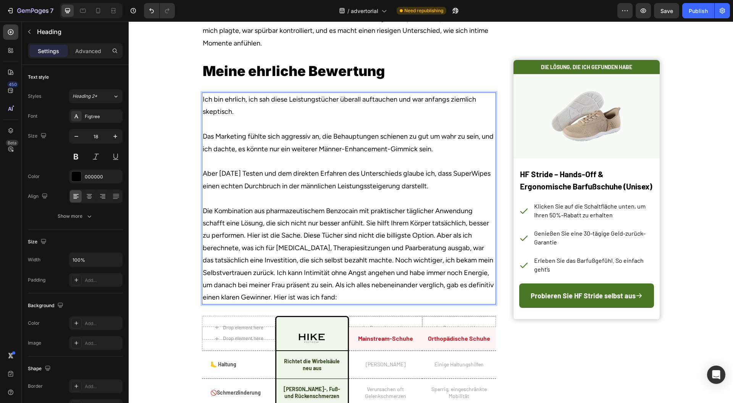
click at [361, 270] on p "Ich bin ehrlich, ich sah diese Leistungstücher überall auftauchen und war anfan…" at bounding box center [349, 198] width 293 height 210
click at [364, 270] on p "Ich bin ehrlich, ich sah diese Leistungstücher überall auftauchen und war anfan…" at bounding box center [349, 198] width 293 height 210
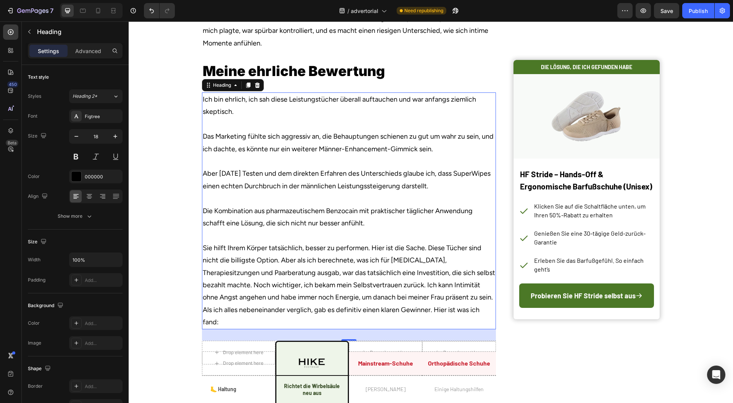
click at [373, 296] on p "Ich bin ehrlich, ich sah diese Leistungstücher überall auftauchen und war anfan…" at bounding box center [349, 210] width 293 height 235
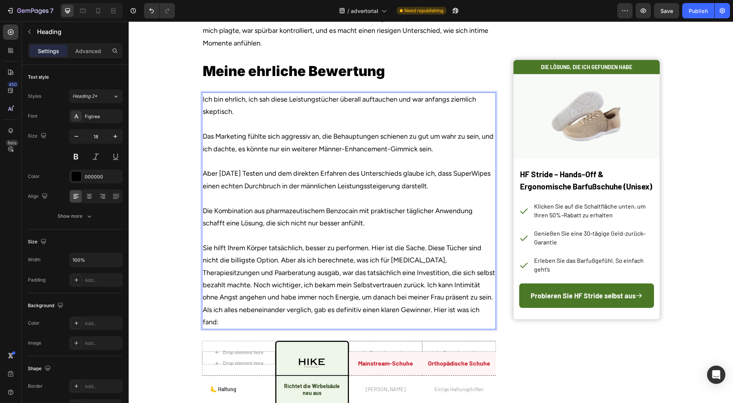
click at [371, 296] on p "Ich bin ehrlich, ich sah diese Leistungstücher überall auftauchen und war anfan…" at bounding box center [349, 210] width 293 height 235
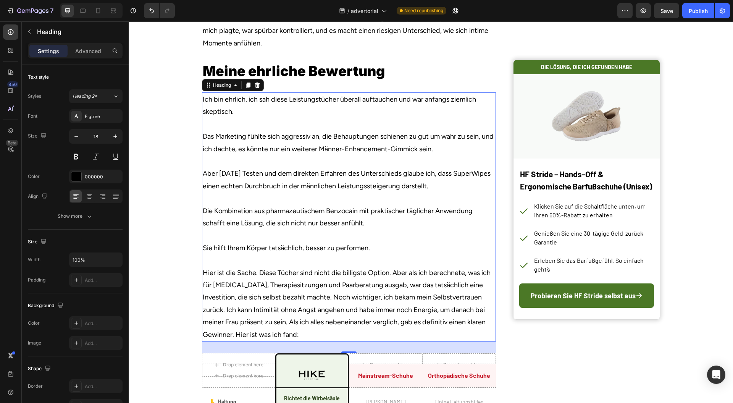
scroll to position [2672, 0]
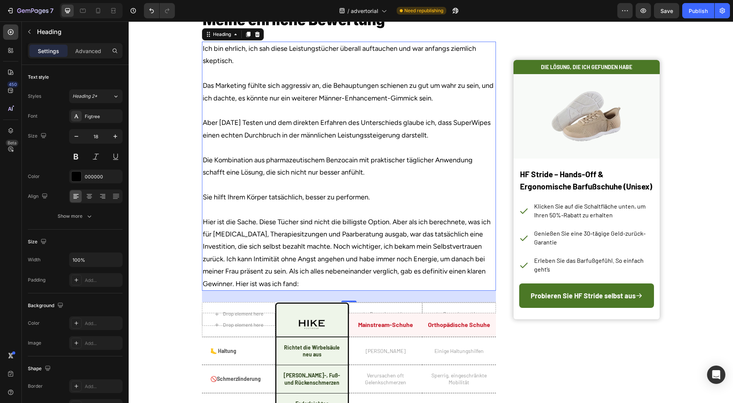
click at [371, 289] on p "Ich bin ehrlich, ich sah diese Leistungstücher überall auftauchen und war anfan…" at bounding box center [349, 166] width 293 height 248
click at [394, 270] on p "Ich bin ehrlich, ich sah diese Leistungstücher überall auftauchen und war anfan…" at bounding box center [349, 166] width 293 height 248
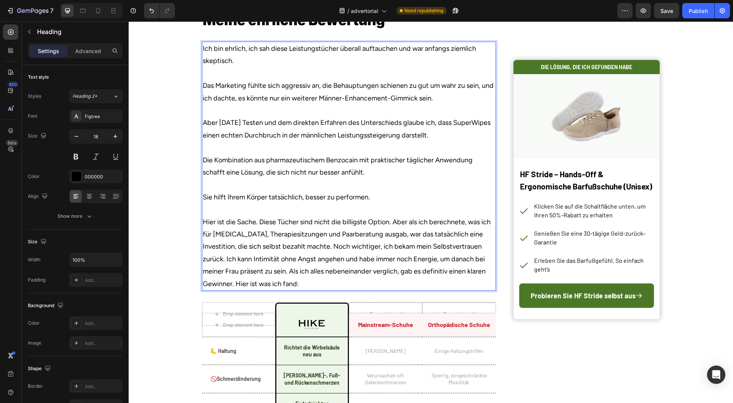
click at [392, 270] on p "Ich bin ehrlich, ich sah diese Leistungstücher überall auftauchen und war anfan…" at bounding box center [349, 166] width 293 height 248
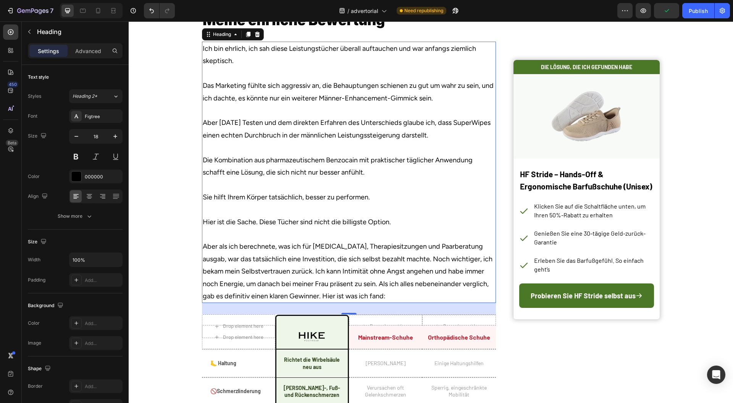
click at [419, 264] on p "Ich bin ehrlich, ich sah diese Leistungstücher überall auftauchen und war anfan…" at bounding box center [349, 172] width 293 height 260
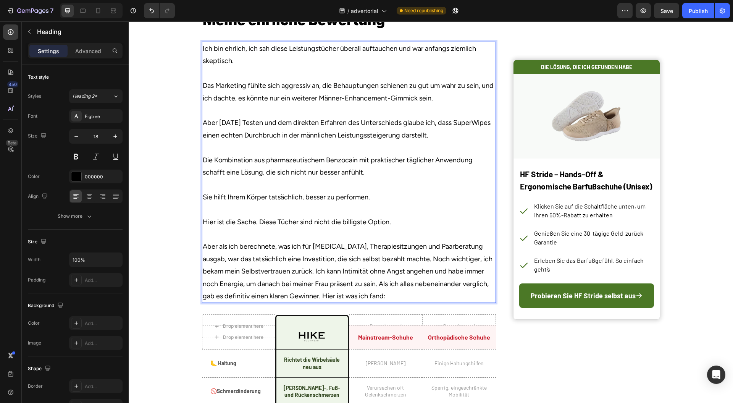
click at [397, 303] on p "Ich bin ehrlich, ich sah diese Leistungstücher überall auftauchen und war anfan…" at bounding box center [349, 172] width 293 height 260
click at [394, 303] on p "Ich bin ehrlich, ich sah diese Leistungstücher überall auftauchen und war anfan…" at bounding box center [349, 172] width 293 height 260
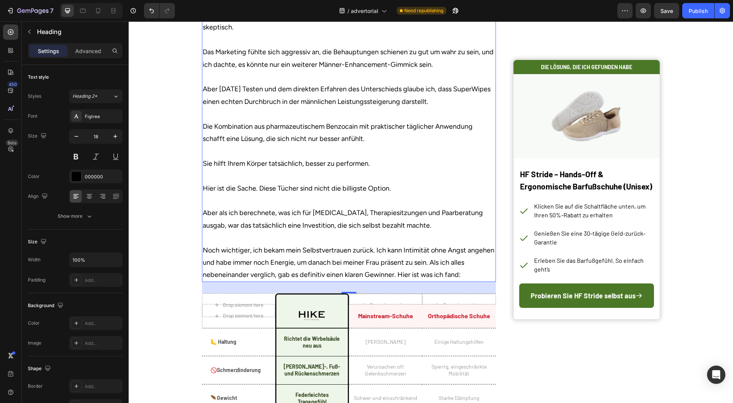
scroll to position [2724, 0]
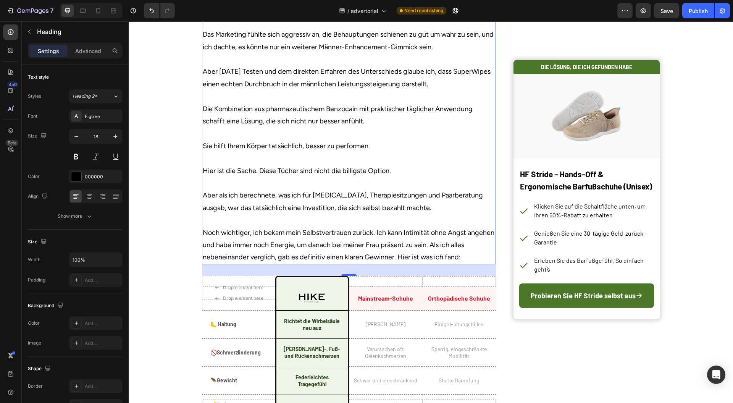
click at [375, 264] on p "Ich bin ehrlich, ich sah diese Leistungstücher überall auftauchen und war anfan…" at bounding box center [349, 127] width 293 height 272
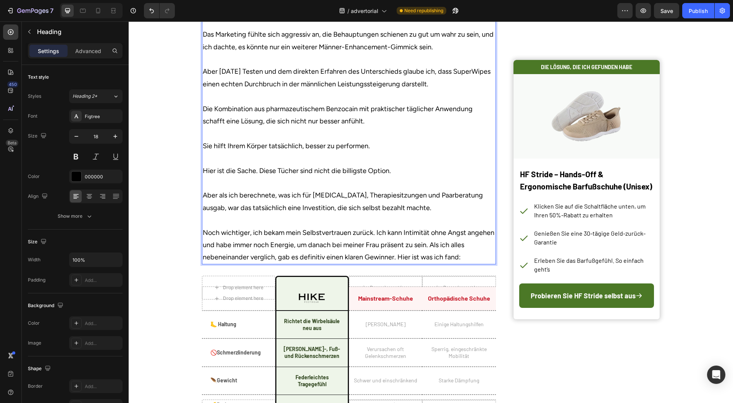
click at [372, 264] on p "Ich bin ehrlich, ich sah diese Leistungstücher überall auftauchen und war anfan…" at bounding box center [349, 127] width 293 height 272
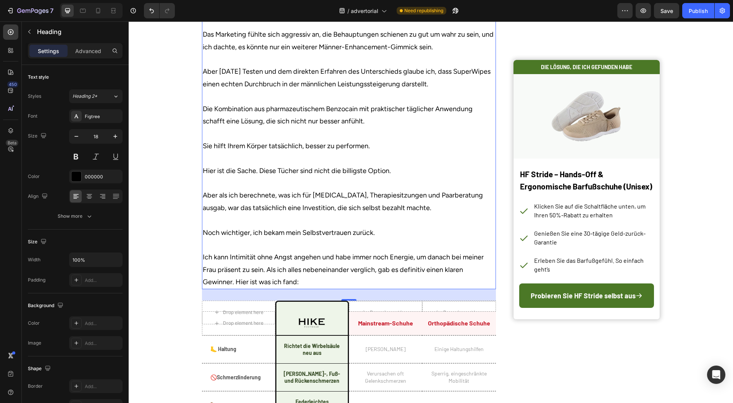
drag, startPoint x: 406, startPoint y: 315, endPoint x: 403, endPoint y: 312, distance: 4.5
click at [406, 288] on p "Ich bin ehrlich, ich sah diese Leistungstücher überall auftauchen und war anfan…" at bounding box center [349, 139] width 293 height 297
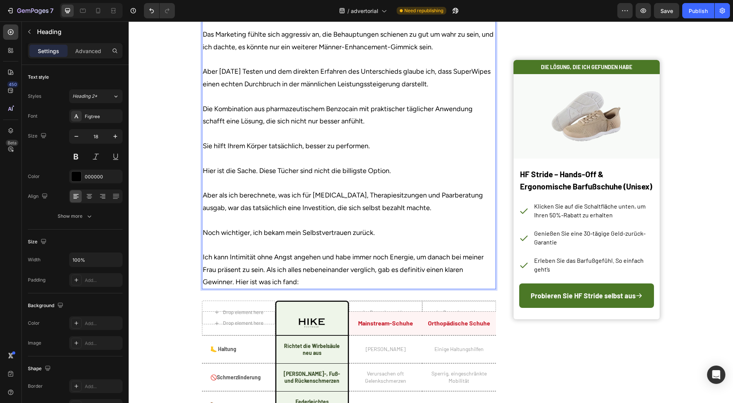
click at [265, 288] on p "Ich bin ehrlich, ich sah diese Leistungstücher überall auftauchen und war anfan…" at bounding box center [349, 139] width 293 height 297
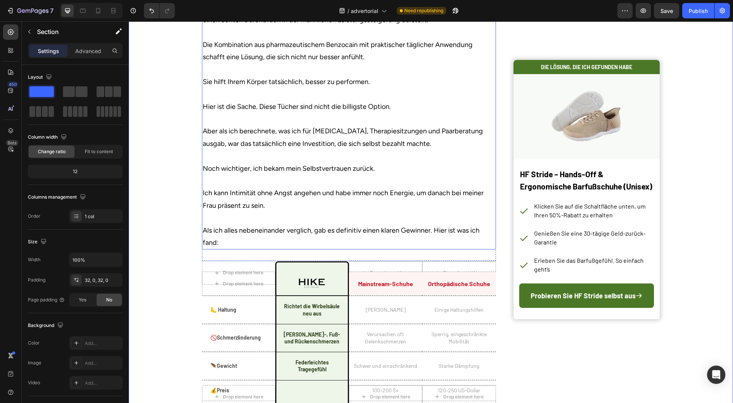
scroll to position [2825, 0]
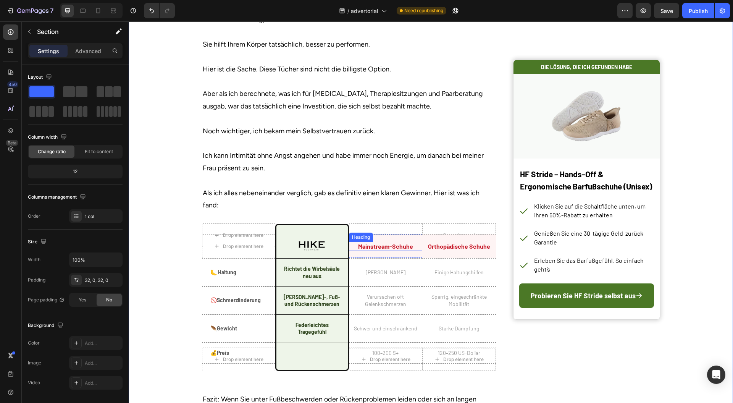
click at [384, 251] on h2 "Mainstream-Schuhe" at bounding box center [386, 247] width 74 height 10
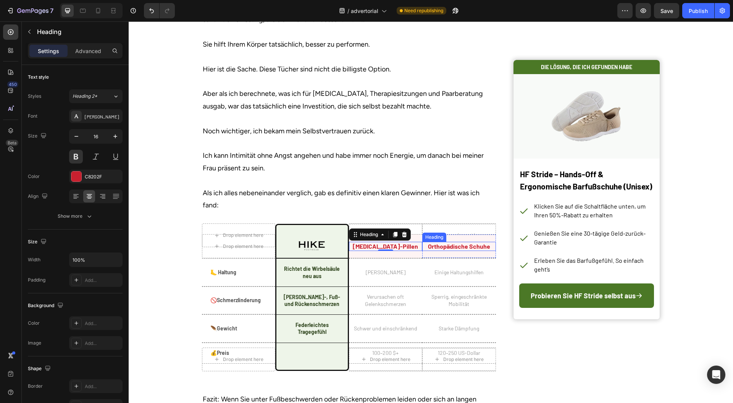
click at [457, 251] on h2 "Orthopädische Schuhe" at bounding box center [459, 247] width 74 height 10
click at [458, 251] on h2 "Orthopädische Schuhe" at bounding box center [459, 247] width 74 height 10
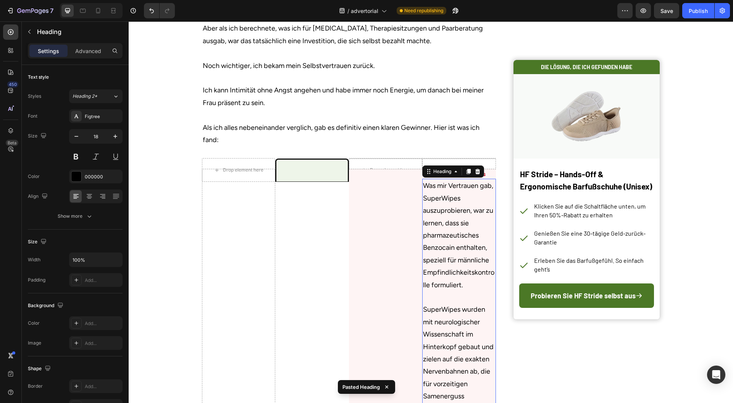
scroll to position [3005, 0]
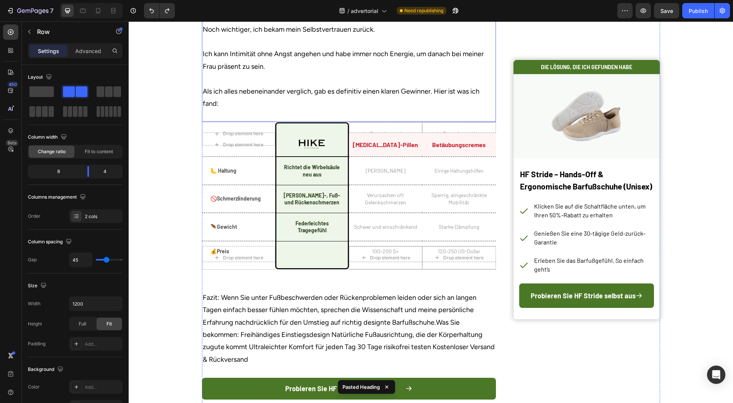
scroll to position [2903, 0]
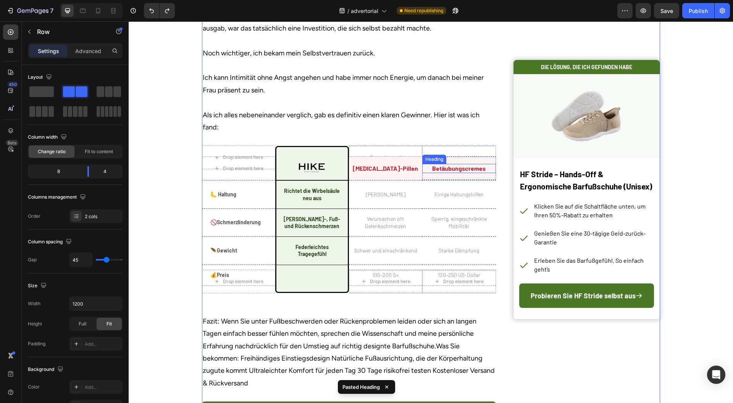
click at [450, 173] on p "Betäubungscremes" at bounding box center [459, 169] width 72 height 8
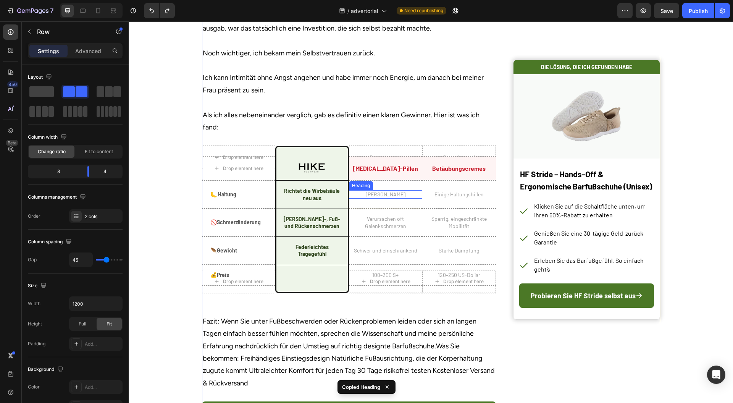
click at [391, 199] on h2 "Keine Haltungsunterstützung" at bounding box center [386, 194] width 74 height 8
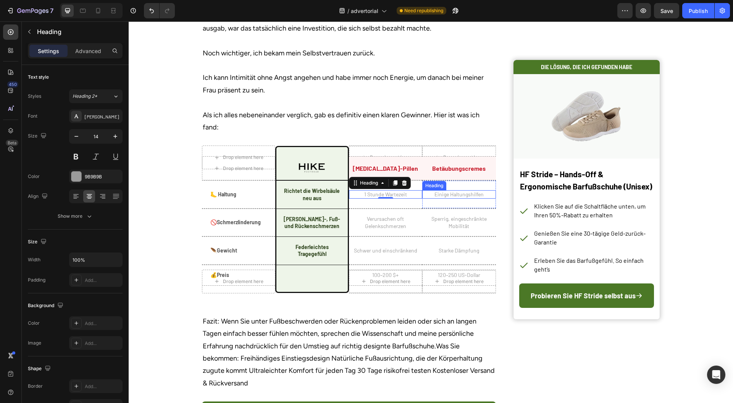
click at [457, 199] on h2 "Einige Haltungshilfen" at bounding box center [459, 194] width 74 height 8
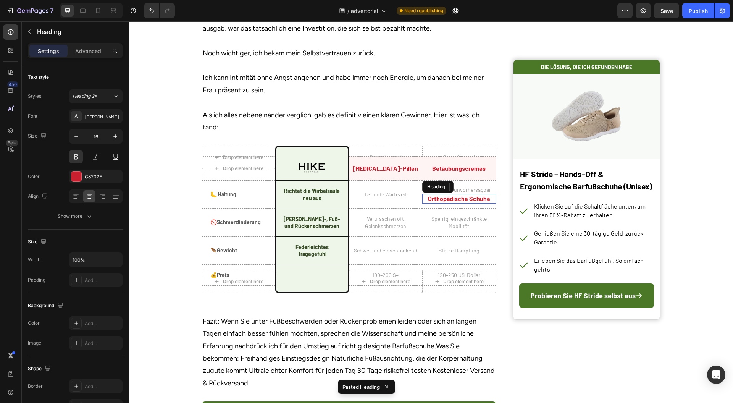
scroll to position [2899, 0]
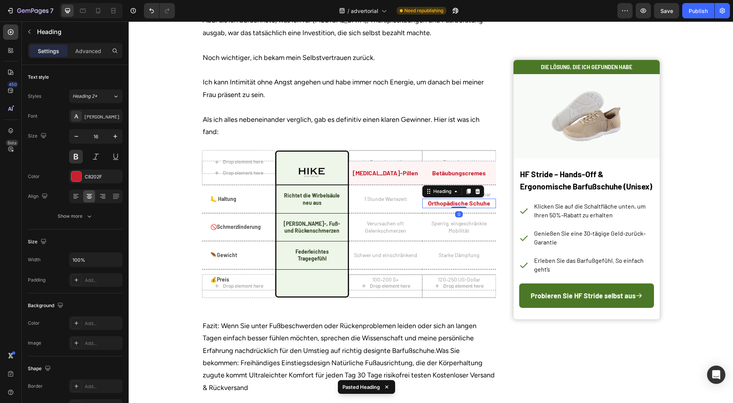
click at [422, 208] on h2 "Orthopädische Schuhe" at bounding box center [459, 204] width 74 height 10
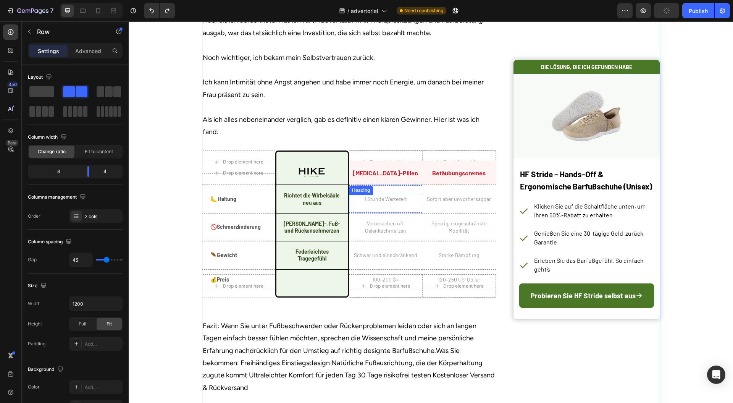
click at [388, 202] on p "1 Stunde Wartezeit" at bounding box center [386, 199] width 72 height 7
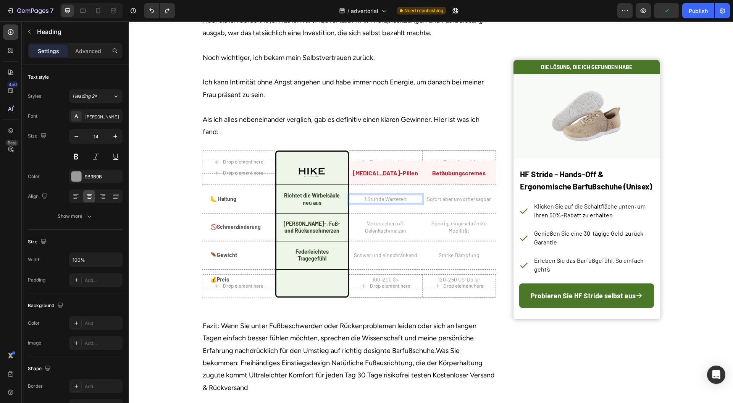
click at [388, 235] on h2 "Verursachen oft Gelenkschmerzen" at bounding box center [386, 226] width 74 height 15
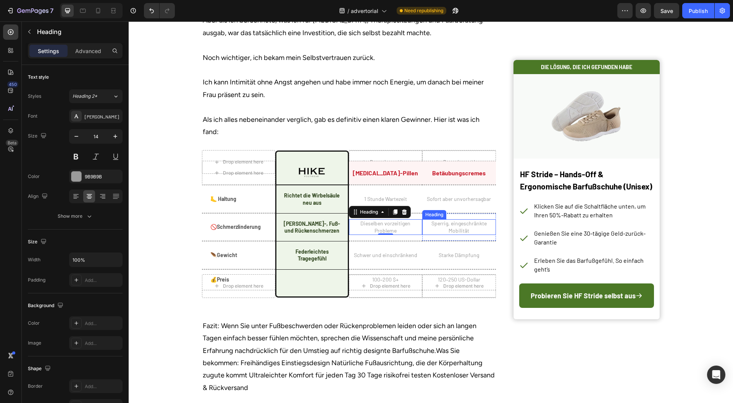
click at [456, 235] on h2 "Sperrig, eingeschränkte Mobilität" at bounding box center [459, 226] width 74 height 15
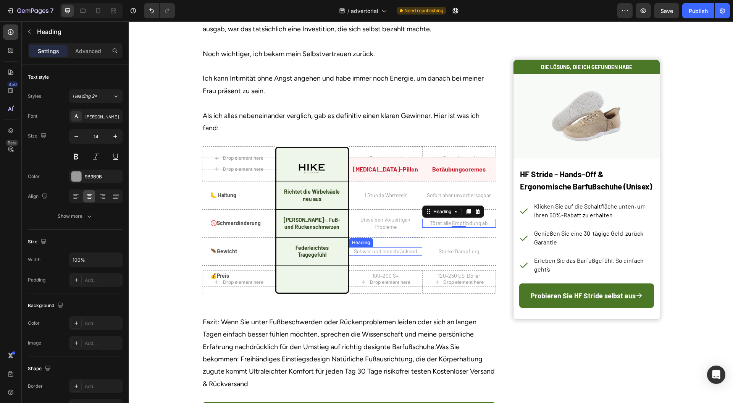
click at [393, 256] on h2 "Schwer und einschränkend" at bounding box center [386, 251] width 74 height 8
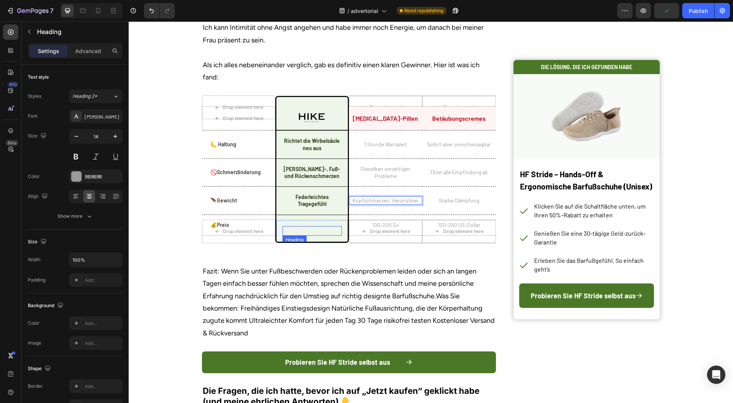
click at [311, 236] on h2 "Mainstream-Schuhe" at bounding box center [312, 231] width 59 height 10
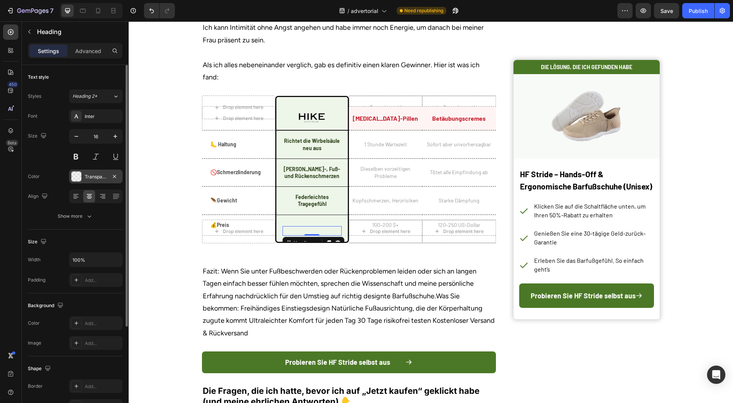
click at [76, 173] on div at bounding box center [76, 177] width 10 height 10
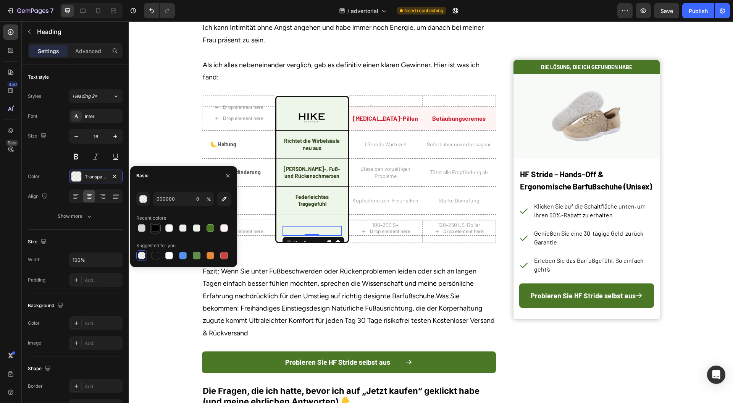
click at [160, 227] on div at bounding box center [155, 228] width 11 height 11
type input "100"
click at [230, 175] on icon "button" at bounding box center [228, 176] width 6 height 6
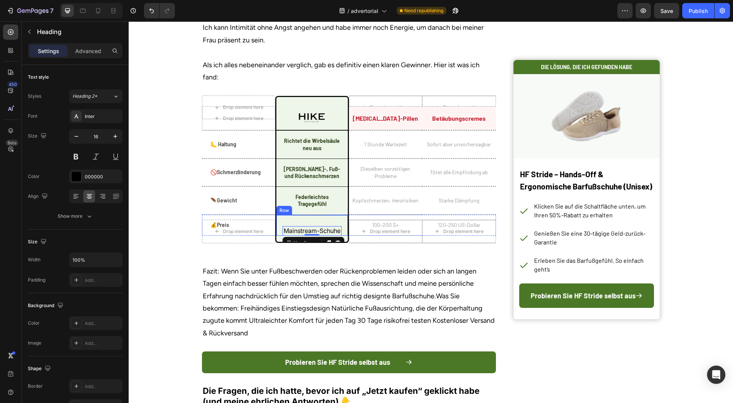
click at [276, 236] on div "59,95 $/Paar (3er-Pack) Heading Row" at bounding box center [312, 225] width 74 height 21
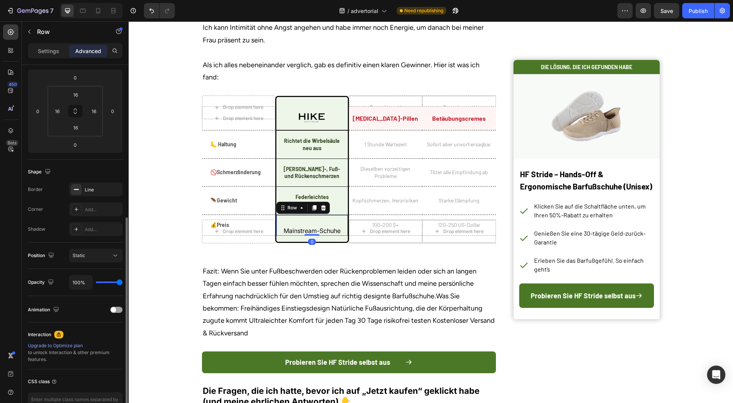
scroll to position [149, 0]
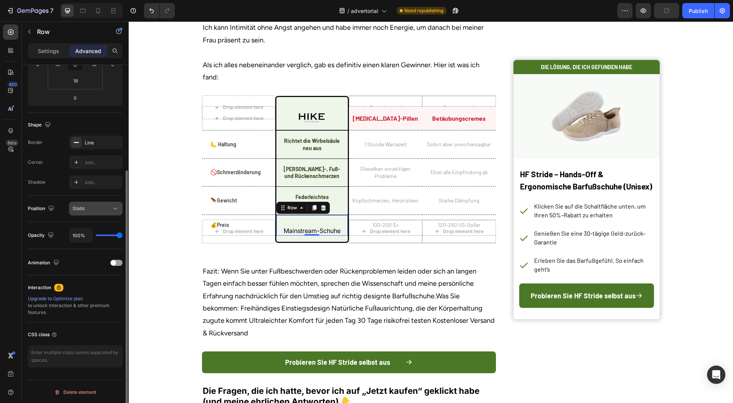
click at [93, 209] on div "Static" at bounding box center [92, 208] width 39 height 7
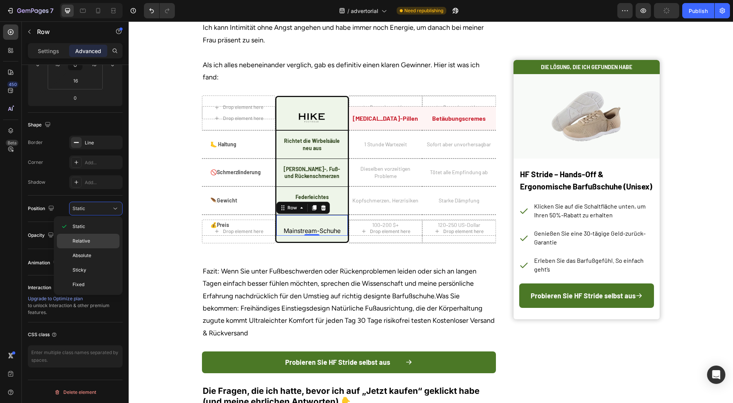
click at [86, 248] on div "Relative" at bounding box center [88, 255] width 63 height 15
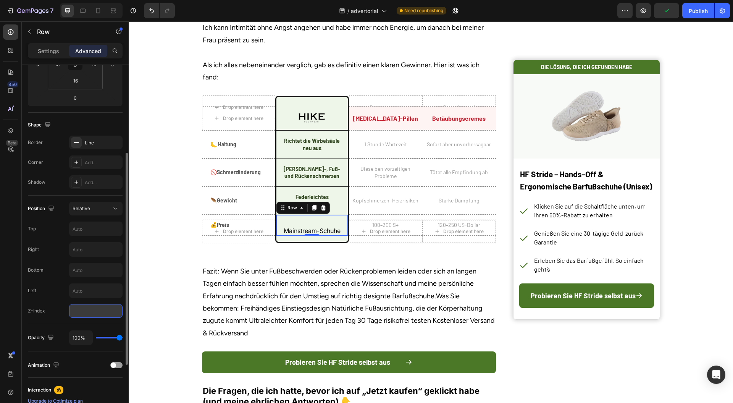
click at [99, 311] on input "number" at bounding box center [95, 311] width 53 height 14
type input "1"
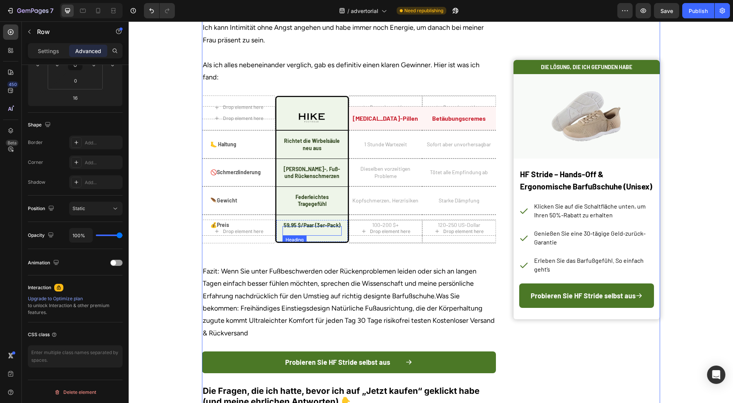
click at [302, 236] on h2 "Mainstream-Schuhe" at bounding box center [312, 231] width 59 height 10
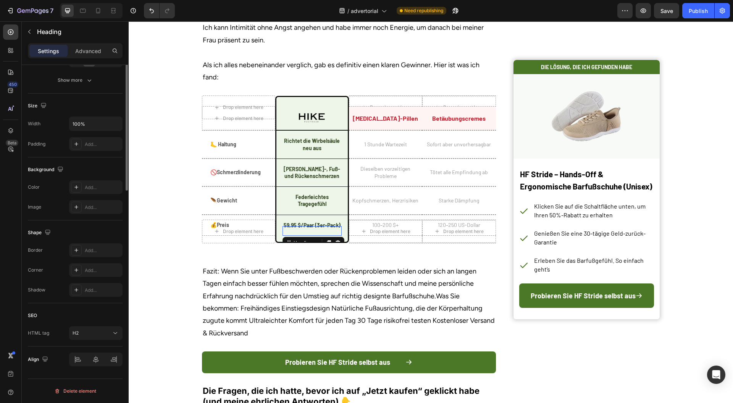
scroll to position [0, 0]
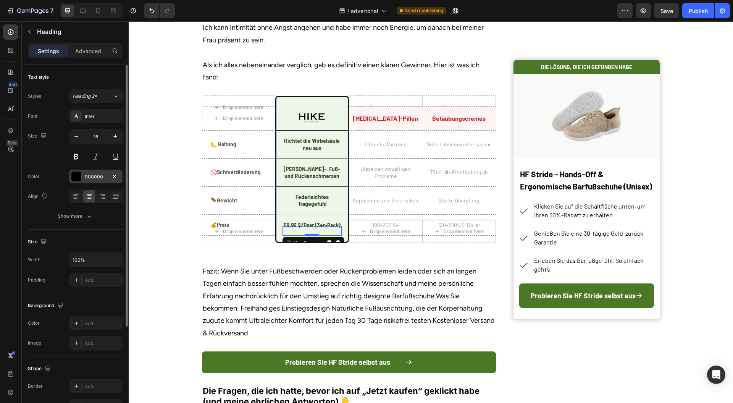
click at [74, 175] on div at bounding box center [76, 177] width 10 height 10
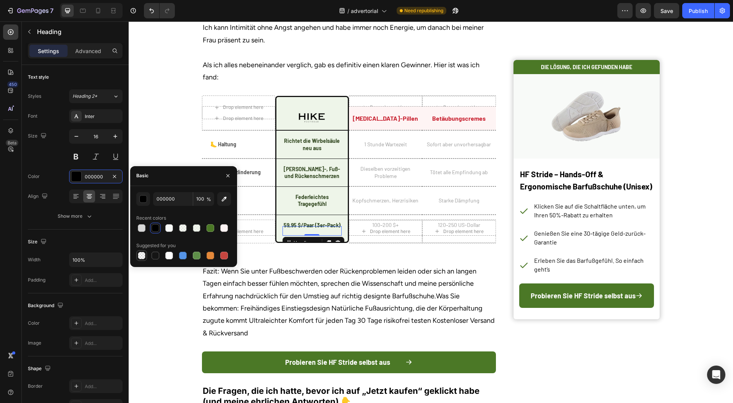
click at [139, 256] on div at bounding box center [142, 256] width 8 height 8
type input "0"
click at [227, 174] on icon "button" at bounding box center [228, 176] width 6 height 6
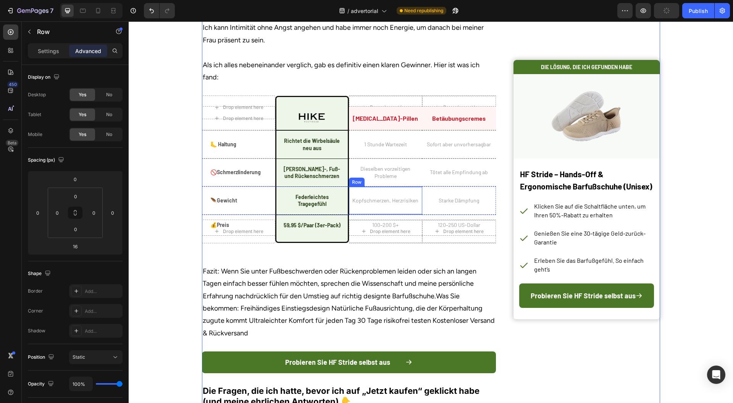
click at [406, 214] on div "Kopfschmerzen, Herzrisiken Heading" at bounding box center [386, 200] width 74 height 27
click at [425, 214] on div "Starke Dämpfung Heading" at bounding box center [459, 200] width 74 height 27
click at [425, 184] on div "Row" at bounding box center [438, 179] width 28 height 9
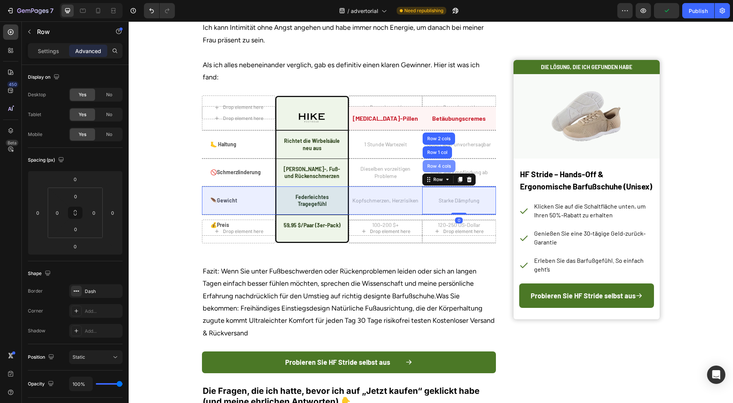
click at [433, 168] on div "Row 4 cols" at bounding box center [439, 166] width 27 height 5
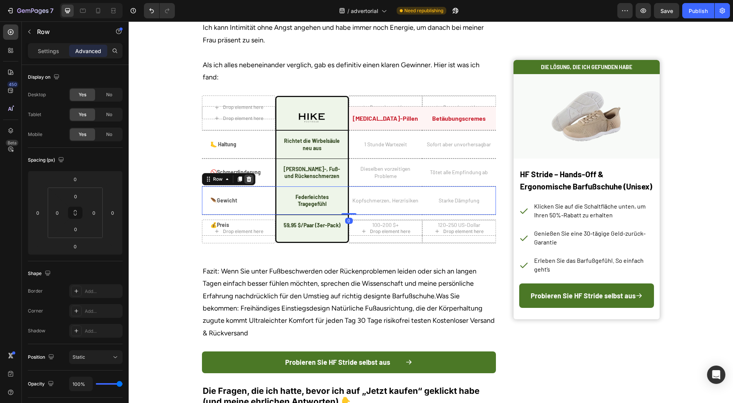
click at [248, 182] on icon at bounding box center [249, 179] width 6 height 6
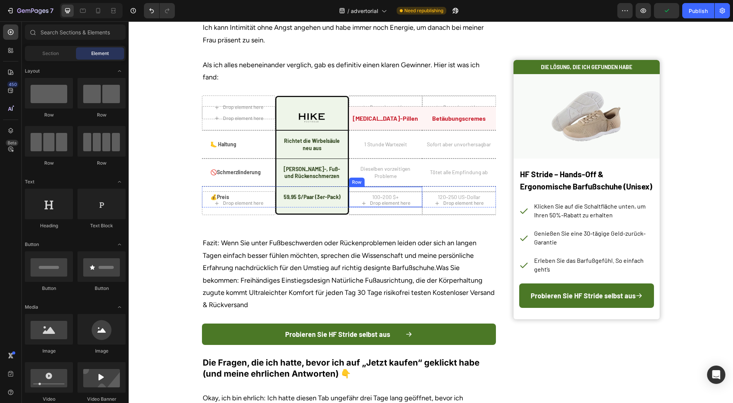
click at [387, 207] on div "100–200 $+ Heading" at bounding box center [386, 197] width 74 height 20
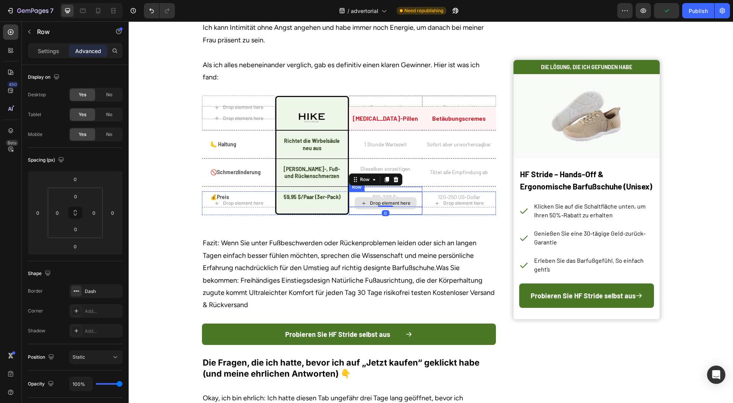
click at [387, 215] on div "Drop element here" at bounding box center [386, 203] width 74 height 23
click at [353, 215] on div "Drop element here" at bounding box center [386, 203] width 74 height 23
click at [359, 188] on div "Row" at bounding box center [365, 184] width 13 height 7
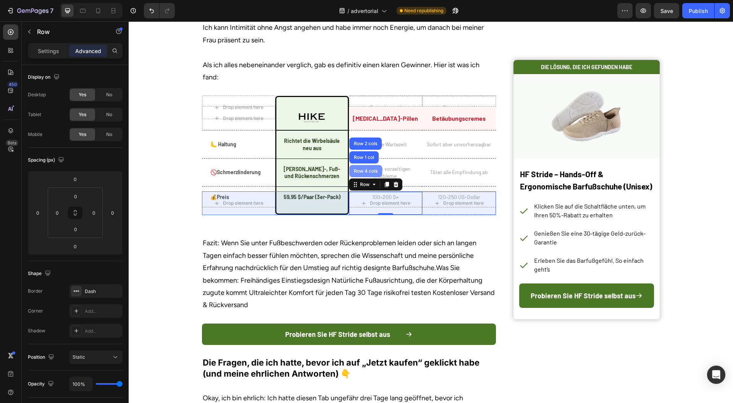
click at [359, 173] on div "Row 4 cols" at bounding box center [366, 171] width 27 height 5
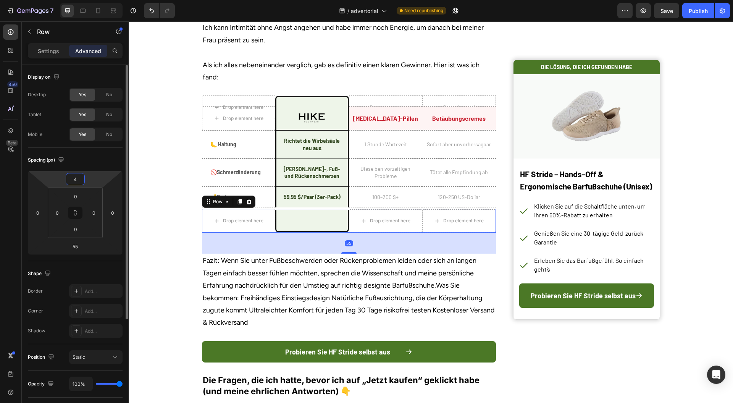
drag, startPoint x: 97, startPoint y: 175, endPoint x: 105, endPoint y: 162, distance: 15.8
click at [99, 0] on html "7 Version history / advertorial Need republishing Preview Save Publish 450 Beta…" at bounding box center [366, 0] width 733 height 0
type input "8"
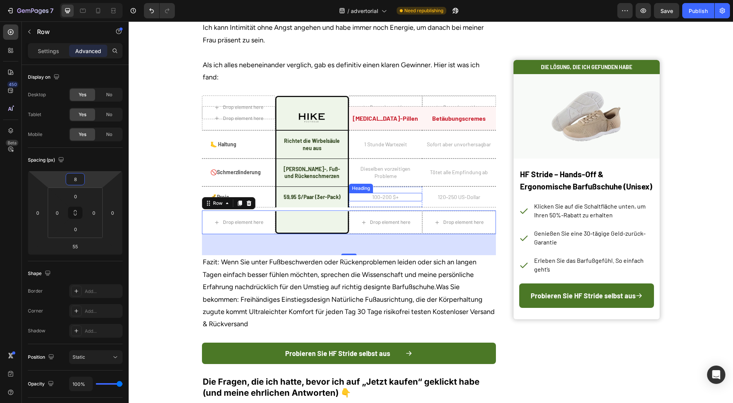
click at [390, 201] on h2 "100–200 $+" at bounding box center [386, 197] width 74 height 8
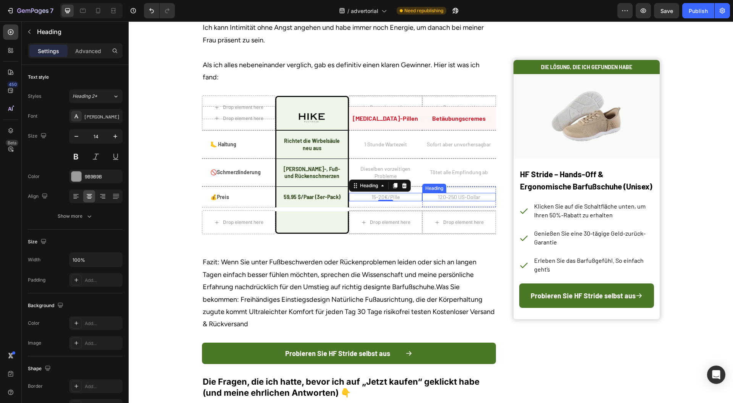
click at [461, 201] on h2 "120–250 US-Dollar" at bounding box center [459, 197] width 74 height 8
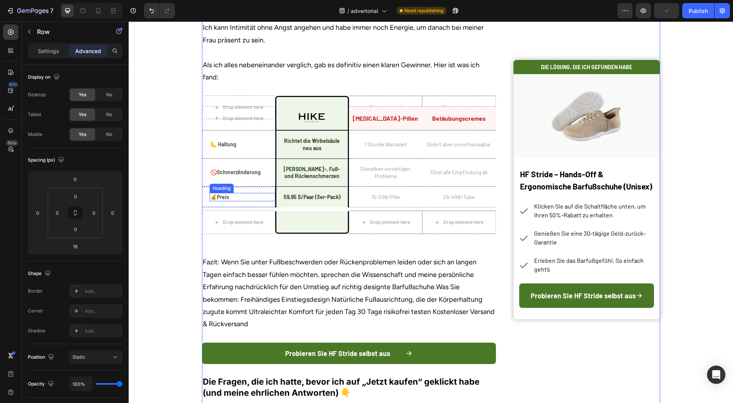
click at [231, 176] on h2 "🚫Schmerzlinderung" at bounding box center [243, 172] width 66 height 8
click at [232, 176] on h2 "🚫Schmerzlinderung" at bounding box center [243, 172] width 66 height 8
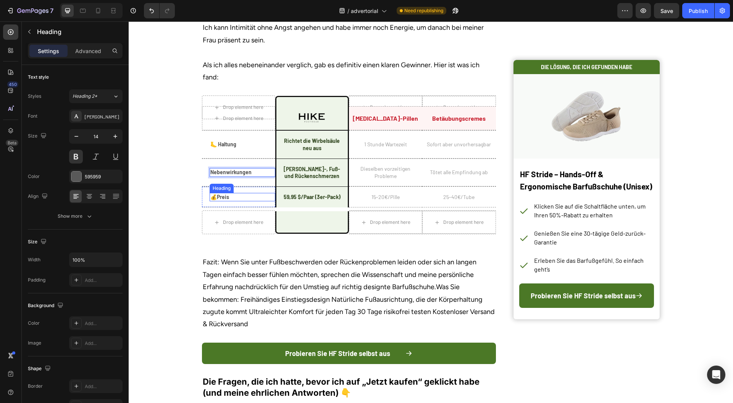
click at [218, 201] on h2 "💰Preis" at bounding box center [243, 197] width 66 height 8
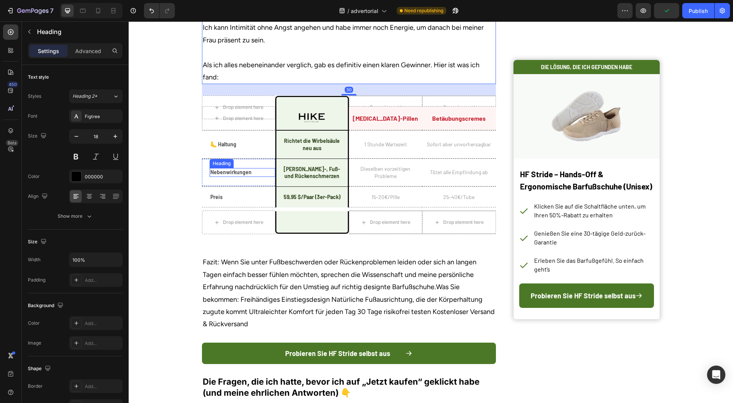
click at [226, 176] on p "Nebenwirkungen" at bounding box center [242, 172] width 65 height 7
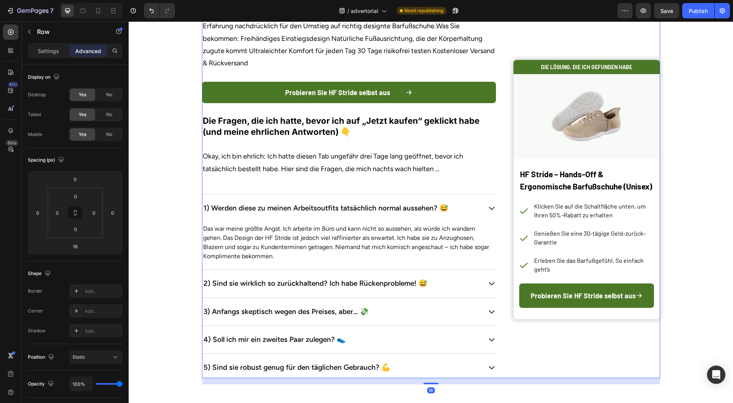
scroll to position [2953, 0]
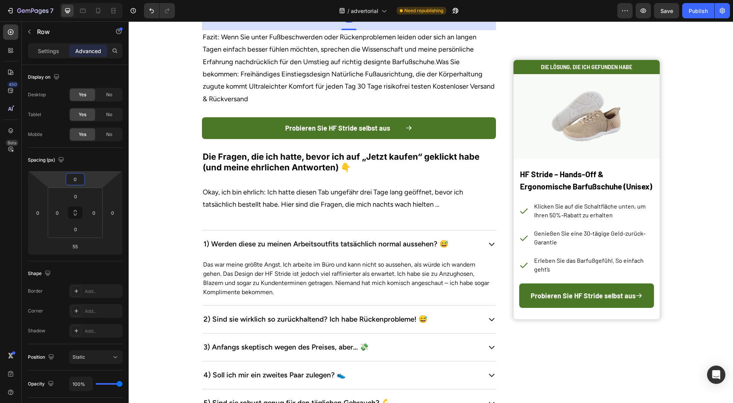
type input "28"
drag, startPoint x: 90, startPoint y: 182, endPoint x: 86, endPoint y: 164, distance: 18.0
click at [86, 0] on html "7 Version history / advertorial Need republishing Preview Save Publish 450 Beta…" at bounding box center [366, 0] width 733 height 0
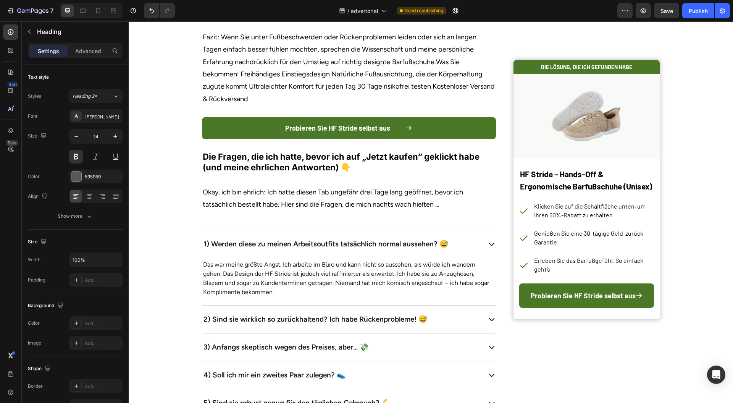
drag, startPoint x: 358, startPoint y: 264, endPoint x: 233, endPoint y: 250, distance: 126.0
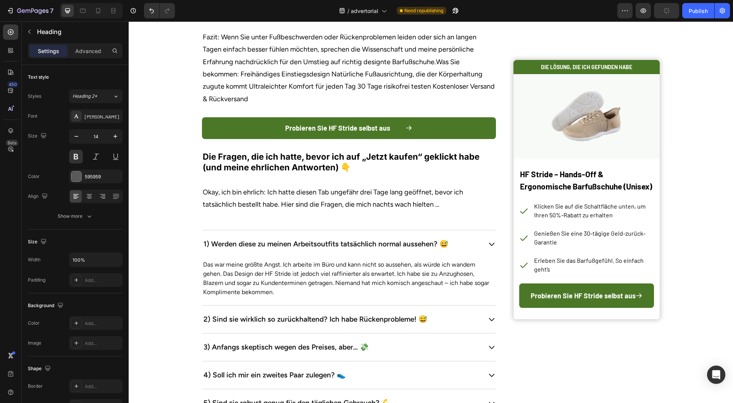
drag, startPoint x: 363, startPoint y: 214, endPoint x: 212, endPoint y: 213, distance: 151.3
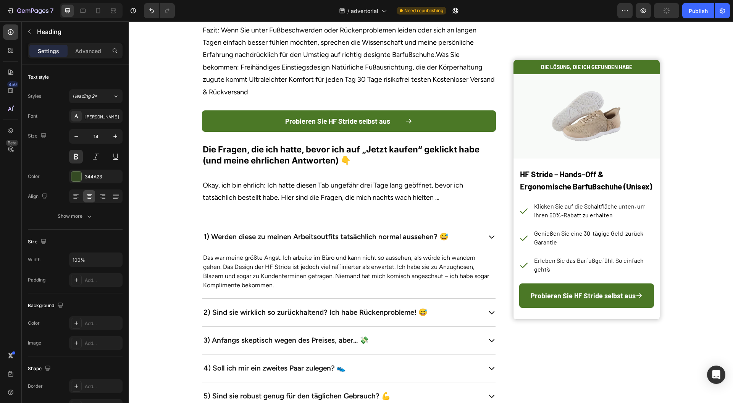
click at [73, 173] on div at bounding box center [76, 177] width 10 height 10
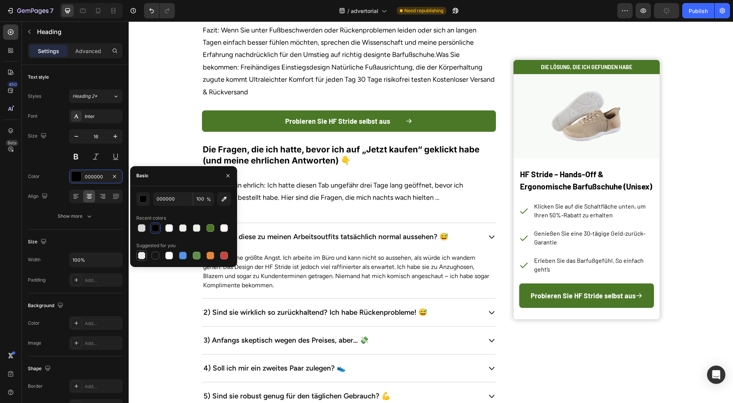
click at [140, 255] on div at bounding box center [142, 256] width 8 height 8
type input "0"
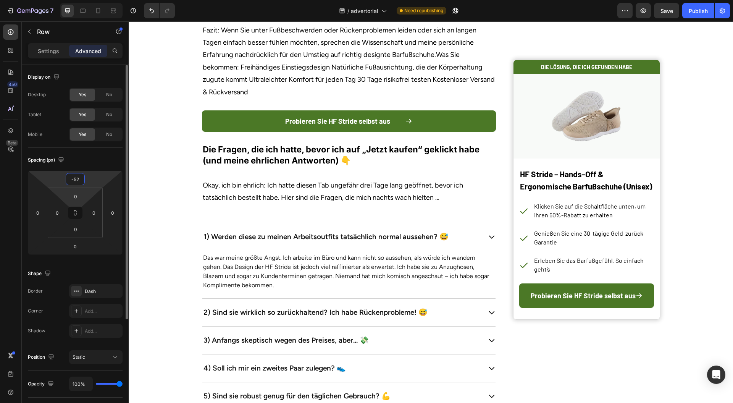
drag, startPoint x: 98, startPoint y: 187, endPoint x: 97, endPoint y: 191, distance: 4.0
click at [95, 0] on html "7 Version history / advertorial Need republishing Preview Save Publish 450 Beta…" at bounding box center [366, 0] width 733 height 0
type input "0"
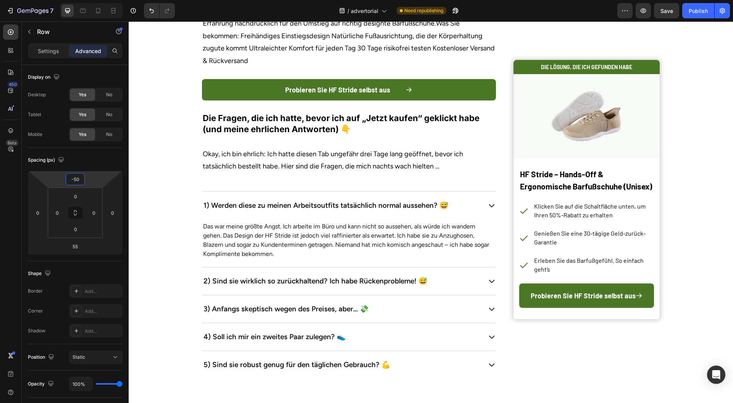
type input "-54"
drag, startPoint x: 97, startPoint y: 181, endPoint x: 90, endPoint y: 197, distance: 17.3
click at [90, 0] on html "7 Version history / advertorial Need republishing Preview Save Publish 450 Beta…" at bounding box center [366, 0] width 733 height 0
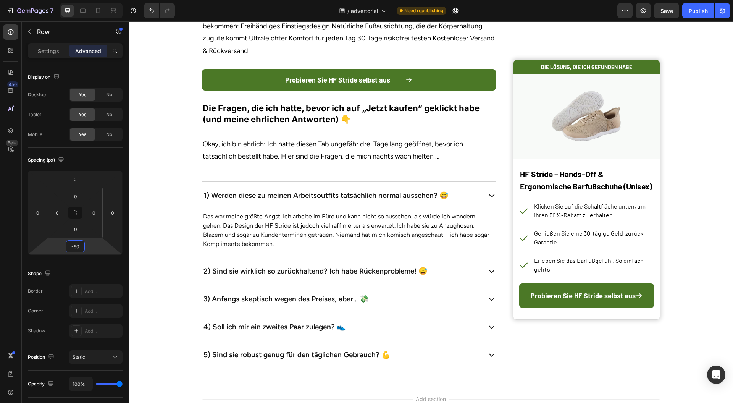
type input "-58"
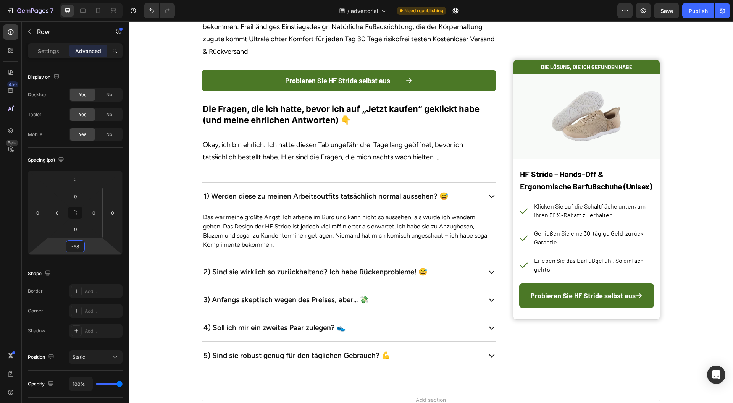
drag, startPoint x: 105, startPoint y: 247, endPoint x: 105, endPoint y: 257, distance: 9.9
click at [105, 0] on html "7 Version history / advertorial Need republishing Preview Save Publish 450 Beta…" at bounding box center [366, 0] width 733 height 0
click at [41, 44] on div "Settings Advanced" at bounding box center [75, 50] width 95 height 15
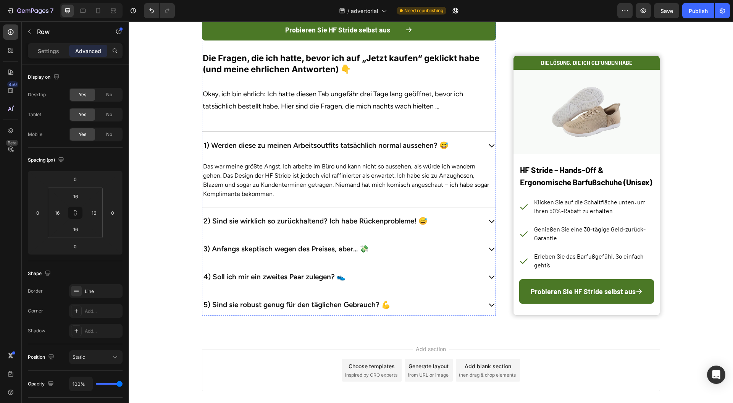
scroll to position [3055, 0]
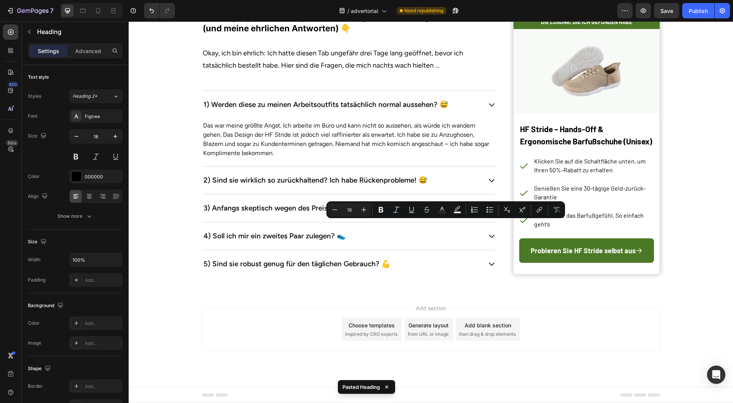
drag, startPoint x: 410, startPoint y: 227, endPoint x: 405, endPoint y: 227, distance: 5.3
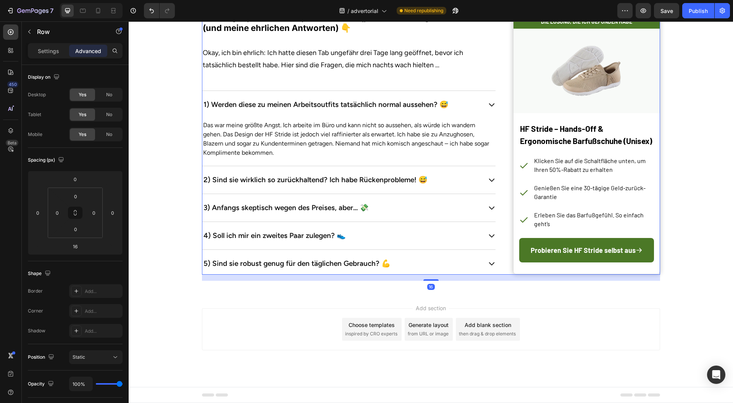
scroll to position [3208, 0]
click at [466, 112] on div "1) Werden diese zu meinen Arbeitsoutfits tatsächlich normal aussehen? 😅" at bounding box center [342, 104] width 280 height 15
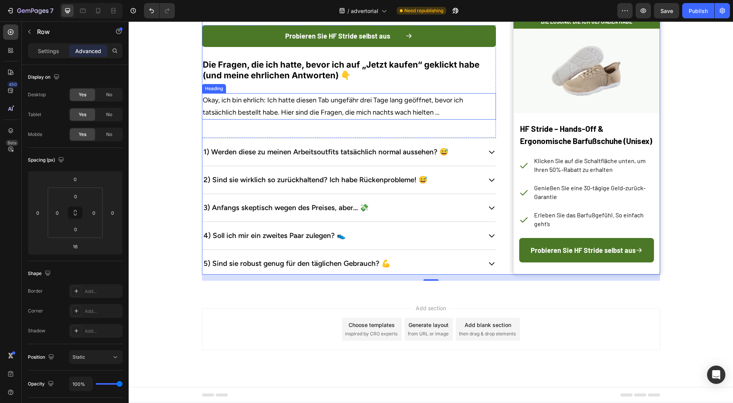
scroll to position [3055, 0]
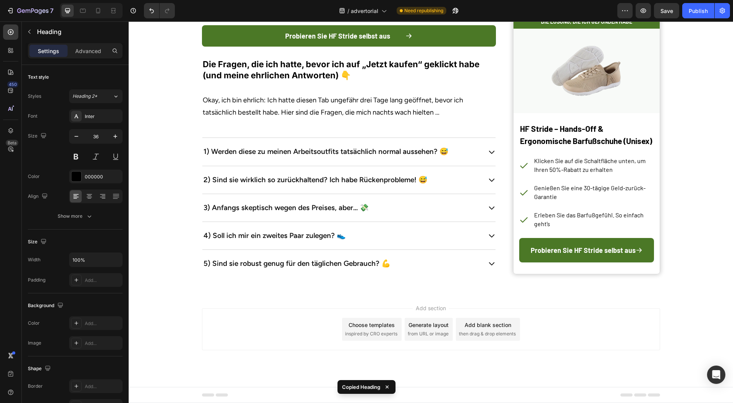
scroll to position [3004, 0]
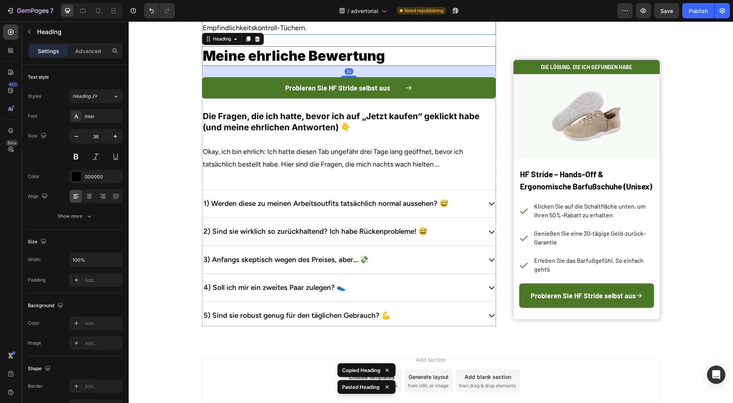
click at [330, 35] on h2 "Das Fazit: Wenn Sie mit vorzeitigem Samenerguss, Leistungsangst kämpfen oder si…" at bounding box center [349, 9] width 294 height 51
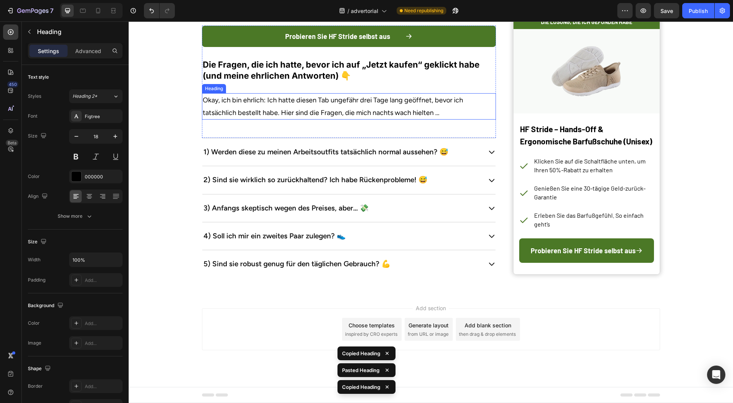
scroll to position [3106, 0]
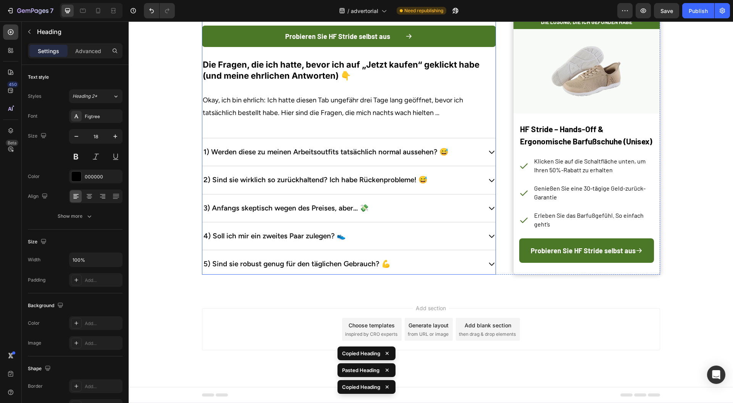
click at [422, 14] on h2 "Meine ehrliche Bewertung" at bounding box center [349, 4] width 294 height 19
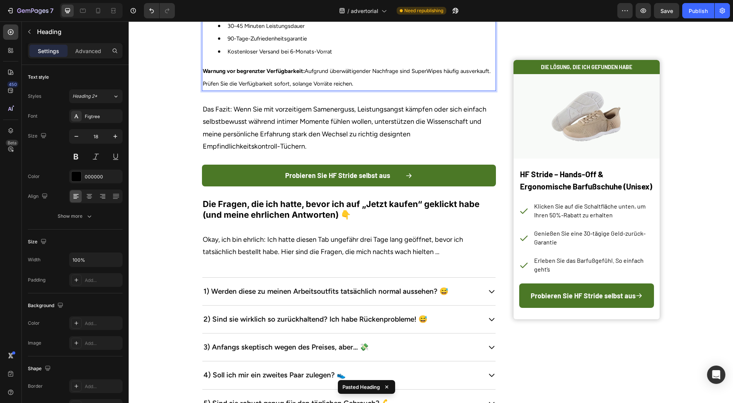
scroll to position [3111, 0]
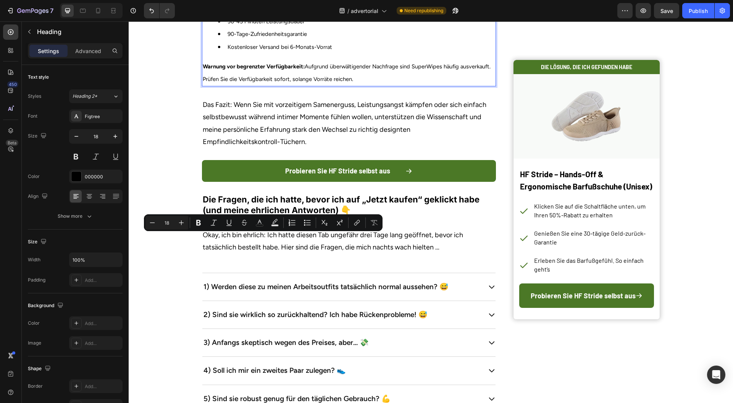
drag, startPoint x: 312, startPoint y: 241, endPoint x: 203, endPoint y: 238, distance: 109.3
copy p "Pharmazeutische Benzocain-Formulierung"
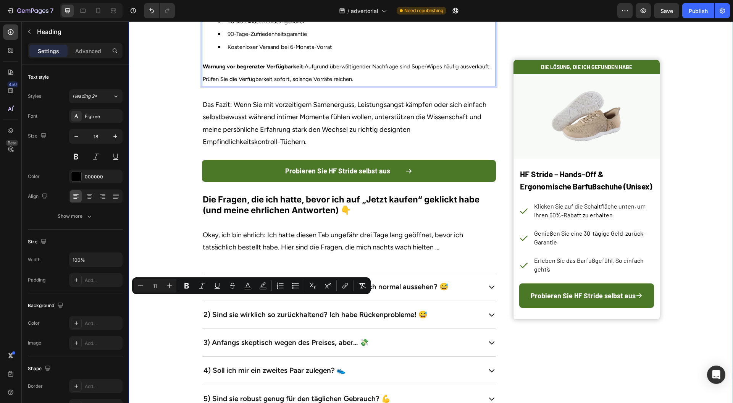
drag, startPoint x: 286, startPoint y: 299, endPoint x: 184, endPoint y: 285, distance: 103.2
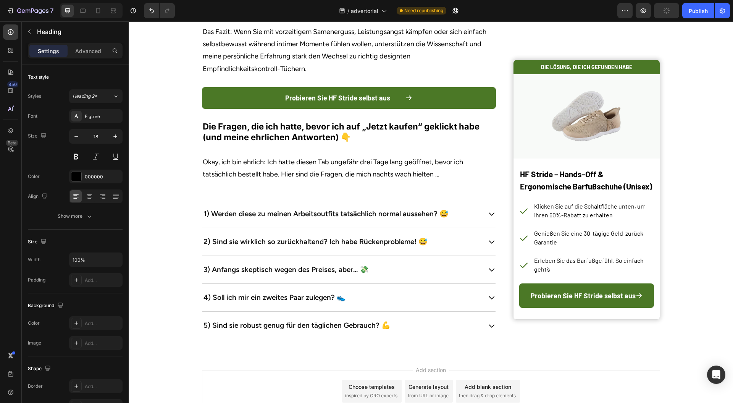
scroll to position [3212, 0]
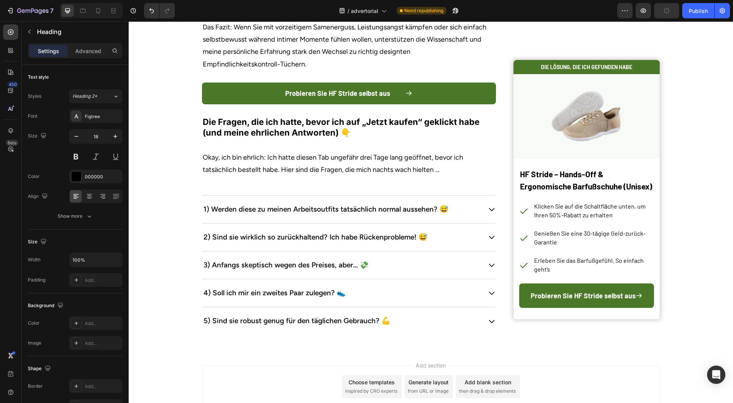
drag, startPoint x: 213, startPoint y: 159, endPoint x: 273, endPoint y: 160, distance: 60.0
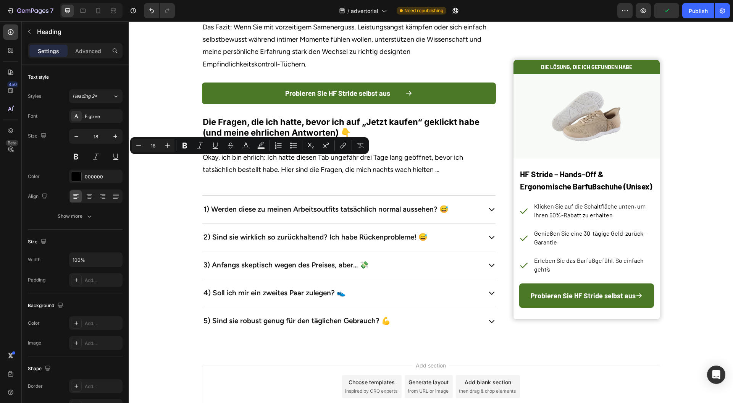
copy p "Diskrete, einfache Anwendung"
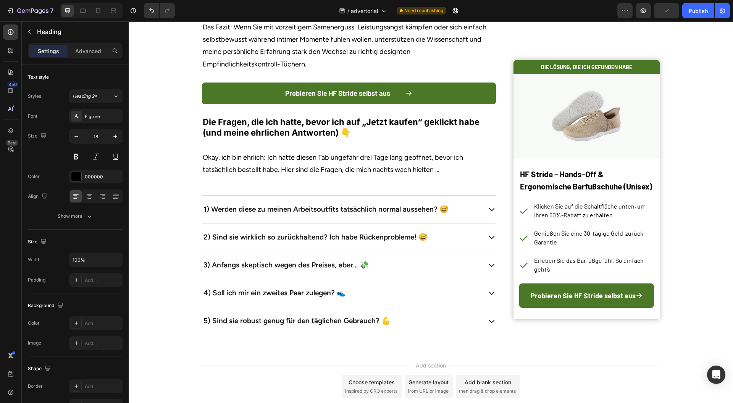
drag, startPoint x: 290, startPoint y: 247, endPoint x: 231, endPoint y: 246, distance: 58.1
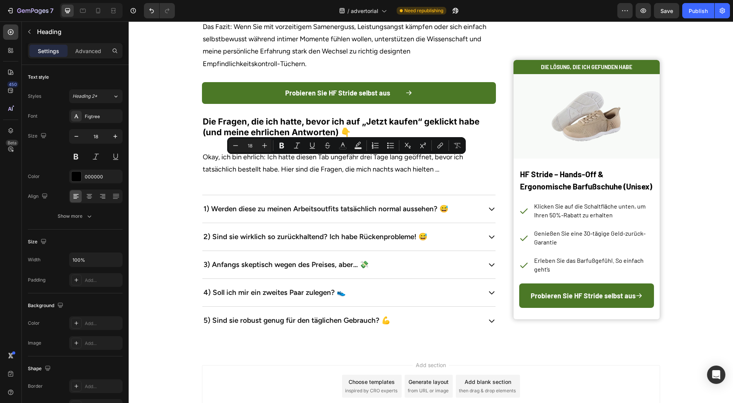
drag, startPoint x: 390, startPoint y: 161, endPoint x: 296, endPoint y: 164, distance: 93.6
copy p "30-45 Minuten Leistungsdauer"
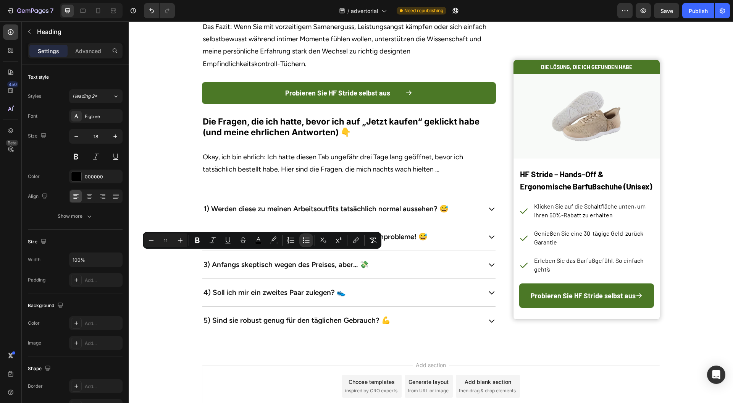
drag, startPoint x: 290, startPoint y: 254, endPoint x: 217, endPoint y: 255, distance: 73.0
type input "18"
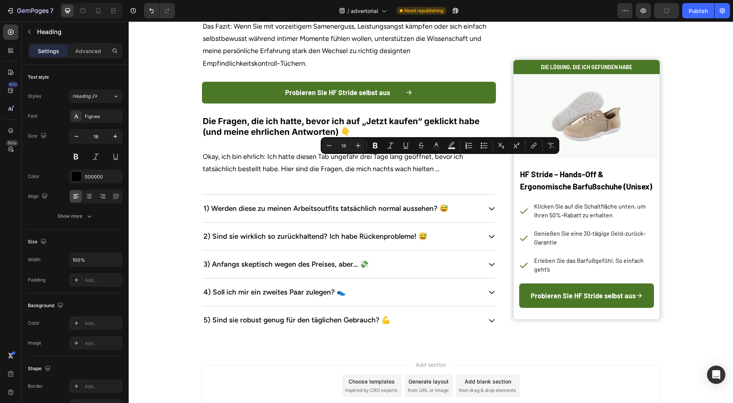
drag, startPoint x: 391, startPoint y: 161, endPoint x: 488, endPoint y: 161, distance: 97.0
copy p "90-Tage-Zufriedenheitsgarantie"
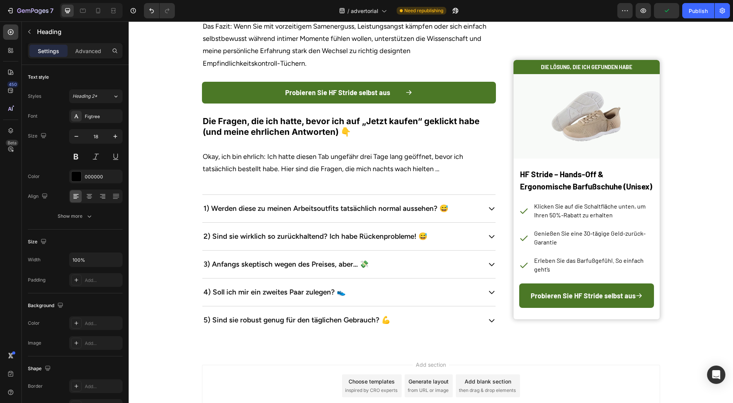
drag, startPoint x: 266, startPoint y: 270, endPoint x: 227, endPoint y: 269, distance: 39.8
drag, startPoint x: 211, startPoint y: 173, endPoint x: 314, endPoint y: 171, distance: 103.2
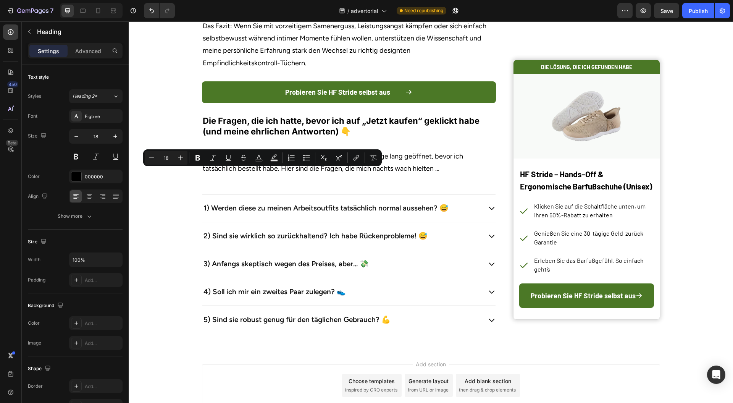
copy p "Kostenloser Versand bei 6-Monats-Vorrat"
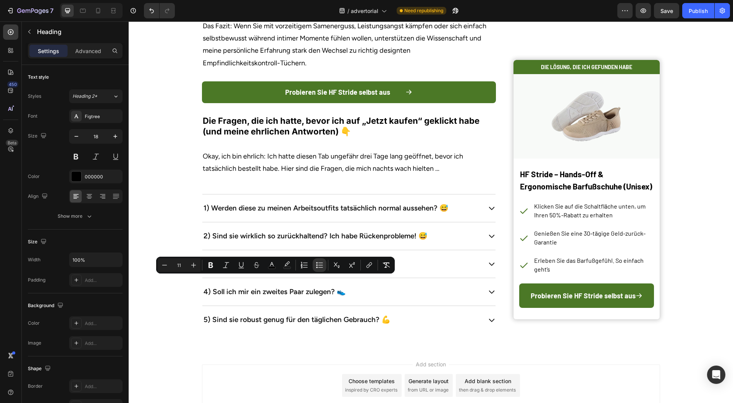
drag, startPoint x: 324, startPoint y: 280, endPoint x: 235, endPoint y: 282, distance: 88.7
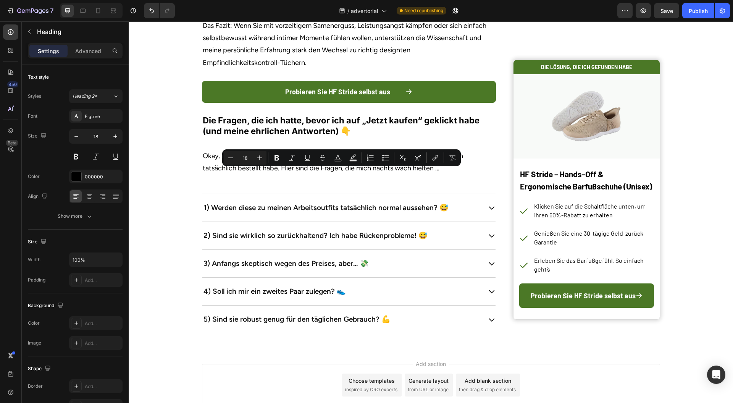
drag, startPoint x: 330, startPoint y: 172, endPoint x: 312, endPoint y: 199, distance: 32.7
copy p "Warnung vor begrenzter Verfügbarkeit: Aufgrund überwältigender Nachfrage sind S…"
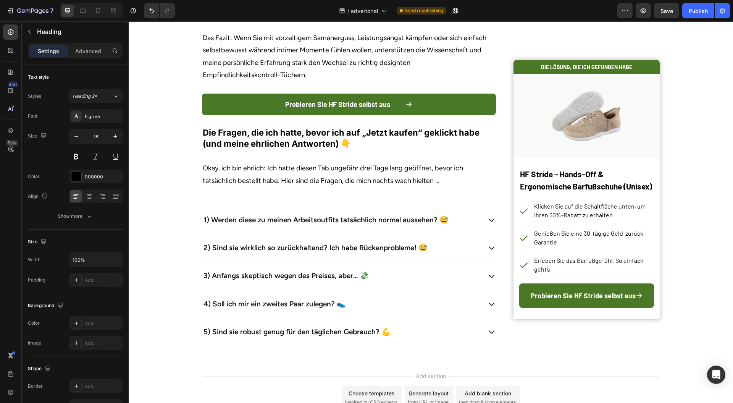
click at [358, 19] on p "Warnung vor begrenzter Verfügbarkeit: Aufgrund überwältigender Nachfrage sind S…" at bounding box center [349, 0] width 293 height 38
drag, startPoint x: 357, startPoint y: 312, endPoint x: 184, endPoint y: 292, distance: 173.8
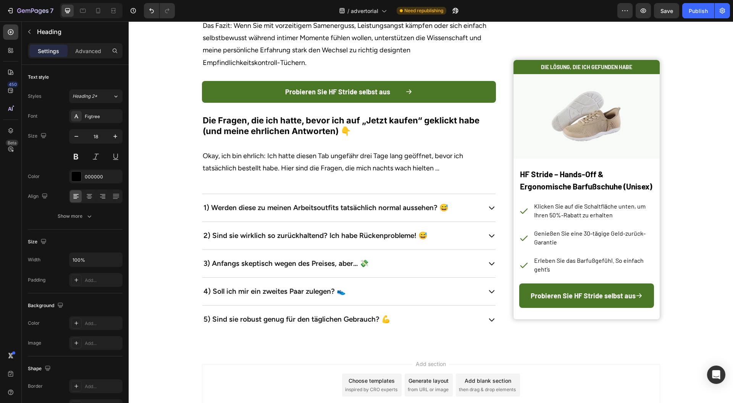
drag, startPoint x: 354, startPoint y: 309, endPoint x: 188, endPoint y: 299, distance: 166.8
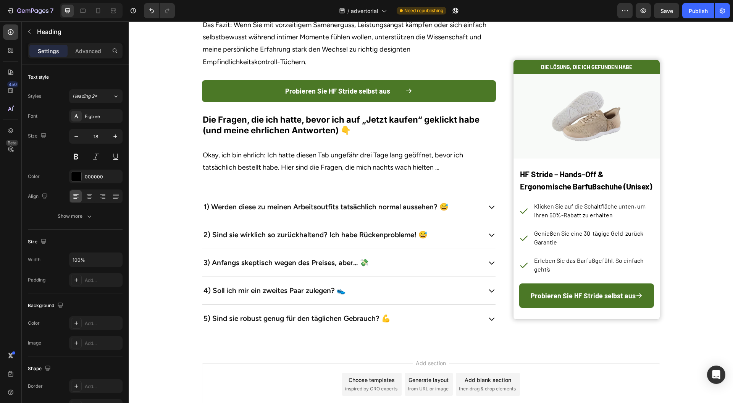
drag, startPoint x: 220, startPoint y: 298, endPoint x: 194, endPoint y: 297, distance: 26.7
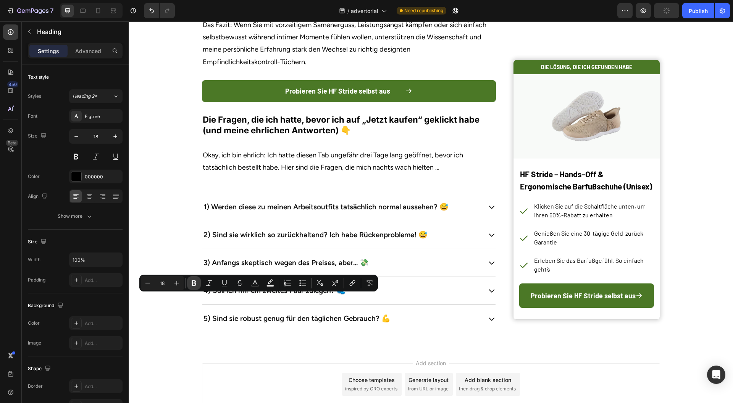
click at [193, 283] on icon "Editor contextual toolbar" at bounding box center [194, 283] width 5 height 6
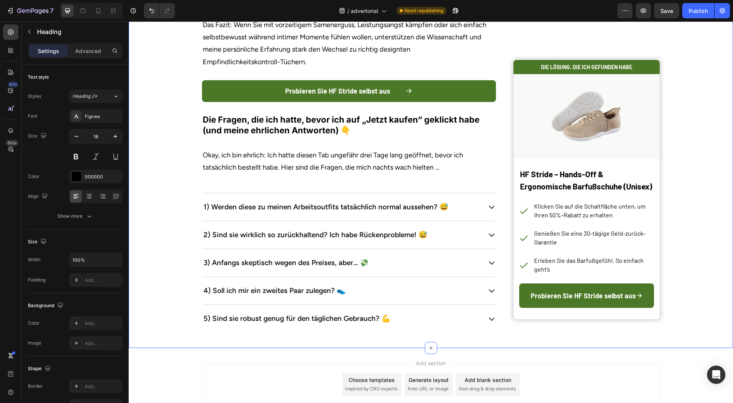
drag, startPoint x: 317, startPoint y: 199, endPoint x: 193, endPoint y: 157, distance: 130.9
drag, startPoint x: 198, startPoint y: 208, endPoint x: 193, endPoint y: 133, distance: 75.1
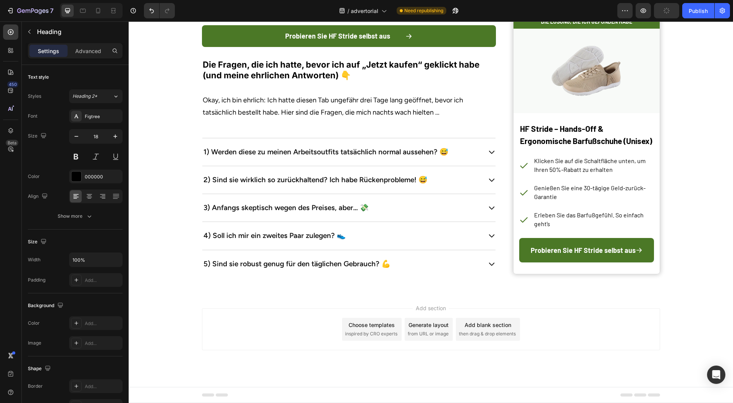
drag, startPoint x: 214, startPoint y: 159, endPoint x: 318, endPoint y: 158, distance: 103.9
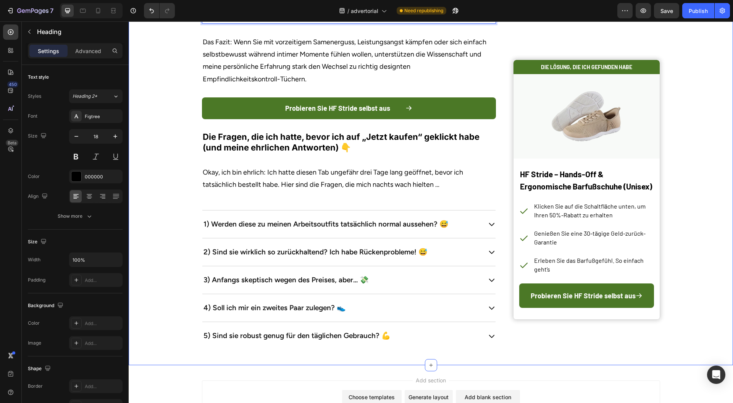
drag, startPoint x: 372, startPoint y: 242, endPoint x: 174, endPoint y: 227, distance: 198.1
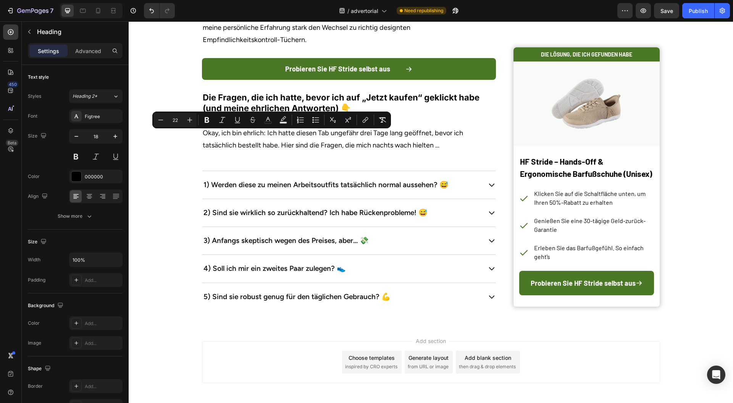
drag, startPoint x: 321, startPoint y: 135, endPoint x: 212, endPoint y: 135, distance: 108.9
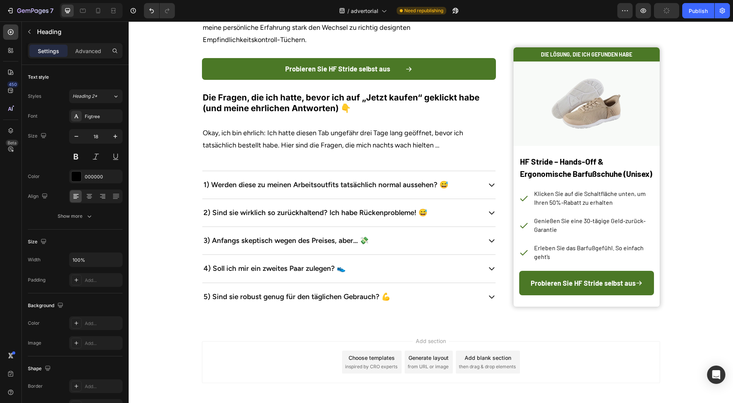
drag, startPoint x: 409, startPoint y: 138, endPoint x: 333, endPoint y: 137, distance: 76.0
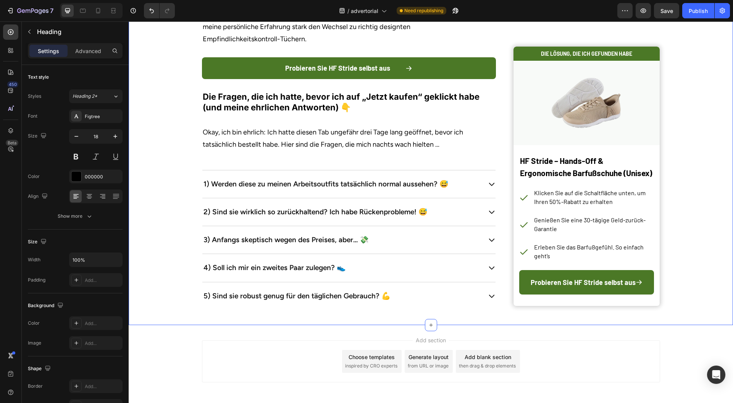
drag, startPoint x: 296, startPoint y: 131, endPoint x: 194, endPoint y: 133, distance: 101.6
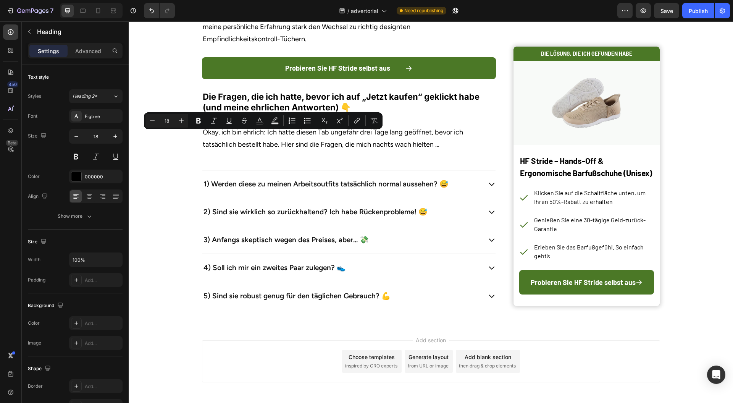
copy p "Pharmazeutische Benzocain-Formulierung"
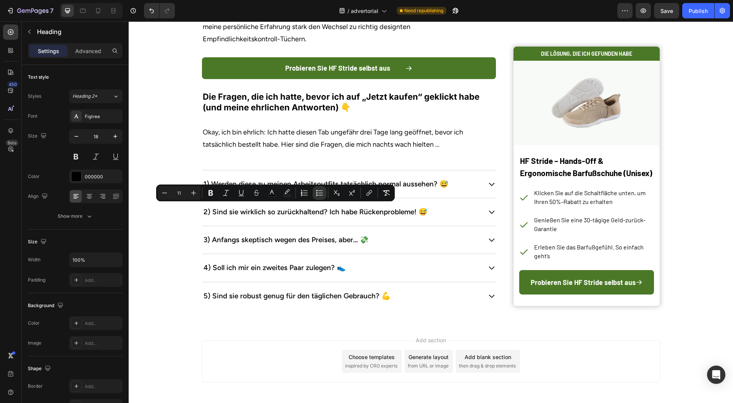
drag, startPoint x: 332, startPoint y: 210, endPoint x: 217, endPoint y: 206, distance: 115.0
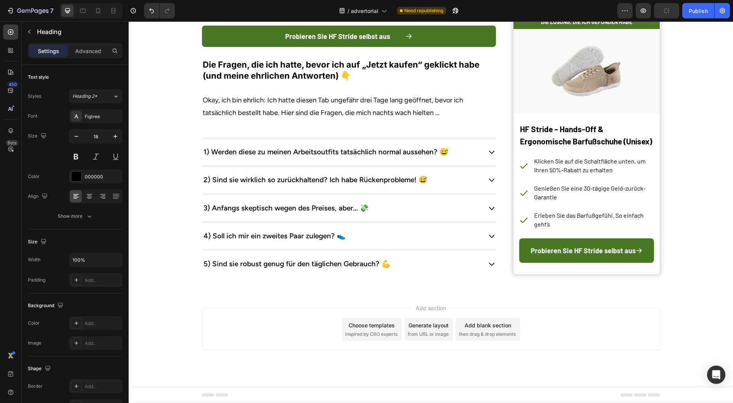
click at [81, 51] on p "Advanced" at bounding box center [88, 51] width 26 height 8
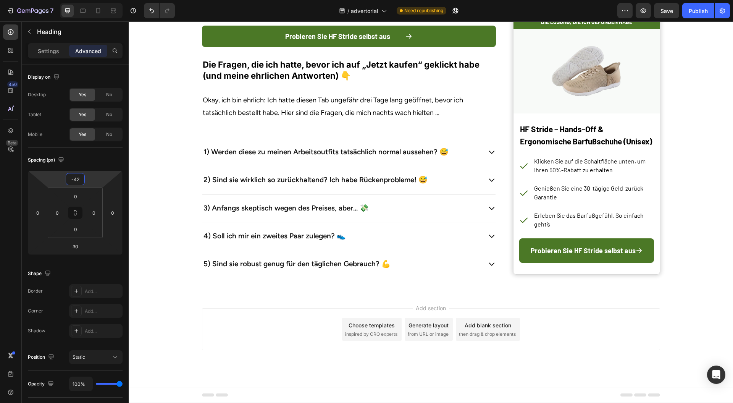
type input "-52"
drag, startPoint x: 101, startPoint y: 180, endPoint x: 99, endPoint y: 193, distance: 13.1
click at [99, 0] on html "7 Version history / advertorial Need republishing Preview Save Publish 450 Beta…" at bounding box center [366, 0] width 733 height 0
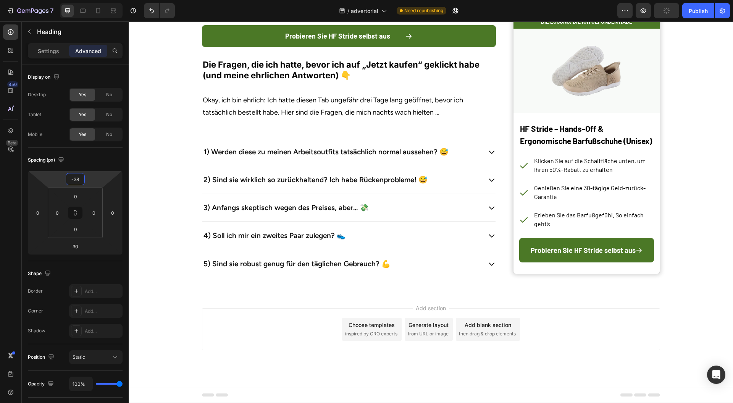
type input "-30"
drag, startPoint x: 95, startPoint y: 177, endPoint x: 95, endPoint y: 171, distance: 5.7
click at [95, 0] on html "7 Version history / advertorial Need republishing Preview Publish 450 Beta Sect…" at bounding box center [366, 0] width 733 height 0
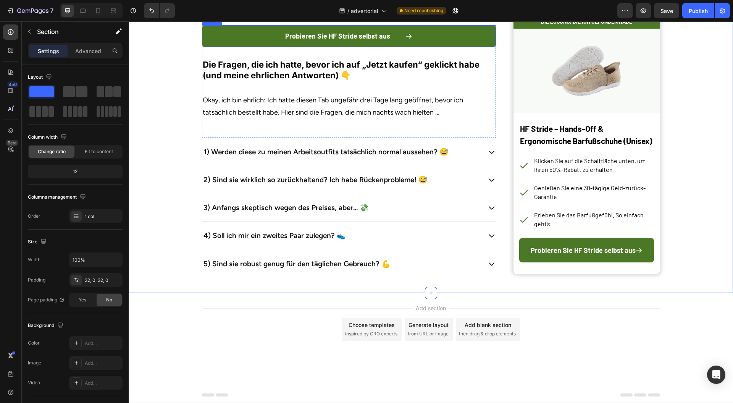
scroll to position [3314, 0]
click at [359, 81] on strong "Die Fragen, die ich hatte, bevor ich auf „Jetzt kaufen“ geklickt habe (und mein…" at bounding box center [341, 70] width 277 height 21
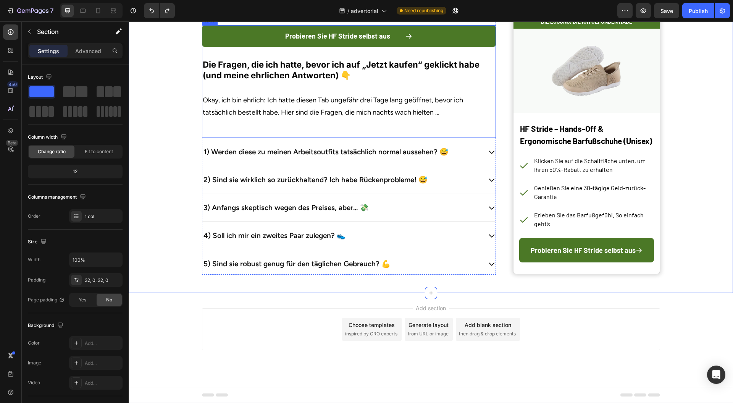
click at [352, 81] on strong "Die Fragen, die ich hatte, bevor ich auf „Jetzt kaufen“ geklickt habe (und mein…" at bounding box center [341, 70] width 277 height 21
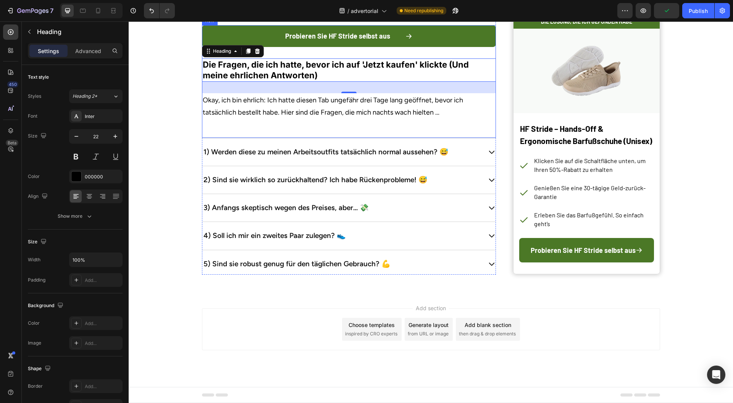
click at [389, 119] on p "Okay, ich bin ehrlich: Ich hatte diesen Tab ungefähr drei Tage lang geöffnet, b…" at bounding box center [349, 106] width 293 height 25
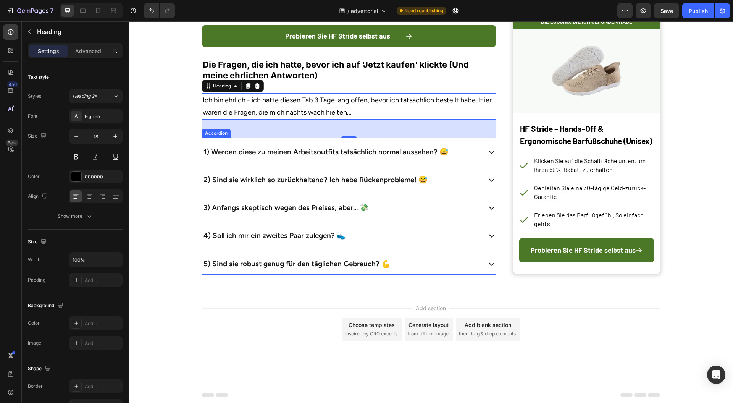
click at [364, 159] on p "1) Werden diese zu meinen Arbeitsoutfits tatsächlich normal aussehen? 😅" at bounding box center [326, 152] width 245 height 13
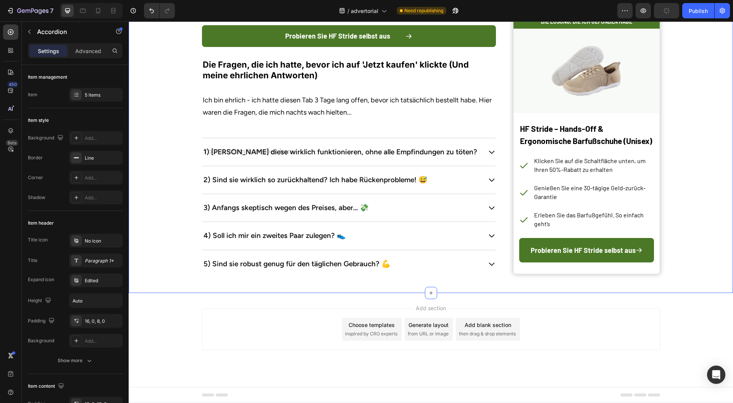
scroll to position [3464, 0]
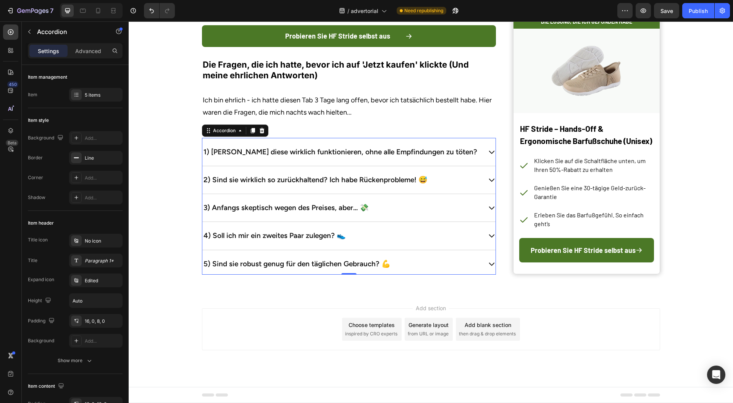
click at [378, 186] on p "2) Sind sie wirklich so zurückhaltend? Ich habe Rückenprobleme! 😅" at bounding box center [316, 179] width 224 height 13
click at [333, 214] on p "3) Anfangs skeptisch wegen des Preises, aber... 💸" at bounding box center [286, 207] width 165 height 13
click at [326, 242] on p "4) Soll ich mir ein zweites Paar zulegen? 👟" at bounding box center [275, 235] width 142 height 13
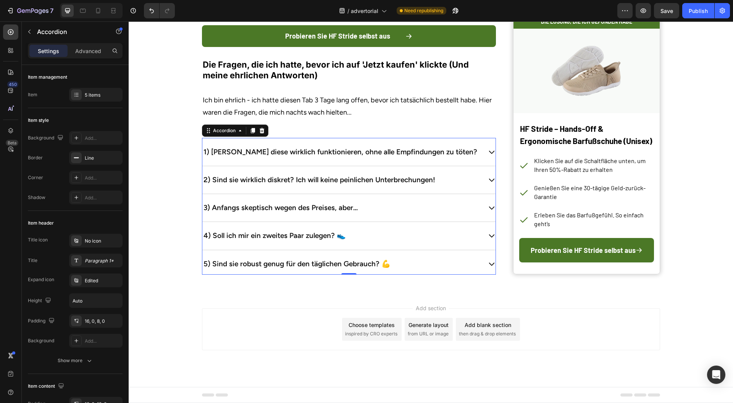
click at [326, 242] on p "4) Soll ich mir ein zweites Paar zulegen? 👟" at bounding box center [275, 235] width 142 height 13
click at [357, 270] on p "5) Sind sie robust genug für den täglichen Gebrauch? 💪" at bounding box center [297, 263] width 187 height 13
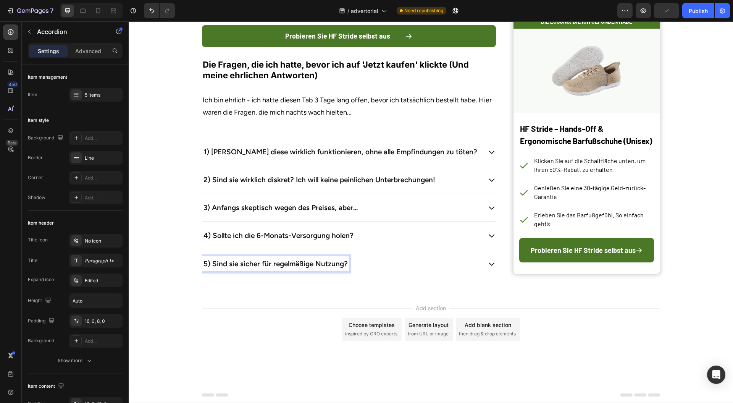
click at [464, 160] on div "1) [PERSON_NAME] diese wirklich funktionieren, ohne alle Empfindungen zu töten?" at bounding box center [342, 151] width 280 height 15
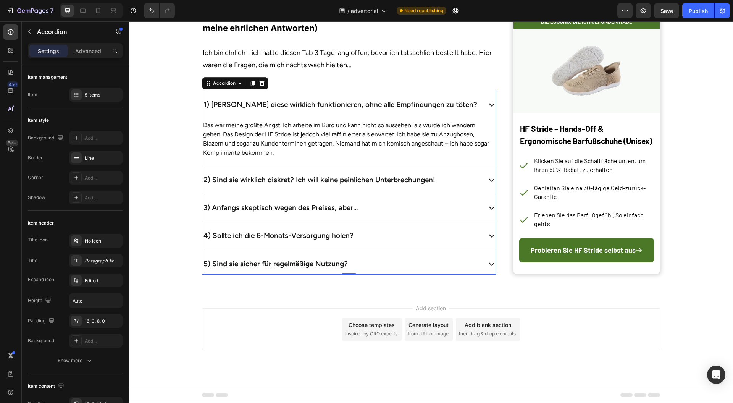
click at [363, 157] on p "Das war meine größte Angst. Ich arbeite im Büro und kann nicht so aussehen, als…" at bounding box center [349, 139] width 292 height 37
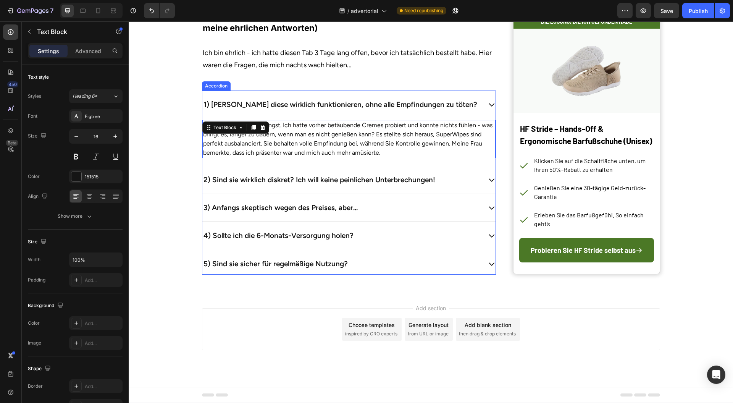
click at [464, 188] on div "2) Sind sie wirklich diskret? Ich will keine peinlichen Unterbrechungen!" at bounding box center [342, 179] width 280 height 15
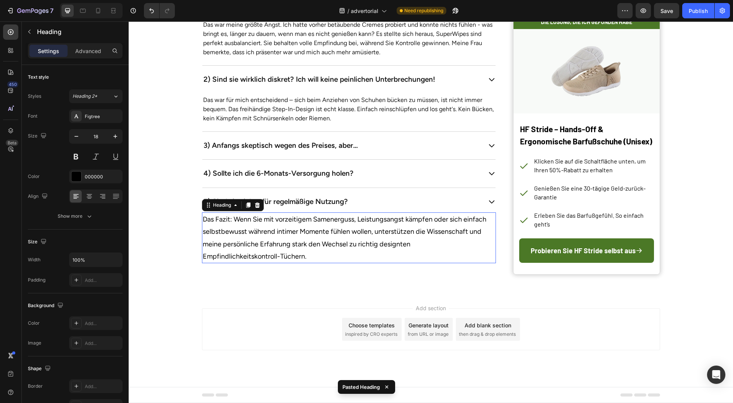
scroll to position [3627, 0]
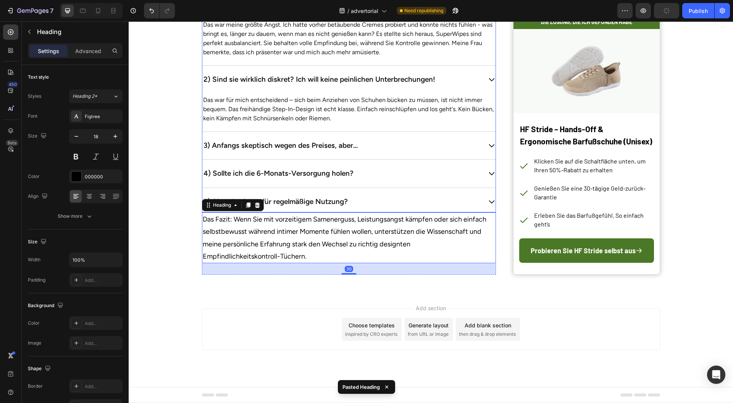
click at [418, 146] on div "3) Anfangs skeptisch wegen des Preises, aber..." at bounding box center [342, 145] width 280 height 15
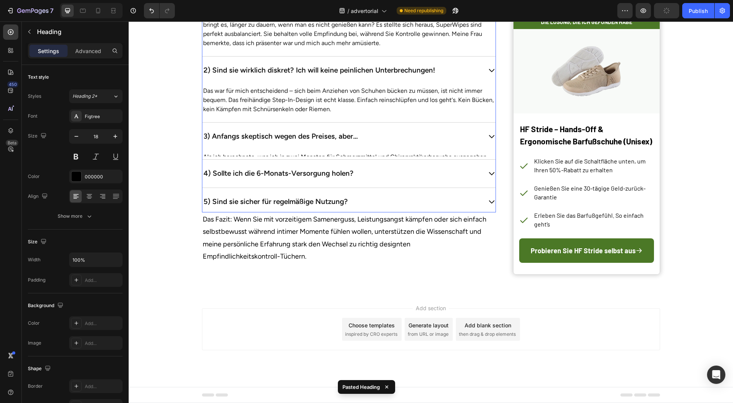
click at [373, 108] on p "Das war für mich entscheidend – sich beim Anziehen von Schuhen bücken zu müssen…" at bounding box center [349, 100] width 292 height 28
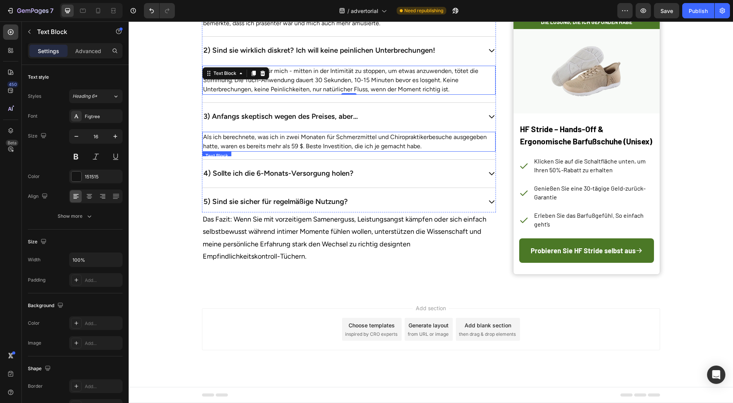
drag, startPoint x: 384, startPoint y: 172, endPoint x: 377, endPoint y: 168, distance: 7.5
click at [384, 151] on p "Als ich berechnete, was ich in zwei Monaten für Schmerzmittel und Chiropraktike…" at bounding box center [349, 142] width 292 height 18
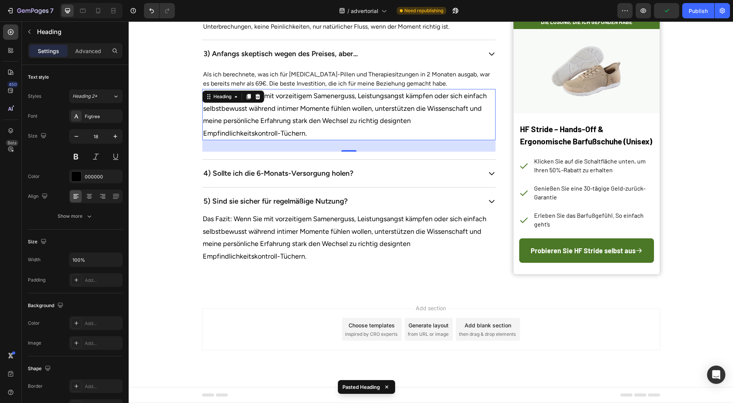
click at [491, 140] on h2 "Das Fazit: Wenn Sie mit vorzeitigem Samenerguss, Leistungsangst kämpfen oder si…" at bounding box center [348, 114] width 293 height 51
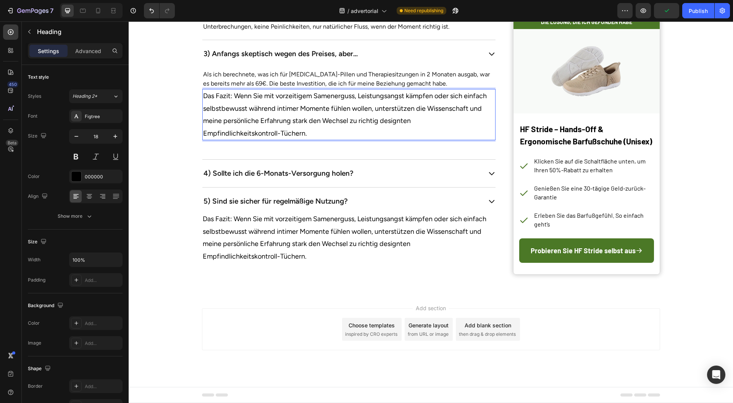
click at [452, 139] on p "Das Fazit: Wenn Sie mit vorzeitigem Samenerguss, Leistungsangst kämpfen oder si…" at bounding box center [349, 115] width 292 height 50
click at [490, 139] on p "Das Fazit: Wenn Sie mit vorzeitigem Samenerguss, Leistungsangst kämpfen oder si…" at bounding box center [349, 115] width 292 height 50
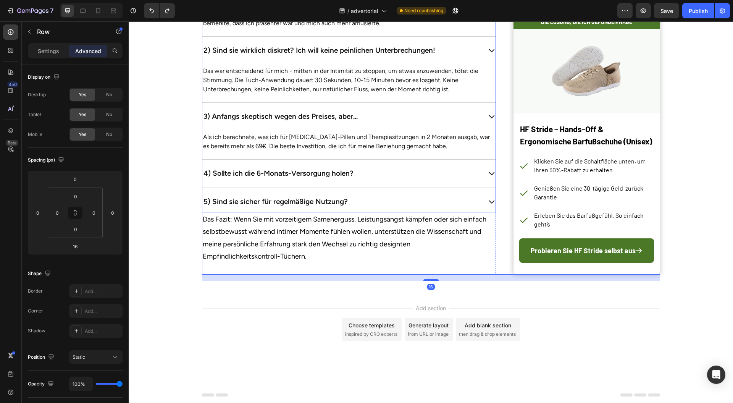
click at [460, 181] on div "4) Sollte ich die 6-Monats-Versorgung holen?" at bounding box center [342, 173] width 280 height 15
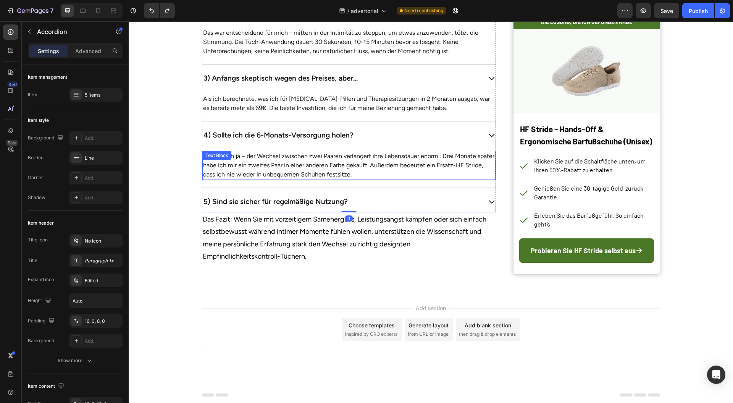
click at [378, 179] on p "Tatsächlich ja – der Wechsel zwischen zwei Paaren verlängert ihre Lebensdauer e…" at bounding box center [349, 166] width 292 height 28
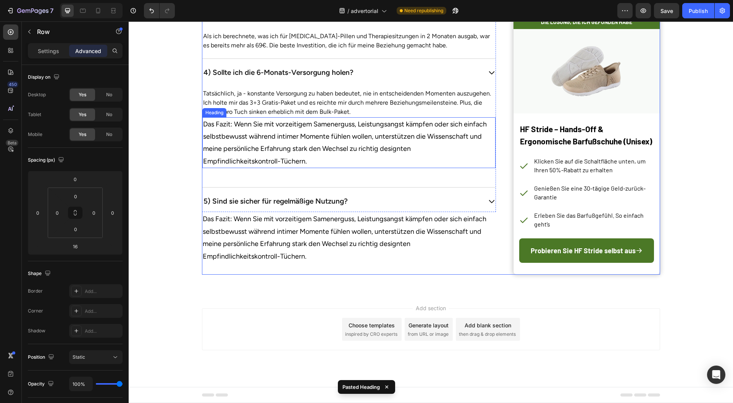
click at [356, 168] on p "Das Fazit: Wenn Sie mit vorzeitigem Samenerguss, Leistungsangst kämpfen oder si…" at bounding box center [349, 143] width 292 height 50
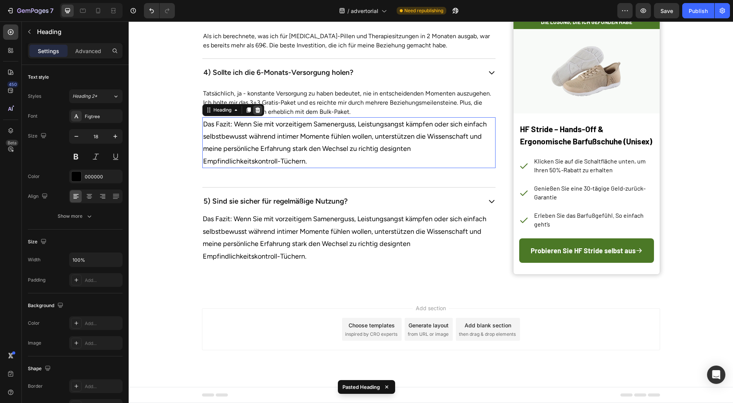
click at [255, 112] on icon at bounding box center [257, 109] width 5 height 5
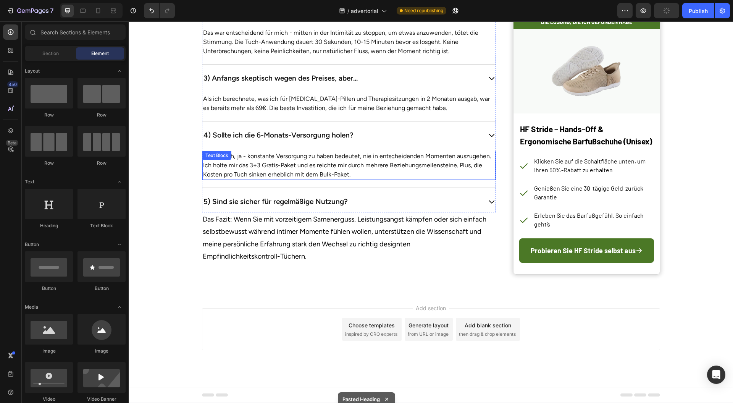
click at [270, 179] on p "Tatsächlich, ja - konstante Versorgung zu haben bedeutet, nie in entscheidenden…" at bounding box center [349, 166] width 292 height 28
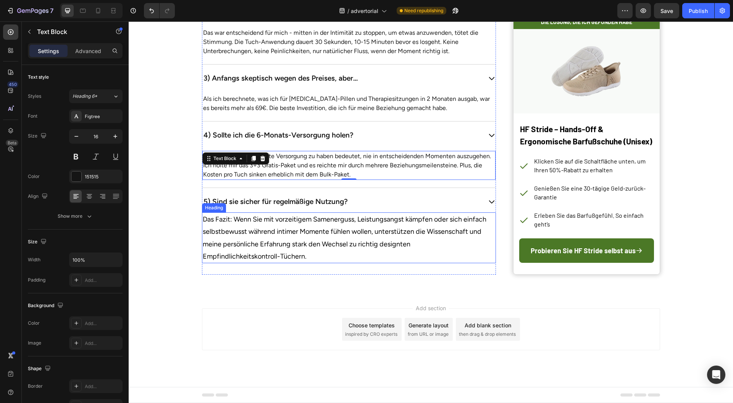
click at [379, 264] on h2 "Das Fazit: Wenn Sie mit vorzeitigem Samenerguss, Leistungsangst kämpfen oder si…" at bounding box center [349, 237] width 294 height 51
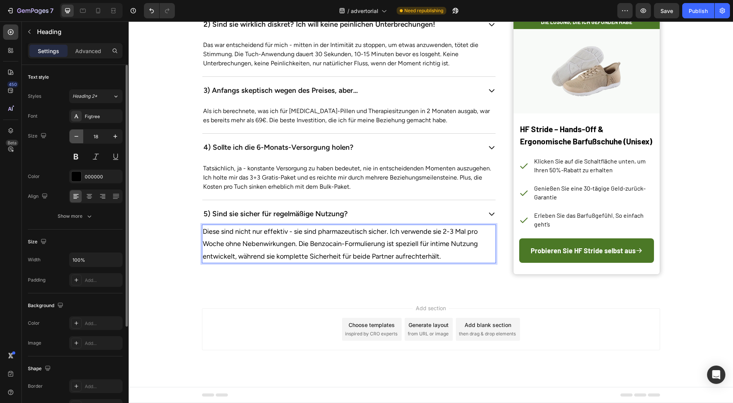
click at [71, 136] on button "button" at bounding box center [77, 136] width 14 height 14
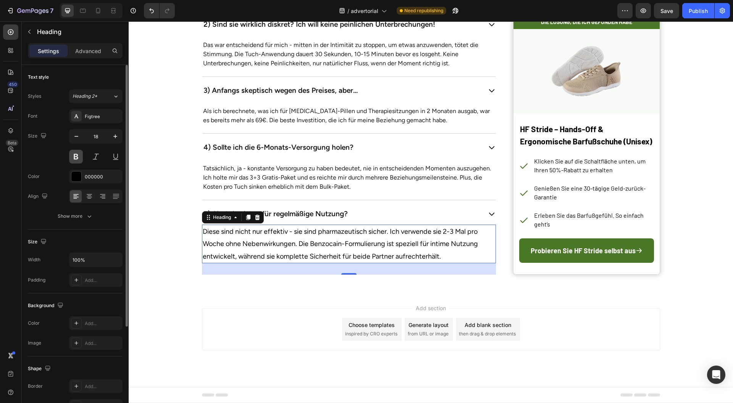
type input "17"
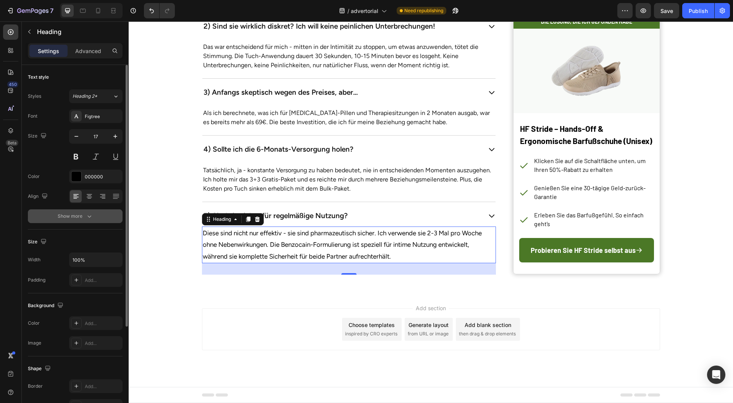
click at [87, 211] on button "Show more" at bounding box center [75, 216] width 95 height 14
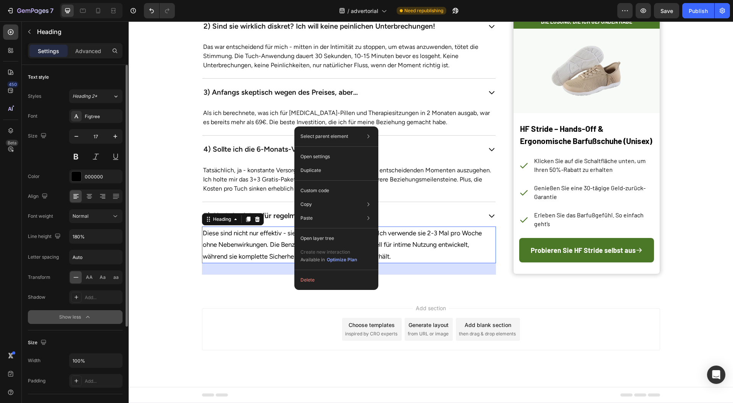
scroll to position [3576, 0]
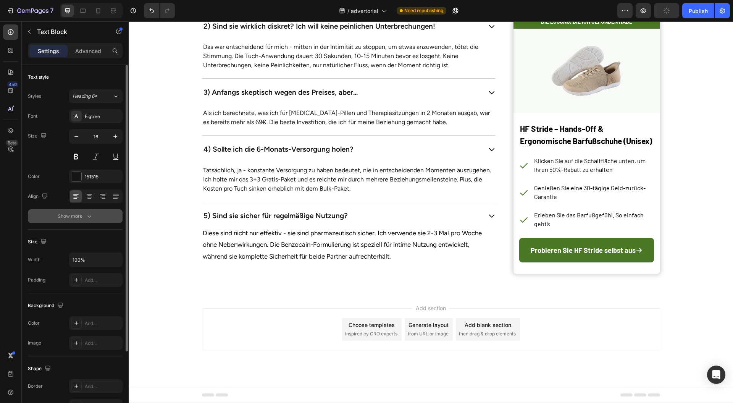
click at [92, 209] on button "Show more" at bounding box center [75, 216] width 95 height 14
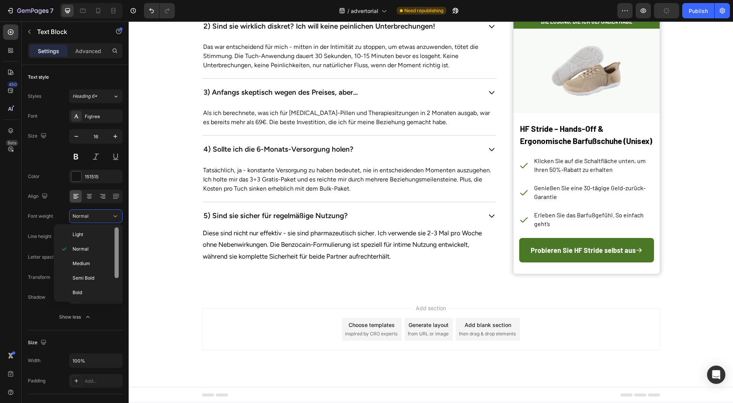
click at [57, 217] on div "Font weight Normal" at bounding box center [75, 216] width 95 height 14
click at [115, 231] on div at bounding box center [117, 252] width 4 height 51
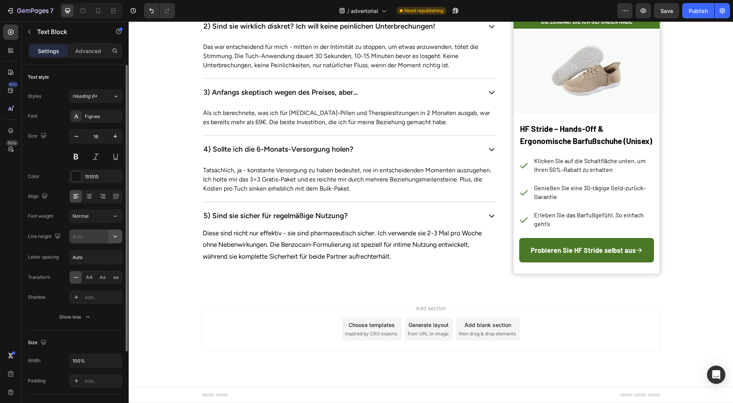
click at [113, 235] on icon "button" at bounding box center [116, 237] width 8 height 8
type input "180%"
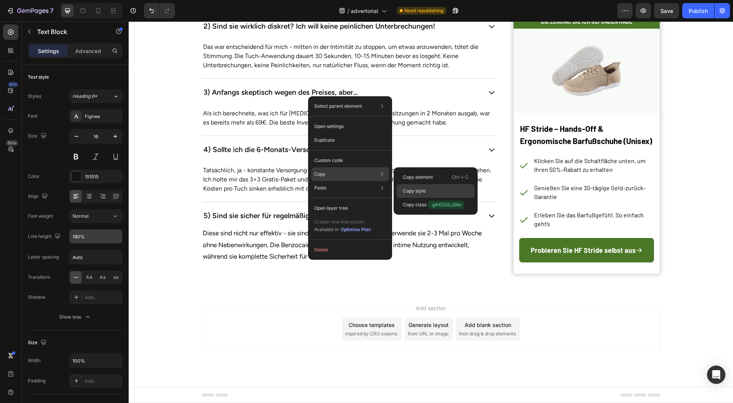
click at [439, 198] on div "Copy style" at bounding box center [436, 205] width 78 height 14
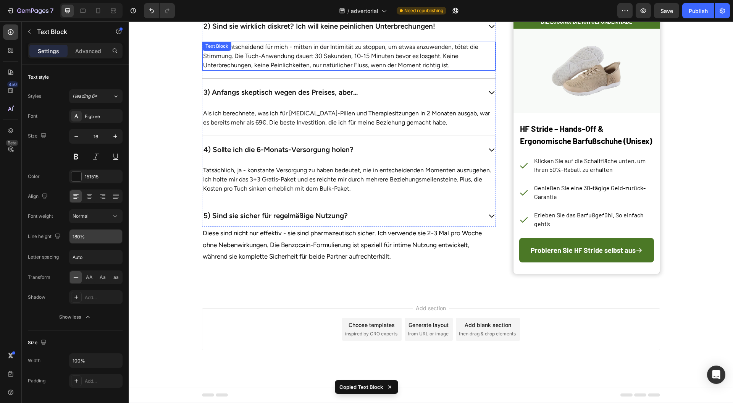
click at [393, 70] on p "Das war entscheidend für mich - mitten in der Intimität zu stoppen, um etwas an…" at bounding box center [349, 56] width 292 height 28
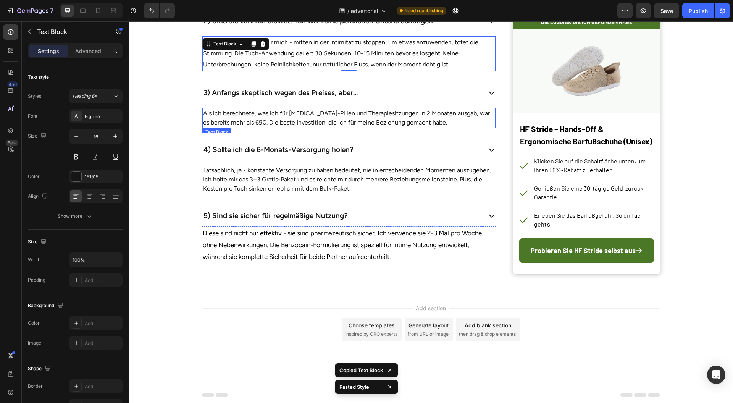
click at [396, 127] on p "Als ich berechnete, was ich für [MEDICAL_DATA]-Pillen und Therapiesitzungen in …" at bounding box center [349, 118] width 292 height 18
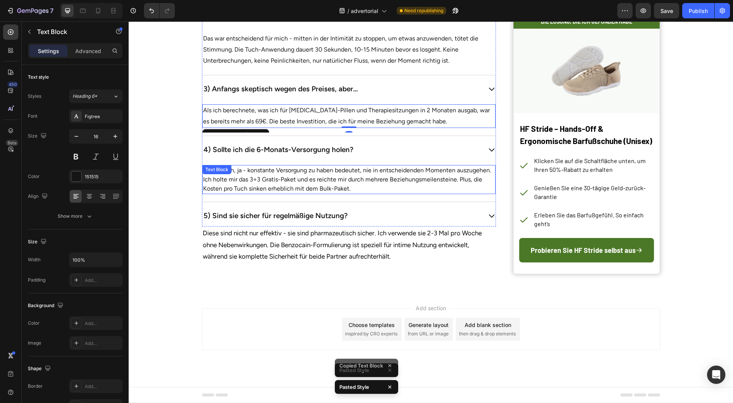
click at [380, 193] on p "Tatsächlich, ja - konstante Versorgung zu haben bedeutet, nie in entscheidenden…" at bounding box center [349, 180] width 292 height 28
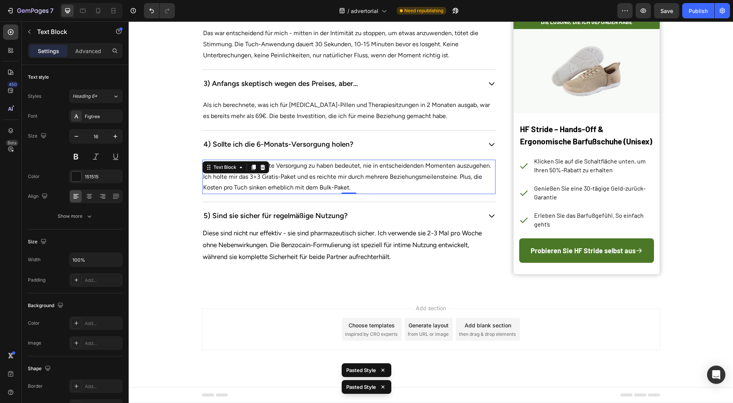
scroll to position [3627, 0]
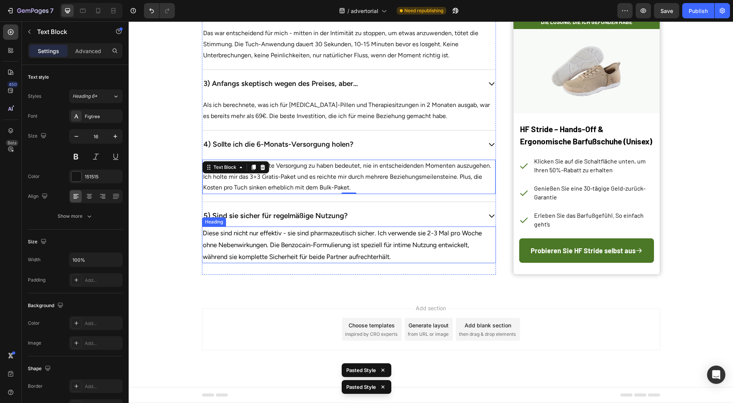
click at [375, 262] on p "Diese sind nicht nur effektiv - sie sind pharmazeutisch sicher. Ich verwende si…" at bounding box center [349, 244] width 293 height 35
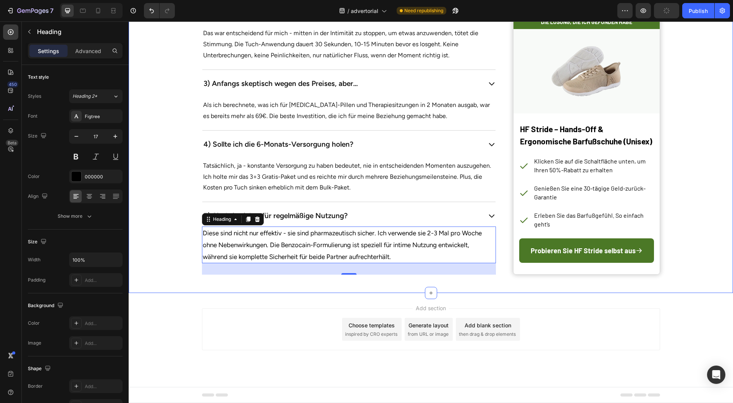
click at [398, 262] on p "Diese sind nicht nur effektiv - sie sind pharmazeutisch sicher. Ich verwende si…" at bounding box center [349, 244] width 293 height 35
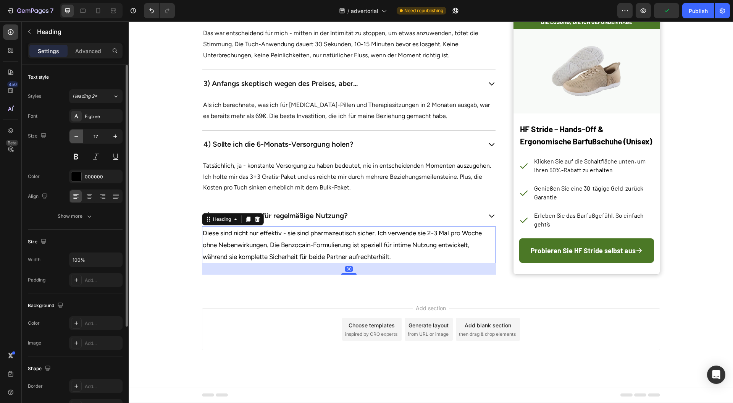
click at [77, 136] on icon "button" at bounding box center [76, 136] width 4 height 1
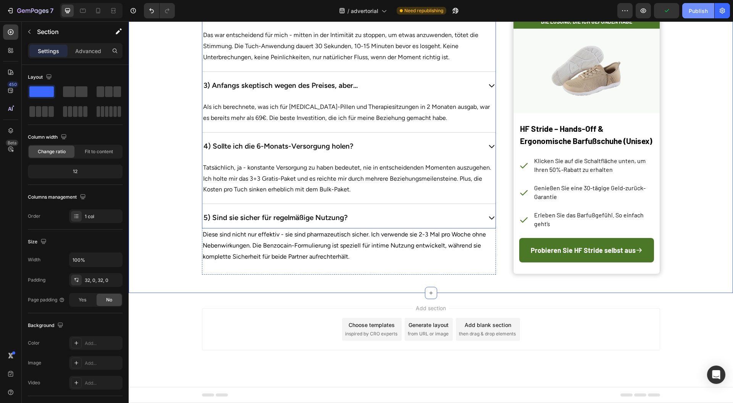
click at [698, 7] on div "Publish" at bounding box center [698, 11] width 19 height 8
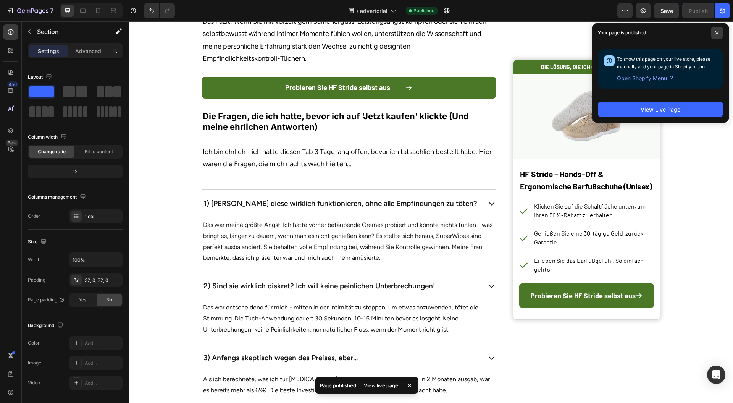
click at [718, 34] on icon at bounding box center [717, 32] width 3 height 3
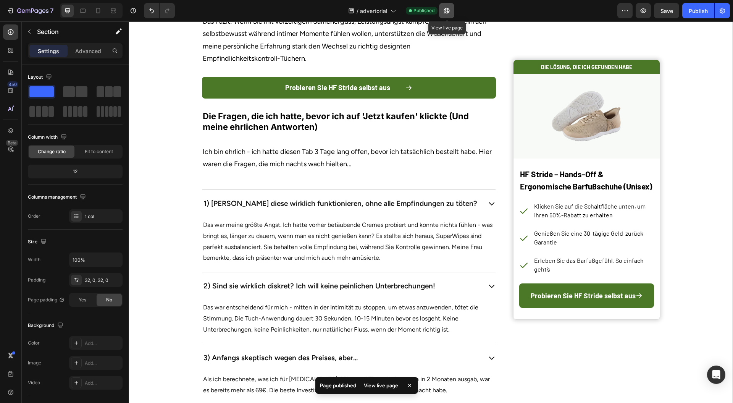
click at [444, 8] on icon "button" at bounding box center [447, 11] width 8 height 8
